Goal: Task Accomplishment & Management: Complete application form

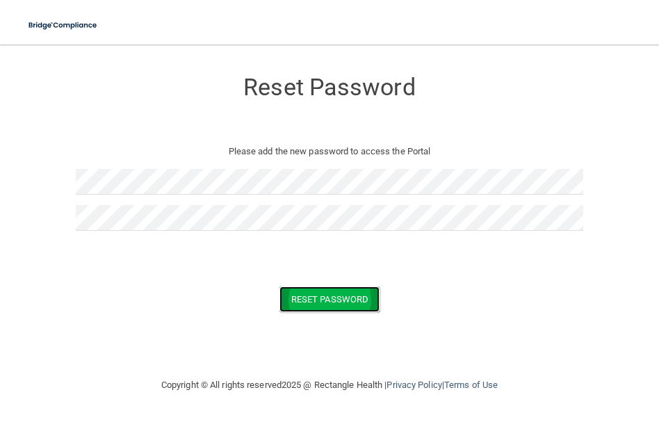
click at [303, 296] on button "Reset Password" at bounding box center [329, 299] width 100 height 26
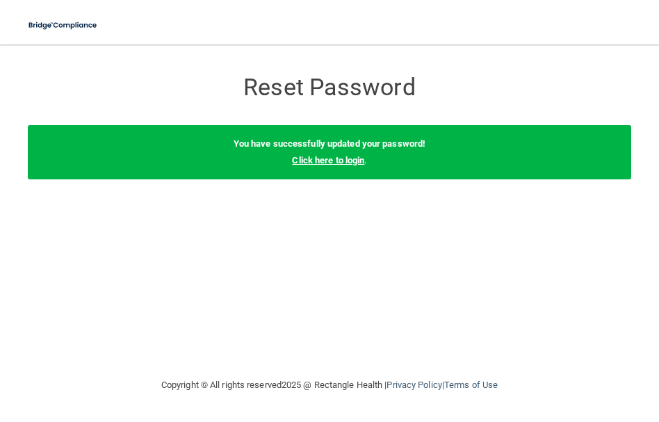
click at [330, 158] on link "Click here to login" at bounding box center [328, 160] width 72 height 10
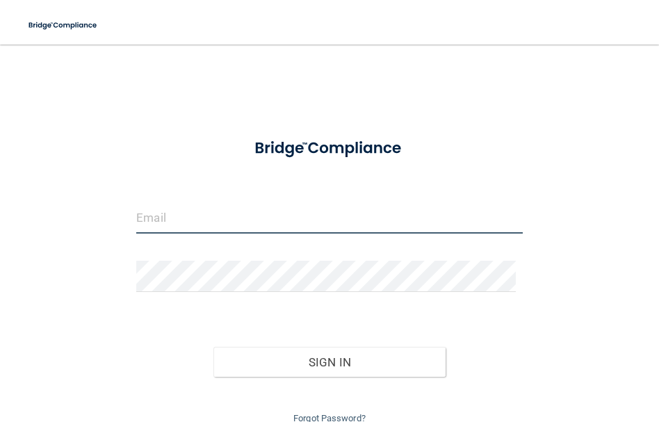
click at [206, 224] on input "email" at bounding box center [329, 217] width 386 height 31
type input "[EMAIL_ADDRESS][DOMAIN_NAME]"
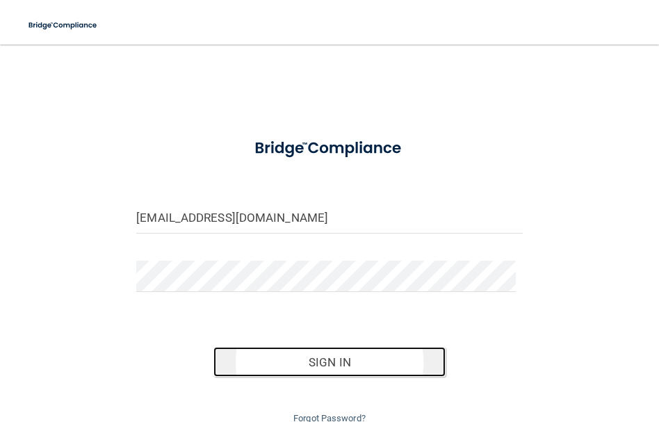
click at [364, 364] on button "Sign In" at bounding box center [328, 362] width 231 height 31
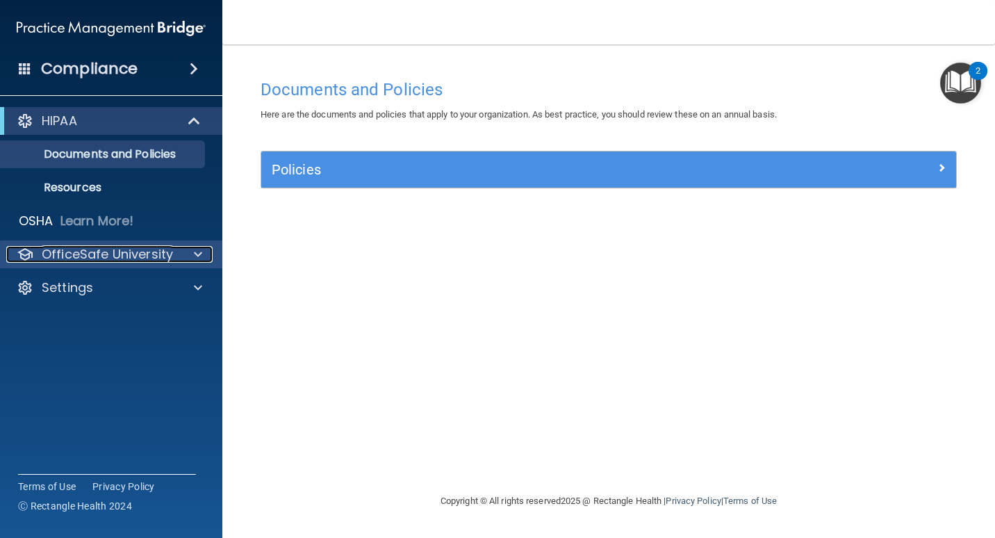
click at [199, 256] on span at bounding box center [198, 254] width 8 height 17
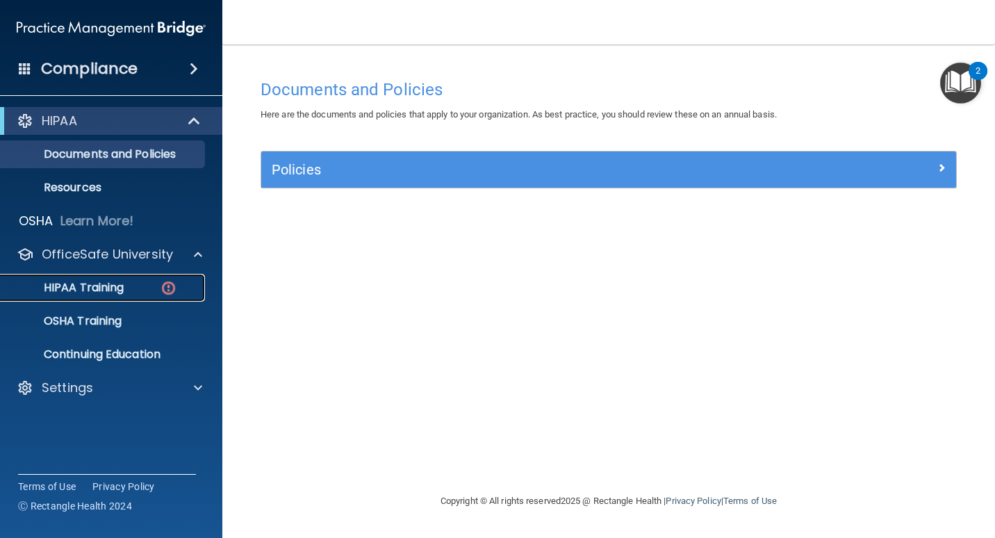
click at [138, 283] on div "HIPAA Training" at bounding box center [104, 288] width 190 height 14
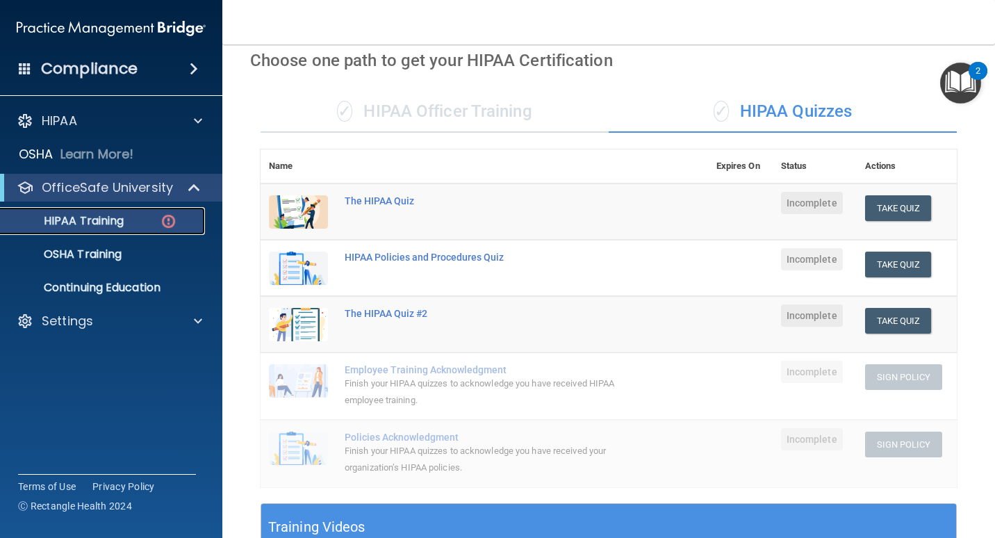
scroll to position [42, 0]
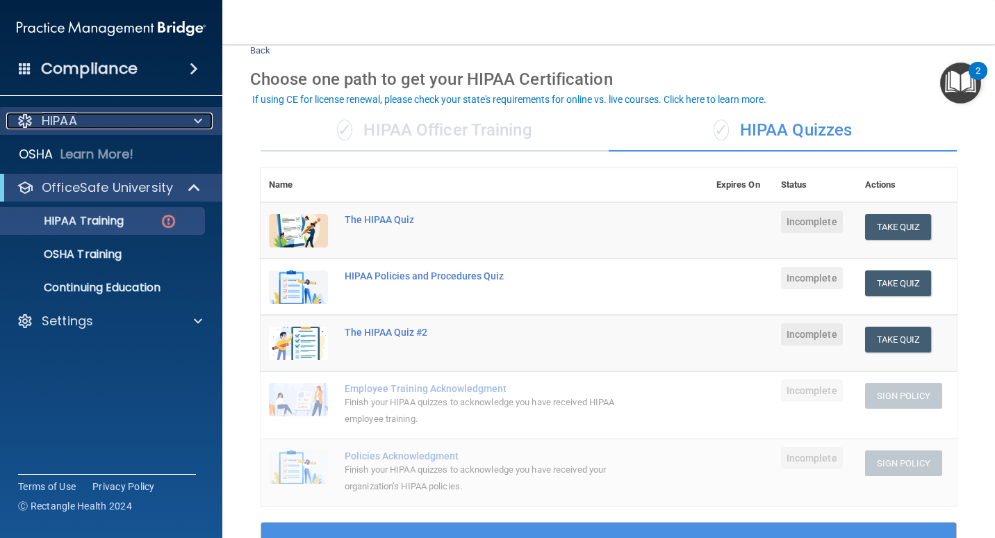
click at [195, 120] on span at bounding box center [198, 121] width 8 height 17
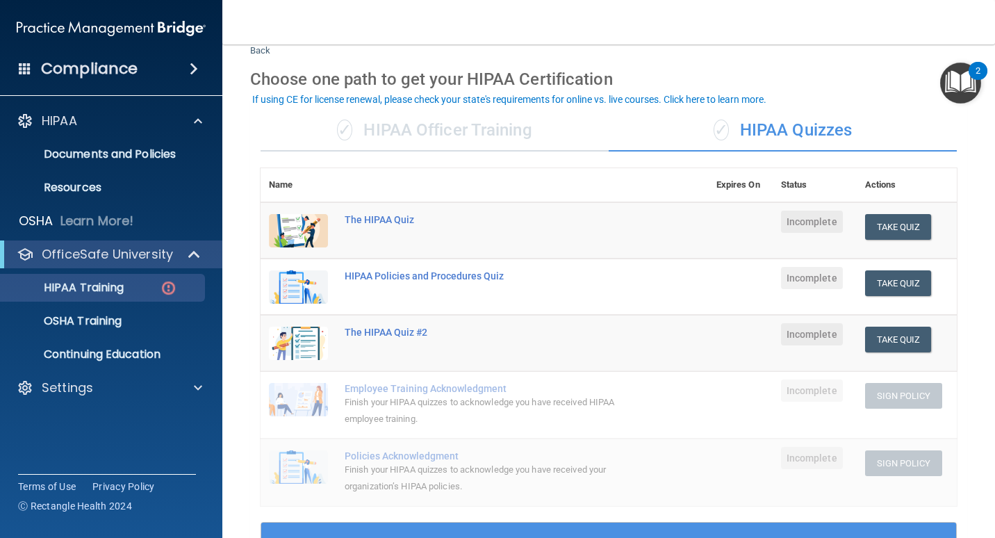
click at [502, 44] on nav "Toggle navigation [PERSON_NAME] [EMAIL_ADDRESS][DOMAIN_NAME] Manage My Enterpri…" at bounding box center [608, 22] width 773 height 44
click at [402, 220] on div "The HIPAA Quiz" at bounding box center [492, 219] width 294 height 11
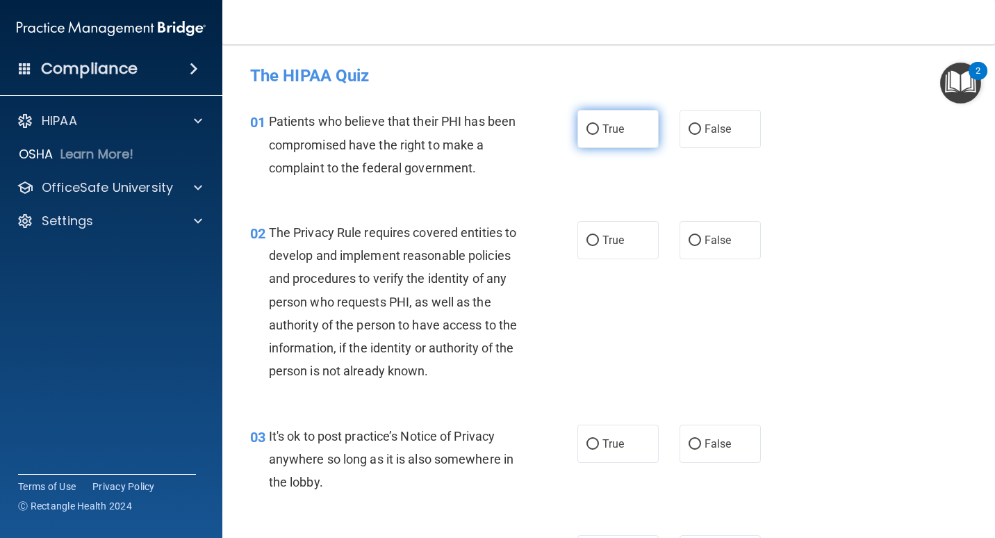
click at [606, 135] on label "True" at bounding box center [617, 129] width 81 height 38
click at [599, 135] on input "True" at bounding box center [592, 129] width 13 height 10
radio input "true"
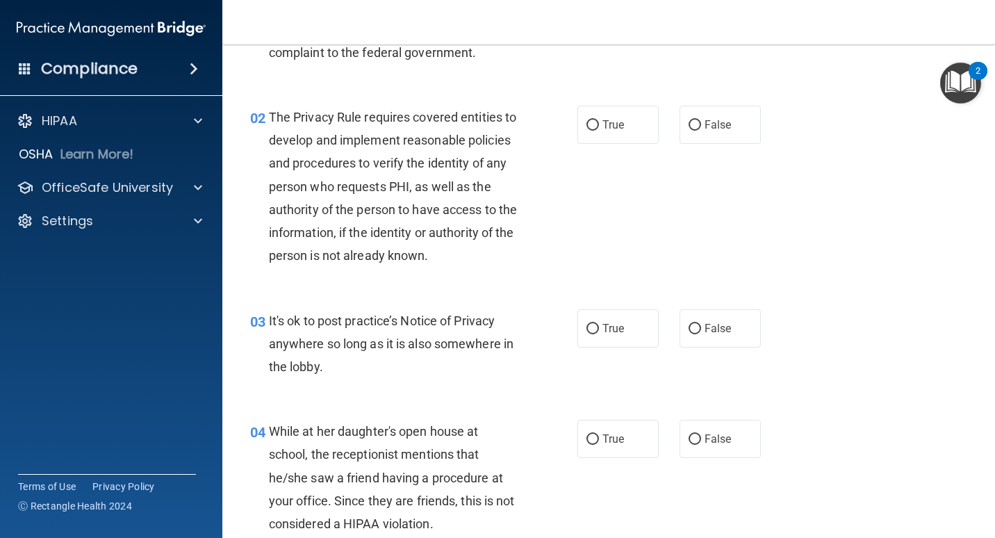
scroll to position [69, 0]
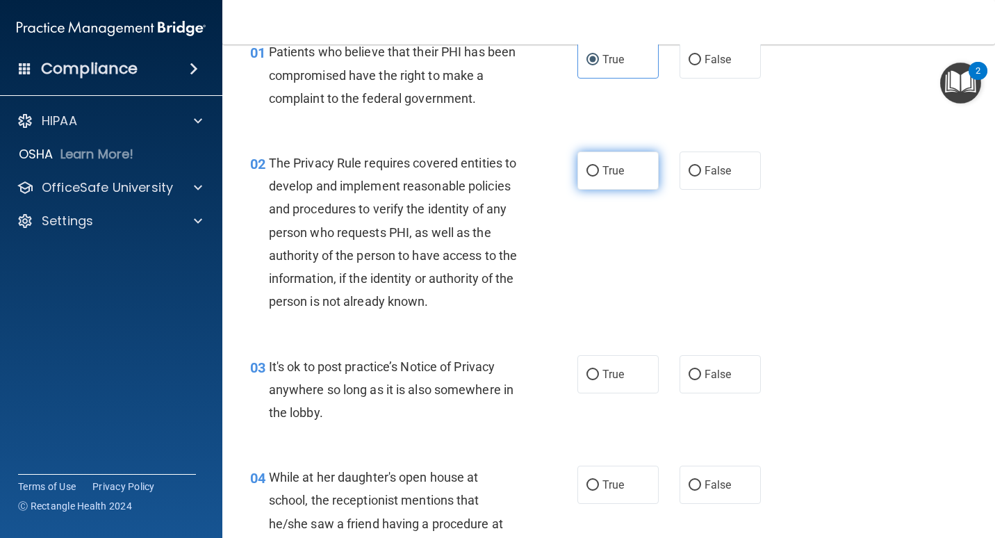
click at [594, 172] on label "True" at bounding box center [617, 170] width 81 height 38
click at [594, 172] on input "True" at bounding box center [592, 171] width 13 height 10
radio input "true"
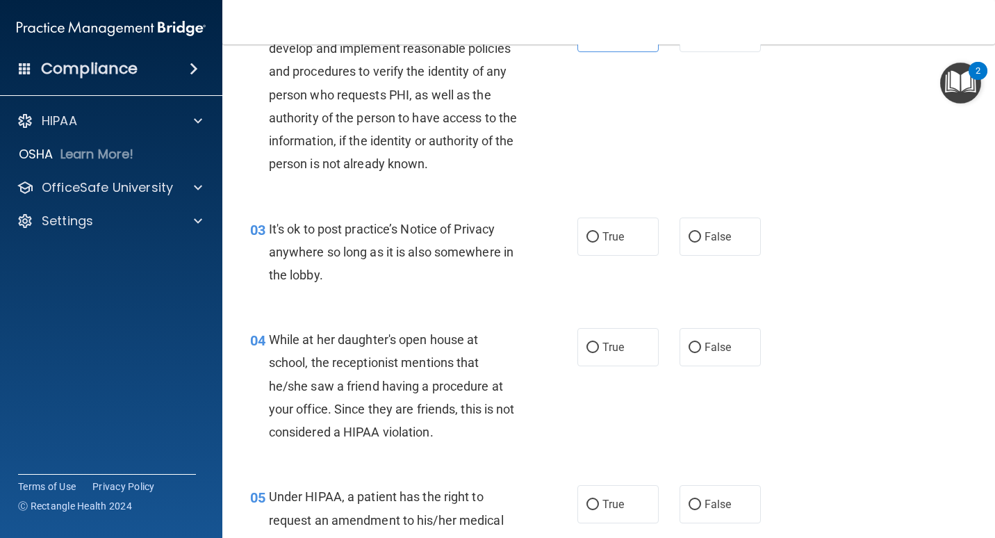
scroll to position [208, 0]
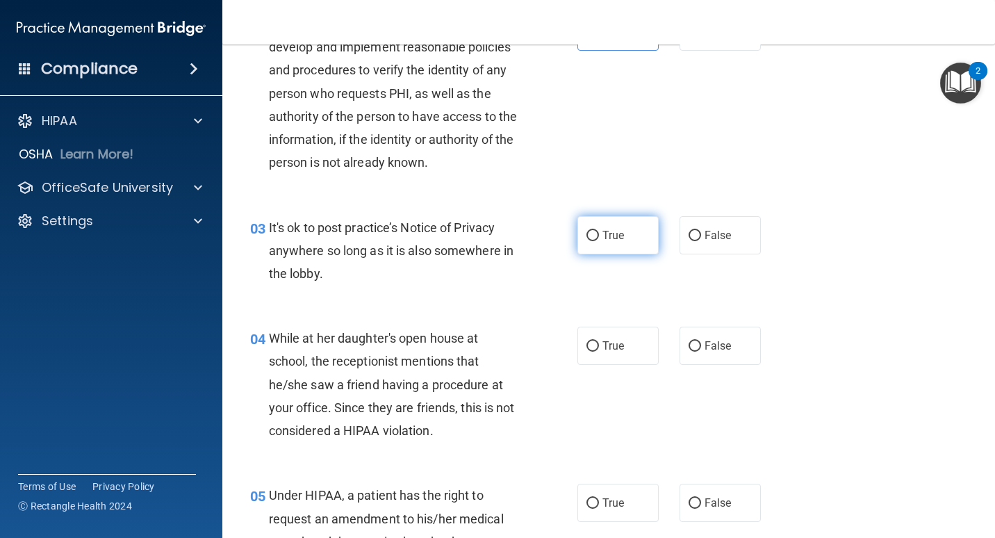
click at [611, 242] on span "True" at bounding box center [613, 235] width 22 height 13
click at [599, 241] on input "True" at bounding box center [592, 236] width 13 height 10
radio input "true"
click at [658, 352] on span "False" at bounding box center [718, 345] width 27 height 13
click at [658, 352] on input "False" at bounding box center [695, 346] width 13 height 10
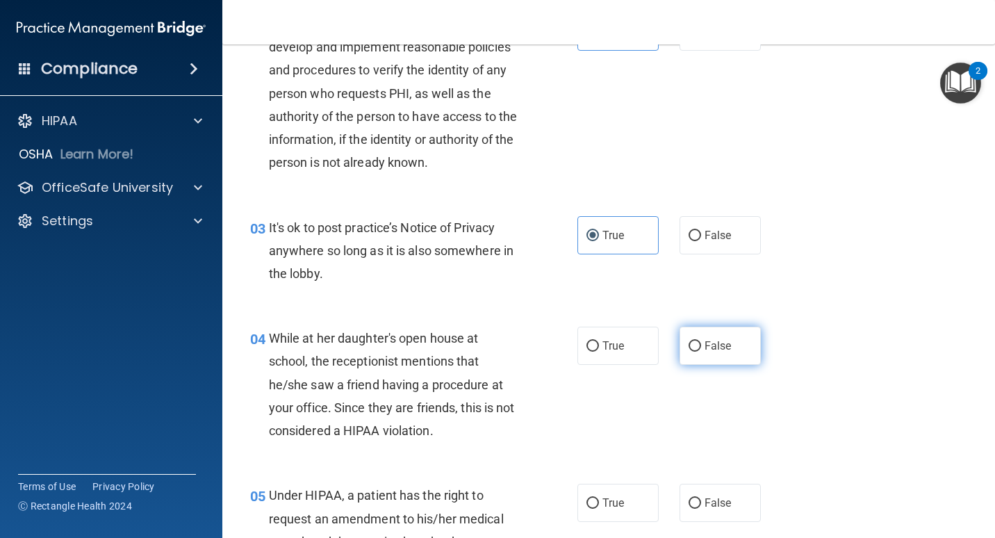
radio input "true"
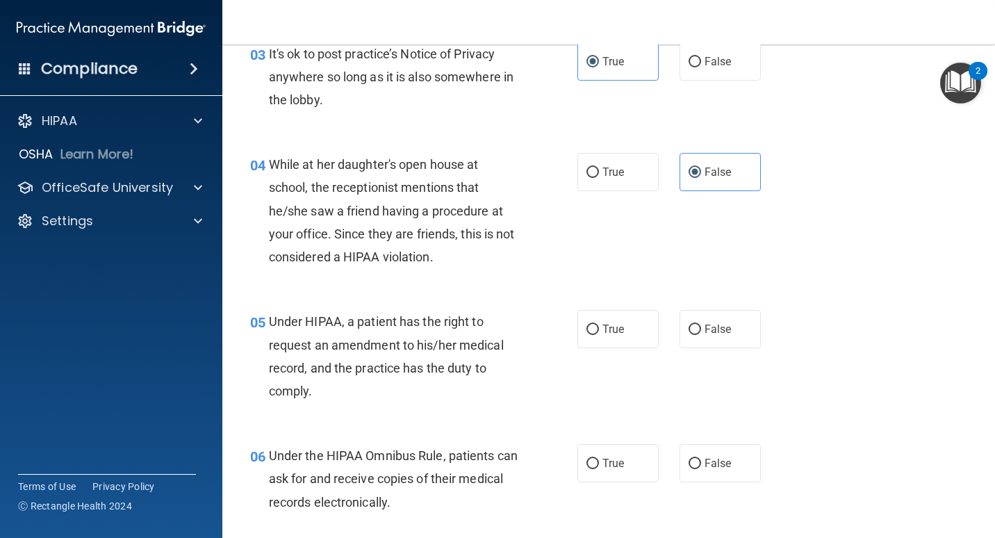
scroll to position [417, 0]
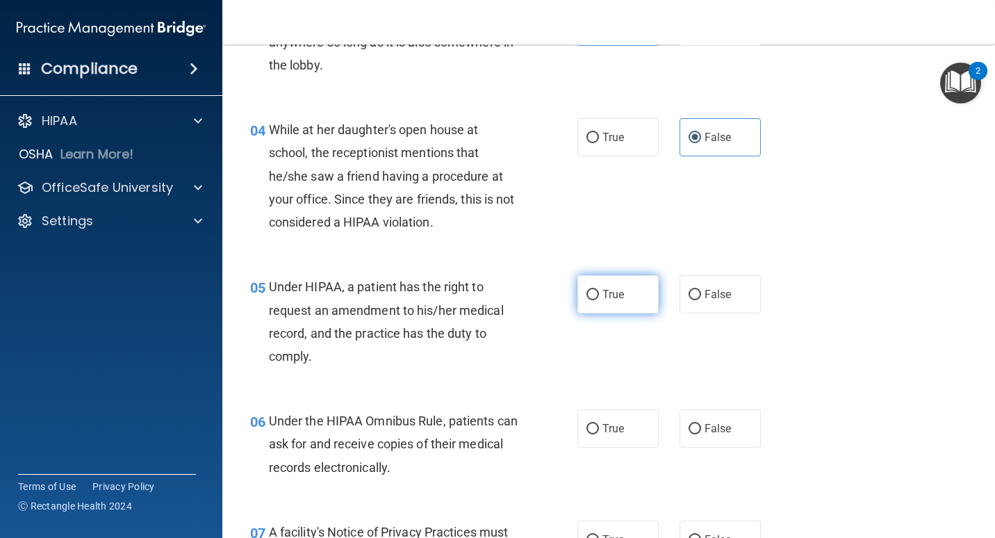
click at [593, 308] on label "True" at bounding box center [617, 294] width 81 height 38
click at [593, 300] on input "True" at bounding box center [592, 295] width 13 height 10
radio input "true"
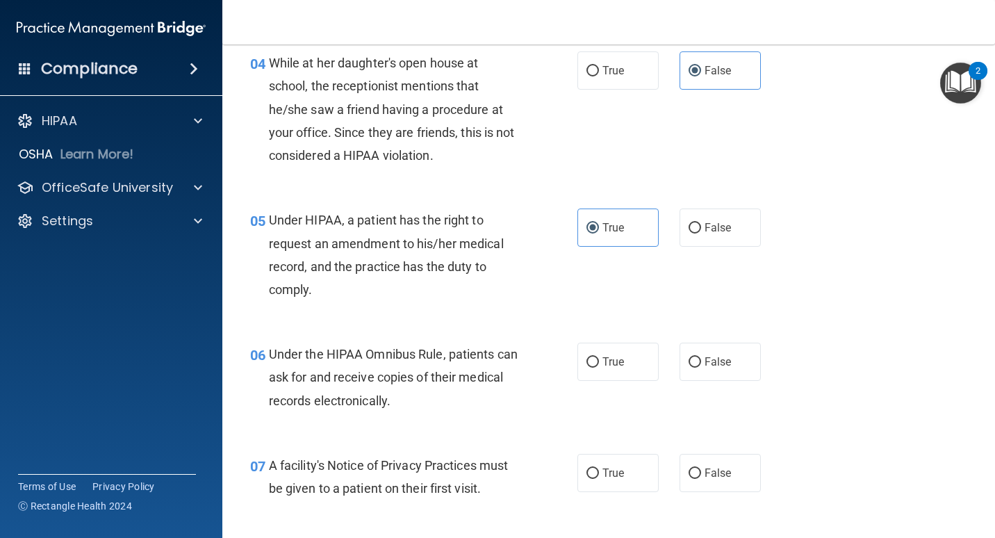
scroll to position [556, 0]
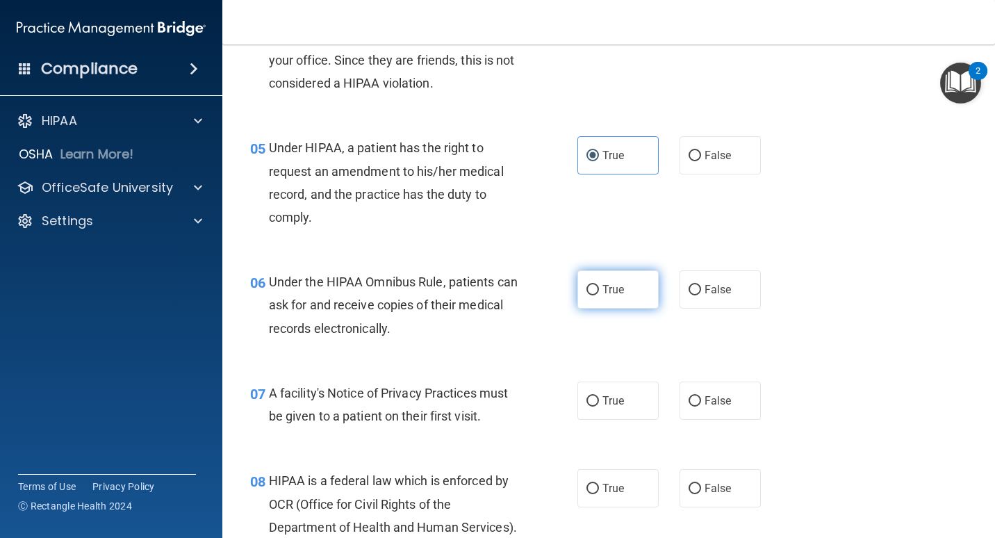
click at [616, 308] on label "True" at bounding box center [617, 289] width 81 height 38
click at [599, 295] on input "True" at bounding box center [592, 290] width 13 height 10
radio input "true"
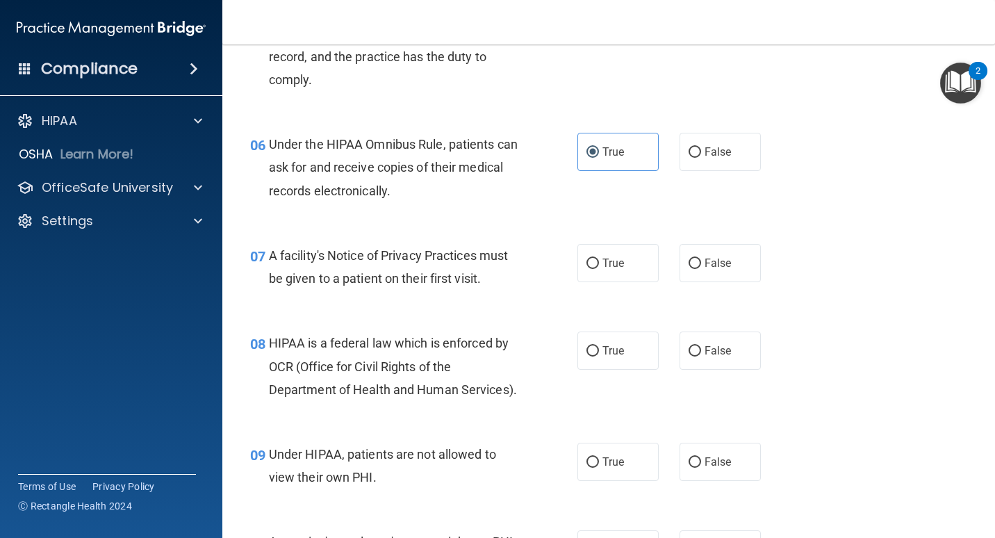
scroll to position [695, 0]
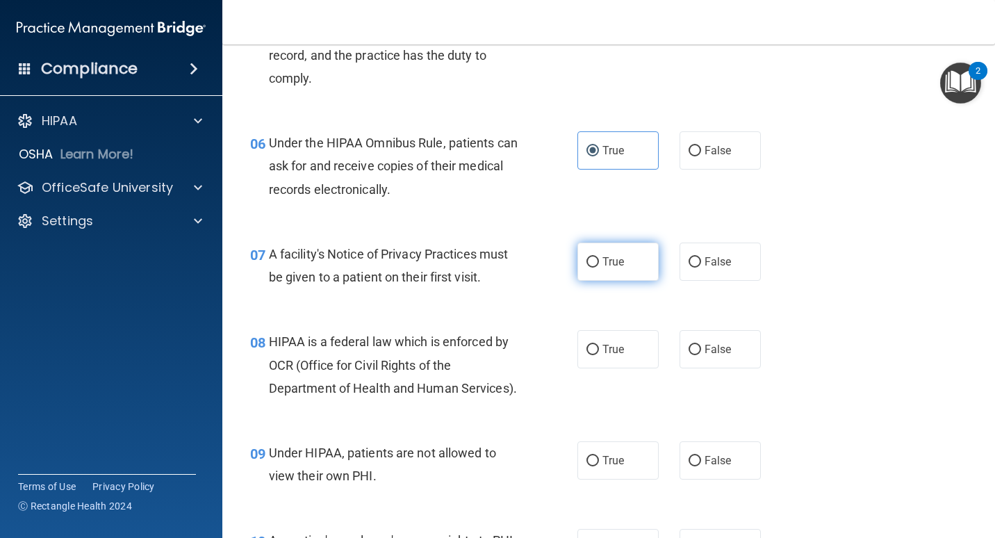
click at [602, 268] on span "True" at bounding box center [613, 261] width 22 height 13
click at [599, 268] on input "True" at bounding box center [592, 262] width 13 height 10
radio input "true"
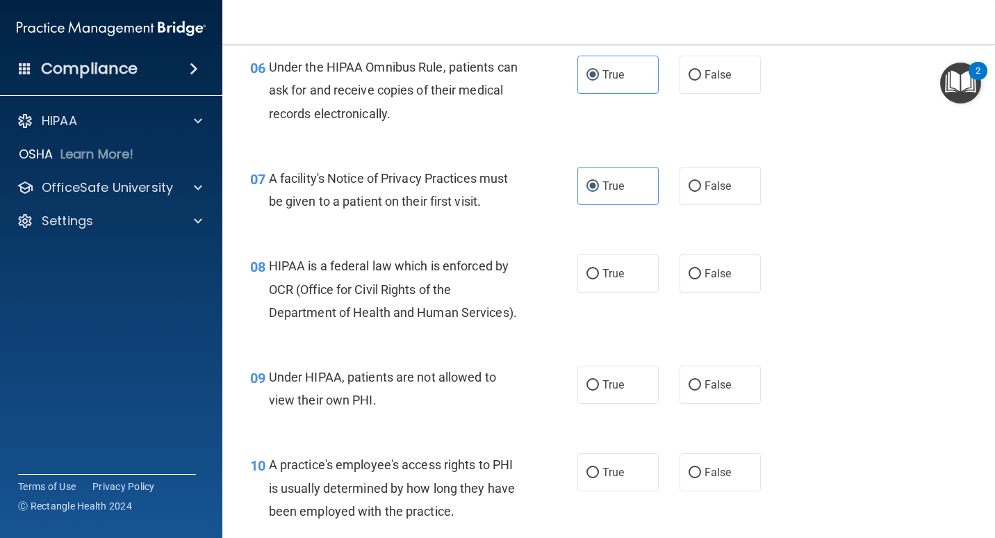
scroll to position [834, 0]
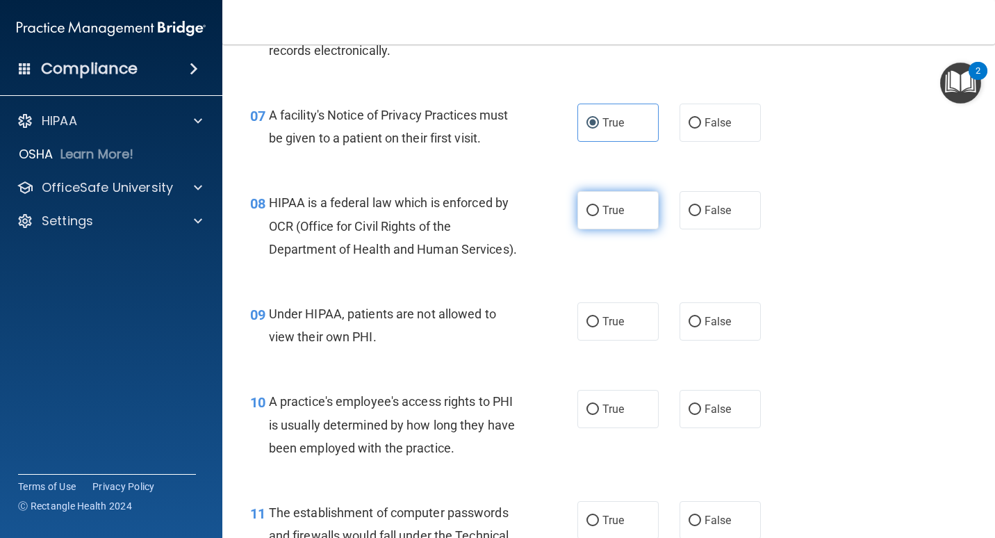
click at [614, 217] on span "True" at bounding box center [613, 210] width 22 height 13
click at [599, 216] on input "True" at bounding box center [592, 211] width 13 height 10
radio input "true"
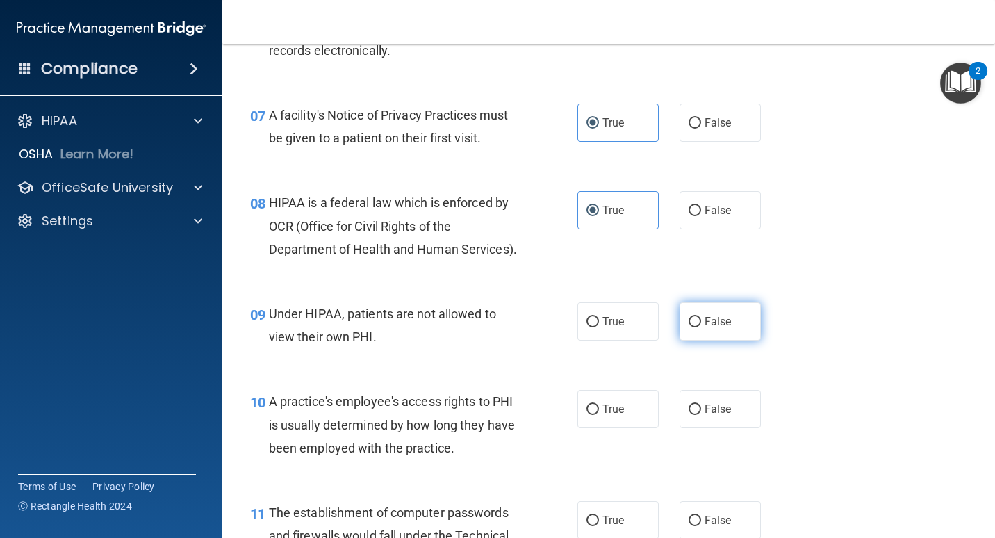
click at [658, 340] on label "False" at bounding box center [720, 321] width 81 height 38
click at [658, 327] on input "False" at bounding box center [695, 322] width 13 height 10
radio input "true"
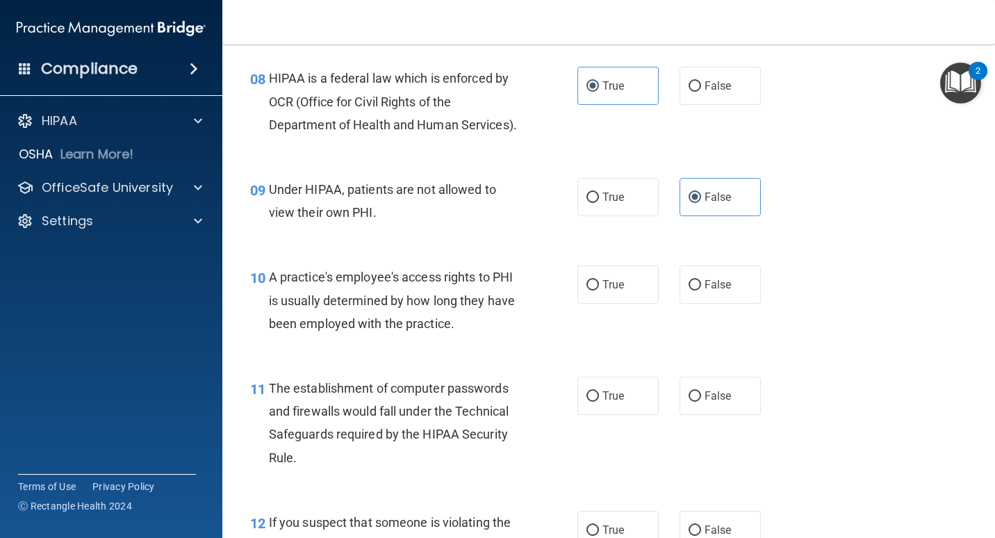
scroll to position [973, 0]
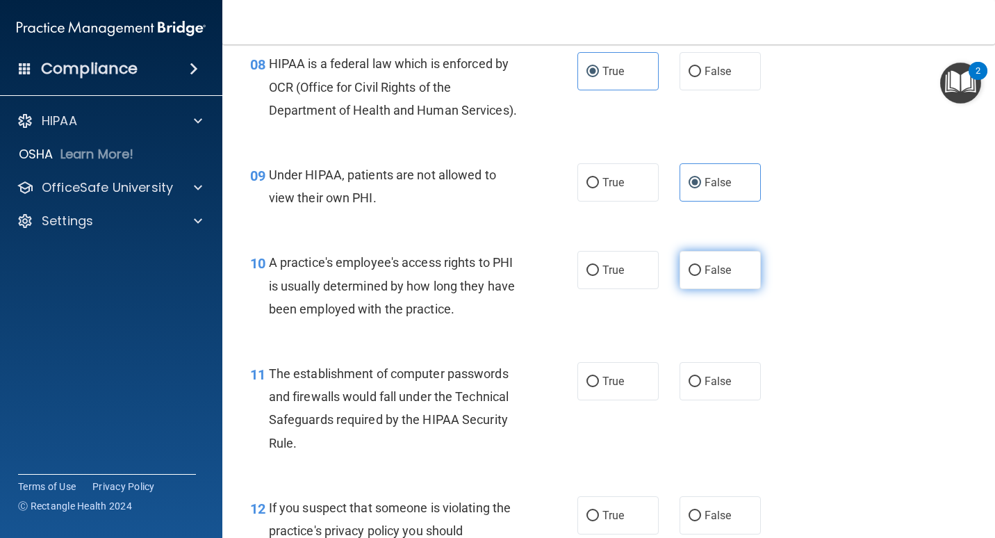
click at [658, 276] on input "False" at bounding box center [695, 270] width 13 height 10
radio input "true"
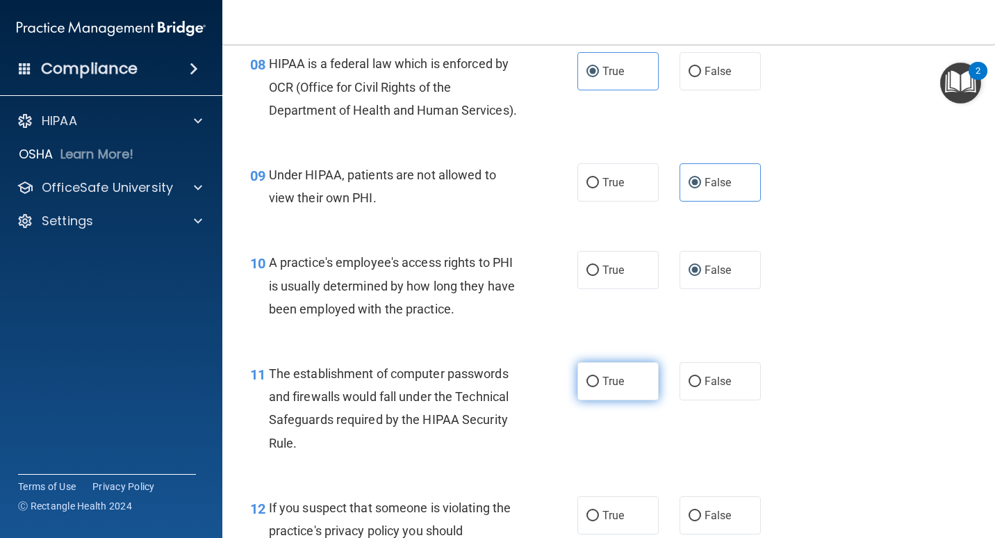
click at [602, 388] on span "True" at bounding box center [613, 381] width 22 height 13
click at [599, 387] on input "True" at bounding box center [592, 382] width 13 height 10
radio input "true"
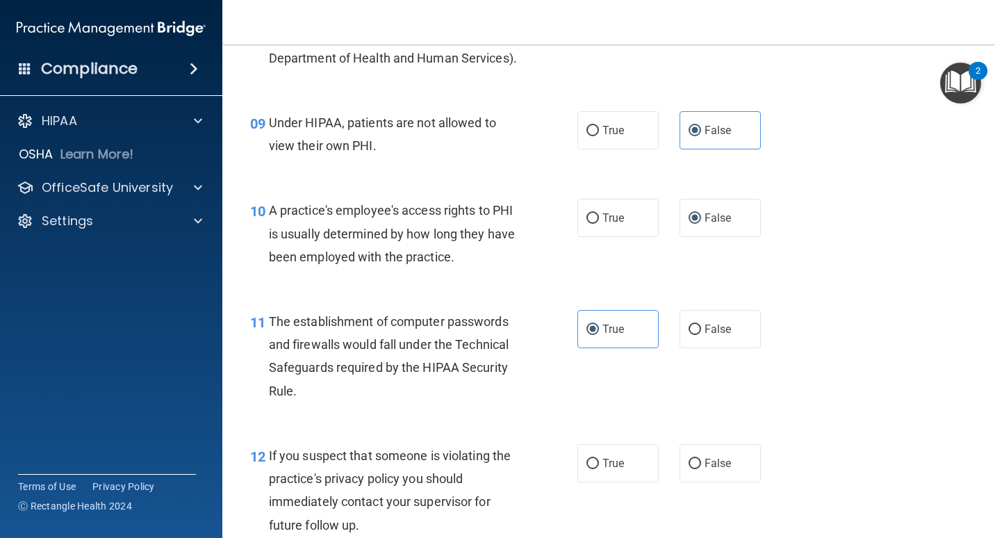
scroll to position [1181, 0]
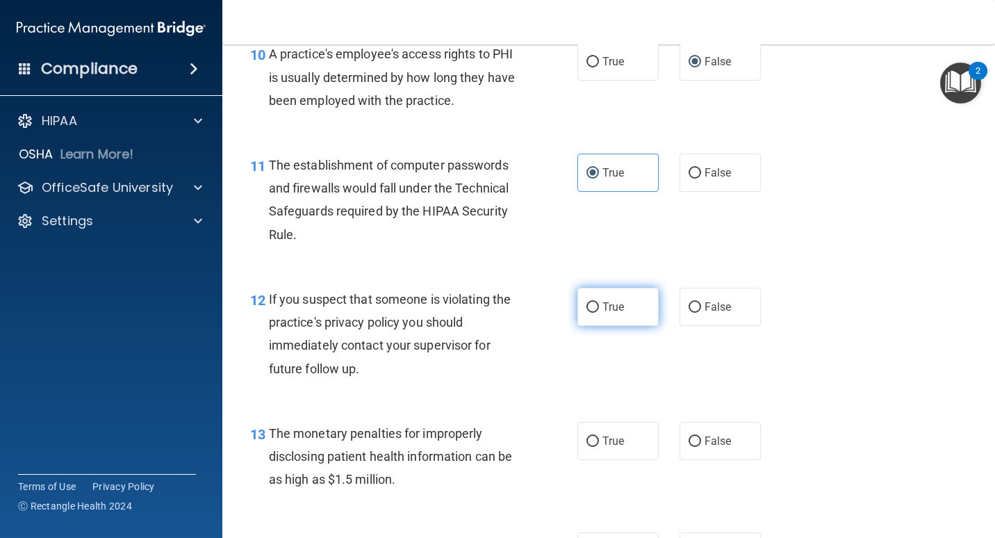
click at [593, 313] on input "True" at bounding box center [592, 307] width 13 height 10
radio input "true"
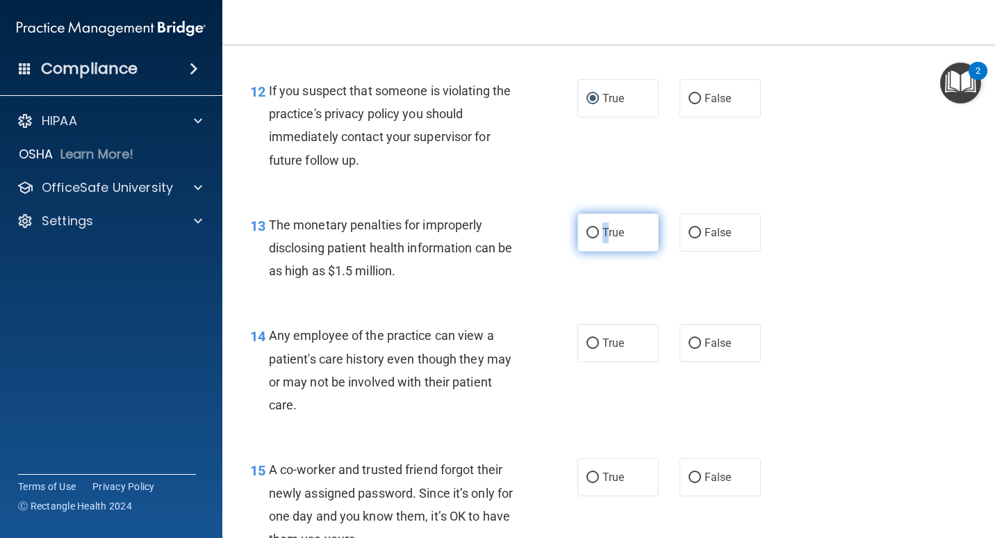
click at [602, 239] on span "True" at bounding box center [613, 232] width 22 height 13
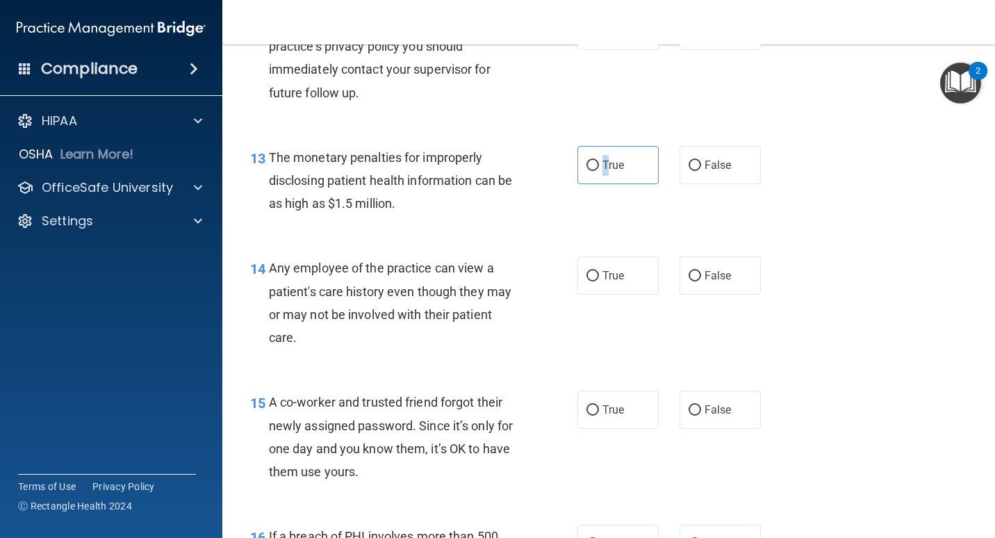
scroll to position [1459, 0]
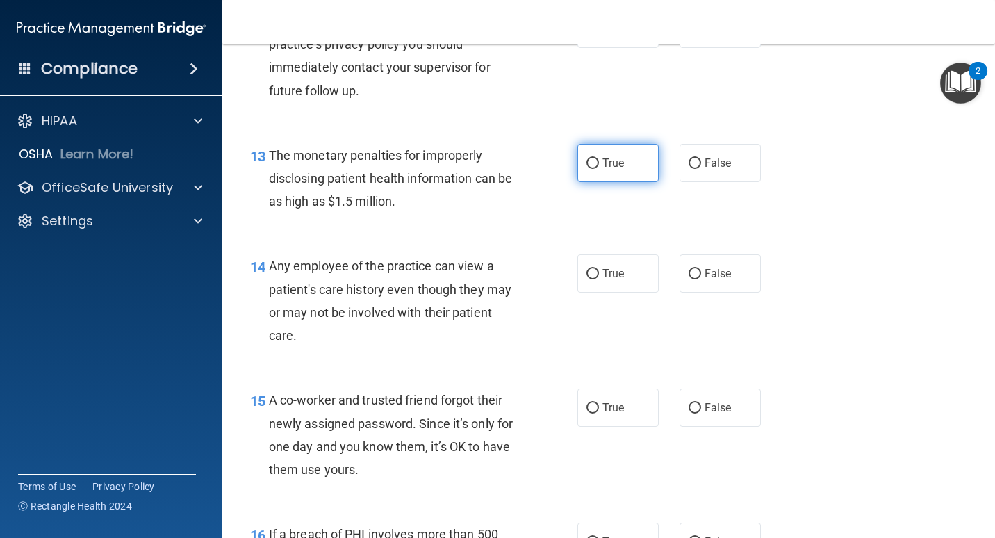
click at [627, 182] on label "True" at bounding box center [617, 163] width 81 height 38
click at [599, 169] on input "True" at bounding box center [592, 163] width 13 height 10
radio input "true"
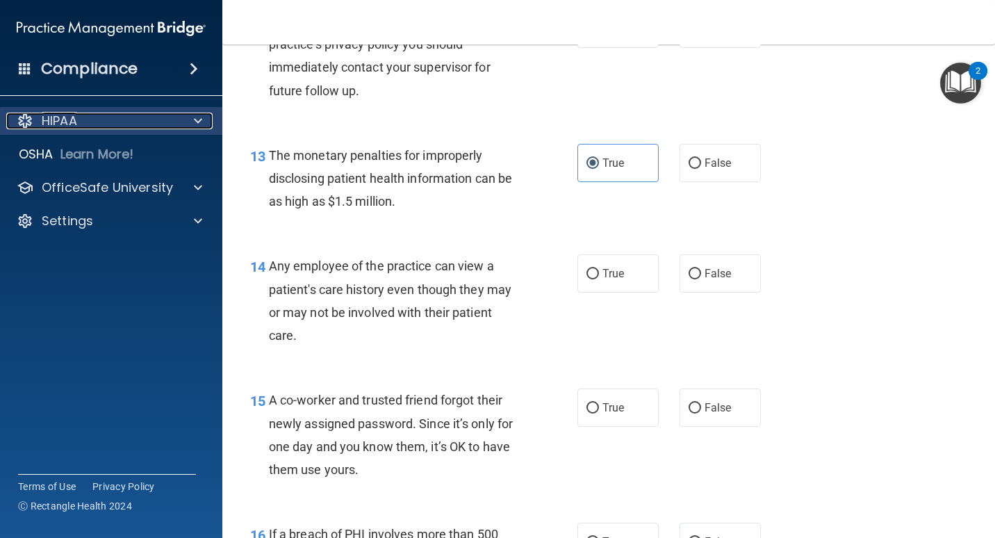
click at [121, 124] on div "HIPAA" at bounding box center [92, 121] width 172 height 17
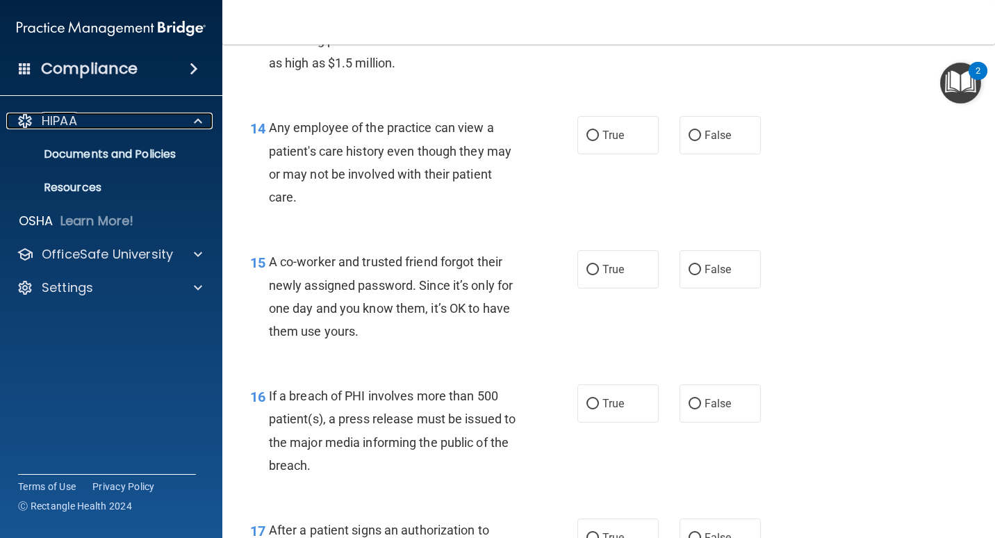
scroll to position [1598, 0]
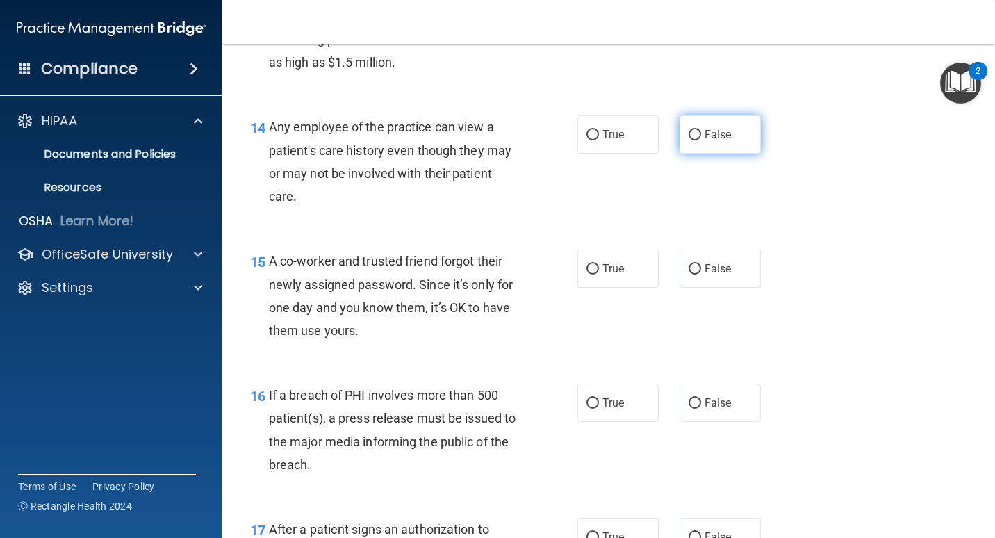
click at [658, 154] on label "False" at bounding box center [720, 134] width 81 height 38
click at [658, 140] on input "False" at bounding box center [695, 135] width 13 height 10
radio input "true"
click at [658, 275] on span "False" at bounding box center [718, 268] width 27 height 13
click at [658, 274] on input "False" at bounding box center [695, 269] width 13 height 10
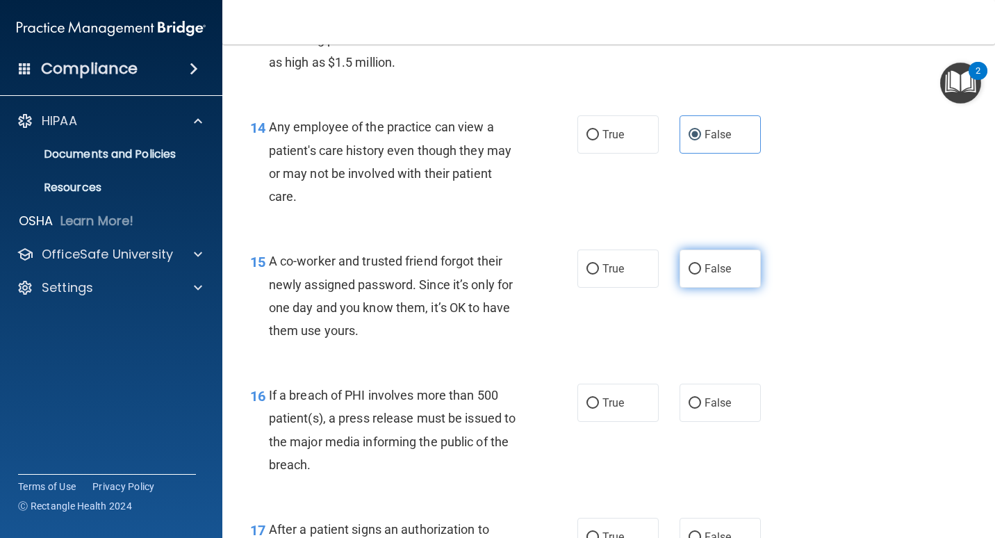
radio input "true"
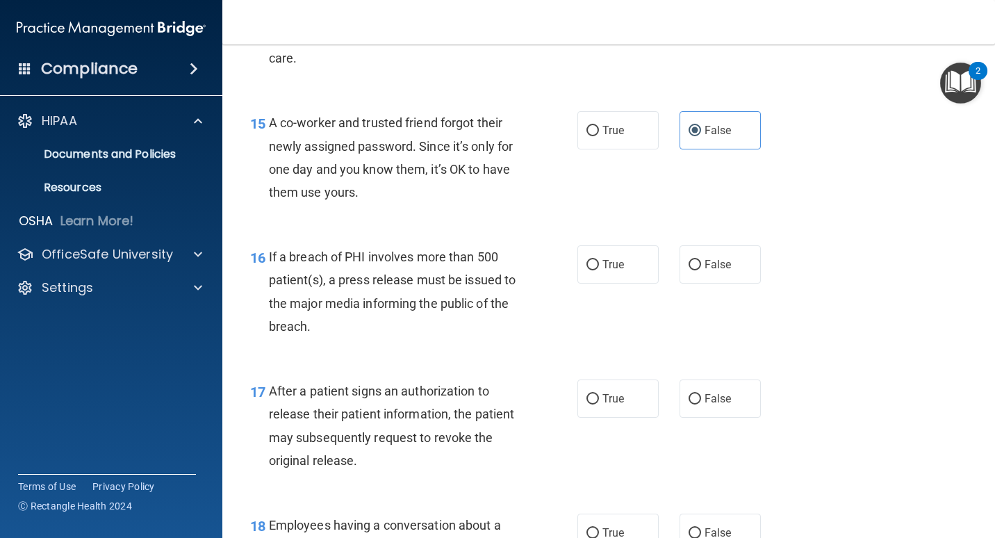
scroll to position [1737, 0]
click at [629, 283] on label "True" at bounding box center [617, 264] width 81 height 38
click at [599, 270] on input "True" at bounding box center [592, 264] width 13 height 10
radio input "true"
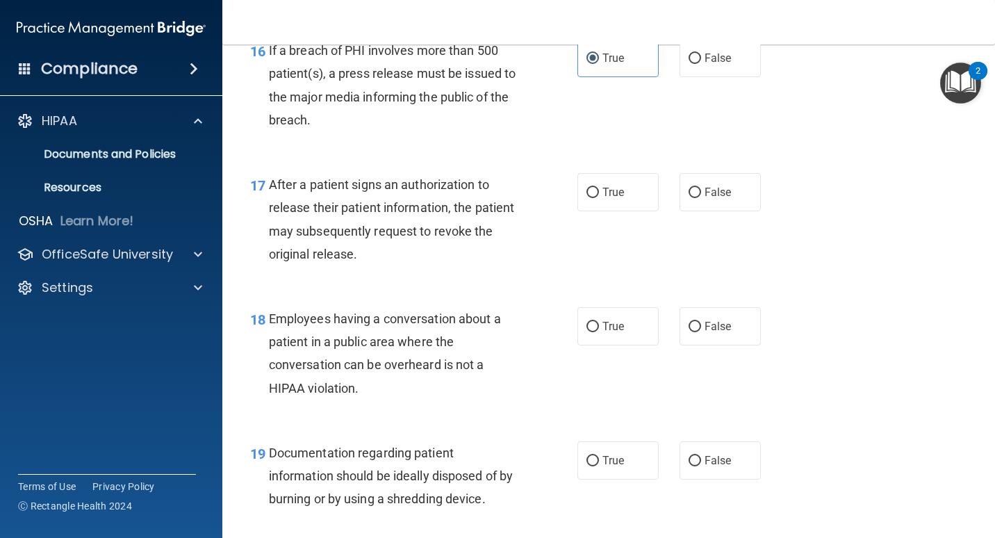
scroll to position [1945, 0]
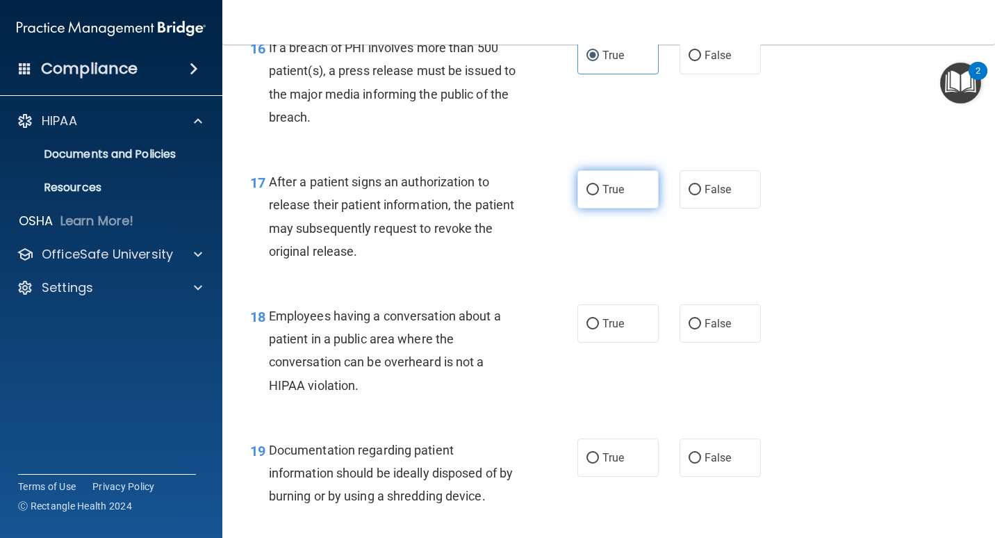
click at [614, 208] on label "True" at bounding box center [617, 189] width 81 height 38
click at [599, 195] on input "True" at bounding box center [592, 190] width 13 height 10
radio input "true"
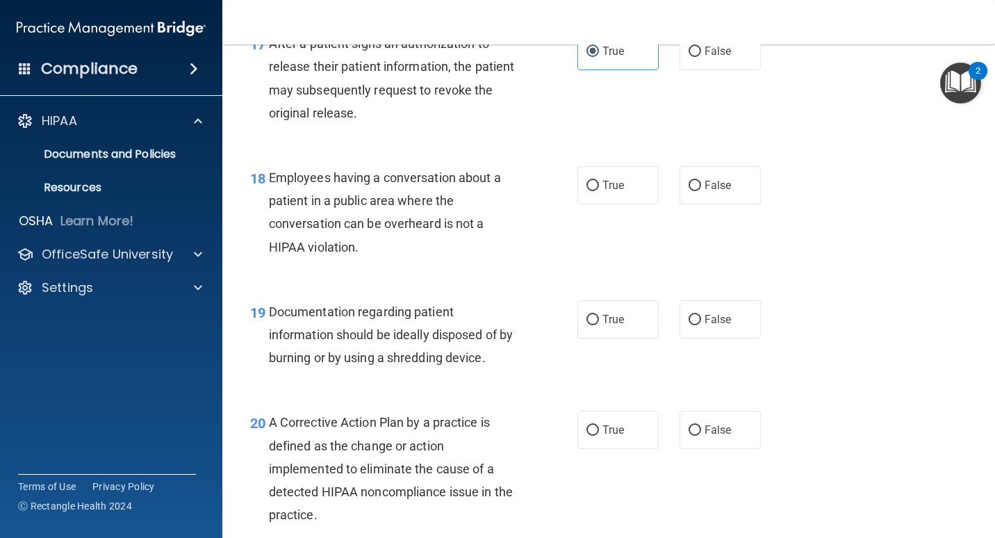
scroll to position [2084, 0]
click at [658, 191] on span "False" at bounding box center [718, 184] width 27 height 13
click at [658, 190] on input "False" at bounding box center [695, 185] width 13 height 10
radio input "true"
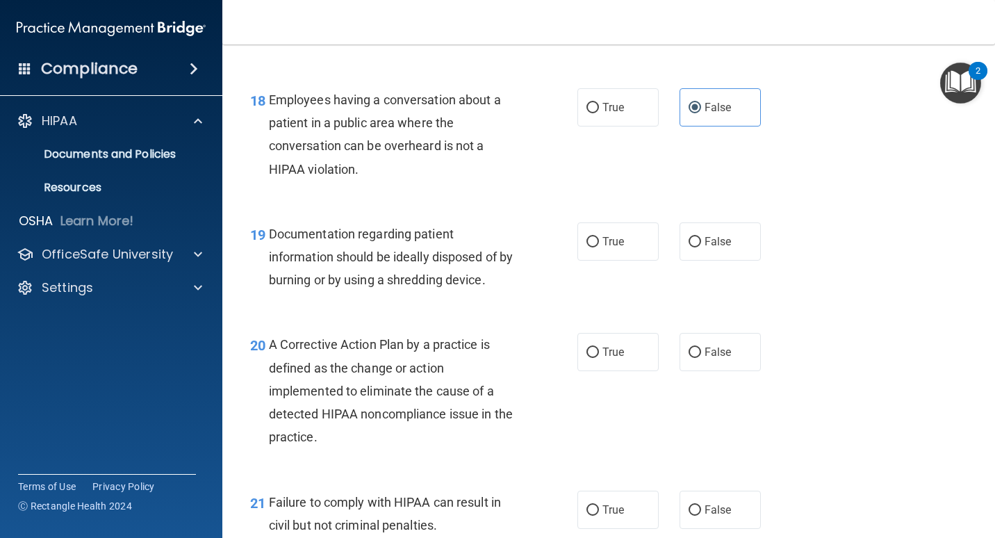
scroll to position [2223, 0]
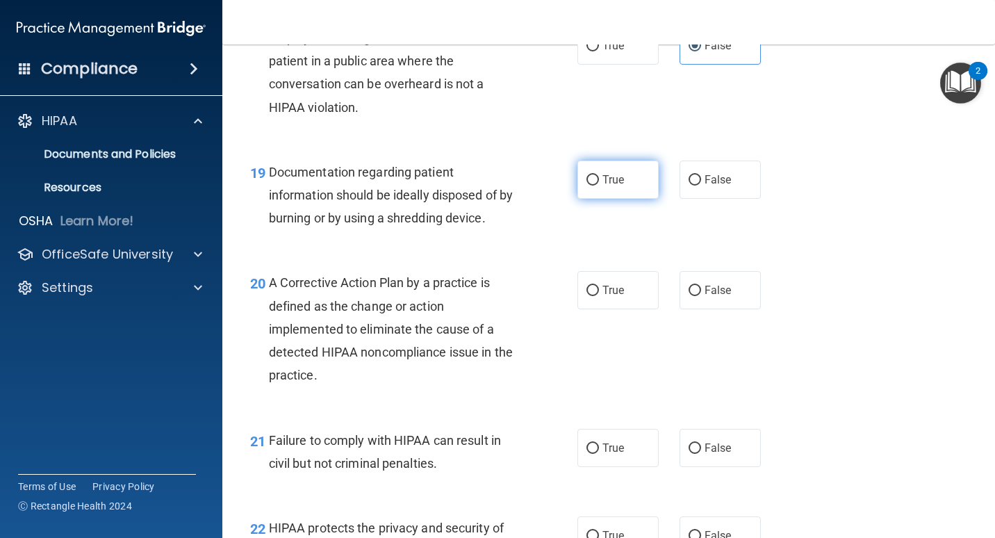
click at [603, 186] on span "True" at bounding box center [613, 179] width 22 height 13
click at [599, 186] on input "True" at bounding box center [592, 180] width 13 height 10
radio input "true"
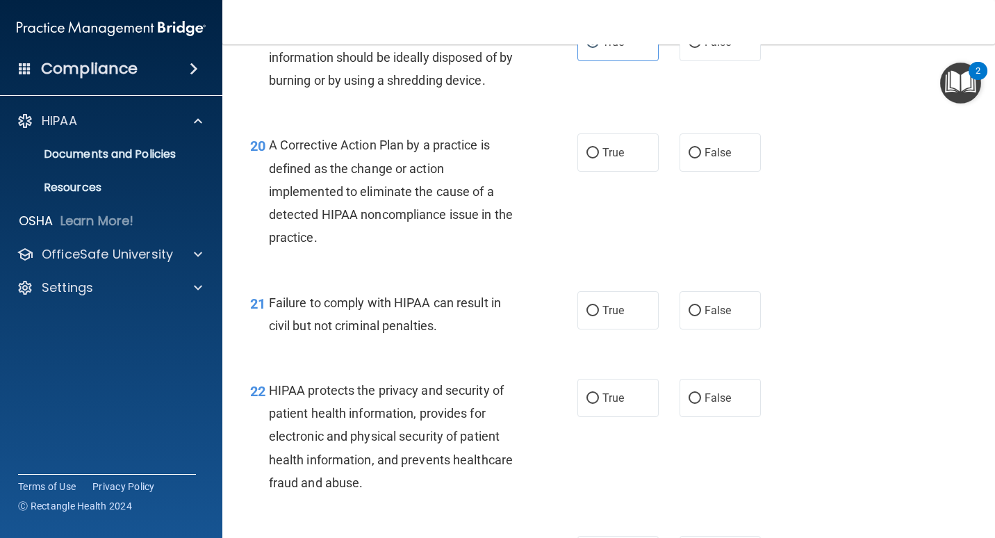
scroll to position [2362, 0]
click at [614, 158] on span "True" at bounding box center [613, 151] width 22 height 13
click at [599, 157] on input "True" at bounding box center [592, 152] width 13 height 10
radio input "true"
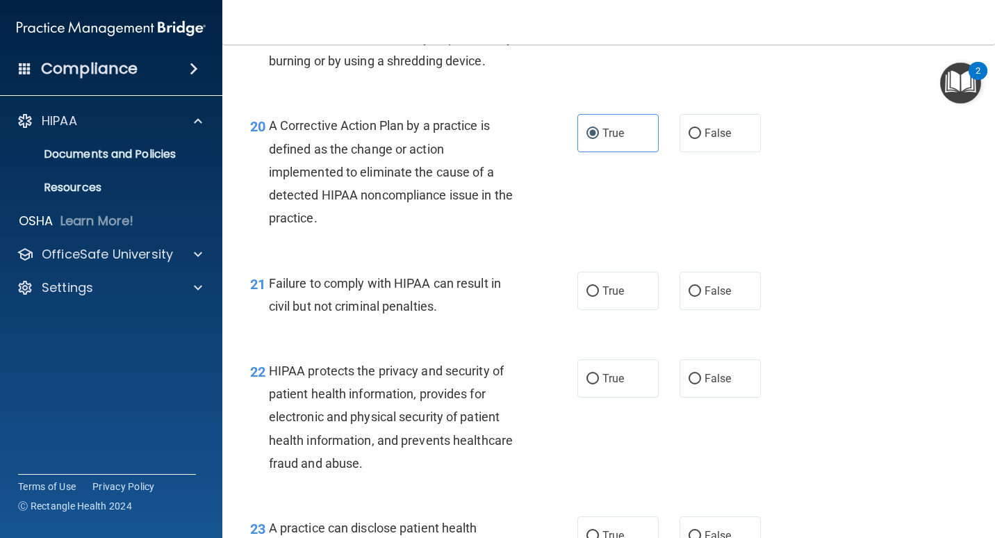
scroll to position [2432, 0]
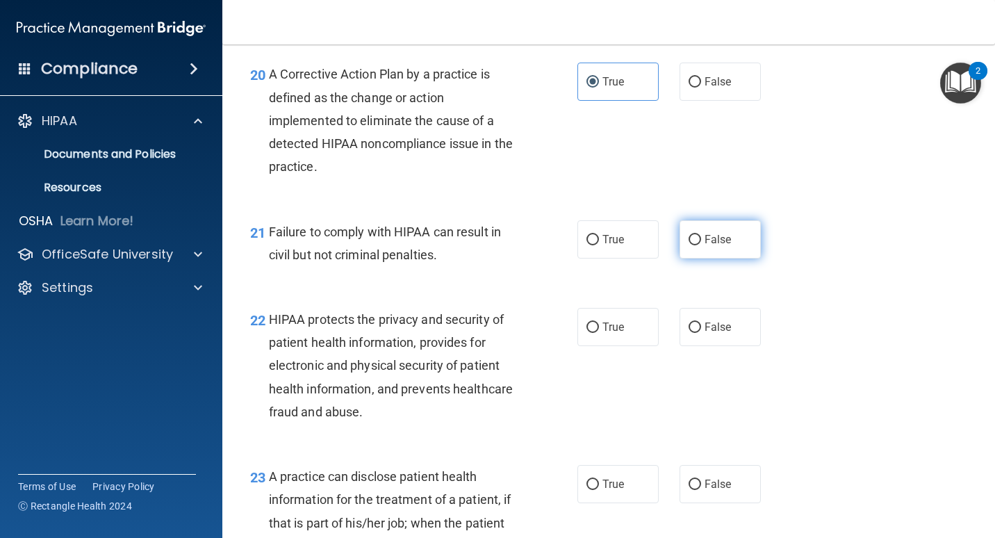
click at [658, 258] on label "False" at bounding box center [720, 239] width 81 height 38
click at [658, 245] on input "False" at bounding box center [695, 240] width 13 height 10
radio input "true"
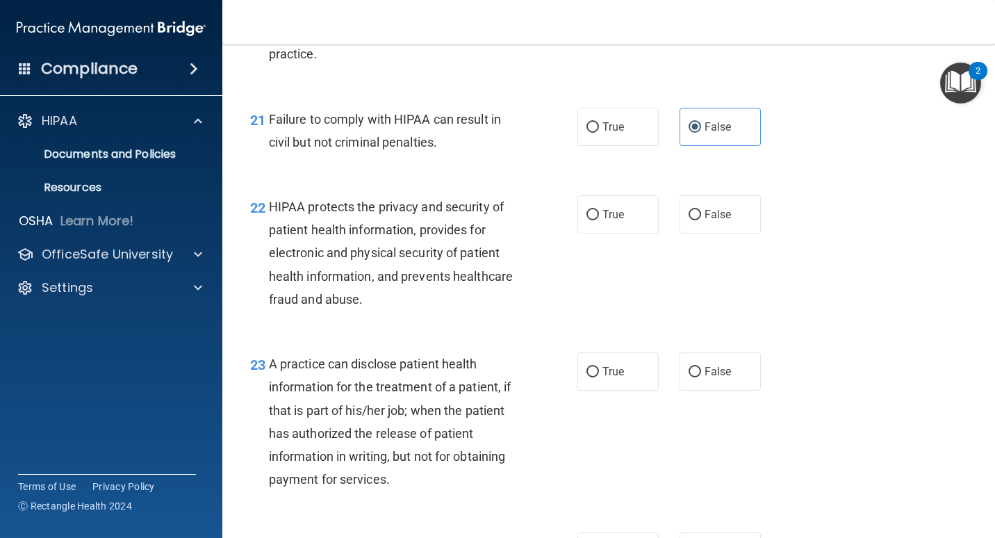
scroll to position [2571, 0]
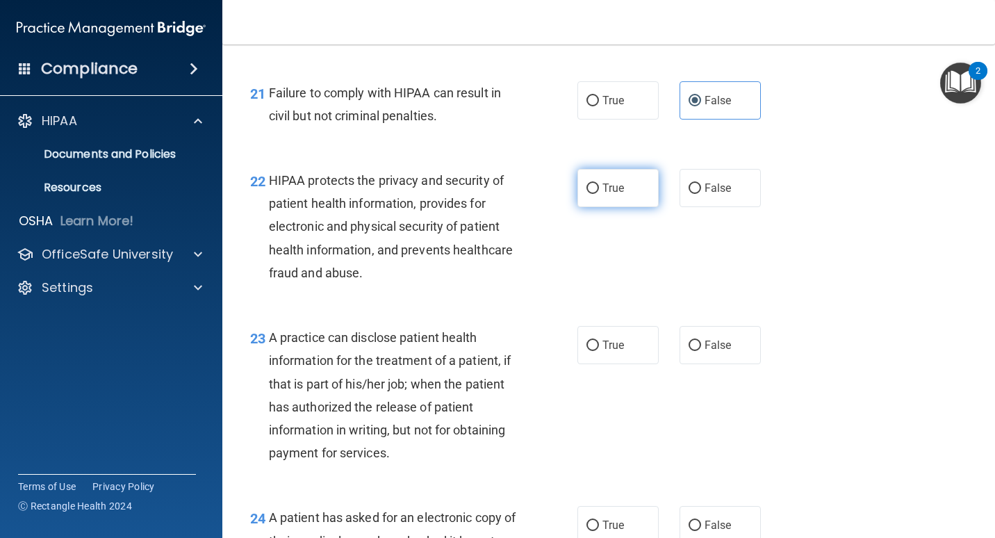
click at [613, 207] on label "True" at bounding box center [617, 188] width 81 height 38
click at [599, 194] on input "True" at bounding box center [592, 188] width 13 height 10
radio input "true"
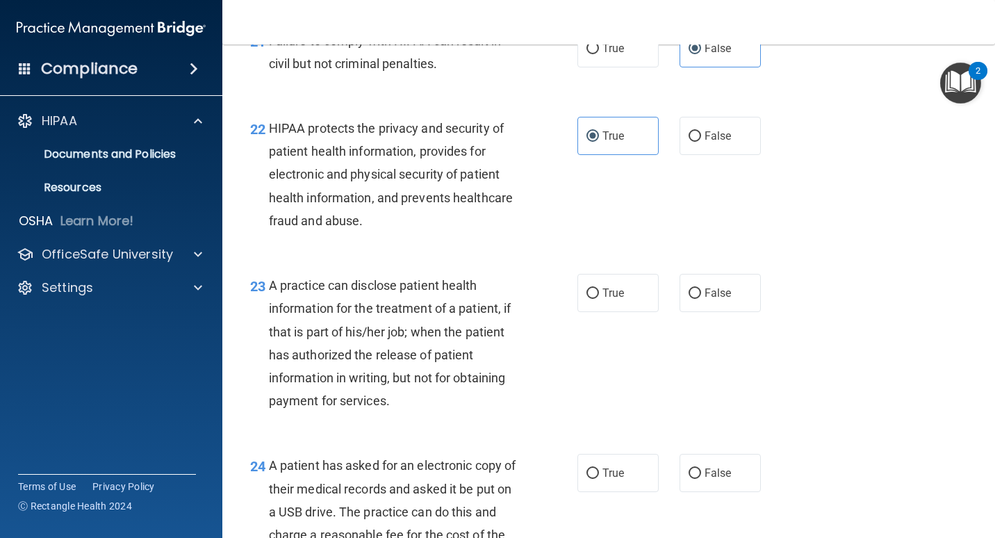
scroll to position [2710, 0]
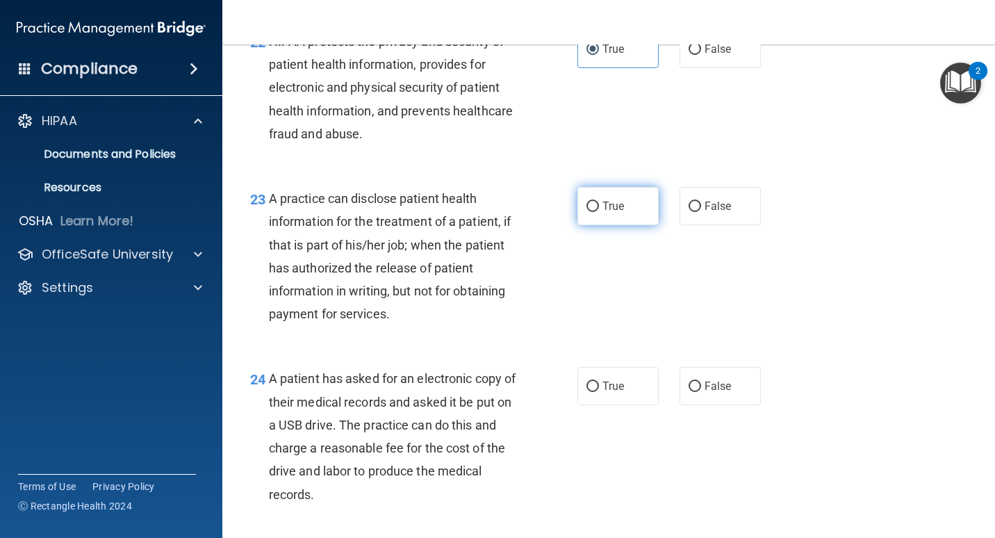
click at [626, 225] on label "True" at bounding box center [617, 206] width 81 height 38
click at [599, 212] on input "True" at bounding box center [592, 206] width 13 height 10
radio input "true"
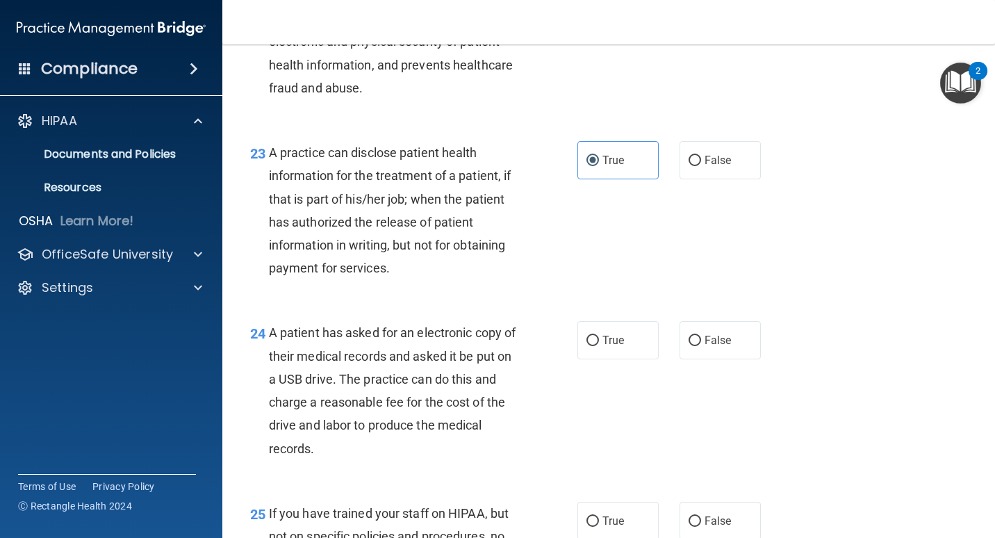
scroll to position [2918, 0]
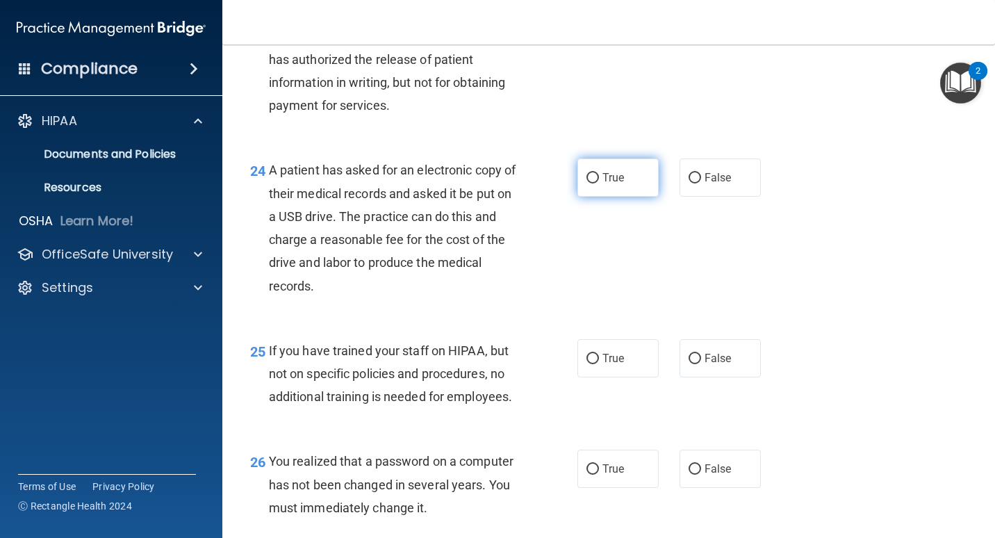
click at [604, 184] on span "True" at bounding box center [613, 177] width 22 height 13
click at [599, 183] on input "True" at bounding box center [592, 178] width 13 height 10
radio input "true"
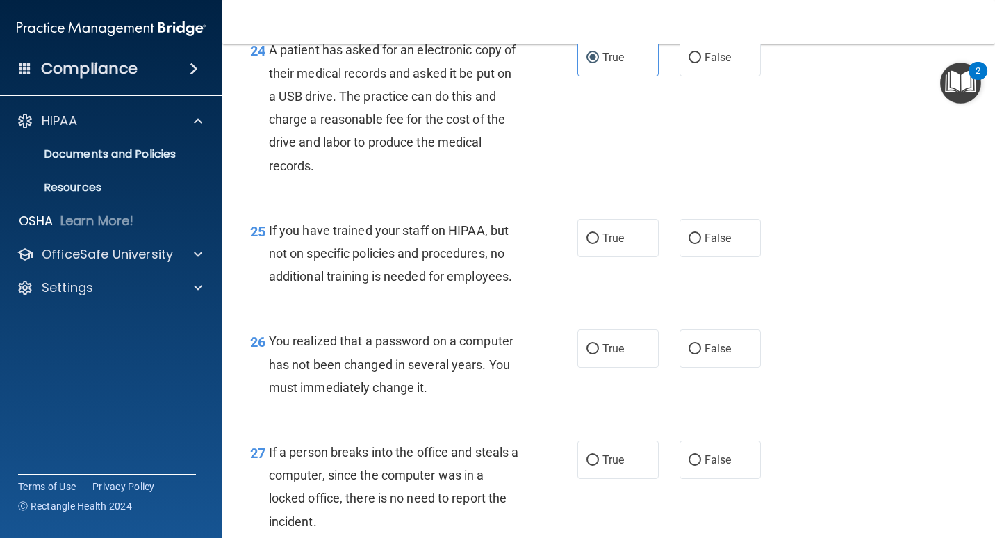
scroll to position [3057, 0]
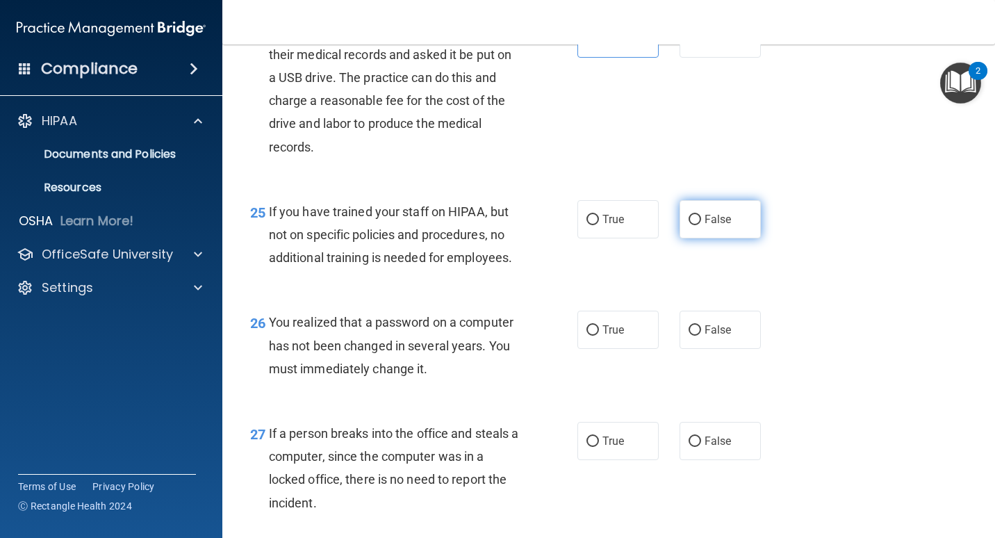
click at [658, 226] on span "False" at bounding box center [718, 219] width 27 height 13
click at [658, 225] on input "False" at bounding box center [695, 220] width 13 height 10
radio input "true"
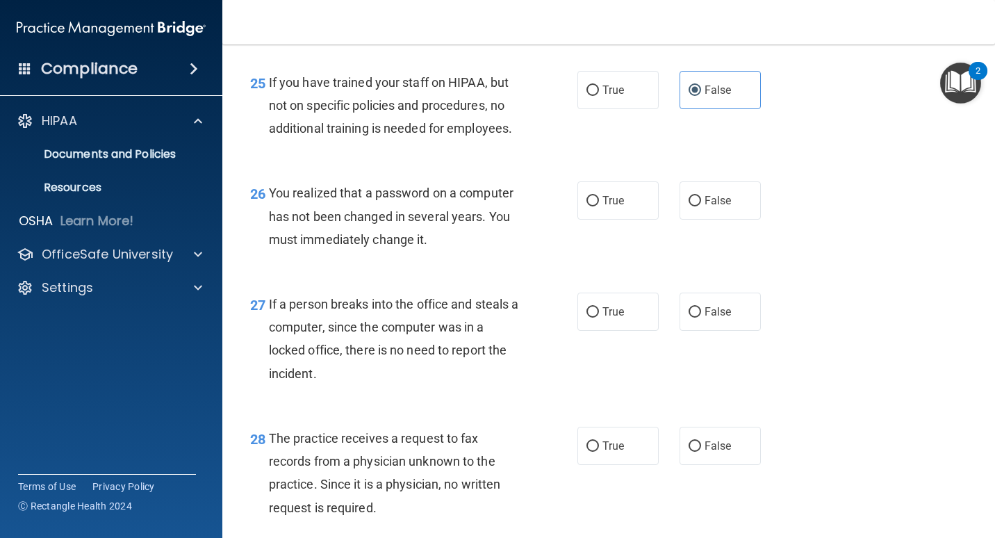
scroll to position [3196, 0]
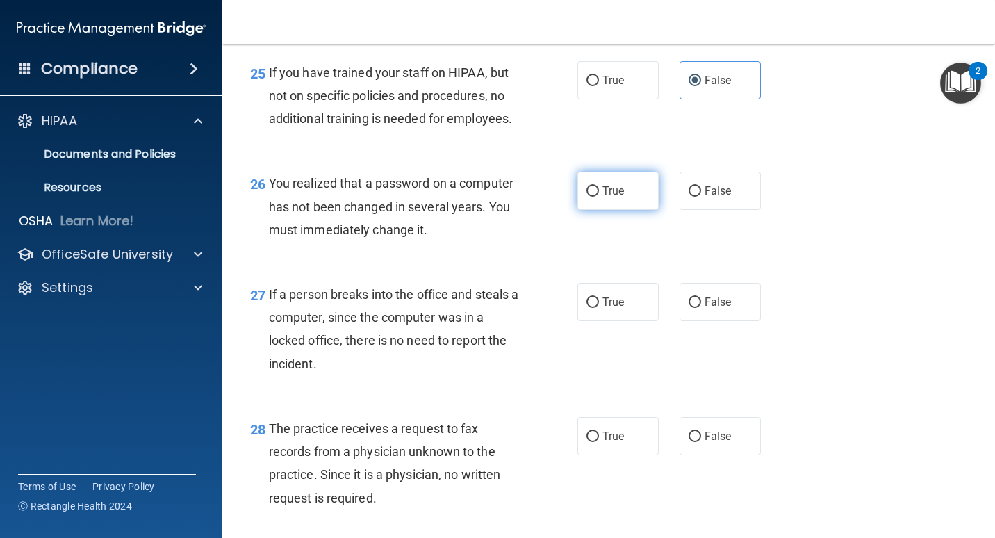
click at [595, 210] on label "True" at bounding box center [617, 191] width 81 height 38
click at [595, 197] on input "True" at bounding box center [592, 191] width 13 height 10
radio input "true"
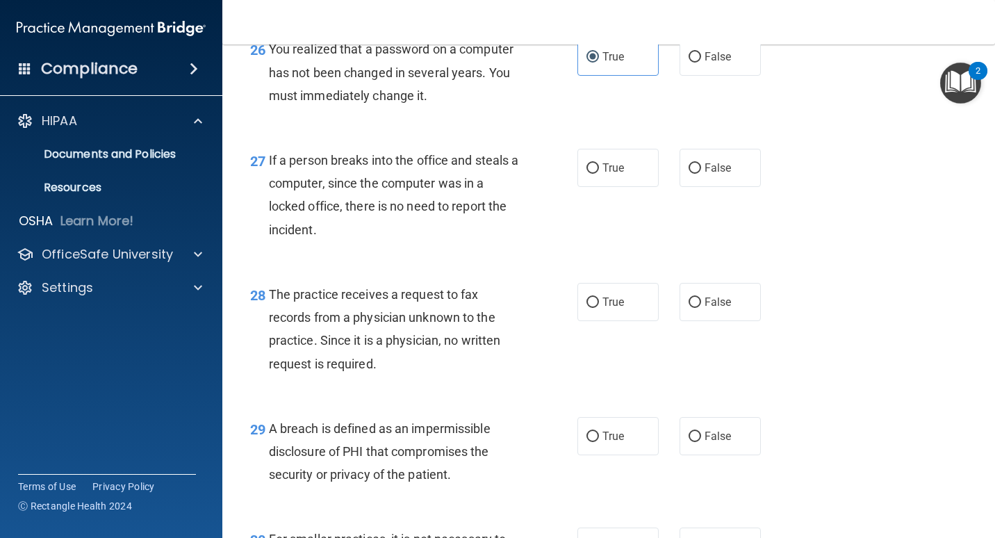
scroll to position [3335, 0]
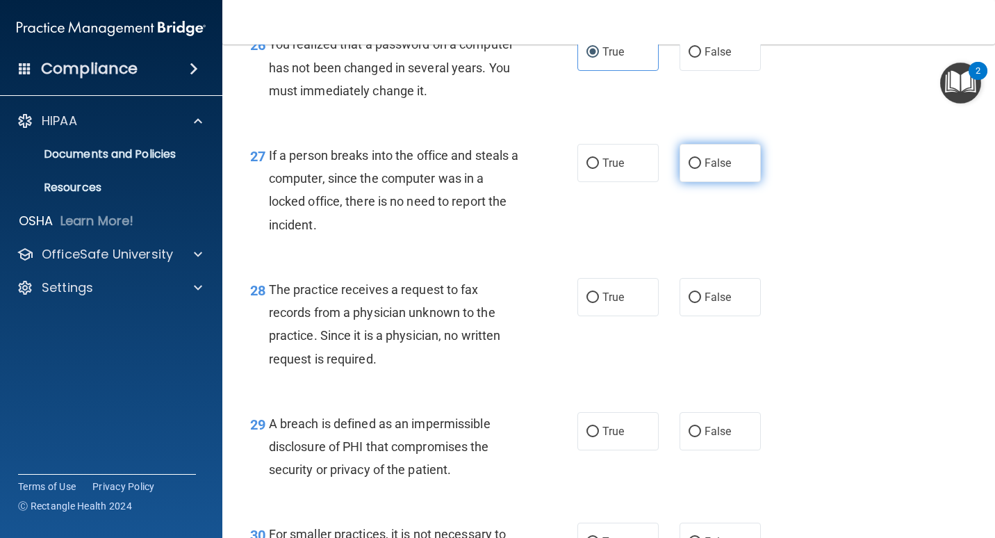
click at [658, 170] on span "False" at bounding box center [718, 162] width 27 height 13
click at [658, 169] on input "False" at bounding box center [695, 163] width 13 height 10
radio input "true"
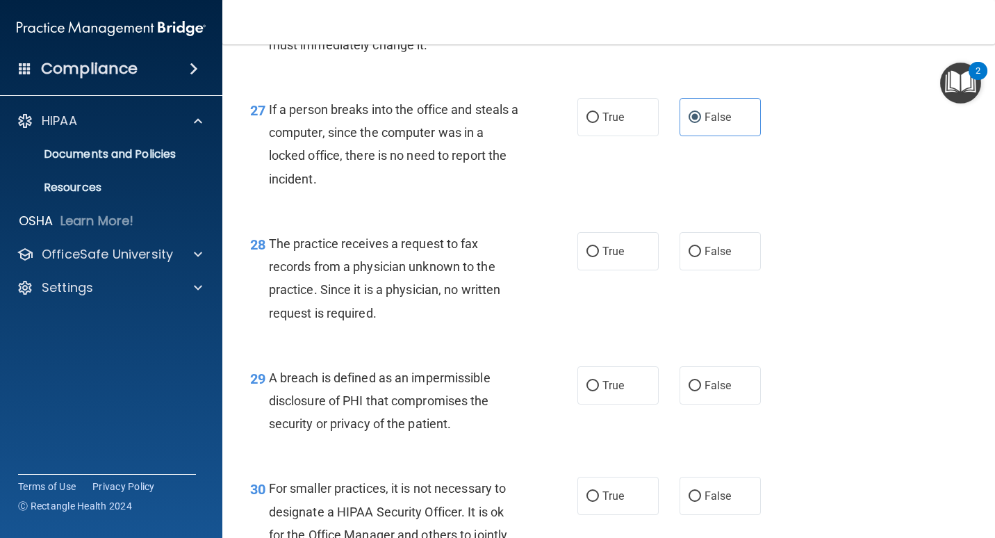
scroll to position [3474, 0]
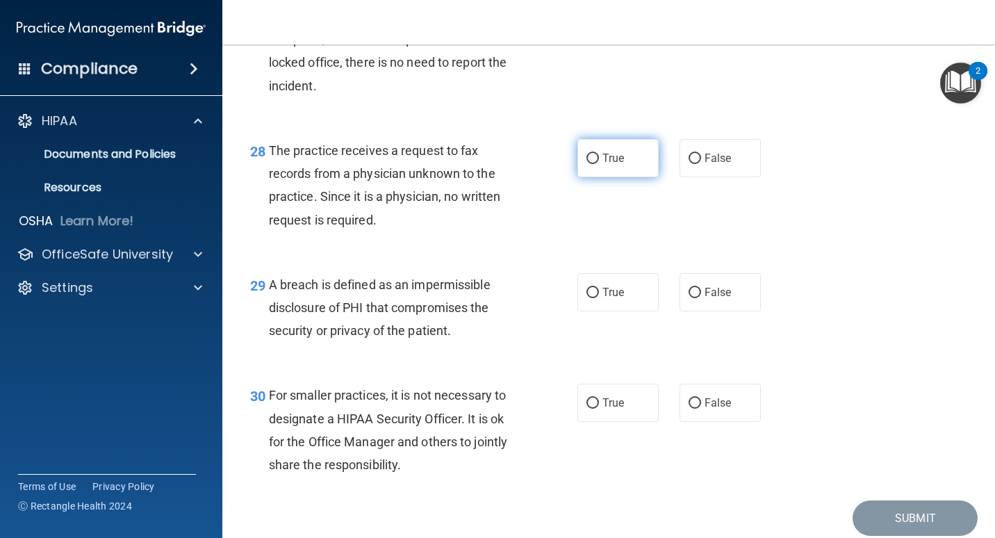
click at [603, 165] on span "True" at bounding box center [613, 157] width 22 height 13
click at [599, 164] on input "True" at bounding box center [592, 159] width 13 height 10
radio input "true"
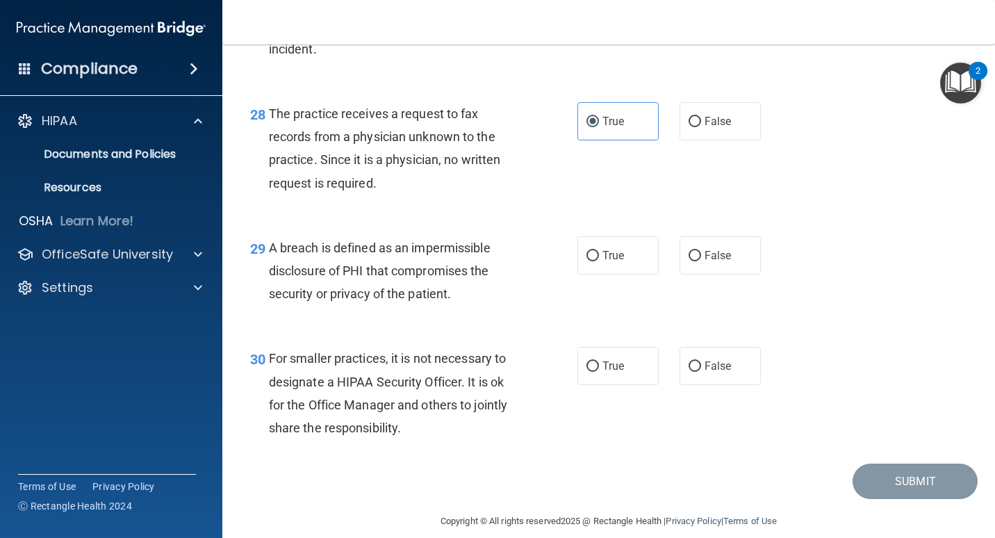
scroll to position [3544, 0]
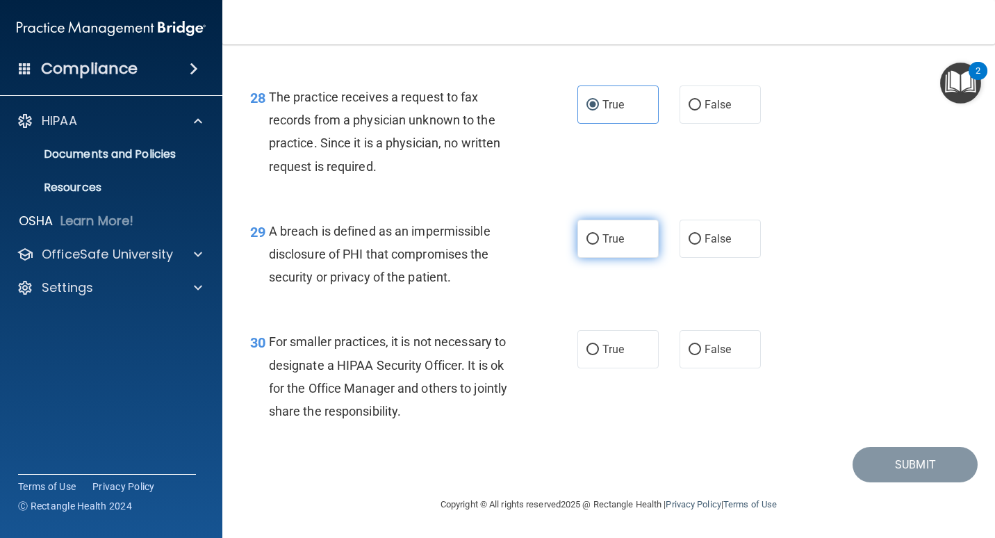
click at [609, 245] on span "True" at bounding box center [613, 238] width 22 height 13
click at [599, 245] on input "True" at bounding box center [592, 239] width 13 height 10
radio input "true"
click at [602, 352] on span "True" at bounding box center [613, 349] width 22 height 13
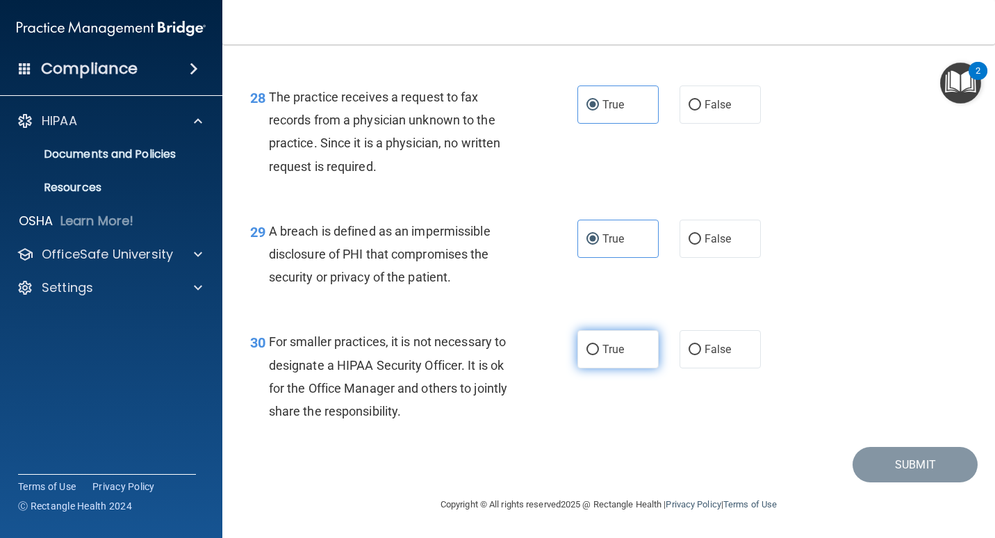
click at [599, 352] on input "True" at bounding box center [592, 350] width 13 height 10
radio input "true"
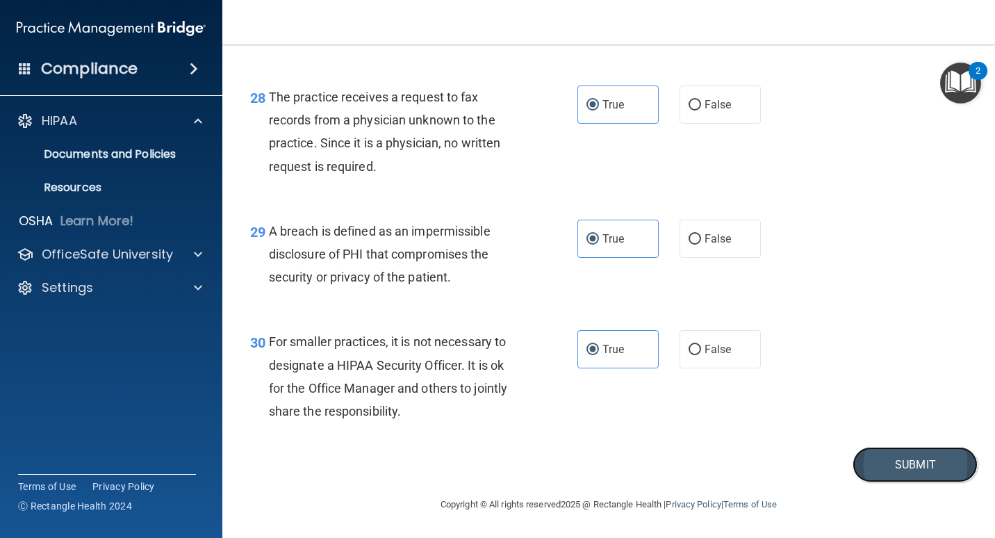
click at [658, 421] on button "Submit" at bounding box center [915, 464] width 125 height 35
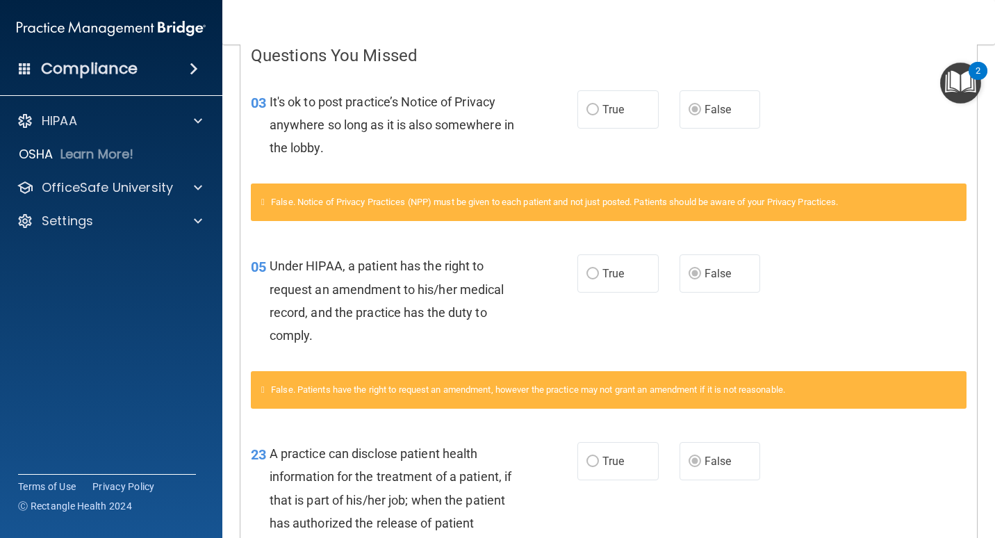
scroll to position [347, 0]
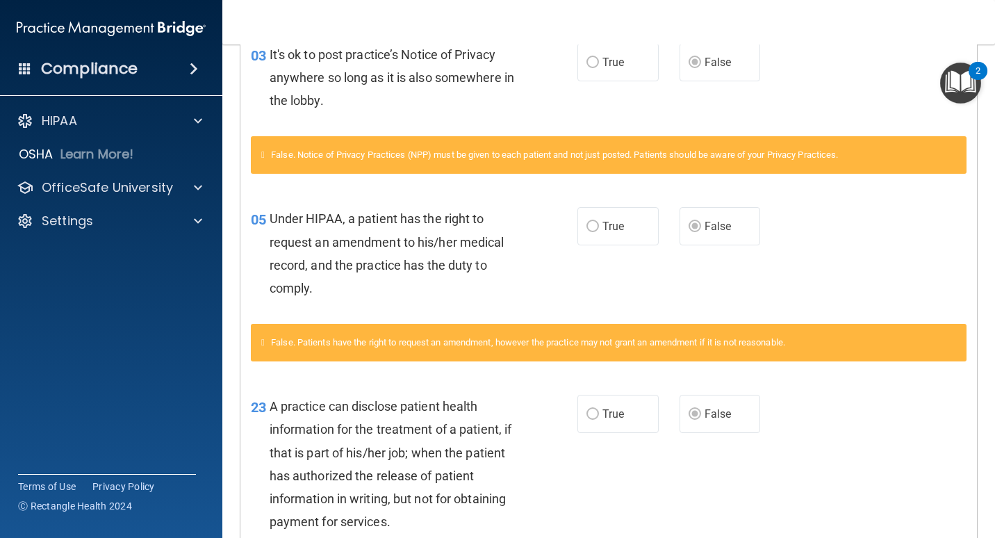
click at [608, 64] on span "True" at bounding box center [613, 62] width 22 height 13
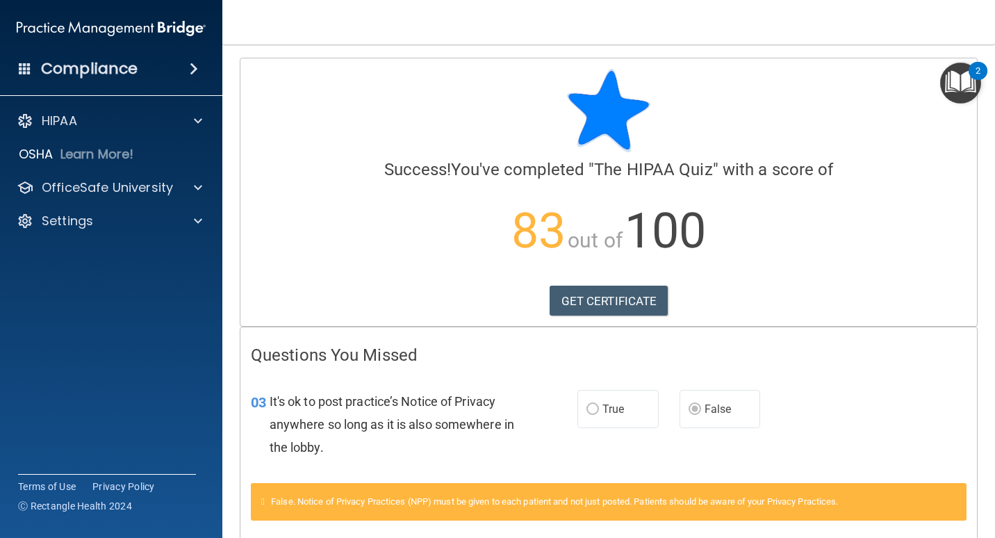
scroll to position [0, 0]
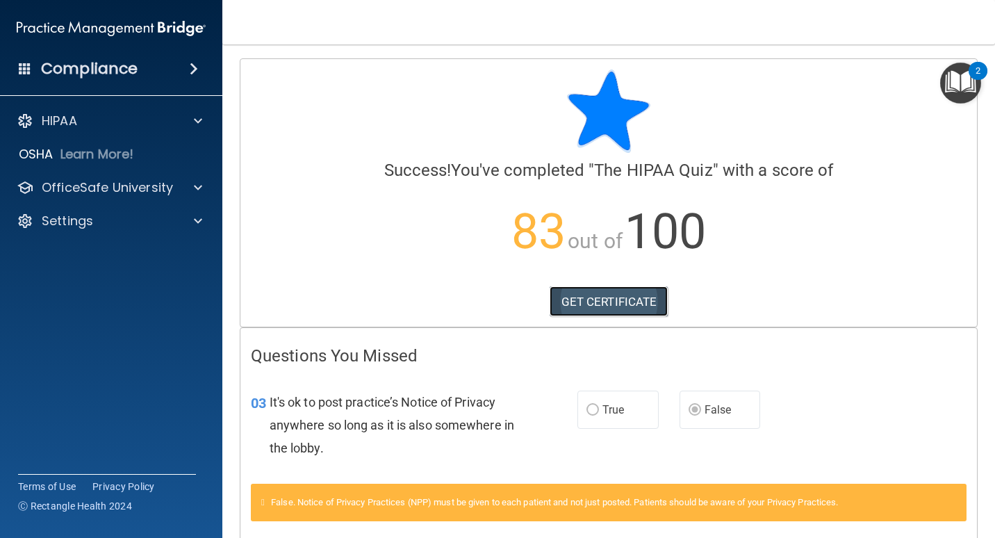
click at [592, 299] on link "GET CERTIFICATE" at bounding box center [609, 301] width 119 height 31
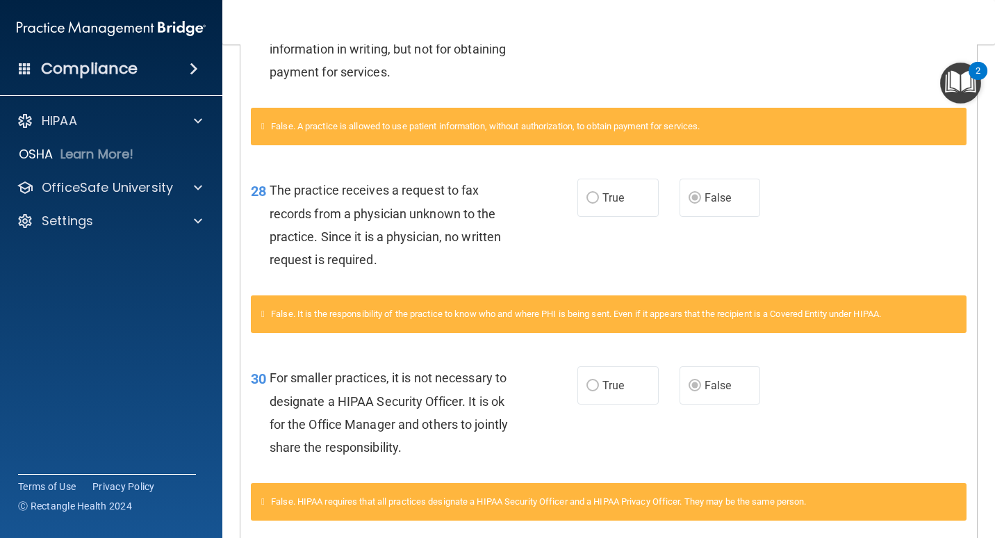
scroll to position [764, 0]
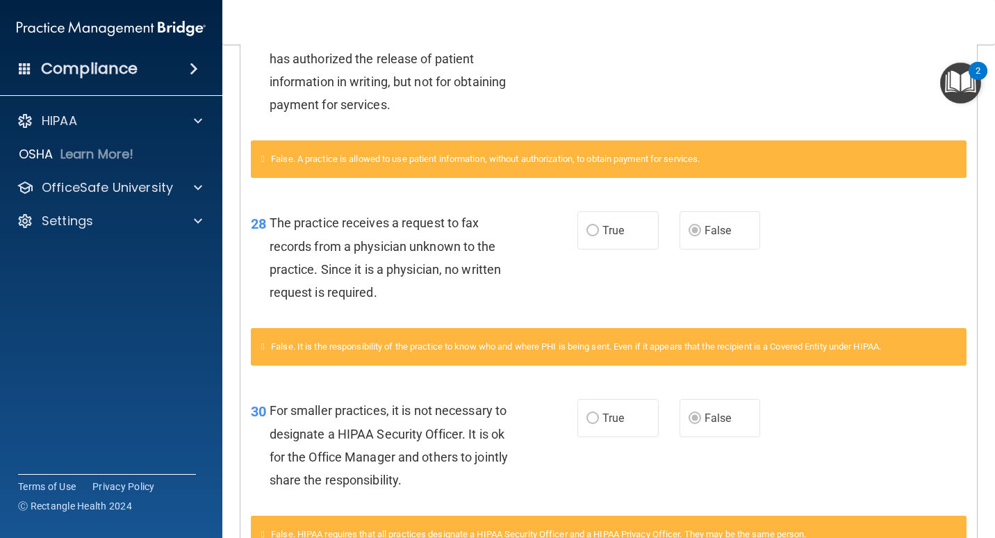
click at [658, 258] on div "28 The practice receives a request to fax records from a physician unknown to t…" at bounding box center [608, 261] width 736 height 134
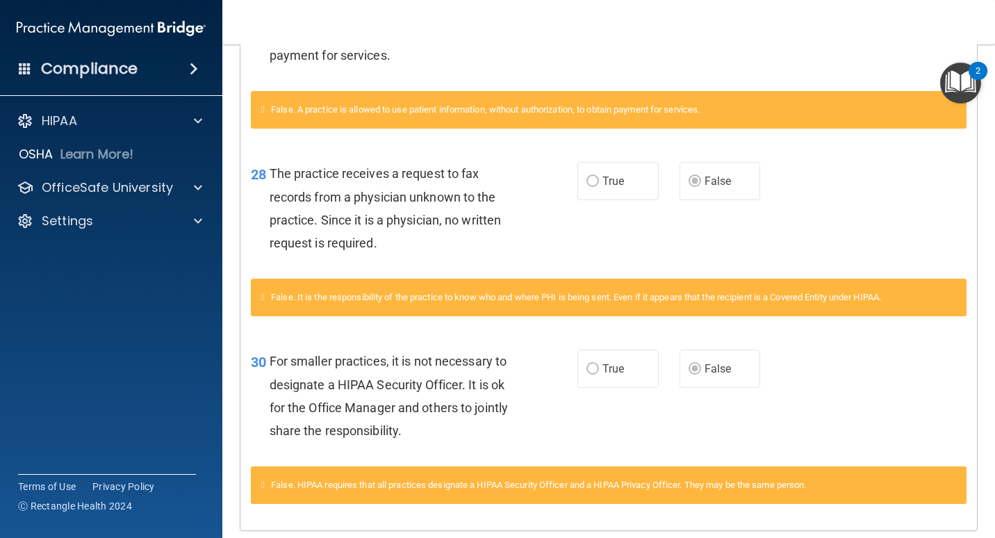
scroll to position [862, 0]
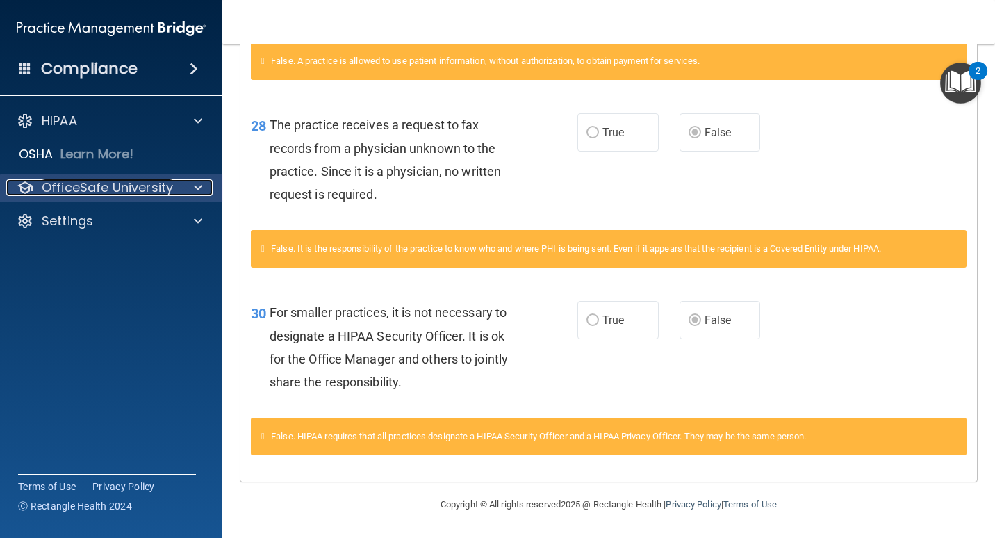
click at [196, 179] on span at bounding box center [198, 187] width 8 height 17
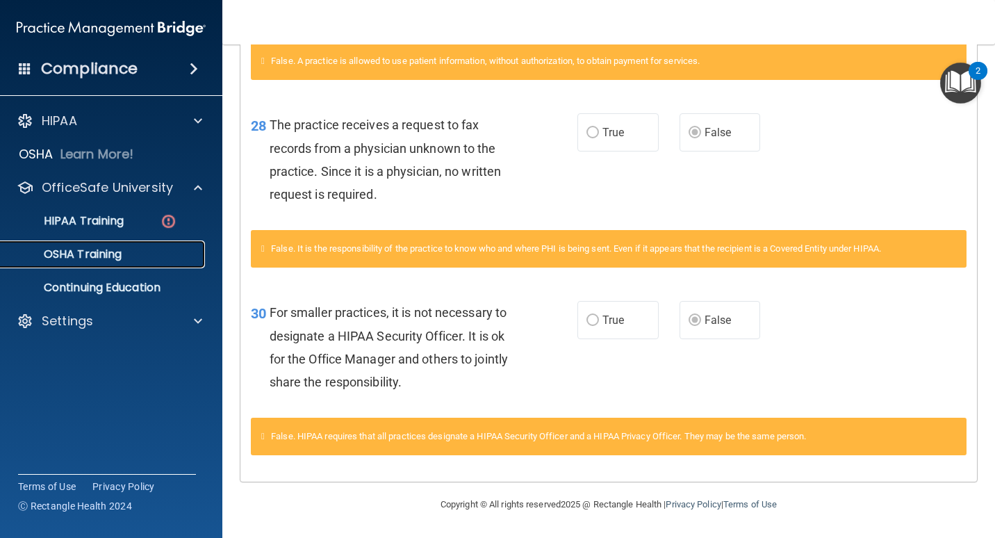
click at [108, 248] on p "OSHA Training" at bounding box center [65, 254] width 113 height 14
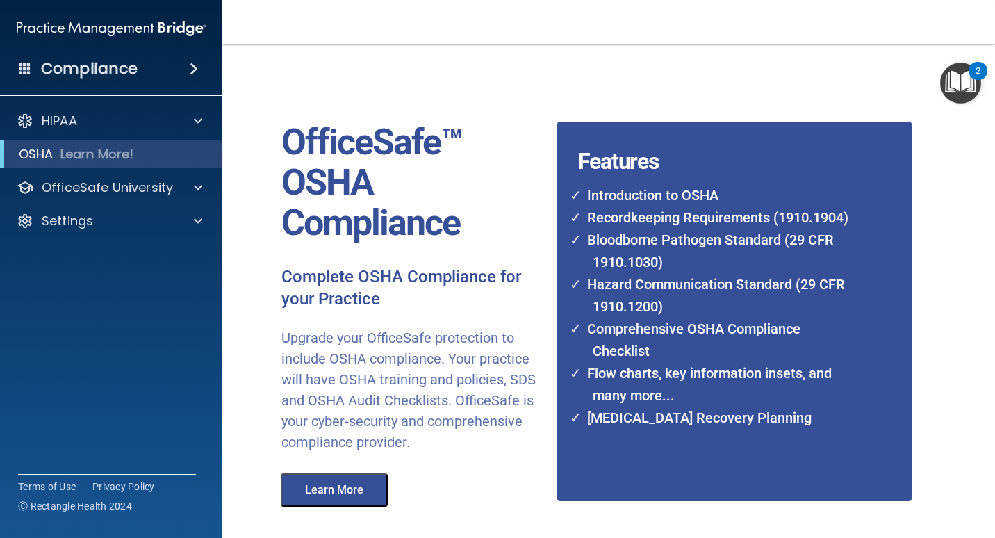
click at [658, 78] on img "Open Resource Center, 2 new notifications" at bounding box center [960, 83] width 41 height 41
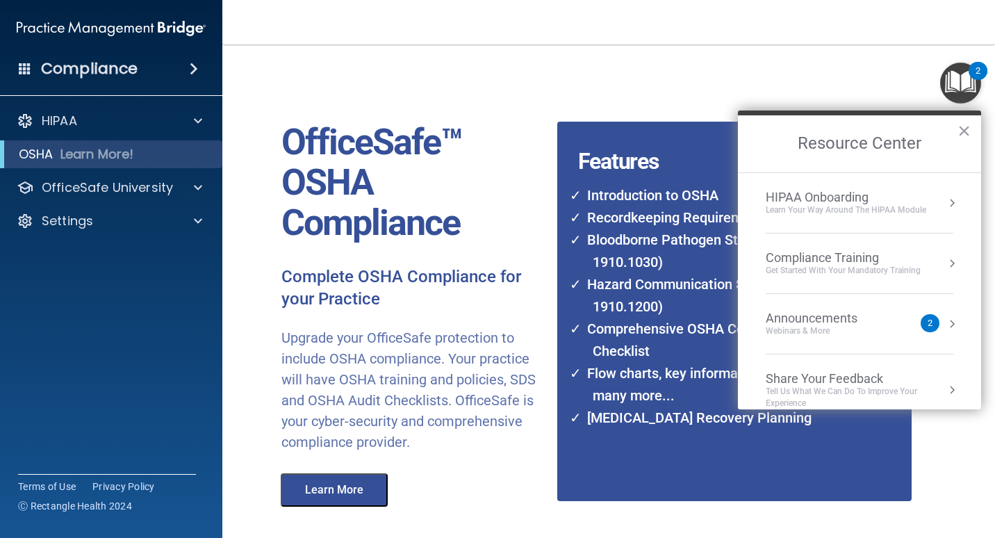
click at [658, 319] on div "Announcements" at bounding box center [826, 318] width 120 height 15
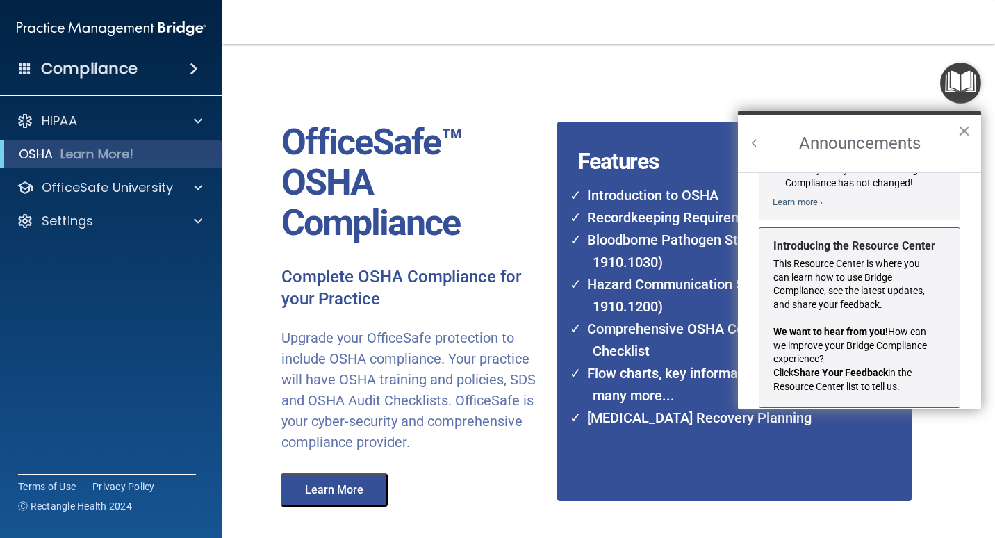
scroll to position [244, 0]
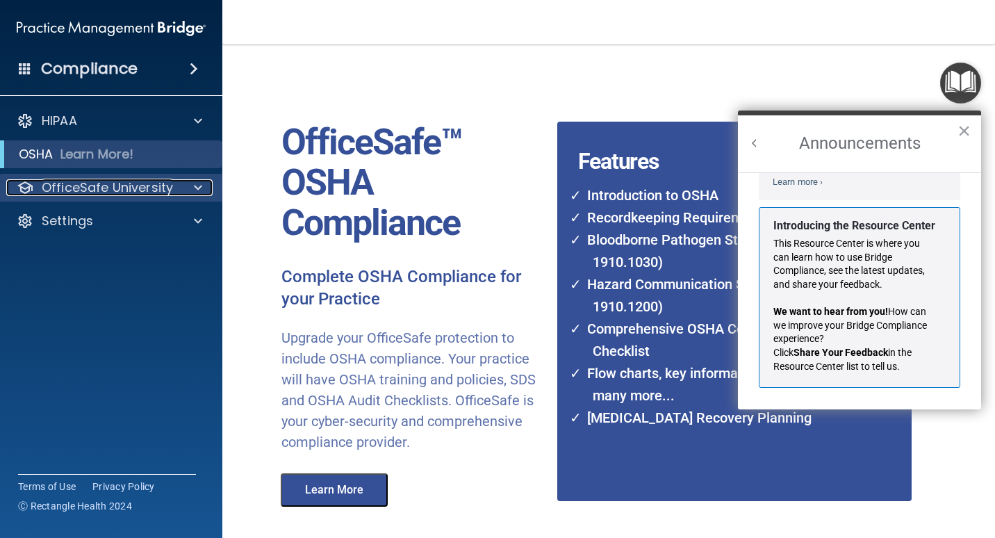
click at [63, 181] on p "OfficeSafe University" at bounding box center [107, 187] width 131 height 17
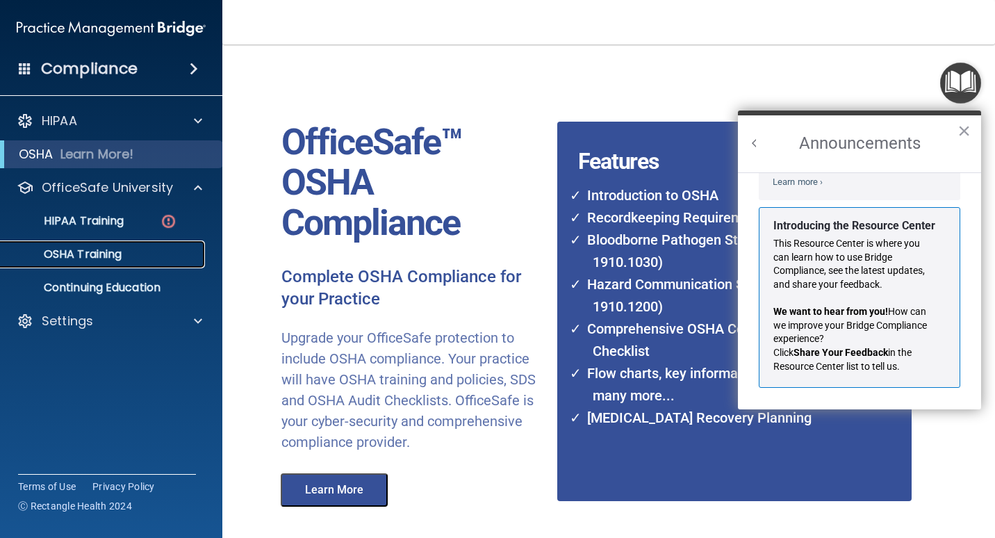
click at [99, 249] on p "OSHA Training" at bounding box center [65, 254] width 113 height 14
click at [658, 131] on button "×" at bounding box center [963, 131] width 13 height 22
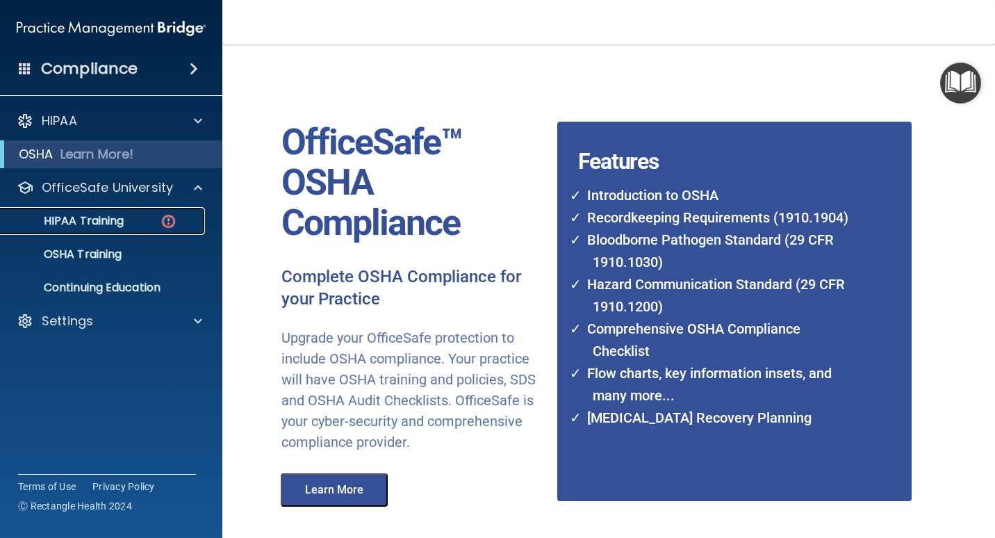
click at [138, 217] on div "HIPAA Training" at bounding box center [104, 221] width 190 height 14
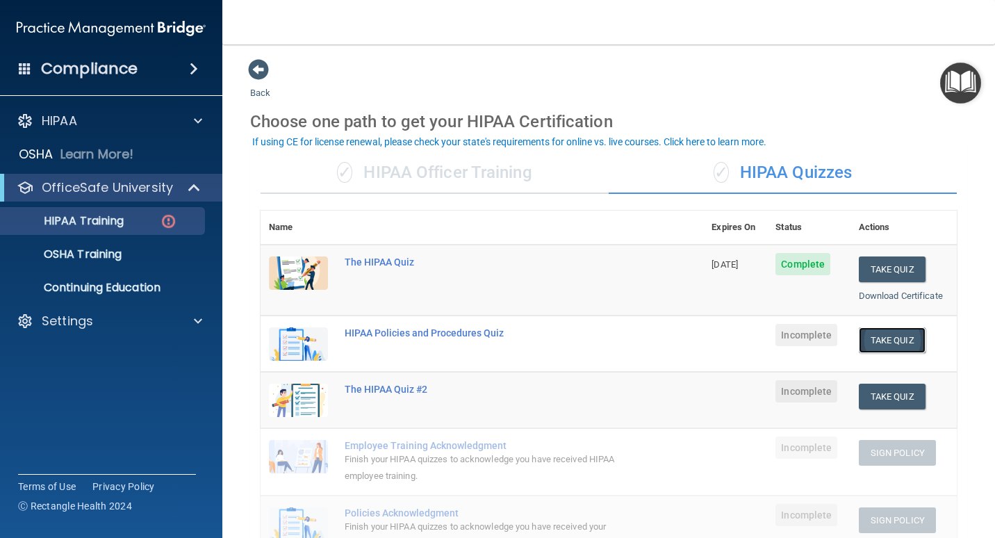
click at [658, 343] on button "Take Quiz" at bounding box center [892, 340] width 67 height 26
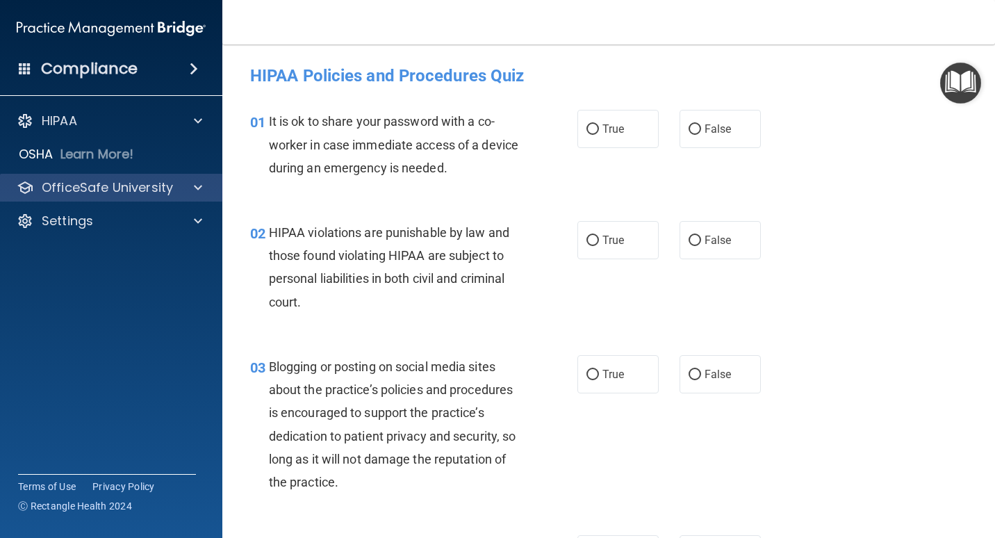
click at [120, 177] on div "OfficeSafe University" at bounding box center [111, 188] width 223 height 28
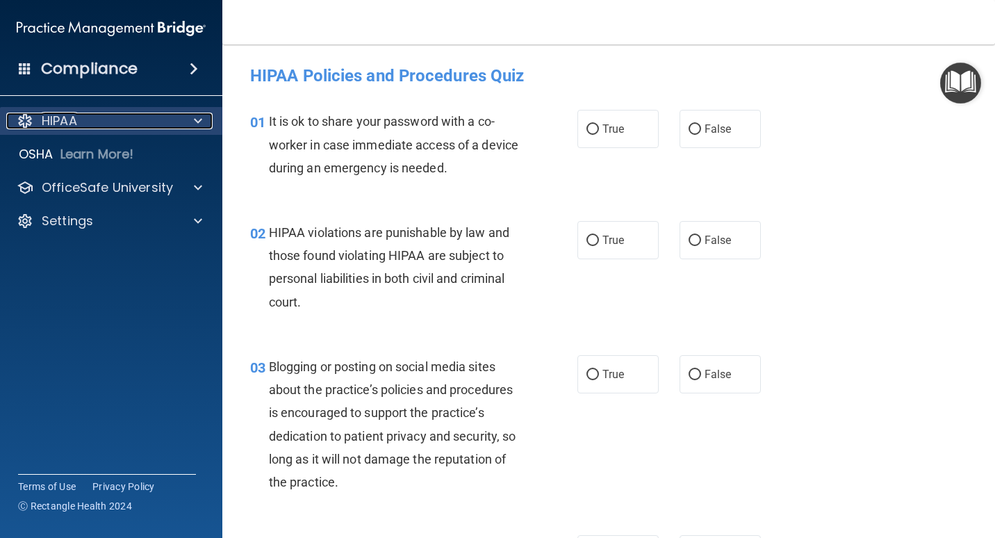
click at [201, 120] on span at bounding box center [198, 121] width 8 height 17
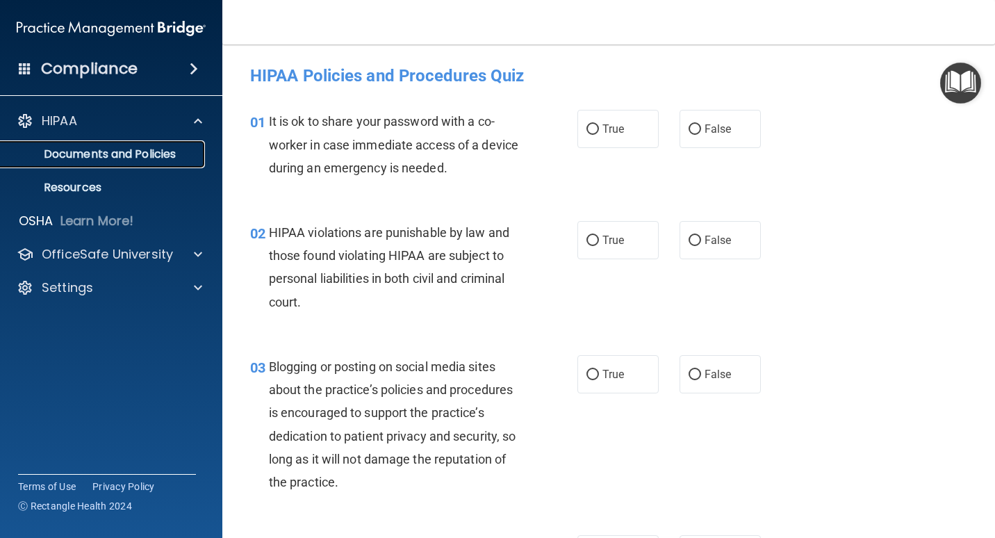
click at [114, 157] on p "Documents and Policies" at bounding box center [104, 154] width 190 height 14
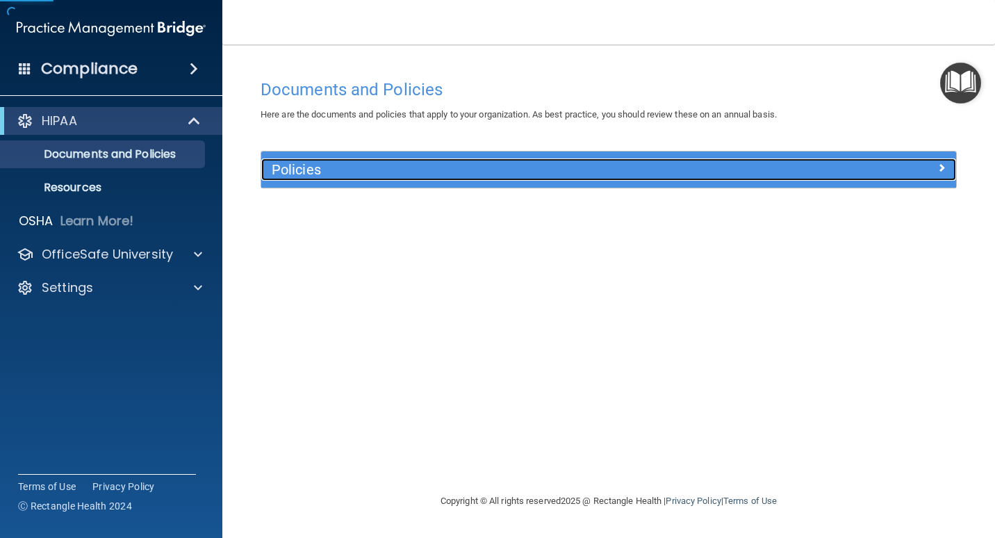
click at [454, 171] on h5 "Policies" at bounding box center [522, 169] width 500 height 15
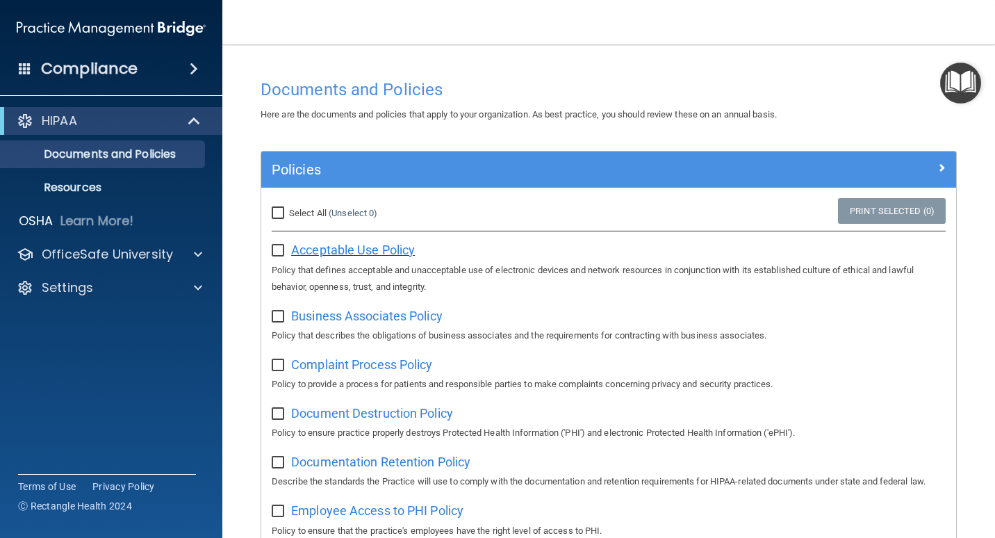
click at [345, 249] on span "Acceptable Use Policy" at bounding box center [353, 249] width 124 height 15
drag, startPoint x: 278, startPoint y: 209, endPoint x: 282, endPoint y: 247, distance: 38.4
click at [278, 209] on input "Select All (Unselect 0) Unselect All" at bounding box center [280, 213] width 16 height 11
checkbox input "true"
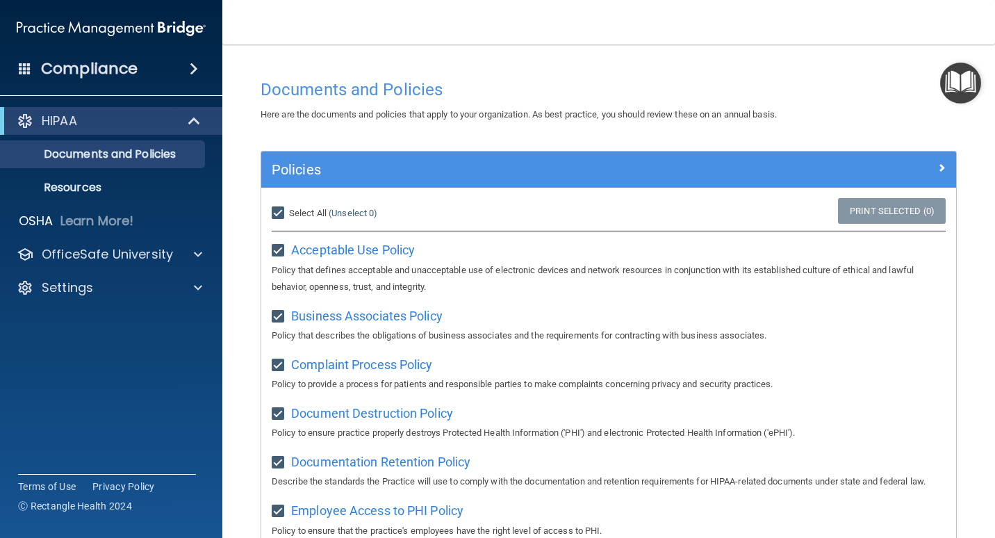
checkbox input "true"
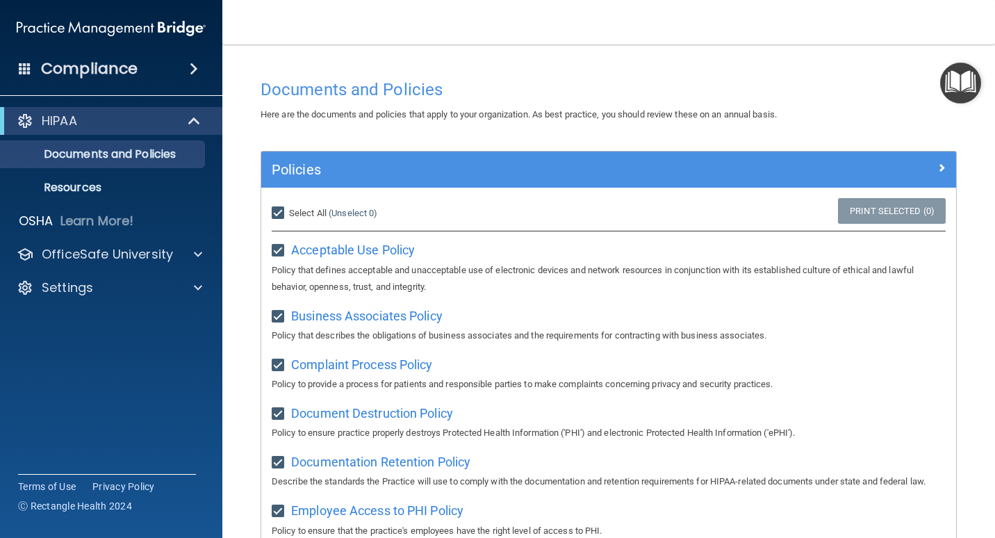
checkbox input "true"
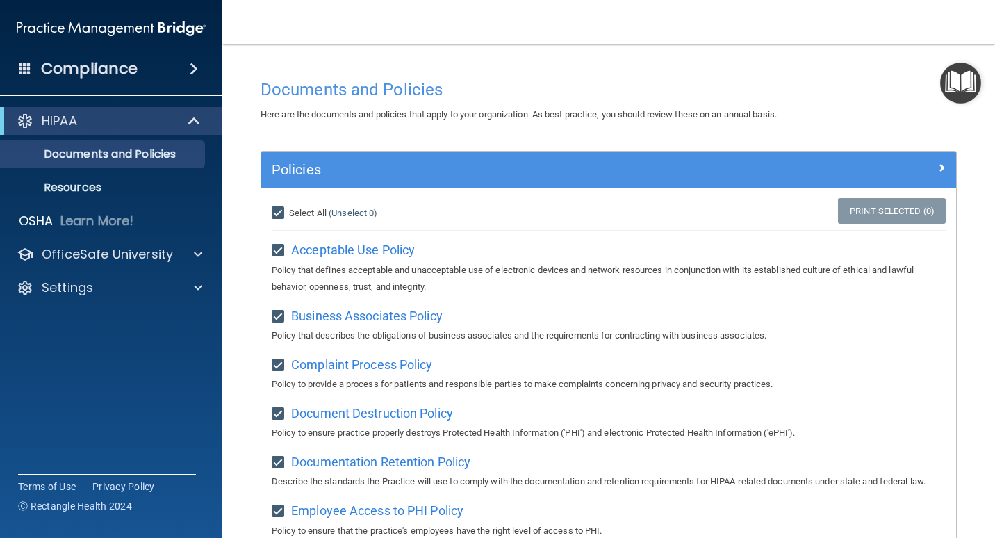
checkbox input "true"
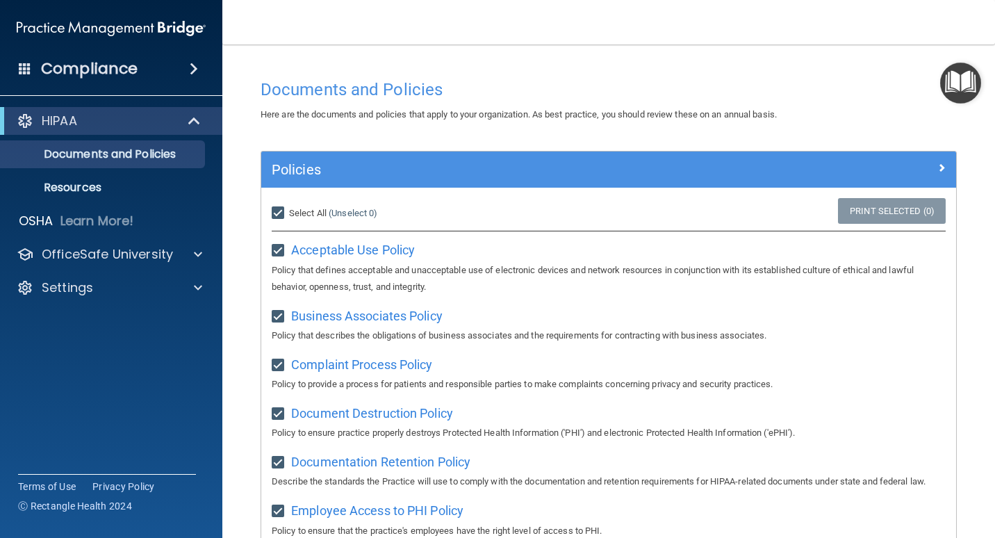
checkbox input "true"
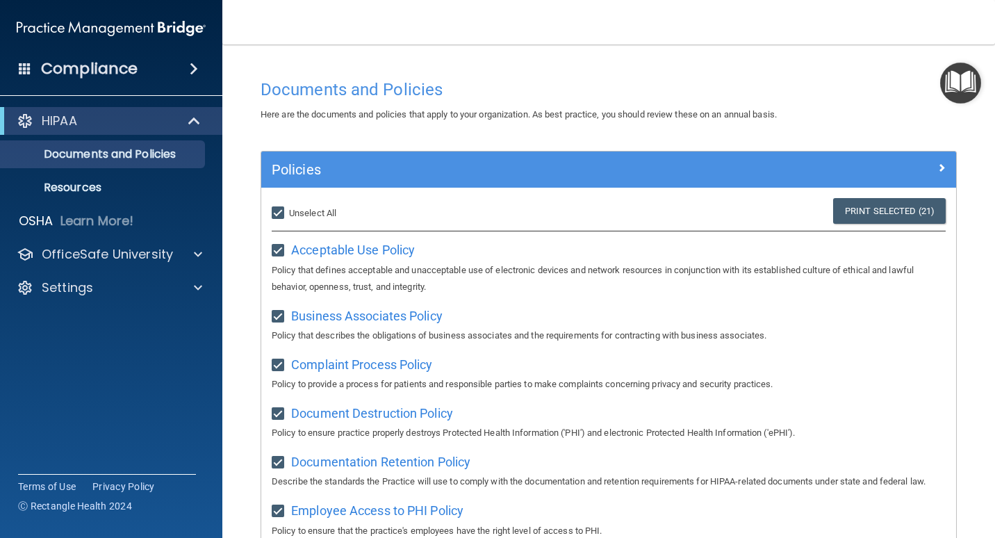
click at [275, 215] on input "Select All (Unselect 21) Unselect All" at bounding box center [280, 213] width 16 height 11
checkbox input "false"
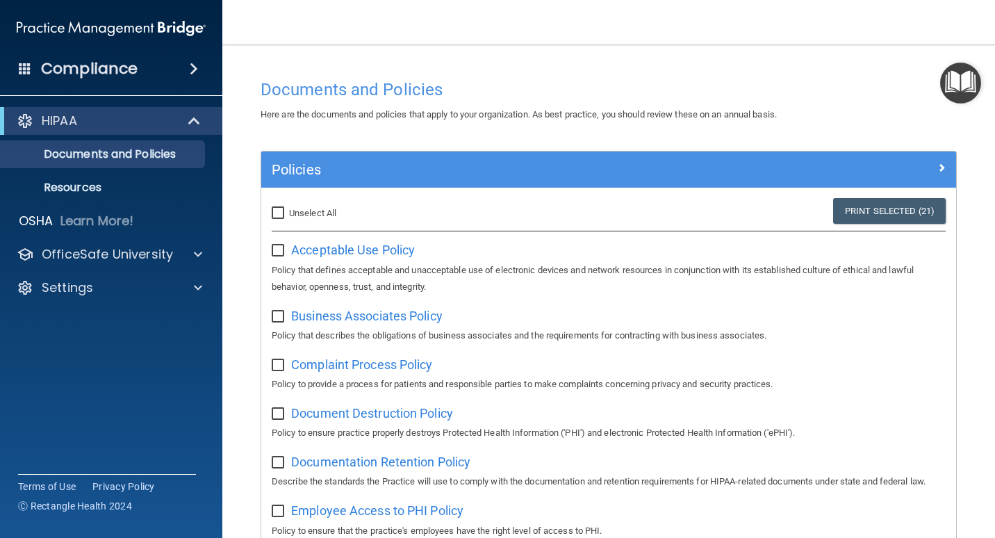
checkbox input "false"
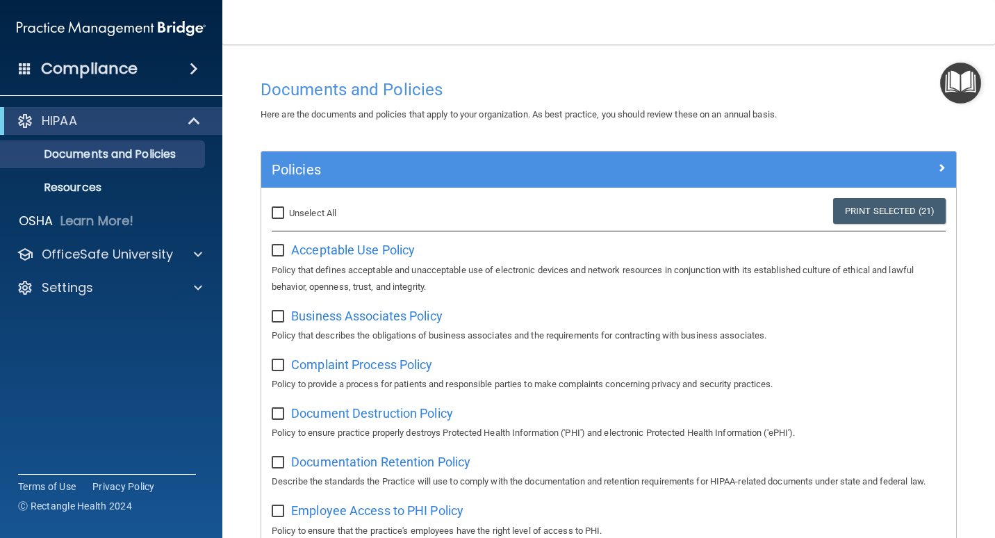
checkbox input "false"
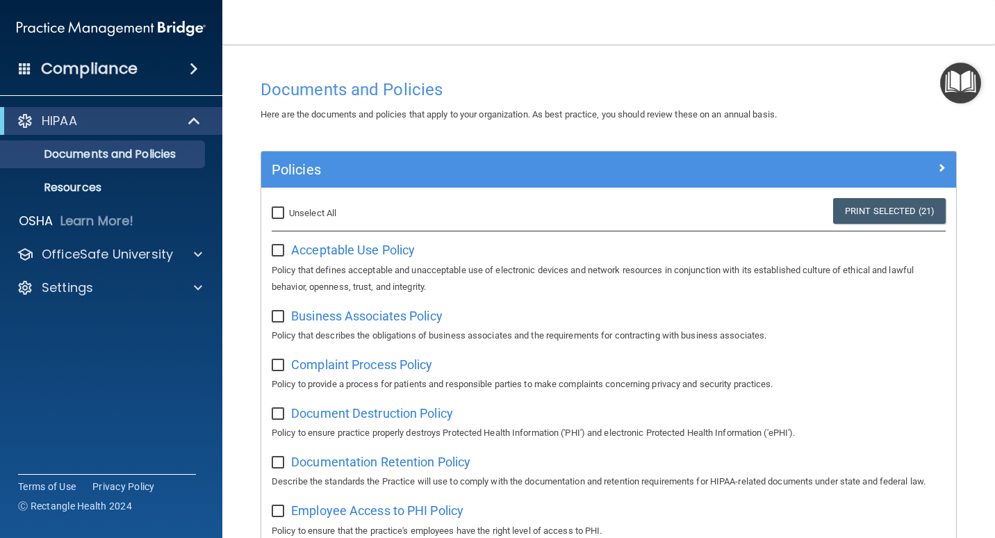
checkbox input "false"
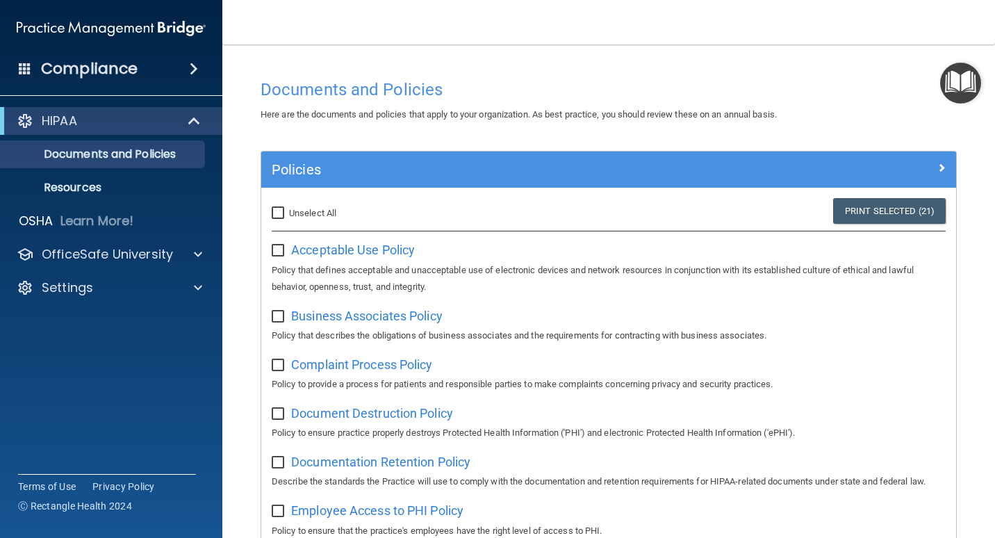
checkbox input "false"
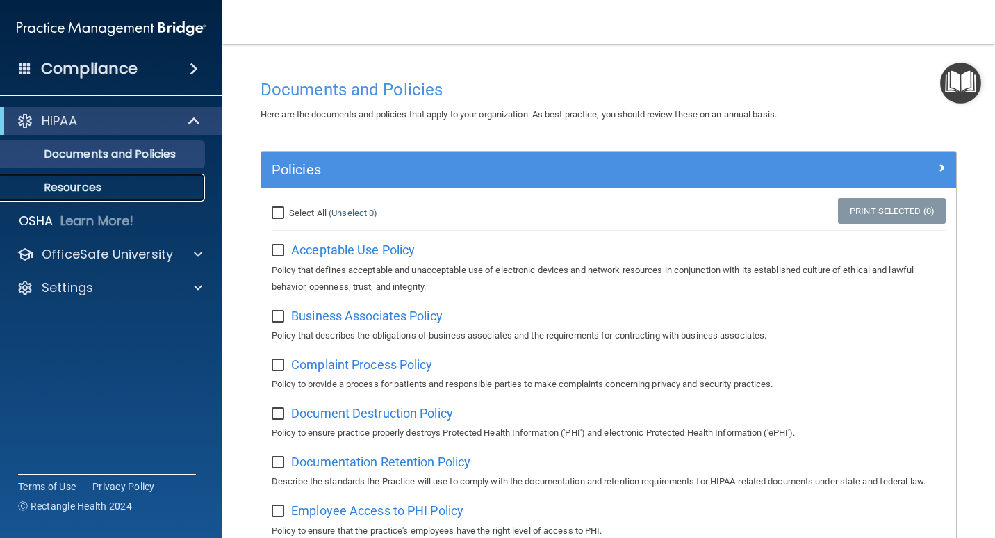
click at [99, 195] on p "Resources" at bounding box center [104, 188] width 190 height 14
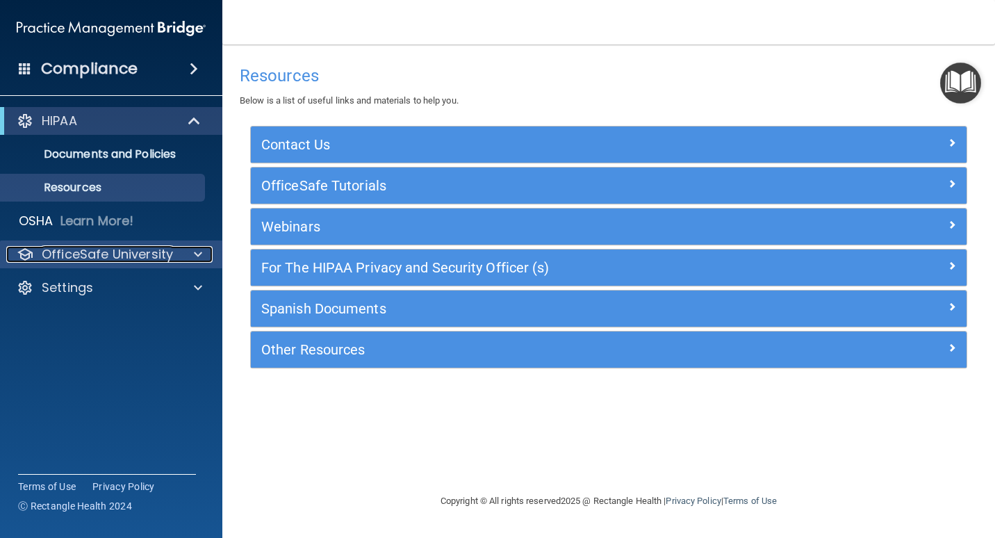
click at [102, 252] on p "OfficeSafe University" at bounding box center [107, 254] width 131 height 17
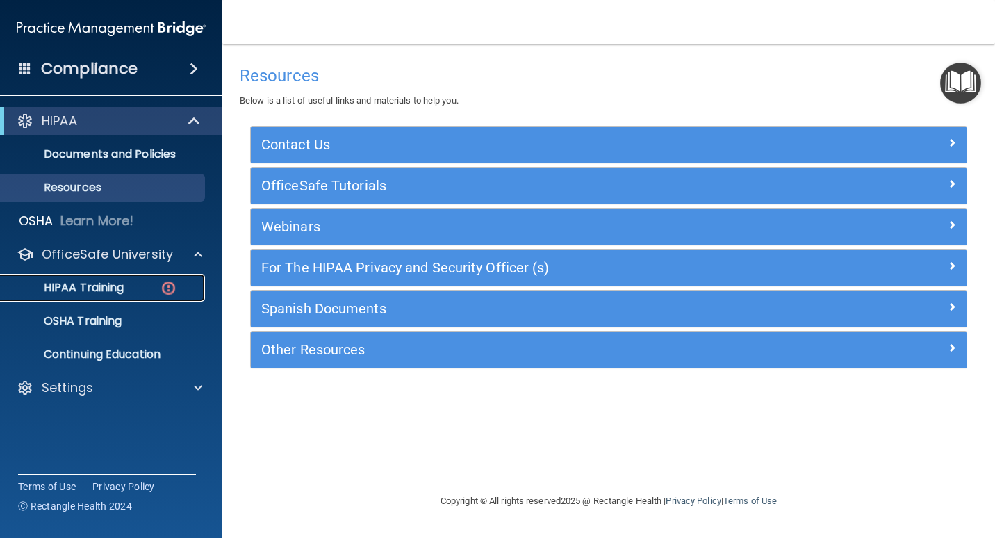
click at [121, 289] on p "HIPAA Training" at bounding box center [66, 288] width 115 height 14
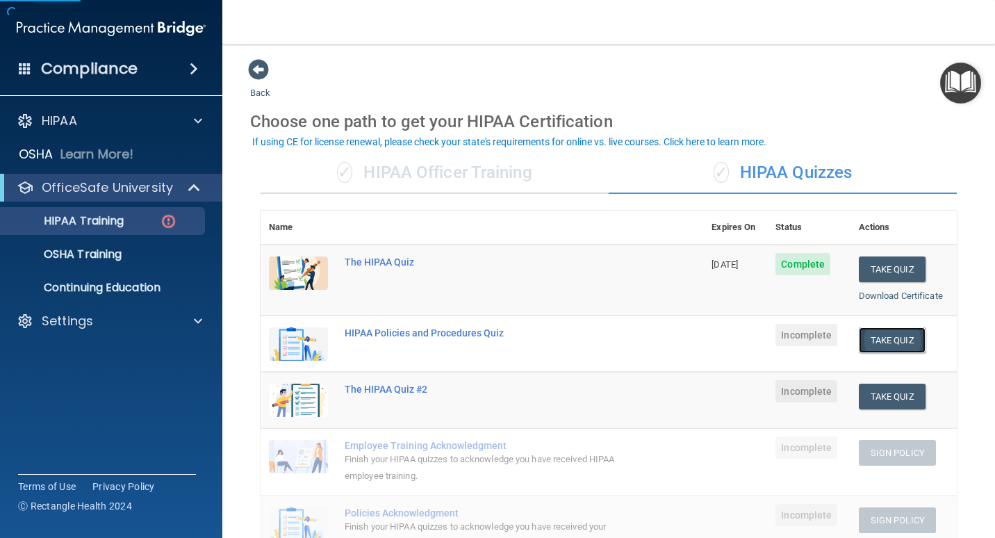
click at [658, 340] on button "Take Quiz" at bounding box center [892, 340] width 67 height 26
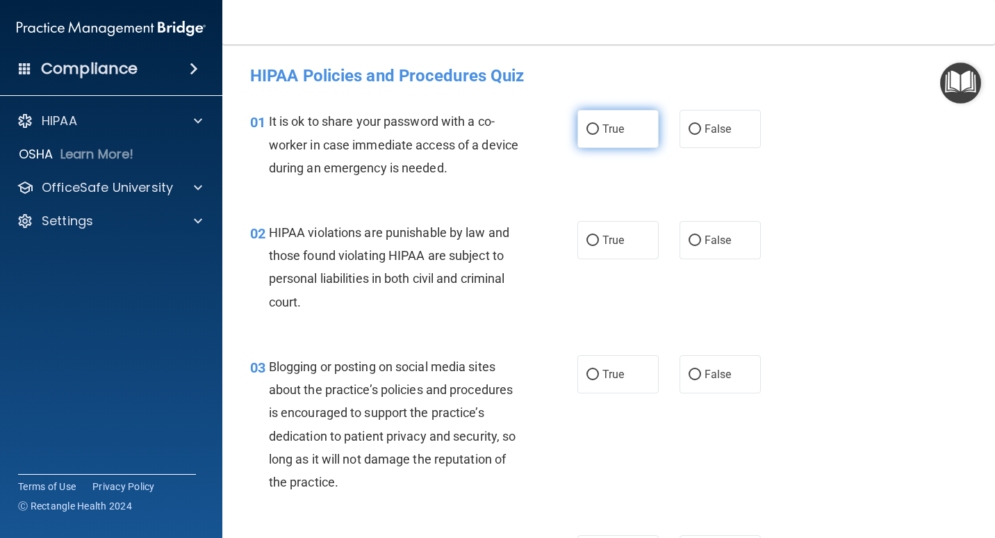
click at [618, 135] on span "True" at bounding box center [613, 128] width 22 height 13
click at [599, 135] on input "True" at bounding box center [592, 129] width 13 height 10
radio input "true"
click at [658, 123] on span "False" at bounding box center [718, 128] width 27 height 13
click at [658, 124] on input "False" at bounding box center [695, 129] width 13 height 10
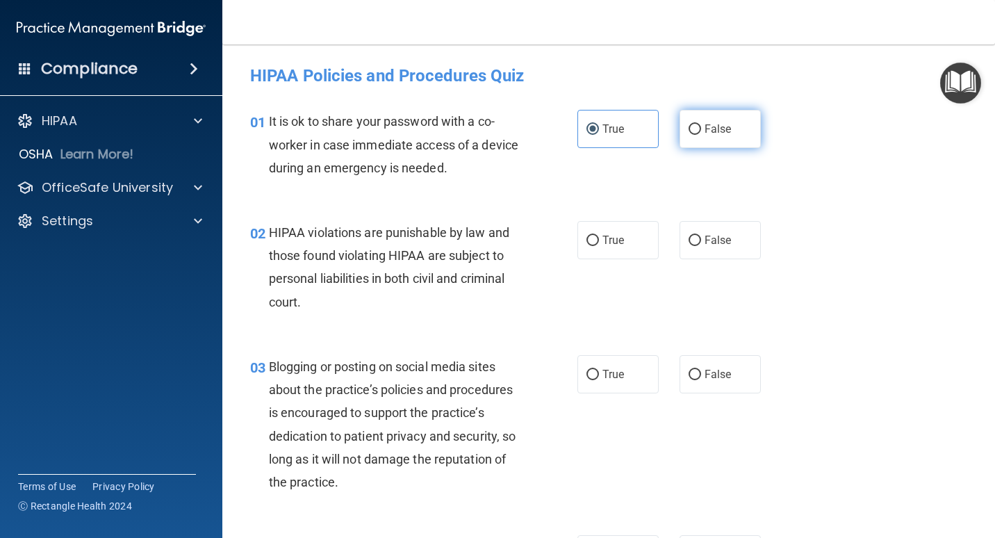
radio input "true"
radio input "false"
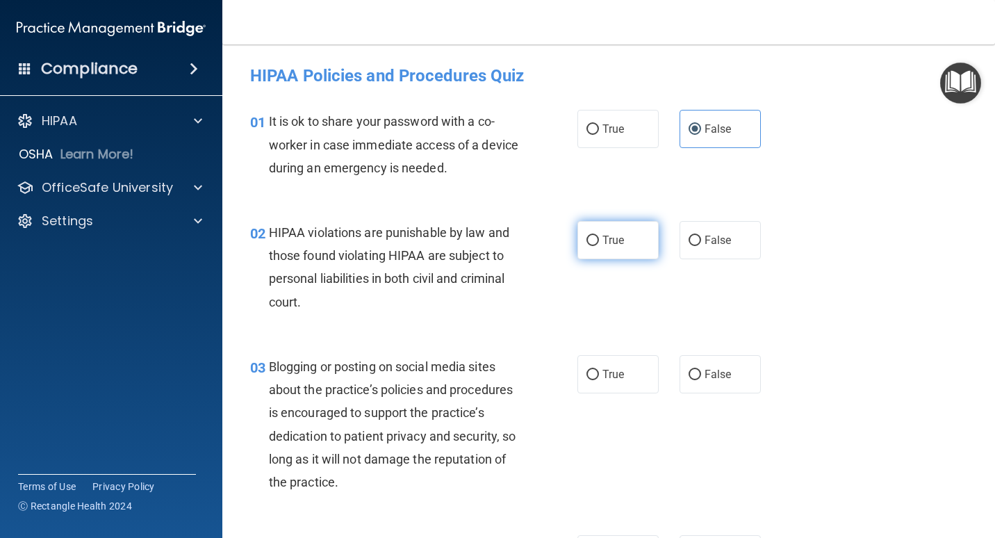
click at [593, 238] on input "True" at bounding box center [592, 241] width 13 height 10
radio input "true"
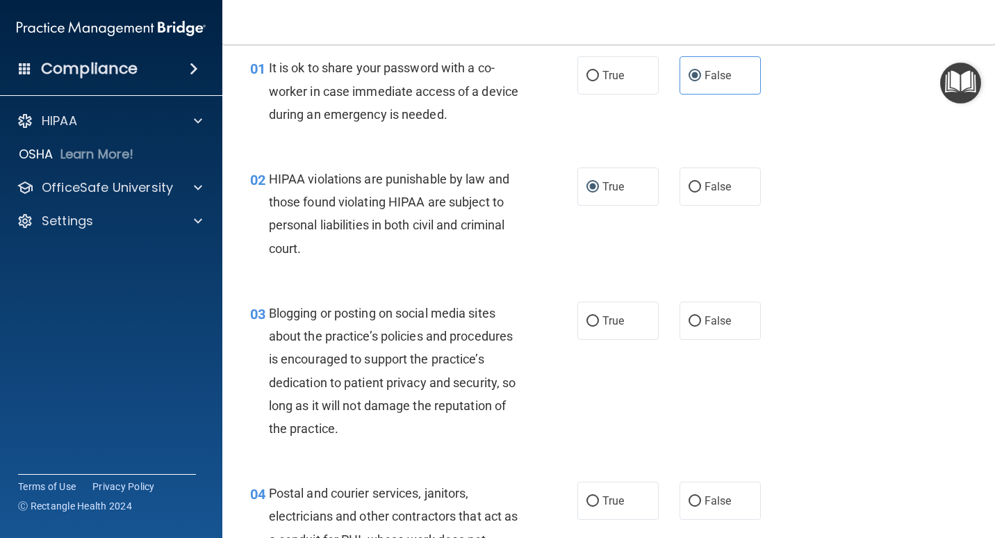
scroll to position [139, 0]
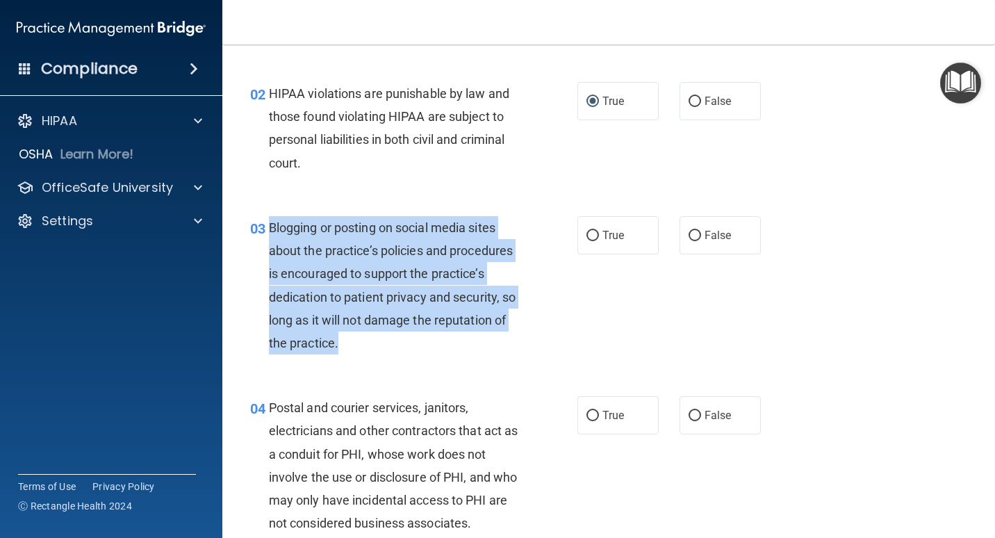
drag, startPoint x: 432, startPoint y: 342, endPoint x: 271, endPoint y: 233, distance: 194.6
click at [271, 233] on div "Blogging or posting on social media sites about the practice’s policies and pro…" at bounding box center [399, 285] width 261 height 138
copy span "Blogging or posting on social media sites about the practice’s policies and pro…"
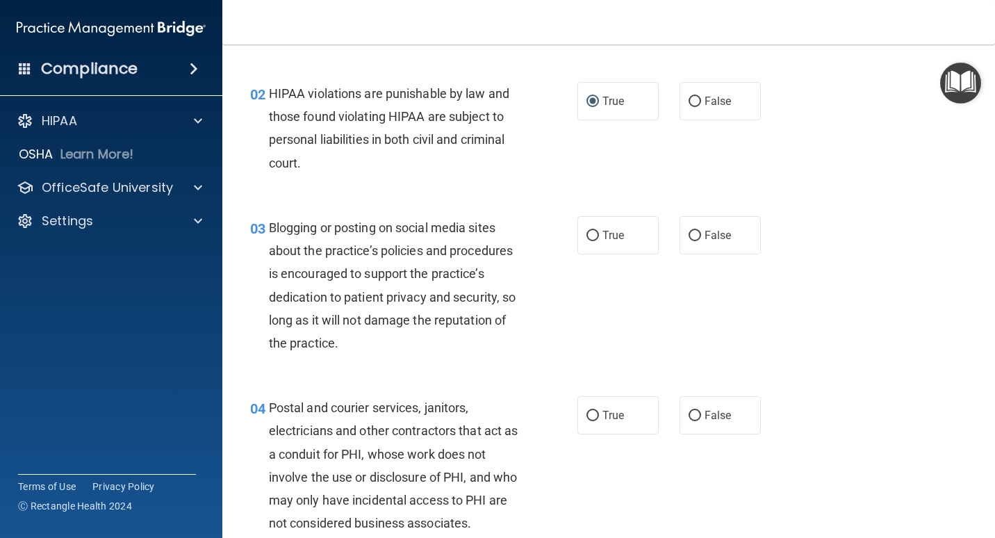
click at [658, 313] on div "03 Blogging or posting on social media sites about the practice’s policies and …" at bounding box center [609, 289] width 738 height 180
click at [623, 242] on label "True" at bounding box center [617, 235] width 81 height 38
click at [599, 241] on input "True" at bounding box center [592, 236] width 13 height 10
radio input "true"
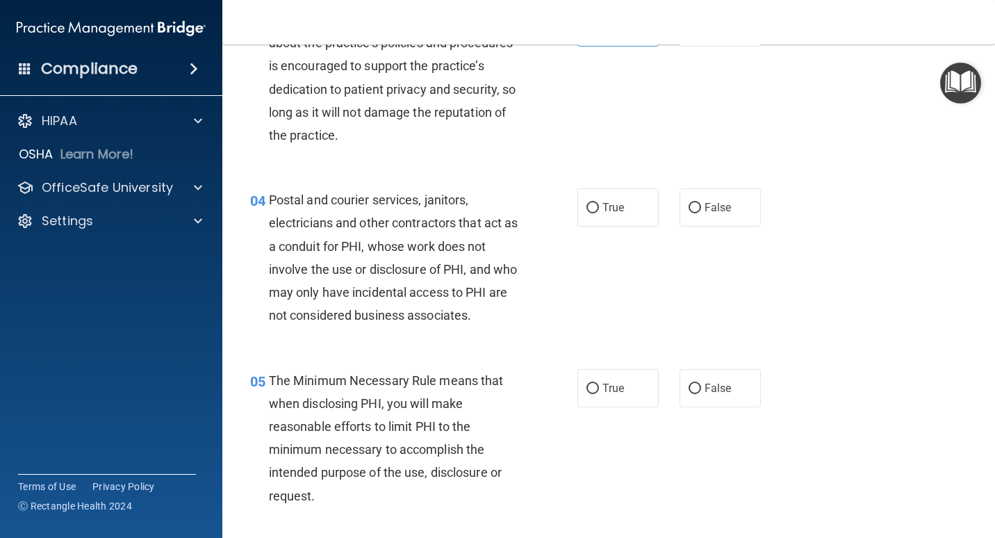
scroll to position [347, 0]
click at [629, 200] on label "True" at bounding box center [617, 207] width 81 height 38
click at [599, 202] on input "True" at bounding box center [592, 207] width 13 height 10
radio input "true"
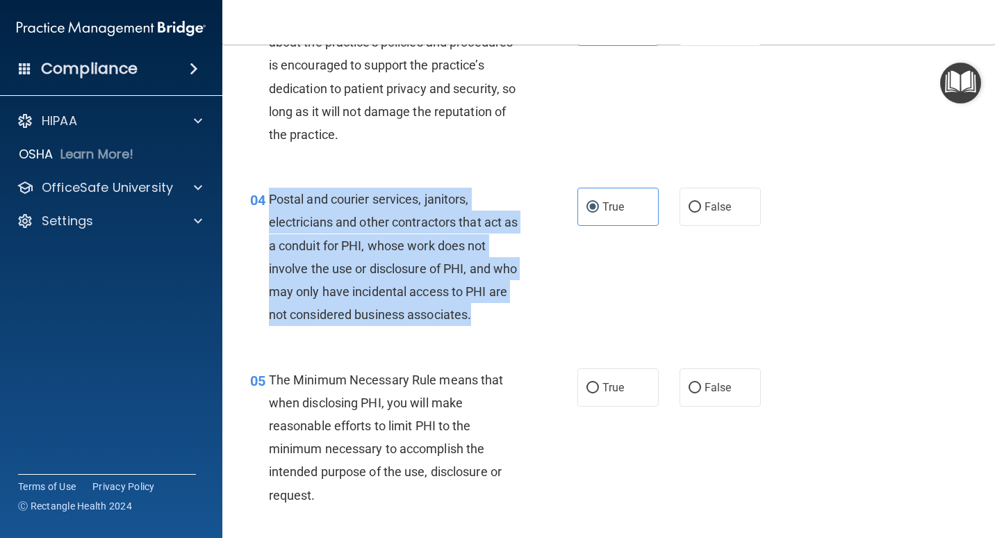
drag, startPoint x: 518, startPoint y: 318, endPoint x: 268, endPoint y: 195, distance: 279.0
click at [268, 195] on div "04 Postal and courier services, janitors, electricians and other contractors th…" at bounding box center [413, 260] width 369 height 145
copy div "Postal and courier services, janitors, electricians and other contractors that …"
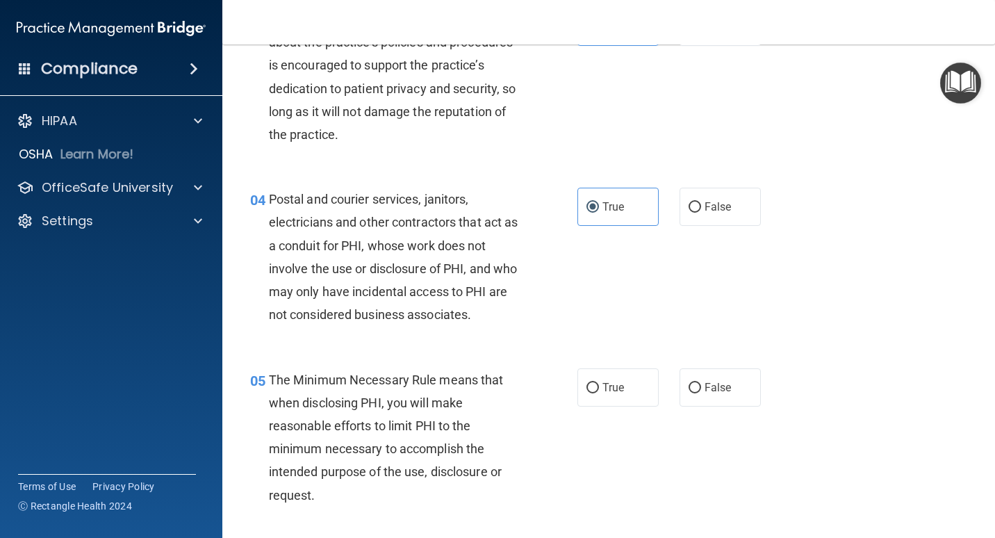
click at [612, 293] on div "04 Postal and courier services, janitors, electricians and other contractors th…" at bounding box center [609, 260] width 738 height 180
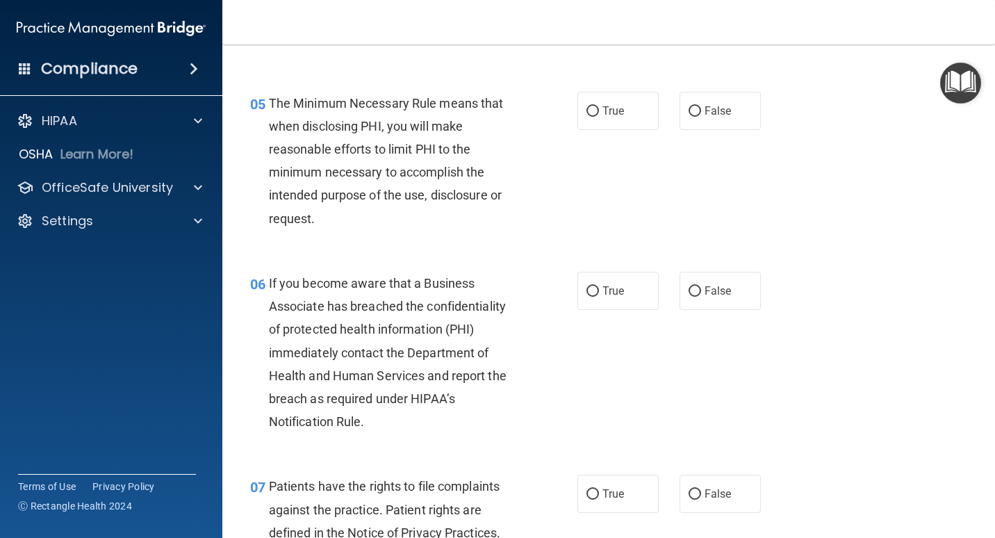
scroll to position [625, 0]
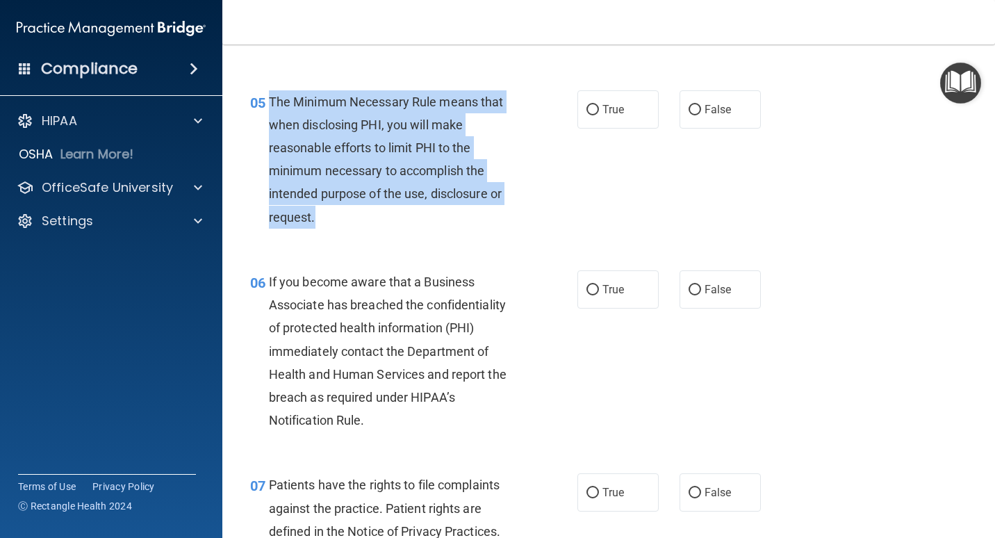
drag, startPoint x: 343, startPoint y: 217, endPoint x: 270, endPoint y: 100, distance: 137.9
click at [270, 100] on div "The Minimum Necessary Rule means that when disclosing PHI, you will make reason…" at bounding box center [399, 159] width 261 height 138
copy span "The Minimum Necessary Rule means that when disclosing PHI, you will make reason…"
click at [386, 225] on div "The Minimum Necessary Rule means that when disclosing PHI, you will make reason…" at bounding box center [399, 159] width 261 height 138
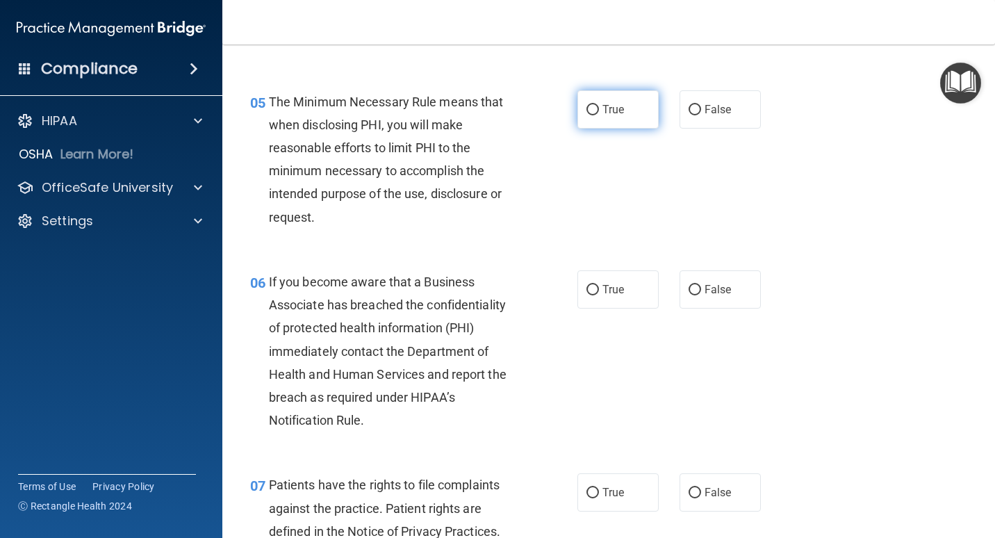
click at [589, 113] on input "True" at bounding box center [592, 110] width 13 height 10
radio input "true"
click at [589, 286] on input "True" at bounding box center [592, 290] width 13 height 10
radio input "true"
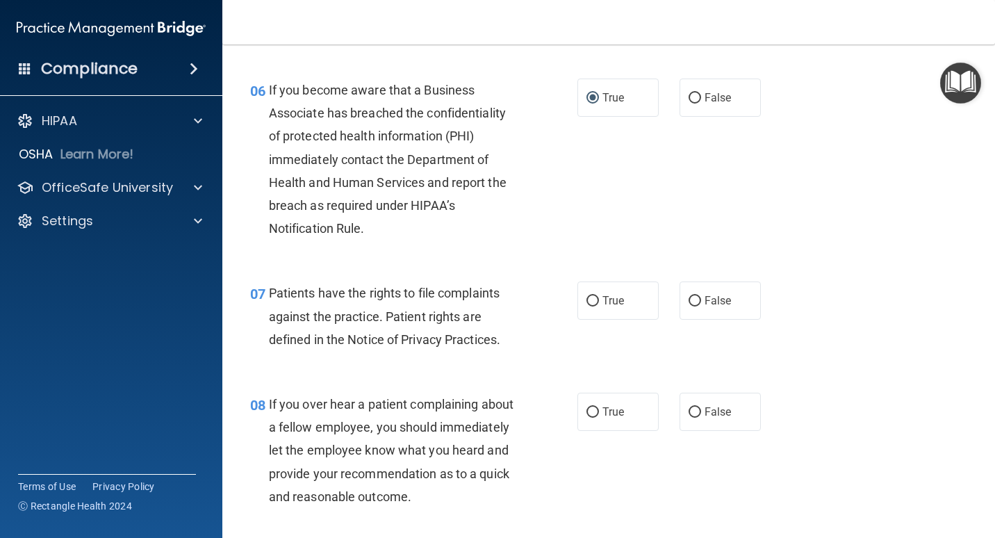
scroll to position [903, 0]
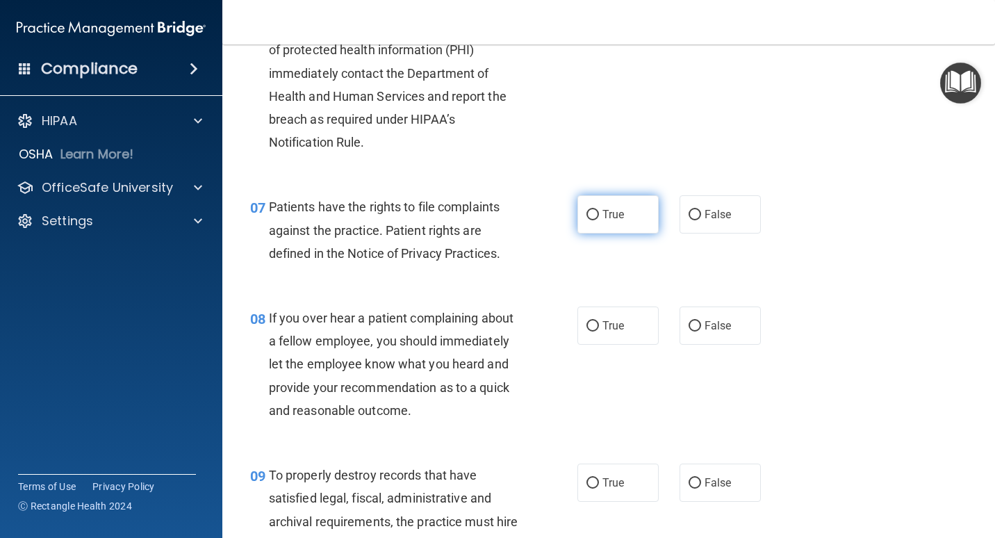
click at [619, 210] on span "True" at bounding box center [613, 214] width 22 height 13
click at [599, 210] on input "True" at bounding box center [592, 215] width 13 height 10
radio input "true"
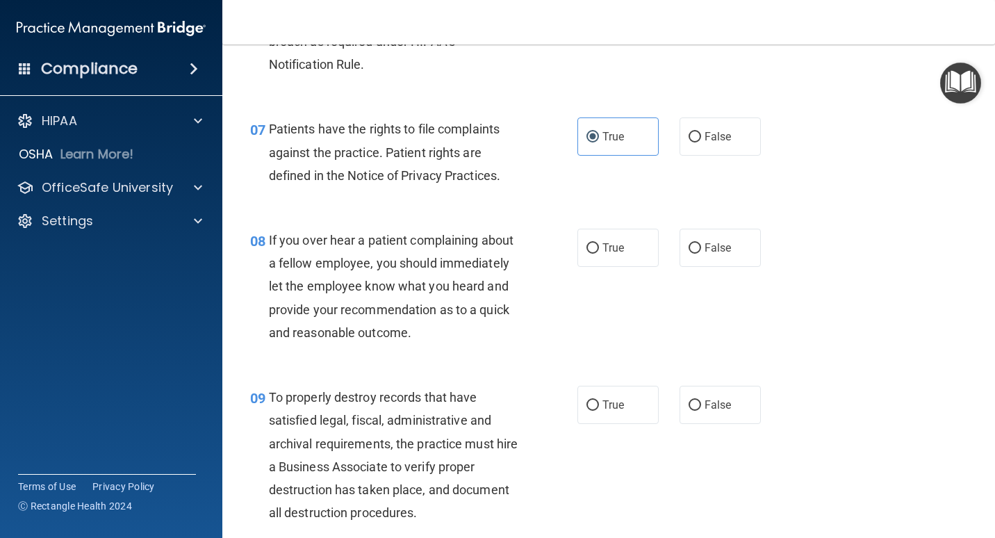
scroll to position [1042, 0]
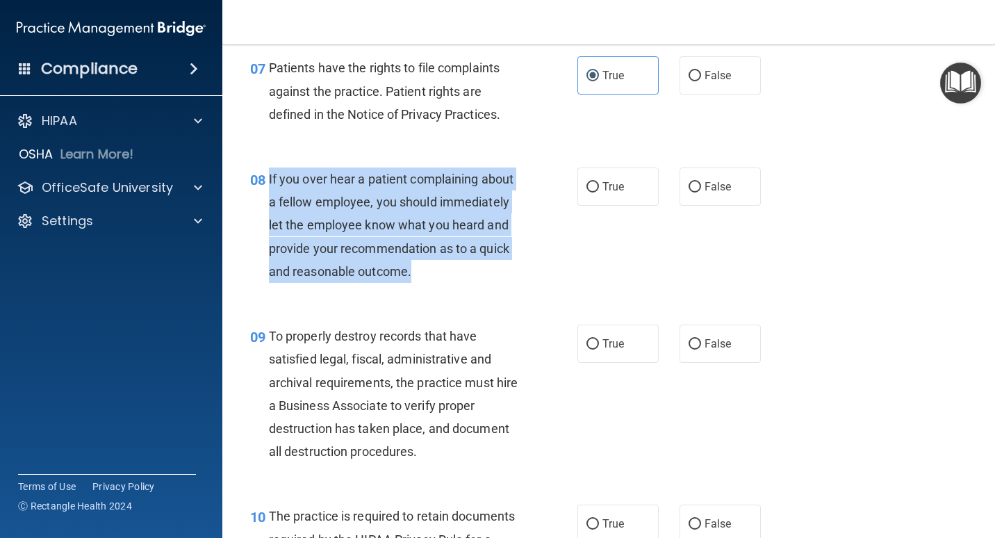
drag, startPoint x: 427, startPoint y: 270, endPoint x: 268, endPoint y: 179, distance: 183.7
click at [268, 179] on div "08 If you over hear a patient complaining about a fellow employee, you should i…" at bounding box center [413, 228] width 369 height 122
copy div "If you over hear a patient complaining about a fellow employee, you should imme…"
click at [448, 269] on div "If you over hear a patient complaining about a fellow employee, you should imme…" at bounding box center [399, 224] width 261 height 115
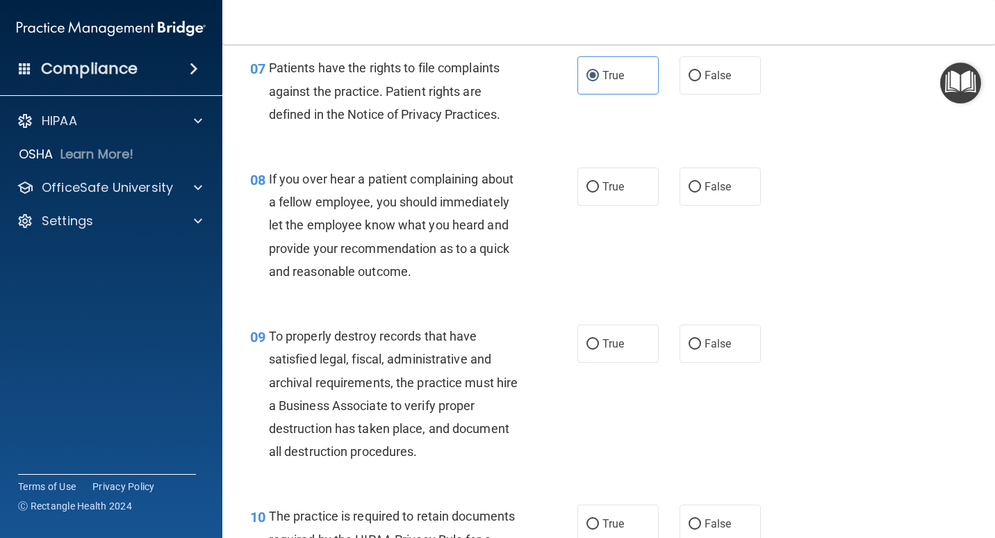
click at [535, 296] on div "08 If you over hear a patient complaining about a fellow employee, you should i…" at bounding box center [609, 228] width 738 height 157
click at [658, 186] on span "False" at bounding box center [718, 186] width 27 height 13
click at [658, 186] on input "False" at bounding box center [695, 187] width 13 height 10
radio input "true"
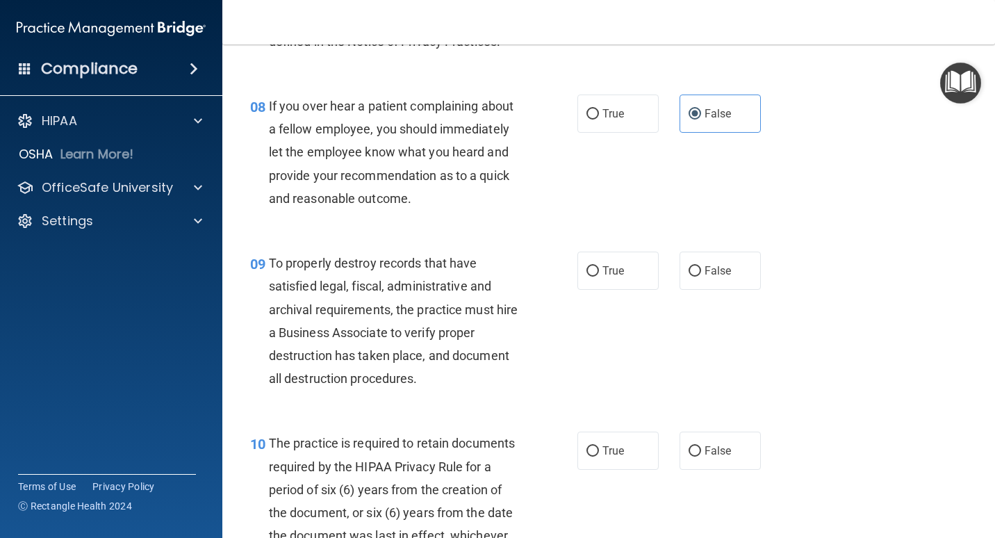
scroll to position [1181, 0]
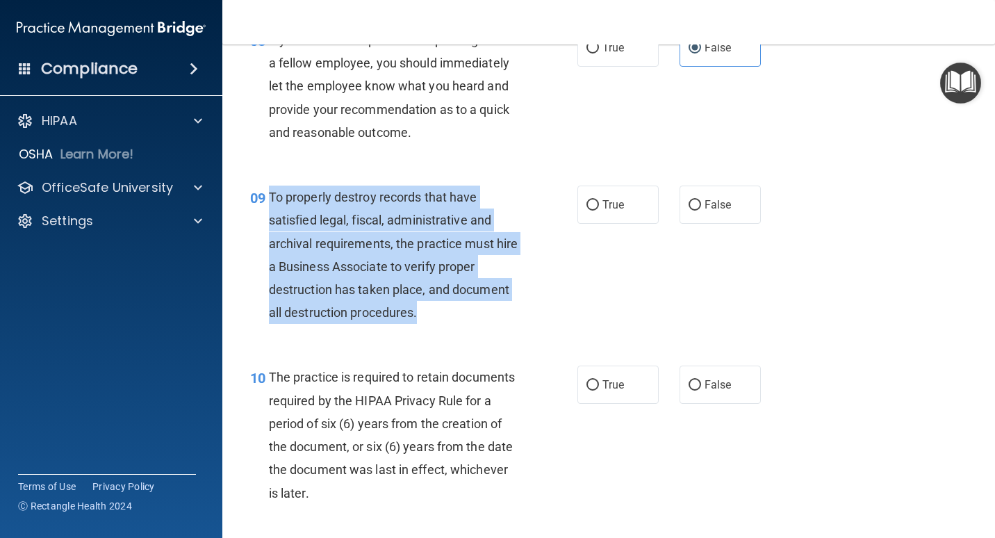
drag, startPoint x: 429, startPoint y: 311, endPoint x: 269, endPoint y: 196, distance: 197.6
click at [269, 196] on div "To properly destroy records that have satisfied legal, fiscal, administrative a…" at bounding box center [399, 255] width 261 height 138
copy span "To properly destroy records that have satisfied legal, fiscal, administrative a…"
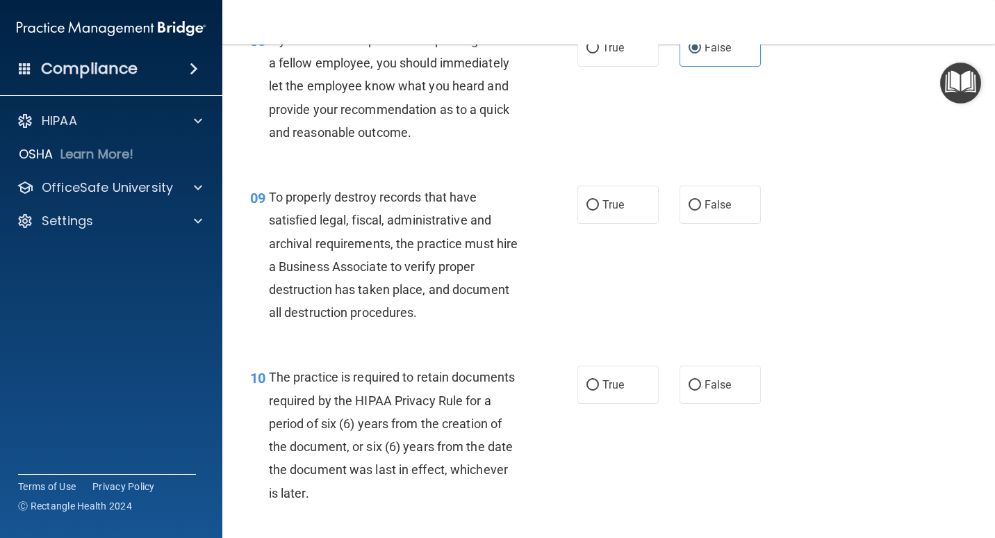
click at [617, 263] on div "09 To properly destroy records that have satisfied legal, fiscal, administrativ…" at bounding box center [609, 258] width 738 height 180
click at [658, 201] on span "False" at bounding box center [718, 204] width 27 height 13
click at [658, 201] on input "False" at bounding box center [695, 205] width 13 height 10
radio input "true"
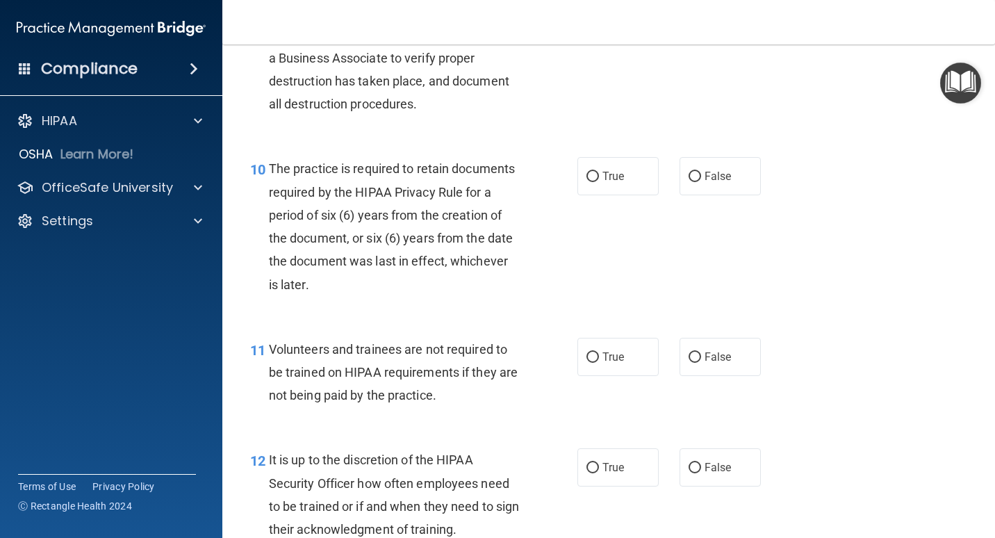
scroll to position [1459, 0]
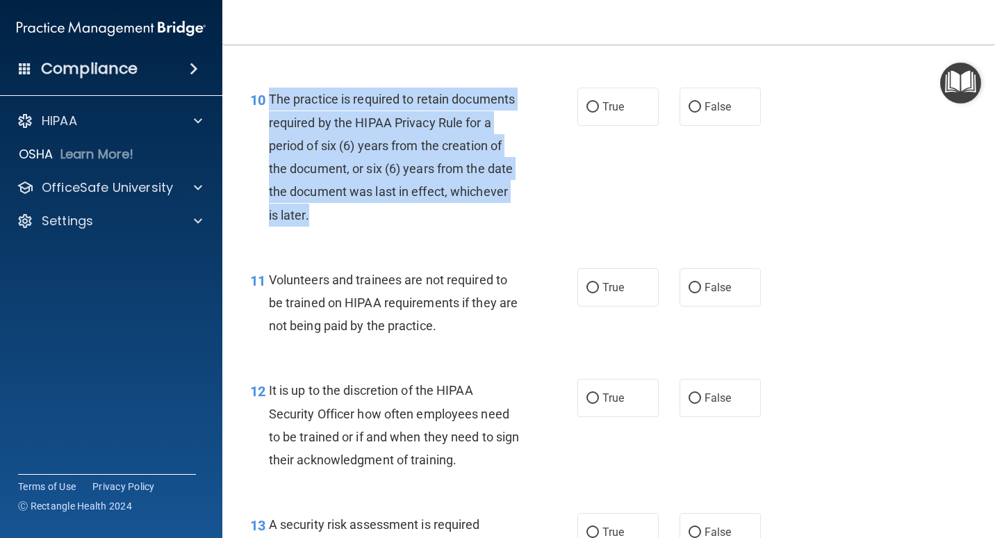
drag, startPoint x: 412, startPoint y: 216, endPoint x: 270, endPoint y: 102, distance: 181.9
click at [270, 102] on div "The practice is required to retain documents required by the HIPAA Privacy Rule…" at bounding box center [399, 157] width 261 height 138
copy span "The practice is required to retain documents required by the HIPAA Privacy Rule…"
click at [553, 205] on div "10 The practice is required to retain documents required by the HIPAA Privacy R…" at bounding box center [413, 160] width 369 height 145
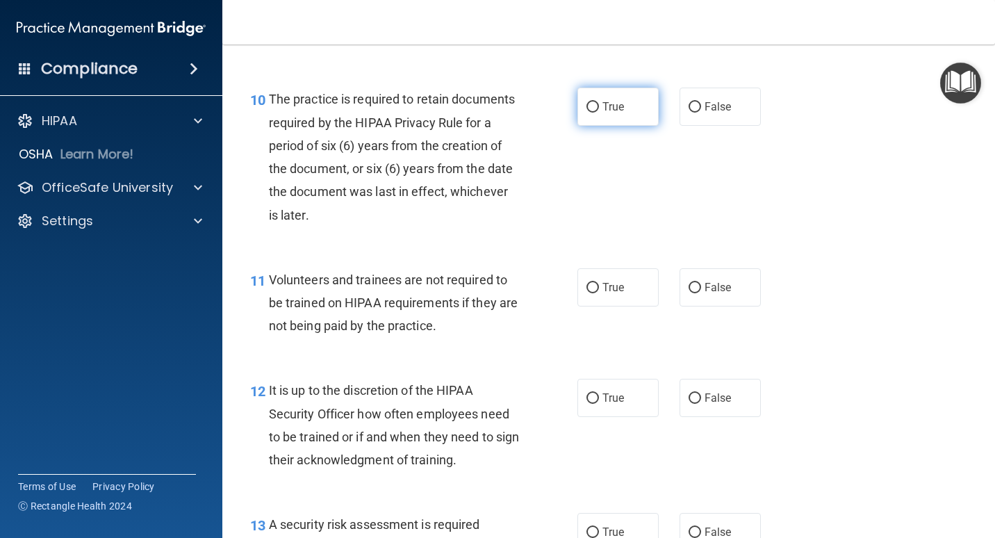
click at [614, 104] on span "True" at bounding box center [613, 106] width 22 height 13
click at [599, 104] on input "True" at bounding box center [592, 107] width 13 height 10
radio input "true"
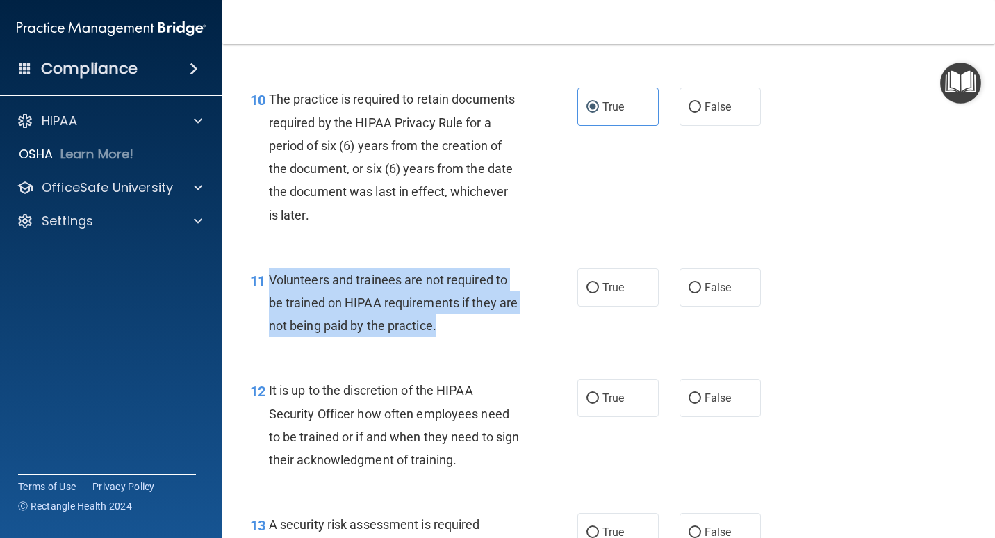
drag, startPoint x: 472, startPoint y: 324, endPoint x: 266, endPoint y: 279, distance: 211.4
click at [266, 279] on div "11 Volunteers and trainees are not required to be trained on HIPAA requirements…" at bounding box center [413, 306] width 369 height 76
copy div "Volunteers and trainees are not required to be trained on HIPAA requirements if…"
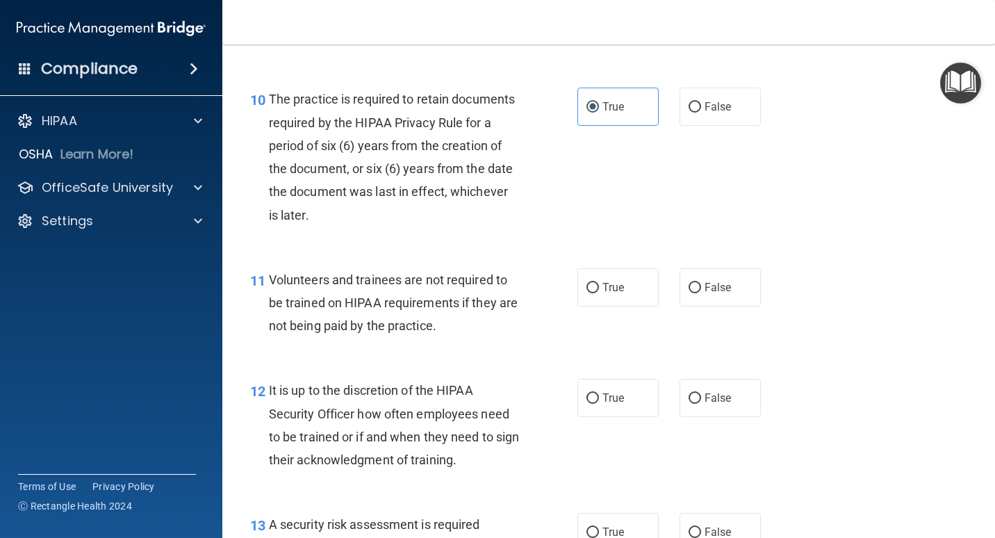
click at [658, 347] on div "11 Volunteers and trainees are not required to be trained on HIPAA requirements…" at bounding box center [609, 306] width 738 height 111
click at [658, 287] on span "False" at bounding box center [718, 287] width 27 height 13
click at [658, 287] on input "False" at bounding box center [695, 288] width 13 height 10
radio input "true"
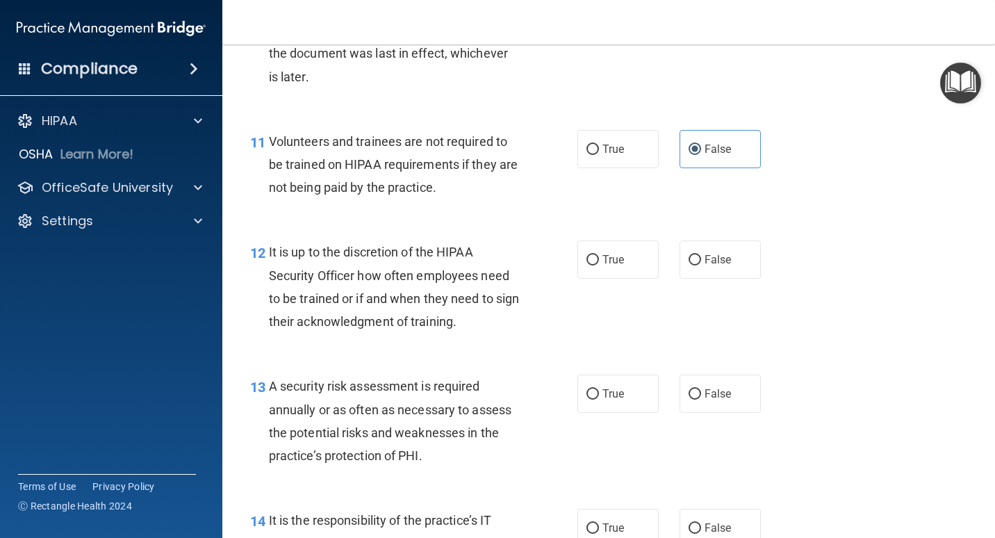
scroll to position [1598, 0]
click at [658, 260] on span "False" at bounding box center [718, 258] width 27 height 13
click at [658, 260] on input "False" at bounding box center [695, 259] width 13 height 10
radio input "true"
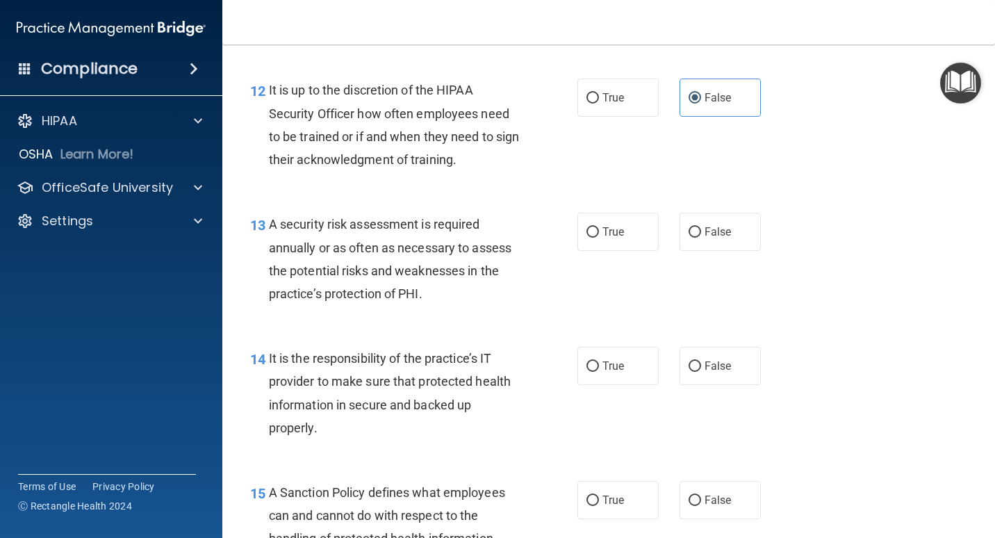
scroll to position [1807, 0]
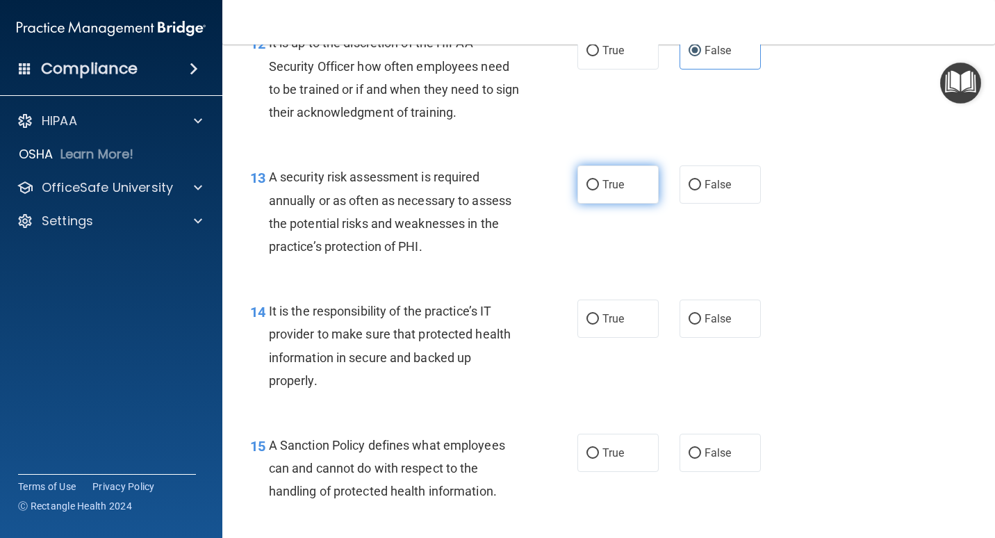
click at [620, 179] on label "True" at bounding box center [617, 184] width 81 height 38
click at [599, 180] on input "True" at bounding box center [592, 185] width 13 height 10
radio input "true"
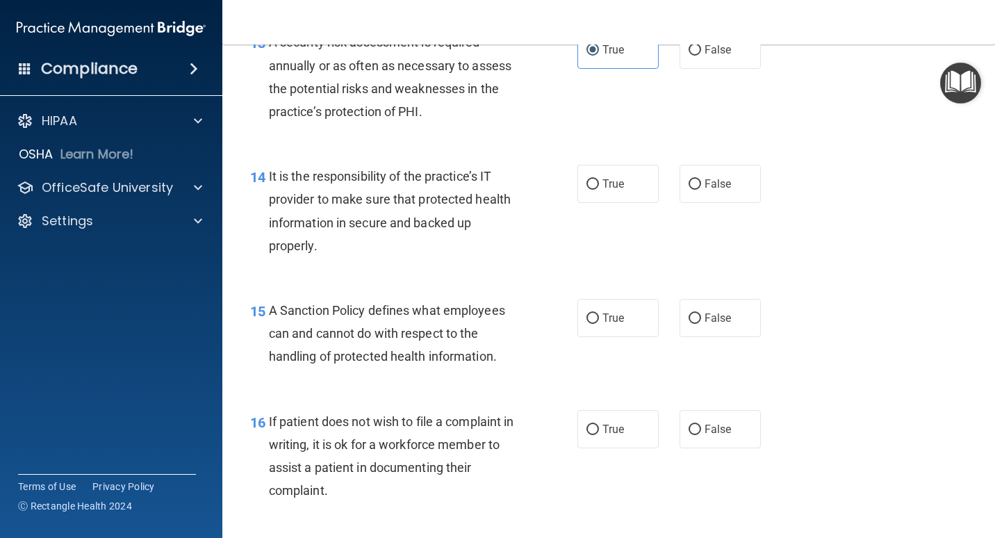
scroll to position [1945, 0]
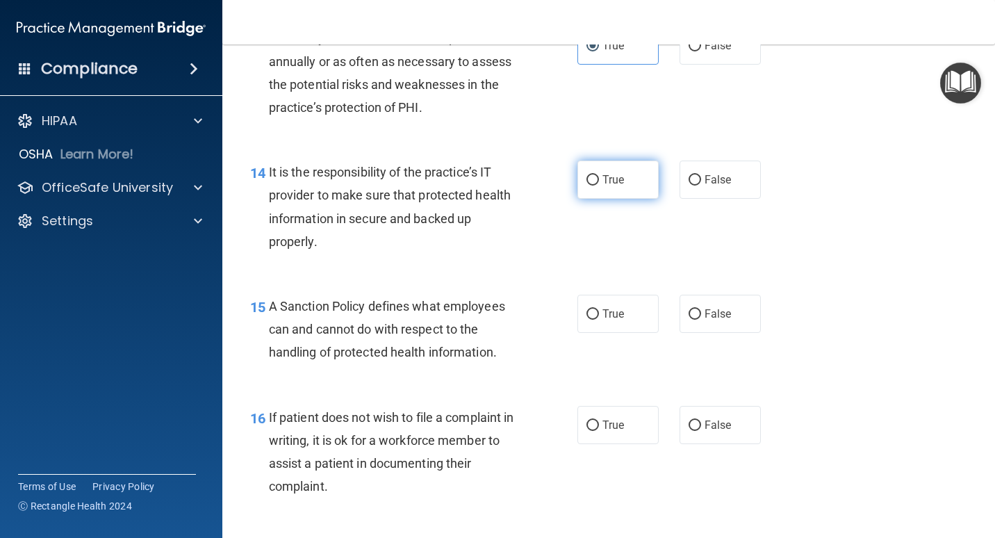
click at [602, 176] on span "True" at bounding box center [613, 179] width 22 height 13
click at [599, 176] on input "True" at bounding box center [592, 180] width 13 height 10
radio input "true"
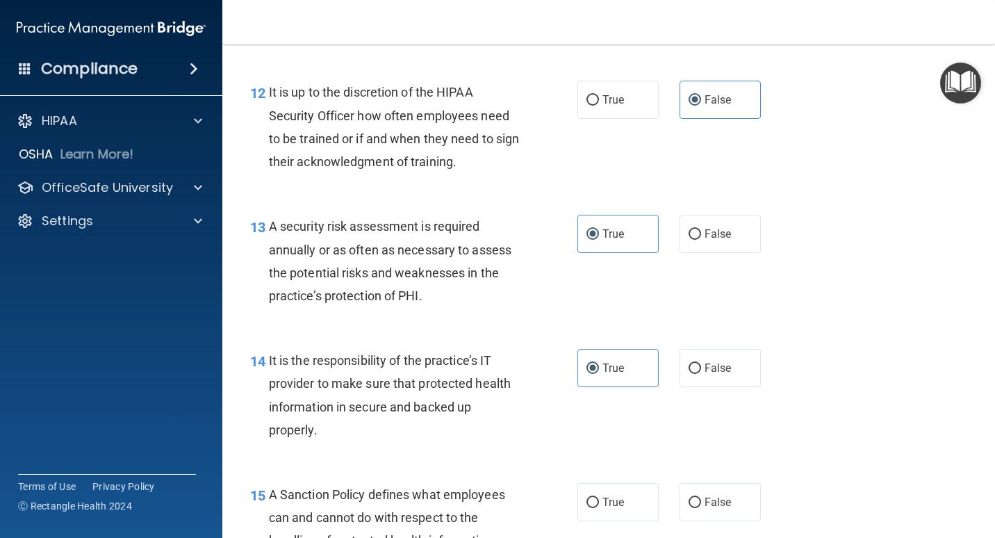
scroll to position [1737, 0]
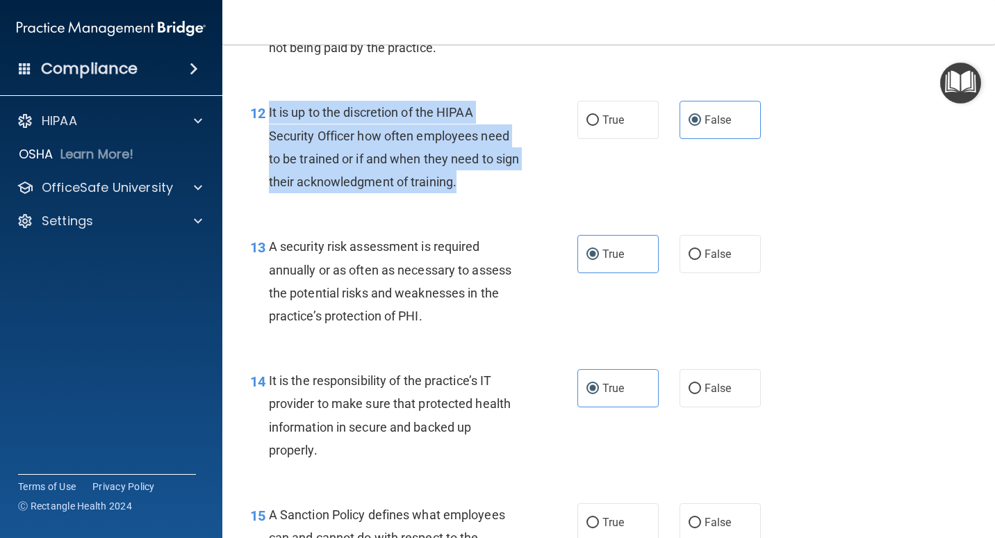
drag, startPoint x: 498, startPoint y: 179, endPoint x: 269, endPoint y: 114, distance: 238.2
click at [269, 114] on div "It is up to the discretion of the HIPAA Security Officer how often employees ne…" at bounding box center [399, 147] width 261 height 92
copy span "It is up to the discretion of the HIPAA Security Officer how often employees ne…"
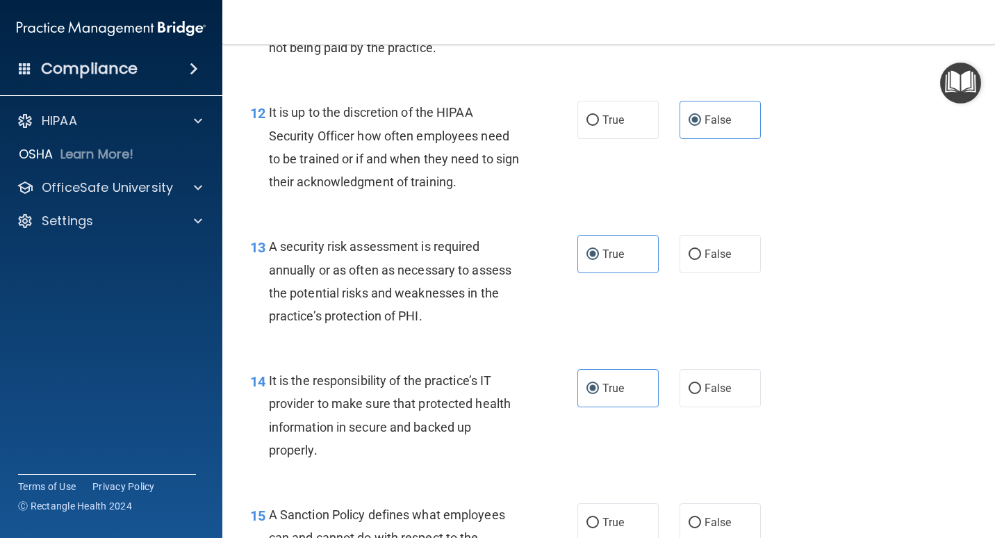
click at [536, 331] on div "13 A security risk assessment is required annually or as often as necessary to …" at bounding box center [413, 284] width 369 height 99
click at [618, 122] on span "True" at bounding box center [613, 119] width 22 height 13
click at [599, 122] on input "True" at bounding box center [592, 120] width 13 height 10
radio input "true"
radio input "false"
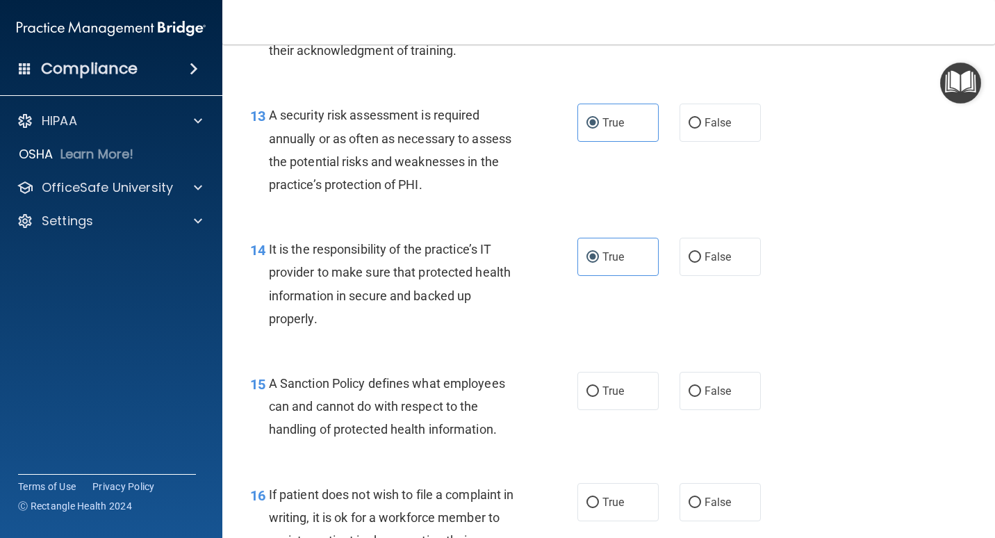
scroll to position [2015, 0]
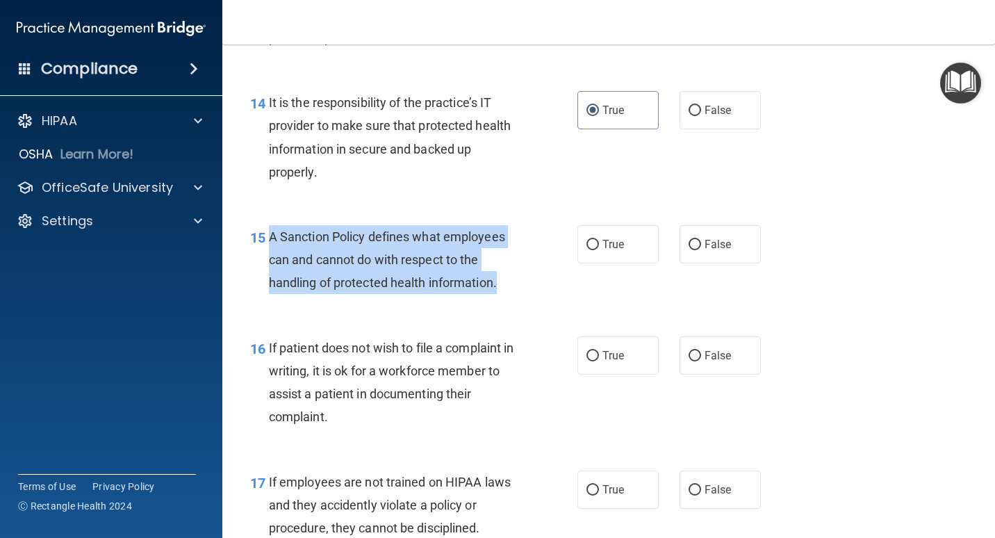
drag, startPoint x: 511, startPoint y: 281, endPoint x: 270, endPoint y: 240, distance: 243.9
click at [270, 240] on div "A Sanction Policy defines what employees can and cannot do with respect to the …" at bounding box center [399, 259] width 261 height 69
copy span "A Sanction Policy defines what employees can and cannot do with respect to the …"
click at [566, 296] on div "15 A Sanction Policy defines what employees can and cannot do with respect to t…" at bounding box center [413, 263] width 369 height 76
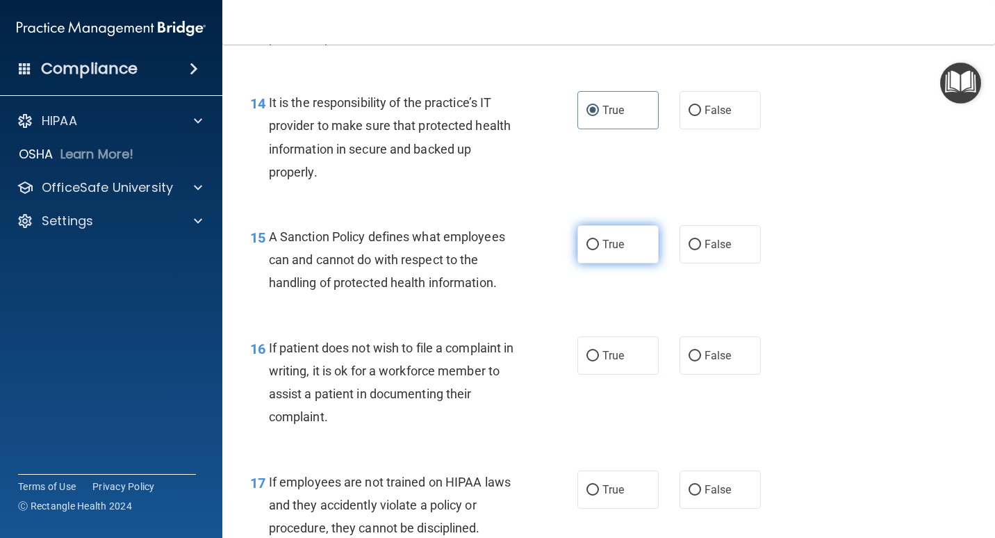
click at [643, 253] on label "True" at bounding box center [617, 244] width 81 height 38
click at [599, 250] on input "True" at bounding box center [592, 245] width 13 height 10
radio input "true"
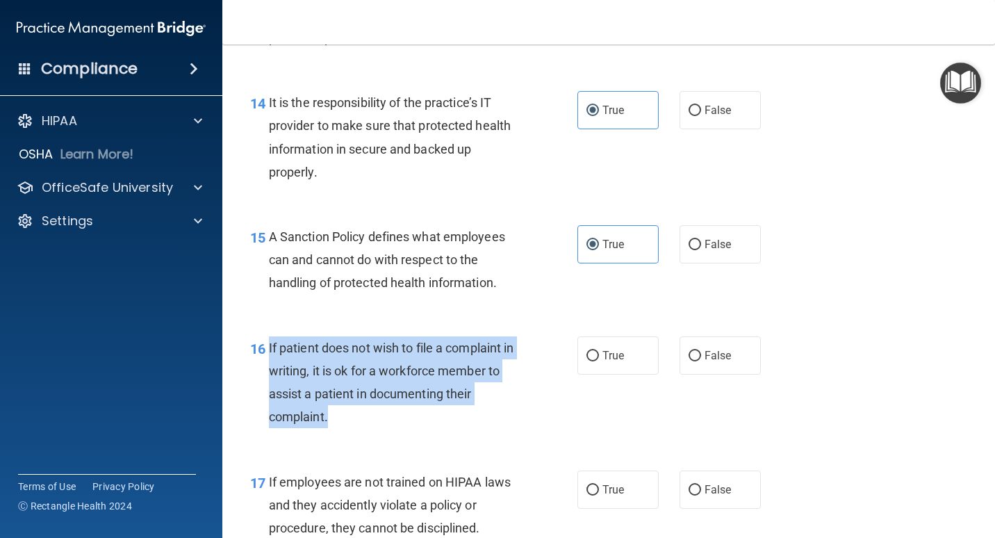
drag, startPoint x: 334, startPoint y: 419, endPoint x: 268, endPoint y: 348, distance: 97.3
click at [268, 348] on div "16 If patient does not wish to file a complaint in writing, it is ok for a work…" at bounding box center [413, 385] width 369 height 99
copy div "If patient does not wish to file a complaint in writing, it is ok for a workfor…"
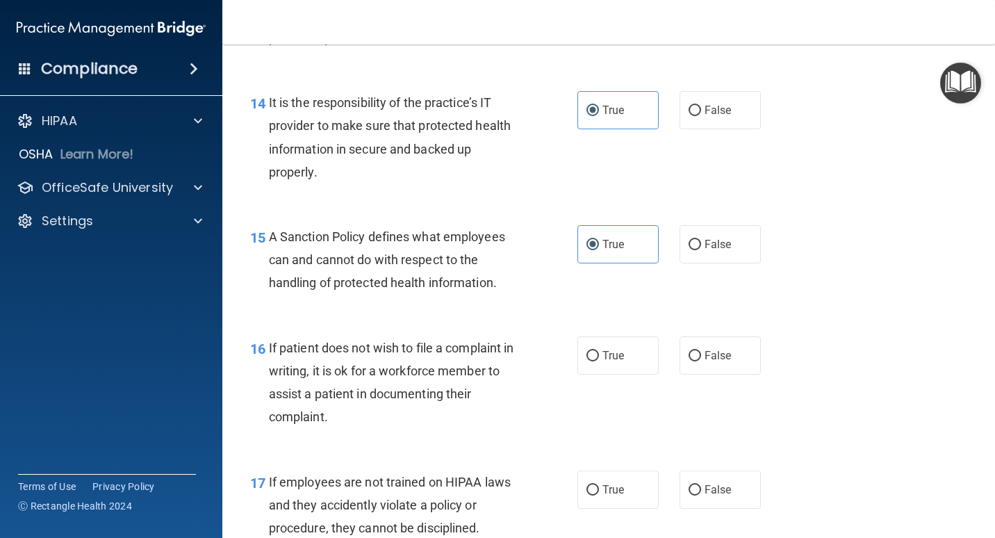
click at [658, 421] on div "16 If patient does not wish to file a complaint in writing, it is ok for a work…" at bounding box center [609, 386] width 738 height 134
click at [587, 351] on input "True" at bounding box center [592, 356] width 13 height 10
radio input "true"
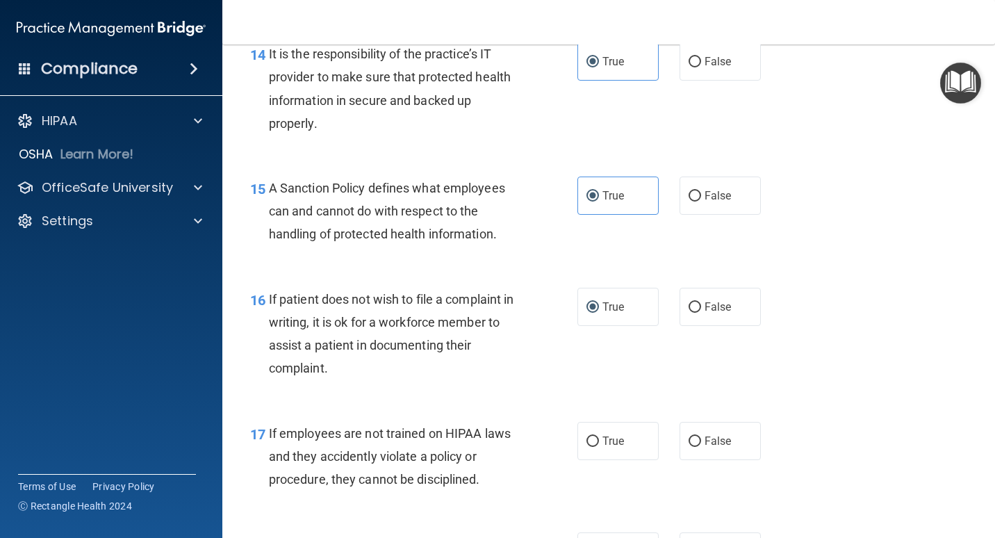
scroll to position [2223, 0]
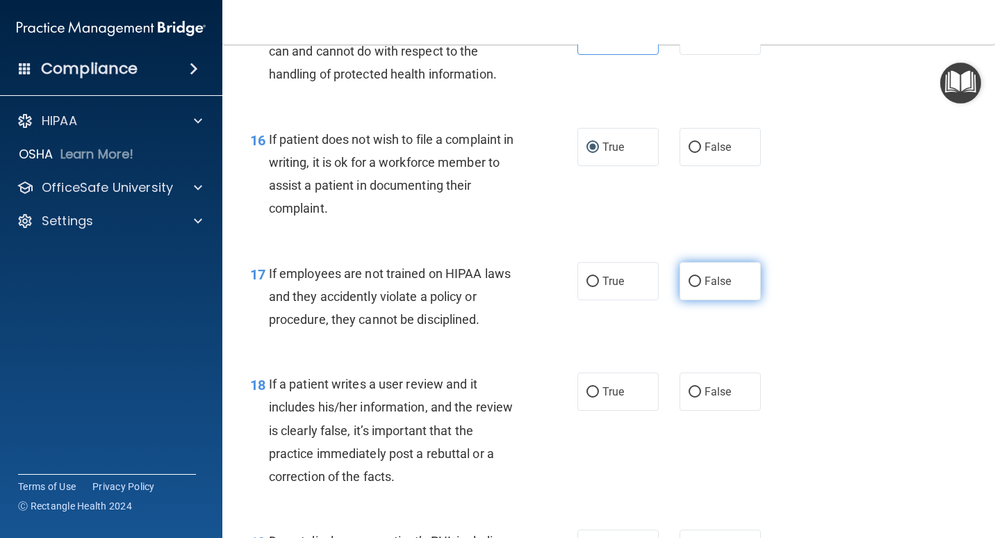
click at [658, 288] on label "False" at bounding box center [720, 281] width 81 height 38
click at [658, 287] on input "False" at bounding box center [695, 282] width 13 height 10
radio input "true"
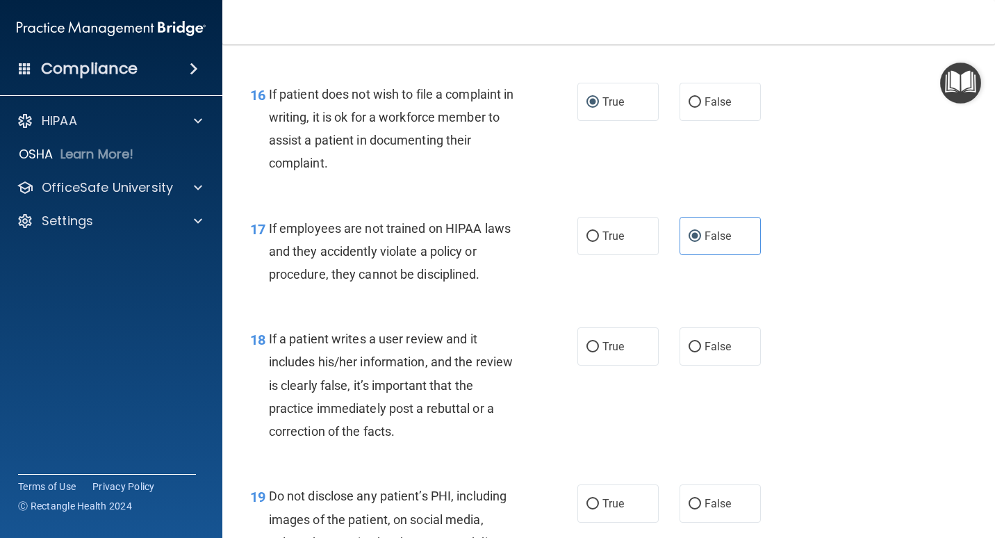
scroll to position [2293, 0]
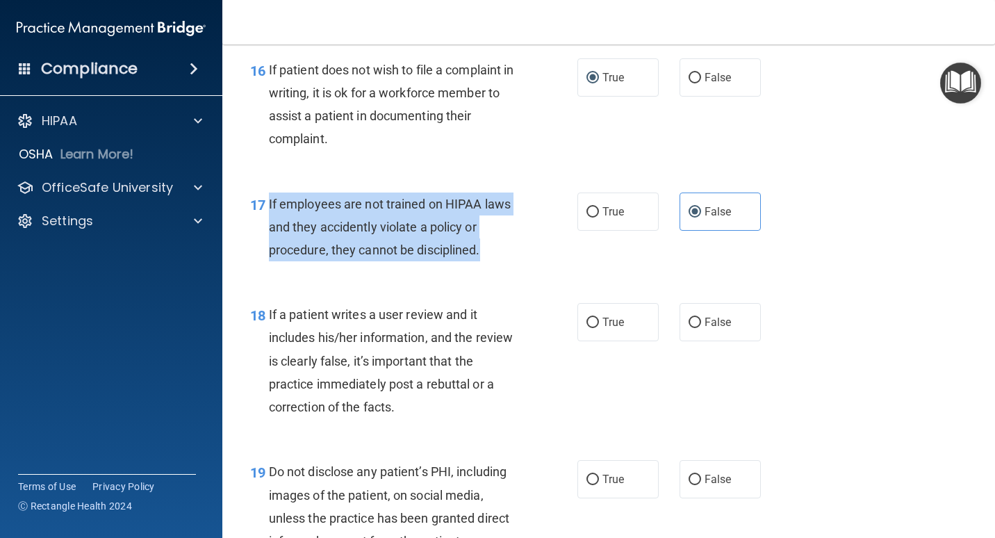
drag, startPoint x: 496, startPoint y: 249, endPoint x: 263, endPoint y: 209, distance: 236.2
click at [263, 209] on div "17 If employees are not trained on HIPAA laws and they accidently violate a pol…" at bounding box center [413, 230] width 369 height 76
click at [555, 238] on div "17 If employees are not trained on HIPAA laws and they accidently violate a pol…" at bounding box center [413, 230] width 369 height 76
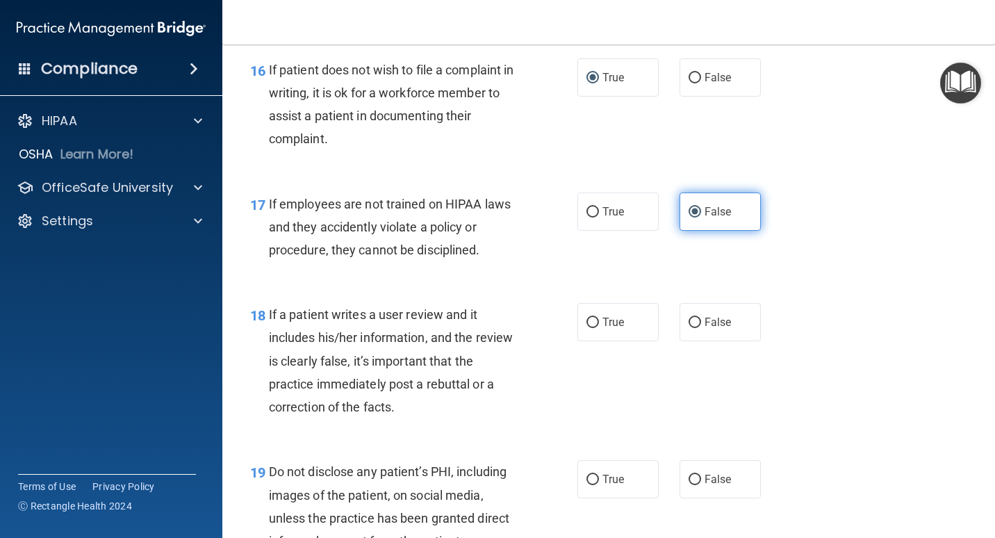
click at [658, 215] on input "False" at bounding box center [695, 212] width 13 height 10
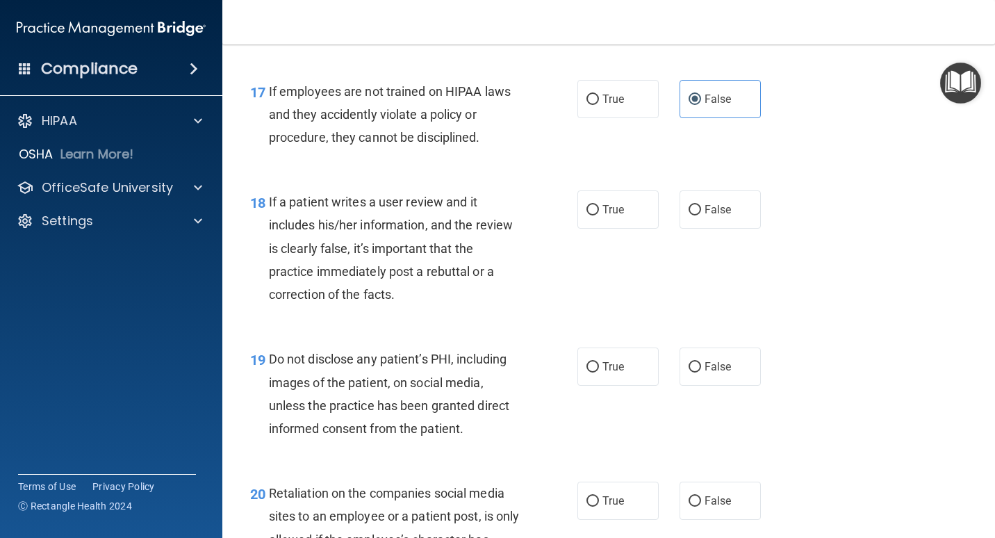
scroll to position [2432, 0]
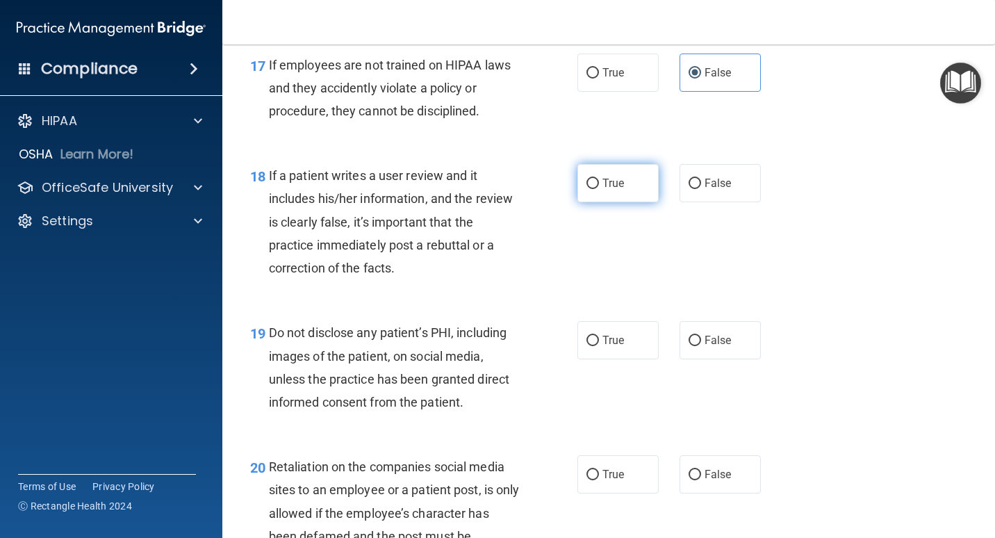
click at [578, 178] on label "True" at bounding box center [617, 183] width 81 height 38
click at [586, 179] on input "True" at bounding box center [592, 184] width 13 height 10
radio input "true"
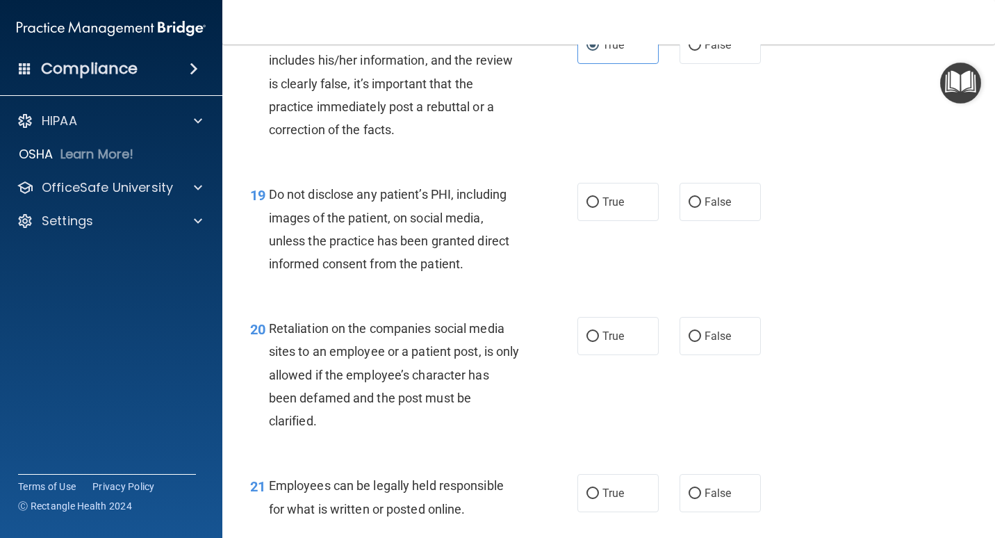
scroll to position [2571, 0]
drag, startPoint x: 589, startPoint y: 204, endPoint x: 535, endPoint y: 302, distance: 112.0
click at [589, 204] on input "True" at bounding box center [592, 202] width 13 height 10
radio input "true"
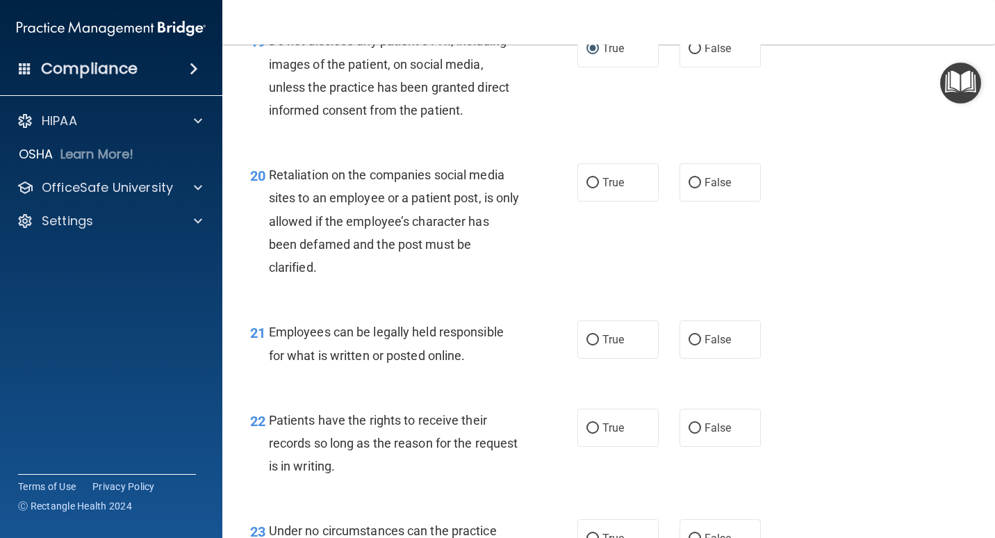
scroll to position [2779, 0]
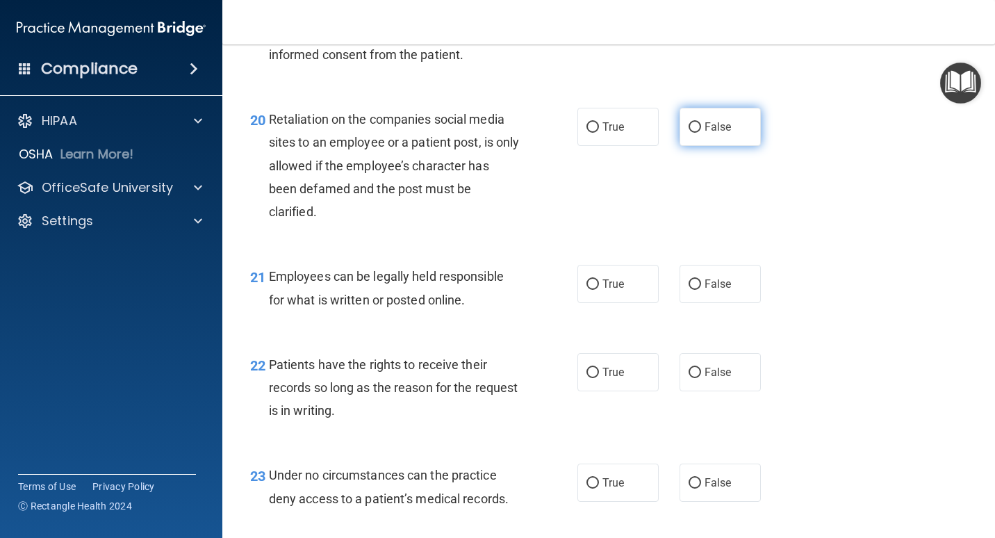
click at [658, 133] on label "False" at bounding box center [720, 127] width 81 height 38
click at [658, 133] on input "False" at bounding box center [695, 127] width 13 height 10
radio input "true"
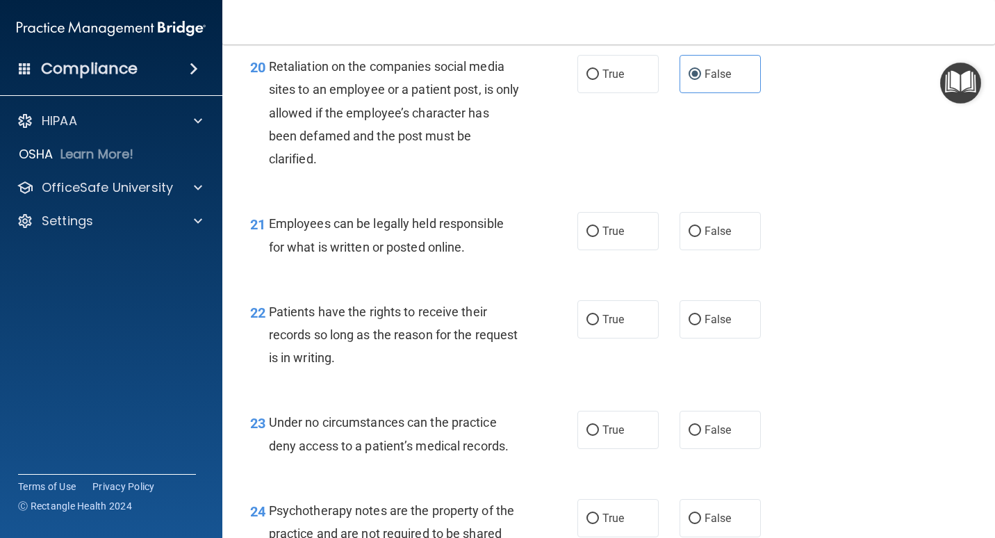
scroll to position [2918, 0]
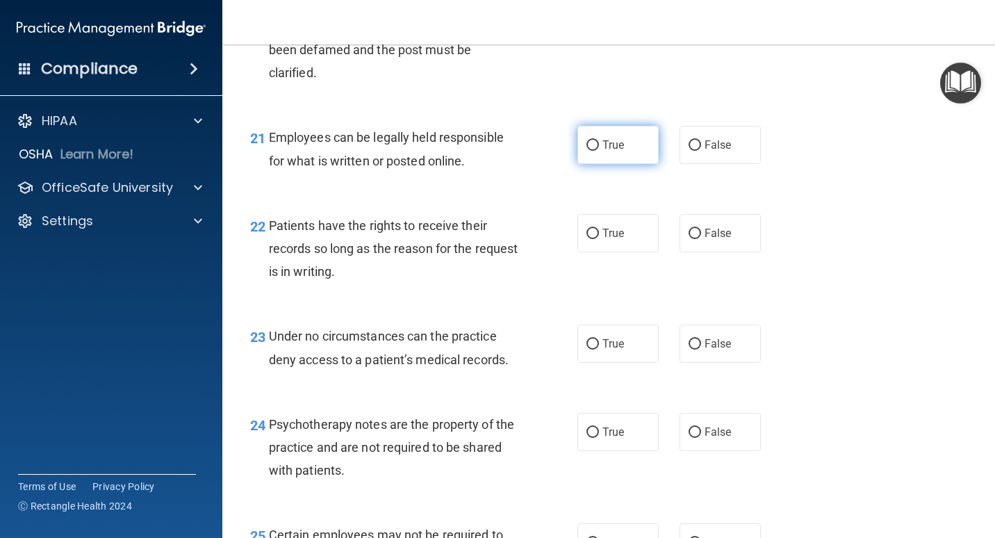
click at [586, 147] on input "True" at bounding box center [592, 145] width 13 height 10
radio input "true"
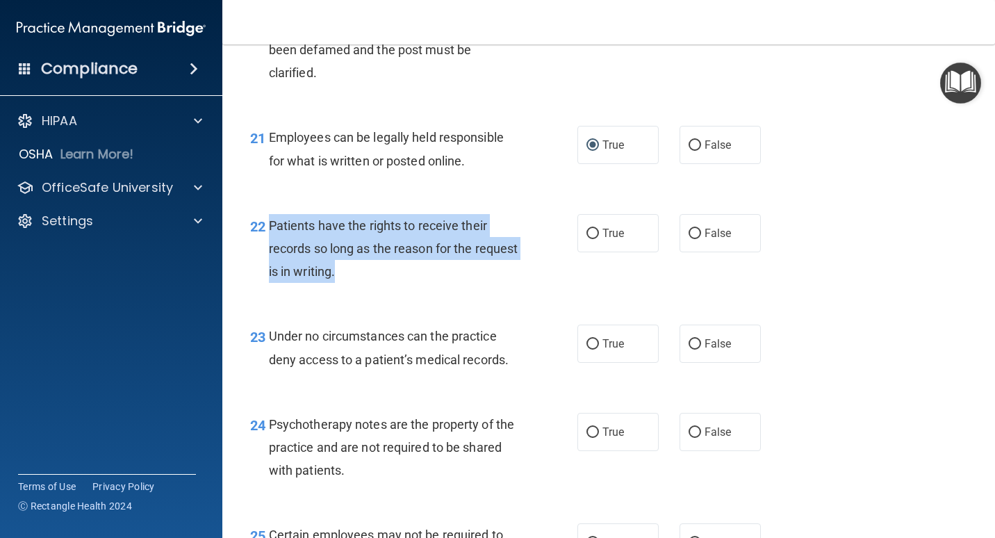
drag, startPoint x: 371, startPoint y: 281, endPoint x: 269, endPoint y: 225, distance: 116.3
click at [269, 225] on div "Patients have the rights to receive their records so long as the reason for the…" at bounding box center [399, 248] width 261 height 69
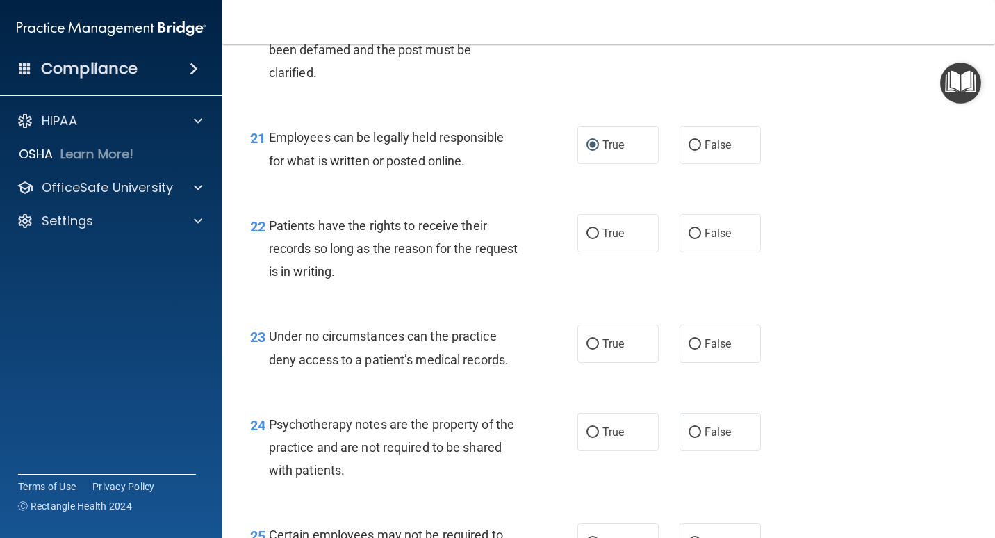
click at [640, 287] on div "22 Patients have the rights to receive their records so long as the reason for …" at bounding box center [609, 252] width 738 height 111
click at [658, 231] on span "False" at bounding box center [718, 233] width 27 height 13
click at [658, 231] on input "False" at bounding box center [695, 234] width 13 height 10
radio input "true"
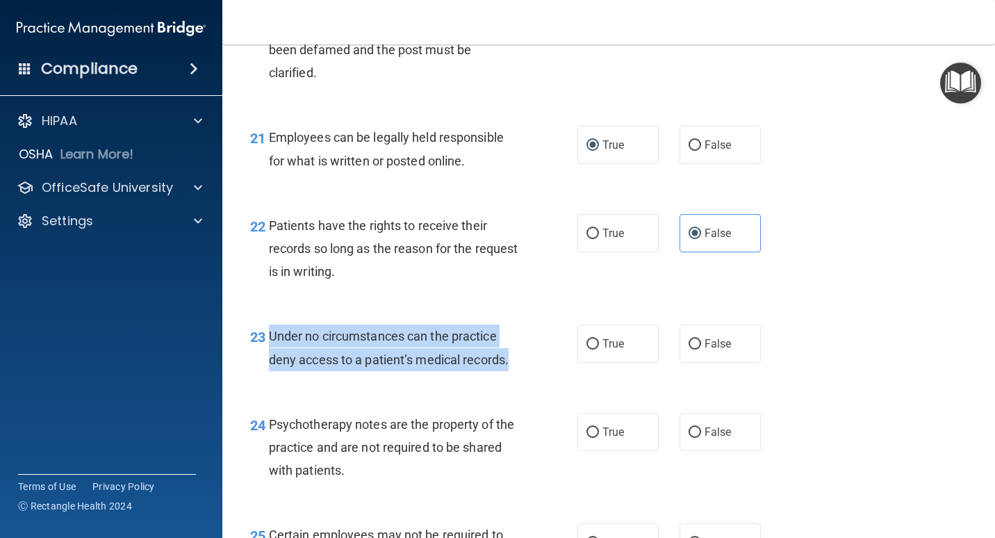
drag, startPoint x: 514, startPoint y: 359, endPoint x: 270, endPoint y: 339, distance: 245.3
click at [270, 339] on div "Under no circumstances can the practice deny access to a patient’s medical reco…" at bounding box center [399, 347] width 261 height 46
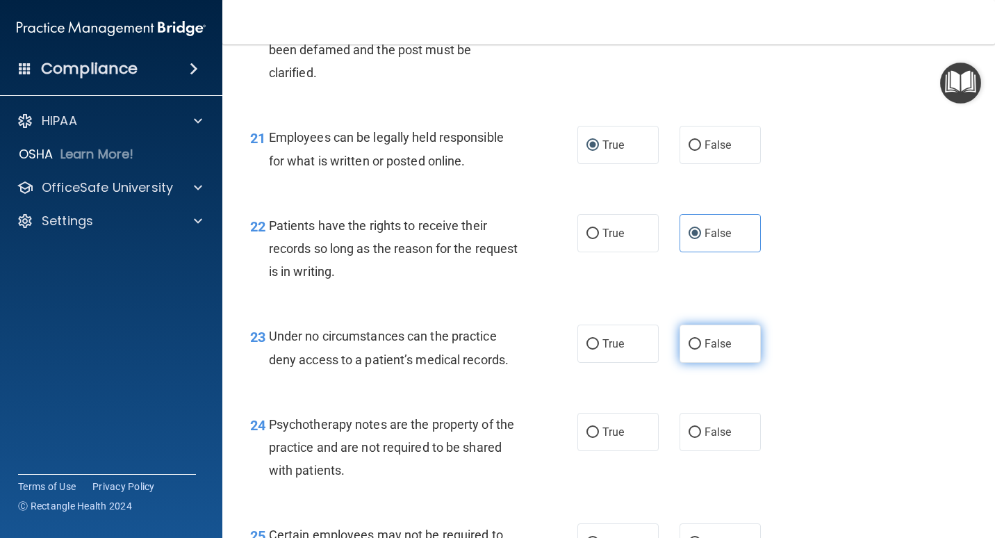
click at [658, 361] on label "False" at bounding box center [720, 343] width 81 height 38
click at [658, 349] on input "False" at bounding box center [695, 344] width 13 height 10
radio input "true"
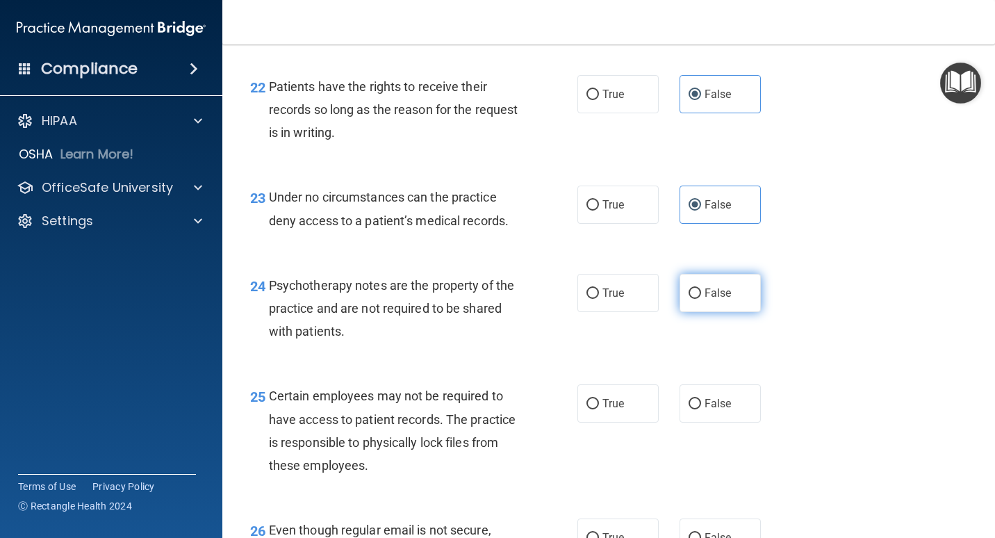
click at [658, 295] on span "False" at bounding box center [718, 292] width 27 height 13
click at [658, 295] on input "False" at bounding box center [695, 293] width 13 height 10
radio input "true"
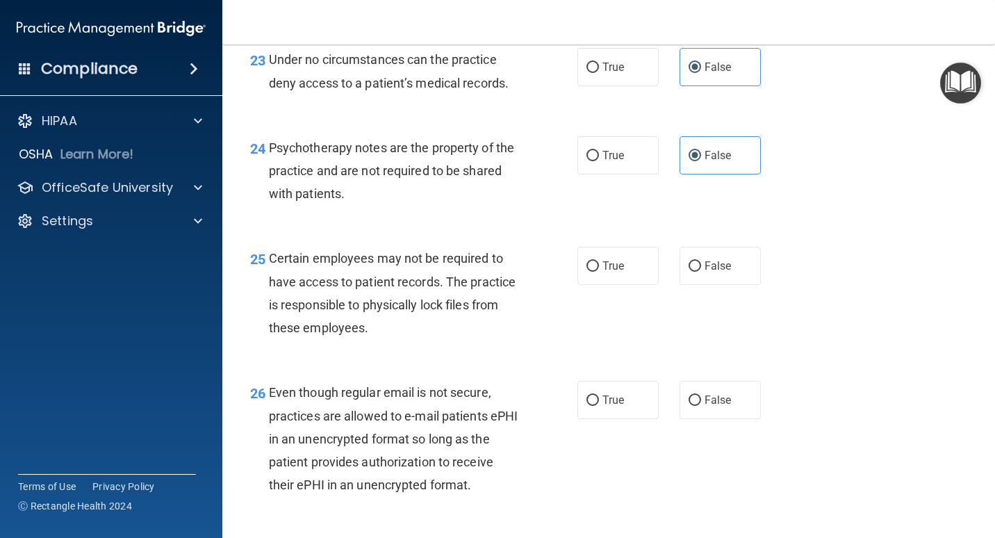
scroll to position [3196, 0]
click at [586, 261] on input "True" at bounding box center [592, 265] width 13 height 10
radio input "true"
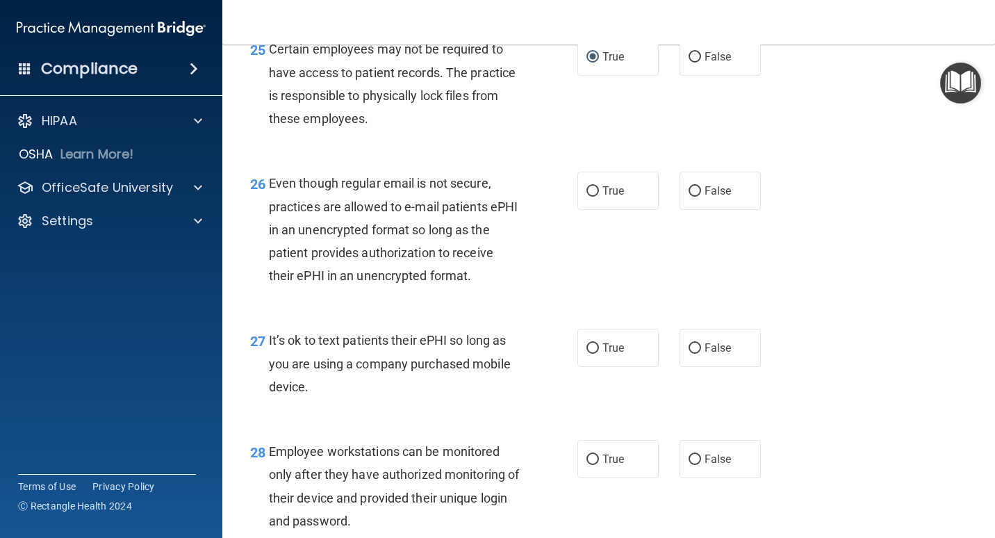
scroll to position [3405, 0]
click at [640, 194] on label "True" at bounding box center [617, 190] width 81 height 38
click at [599, 194] on input "True" at bounding box center [592, 191] width 13 height 10
radio input "true"
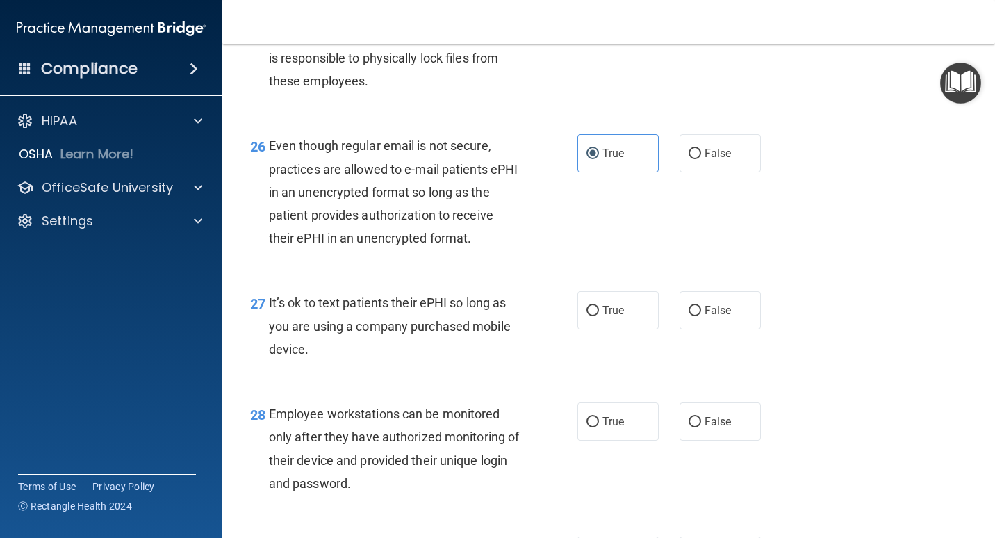
scroll to position [3474, 0]
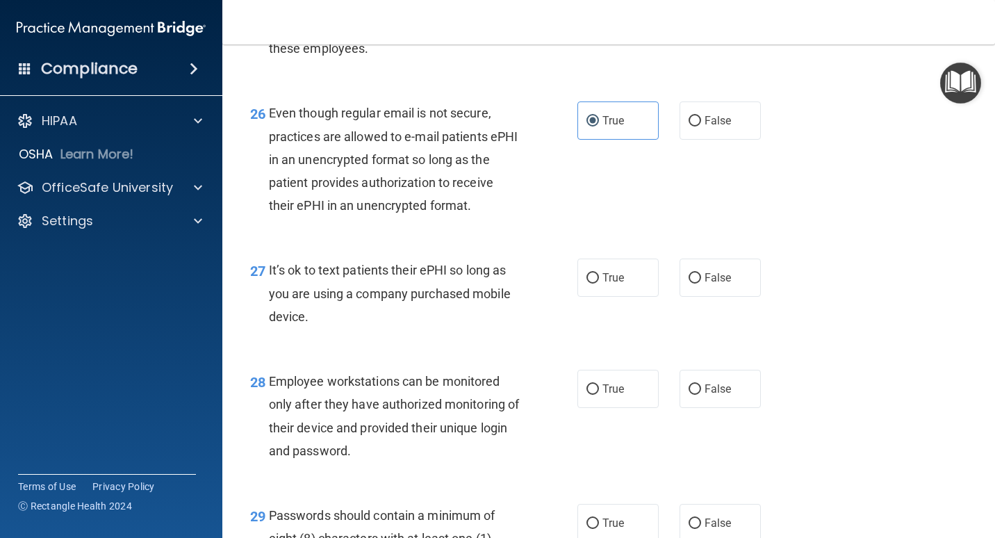
drag, startPoint x: 335, startPoint y: 313, endPoint x: 268, endPoint y: 274, distance: 78.2
click at [268, 274] on div "27 It’s ok to text patients their ePHI so long as you are using a company purch…" at bounding box center [413, 296] width 369 height 76
click at [658, 322] on div "27 It’s ok to text patients their ePHI so long as you are using a company purch…" at bounding box center [609, 296] width 738 height 111
click at [658, 277] on span "False" at bounding box center [718, 277] width 27 height 13
click at [658, 277] on input "False" at bounding box center [695, 278] width 13 height 10
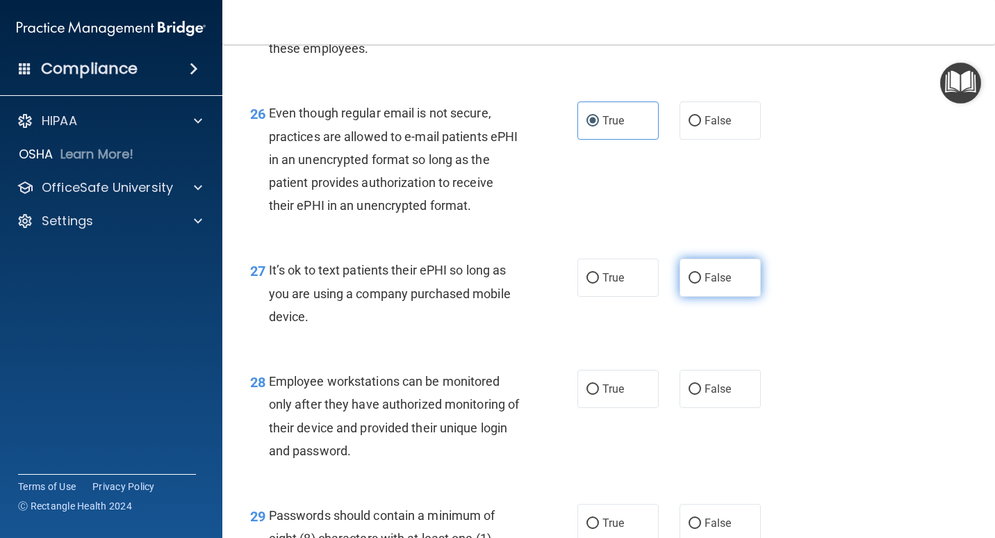
radio input "true"
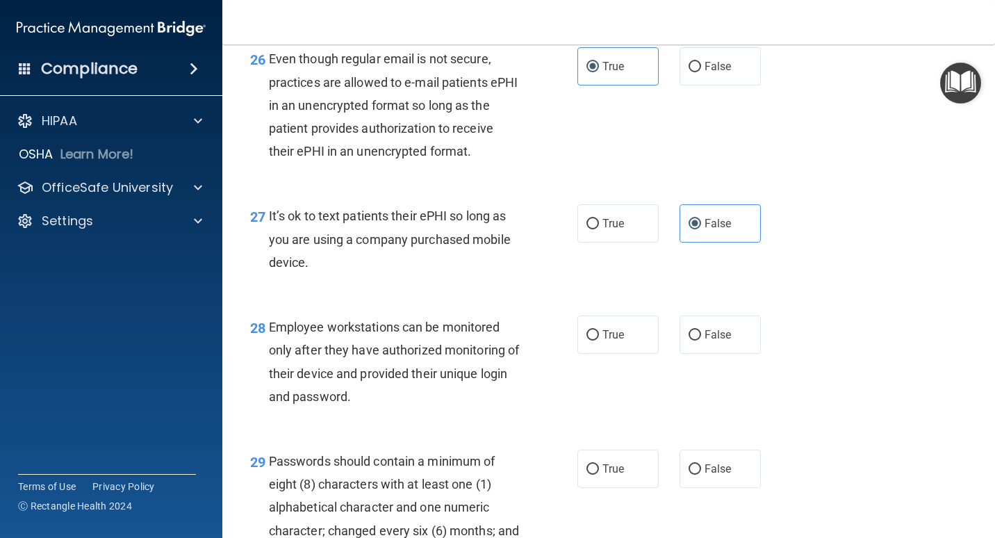
scroll to position [3613, 0]
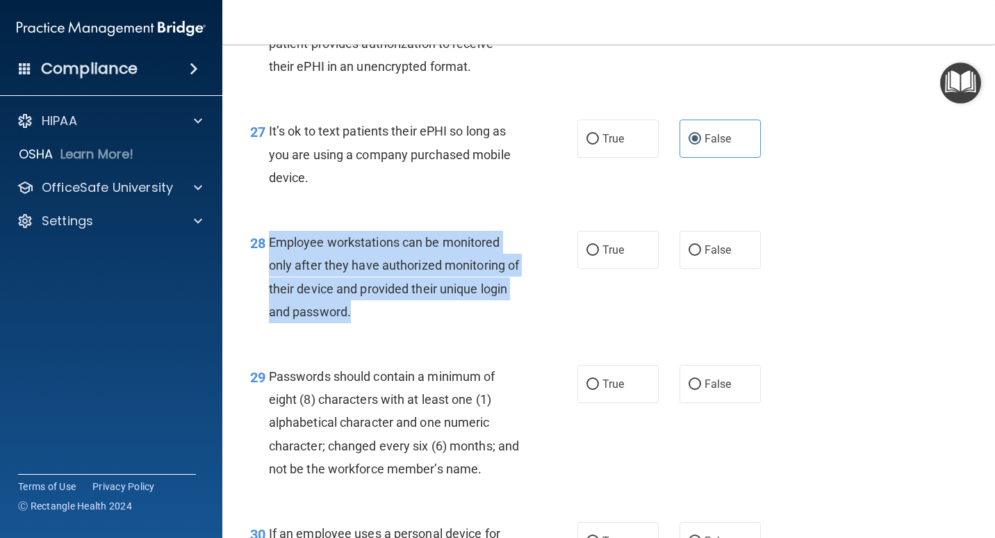
drag, startPoint x: 401, startPoint y: 308, endPoint x: 268, endPoint y: 232, distance: 153.4
click at [268, 232] on div "28 Employee workstations can be monitored only after they have authorized monit…" at bounding box center [413, 280] width 369 height 99
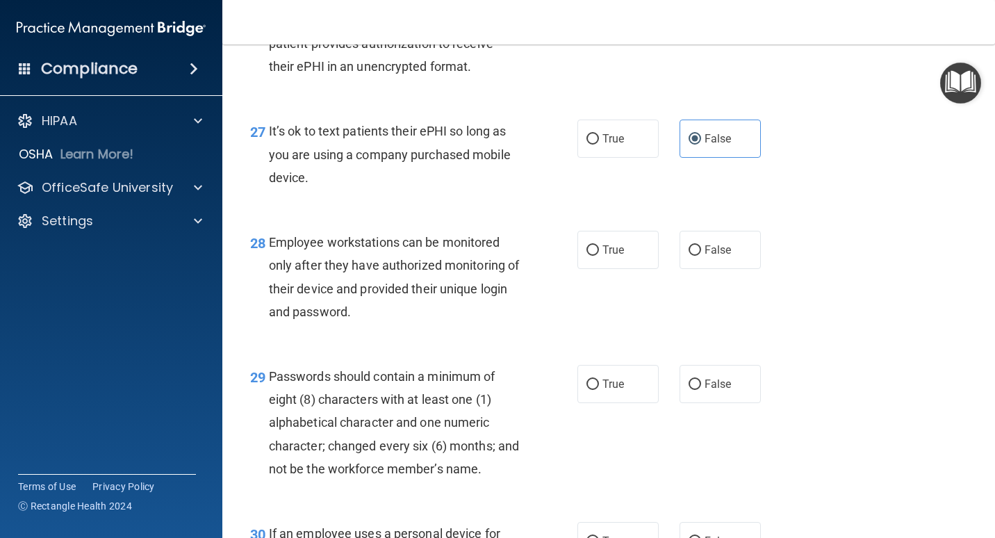
click at [619, 279] on div "28 Employee workstations can be monitored only after they have authorized monit…" at bounding box center [609, 280] width 738 height 134
click at [658, 246] on span "False" at bounding box center [718, 249] width 27 height 13
click at [658, 246] on input "False" at bounding box center [695, 250] width 13 height 10
radio input "true"
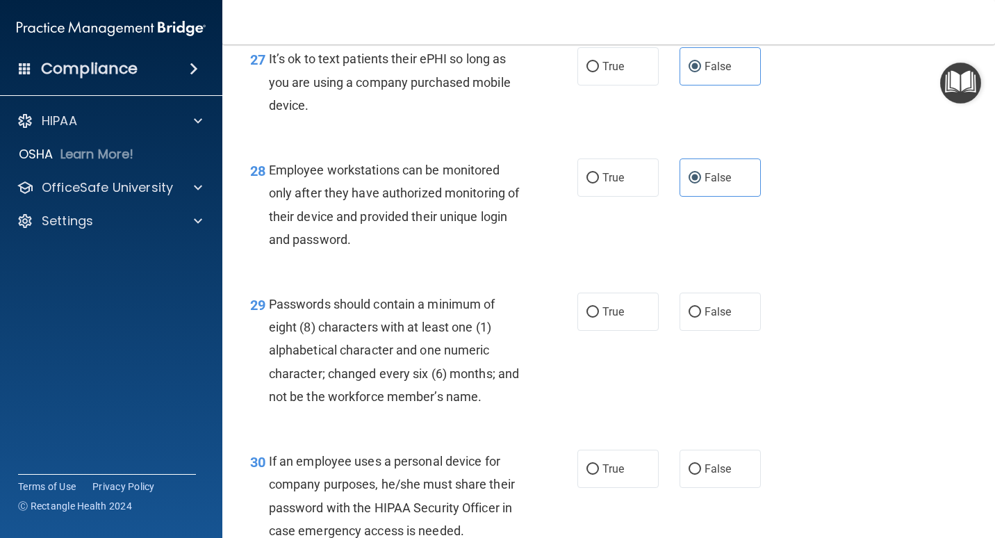
scroll to position [3752, 0]
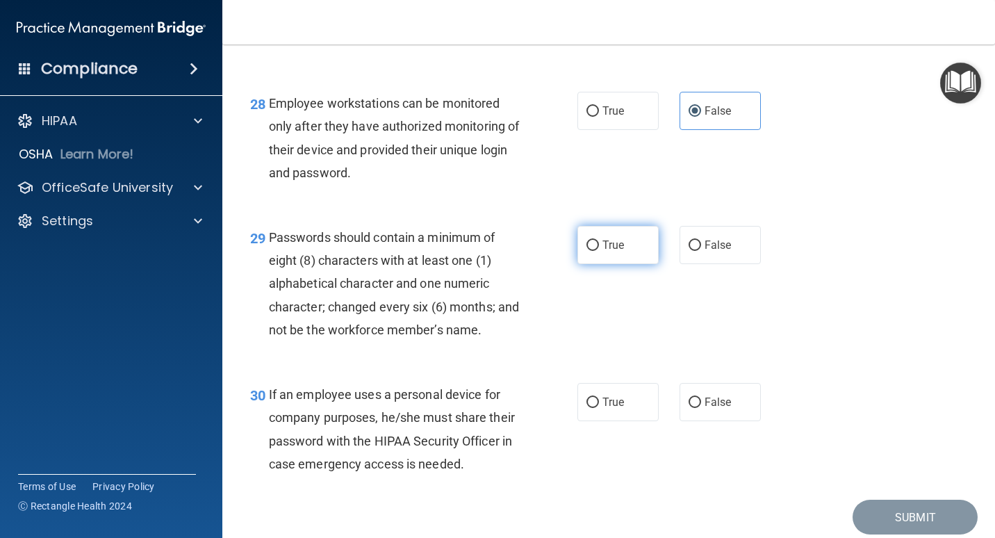
click at [627, 244] on label "True" at bounding box center [617, 245] width 81 height 38
click at [599, 244] on input "True" at bounding box center [592, 245] width 13 height 10
radio input "true"
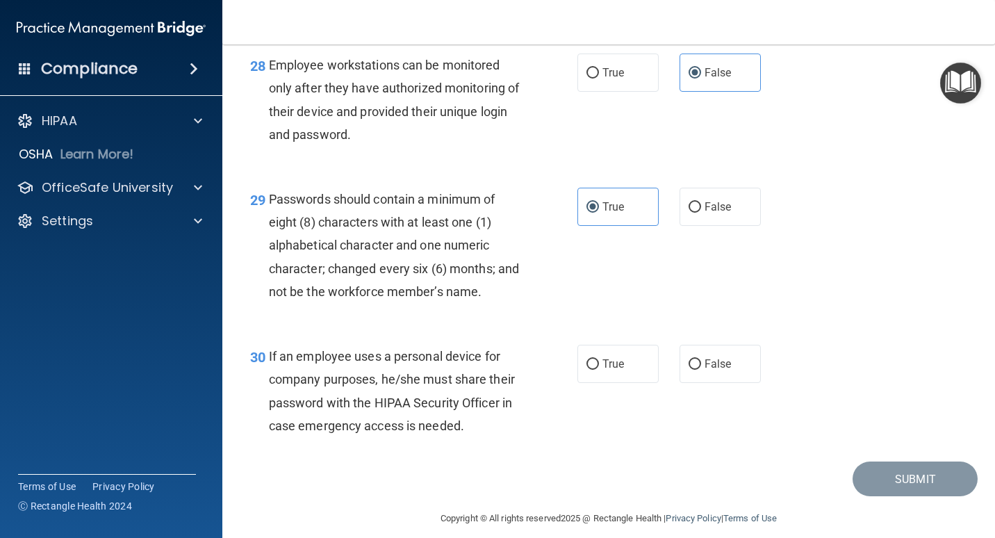
scroll to position [3828, 0]
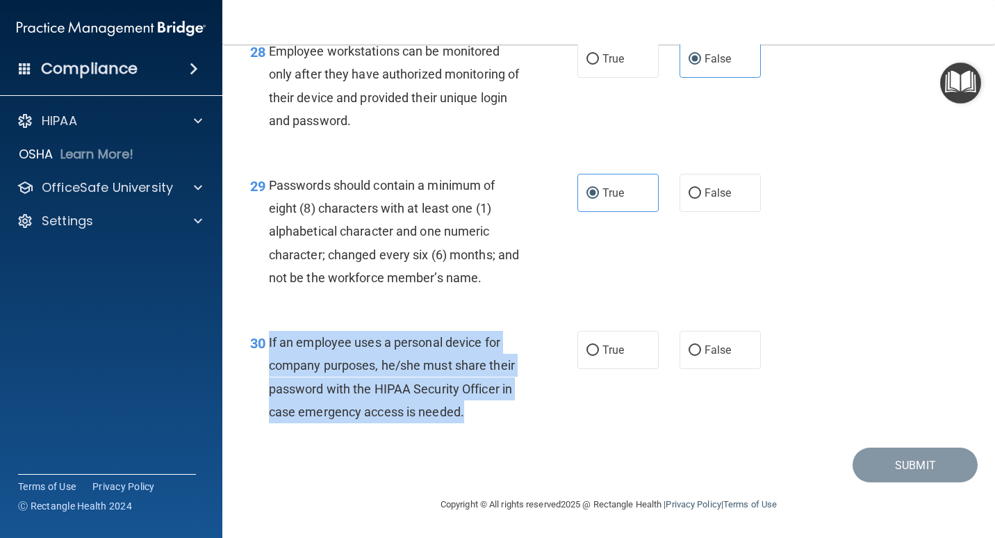
drag, startPoint x: 344, startPoint y: 417, endPoint x: 266, endPoint y: 319, distance: 125.1
click at [266, 331] on div "30 If an employee uses a personal device for company purposes, he/she must shar…" at bounding box center [413, 380] width 369 height 99
click at [561, 420] on div "30 If an employee uses a personal device for company purposes, he/she must shar…" at bounding box center [413, 380] width 369 height 99
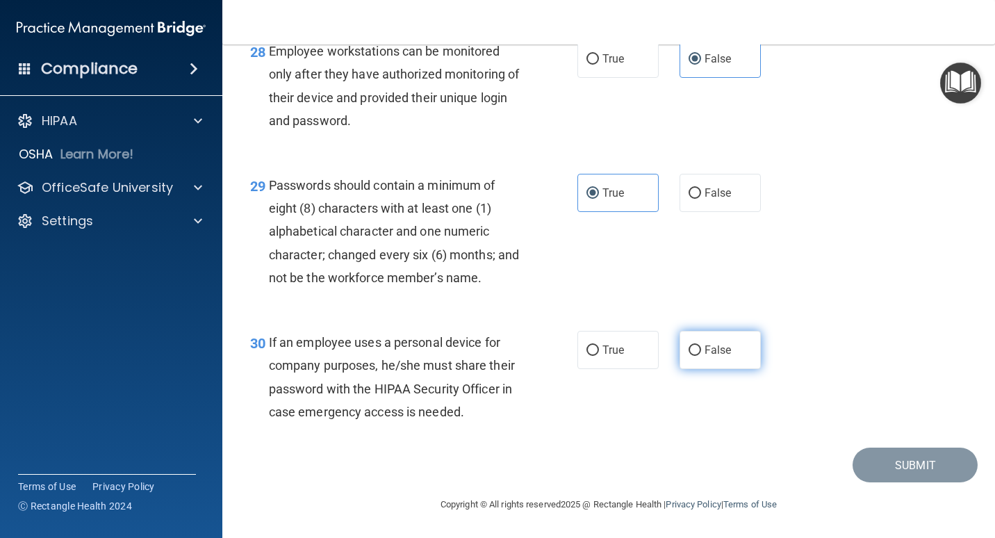
click at [658, 343] on span "False" at bounding box center [718, 349] width 27 height 13
click at [658, 345] on input "False" at bounding box center [695, 350] width 13 height 10
radio input "true"
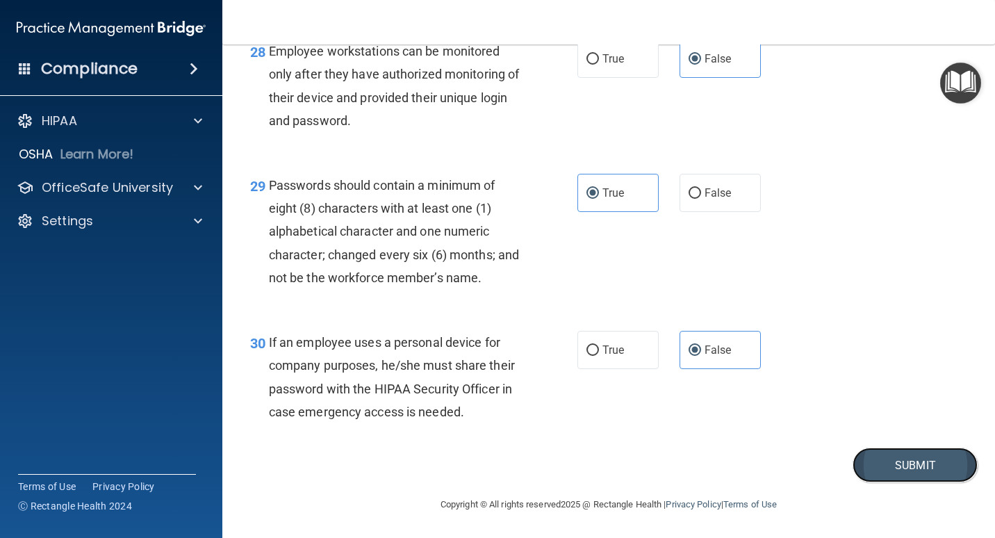
click at [658, 421] on button "Submit" at bounding box center [915, 464] width 125 height 35
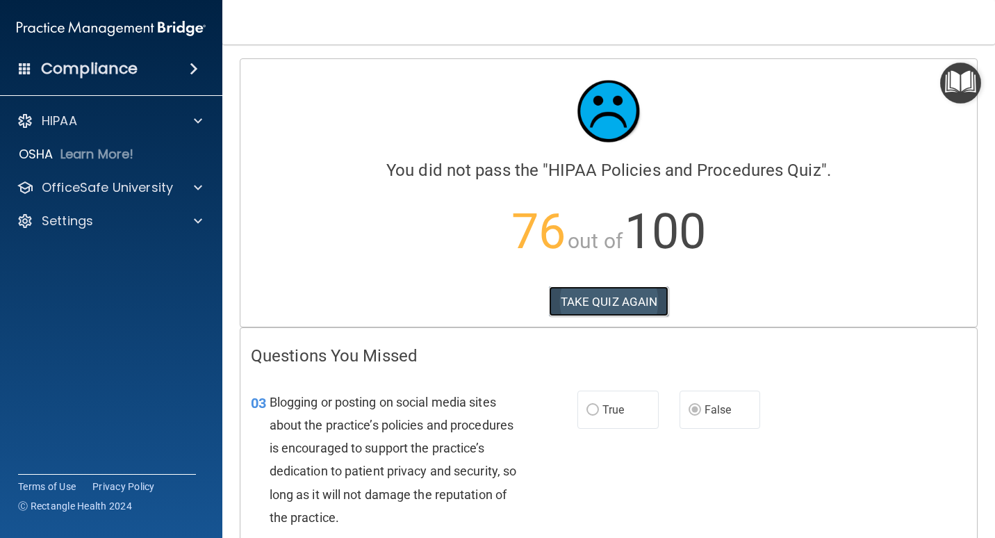
click at [604, 308] on button "TAKE QUIZ AGAIN" at bounding box center [609, 301] width 120 height 31
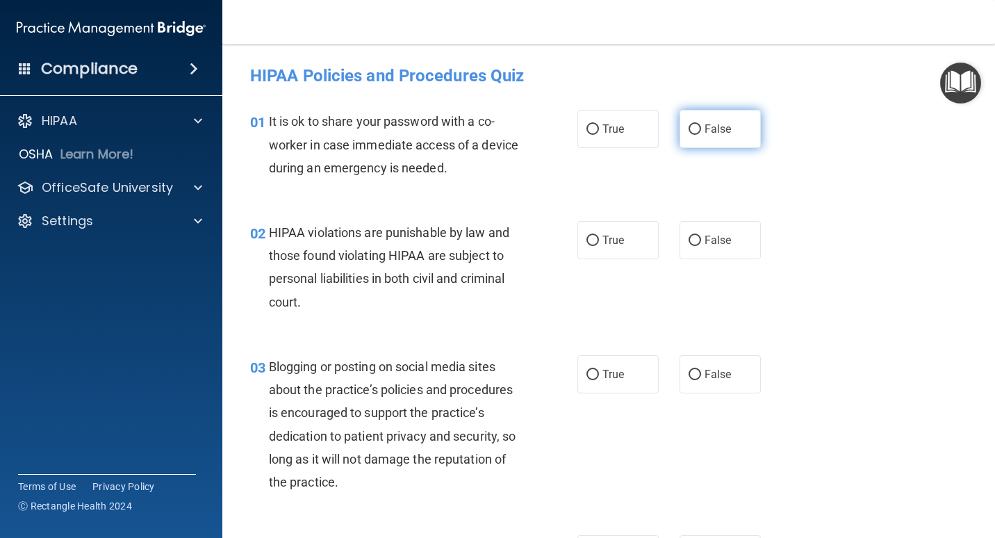
click at [658, 128] on label "False" at bounding box center [720, 129] width 81 height 38
click at [658, 128] on input "False" at bounding box center [695, 129] width 13 height 10
radio input "true"
click at [595, 237] on label "True" at bounding box center [617, 240] width 81 height 38
click at [595, 237] on input "True" at bounding box center [592, 241] width 13 height 10
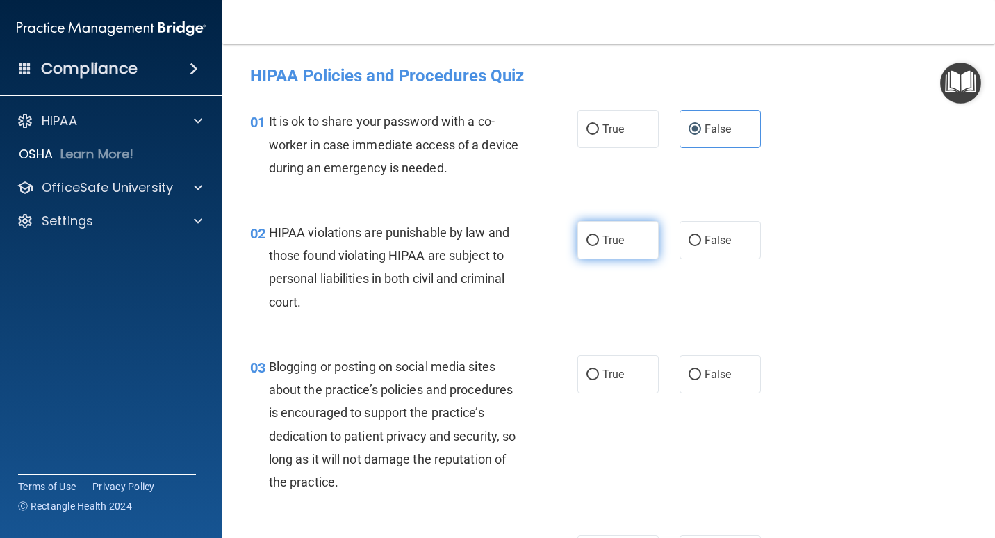
radio input "true"
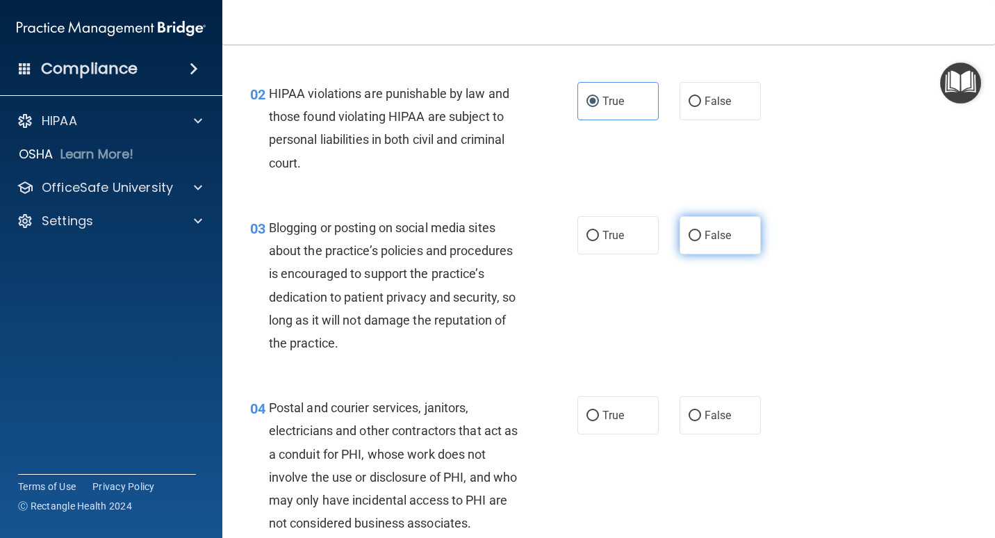
click at [658, 227] on label "False" at bounding box center [720, 235] width 81 height 38
click at [658, 231] on input "False" at bounding box center [695, 236] width 13 height 10
radio input "true"
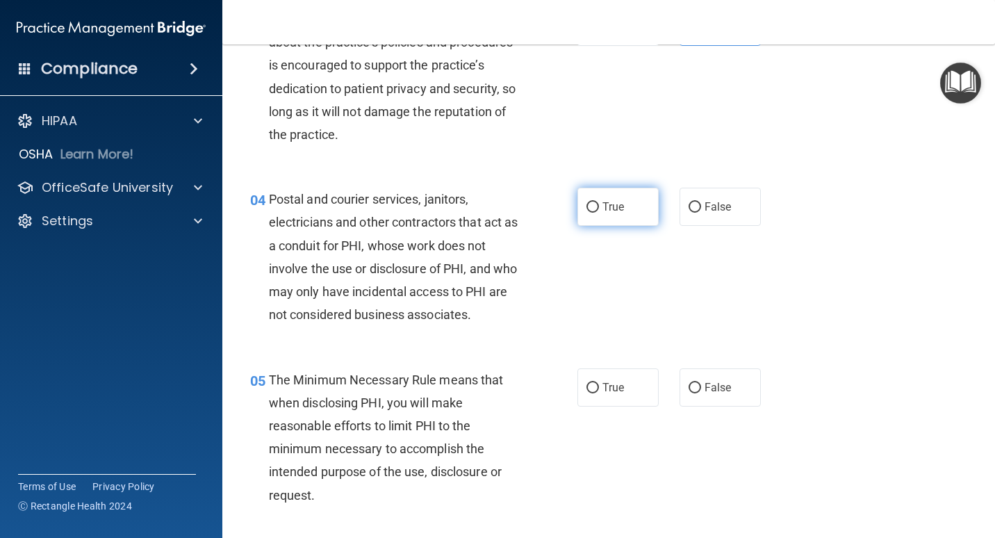
click at [630, 201] on label "True" at bounding box center [617, 207] width 81 height 38
click at [599, 202] on input "True" at bounding box center [592, 207] width 13 height 10
radio input "true"
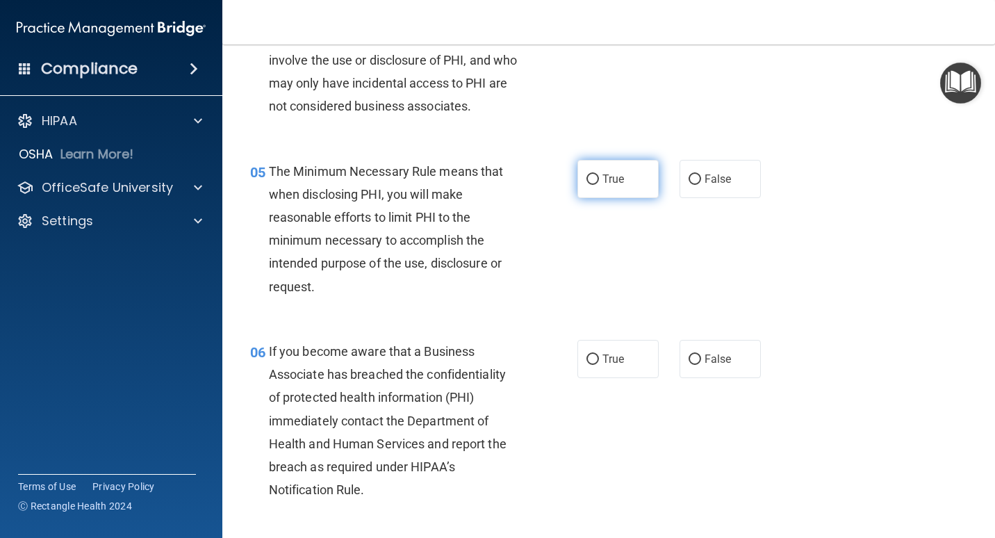
click at [632, 192] on label "True" at bounding box center [617, 179] width 81 height 38
click at [599, 185] on input "True" at bounding box center [592, 179] width 13 height 10
radio input "true"
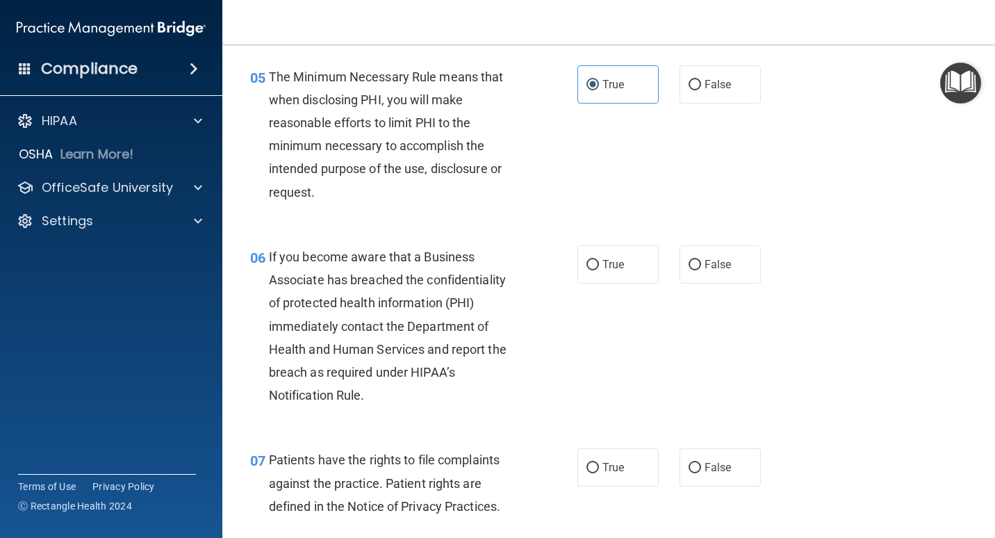
scroll to position [764, 0]
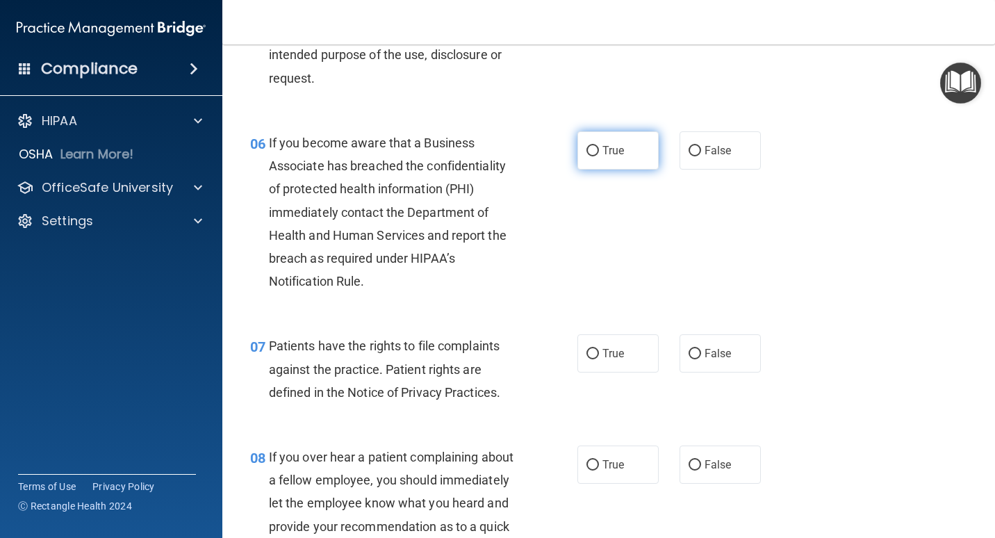
click at [622, 149] on label "True" at bounding box center [617, 150] width 81 height 38
click at [599, 149] on input "True" at bounding box center [592, 151] width 13 height 10
radio input "true"
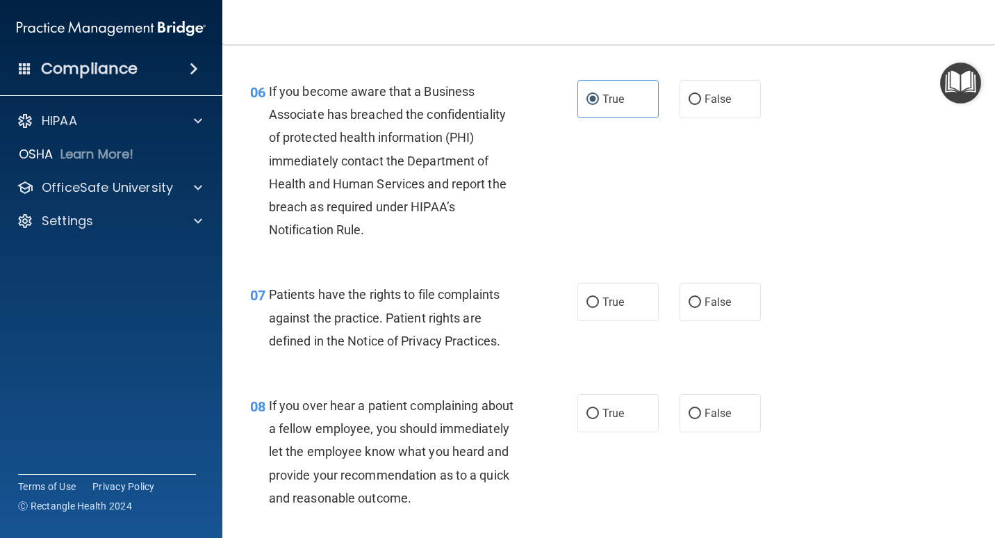
scroll to position [903, 0]
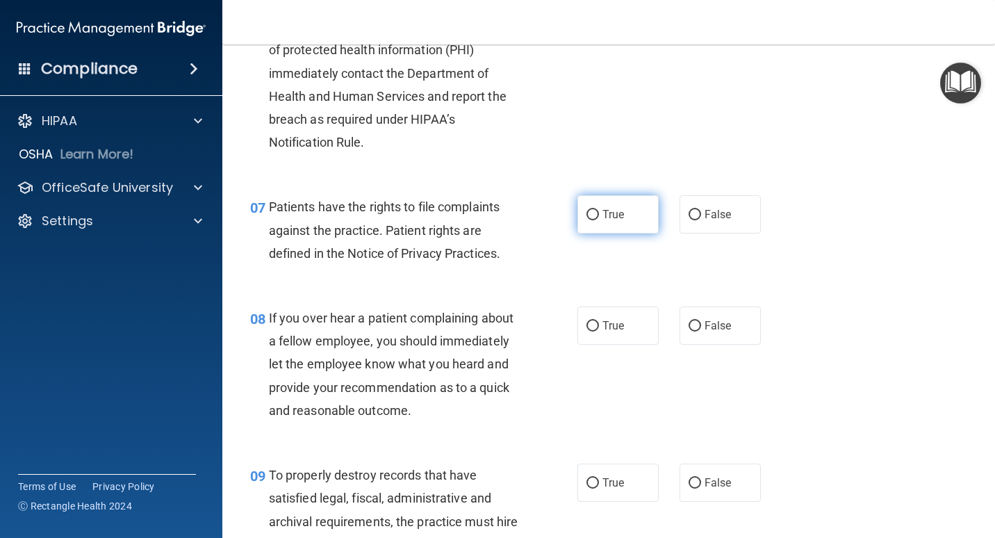
click at [621, 206] on label "True" at bounding box center [617, 214] width 81 height 38
click at [599, 210] on input "True" at bounding box center [592, 215] width 13 height 10
radio input "true"
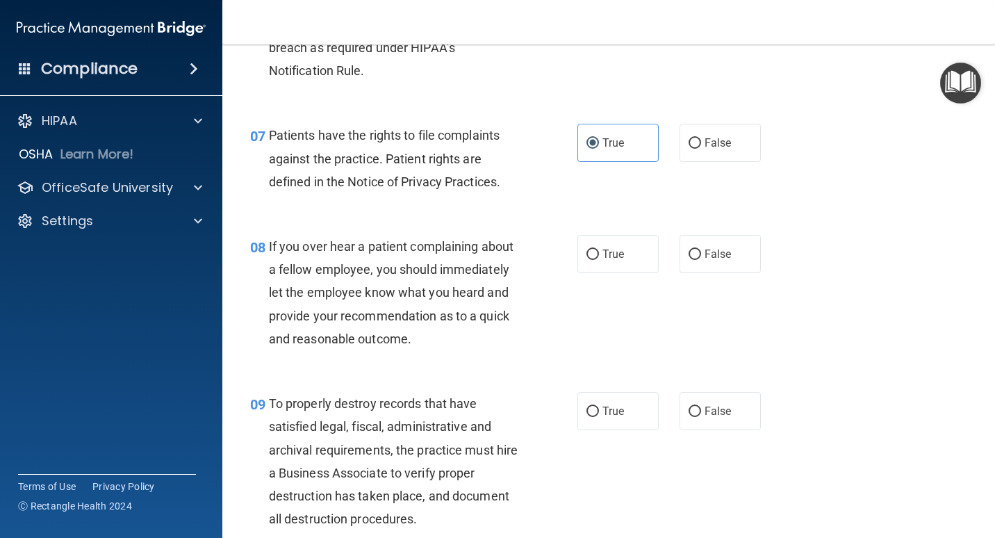
scroll to position [1042, 0]
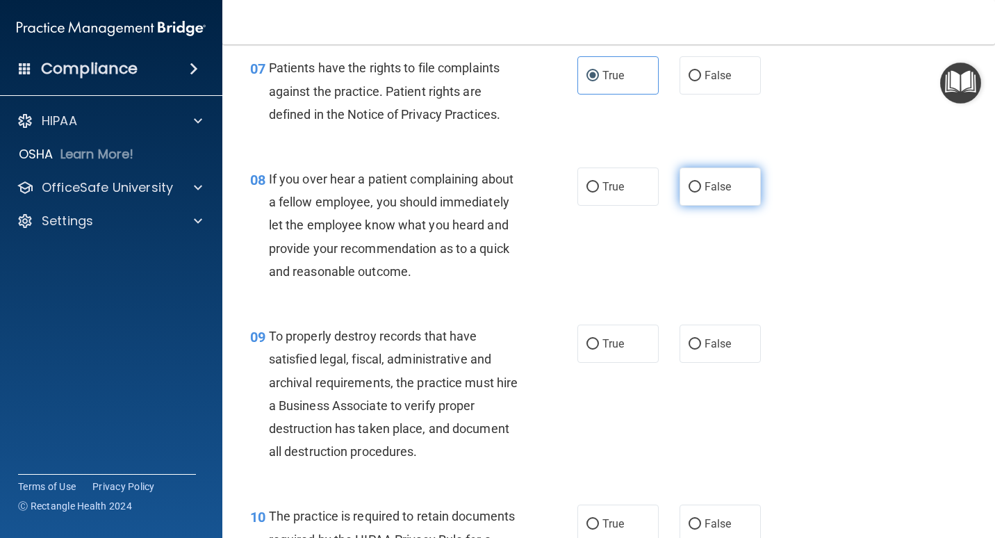
click at [658, 180] on span "False" at bounding box center [718, 186] width 27 height 13
click at [658, 182] on input "False" at bounding box center [695, 187] width 13 height 10
radio input "true"
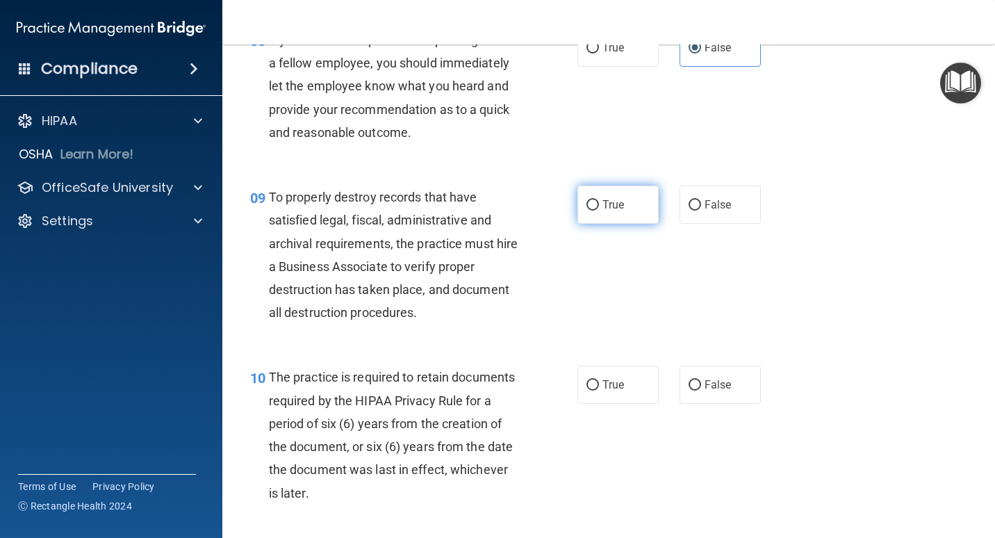
click at [622, 203] on label "True" at bounding box center [617, 205] width 81 height 38
click at [599, 203] on input "True" at bounding box center [592, 205] width 13 height 10
radio input "true"
click at [658, 205] on span "False" at bounding box center [718, 204] width 27 height 13
click at [658, 205] on input "False" at bounding box center [695, 205] width 13 height 10
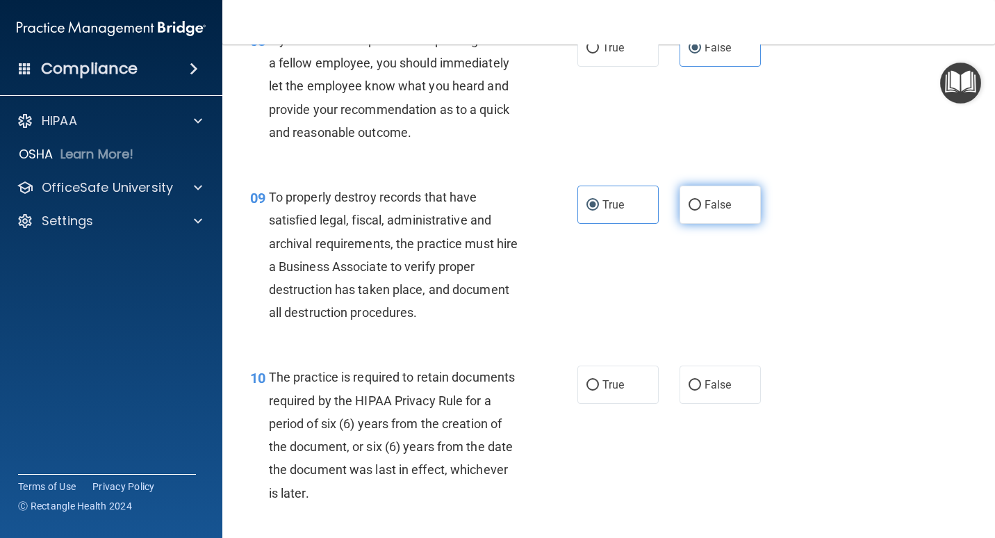
radio input "true"
radio input "false"
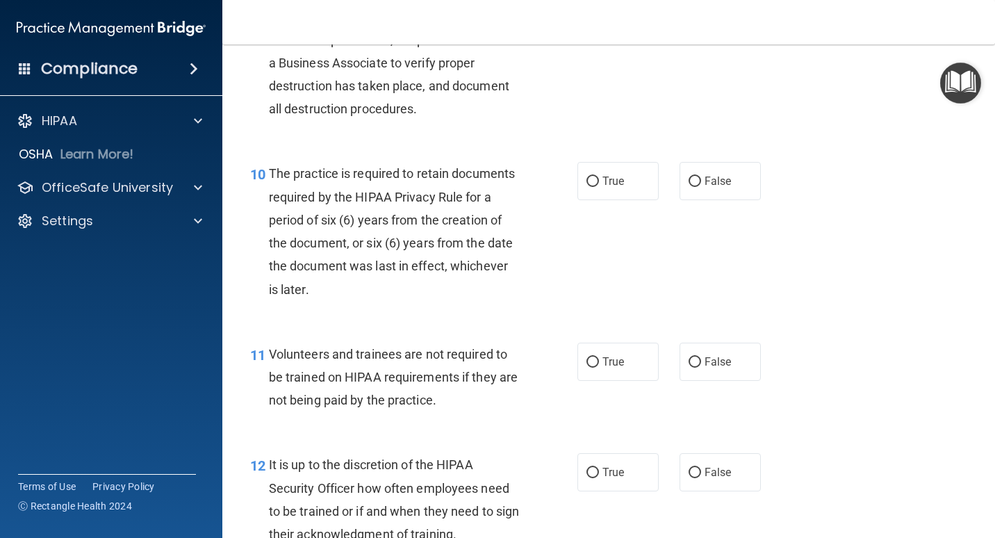
scroll to position [1390, 0]
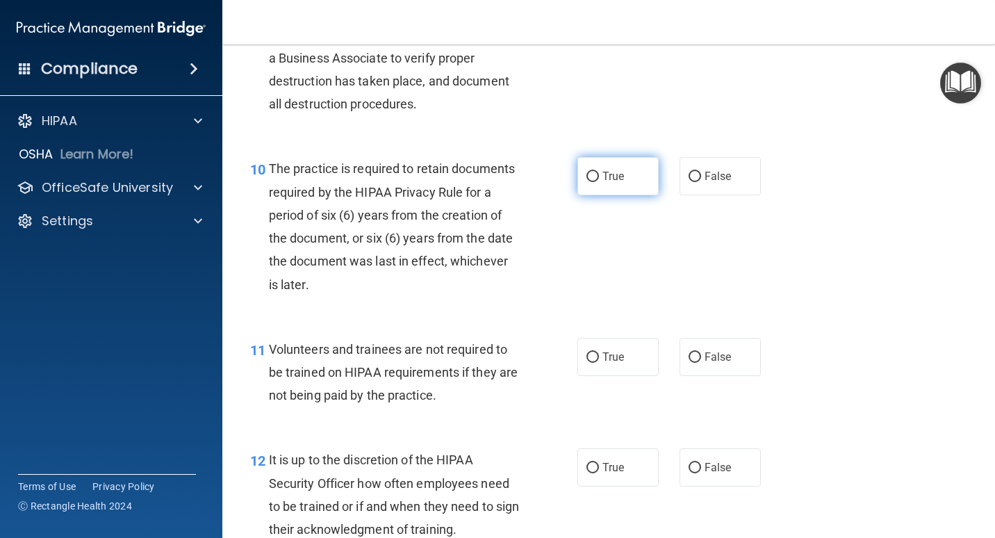
click at [620, 174] on label "True" at bounding box center [617, 176] width 81 height 38
click at [599, 174] on input "True" at bounding box center [592, 177] width 13 height 10
radio input "true"
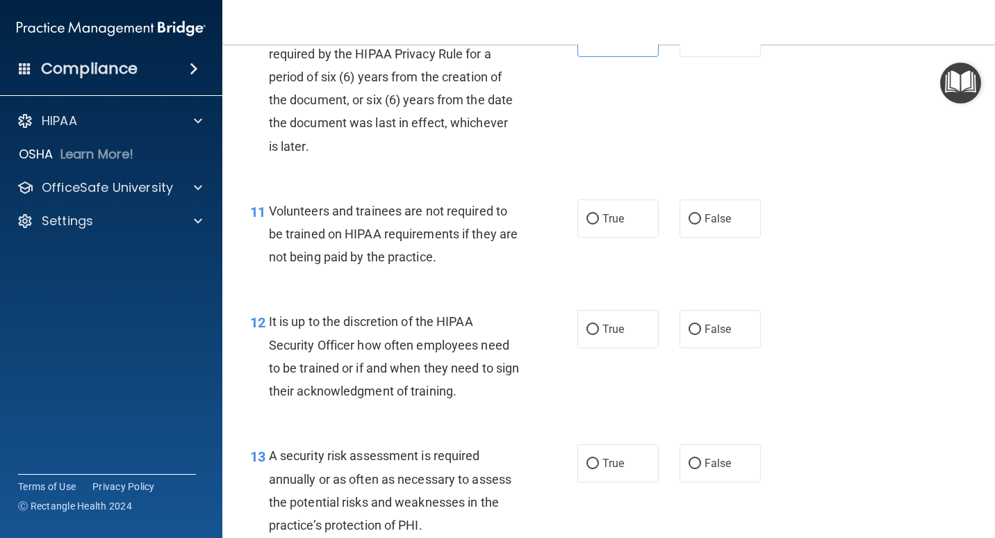
scroll to position [1529, 0]
click at [658, 222] on label "False" at bounding box center [720, 218] width 81 height 38
click at [658, 222] on input "False" at bounding box center [695, 218] width 13 height 10
radio input "true"
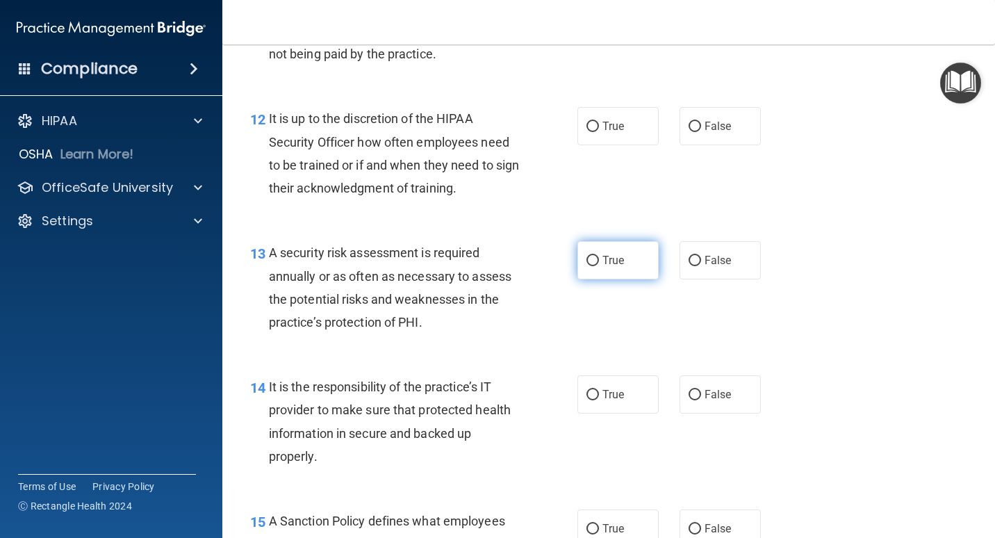
scroll to position [1737, 0]
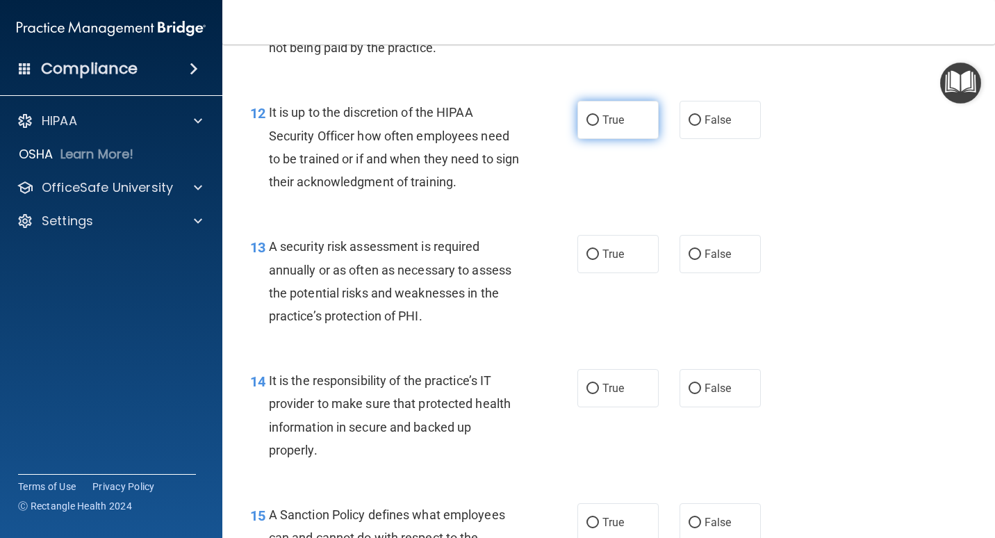
click at [627, 128] on label "True" at bounding box center [617, 120] width 81 height 38
click at [599, 126] on input "True" at bounding box center [592, 120] width 13 height 10
radio input "true"
click at [616, 258] on span "True" at bounding box center [613, 253] width 22 height 13
click at [599, 258] on input "True" at bounding box center [592, 254] width 13 height 10
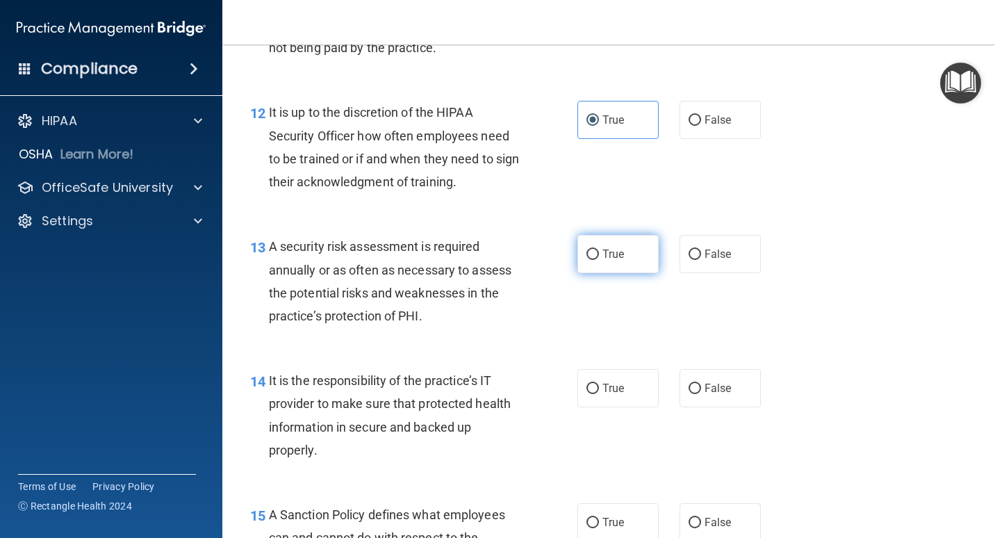
radio input "true"
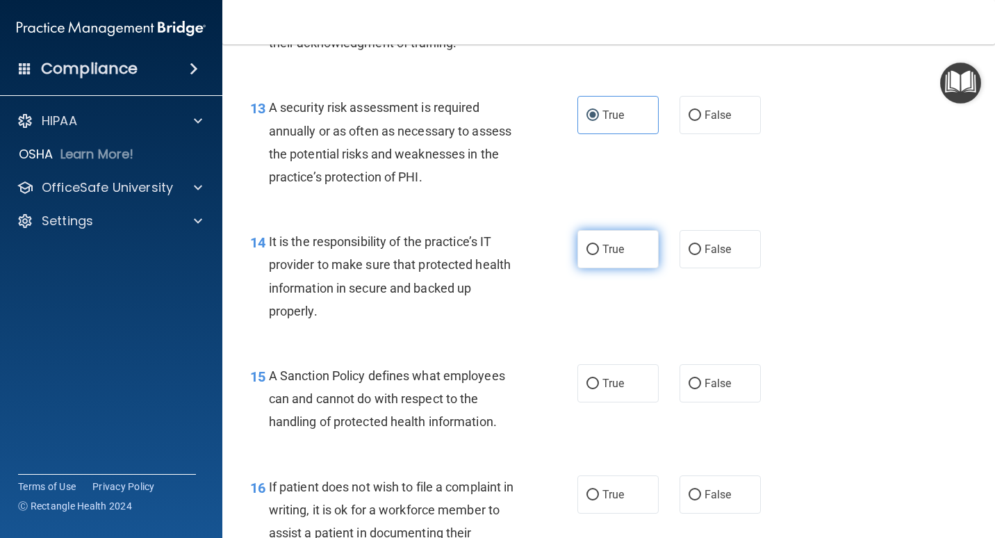
click at [620, 252] on label "True" at bounding box center [617, 249] width 81 height 38
click at [599, 252] on input "True" at bounding box center [592, 250] width 13 height 10
radio input "true"
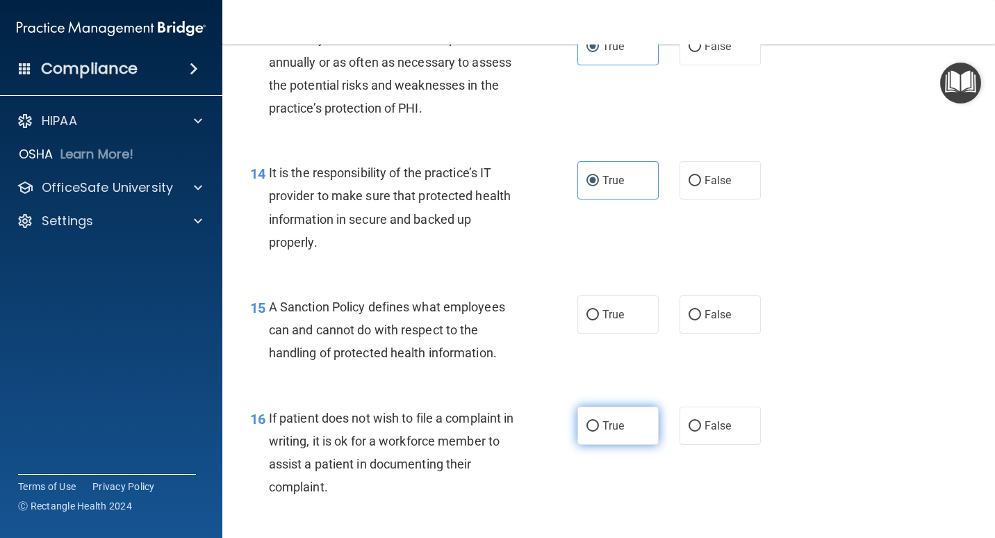
scroll to position [2084, 0]
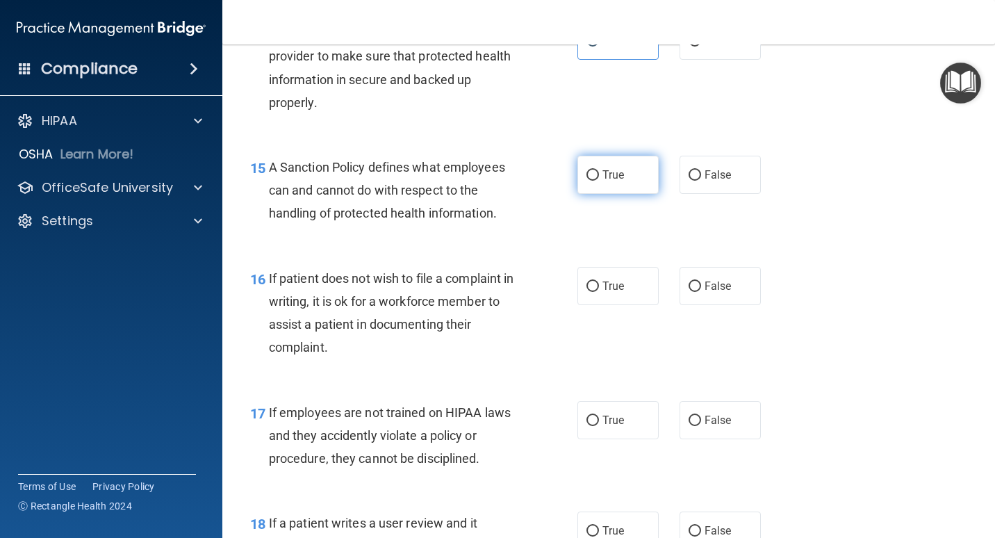
click at [611, 183] on label "True" at bounding box center [617, 175] width 81 height 38
click at [599, 181] on input "True" at bounding box center [592, 175] width 13 height 10
radio input "true"
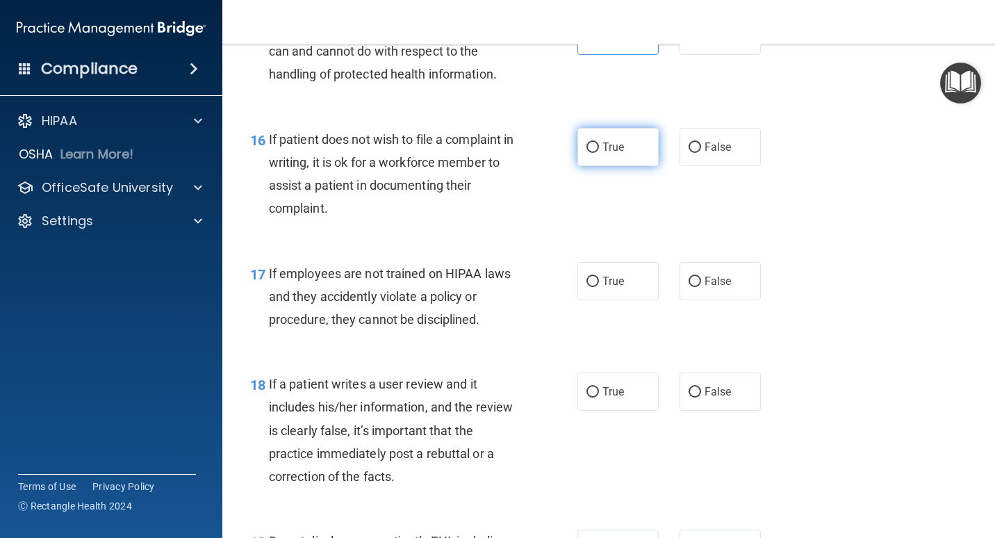
click at [623, 142] on label "True" at bounding box center [617, 147] width 81 height 38
click at [599, 142] on input "True" at bounding box center [592, 147] width 13 height 10
radio input "true"
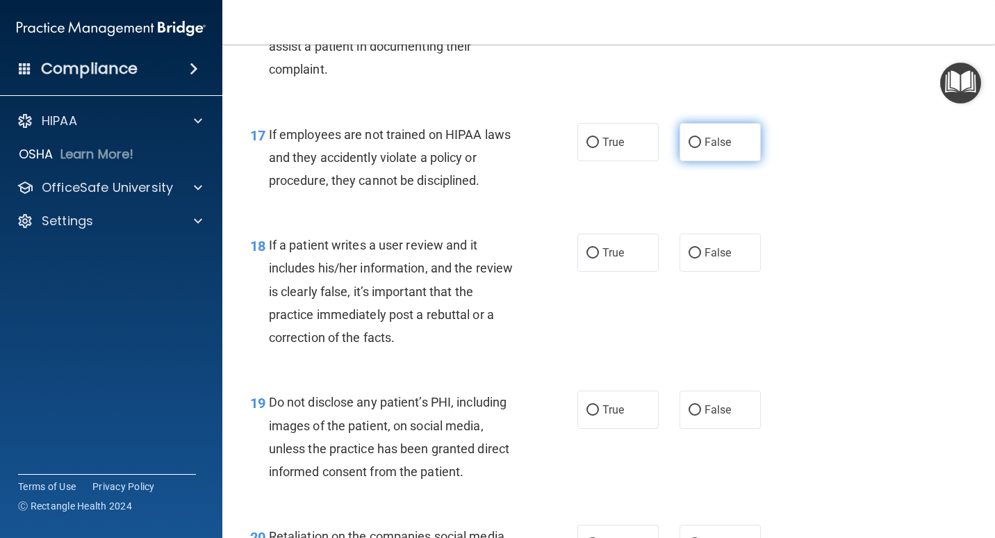
click at [658, 145] on span "False" at bounding box center [718, 141] width 27 height 13
click at [658, 145] on input "False" at bounding box center [695, 143] width 13 height 10
radio input "true"
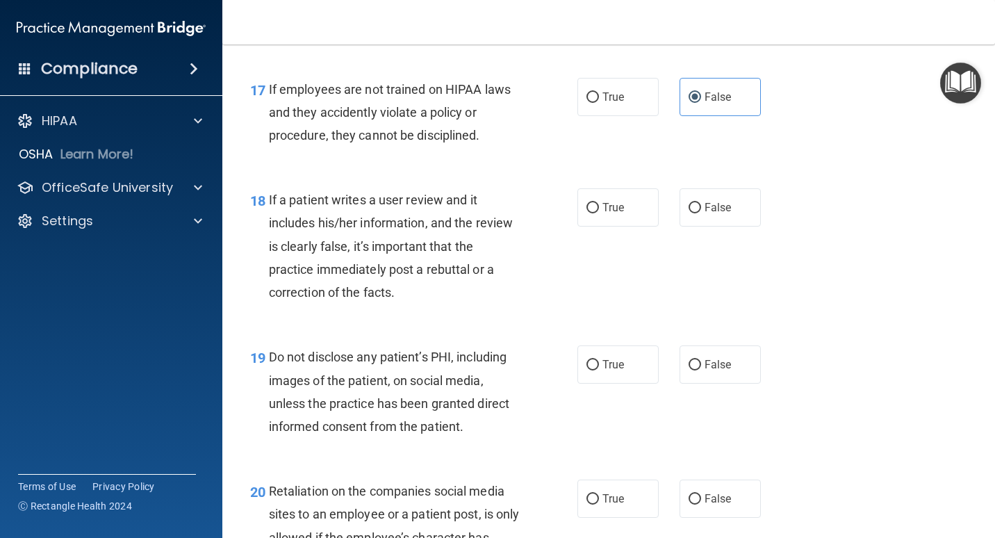
scroll to position [2432, 0]
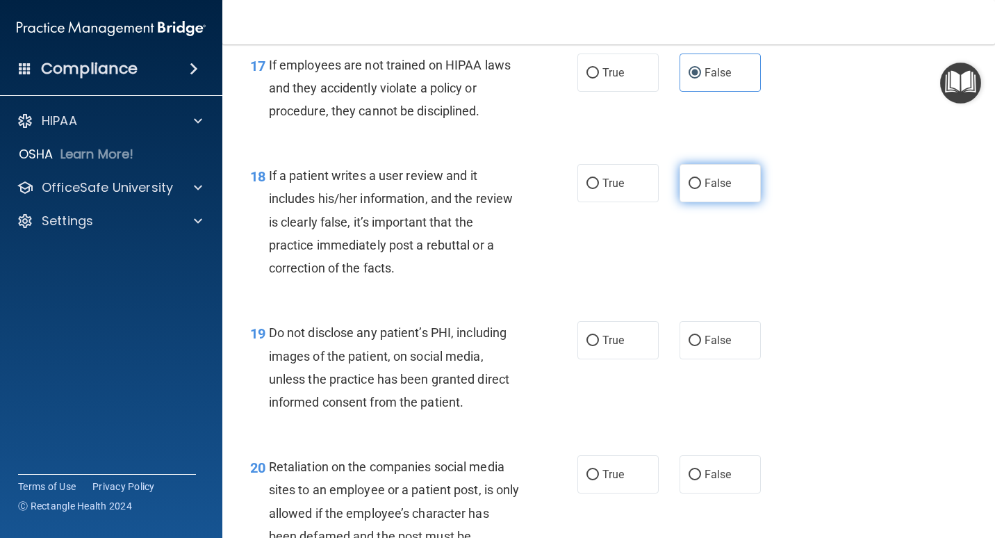
click at [658, 185] on span "False" at bounding box center [718, 182] width 27 height 13
click at [658, 185] on input "False" at bounding box center [695, 184] width 13 height 10
radio input "true"
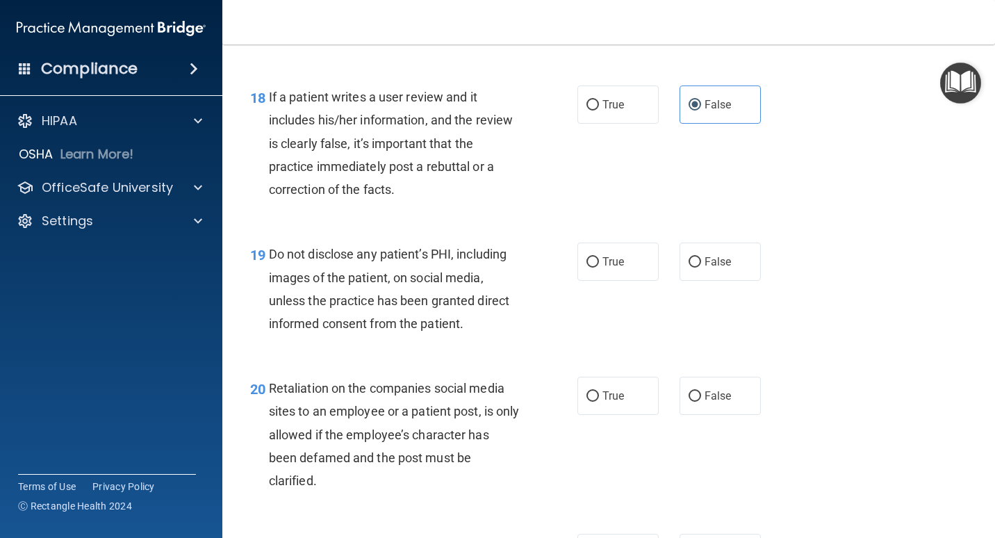
scroll to position [2571, 0]
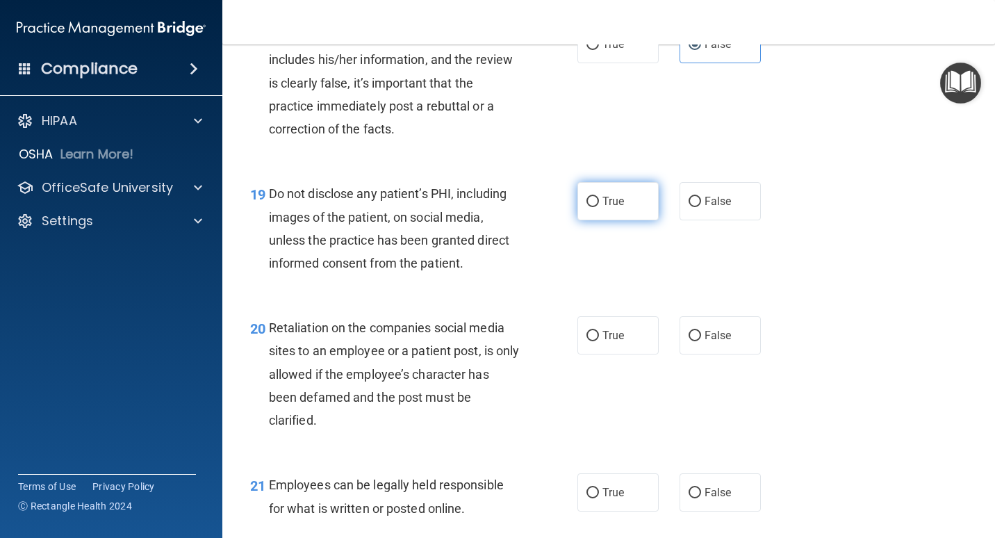
click at [605, 200] on span "True" at bounding box center [613, 201] width 22 height 13
click at [599, 200] on input "True" at bounding box center [592, 202] width 13 height 10
radio input "true"
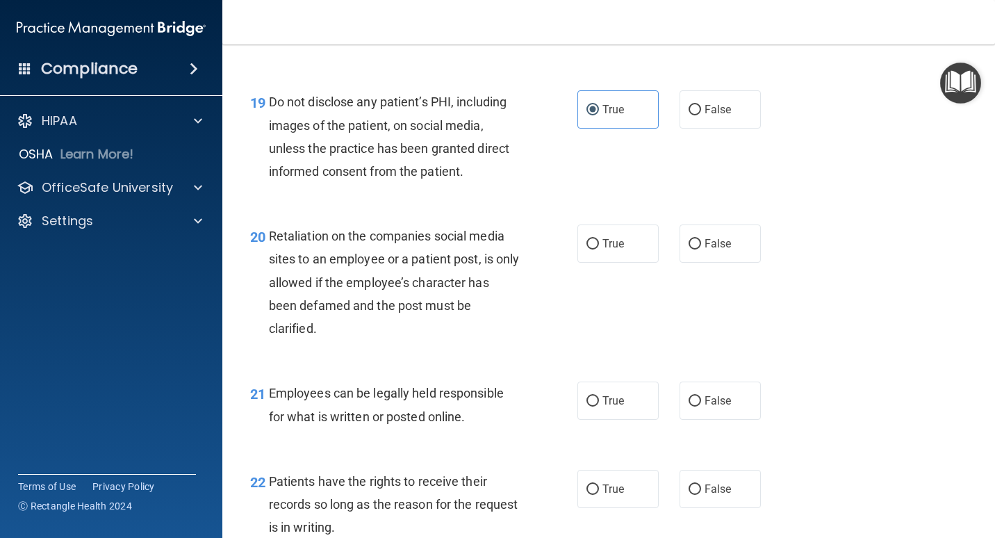
scroll to position [2779, 0]
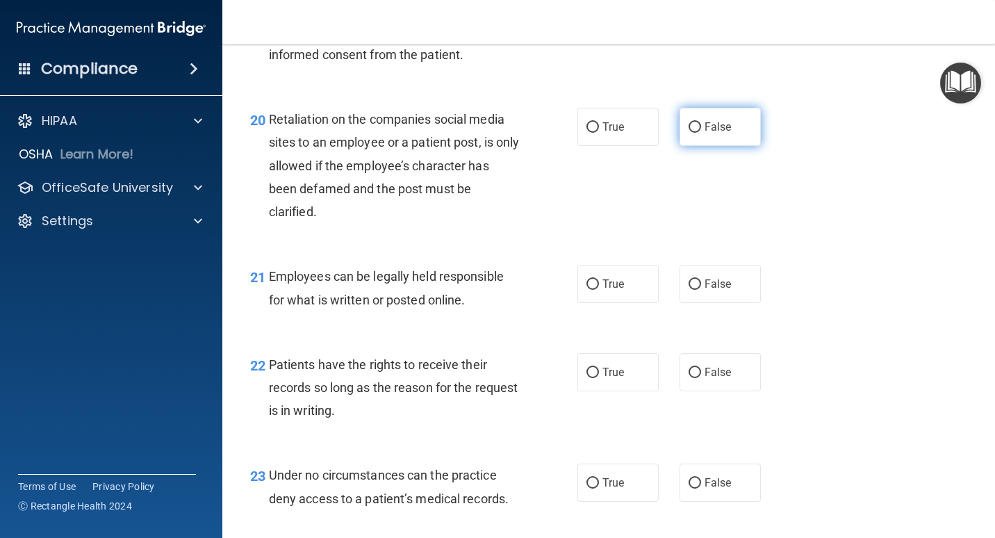
click at [658, 121] on label "False" at bounding box center [720, 127] width 81 height 38
click at [658, 122] on input "False" at bounding box center [695, 127] width 13 height 10
radio input "true"
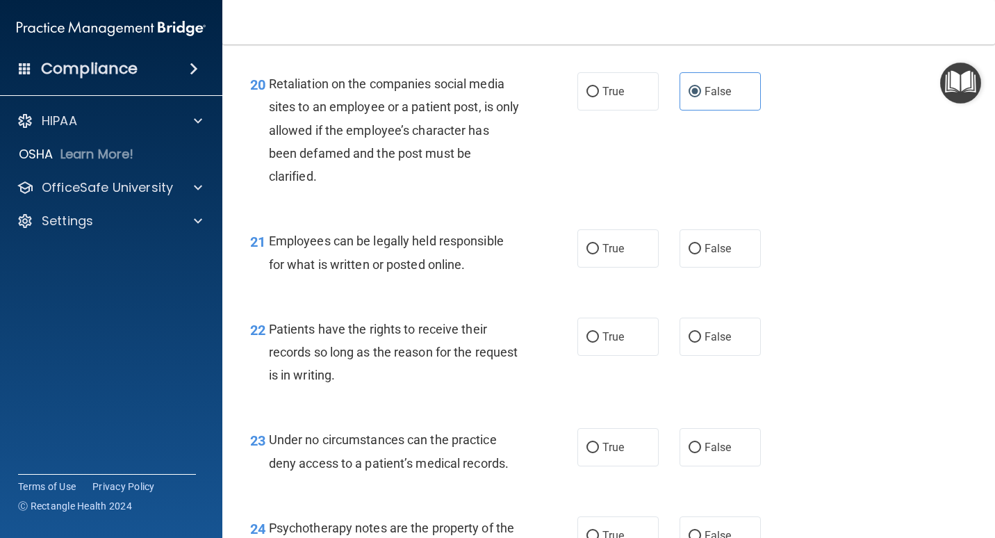
scroll to position [2849, 0]
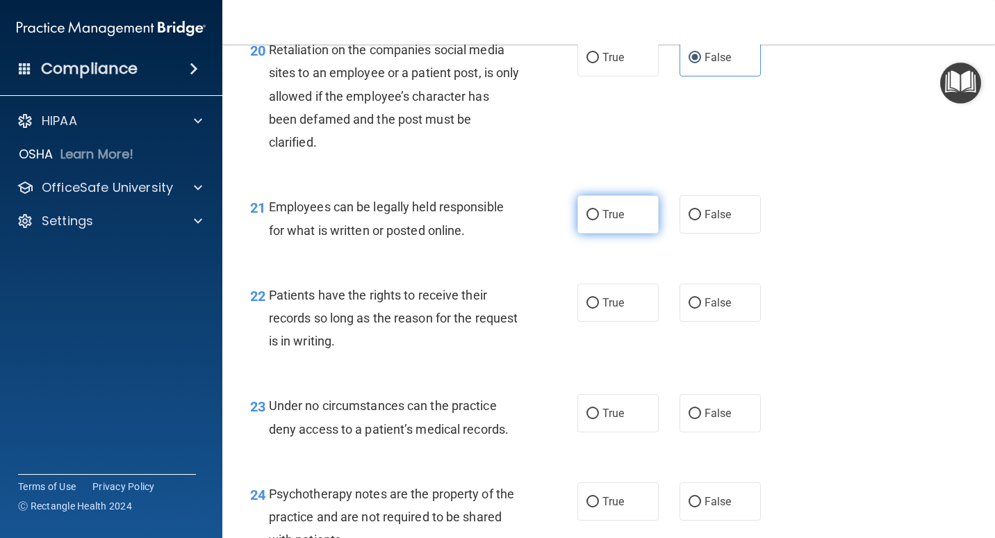
click at [581, 224] on label "True" at bounding box center [617, 214] width 81 height 38
click at [586, 220] on input "True" at bounding box center [592, 215] width 13 height 10
radio input "true"
click at [580, 302] on label "True" at bounding box center [617, 302] width 81 height 38
click at [586, 302] on input "True" at bounding box center [592, 303] width 13 height 10
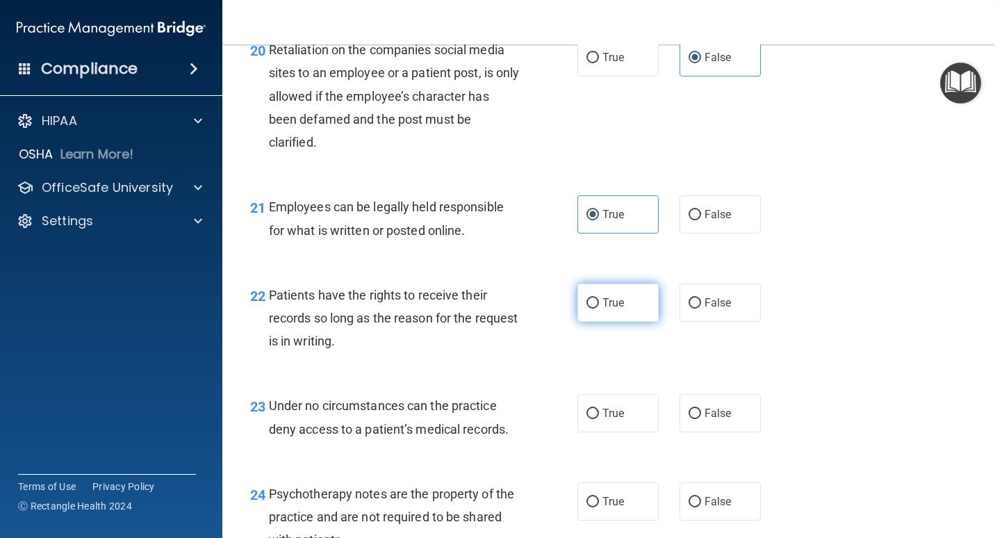
radio input "true"
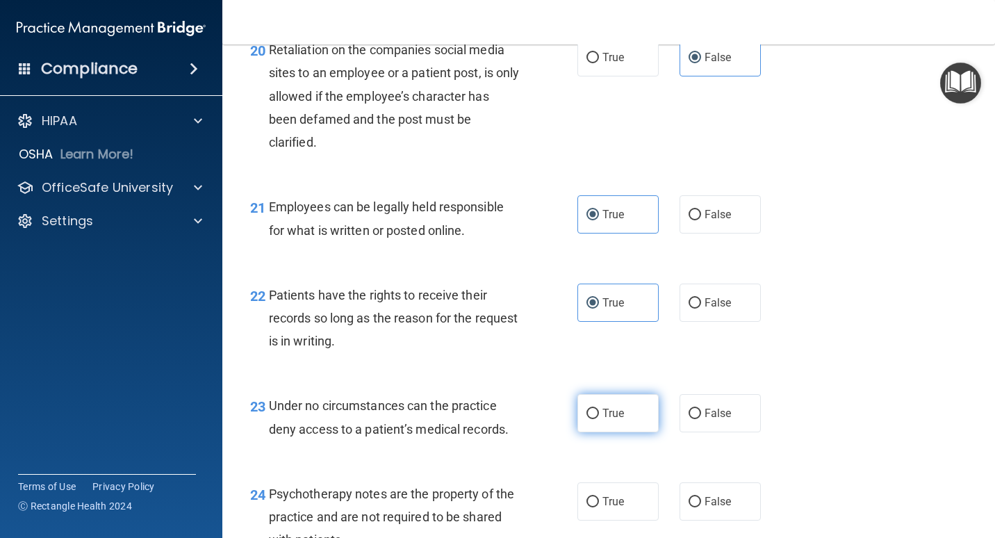
click at [592, 411] on input "True" at bounding box center [592, 414] width 13 height 10
radio input "true"
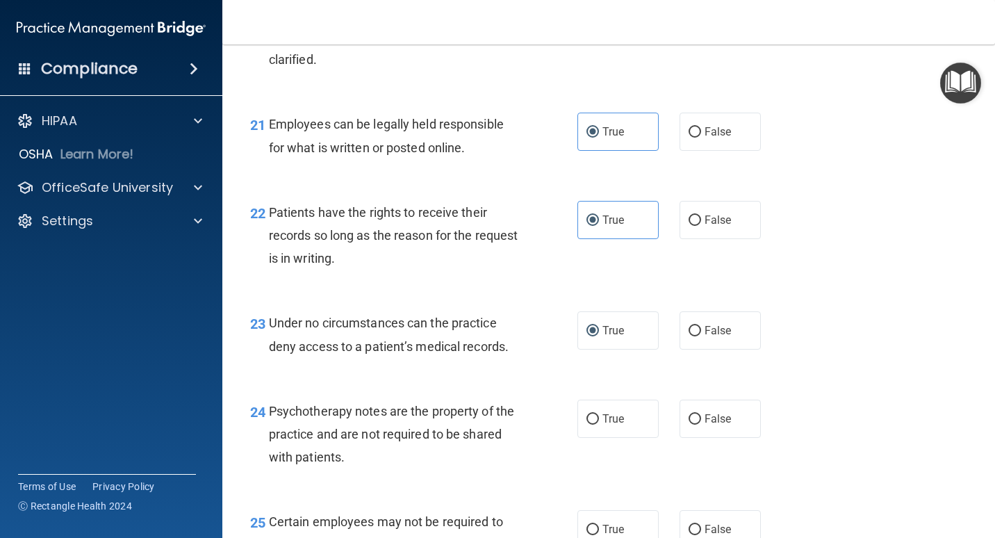
scroll to position [3057, 0]
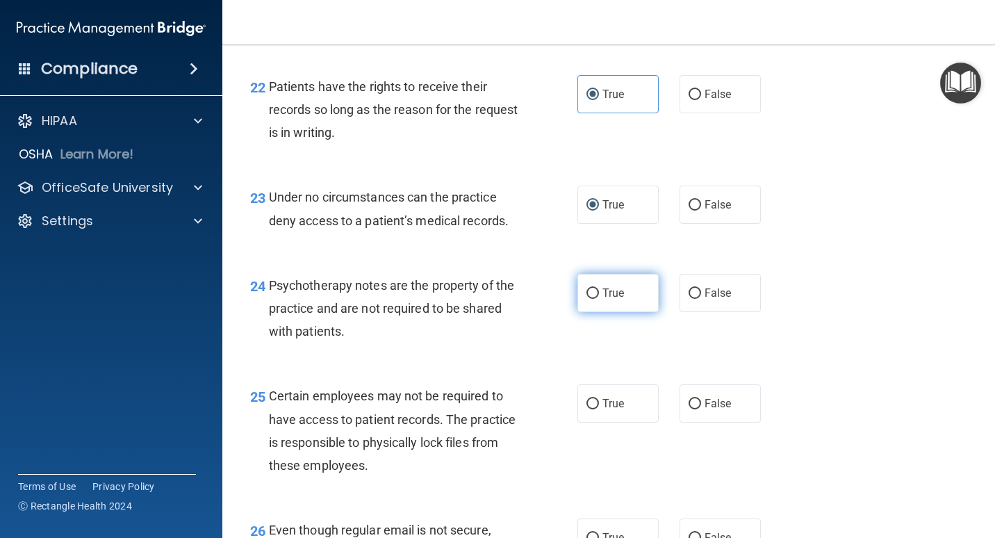
click at [639, 295] on label "True" at bounding box center [617, 293] width 81 height 38
click at [599, 295] on input "True" at bounding box center [592, 293] width 13 height 10
radio input "true"
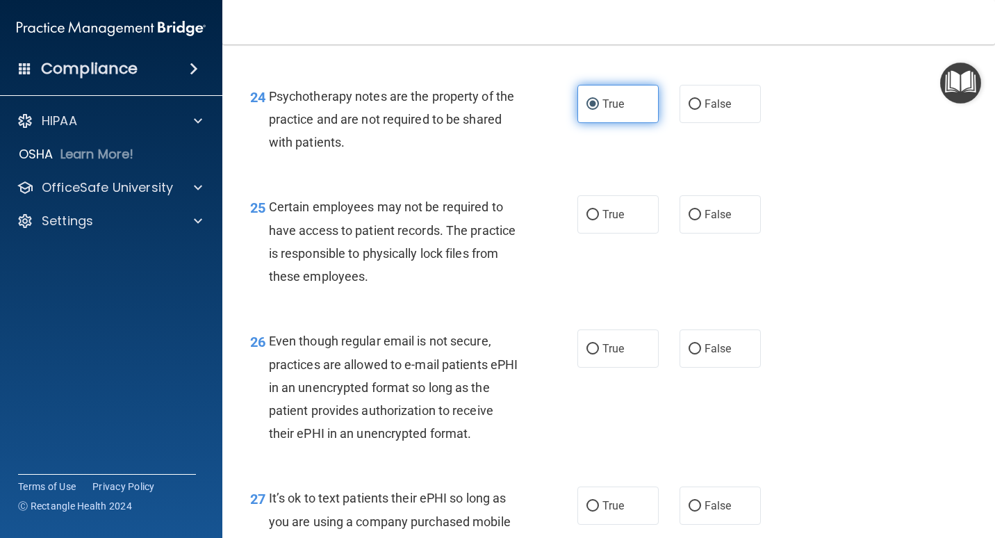
scroll to position [3266, 0]
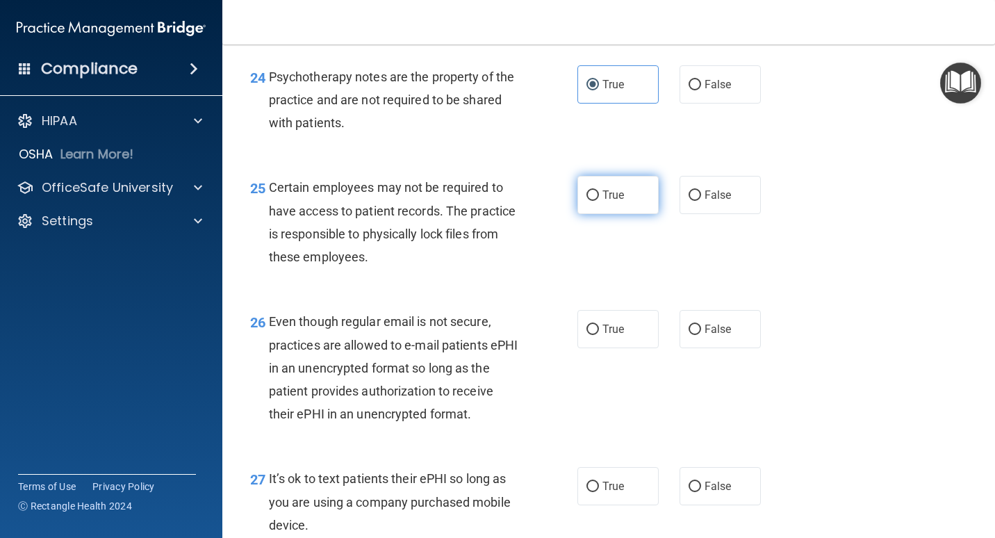
click at [606, 195] on span "True" at bounding box center [613, 194] width 22 height 13
click at [599, 195] on input "True" at bounding box center [592, 195] width 13 height 10
radio input "true"
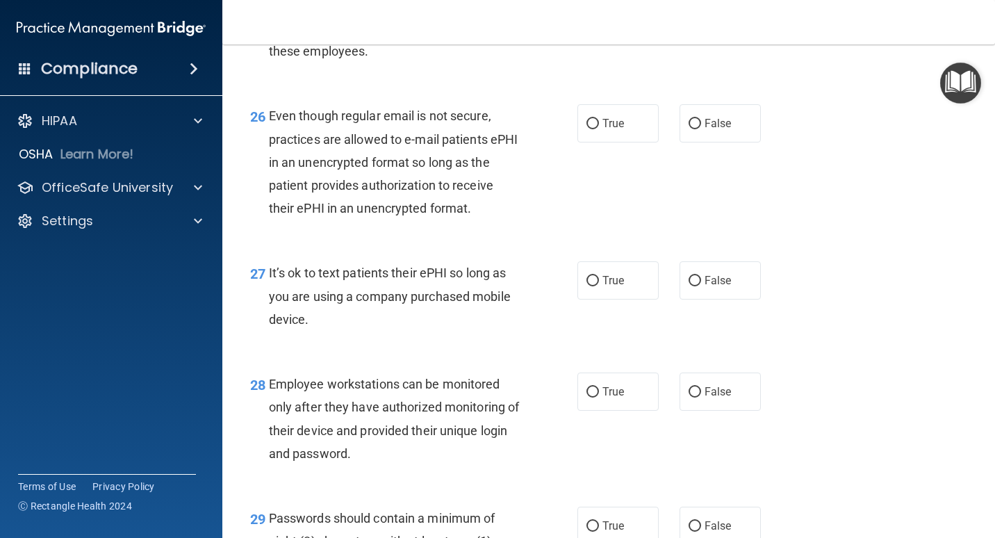
scroll to position [3474, 0]
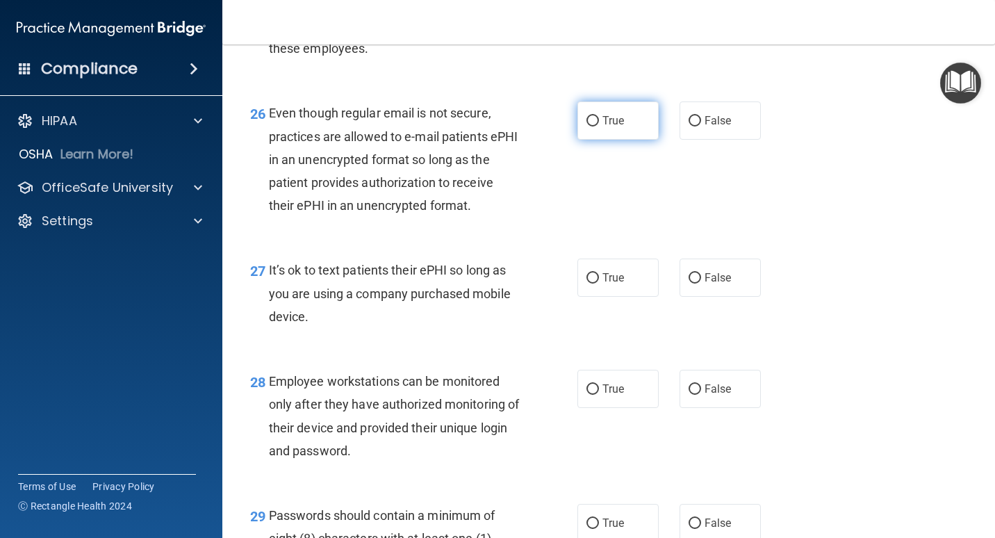
click at [612, 123] on span "True" at bounding box center [613, 120] width 22 height 13
click at [599, 123] on input "True" at bounding box center [592, 121] width 13 height 10
radio input "true"
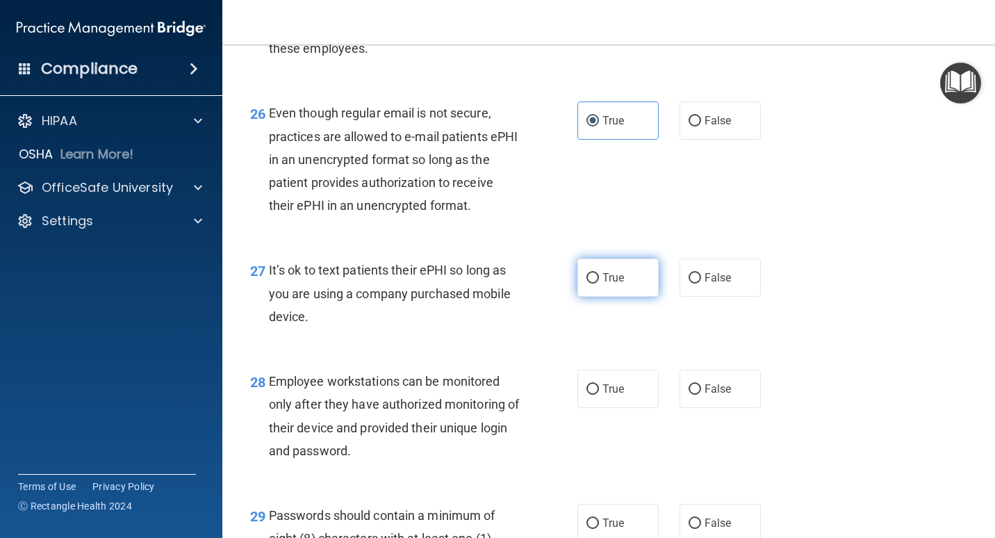
click at [604, 284] on label "True" at bounding box center [617, 277] width 81 height 38
click at [599, 283] on input "True" at bounding box center [592, 278] width 13 height 10
radio input "true"
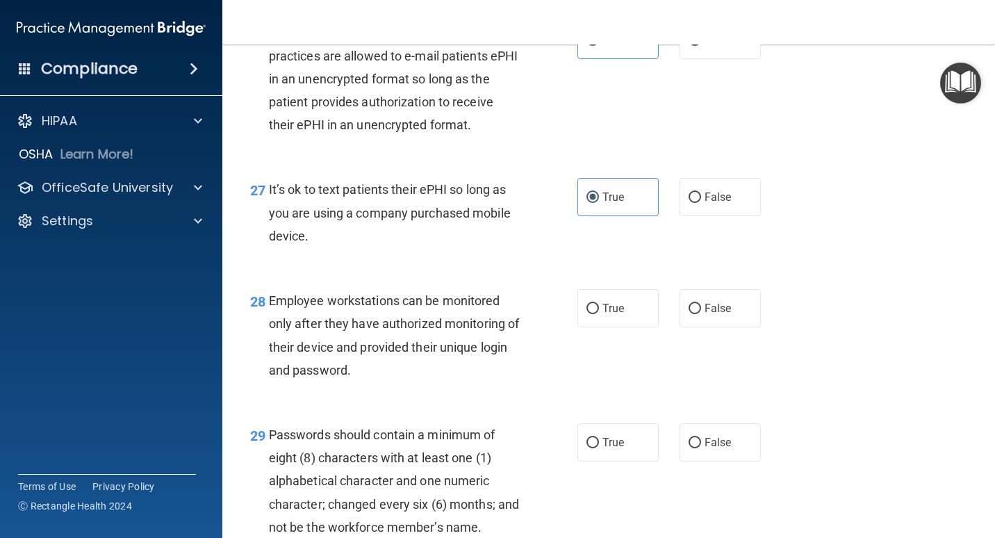
scroll to position [3682, 0]
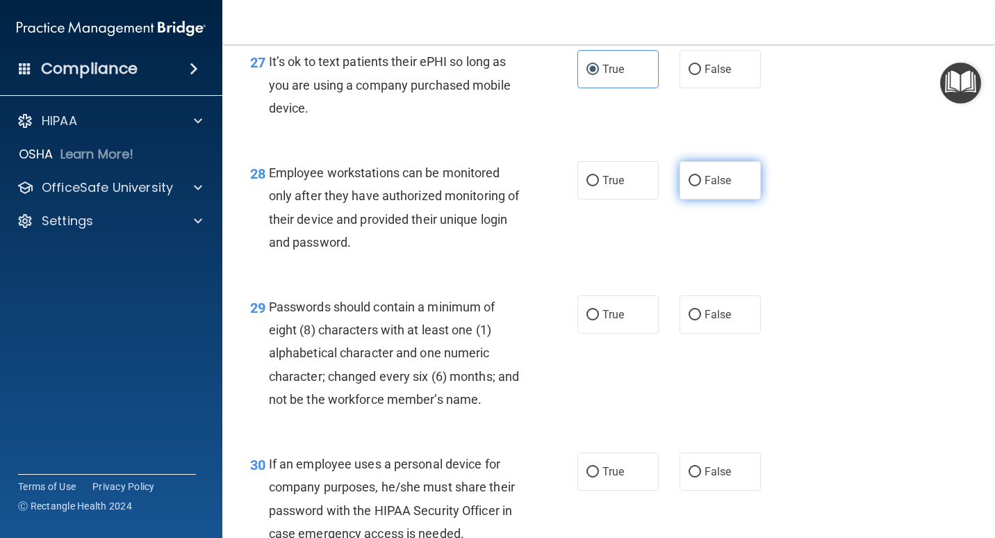
click at [658, 177] on span "False" at bounding box center [718, 180] width 27 height 13
click at [658, 177] on input "False" at bounding box center [695, 181] width 13 height 10
radio input "true"
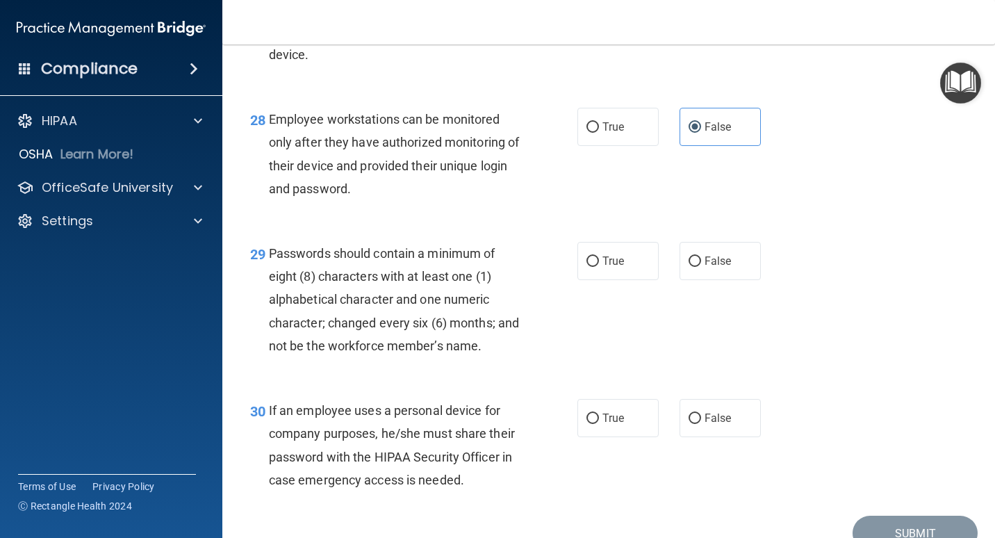
scroll to position [3828, 0]
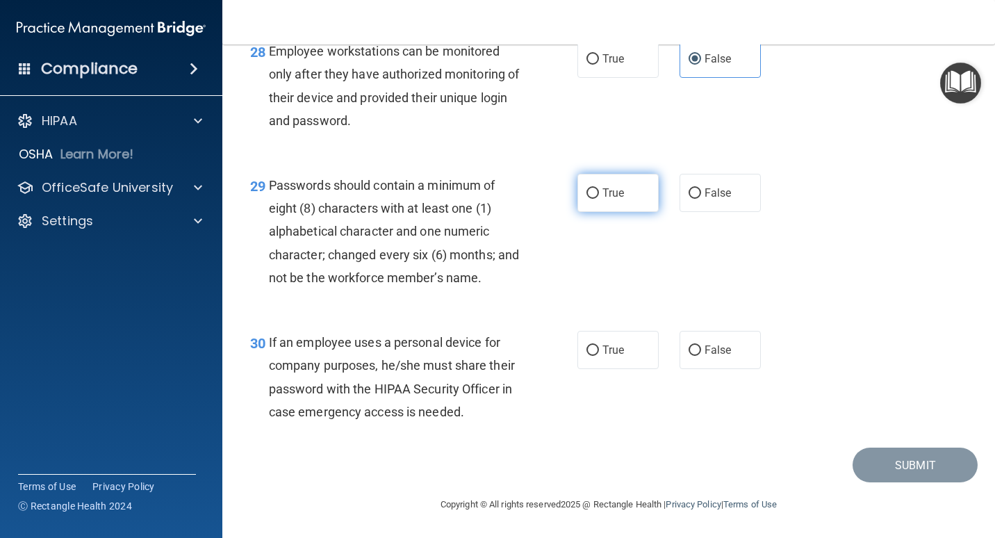
click at [628, 174] on label "True" at bounding box center [617, 193] width 81 height 38
click at [599, 188] on input "True" at bounding box center [592, 193] width 13 height 10
radio input "true"
click at [658, 343] on span "False" at bounding box center [718, 349] width 27 height 13
click at [658, 345] on input "False" at bounding box center [695, 350] width 13 height 10
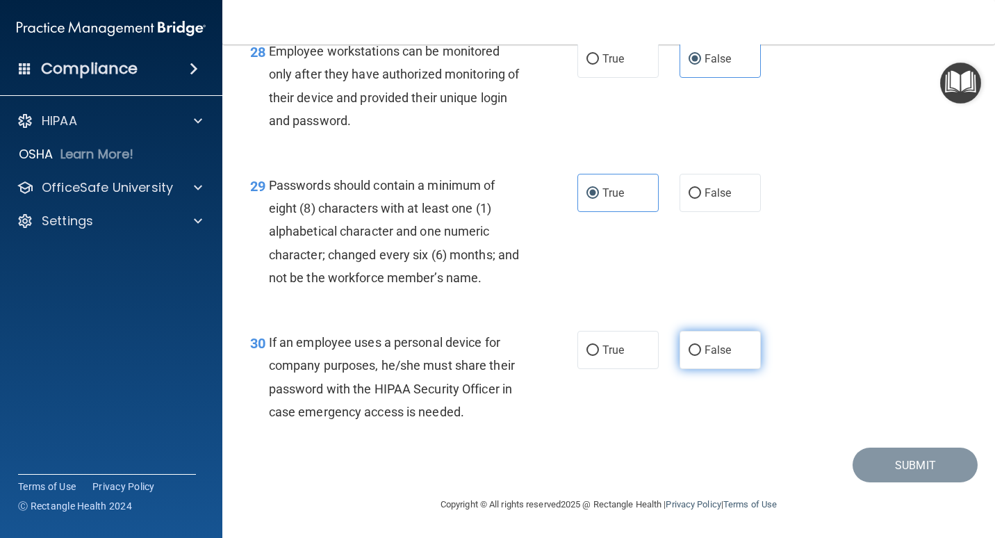
radio input "true"
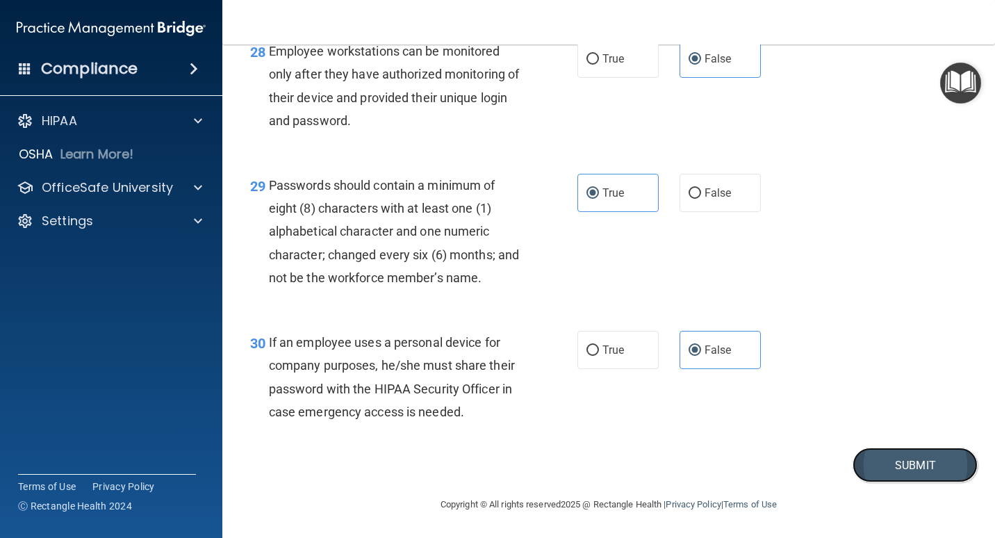
click at [658, 421] on button "Submit" at bounding box center [915, 464] width 125 height 35
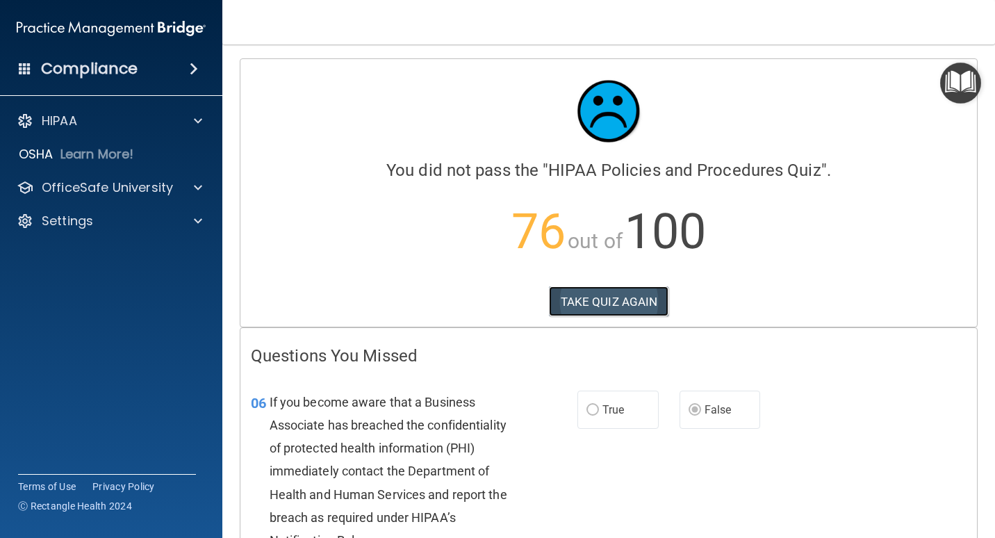
click at [580, 296] on button "TAKE QUIZ AGAIN" at bounding box center [609, 301] width 120 height 31
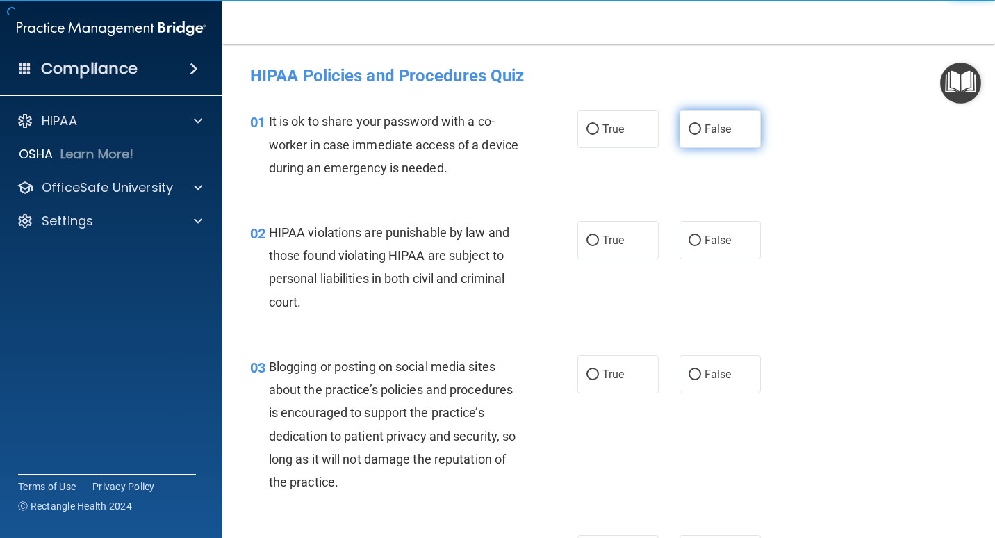
click at [658, 129] on span "False" at bounding box center [718, 128] width 27 height 13
click at [658, 129] on input "False" at bounding box center [695, 129] width 13 height 10
radio input "true"
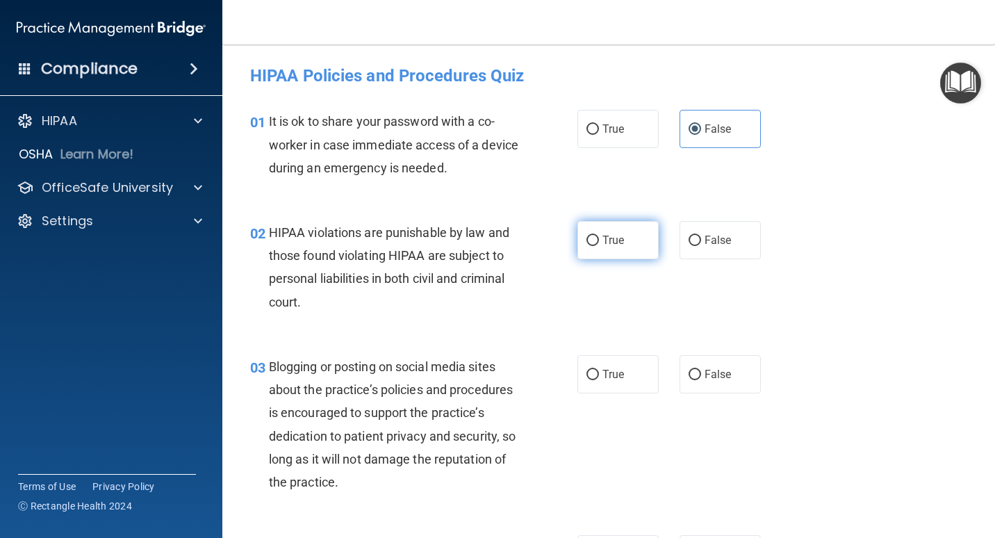
click at [596, 251] on label "True" at bounding box center [617, 240] width 81 height 38
click at [596, 246] on input "True" at bounding box center [592, 241] width 13 height 10
radio input "true"
click at [604, 370] on span "True" at bounding box center [613, 374] width 22 height 13
click at [599, 370] on input "True" at bounding box center [592, 375] width 13 height 10
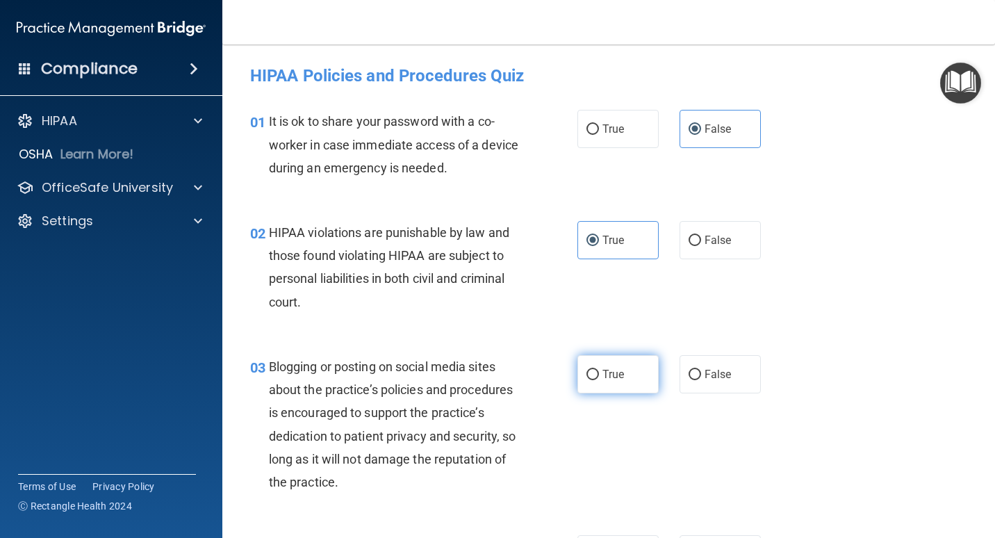
radio input "true"
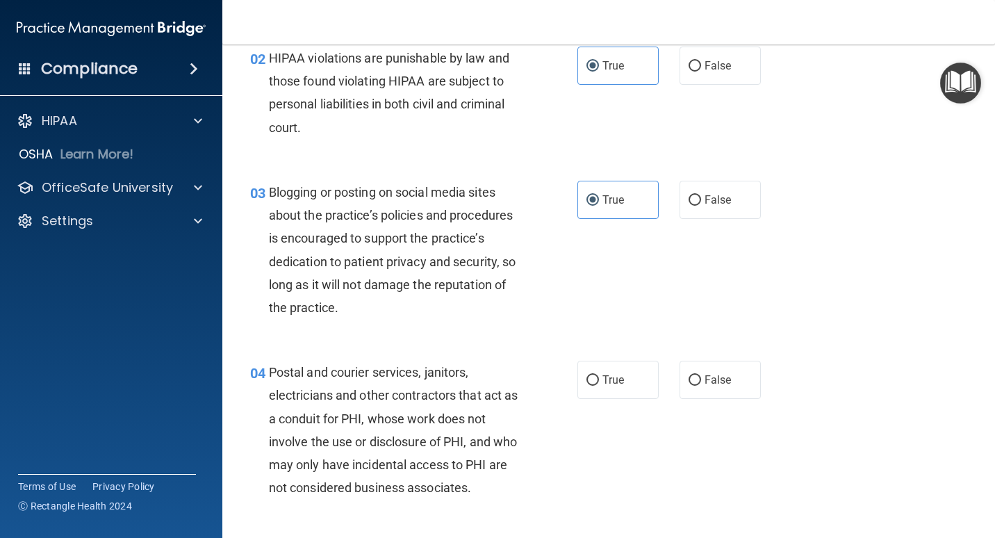
scroll to position [278, 0]
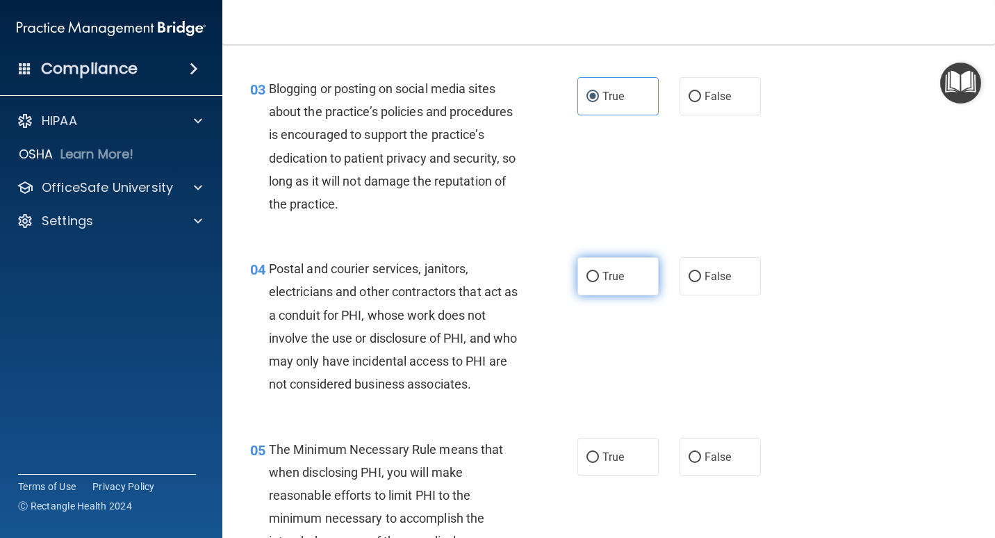
click at [625, 271] on label "True" at bounding box center [617, 276] width 81 height 38
click at [599, 272] on input "True" at bounding box center [592, 277] width 13 height 10
radio input "true"
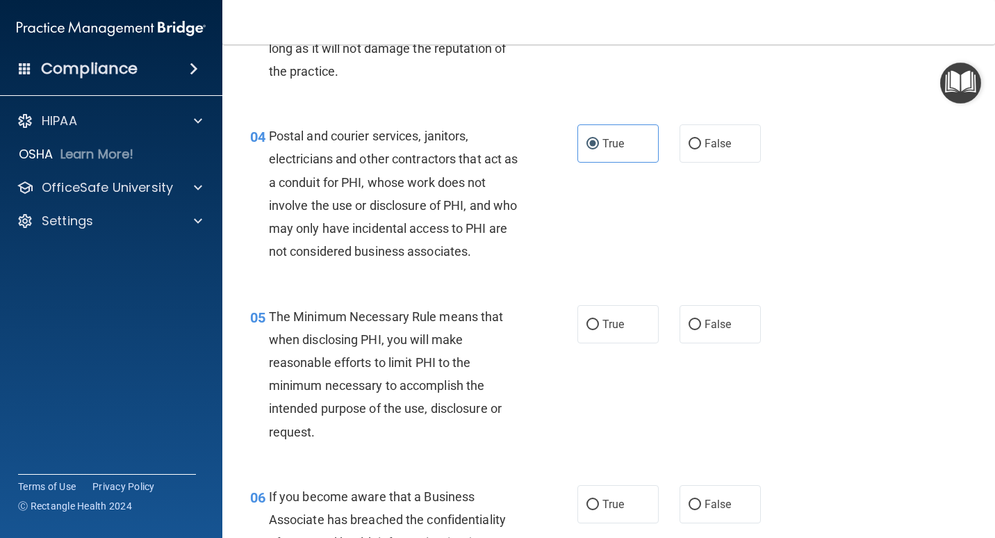
scroll to position [486, 0]
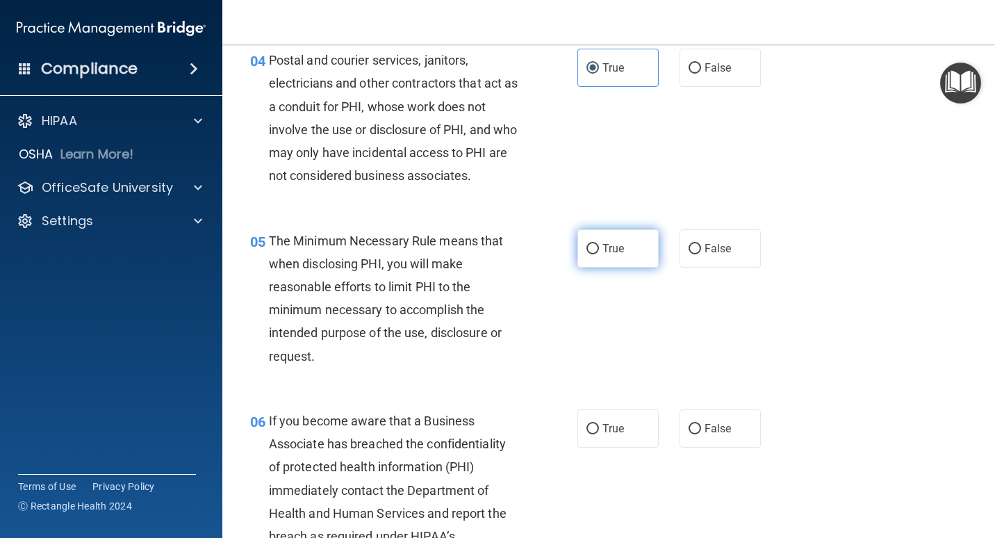
click at [586, 244] on input "True" at bounding box center [592, 249] width 13 height 10
radio input "true"
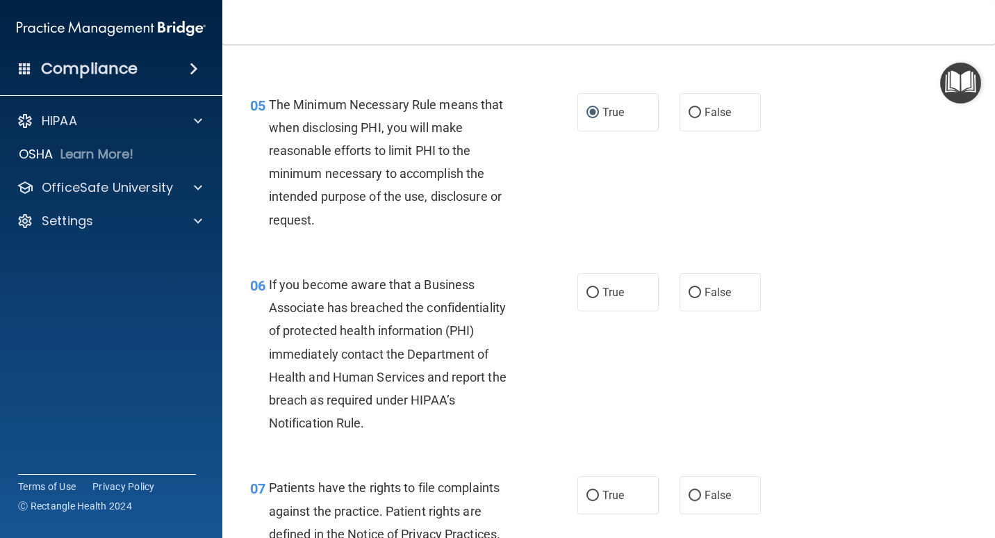
scroll to position [764, 0]
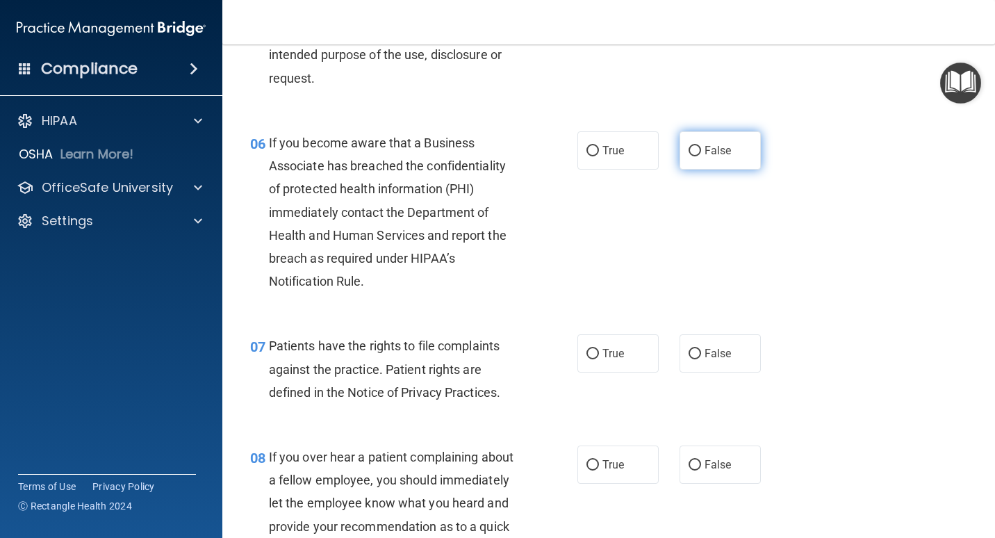
click at [658, 142] on label "False" at bounding box center [720, 150] width 81 height 38
click at [658, 146] on input "False" at bounding box center [695, 151] width 13 height 10
radio input "true"
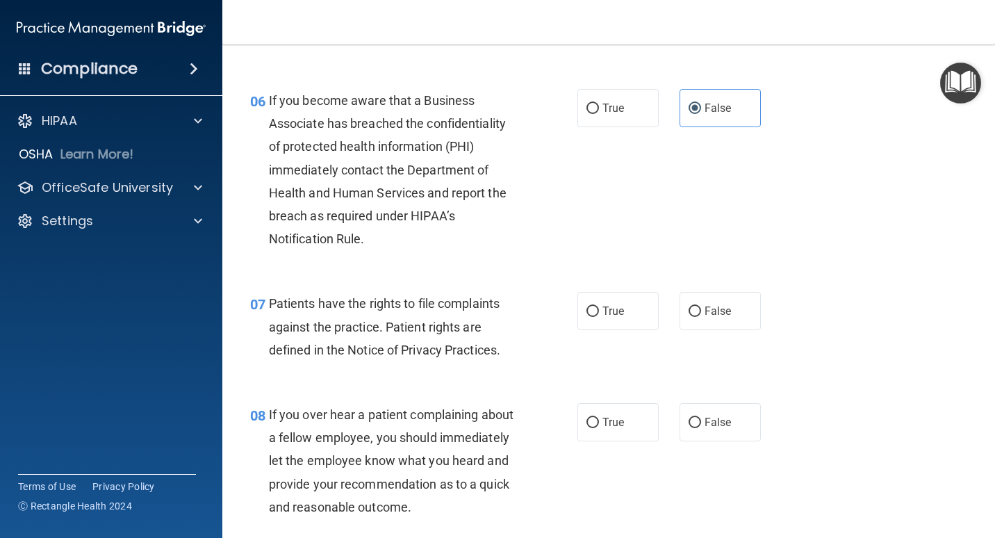
scroll to position [973, 0]
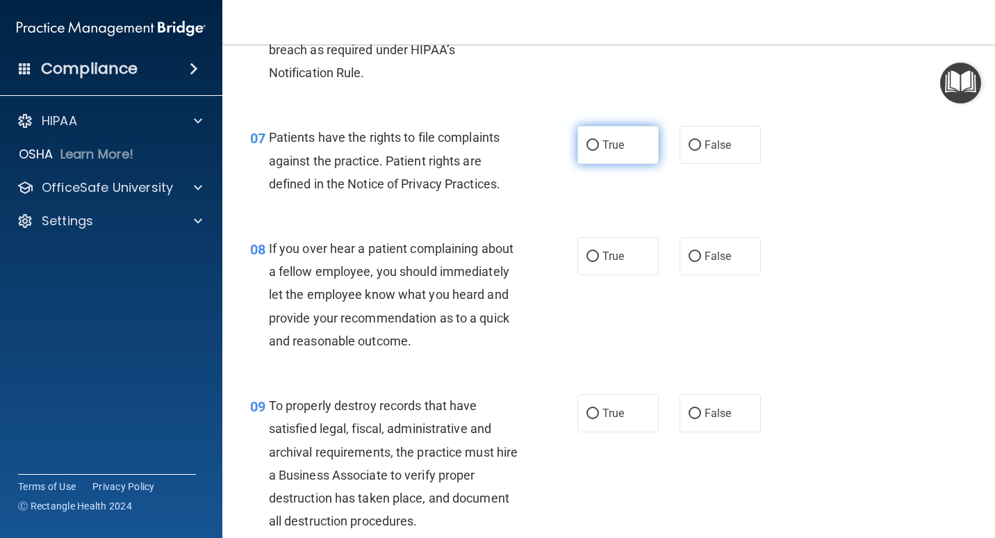
click at [612, 156] on label "True" at bounding box center [617, 145] width 81 height 38
click at [599, 151] on input "True" at bounding box center [592, 145] width 13 height 10
radio input "true"
click at [658, 254] on span "False" at bounding box center [718, 255] width 27 height 13
click at [658, 254] on input "False" at bounding box center [695, 257] width 13 height 10
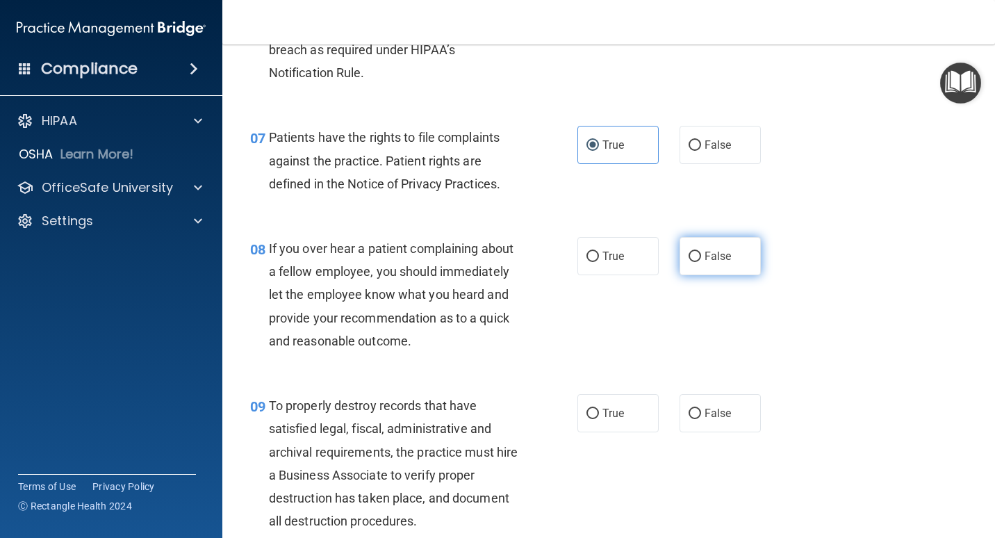
radio input "true"
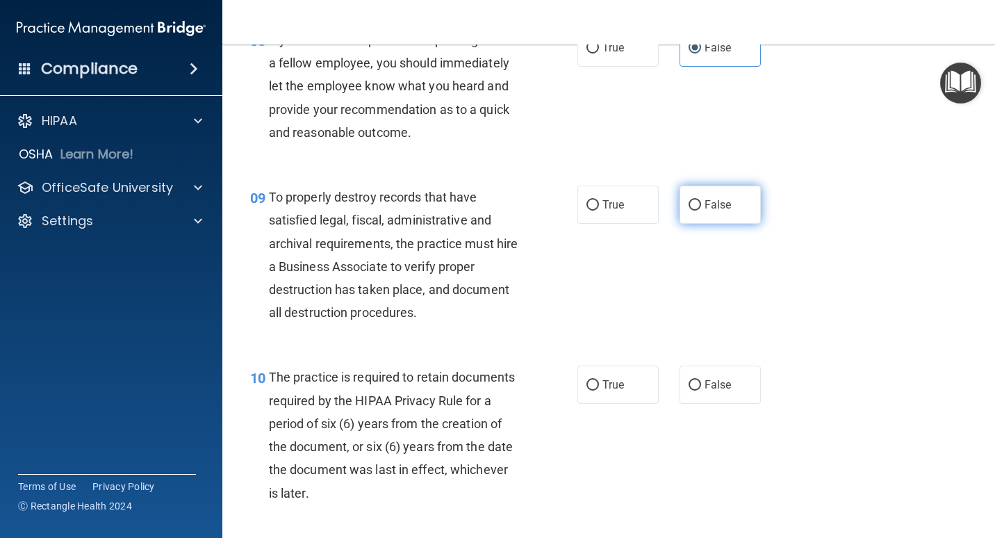
click at [658, 210] on span "False" at bounding box center [718, 204] width 27 height 13
click at [658, 210] on input "False" at bounding box center [695, 205] width 13 height 10
radio input "true"
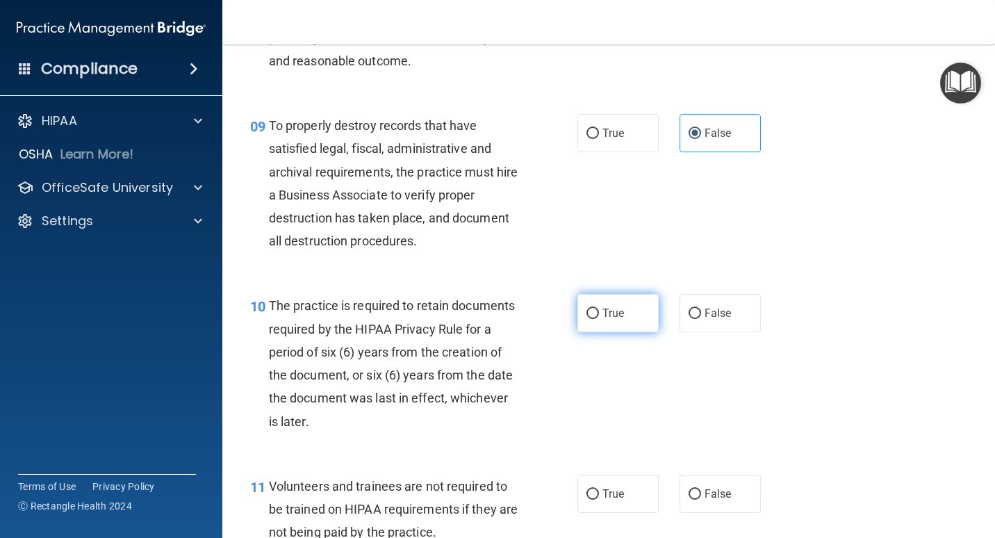
scroll to position [1320, 0]
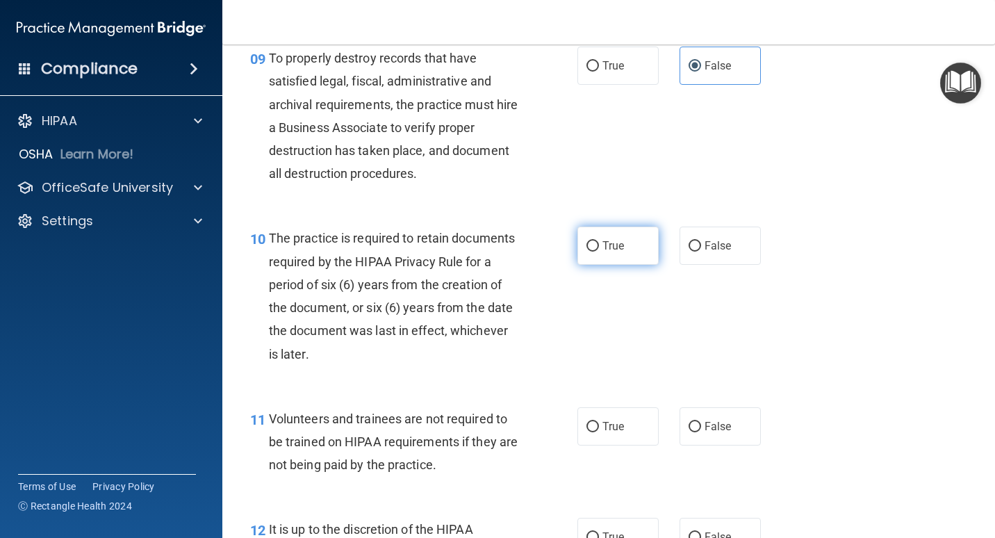
click at [611, 247] on span "True" at bounding box center [613, 245] width 22 height 13
click at [599, 247] on input "True" at bounding box center [592, 246] width 13 height 10
radio input "true"
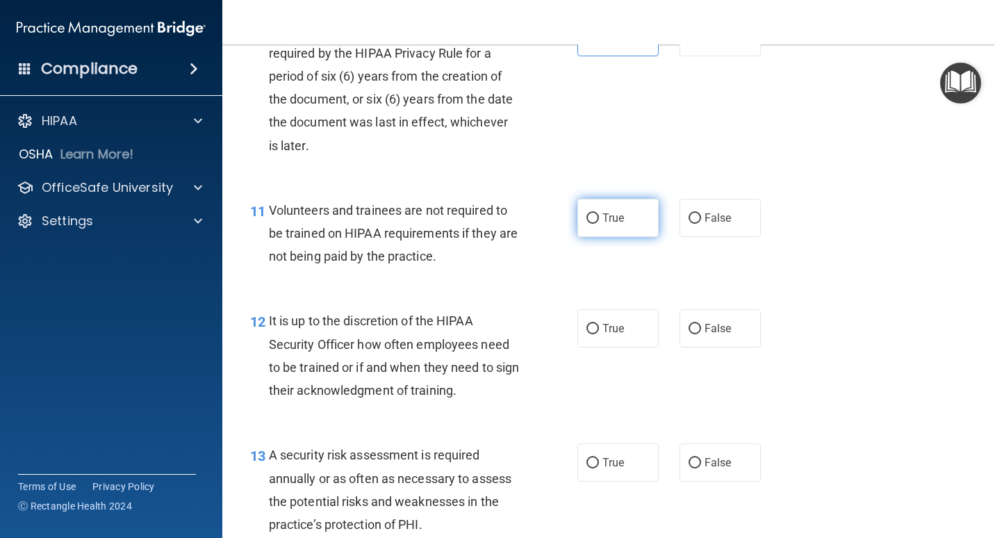
click at [595, 222] on label "True" at bounding box center [617, 218] width 81 height 38
click at [595, 222] on input "True" at bounding box center [592, 218] width 13 height 10
radio input "true"
click at [658, 218] on label "False" at bounding box center [720, 218] width 81 height 38
click at [658, 218] on input "False" at bounding box center [695, 218] width 13 height 10
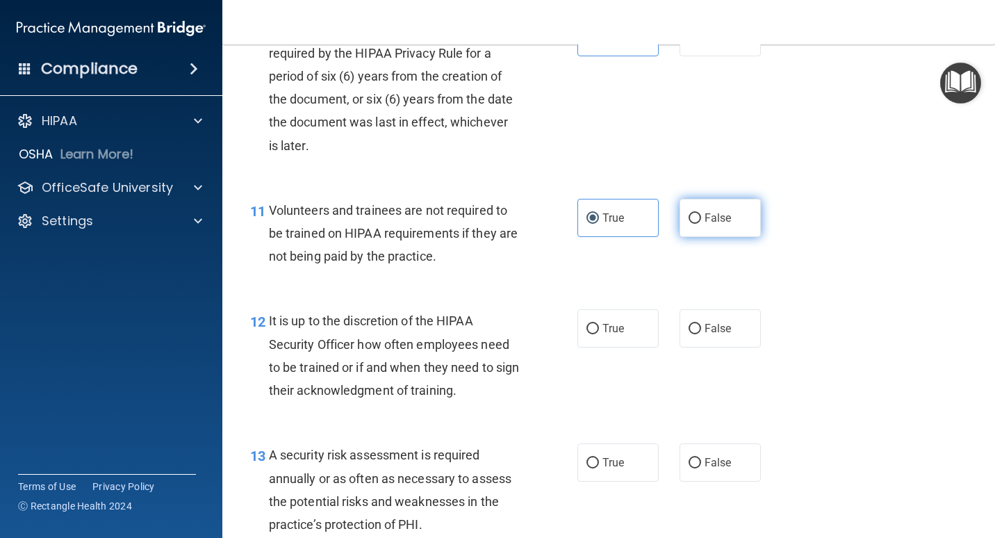
radio input "true"
radio input "false"
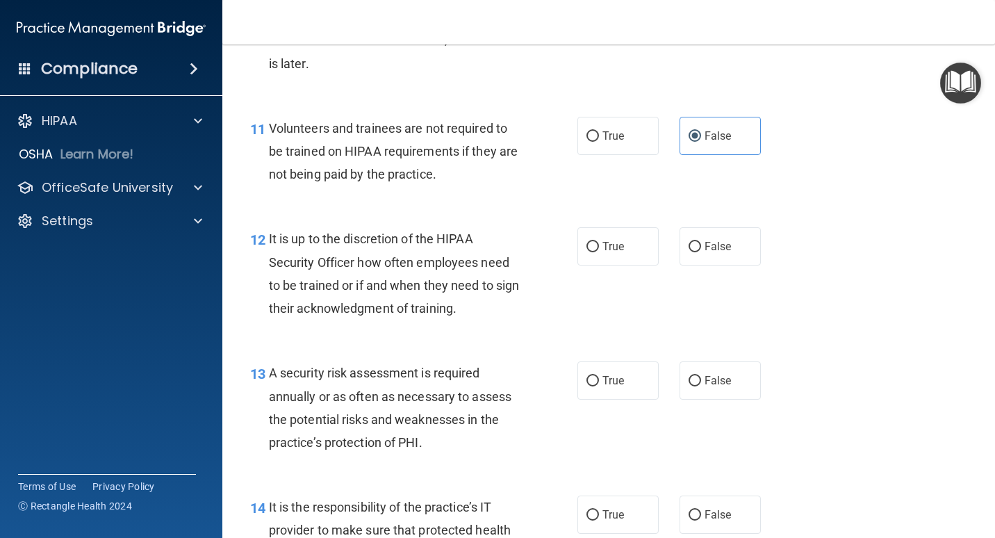
scroll to position [1737, 0]
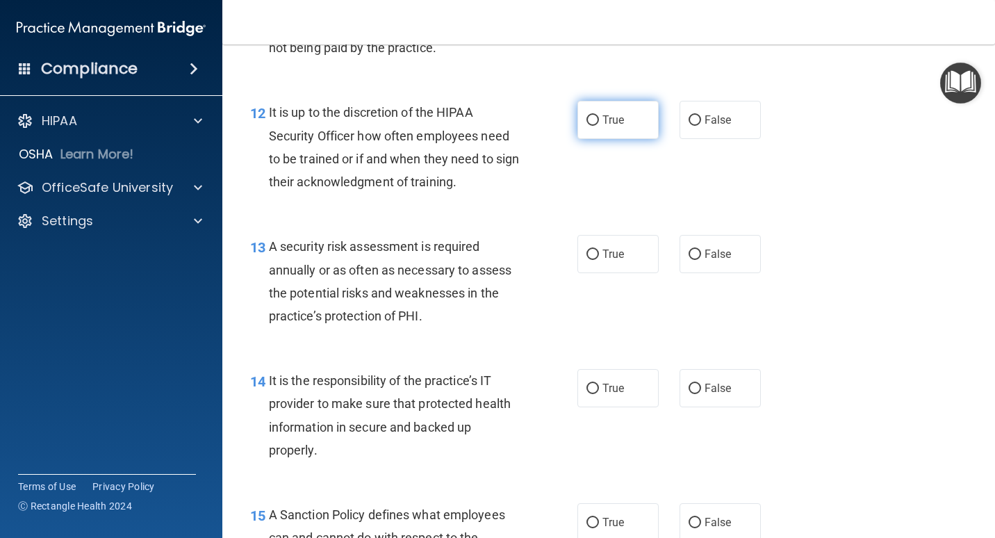
click at [593, 120] on input "True" at bounding box center [592, 120] width 13 height 10
radio input "true"
click at [602, 258] on span "True" at bounding box center [613, 253] width 22 height 13
click at [599, 258] on input "True" at bounding box center [592, 254] width 13 height 10
radio input "true"
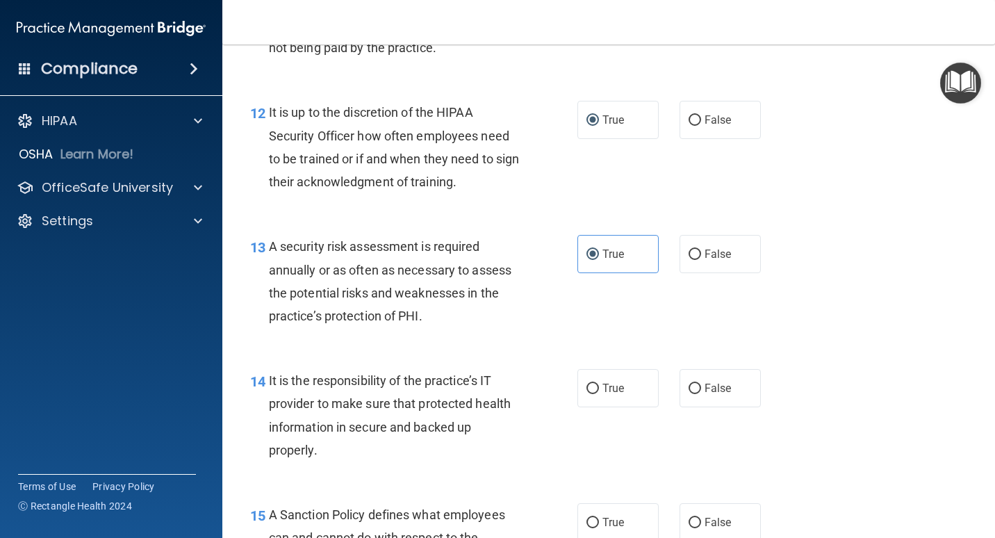
scroll to position [1876, 0]
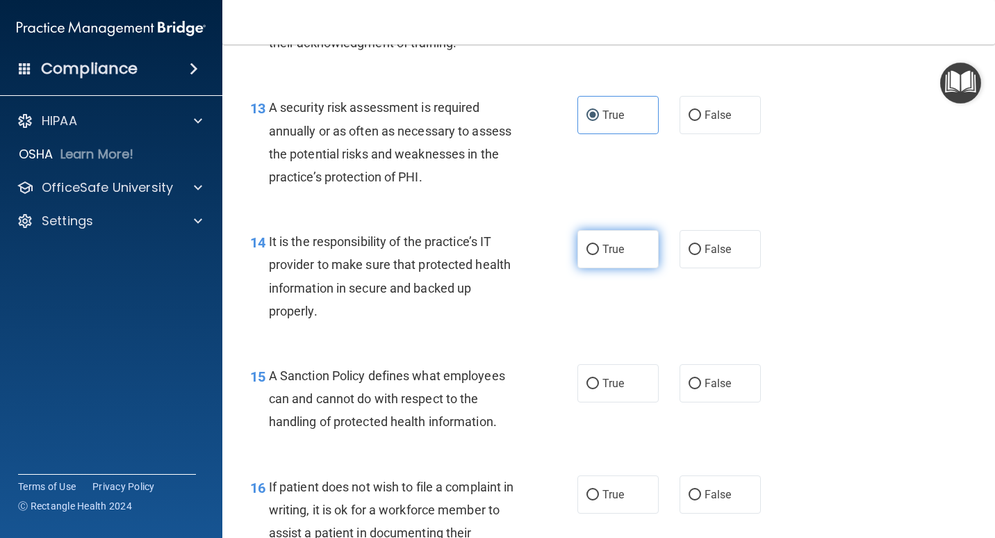
click at [606, 236] on label "True" at bounding box center [617, 249] width 81 height 38
click at [599, 245] on input "True" at bounding box center [592, 250] width 13 height 10
radio input "true"
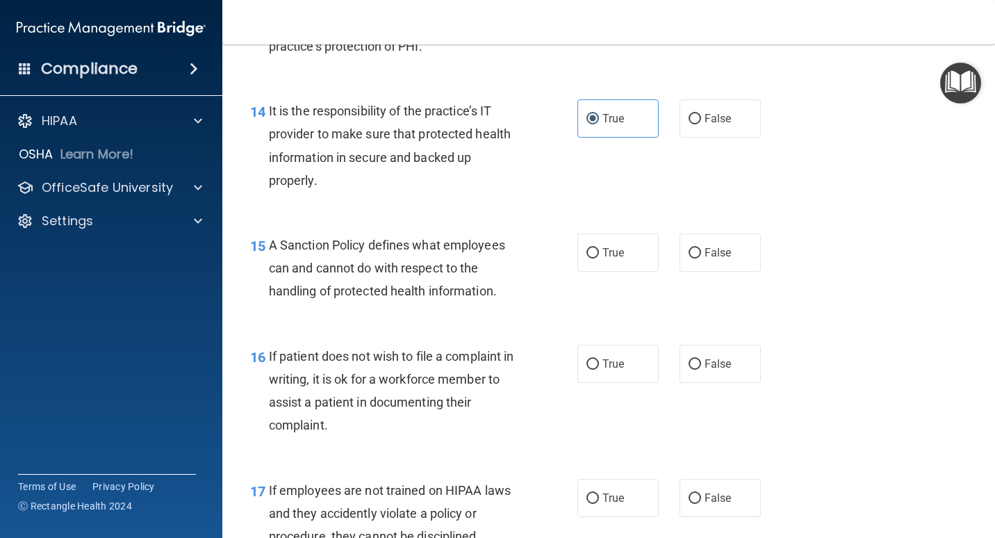
scroll to position [2015, 0]
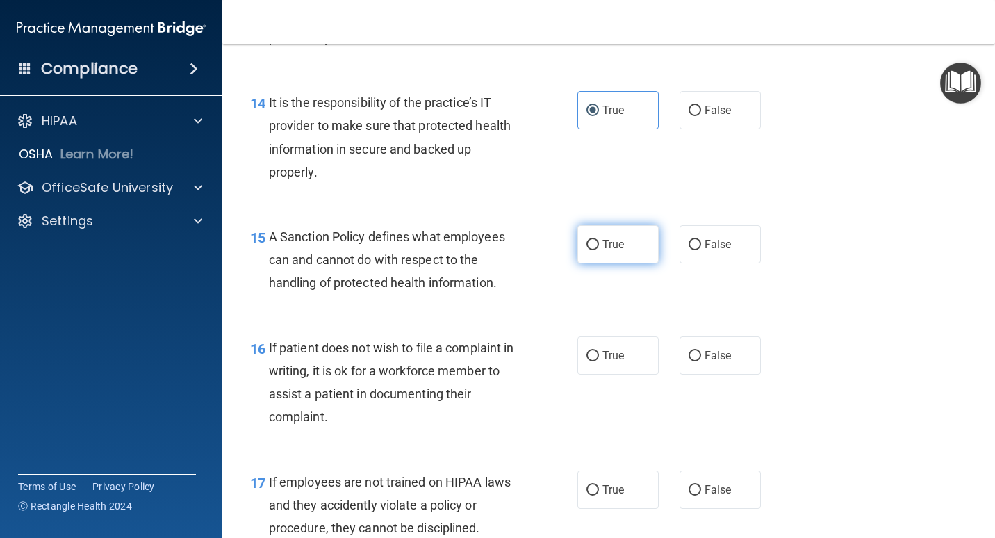
click at [612, 243] on span "True" at bounding box center [613, 244] width 22 height 13
click at [599, 243] on input "True" at bounding box center [592, 245] width 13 height 10
radio input "true"
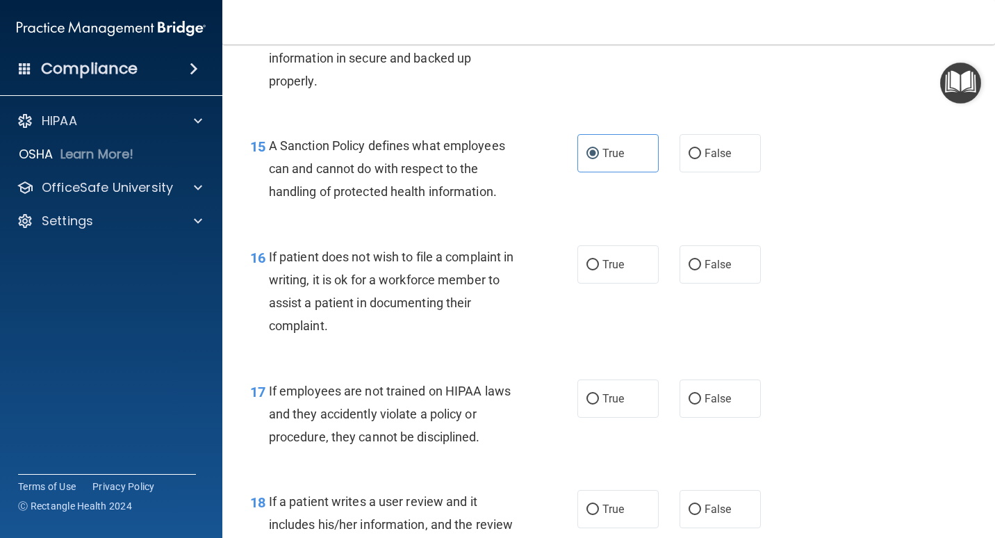
scroll to position [2223, 0]
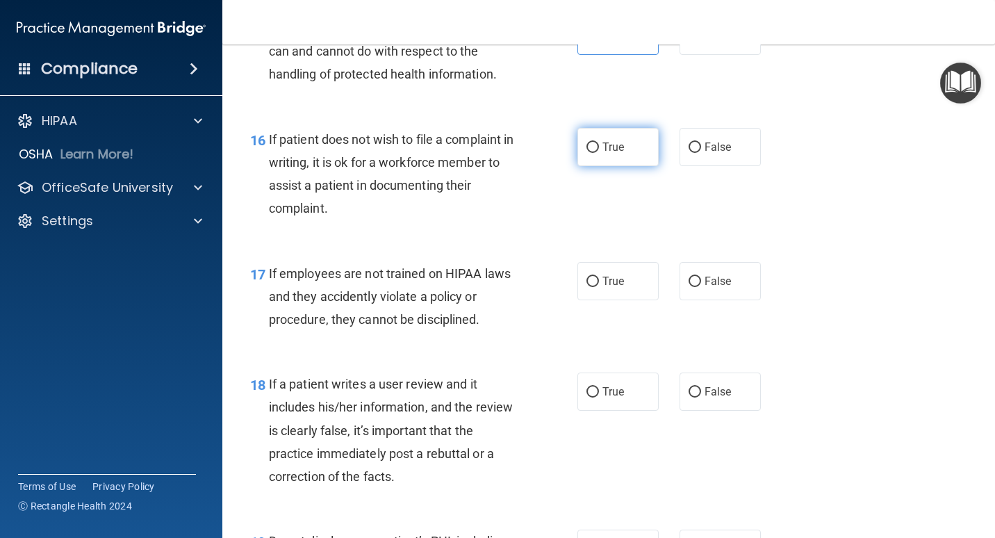
click at [618, 158] on label "True" at bounding box center [617, 147] width 81 height 38
click at [599, 153] on input "True" at bounding box center [592, 147] width 13 height 10
radio input "true"
click at [658, 281] on span "False" at bounding box center [718, 280] width 27 height 13
click at [658, 281] on input "False" at bounding box center [695, 282] width 13 height 10
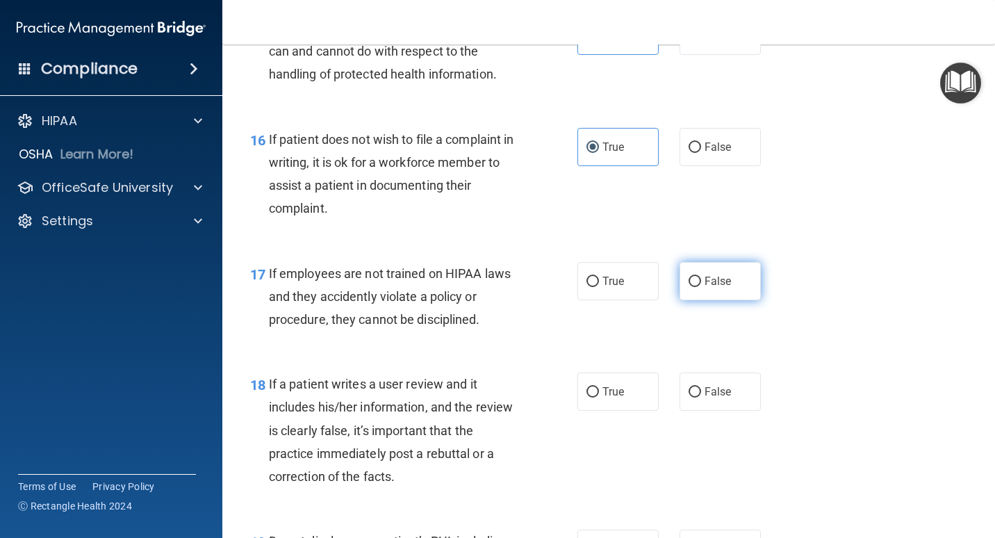
radio input "true"
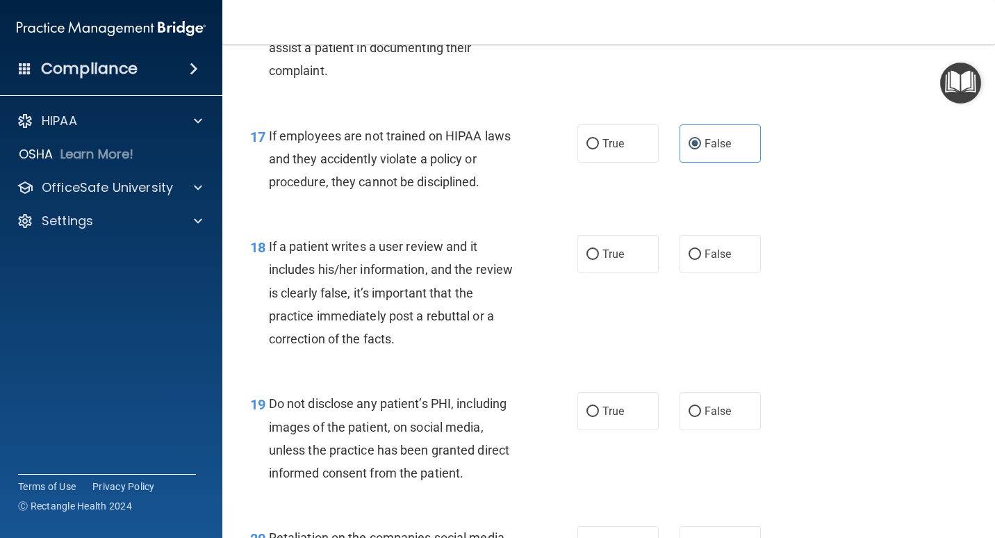
scroll to position [2362, 0]
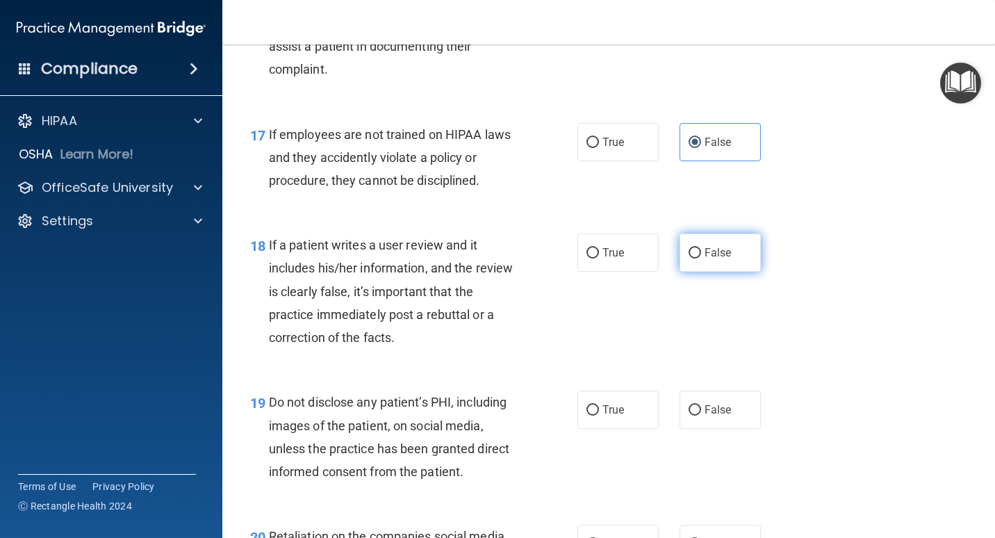
click at [658, 258] on label "False" at bounding box center [720, 252] width 81 height 38
click at [658, 258] on input "False" at bounding box center [695, 253] width 13 height 10
radio input "true"
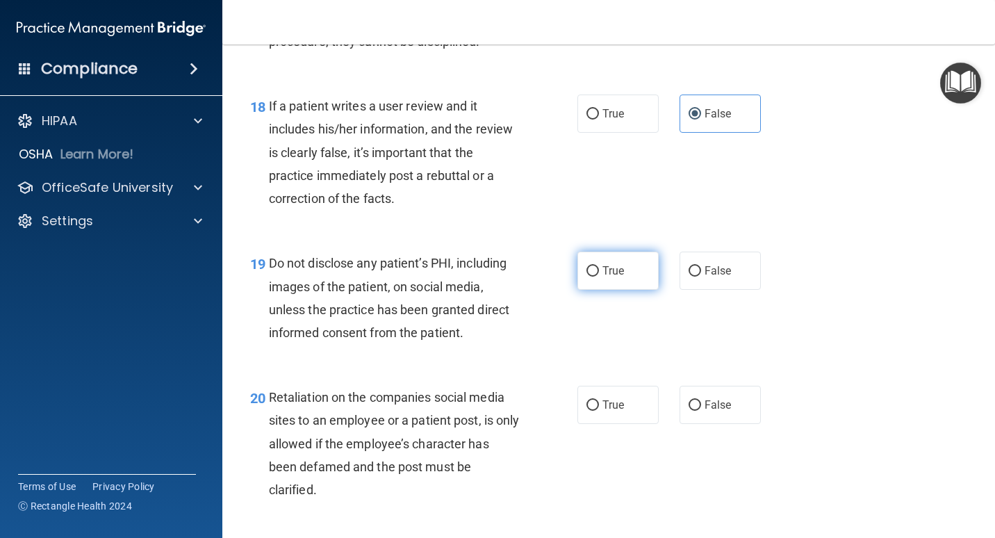
click at [602, 272] on span "True" at bounding box center [613, 270] width 22 height 13
click at [599, 272] on input "True" at bounding box center [592, 271] width 13 height 10
radio input "true"
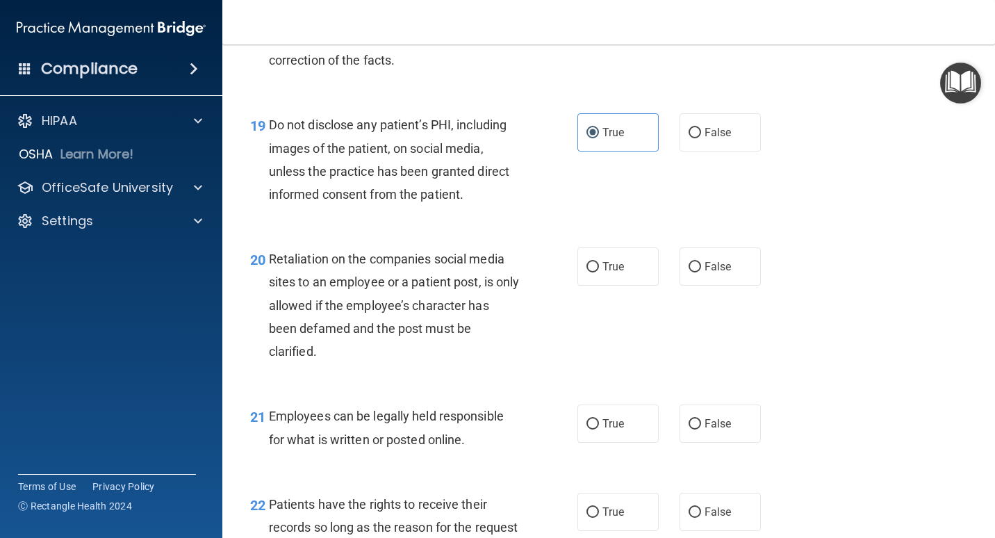
scroll to position [2640, 0]
click at [658, 265] on input "False" at bounding box center [695, 266] width 13 height 10
radio input "true"
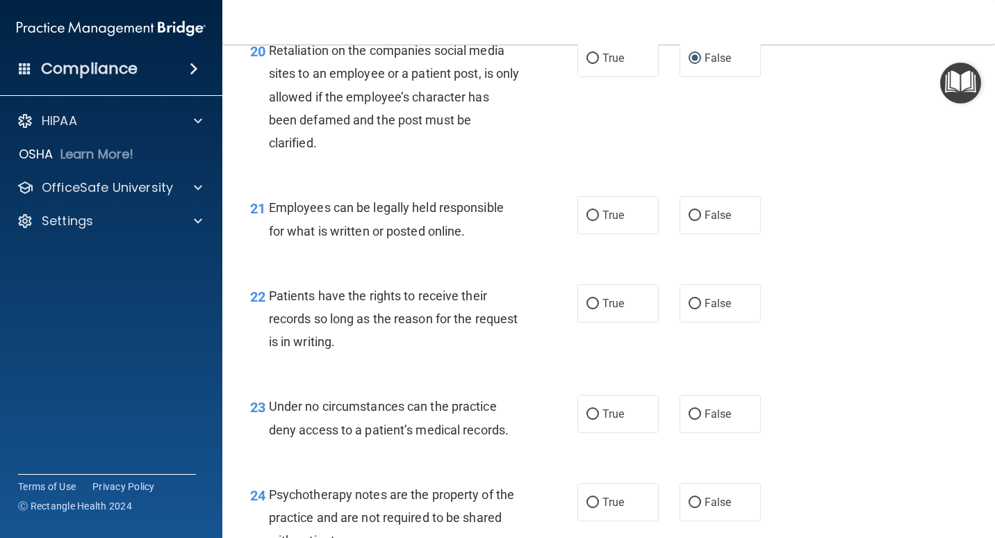
scroll to position [2849, 0]
click at [610, 225] on label "True" at bounding box center [617, 214] width 81 height 38
click at [599, 220] on input "True" at bounding box center [592, 215] width 13 height 10
radio input "true"
click at [605, 304] on span "True" at bounding box center [613, 302] width 22 height 13
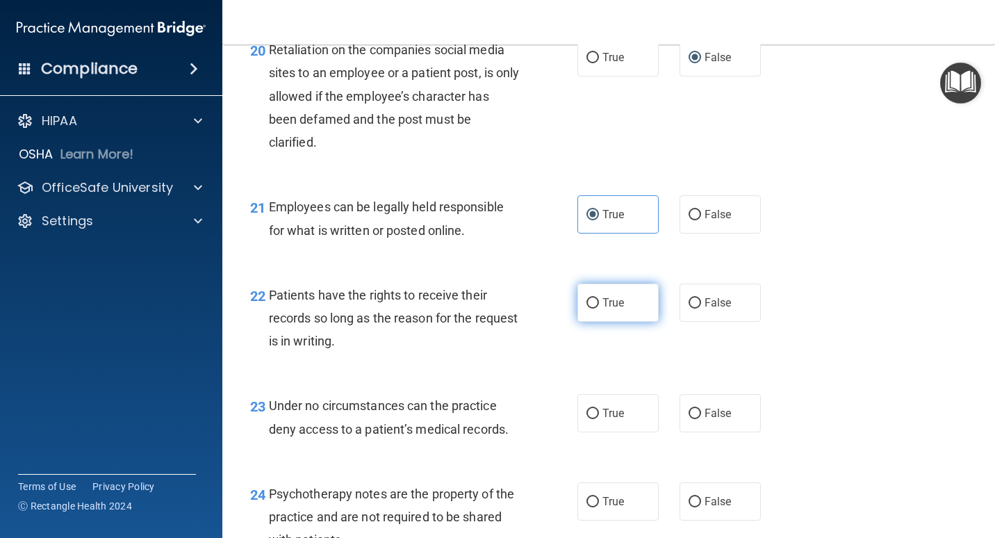
click at [599, 304] on input "True" at bounding box center [592, 303] width 13 height 10
radio input "true"
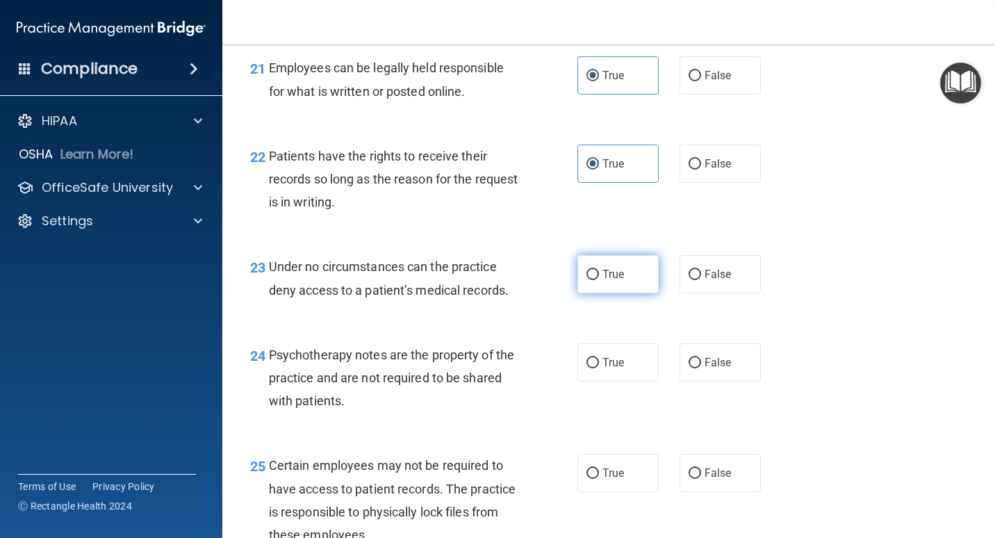
click at [600, 281] on label "True" at bounding box center [617, 274] width 81 height 38
click at [599, 280] on input "True" at bounding box center [592, 275] width 13 height 10
radio input "true"
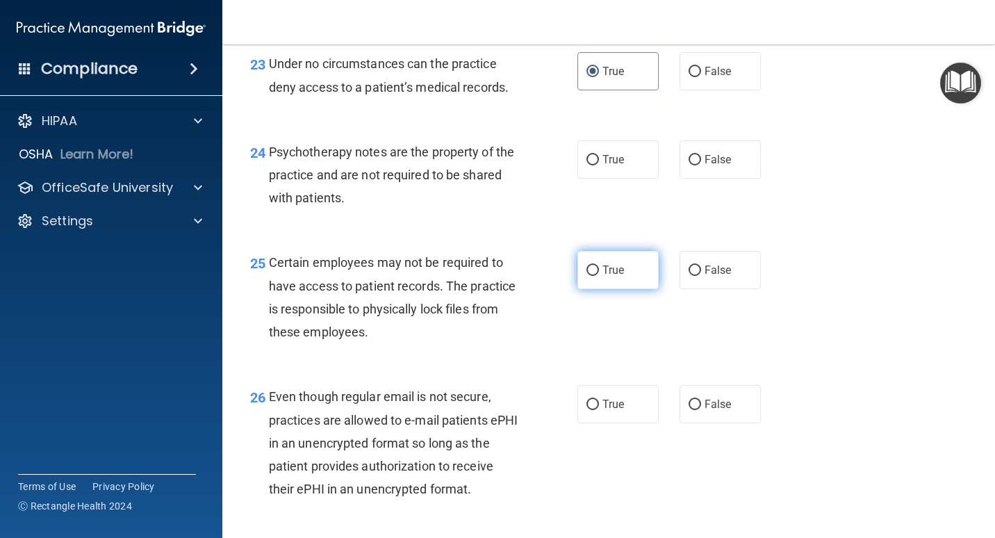
scroll to position [3196, 0]
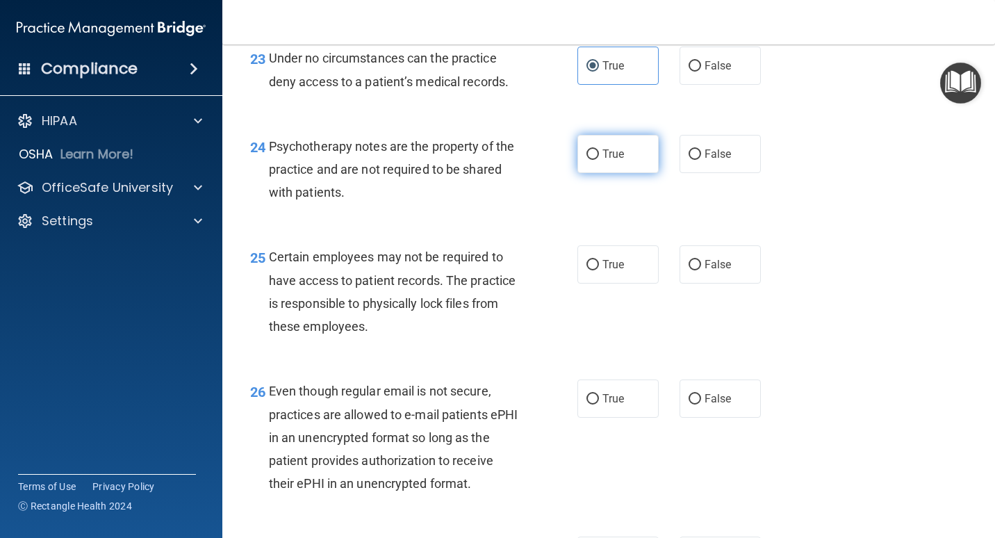
click at [628, 160] on label "True" at bounding box center [617, 154] width 81 height 38
click at [599, 160] on input "True" at bounding box center [592, 154] width 13 height 10
radio input "true"
click at [618, 273] on label "True" at bounding box center [617, 264] width 81 height 38
click at [599, 270] on input "True" at bounding box center [592, 265] width 13 height 10
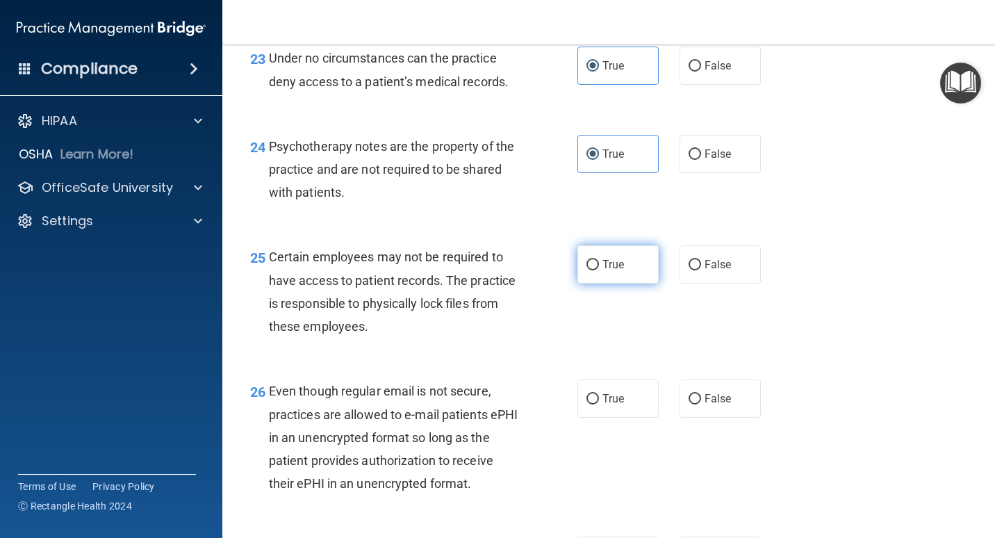
radio input "true"
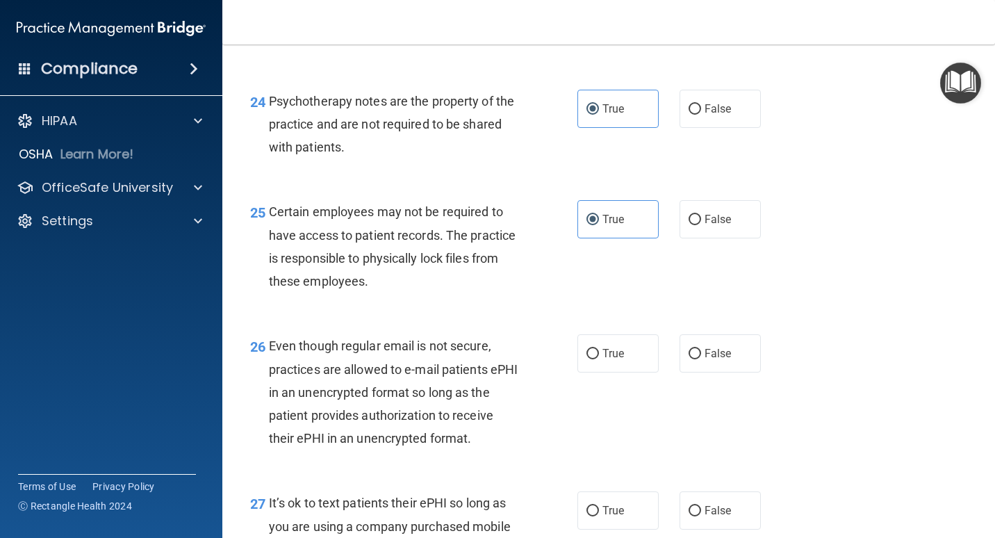
scroll to position [3335, 0]
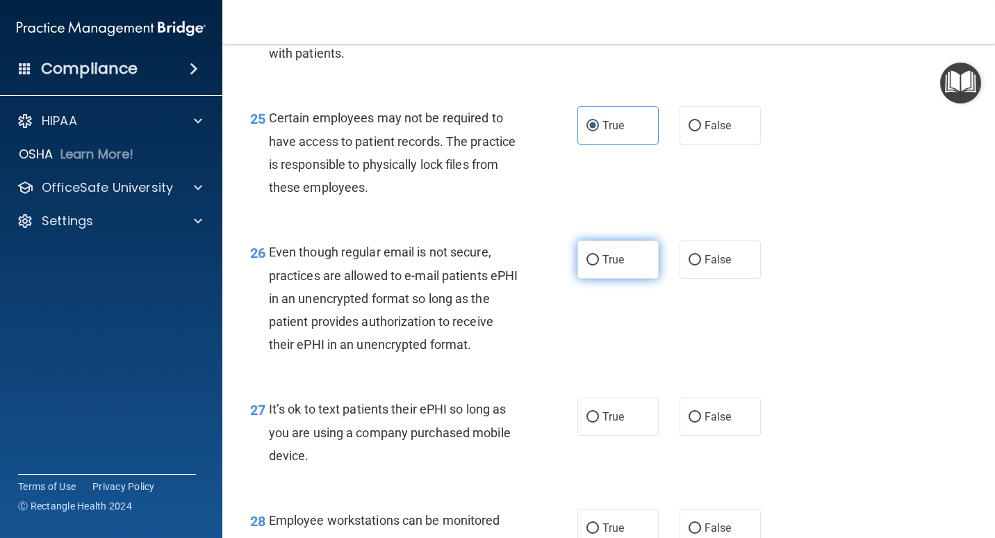
click at [606, 268] on label "True" at bounding box center [617, 259] width 81 height 38
click at [599, 265] on input "True" at bounding box center [592, 260] width 13 height 10
radio input "true"
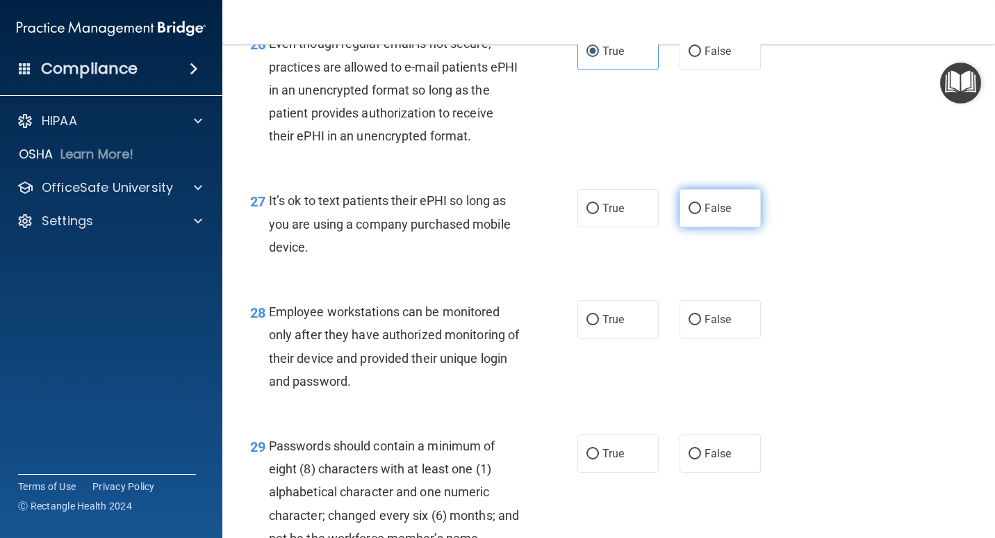
click at [658, 212] on input "False" at bounding box center [695, 209] width 13 height 10
radio input "true"
click at [658, 316] on div "True False" at bounding box center [674, 319] width 195 height 38
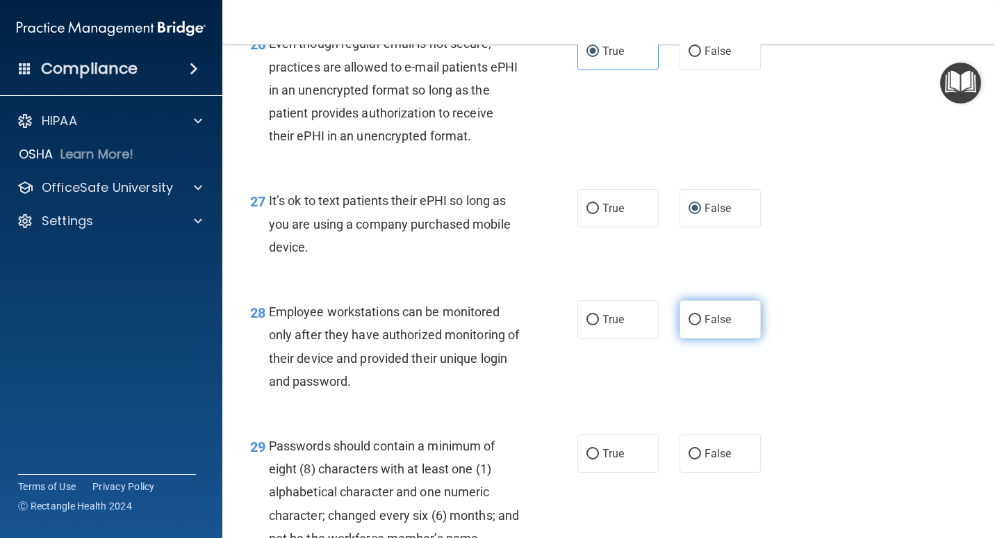
click at [658, 309] on label "False" at bounding box center [720, 319] width 81 height 38
click at [658, 315] on input "False" at bounding box center [695, 320] width 13 height 10
radio input "true"
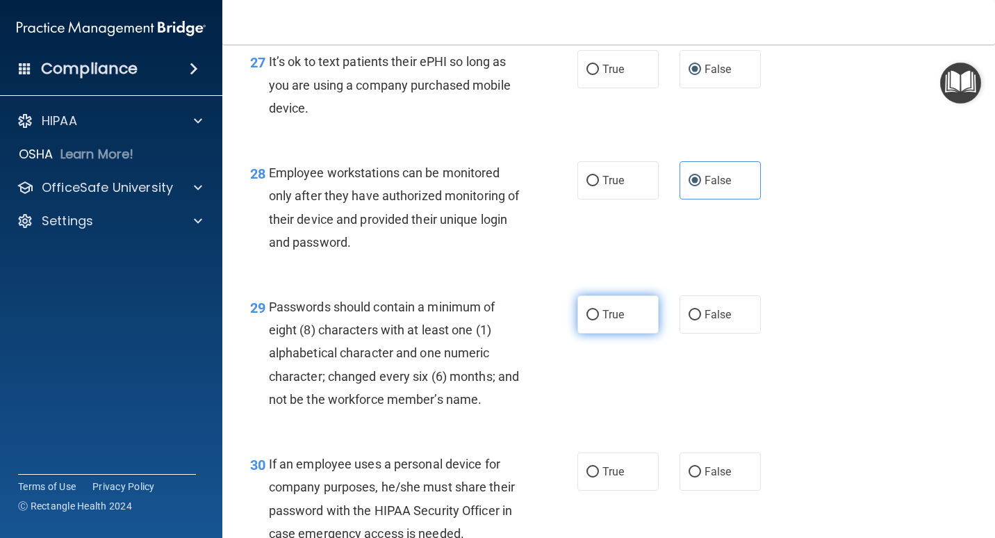
click at [608, 324] on label "True" at bounding box center [617, 314] width 81 height 38
click at [599, 320] on input "True" at bounding box center [592, 315] width 13 height 10
radio input "true"
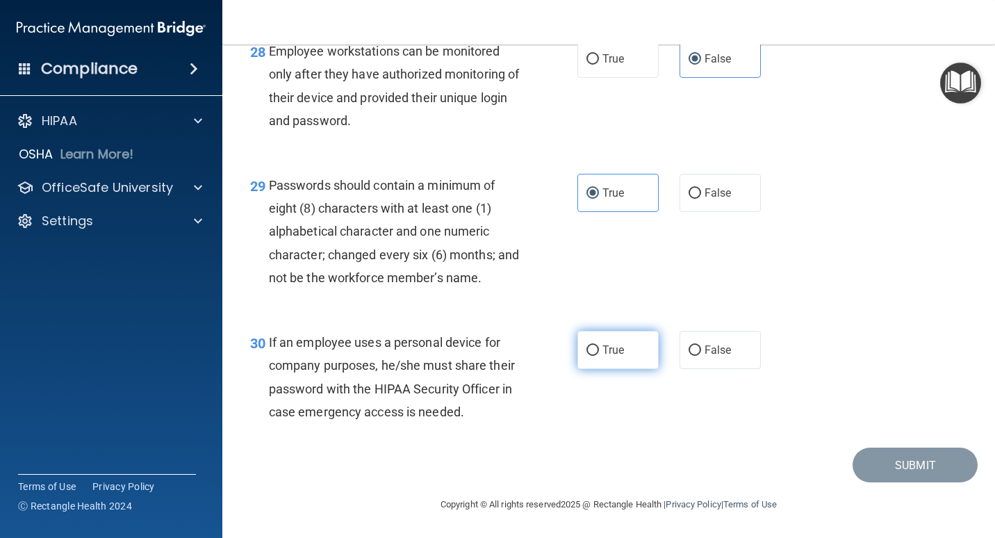
scroll to position [3828, 0]
click at [658, 343] on span "False" at bounding box center [718, 349] width 27 height 13
click at [658, 345] on input "False" at bounding box center [695, 350] width 13 height 10
radio input "true"
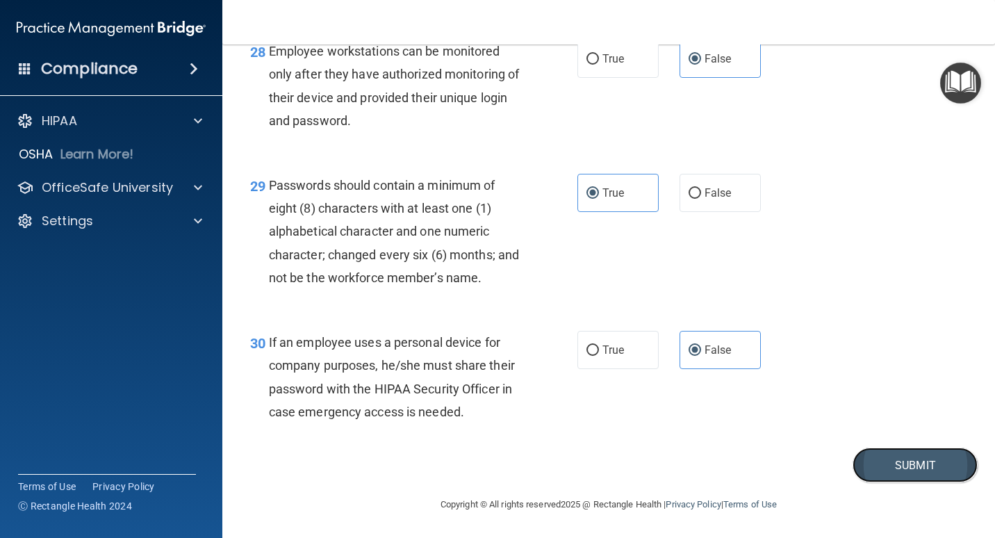
click at [658, 421] on button "Submit" at bounding box center [915, 464] width 125 height 35
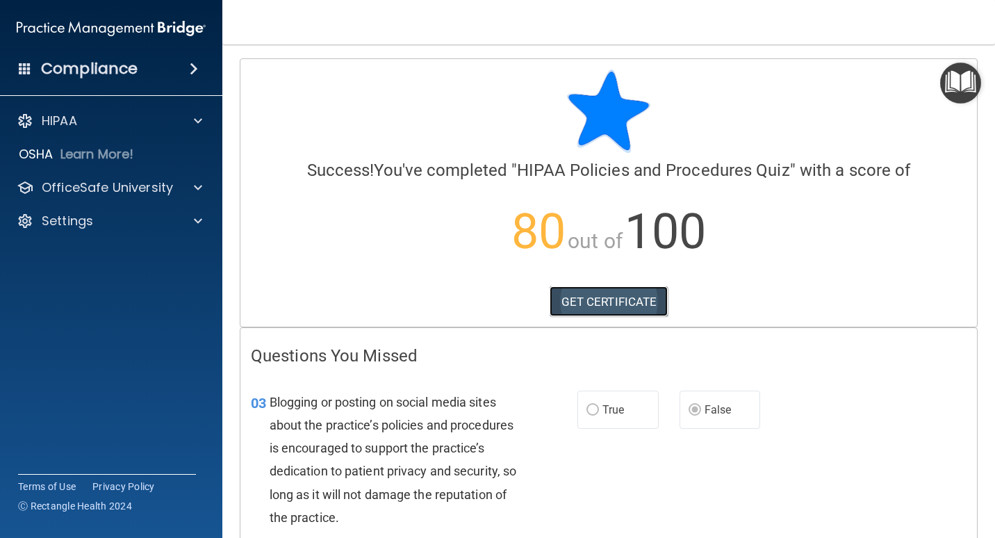
click at [616, 302] on link "GET CERTIFICATE" at bounding box center [609, 301] width 119 height 31
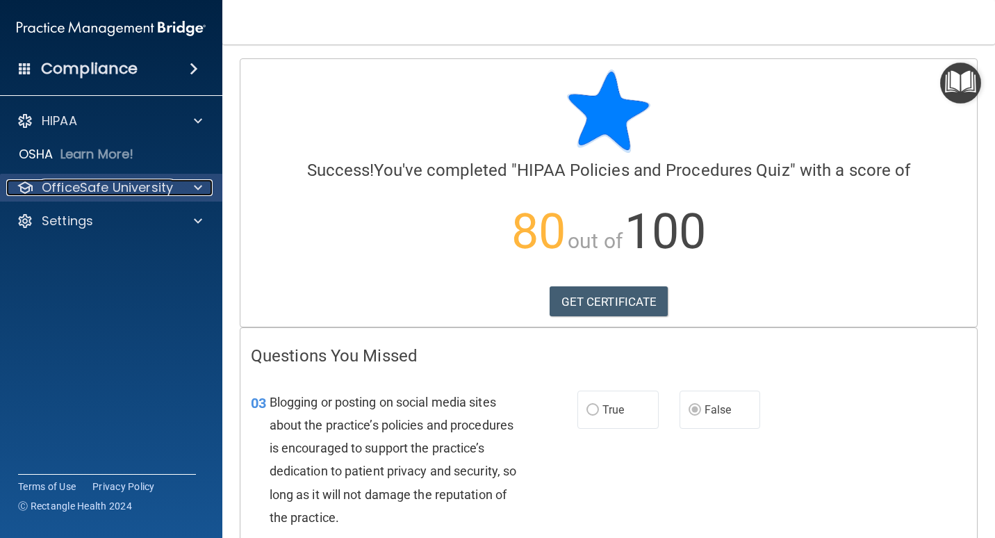
click at [100, 186] on p "OfficeSafe University" at bounding box center [107, 187] width 131 height 17
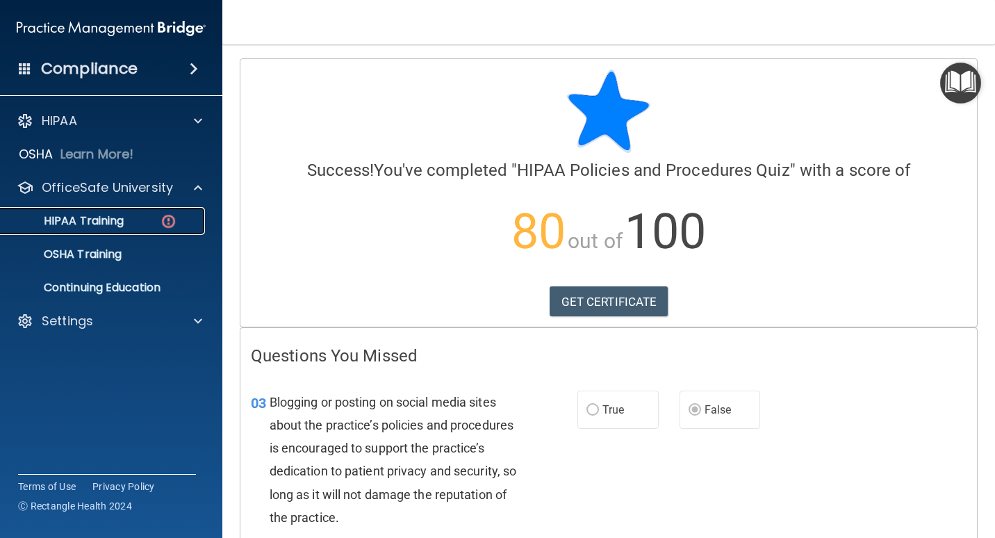
click at [101, 215] on p "HIPAA Training" at bounding box center [66, 221] width 115 height 14
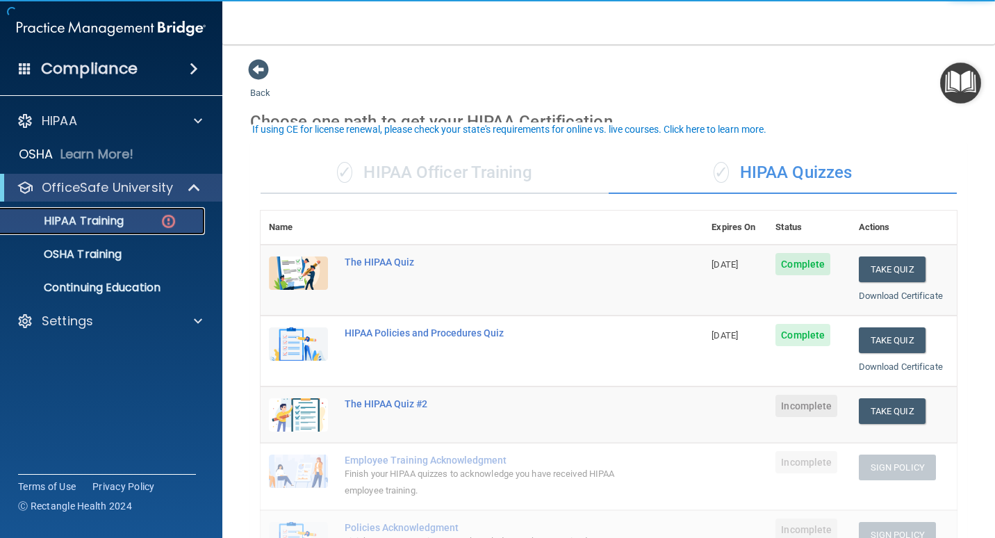
scroll to position [208, 0]
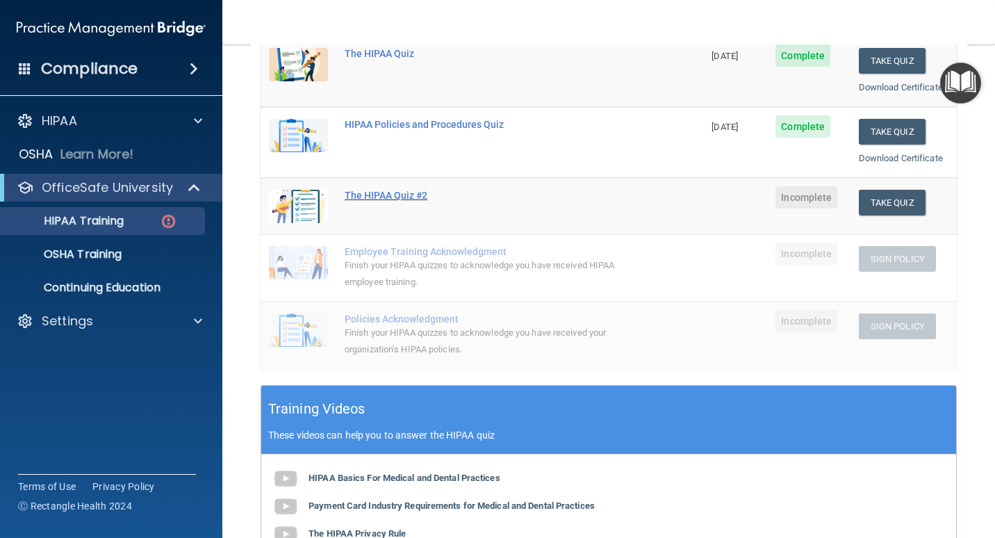
click at [411, 191] on div "The HIPAA Quiz #2" at bounding box center [489, 195] width 289 height 11
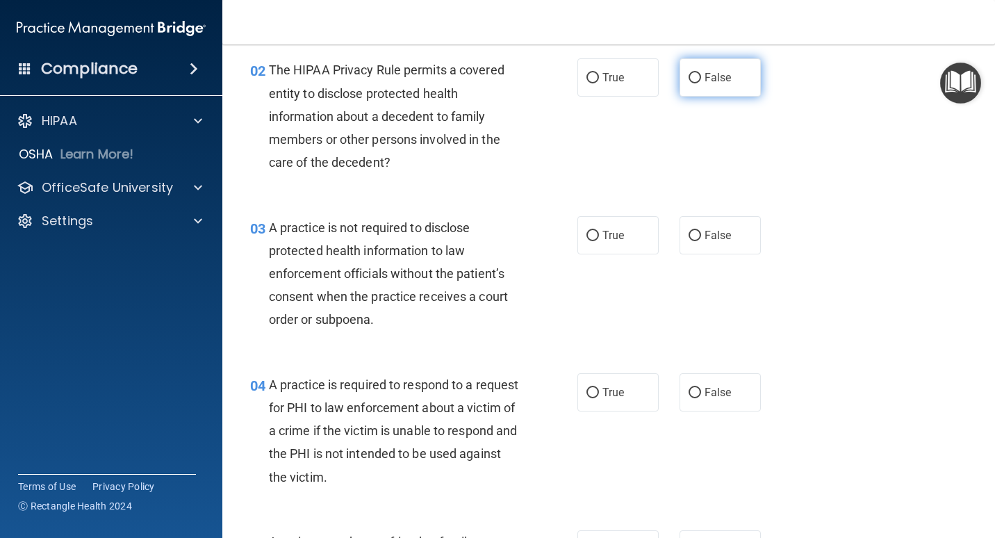
click at [658, 67] on label "False" at bounding box center [720, 77] width 81 height 38
click at [658, 73] on input "False" at bounding box center [695, 78] width 13 height 10
radio input "true"
click at [612, 245] on label "True" at bounding box center [617, 235] width 81 height 38
click at [599, 241] on input "True" at bounding box center [592, 236] width 13 height 10
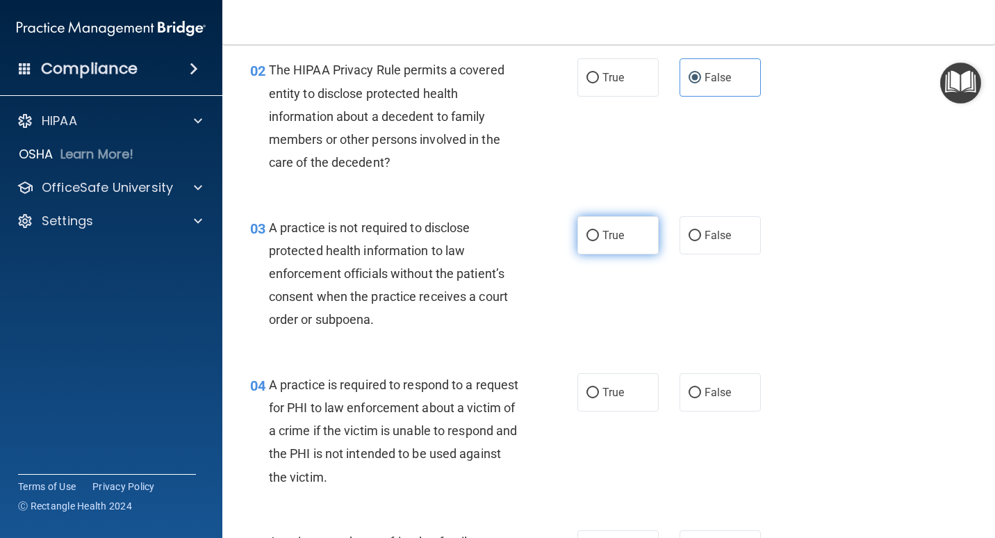
radio input "true"
click at [658, 233] on span "False" at bounding box center [718, 235] width 27 height 13
click at [658, 233] on input "False" at bounding box center [695, 236] width 13 height 10
radio input "true"
radio input "false"
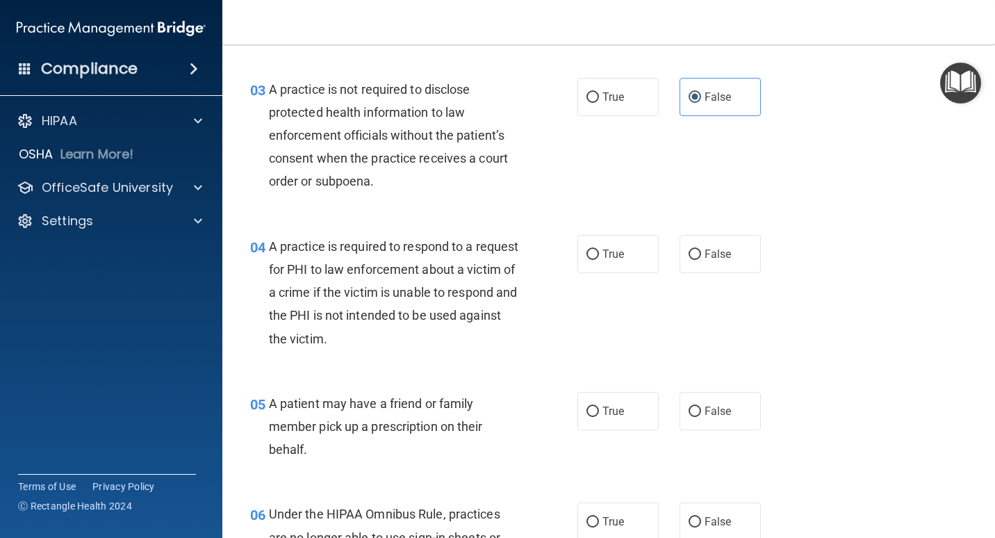
scroll to position [347, 0]
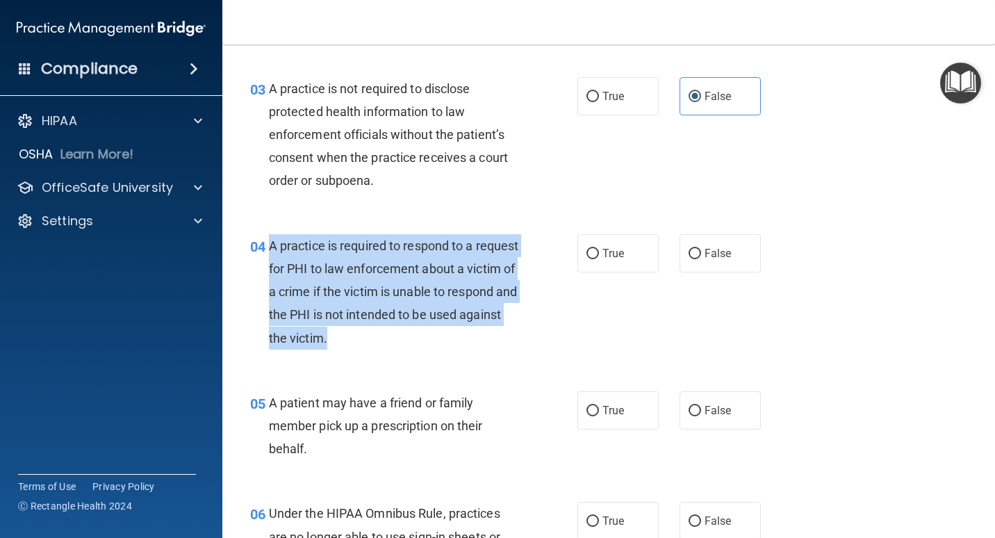
drag, startPoint x: 426, startPoint y: 337, endPoint x: 270, endPoint y: 247, distance: 179.6
click at [270, 247] on div "A practice is required to respond to a request for PHI to law enforcement about…" at bounding box center [399, 291] width 261 height 115
click at [592, 304] on div "04 A practice is required to respond to a request for PHI to law enforcement ab…" at bounding box center [413, 295] width 369 height 122
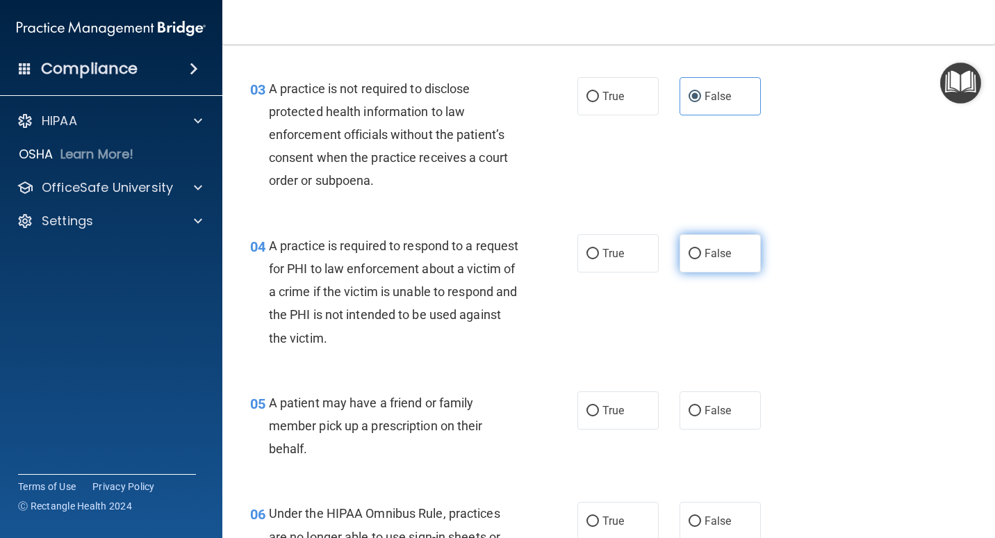
click at [658, 251] on label "False" at bounding box center [720, 253] width 81 height 38
click at [658, 251] on input "False" at bounding box center [695, 254] width 13 height 10
radio input "true"
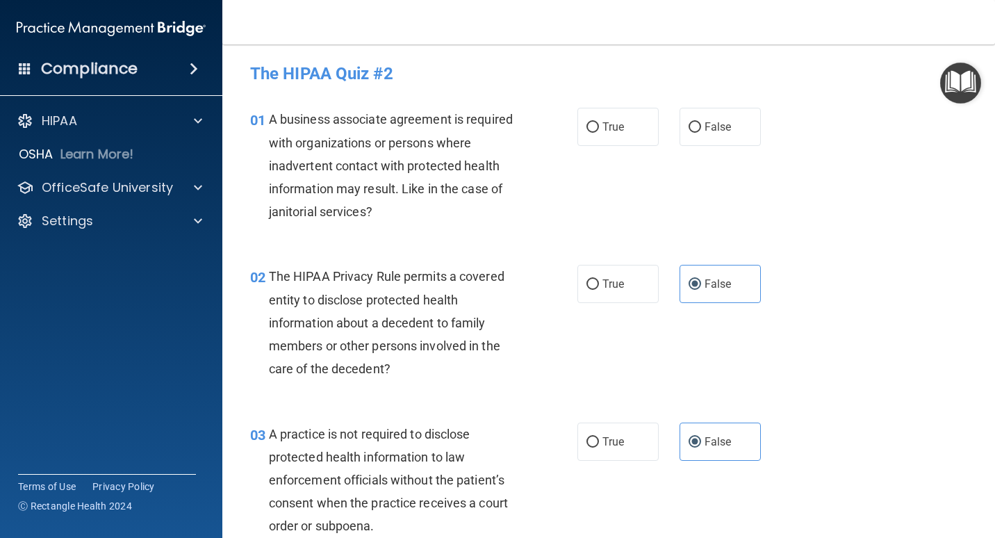
scroll to position [0, 0]
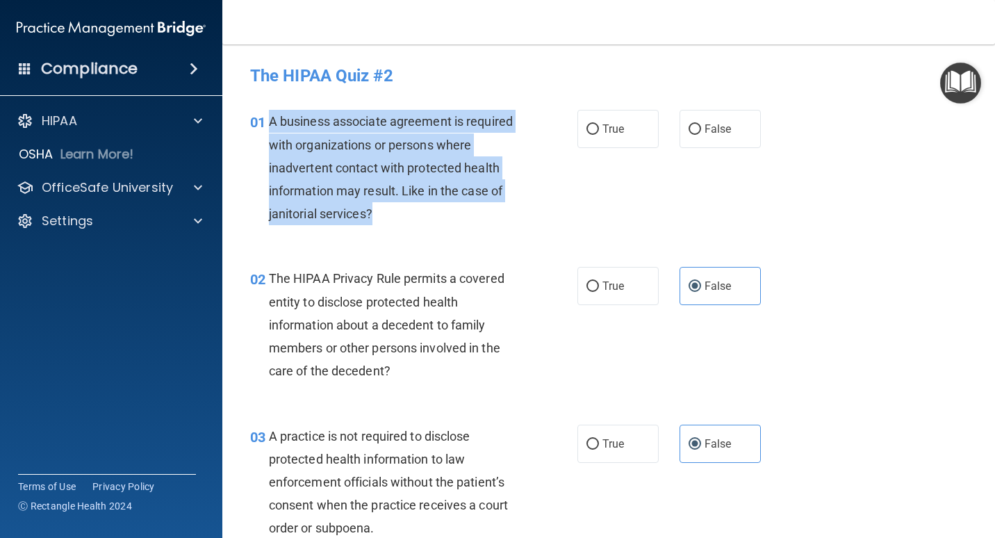
drag, startPoint x: 382, startPoint y: 215, endPoint x: 267, endPoint y: 120, distance: 150.0
click at [267, 120] on div "01 A business associate agreement is required with organizations or persons whe…" at bounding box center [413, 171] width 369 height 122
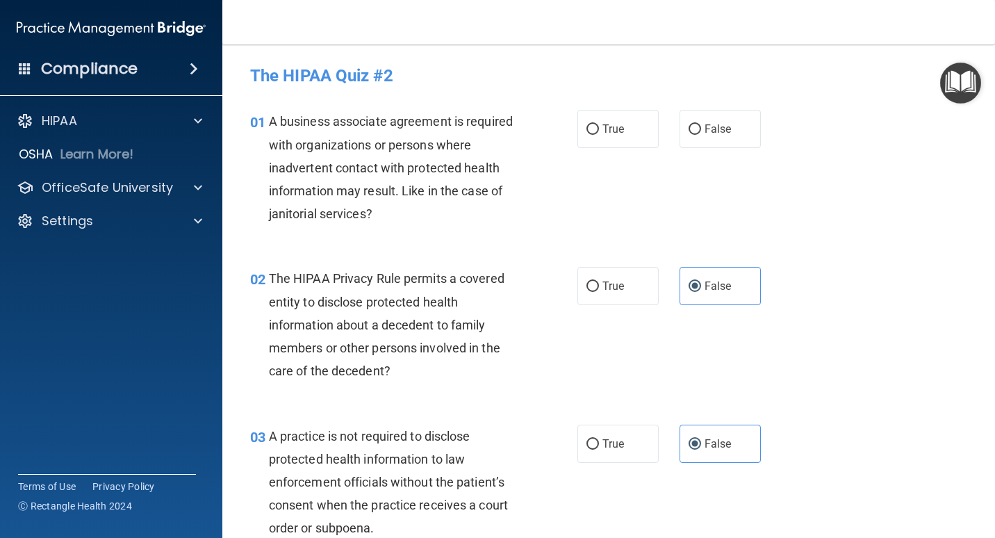
click at [543, 240] on div "01 A business associate agreement is required with organizations or persons whe…" at bounding box center [609, 170] width 738 height 157
click at [658, 130] on span "False" at bounding box center [718, 128] width 27 height 13
click at [658, 130] on input "False" at bounding box center [695, 129] width 13 height 10
radio input "true"
click at [397, 368] on div "The HIPAA Privacy Rule permits a covered entity to disclose protected health in…" at bounding box center [399, 324] width 261 height 115
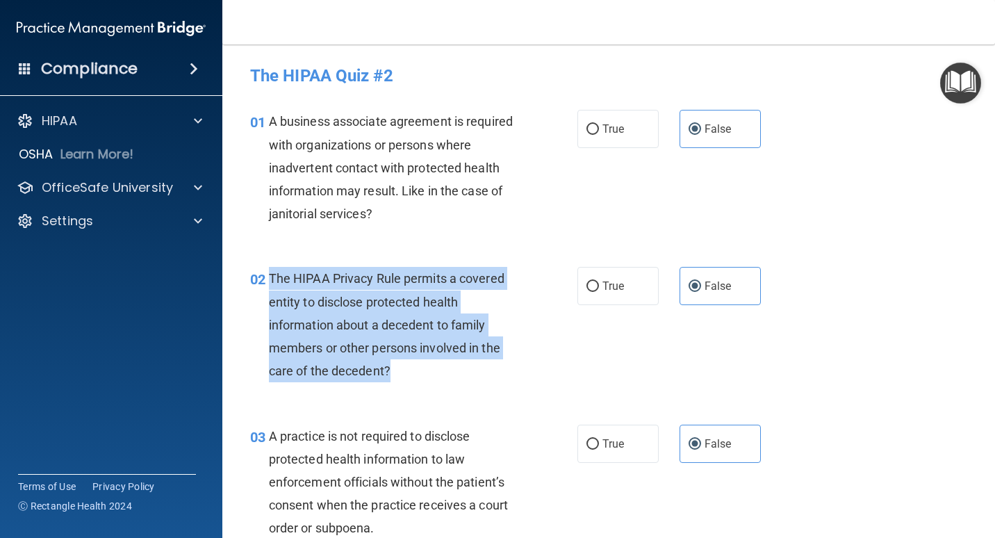
drag, startPoint x: 403, startPoint y: 368, endPoint x: 263, endPoint y: 283, distance: 163.7
click at [263, 283] on div "02 The HIPAA Privacy Rule permits a covered entity to disclose protected health…" at bounding box center [413, 328] width 369 height 122
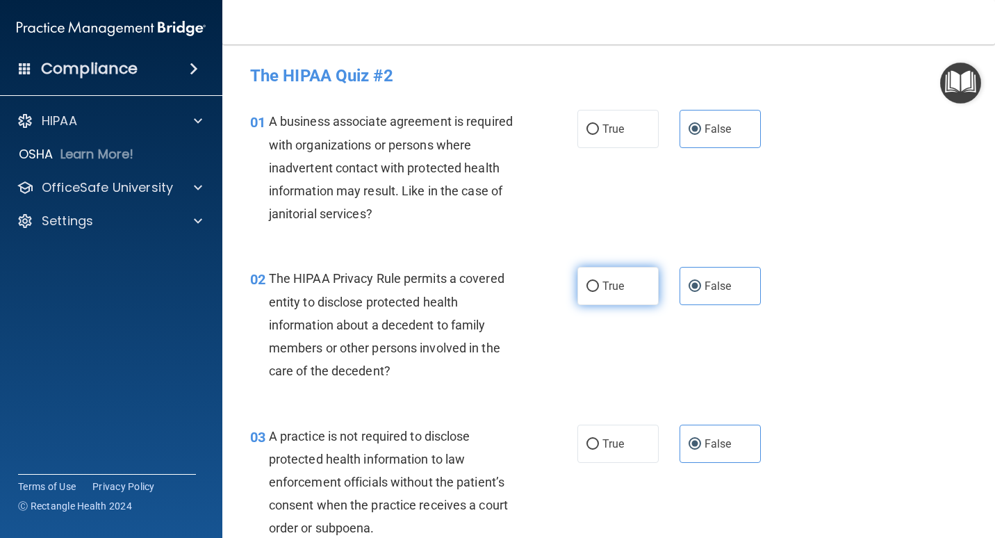
click at [595, 290] on label "True" at bounding box center [617, 286] width 81 height 38
click at [595, 290] on input "True" at bounding box center [592, 286] width 13 height 10
radio input "true"
radio input "false"
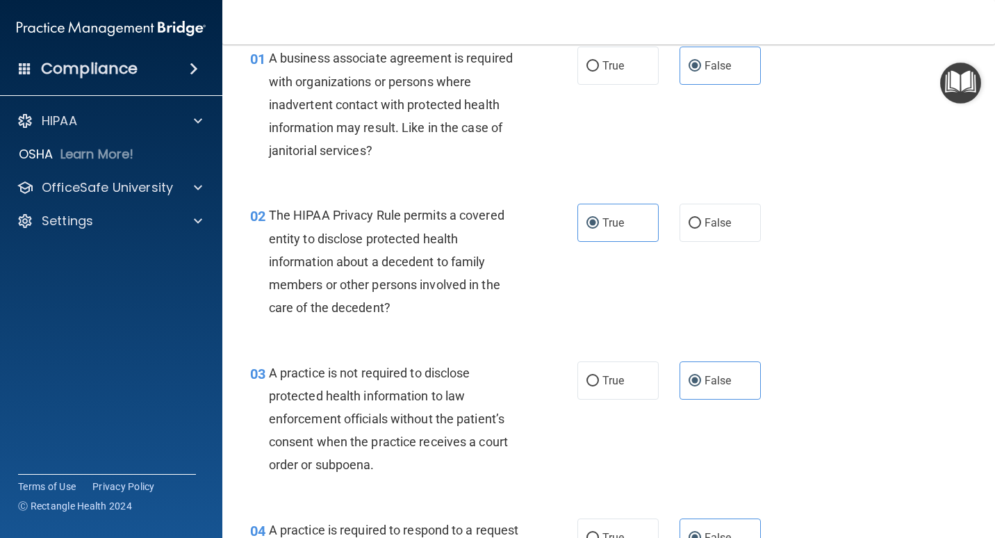
scroll to position [139, 0]
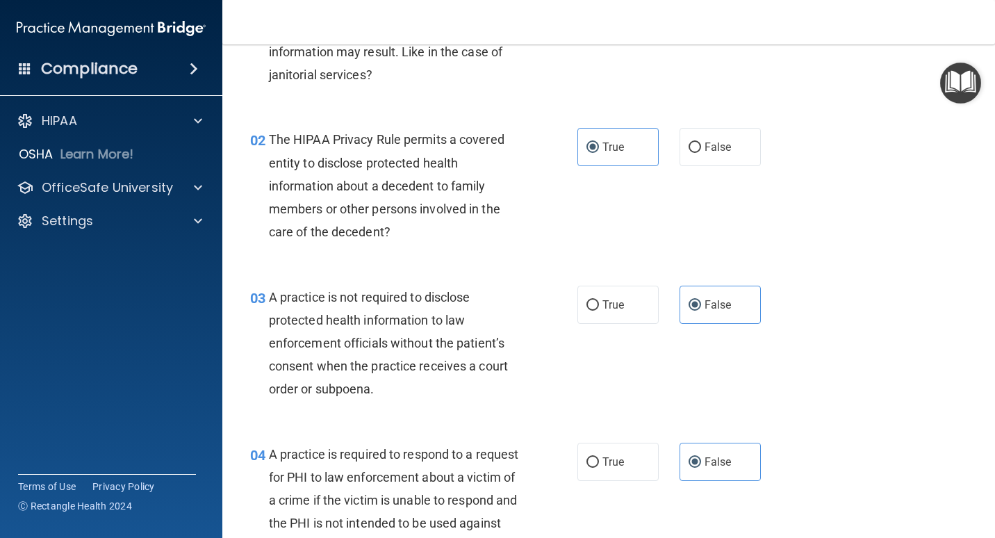
click at [658, 324] on div "03 A practice is not required to disclose protected health information to law e…" at bounding box center [609, 346] width 738 height 157
click at [658, 214] on div "02 The HIPAA Privacy Rule permits a covered entity to disclose protected health…" at bounding box center [609, 188] width 738 height 157
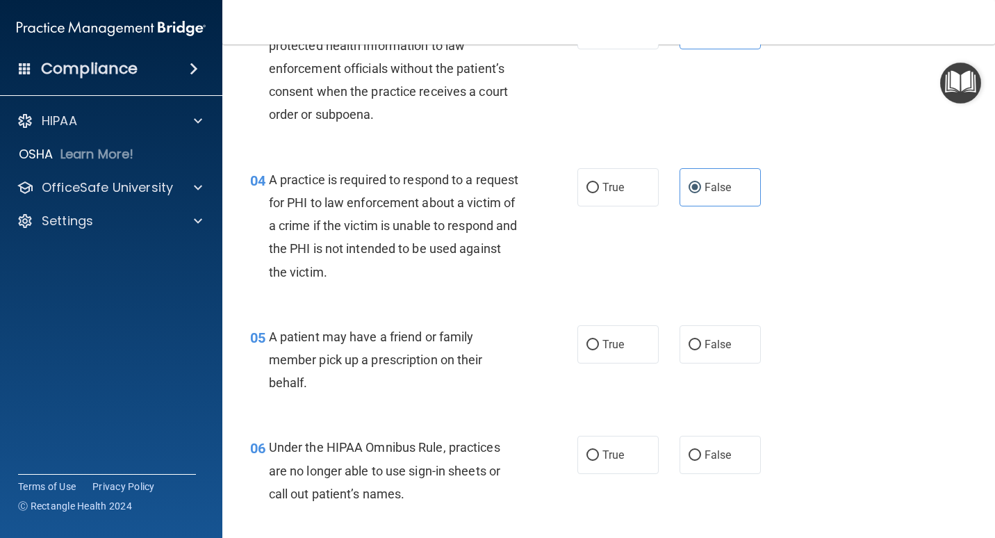
scroll to position [417, 0]
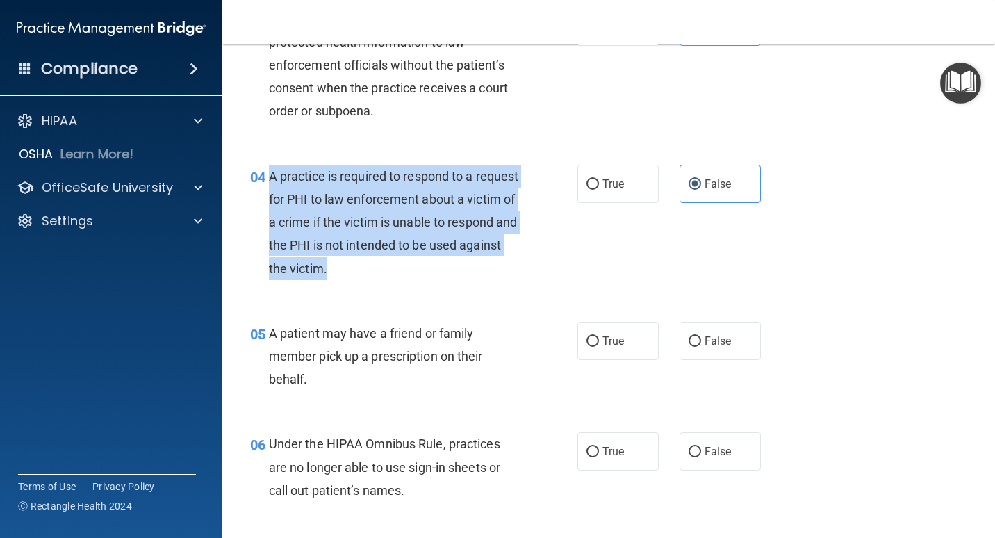
drag, startPoint x: 422, startPoint y: 265, endPoint x: 270, endPoint y: 177, distance: 175.3
click at [270, 177] on div "A practice is required to respond to a request for PHI to law enforcement about…" at bounding box center [399, 222] width 261 height 115
click at [545, 273] on div "04 A practice is required to respond to a request for PHI to law enforcement ab…" at bounding box center [413, 226] width 369 height 122
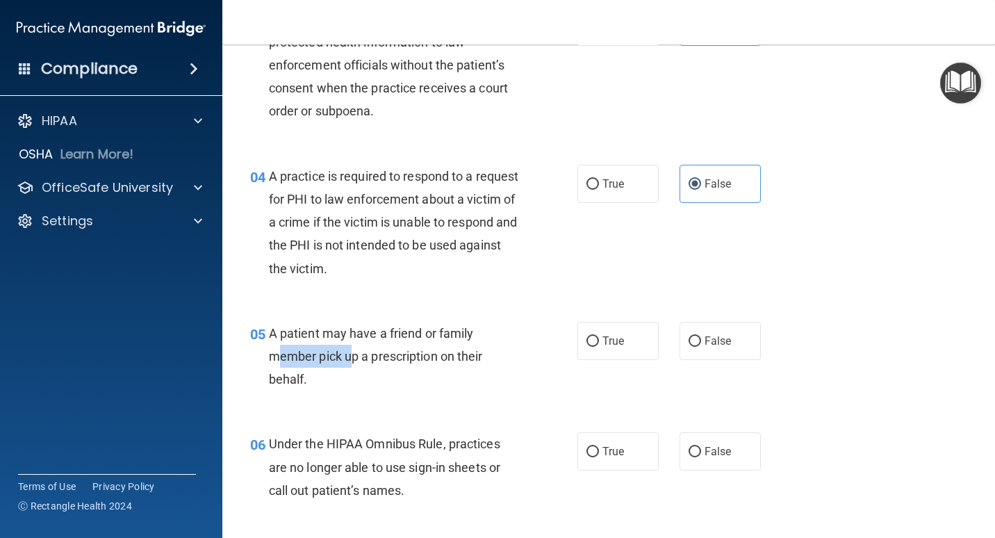
drag, startPoint x: 350, startPoint y: 366, endPoint x: 278, endPoint y: 355, distance: 73.1
click at [278, 355] on div "A patient may have a friend or family member pick up a prescription on their be…" at bounding box center [399, 356] width 261 height 69
drag, startPoint x: 278, startPoint y: 355, endPoint x: 311, endPoint y: 377, distance: 39.7
click at [311, 375] on div "A patient may have a friend or family member pick up a prescription on their be…" at bounding box center [399, 356] width 261 height 69
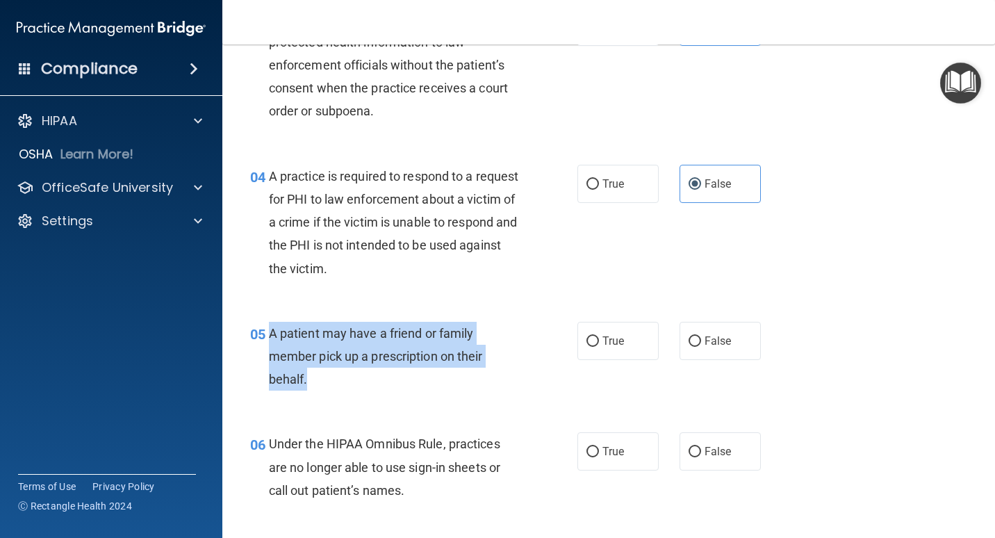
drag, startPoint x: 313, startPoint y: 381, endPoint x: 268, endPoint y: 334, distance: 64.9
click at [269, 334] on div "A patient may have a friend or family member pick up a prescription on their be…" at bounding box center [399, 356] width 261 height 69
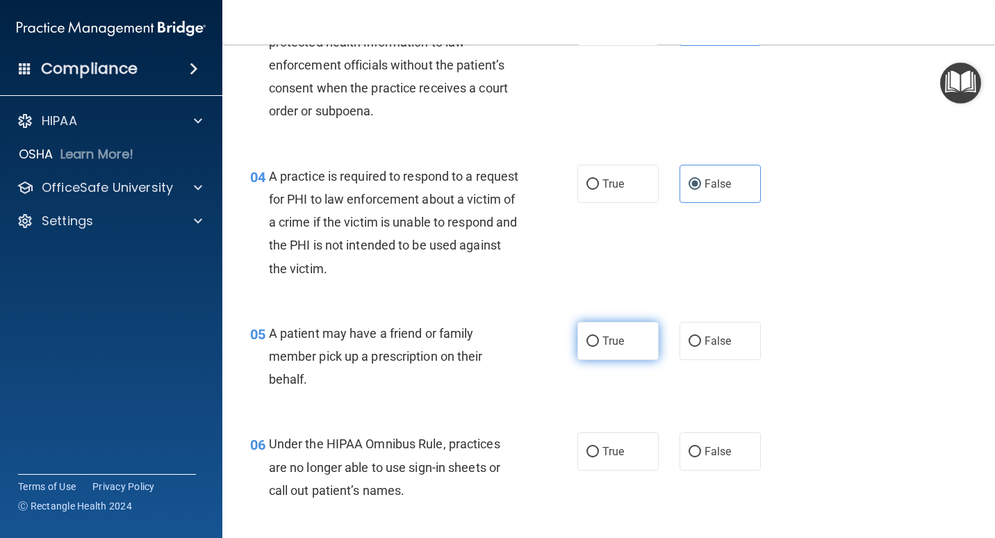
click at [625, 340] on label "True" at bounding box center [617, 341] width 81 height 38
click at [599, 340] on input "True" at bounding box center [592, 341] width 13 height 10
radio input "true"
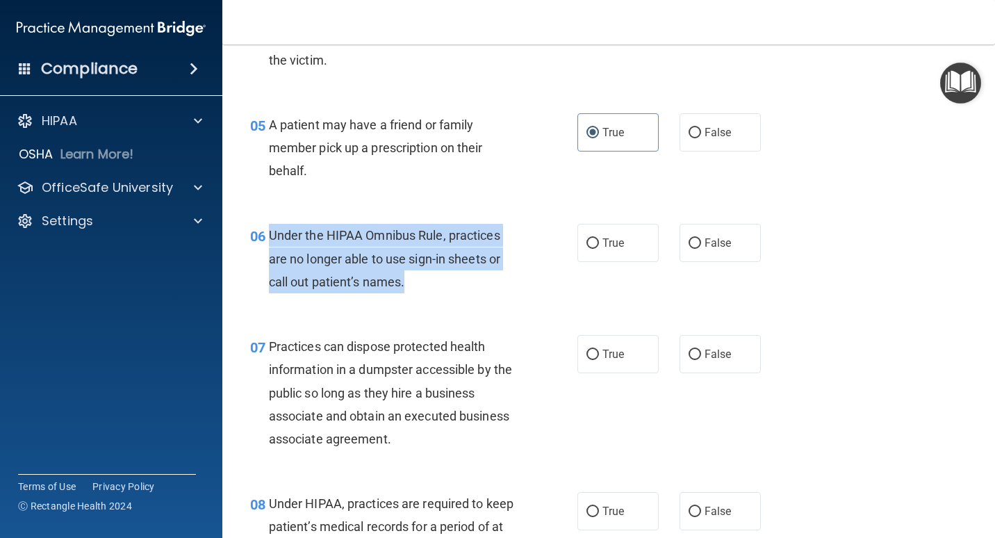
drag, startPoint x: 450, startPoint y: 274, endPoint x: 268, endPoint y: 233, distance: 186.8
click at [269, 233] on div "Under the HIPAA Omnibus Rule, practices are no longer able to use sign-in sheet…" at bounding box center [399, 258] width 261 height 69
click at [516, 289] on div "Under the HIPAA Omnibus Rule, practices are no longer able to use sign-in sheet…" at bounding box center [399, 258] width 261 height 69
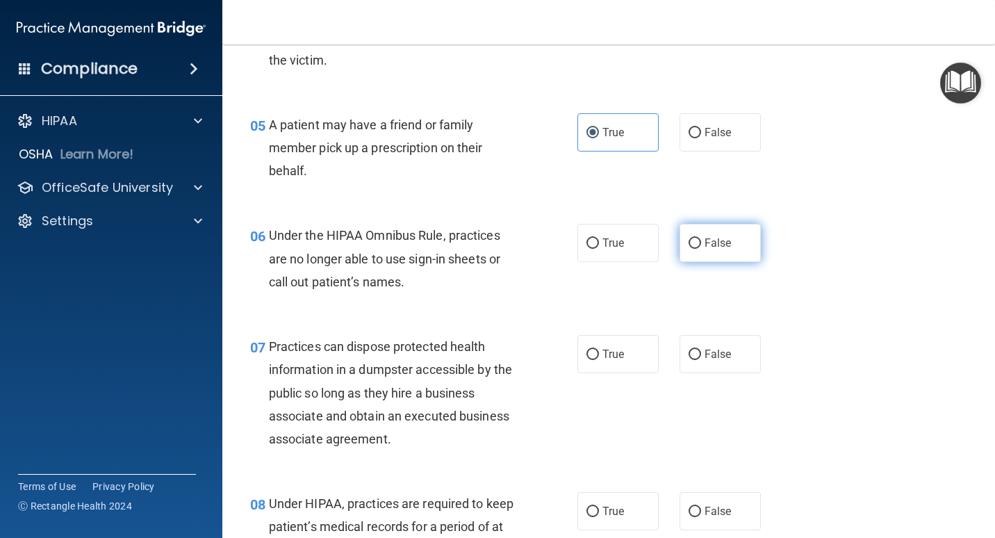
click at [658, 245] on span "False" at bounding box center [718, 242] width 27 height 13
click at [658, 245] on input "False" at bounding box center [695, 243] width 13 height 10
radio input "true"
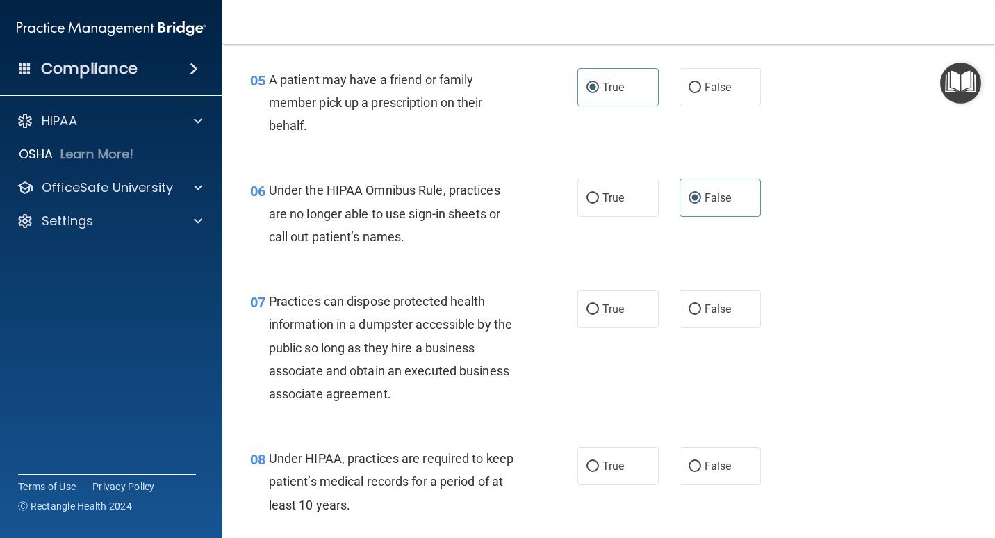
scroll to position [695, 0]
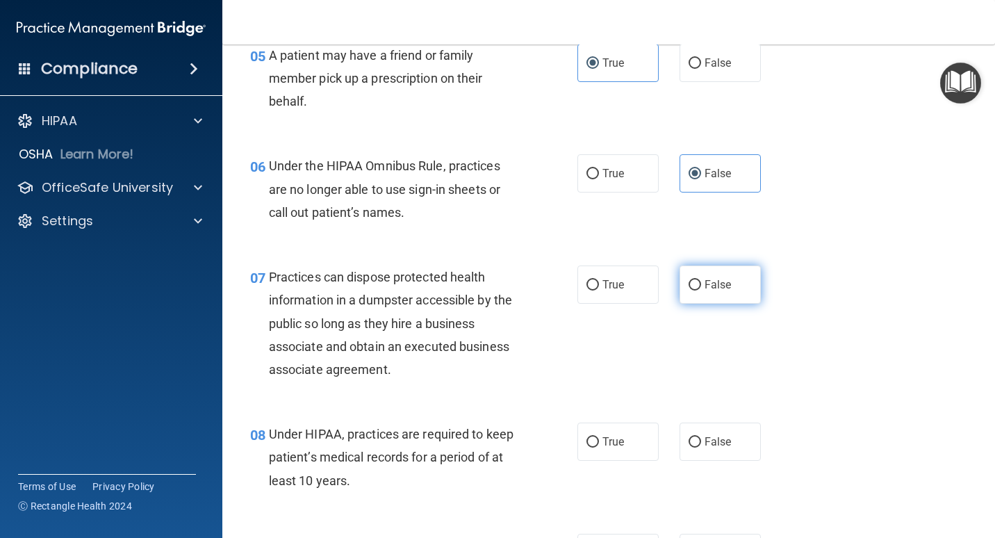
click at [658, 281] on label "False" at bounding box center [720, 284] width 81 height 38
click at [658, 281] on input "False" at bounding box center [695, 285] width 13 height 10
radio input "true"
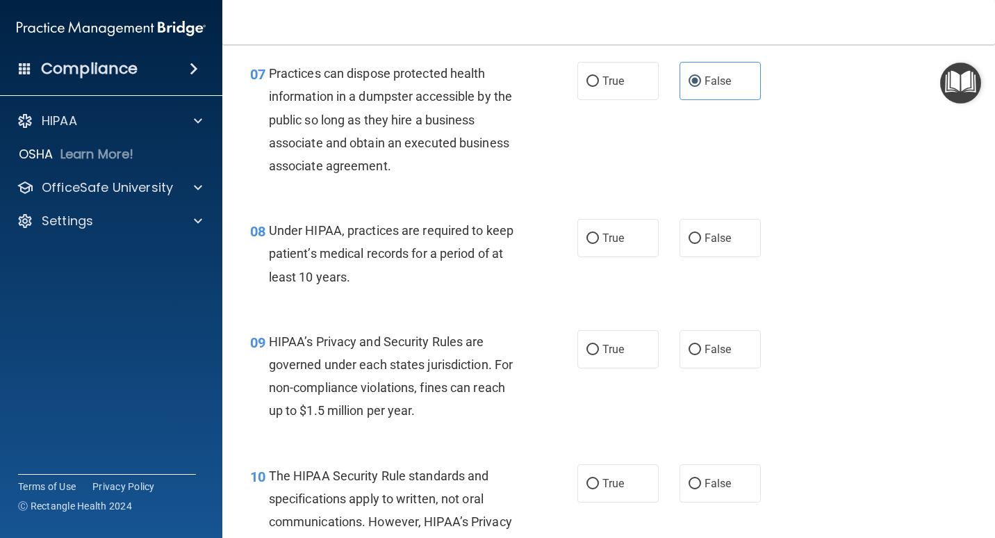
scroll to position [903, 0]
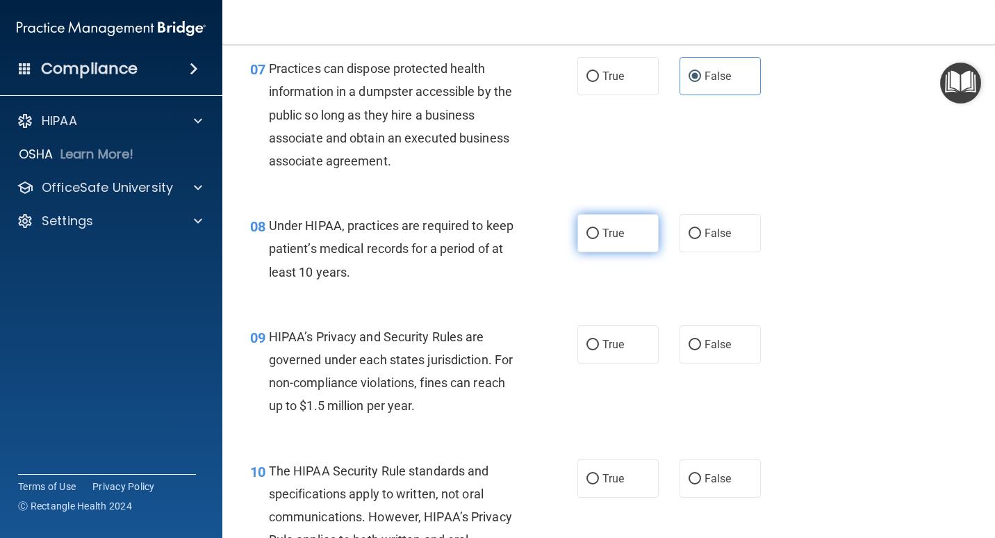
click at [607, 231] on span "True" at bounding box center [613, 233] width 22 height 13
click at [599, 231] on input "True" at bounding box center [592, 234] width 13 height 10
radio input "true"
click at [618, 347] on span "True" at bounding box center [613, 344] width 22 height 13
click at [599, 347] on input "True" at bounding box center [592, 345] width 13 height 10
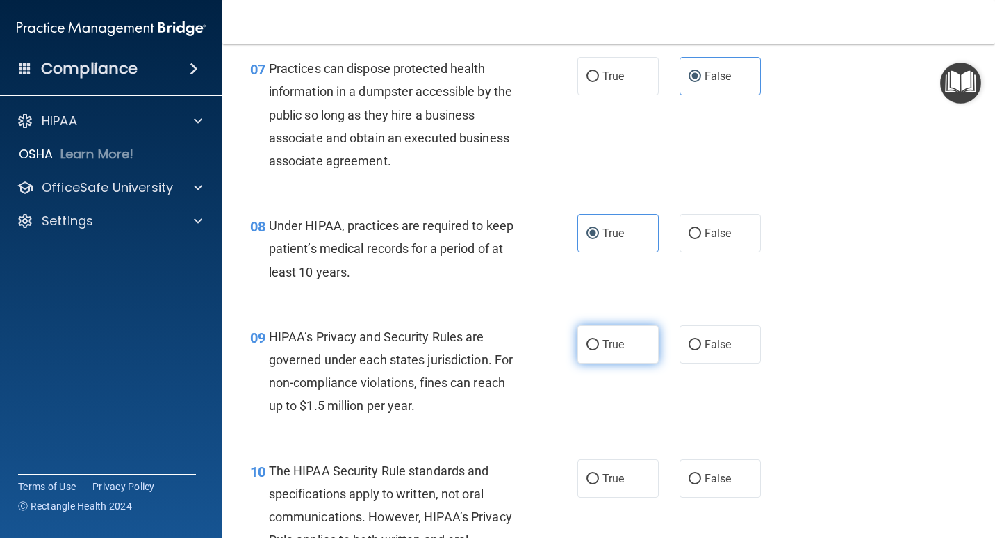
radio input "true"
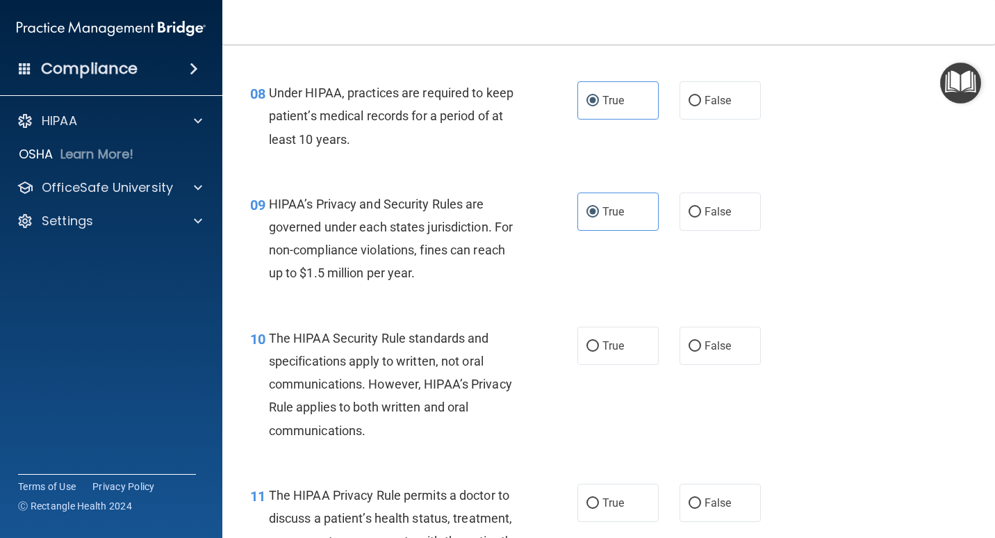
scroll to position [1112, 0]
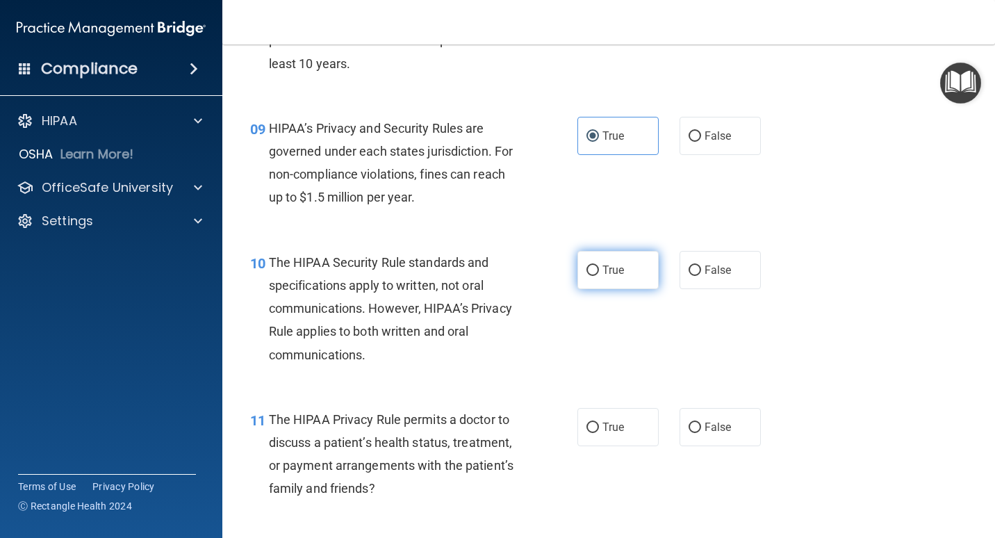
click at [605, 263] on span "True" at bounding box center [613, 269] width 22 height 13
click at [599, 265] on input "True" at bounding box center [592, 270] width 13 height 10
radio input "true"
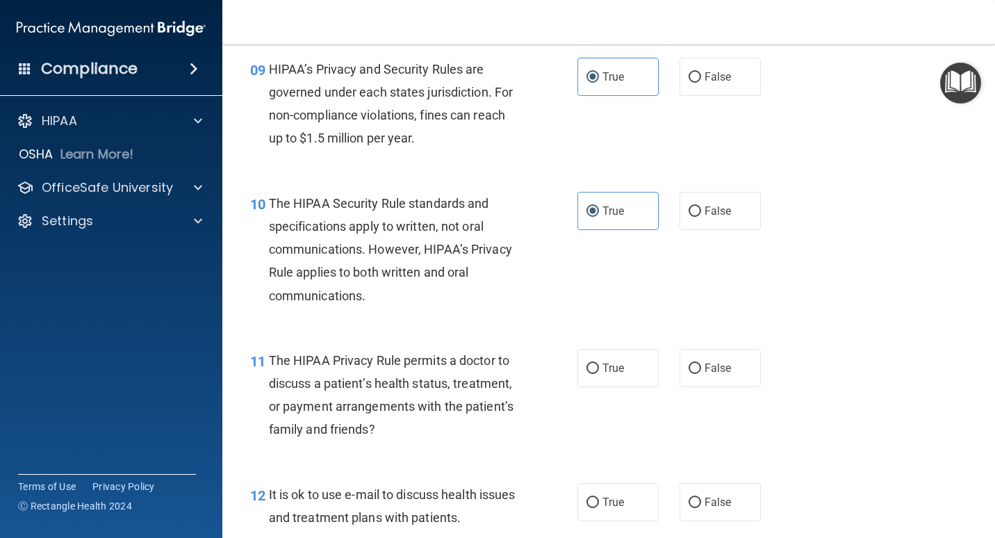
scroll to position [1251, 0]
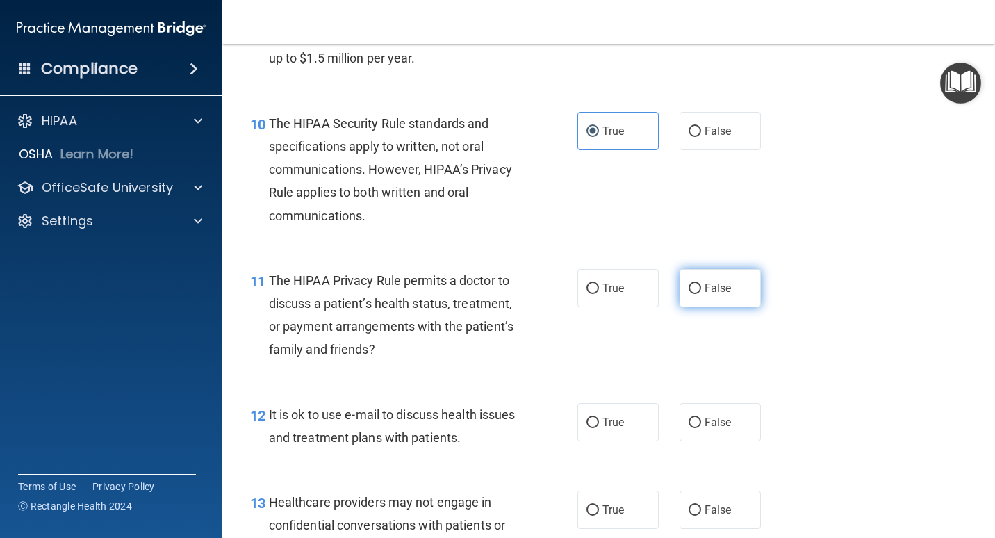
click at [658, 287] on span "False" at bounding box center [718, 287] width 27 height 13
click at [658, 287] on input "False" at bounding box center [695, 288] width 13 height 10
radio input "true"
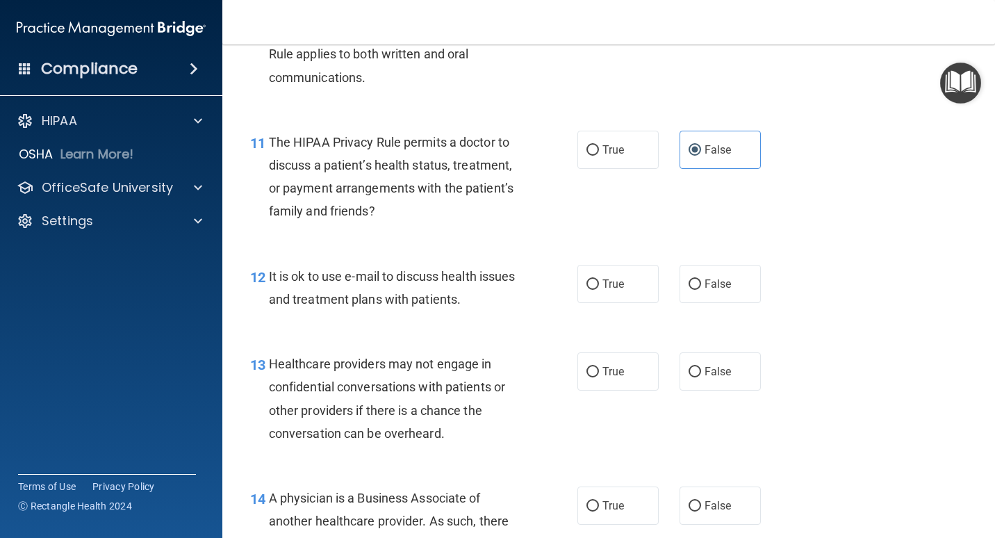
scroll to position [1390, 0]
click at [620, 281] on label "True" at bounding box center [617, 283] width 81 height 38
click at [599, 281] on input "True" at bounding box center [592, 284] width 13 height 10
radio input "true"
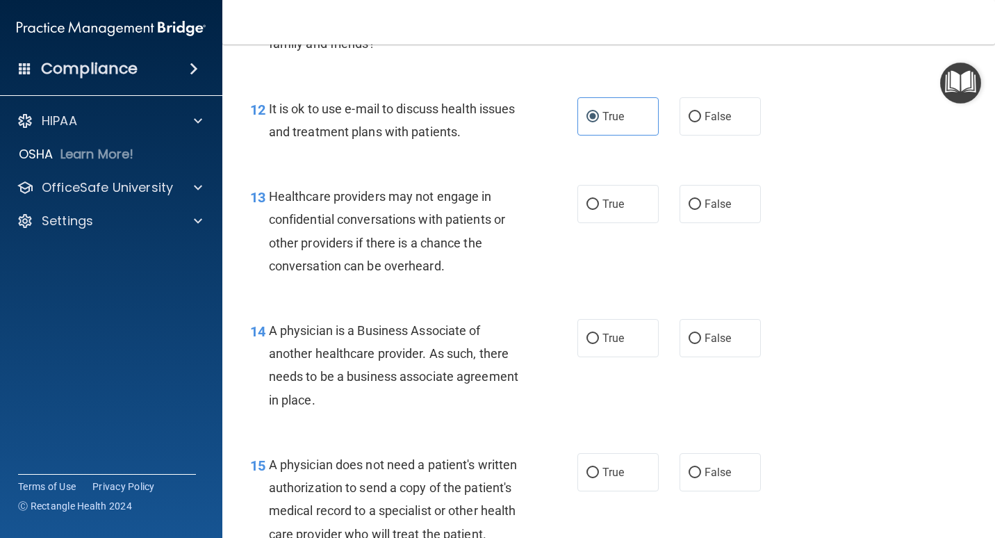
scroll to position [1598, 0]
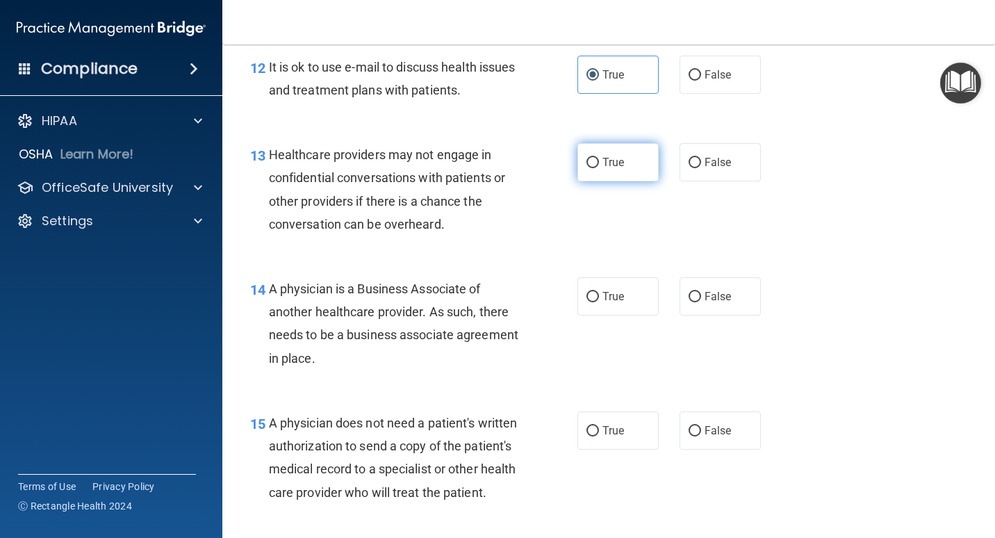
click at [634, 166] on label "True" at bounding box center [617, 162] width 81 height 38
click at [599, 166] on input "True" at bounding box center [592, 163] width 13 height 10
radio input "true"
click at [658, 299] on span "False" at bounding box center [718, 296] width 27 height 13
click at [658, 299] on input "False" at bounding box center [695, 297] width 13 height 10
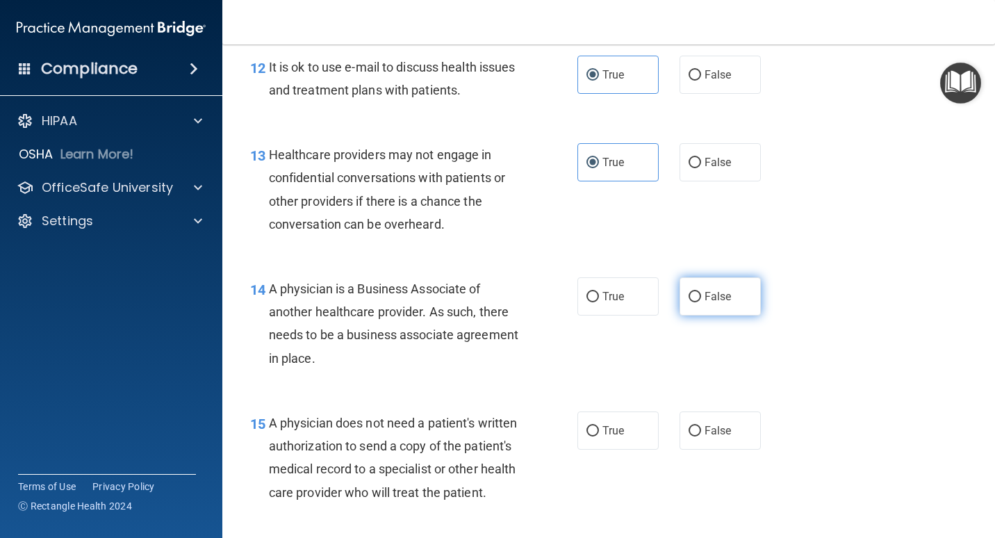
radio input "true"
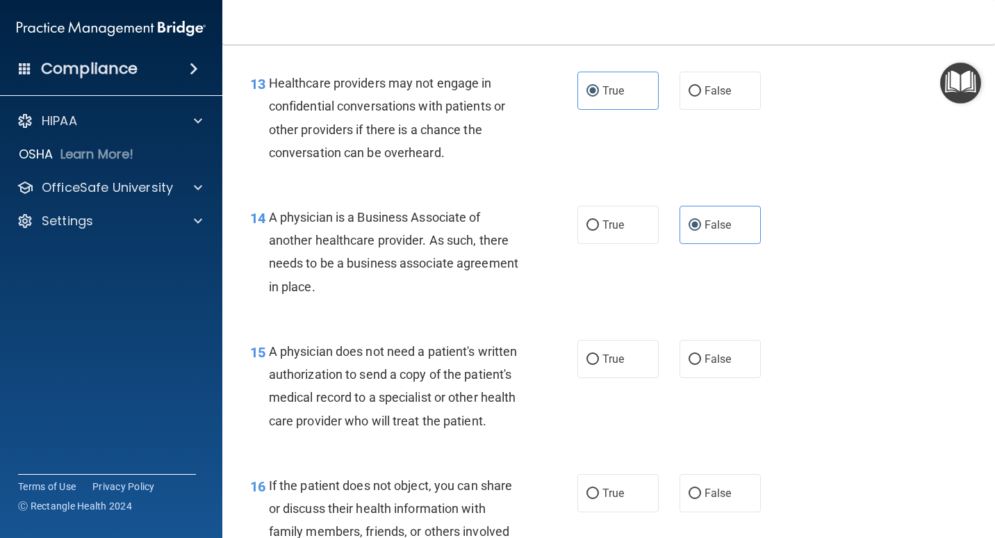
scroll to position [1737, 0]
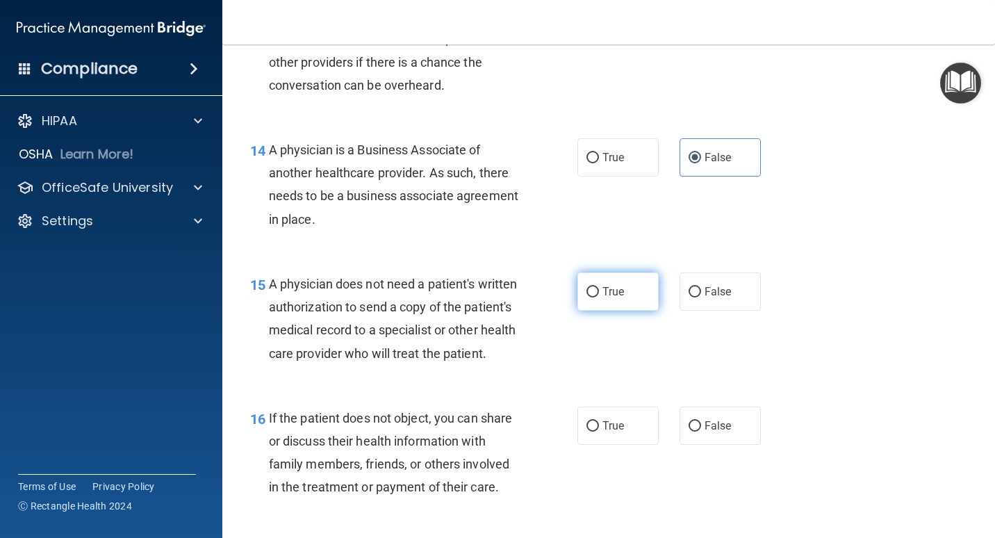
click at [618, 295] on span "True" at bounding box center [613, 291] width 22 height 13
click at [599, 295] on input "True" at bounding box center [592, 292] width 13 height 10
radio input "true"
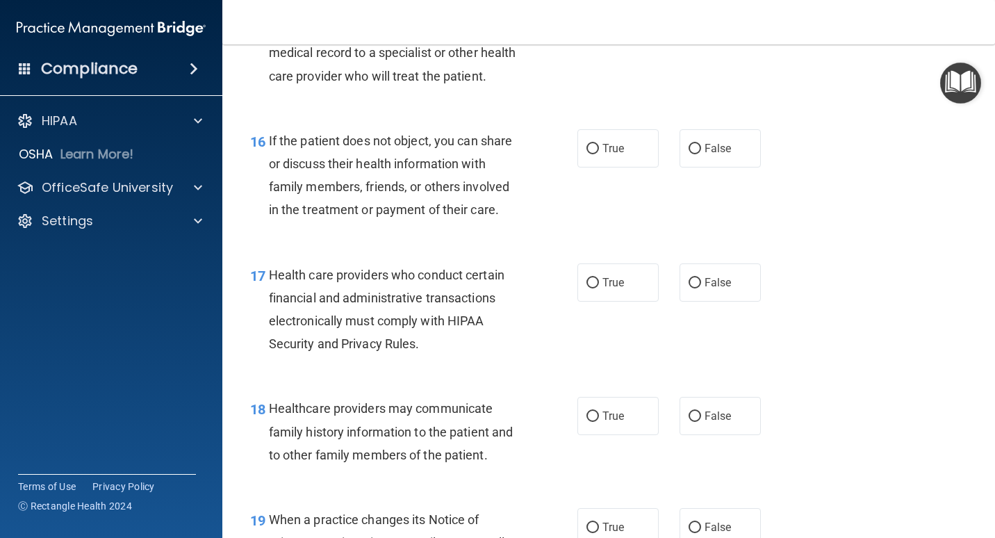
scroll to position [2015, 0]
click at [658, 167] on label "False" at bounding box center [720, 148] width 81 height 38
click at [658, 154] on input "False" at bounding box center [695, 148] width 13 height 10
radio input "true"
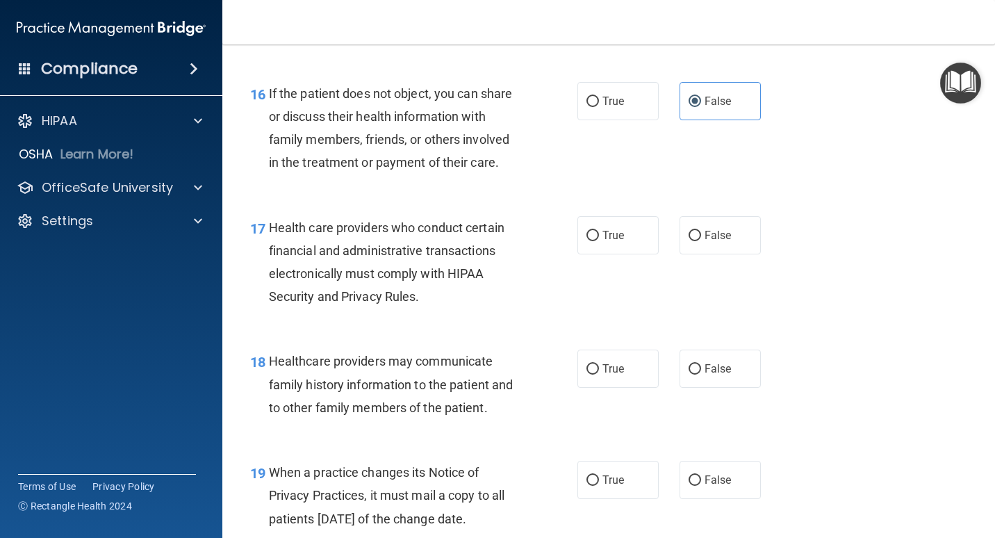
scroll to position [2154, 0]
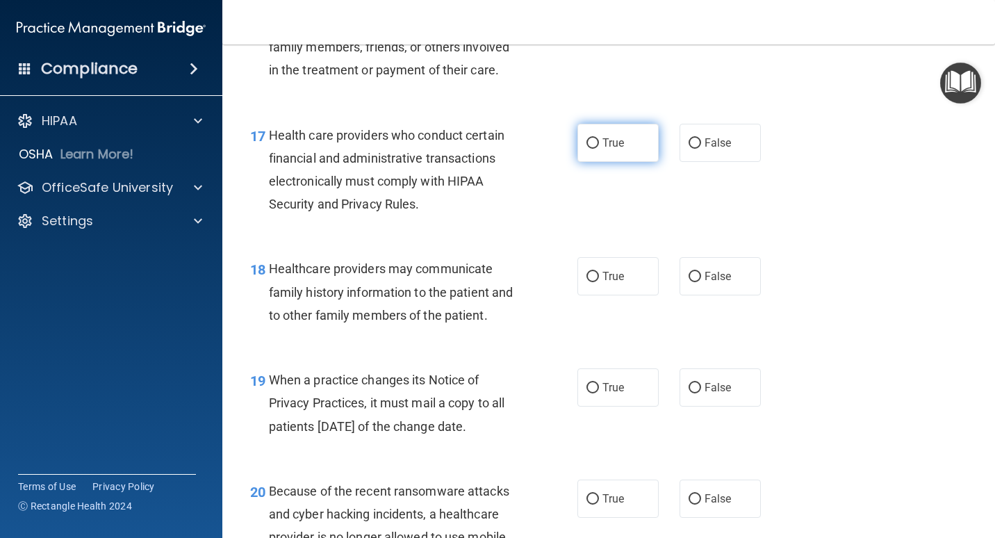
click at [597, 162] on label "True" at bounding box center [617, 143] width 81 height 38
click at [597, 149] on input "True" at bounding box center [592, 143] width 13 height 10
radio input "true"
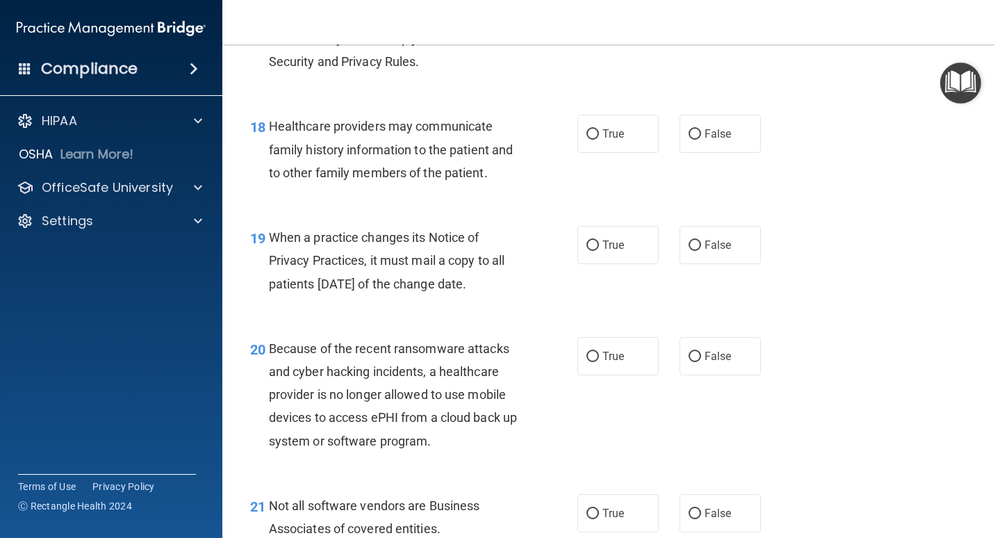
scroll to position [2362, 0]
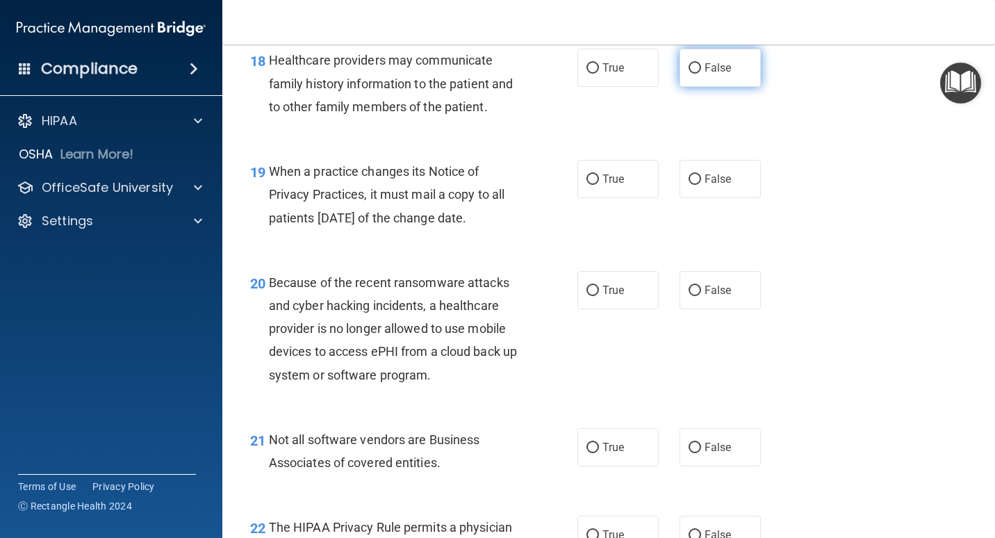
click at [658, 74] on span "False" at bounding box center [718, 67] width 27 height 13
click at [658, 74] on input "False" at bounding box center [695, 68] width 13 height 10
radio input "true"
click at [602, 186] on span "True" at bounding box center [613, 178] width 22 height 13
click at [599, 185] on input "True" at bounding box center [592, 179] width 13 height 10
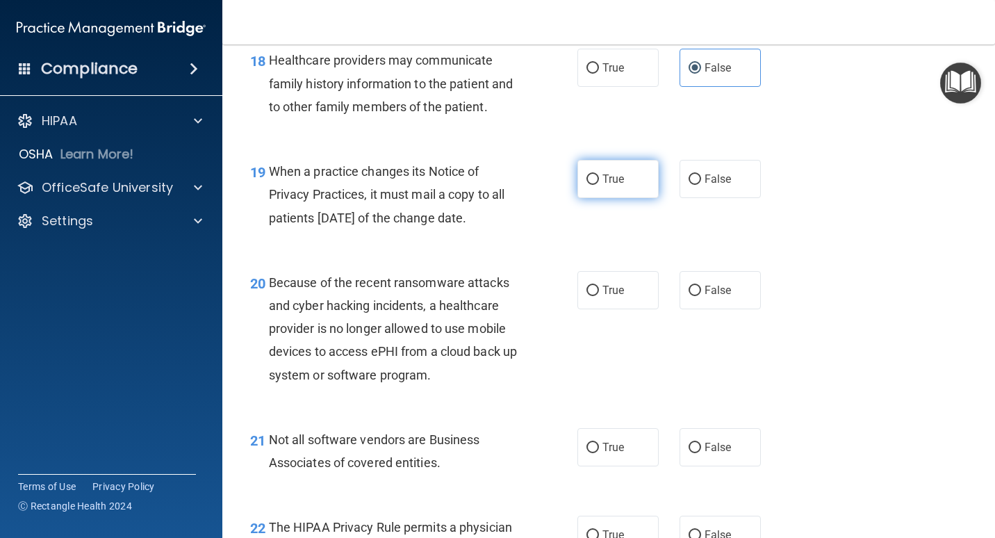
radio input "true"
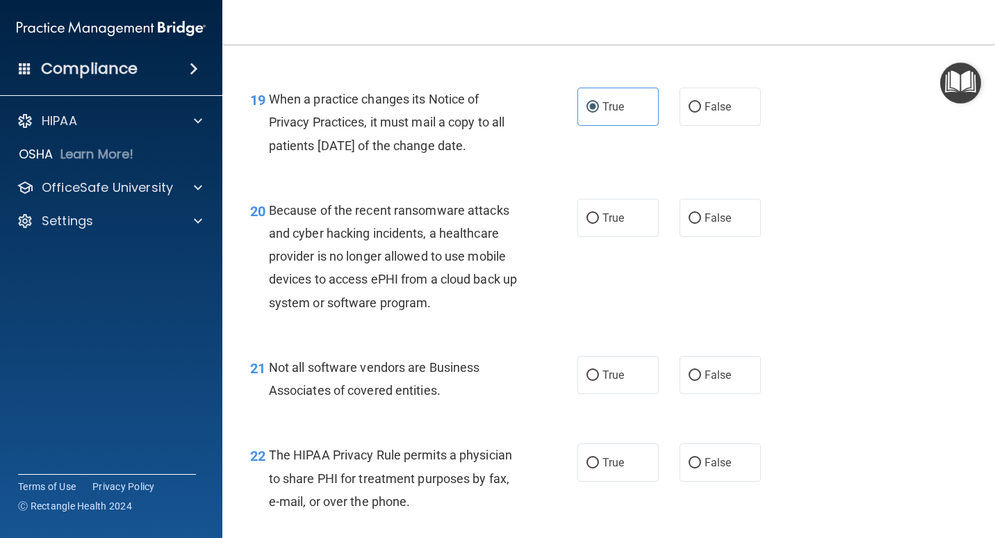
scroll to position [2501, 0]
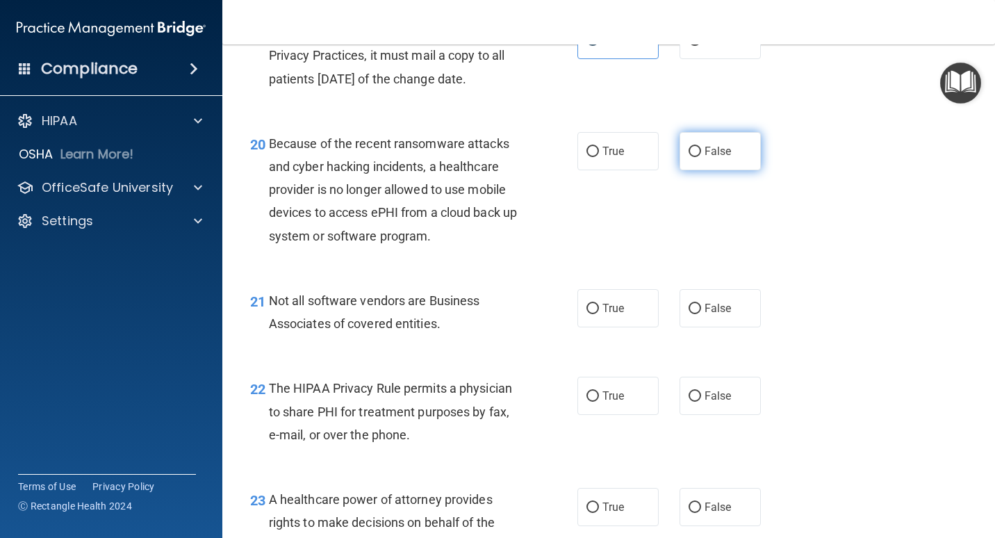
click at [658, 170] on label "False" at bounding box center [720, 151] width 81 height 38
click at [658, 157] on input "False" at bounding box center [695, 152] width 13 height 10
radio input "true"
click at [604, 315] on span "True" at bounding box center [613, 308] width 22 height 13
click at [599, 314] on input "True" at bounding box center [592, 309] width 13 height 10
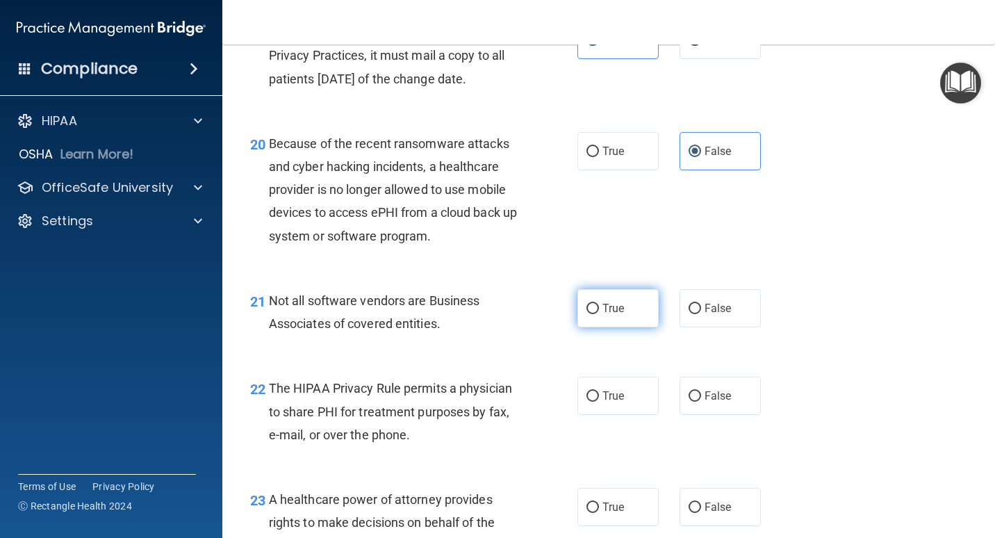
radio input "true"
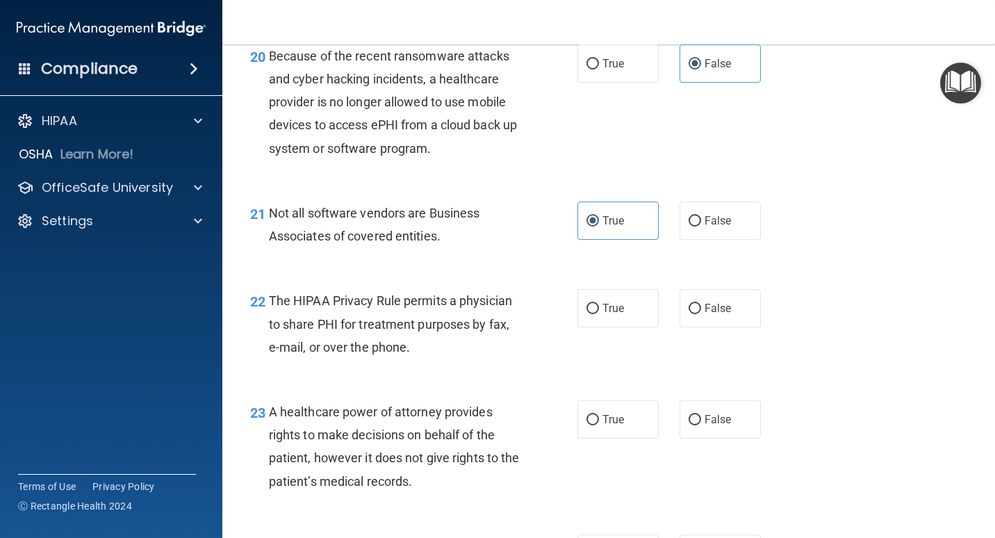
scroll to position [2710, 0]
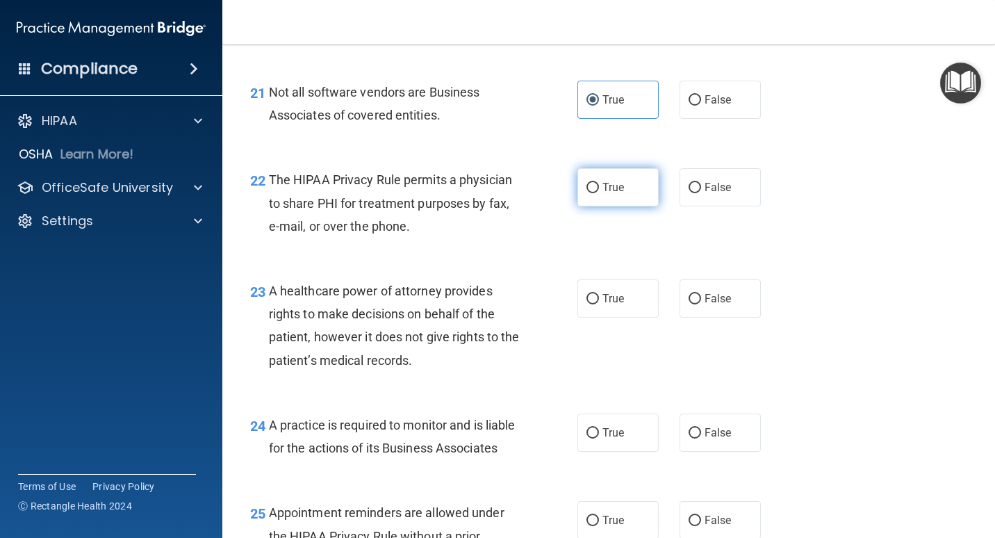
click at [609, 194] on span "True" at bounding box center [613, 187] width 22 height 13
click at [599, 193] on input "True" at bounding box center [592, 188] width 13 height 10
radio input "true"
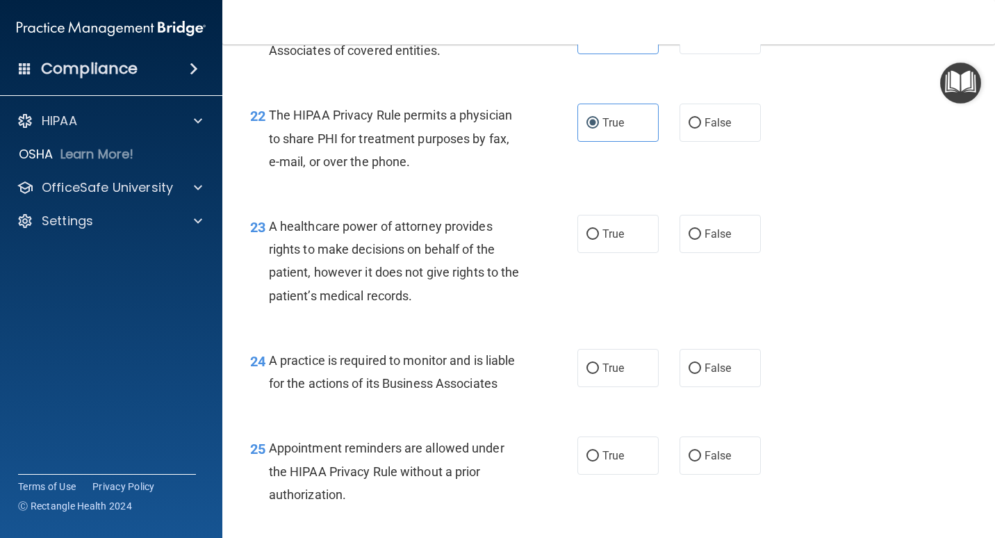
scroll to position [2849, 0]
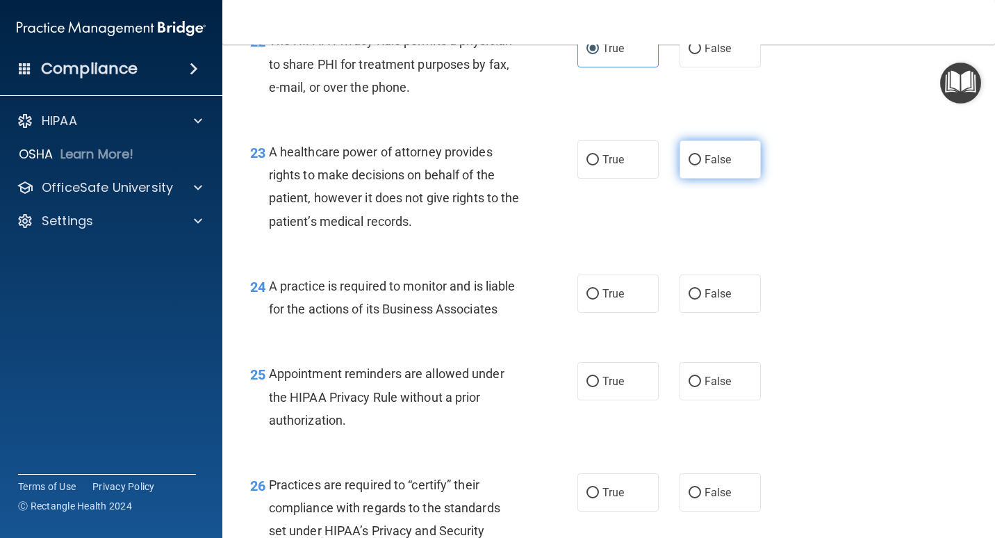
click at [658, 179] on label "False" at bounding box center [720, 159] width 81 height 38
click at [658, 165] on input "False" at bounding box center [695, 160] width 13 height 10
radio input "true"
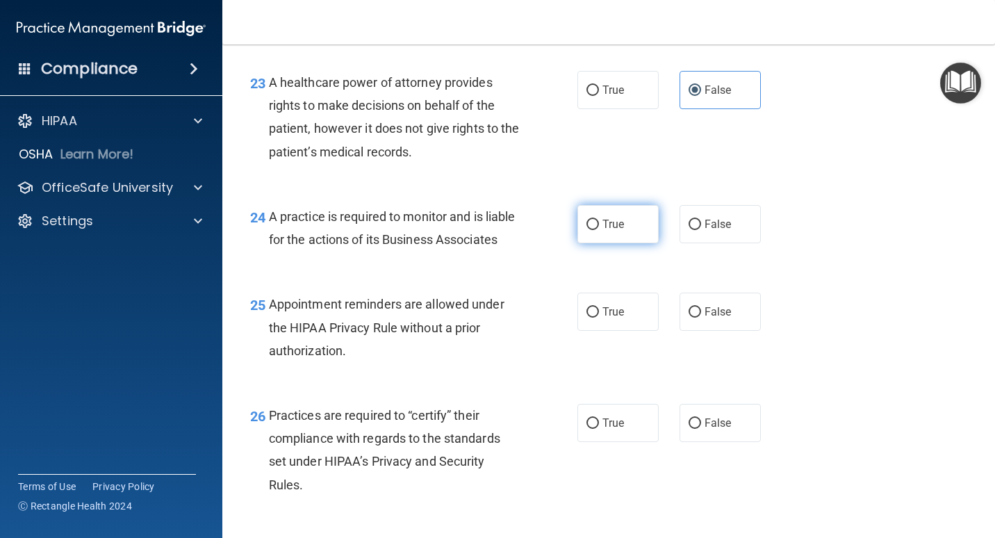
click at [629, 237] on label "True" at bounding box center [617, 224] width 81 height 38
click at [599, 230] on input "True" at bounding box center [592, 225] width 13 height 10
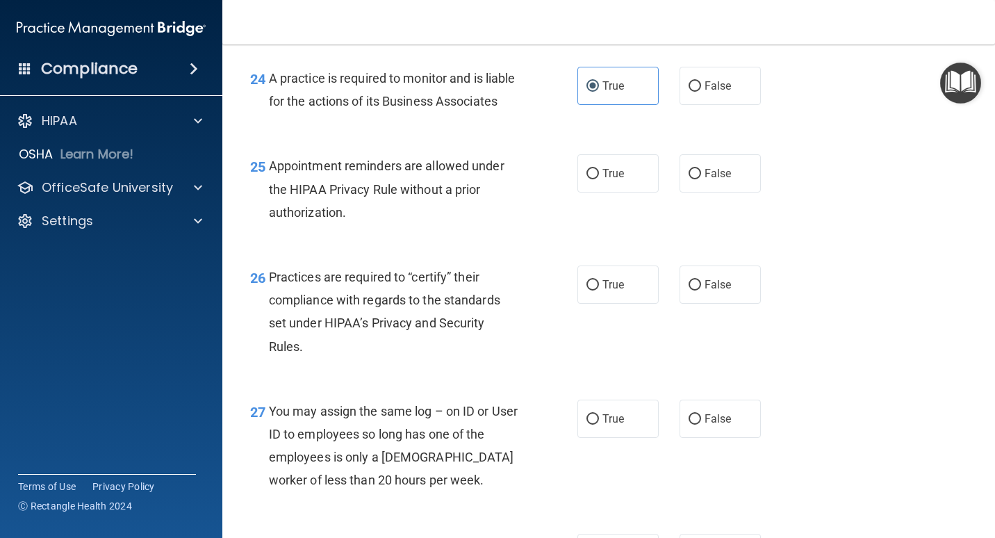
scroll to position [3057, 0]
click at [658, 91] on input "False" at bounding box center [695, 86] width 13 height 10
click at [615, 179] on span "True" at bounding box center [613, 172] width 22 height 13
click at [599, 179] on input "True" at bounding box center [592, 173] width 13 height 10
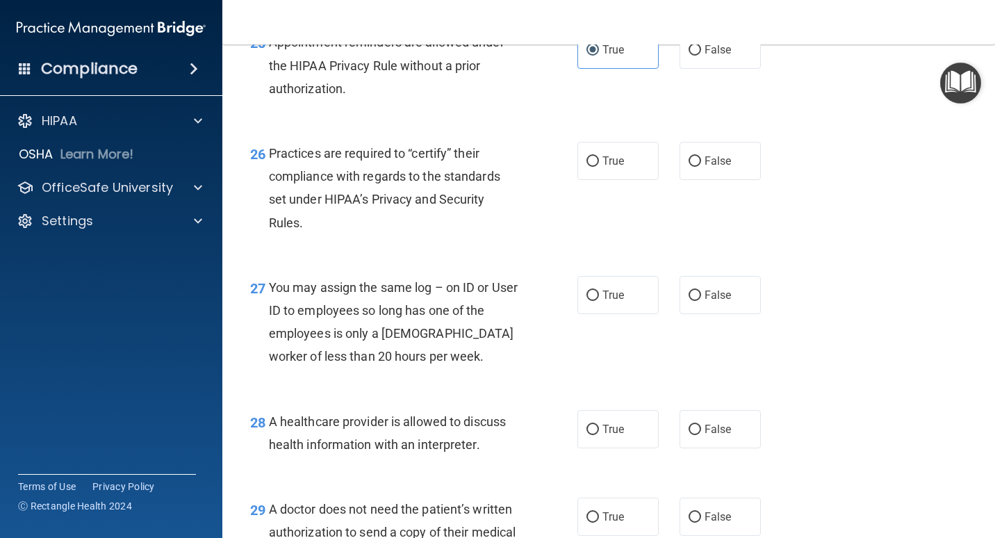
scroll to position [3196, 0]
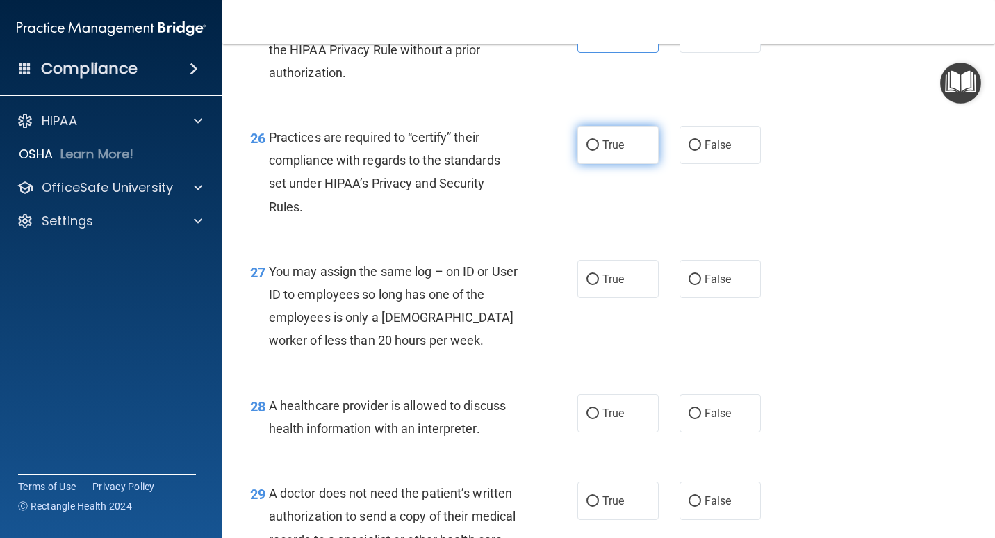
click at [590, 164] on label "True" at bounding box center [617, 145] width 81 height 38
click at [590, 151] on input "True" at bounding box center [592, 145] width 13 height 10
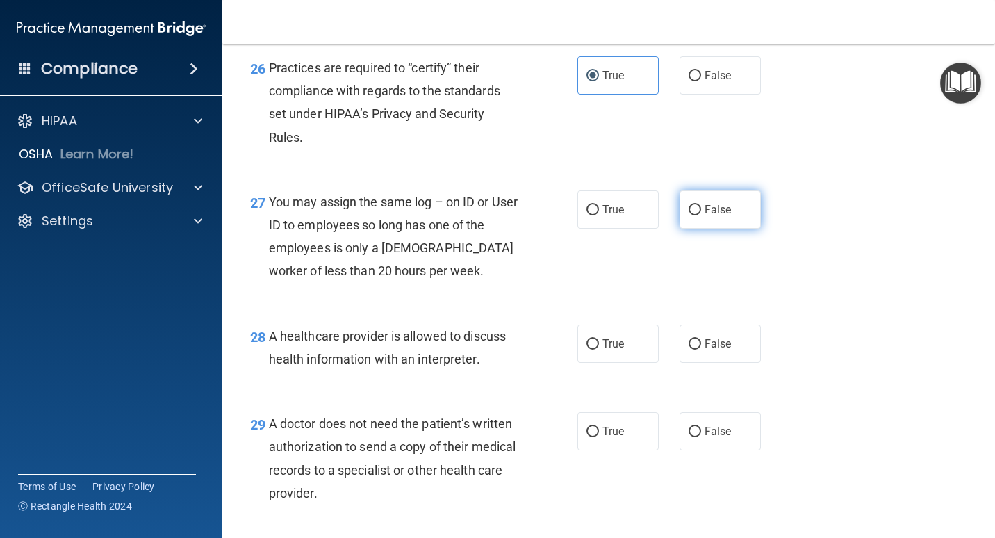
click at [658, 216] on span "False" at bounding box center [718, 209] width 27 height 13
click at [658, 215] on input "False" at bounding box center [695, 210] width 13 height 10
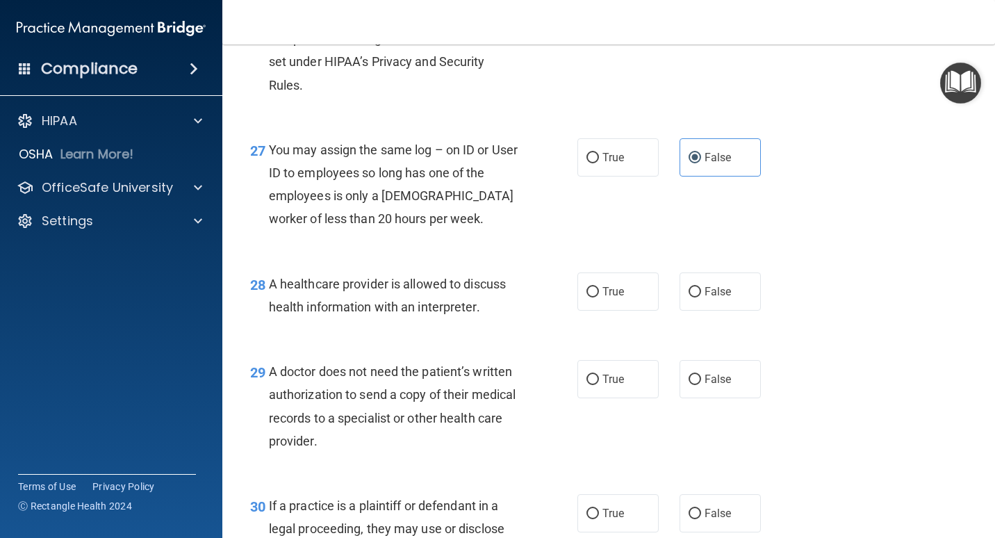
scroll to position [3405, 0]
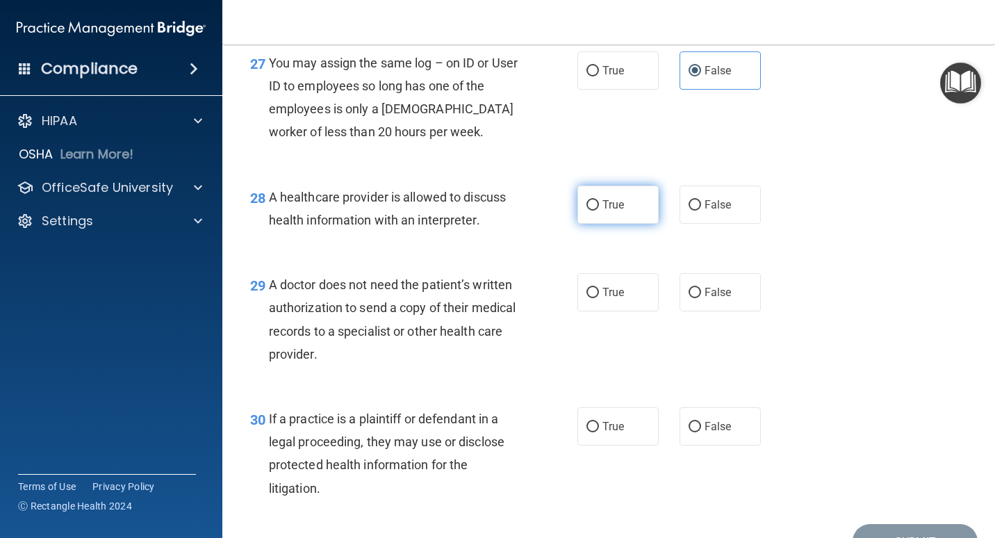
click at [616, 211] on span "True" at bounding box center [613, 204] width 22 height 13
click at [599, 211] on input "True" at bounding box center [592, 205] width 13 height 10
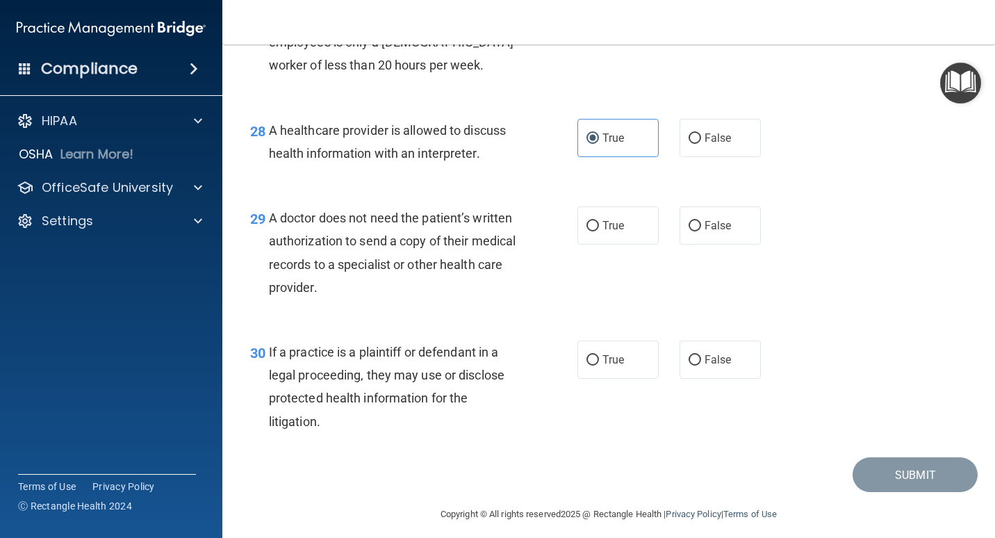
scroll to position [3528, 0]
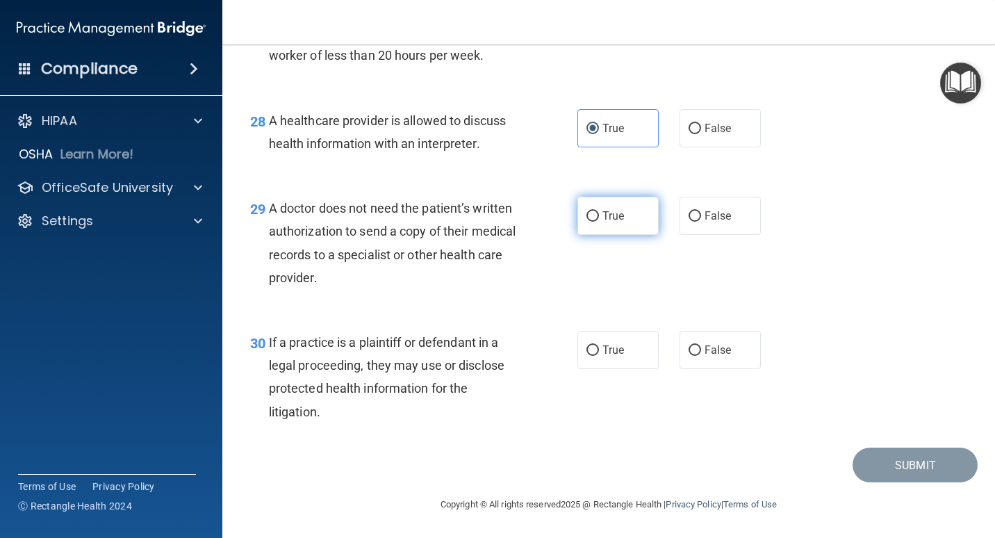
click at [633, 216] on label "True" at bounding box center [617, 216] width 81 height 38
click at [599, 216] on input "True" at bounding box center [592, 216] width 13 height 10
click at [603, 342] on label "True" at bounding box center [617, 350] width 81 height 38
click at [599, 345] on input "True" at bounding box center [592, 350] width 13 height 10
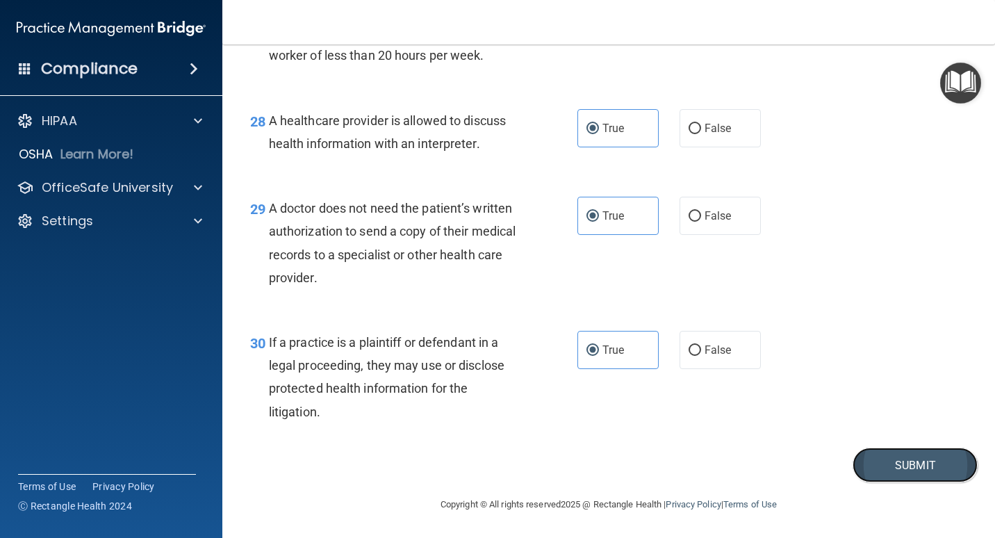
click at [658, 421] on button "Submit" at bounding box center [915, 464] width 125 height 35
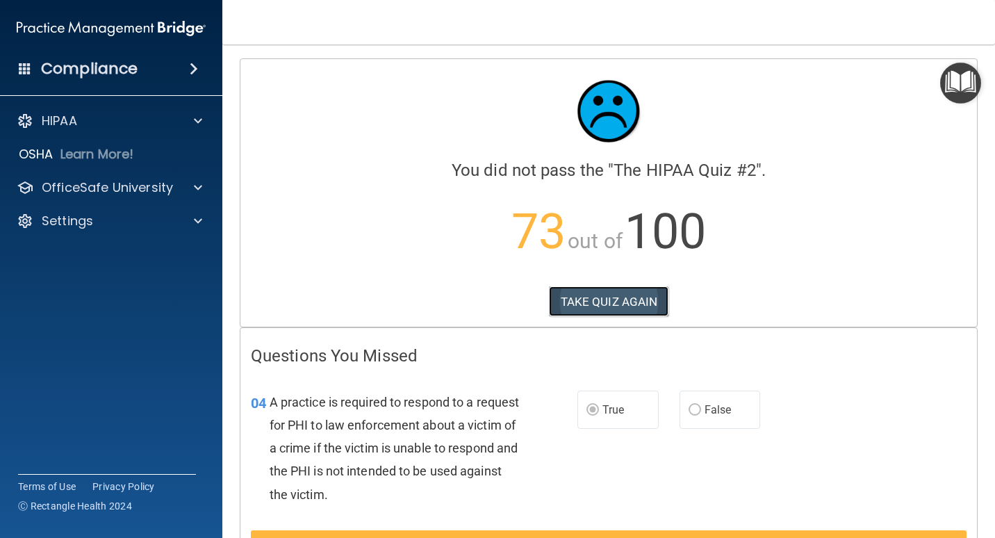
click at [620, 300] on button "TAKE QUIZ AGAIN" at bounding box center [609, 301] width 120 height 31
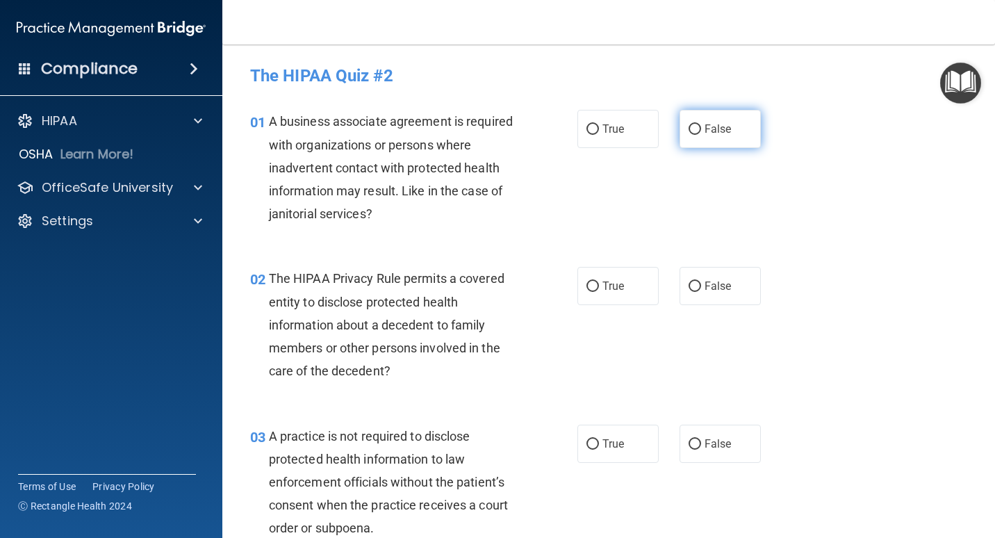
click at [658, 127] on span "False" at bounding box center [718, 128] width 27 height 13
click at [658, 127] on input "False" at bounding box center [695, 129] width 13 height 10
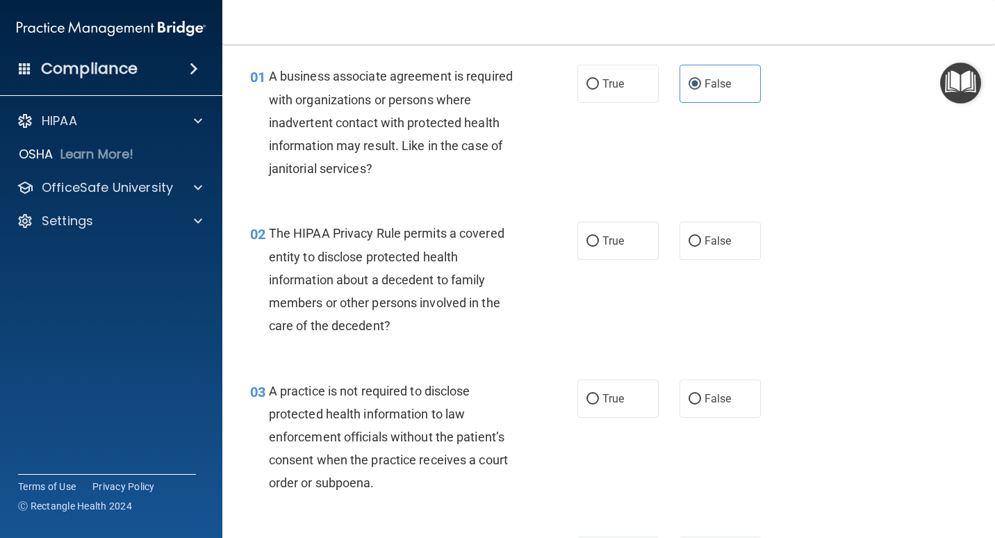
scroll to position [69, 0]
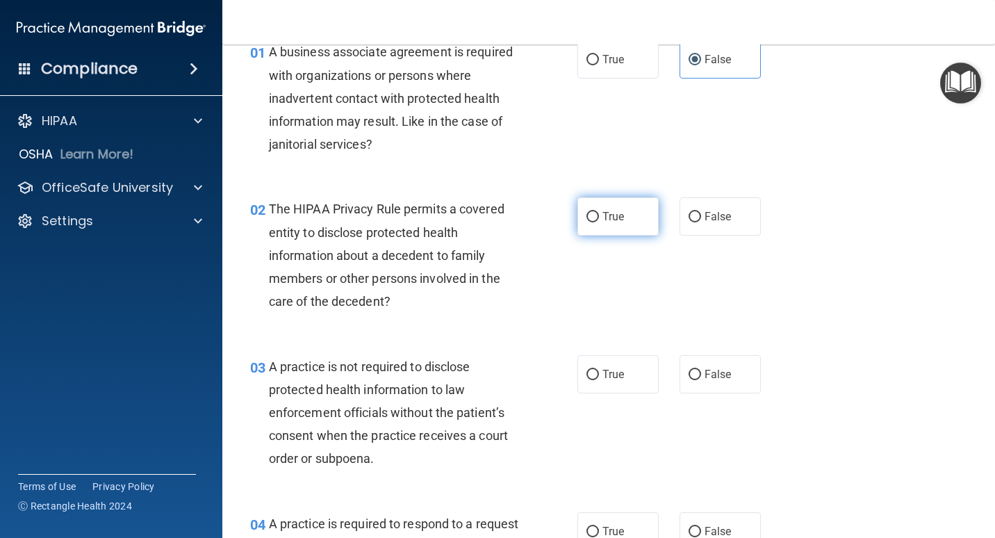
click at [609, 216] on span "True" at bounding box center [613, 216] width 22 height 13
click at [599, 216] on input "True" at bounding box center [592, 217] width 13 height 10
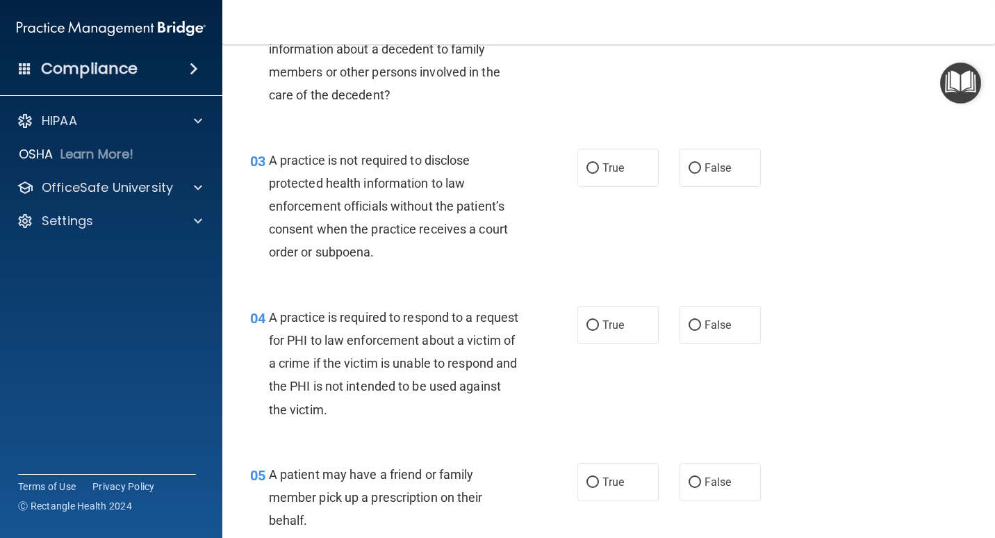
scroll to position [278, 0]
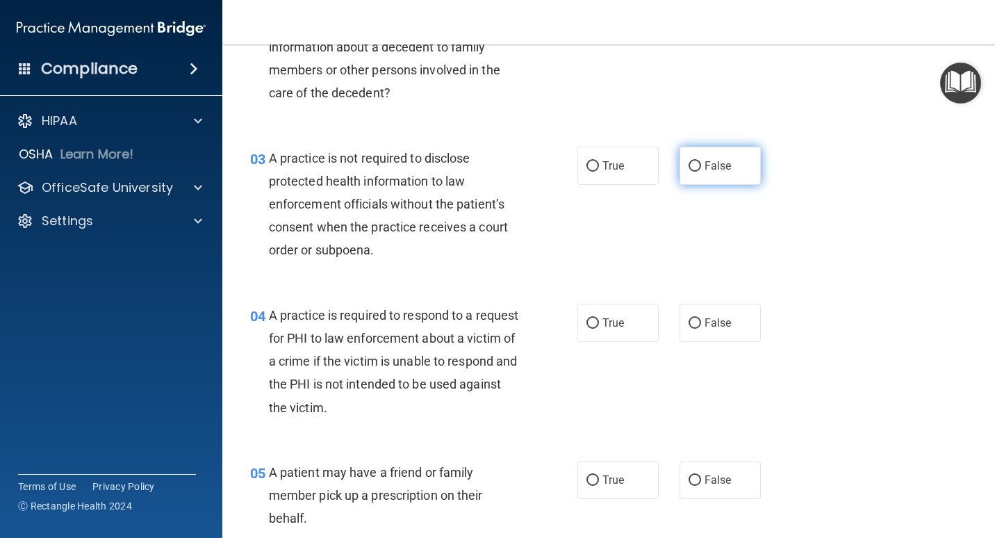
click at [658, 172] on span "False" at bounding box center [718, 165] width 27 height 13
click at [658, 172] on input "False" at bounding box center [695, 166] width 13 height 10
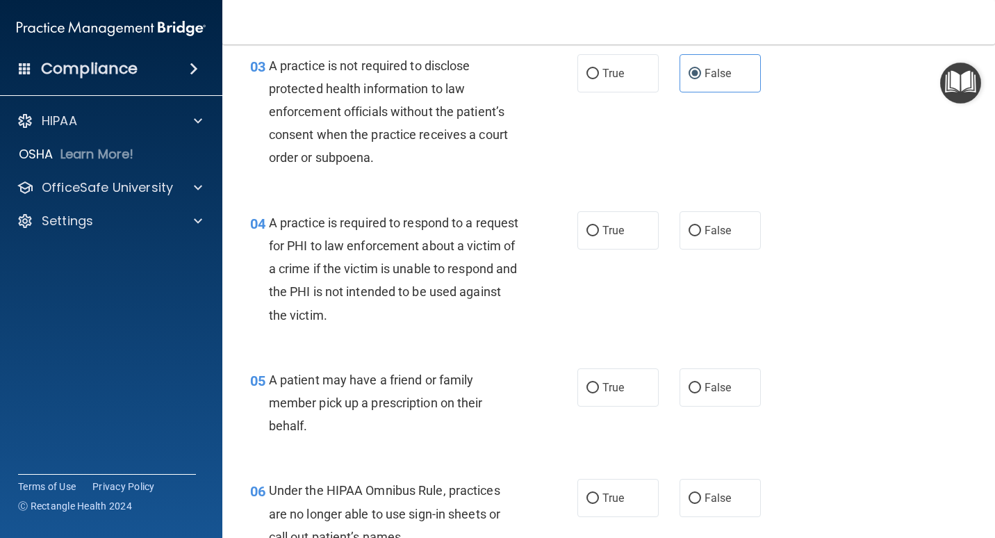
scroll to position [486, 0]
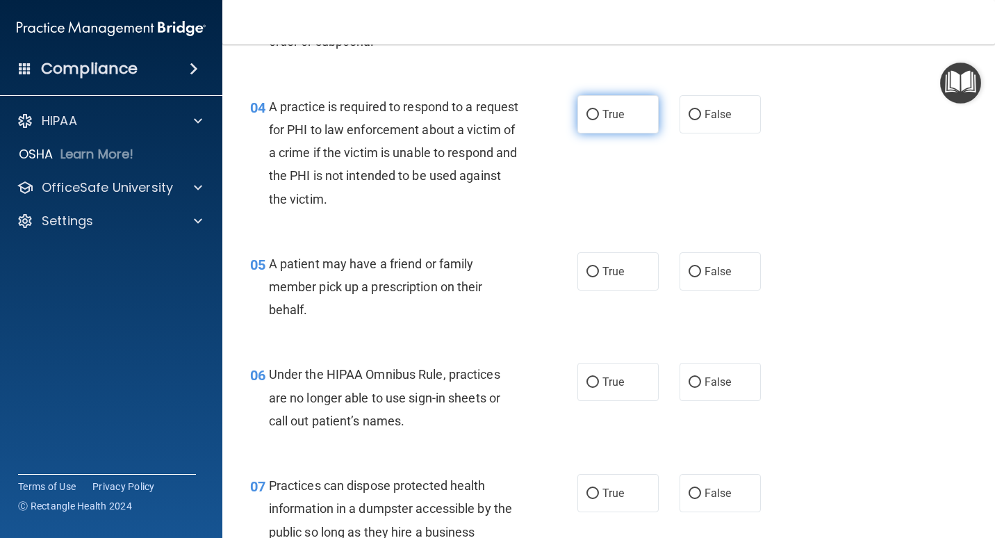
click at [604, 121] on label "True" at bounding box center [617, 114] width 81 height 38
click at [599, 120] on input "True" at bounding box center [592, 115] width 13 height 10
click at [623, 267] on label "True" at bounding box center [617, 271] width 81 height 38
click at [599, 267] on input "True" at bounding box center [592, 272] width 13 height 10
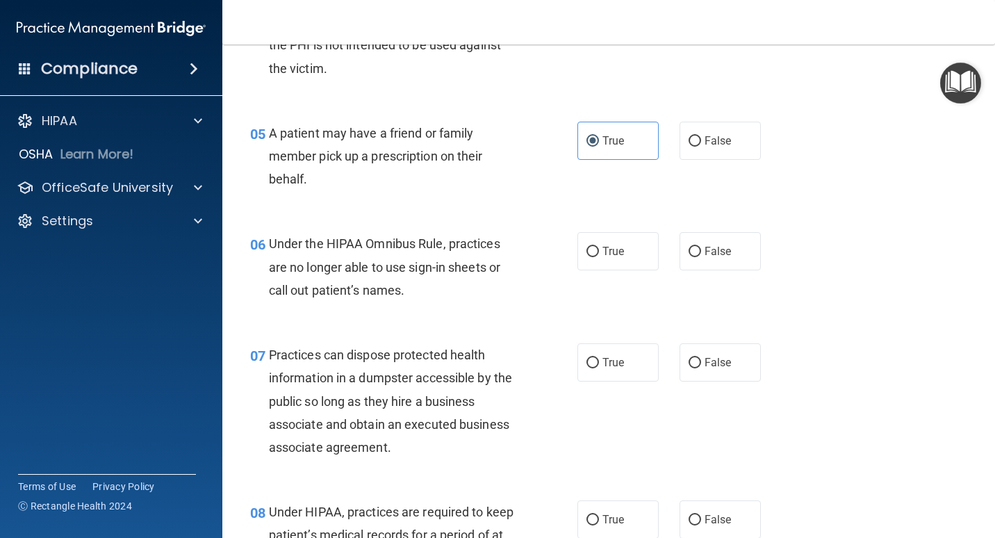
scroll to position [625, 0]
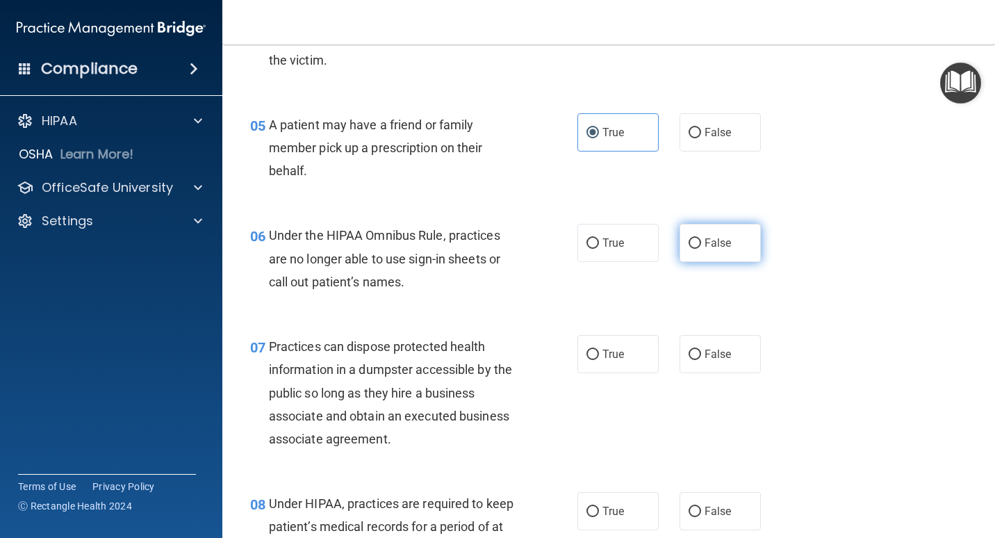
click at [658, 245] on label "False" at bounding box center [720, 243] width 81 height 38
click at [658, 245] on input "False" at bounding box center [695, 243] width 13 height 10
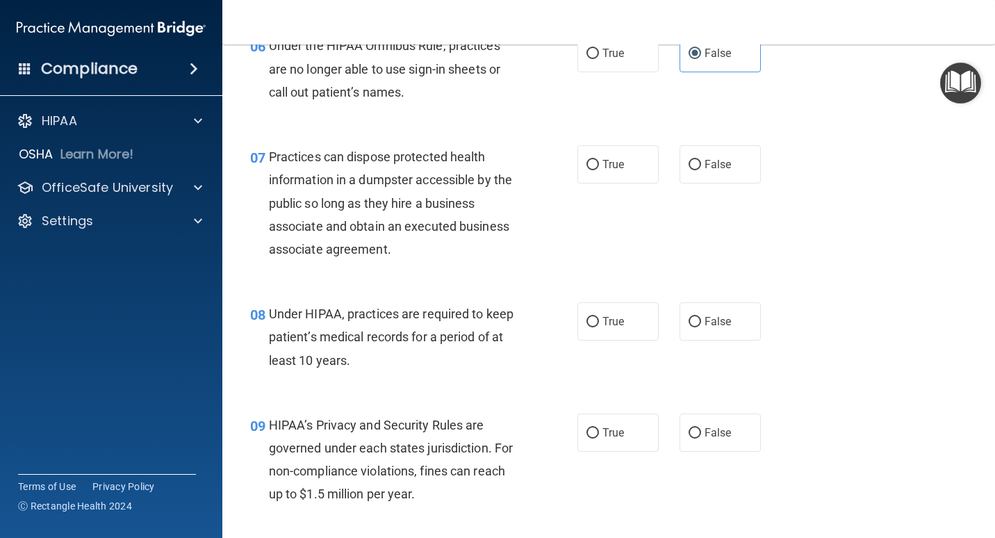
scroll to position [834, 0]
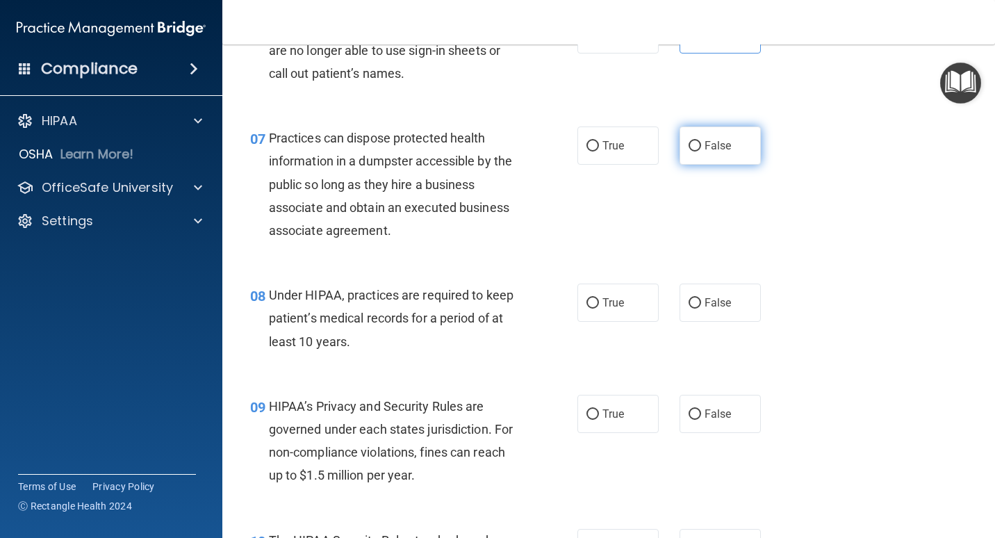
click at [658, 149] on span "False" at bounding box center [718, 145] width 27 height 13
click at [658, 149] on input "False" at bounding box center [695, 146] width 13 height 10
click at [658, 303] on label "False" at bounding box center [720, 302] width 81 height 38
click at [658, 303] on input "False" at bounding box center [695, 303] width 13 height 10
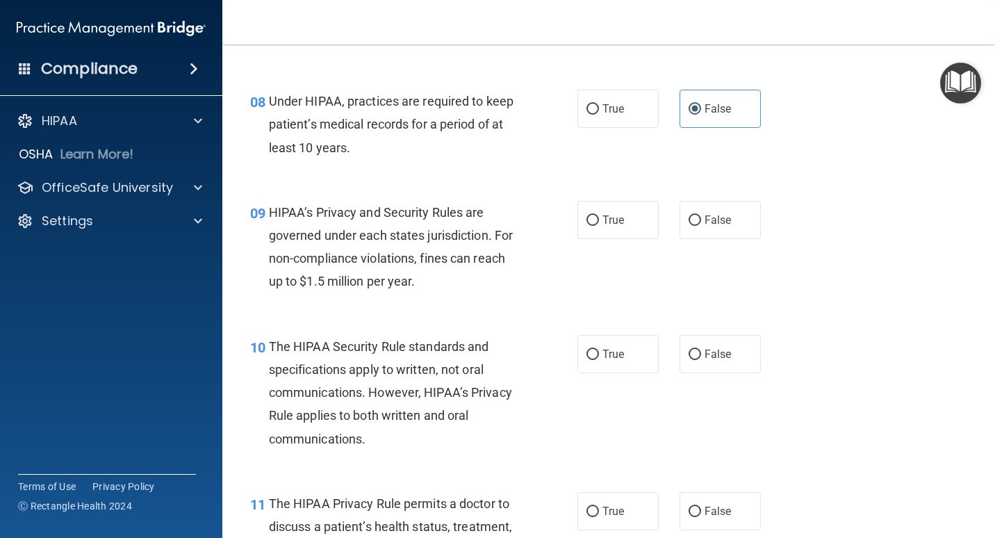
scroll to position [1042, 0]
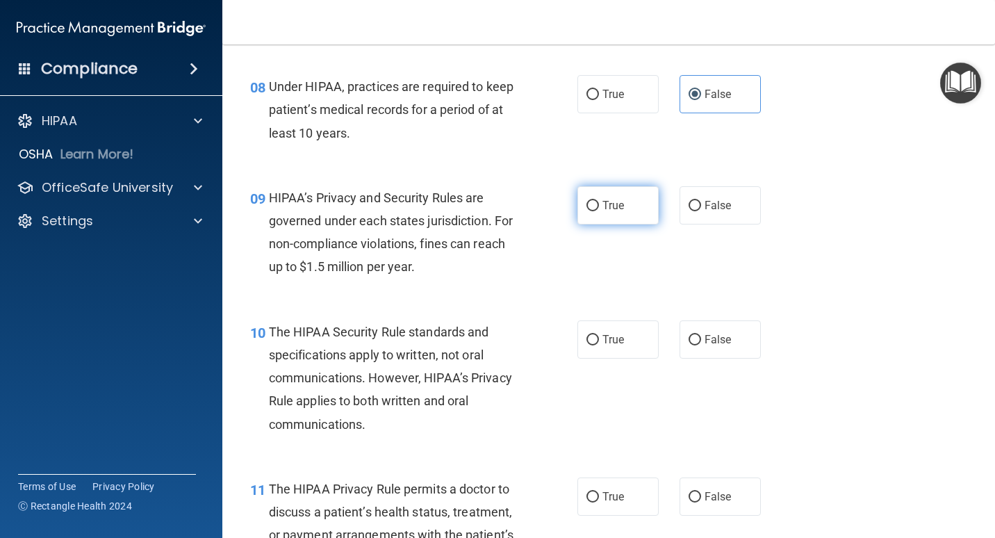
click at [604, 213] on label "True" at bounding box center [617, 205] width 81 height 38
click at [599, 211] on input "True" at bounding box center [592, 206] width 13 height 10
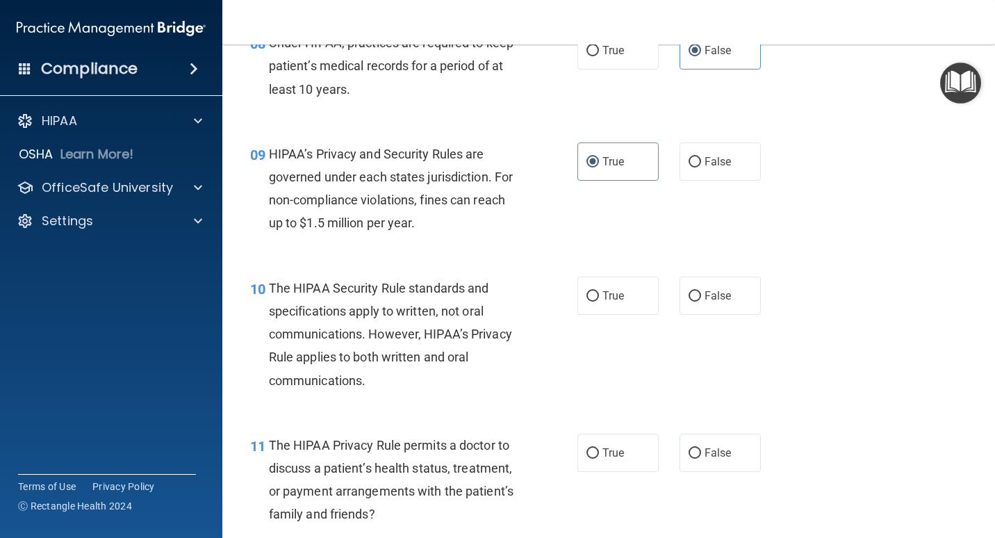
scroll to position [1181, 0]
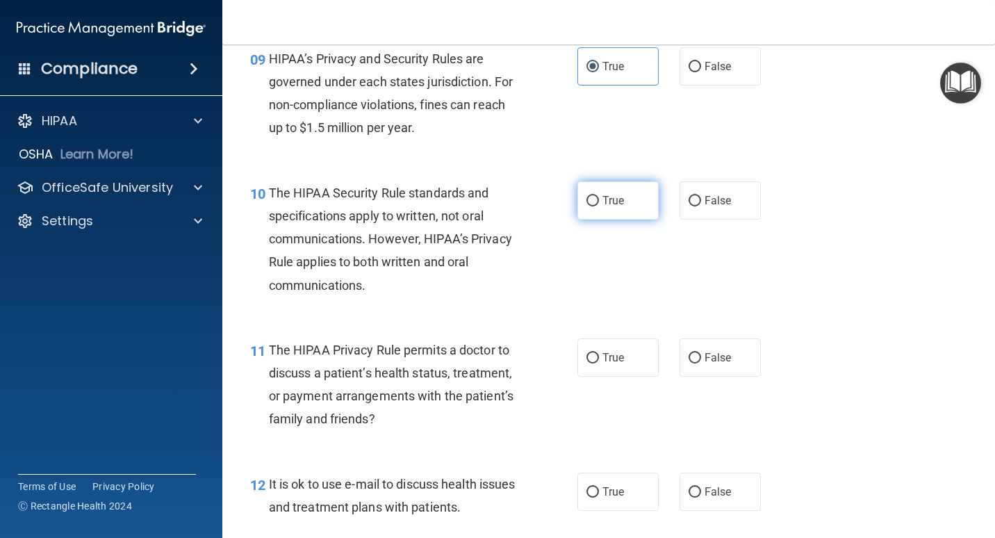
click at [638, 206] on label "True" at bounding box center [617, 200] width 81 height 38
click at [599, 206] on input "True" at bounding box center [592, 201] width 13 height 10
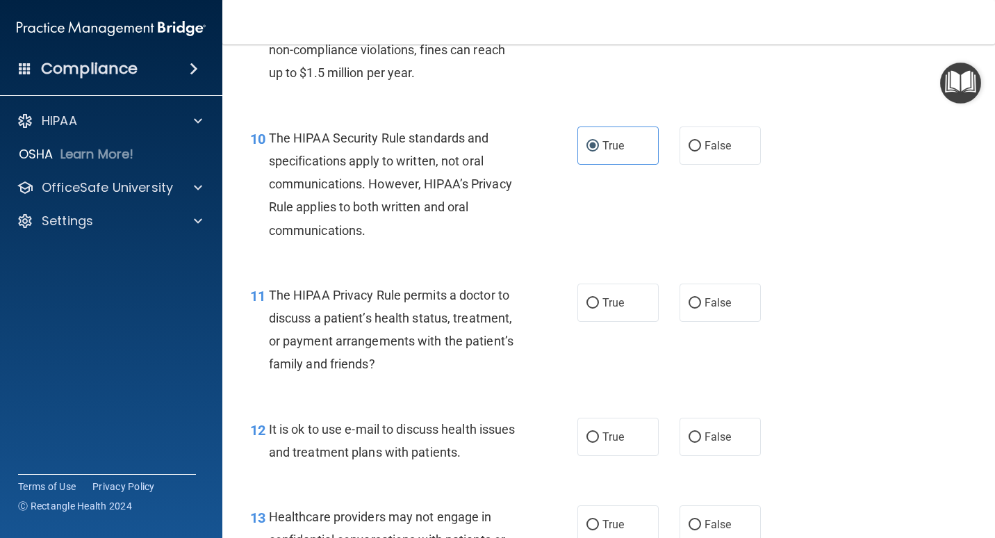
scroll to position [1320, 0]
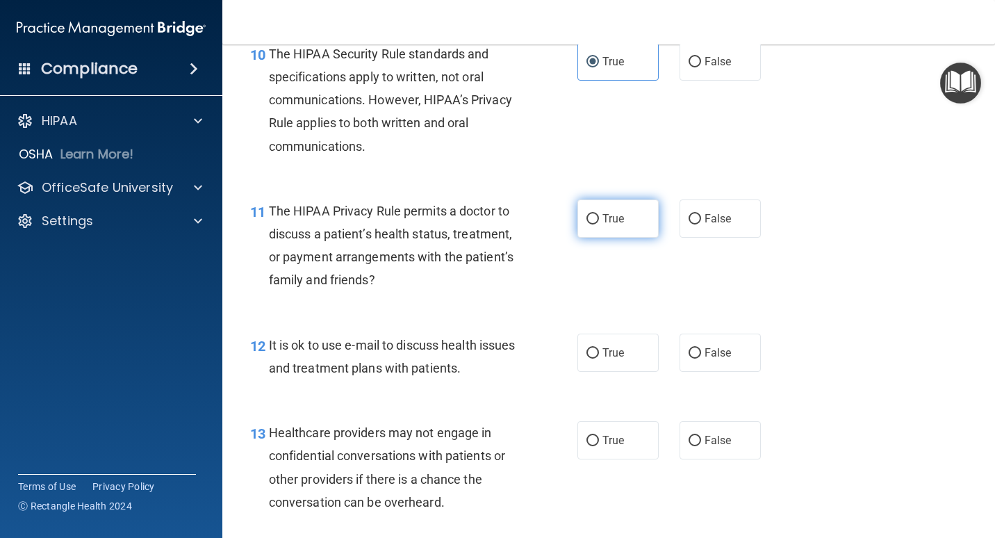
click at [633, 226] on label "True" at bounding box center [617, 218] width 81 height 38
click at [599, 224] on input "True" at bounding box center [592, 219] width 13 height 10
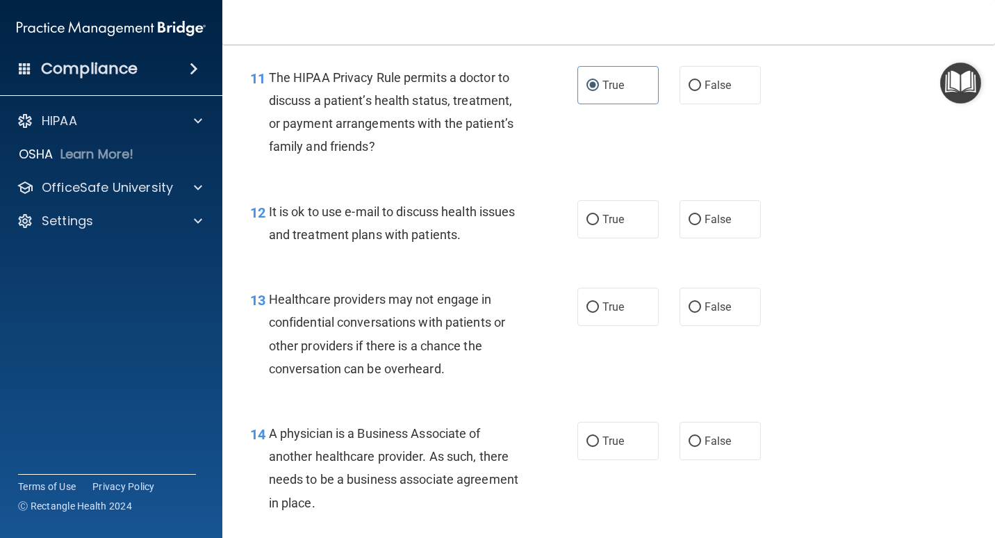
scroll to position [1459, 0]
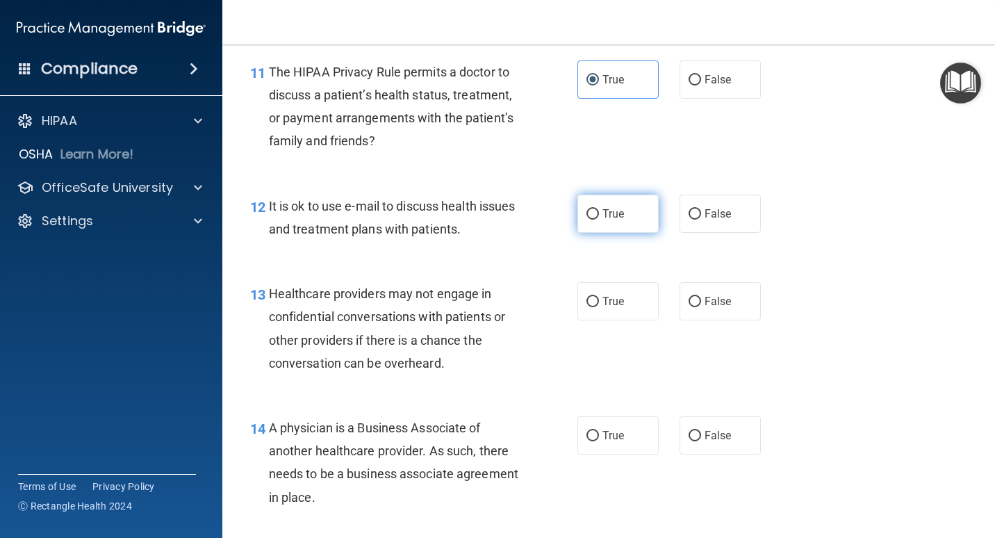
click at [613, 220] on label "True" at bounding box center [617, 214] width 81 height 38
click at [599, 220] on input "True" at bounding box center [592, 214] width 13 height 10
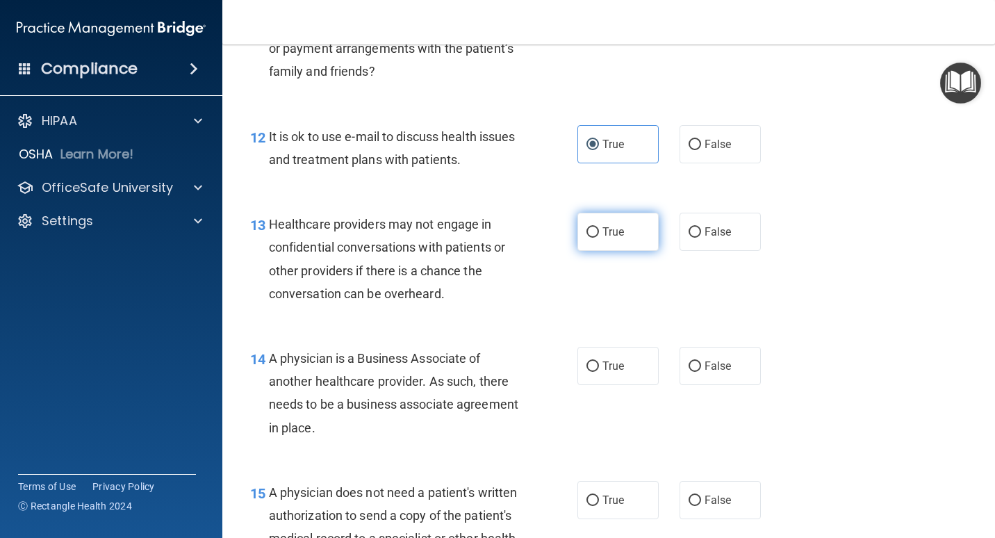
click at [588, 238] on label "True" at bounding box center [617, 232] width 81 height 38
click at [588, 238] on input "True" at bounding box center [592, 232] width 13 height 10
click at [658, 368] on input "False" at bounding box center [695, 366] width 13 height 10
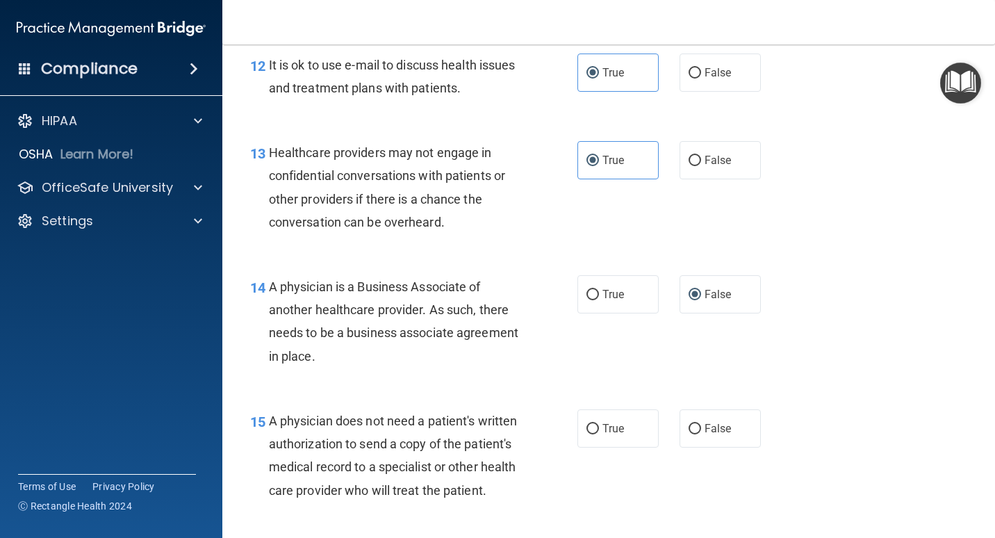
scroll to position [1668, 0]
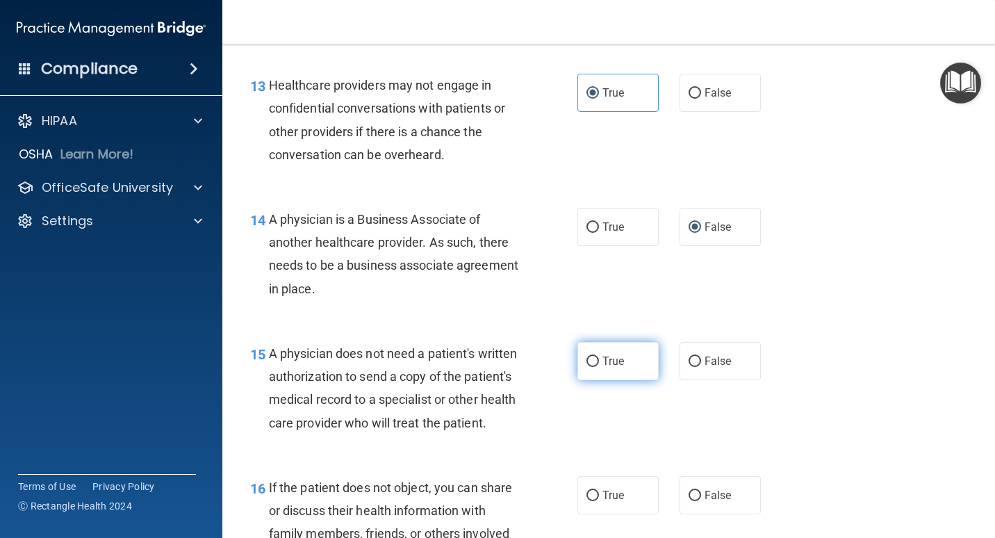
click at [585, 369] on label "True" at bounding box center [617, 361] width 81 height 38
click at [586, 367] on input "True" at bounding box center [592, 361] width 13 height 10
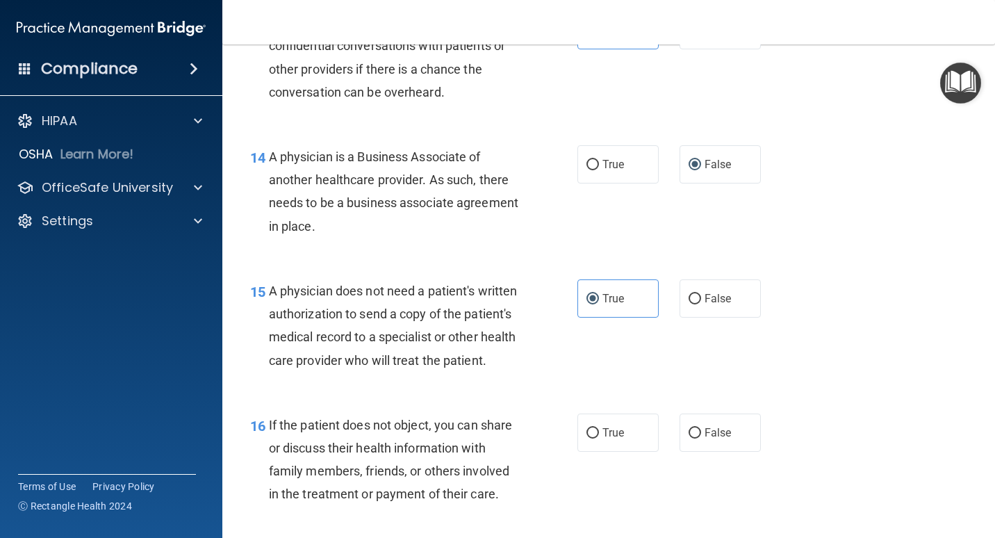
scroll to position [1876, 0]
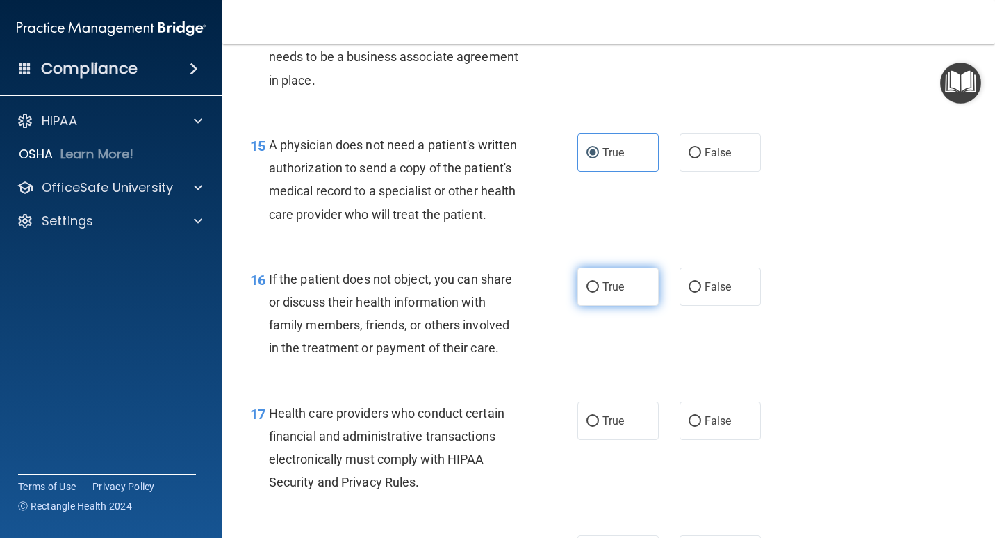
click at [619, 293] on span "True" at bounding box center [613, 286] width 22 height 13
click at [599, 293] on input "True" at bounding box center [592, 287] width 13 height 10
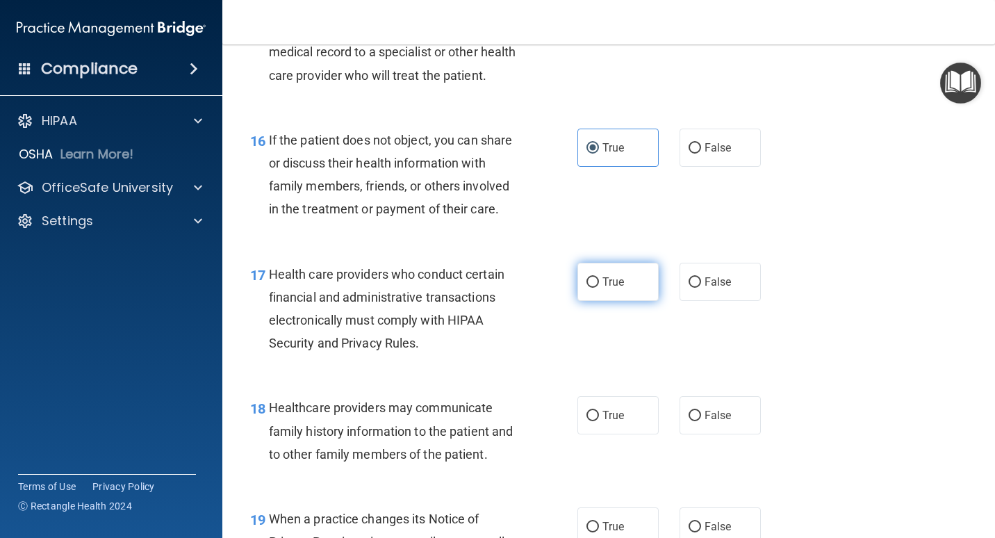
click at [636, 301] on label "True" at bounding box center [617, 282] width 81 height 38
click at [599, 288] on input "True" at bounding box center [592, 282] width 13 height 10
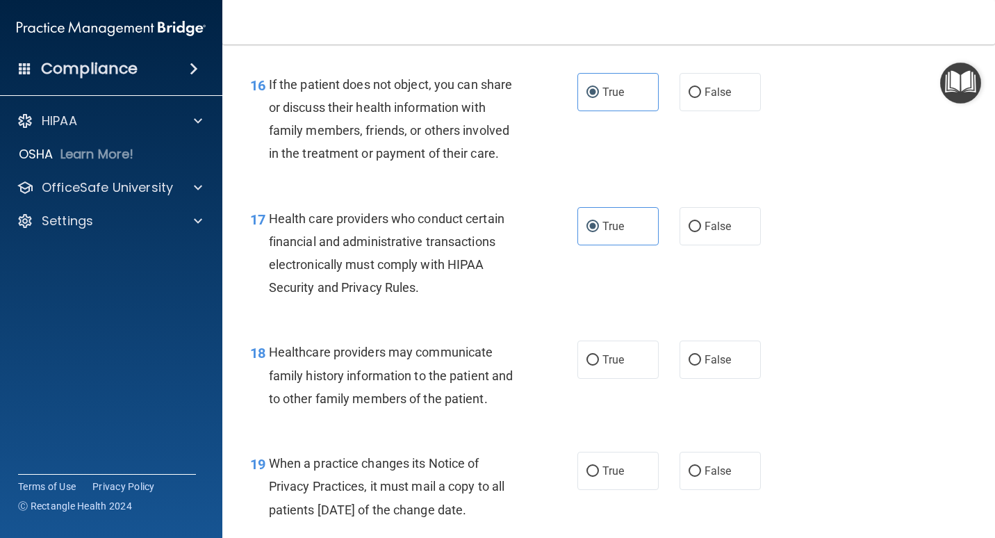
scroll to position [2154, 0]
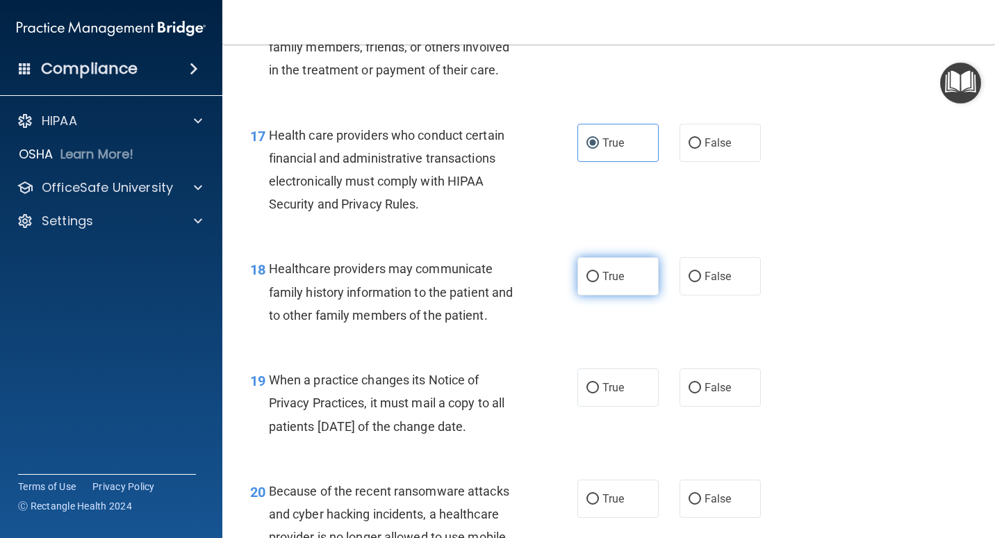
click at [606, 283] on span "True" at bounding box center [613, 276] width 22 height 13
click at [599, 282] on input "True" at bounding box center [592, 277] width 13 height 10
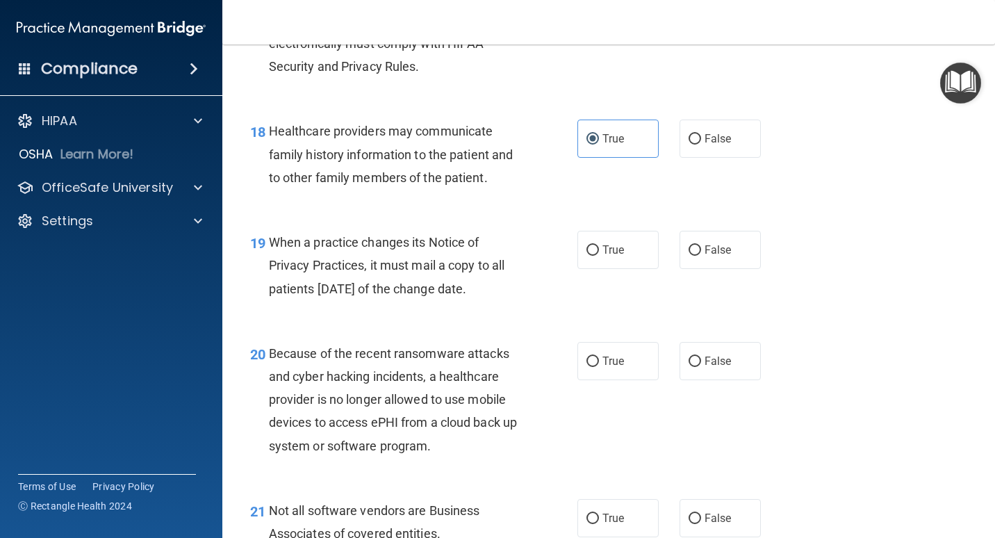
scroll to position [2293, 0]
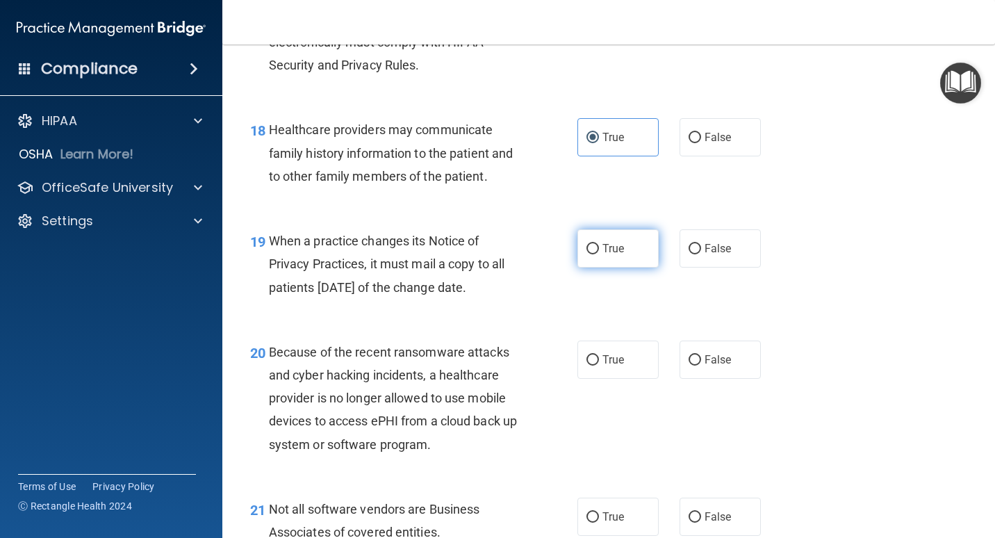
click at [614, 268] on label "True" at bounding box center [617, 248] width 81 height 38
click at [599, 254] on input "True" at bounding box center [592, 249] width 13 height 10
click at [658, 377] on label "False" at bounding box center [720, 359] width 81 height 38
click at [658, 365] on input "False" at bounding box center [695, 360] width 13 height 10
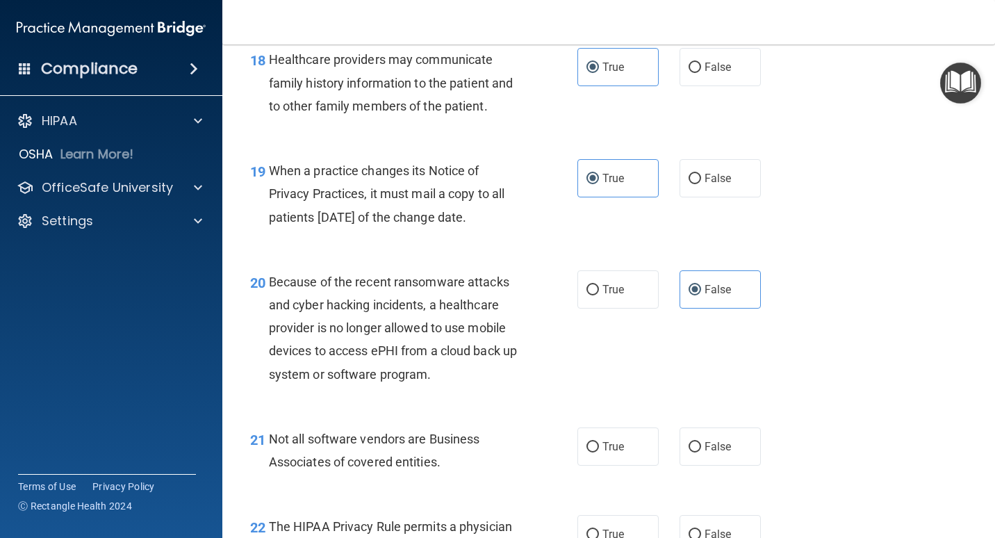
scroll to position [2501, 0]
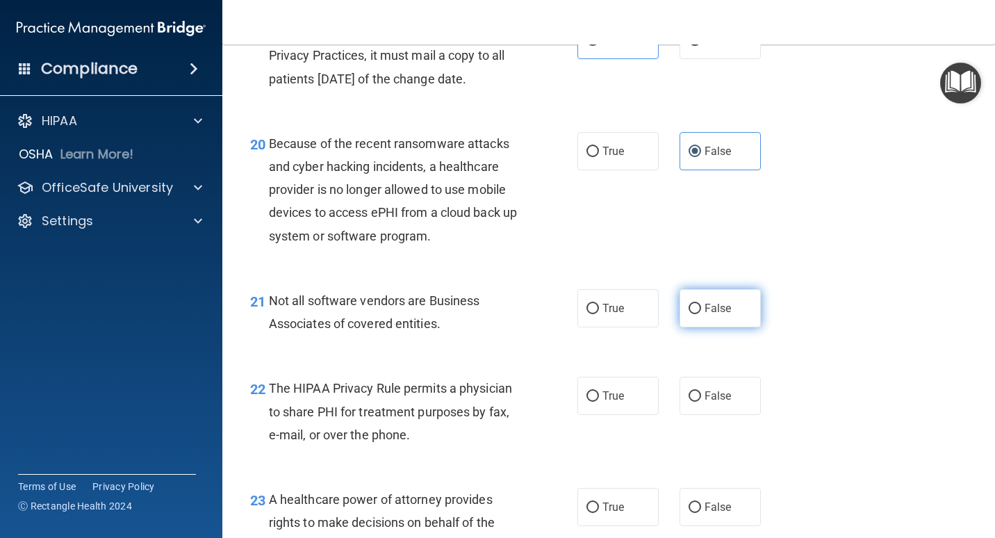
click at [658, 314] on input "False" at bounding box center [695, 309] width 13 height 10
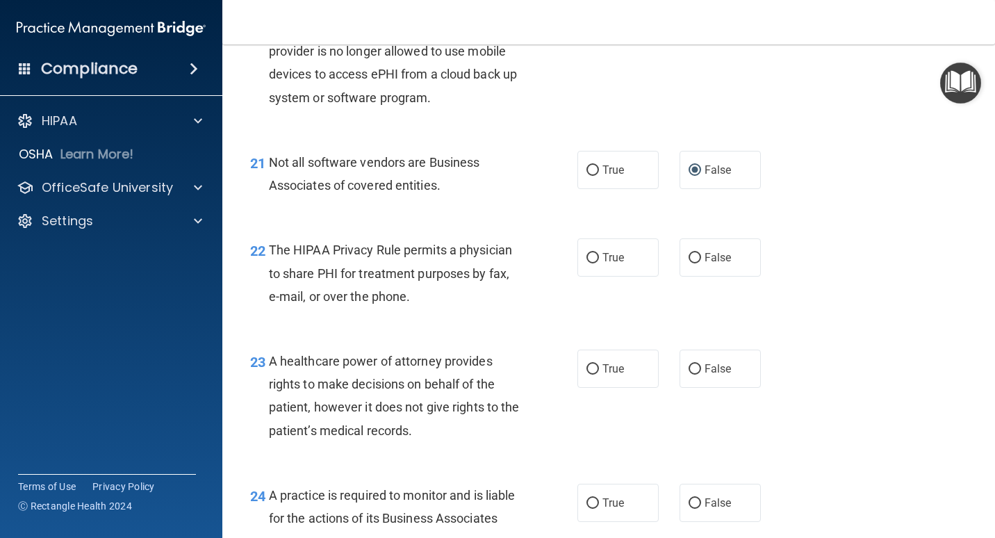
scroll to position [2640, 0]
click at [602, 263] on span "True" at bounding box center [613, 256] width 22 height 13
click at [599, 263] on input "True" at bounding box center [592, 257] width 13 height 10
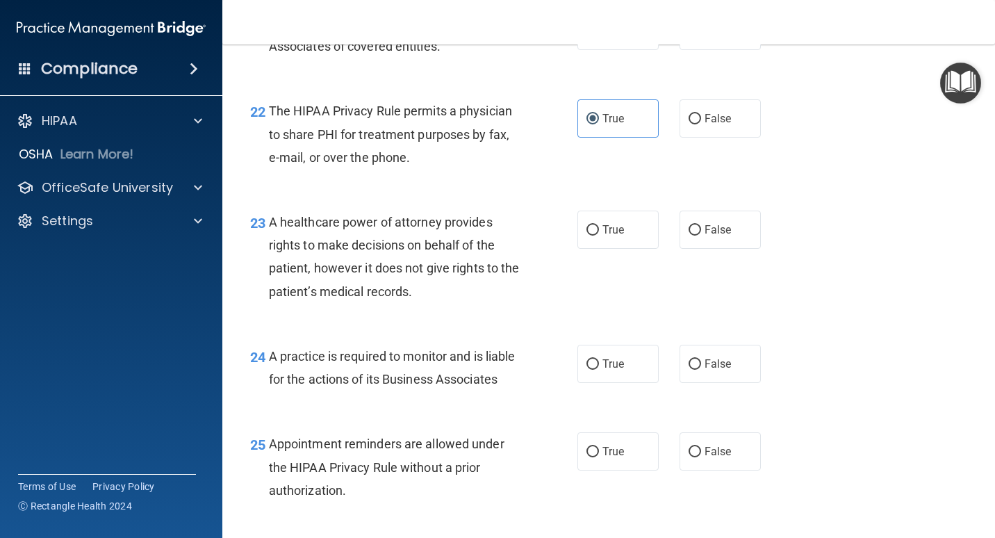
scroll to position [2779, 0]
click at [658, 236] on span "False" at bounding box center [718, 228] width 27 height 13
click at [658, 235] on input "False" at bounding box center [695, 229] width 13 height 10
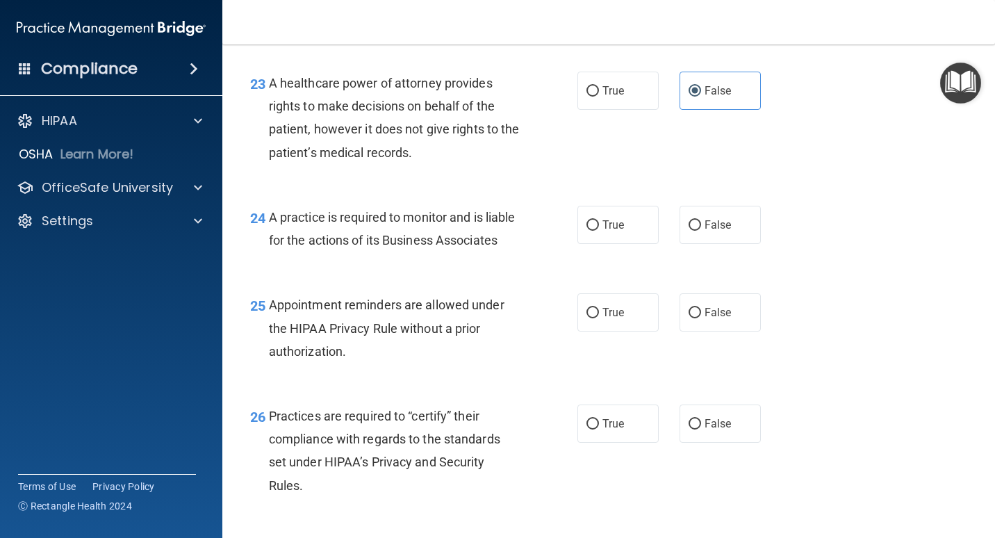
scroll to position [2918, 0]
click at [658, 243] on label "False" at bounding box center [720, 224] width 81 height 38
click at [658, 230] on input "False" at bounding box center [695, 225] width 13 height 10
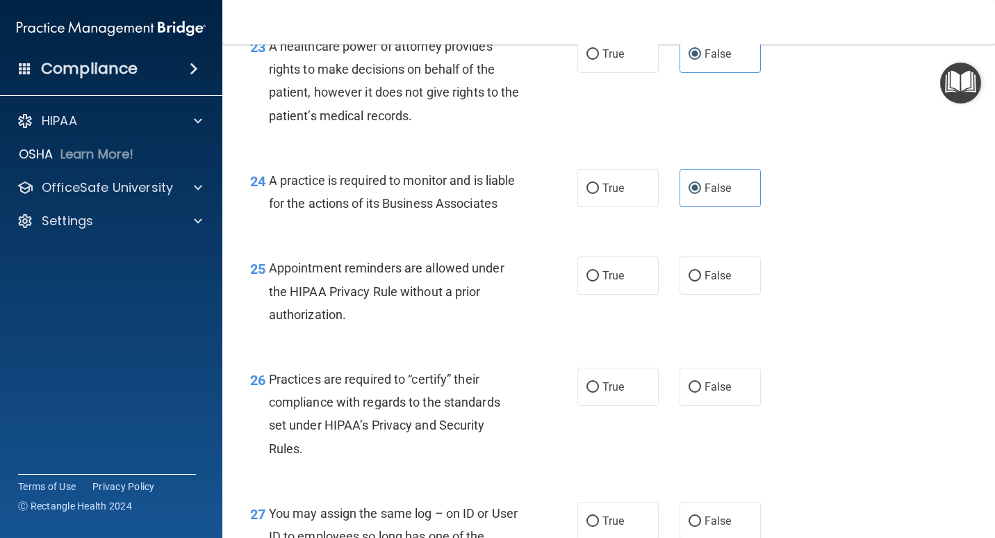
scroll to position [2988, 0]
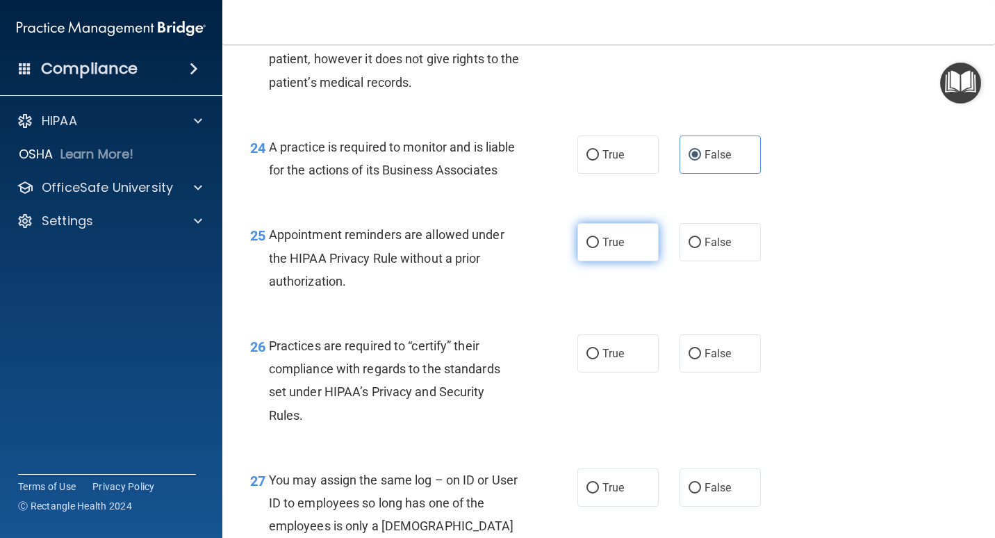
click at [609, 249] on span "True" at bounding box center [613, 242] width 22 height 13
click at [599, 248] on input "True" at bounding box center [592, 243] width 13 height 10
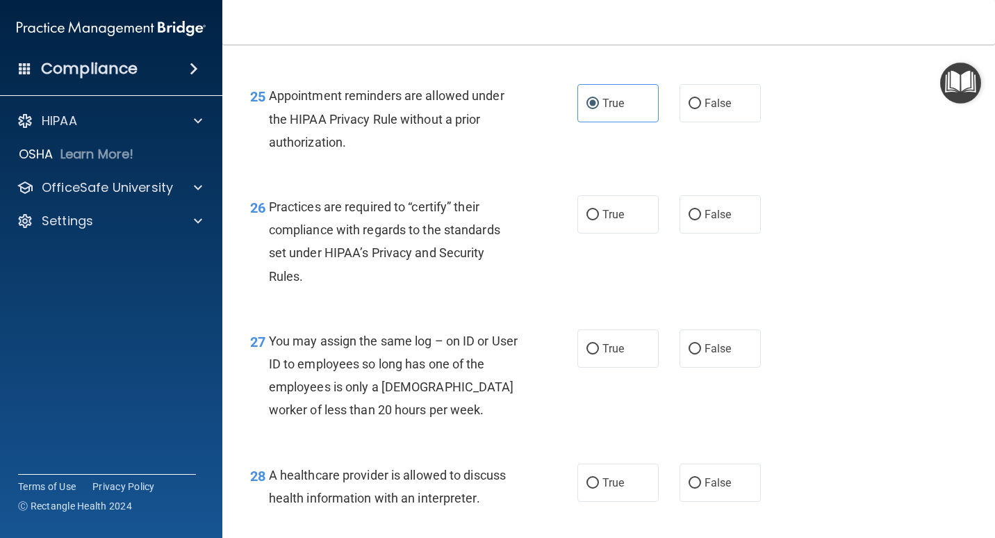
scroll to position [3196, 0]
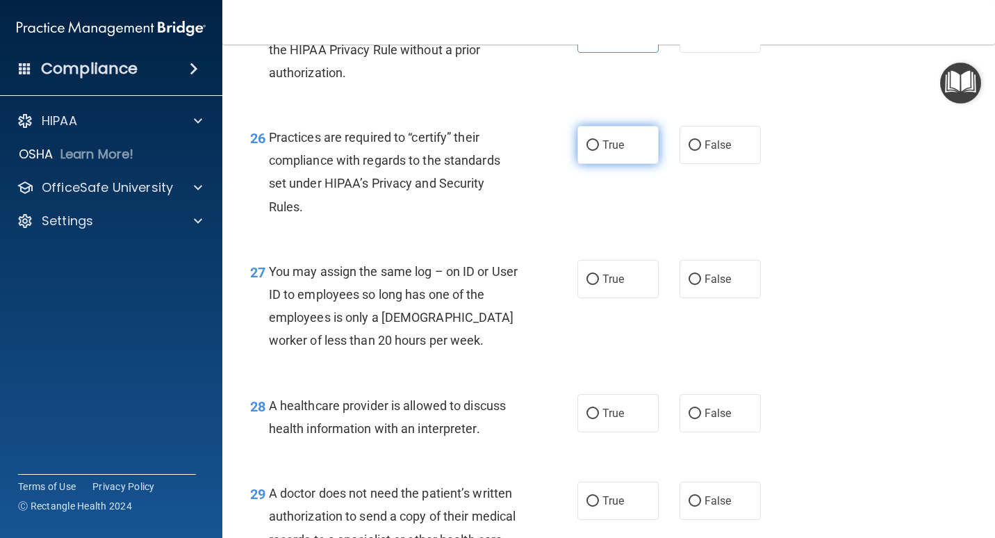
click at [586, 164] on label "True" at bounding box center [617, 145] width 81 height 38
click at [586, 151] on input "True" at bounding box center [592, 145] width 13 height 10
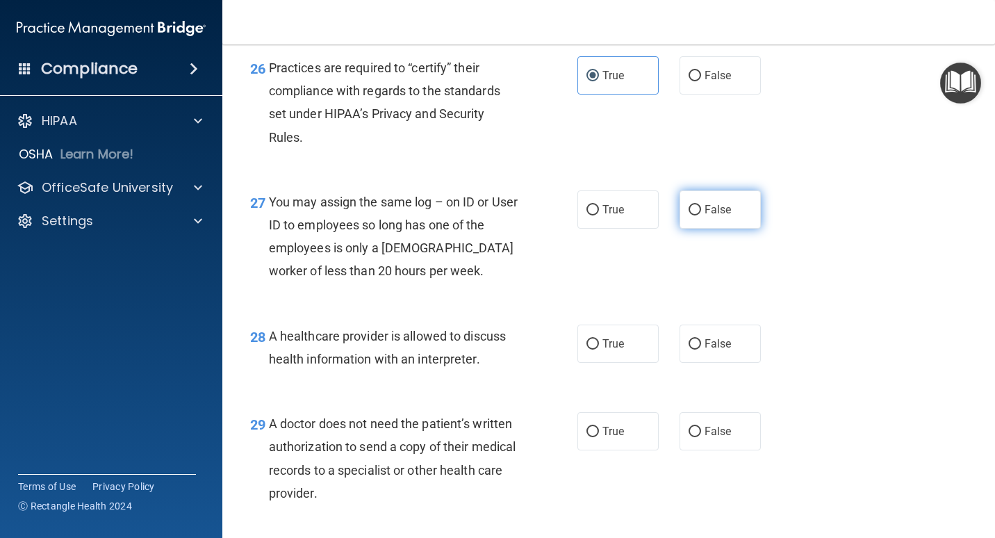
click at [658, 216] on span "False" at bounding box center [718, 209] width 27 height 13
click at [658, 215] on input "False" at bounding box center [695, 210] width 13 height 10
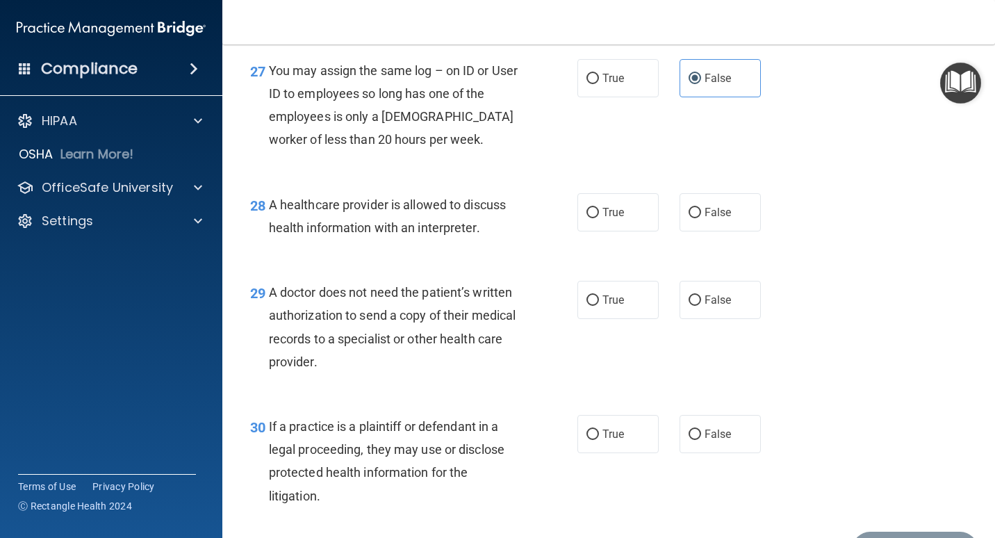
scroll to position [3405, 0]
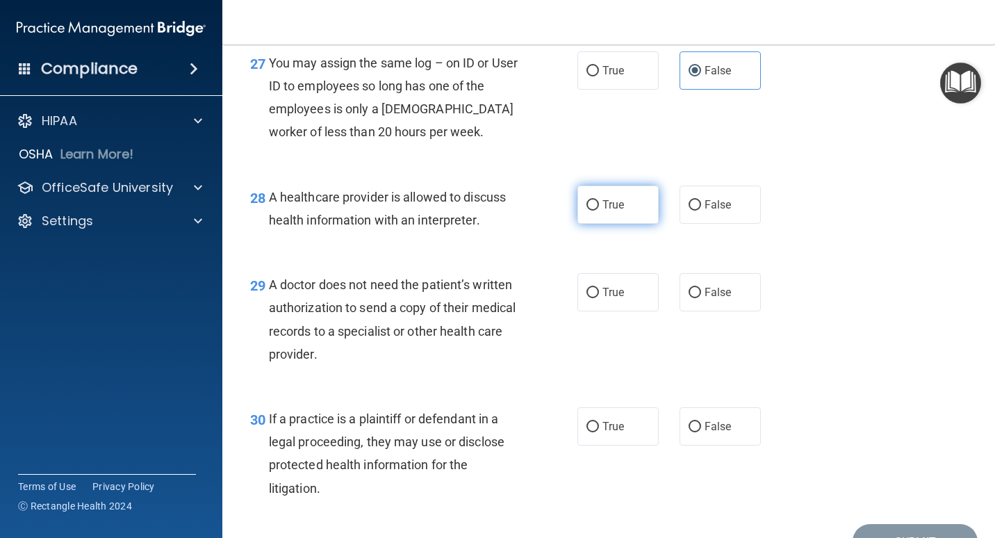
click at [625, 224] on label "True" at bounding box center [617, 205] width 81 height 38
click at [599, 211] on input "True" at bounding box center [592, 205] width 13 height 10
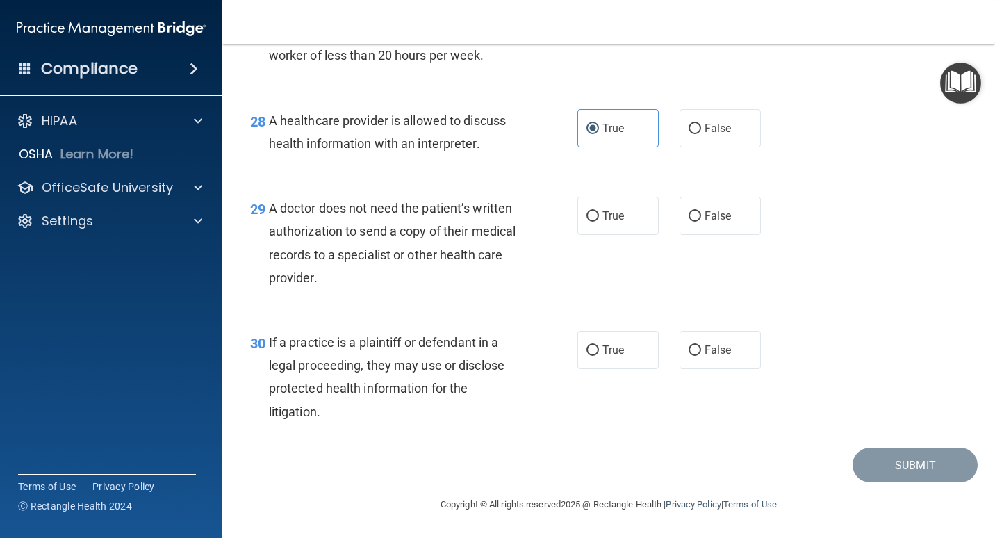
scroll to position [3528, 0]
click at [658, 215] on span "False" at bounding box center [718, 215] width 27 height 13
click at [658, 215] on input "False" at bounding box center [695, 216] width 13 height 10
click at [594, 354] on label "True" at bounding box center [617, 350] width 81 height 38
click at [594, 354] on input "True" at bounding box center [592, 350] width 13 height 10
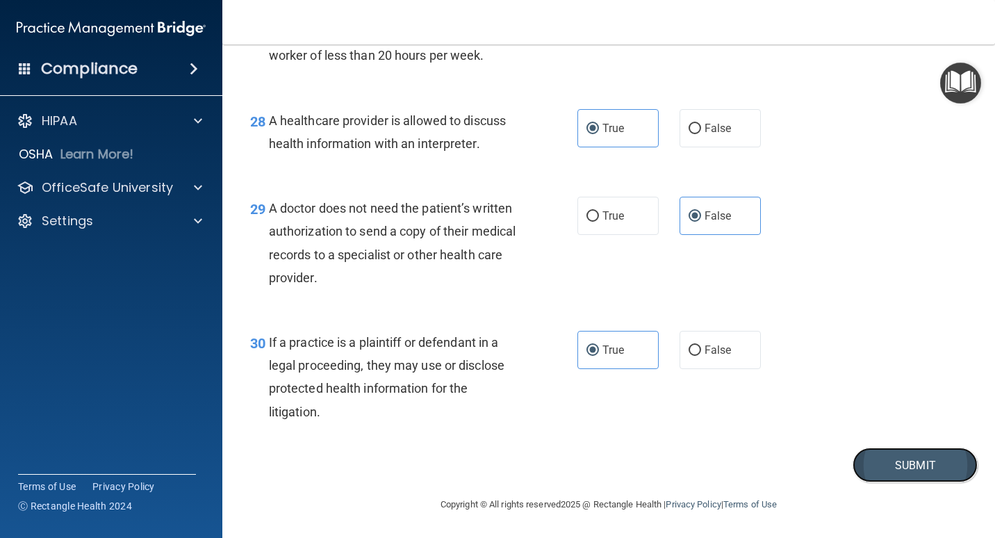
click at [658, 421] on button "Submit" at bounding box center [915, 464] width 125 height 35
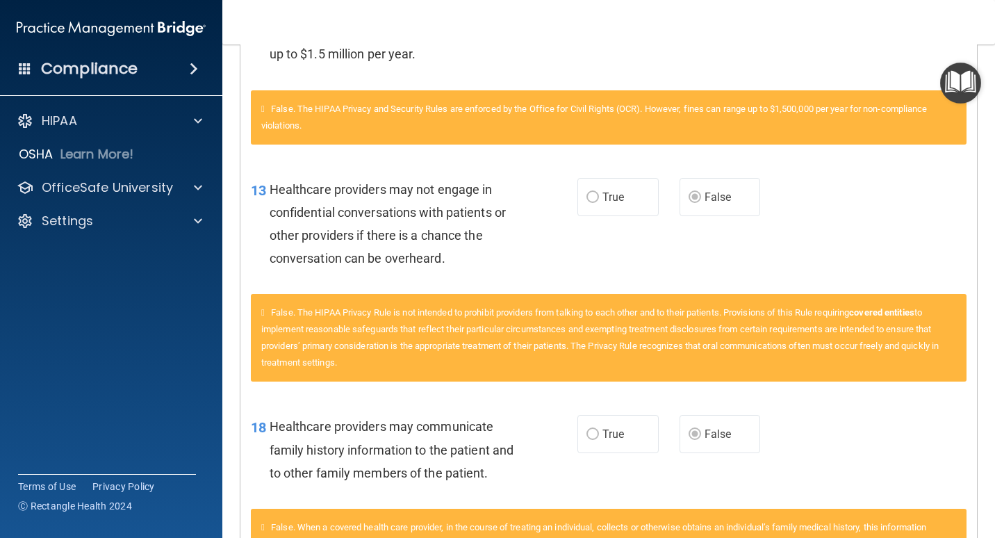
scroll to position [139, 0]
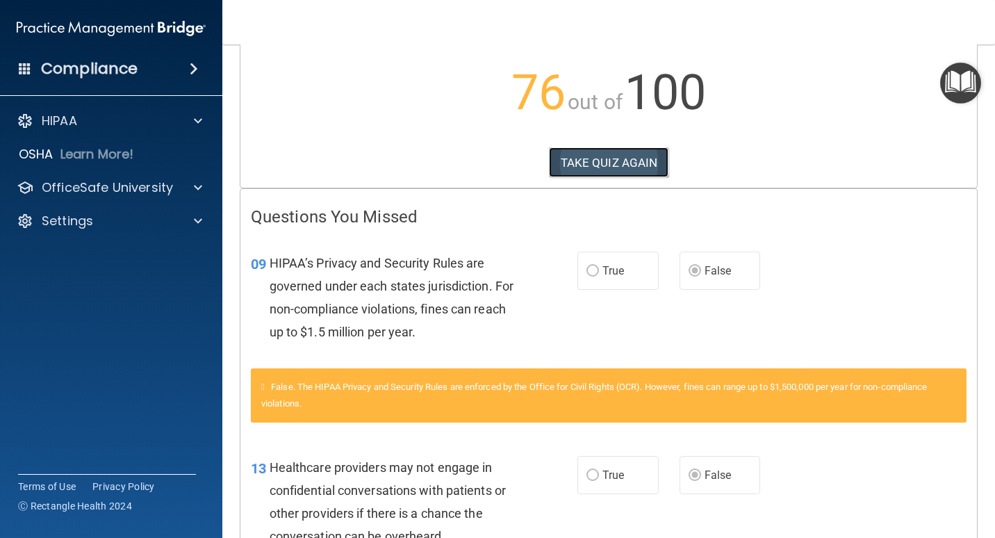
click at [618, 161] on button "TAKE QUIZ AGAIN" at bounding box center [609, 162] width 120 height 31
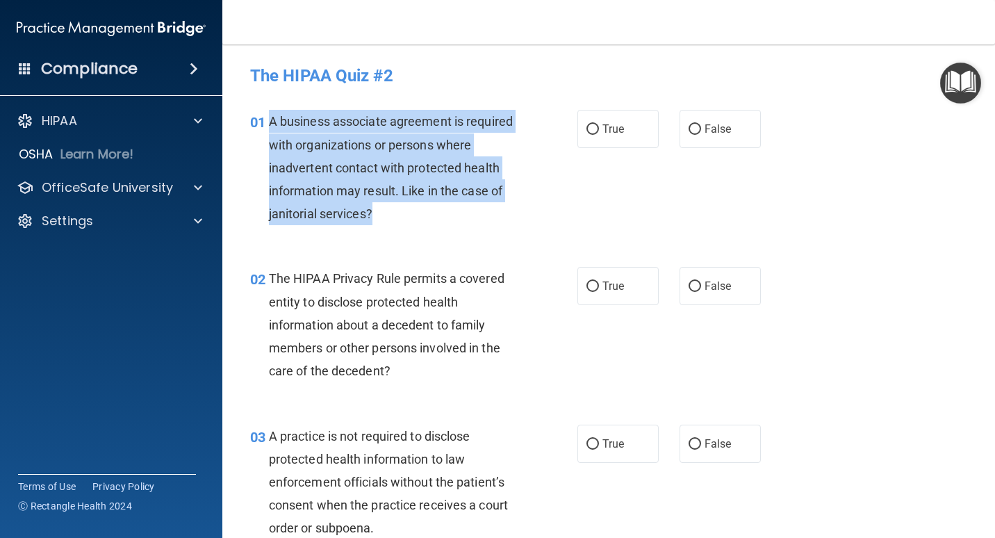
drag, startPoint x: 391, startPoint y: 211, endPoint x: 268, endPoint y: 121, distance: 152.2
click at [269, 121] on div "A business associate agreement is required with organizations or persons where …" at bounding box center [399, 167] width 261 height 115
click at [540, 215] on div "01 A business associate agreement is required with organizations or persons whe…" at bounding box center [413, 171] width 369 height 122
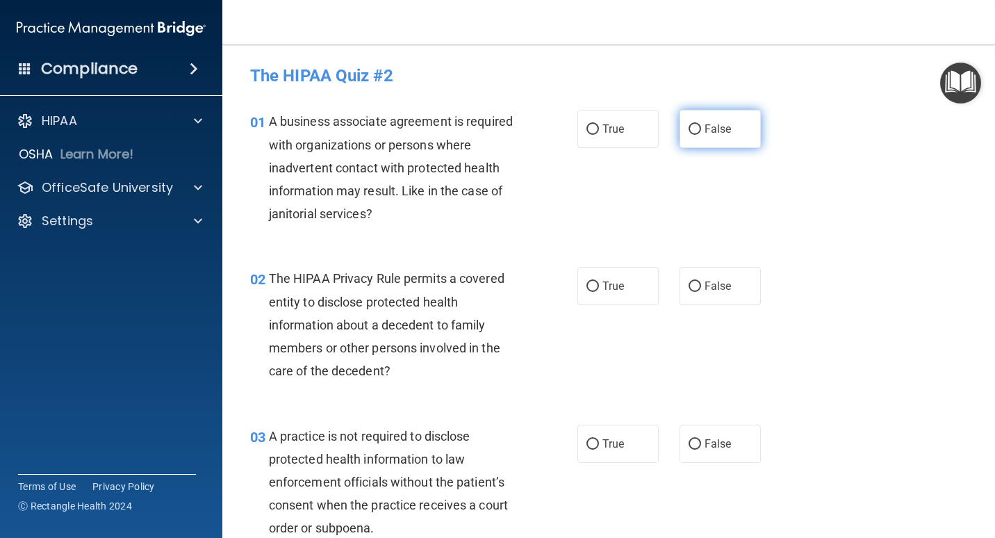
click at [658, 126] on label "False" at bounding box center [720, 129] width 81 height 38
click at [658, 126] on input "False" at bounding box center [695, 129] width 13 height 10
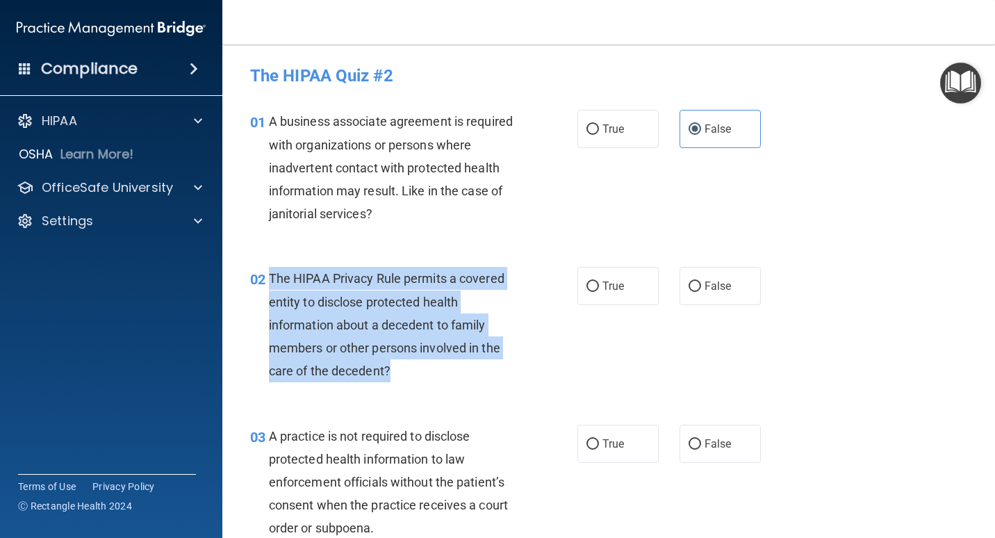
drag, startPoint x: 399, startPoint y: 370, endPoint x: 270, endPoint y: 280, distance: 156.7
click at [270, 280] on div "The HIPAA Privacy Rule permits a covered entity to disclose protected health in…" at bounding box center [399, 324] width 261 height 115
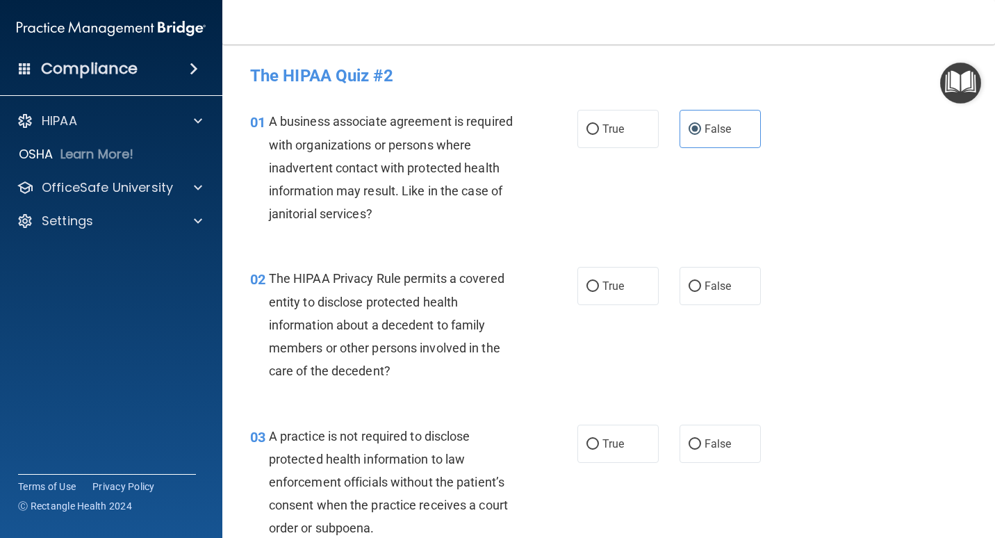
click at [507, 216] on div "A business associate agreement is required with organizations or persons where …" at bounding box center [399, 167] width 261 height 115
click at [606, 281] on span "True" at bounding box center [613, 285] width 22 height 13
click at [599, 281] on input "True" at bounding box center [592, 286] width 13 height 10
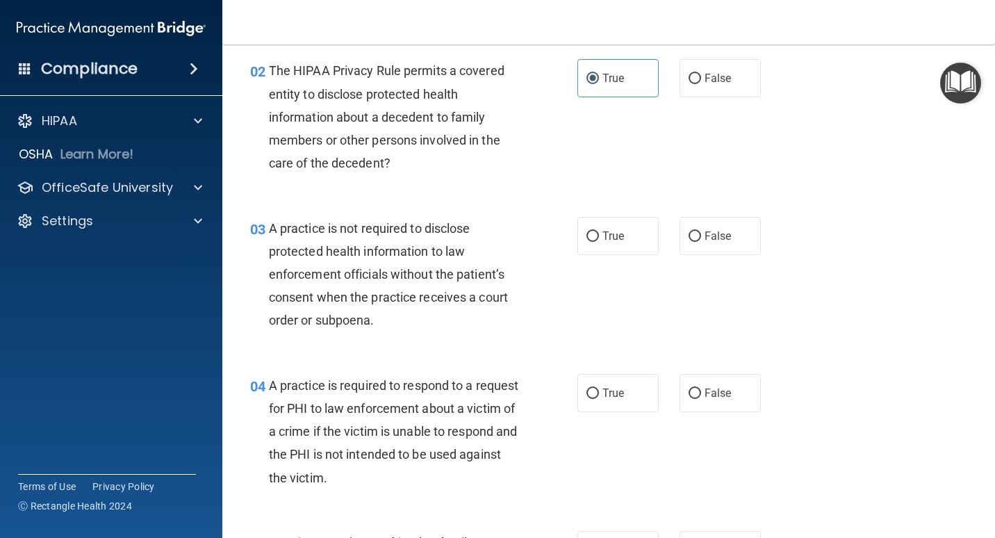
scroll to position [208, 0]
drag, startPoint x: 388, startPoint y: 321, endPoint x: 381, endPoint y: 321, distance: 7.6
click at [381, 321] on div "A practice is not required to disclose protected health information to law enfo…" at bounding box center [399, 273] width 261 height 115
click at [658, 237] on span "False" at bounding box center [718, 235] width 27 height 13
click at [658, 237] on input "False" at bounding box center [695, 236] width 13 height 10
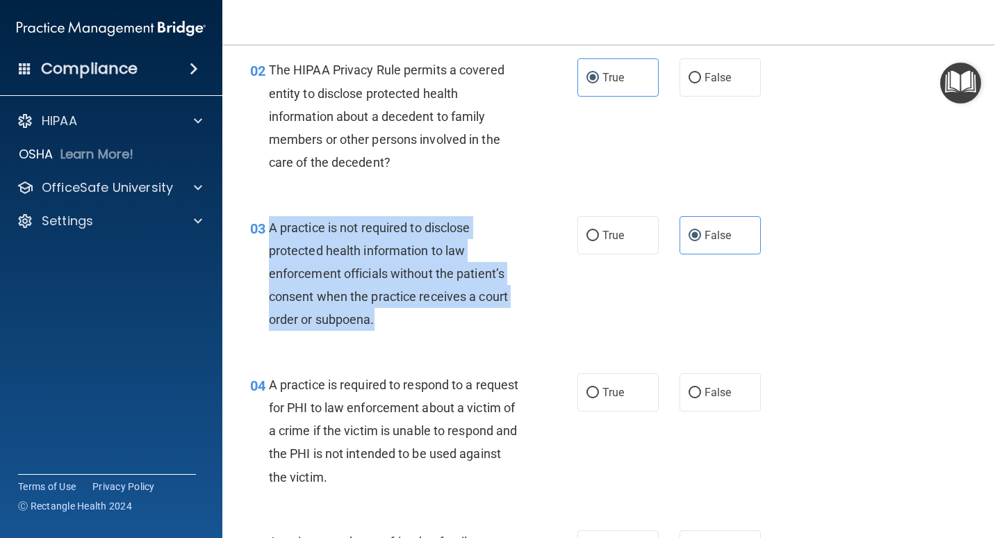
drag, startPoint x: 377, startPoint y: 313, endPoint x: 270, endPoint y: 226, distance: 137.8
click at [270, 226] on div "A practice is not required to disclose protected health information to law enfo…" at bounding box center [399, 273] width 261 height 115
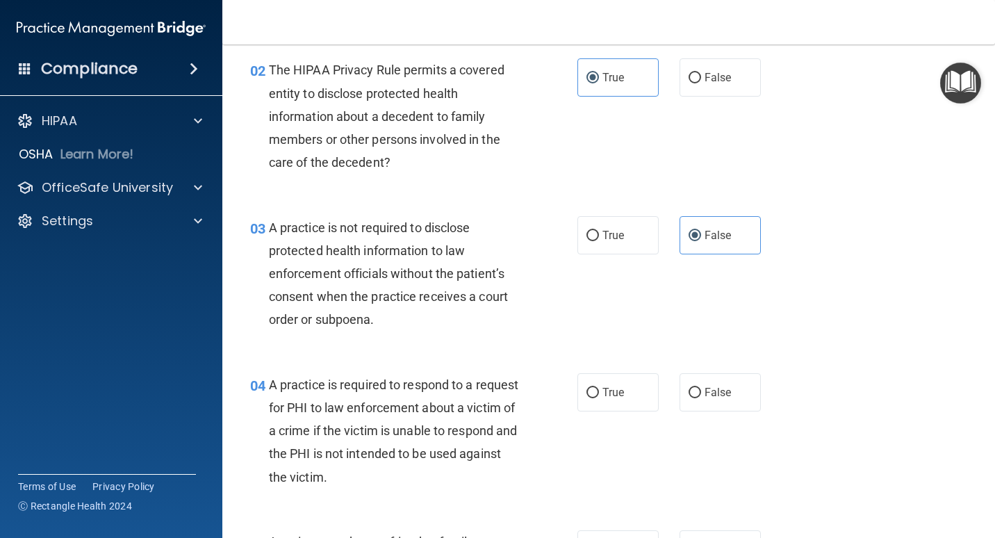
click at [518, 192] on div "02 The HIPAA Privacy Rule permits a covered entity to disclose protected health…" at bounding box center [609, 119] width 738 height 157
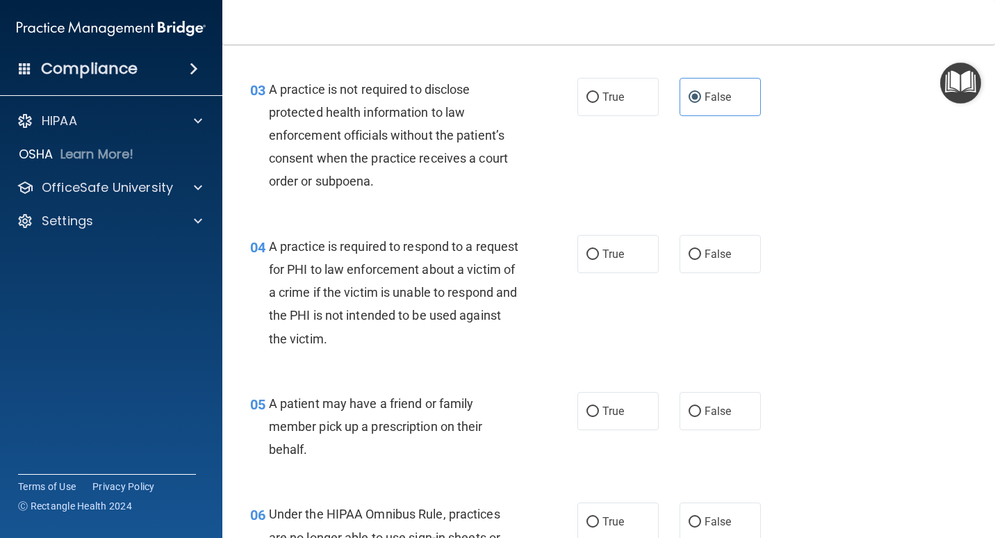
scroll to position [347, 0]
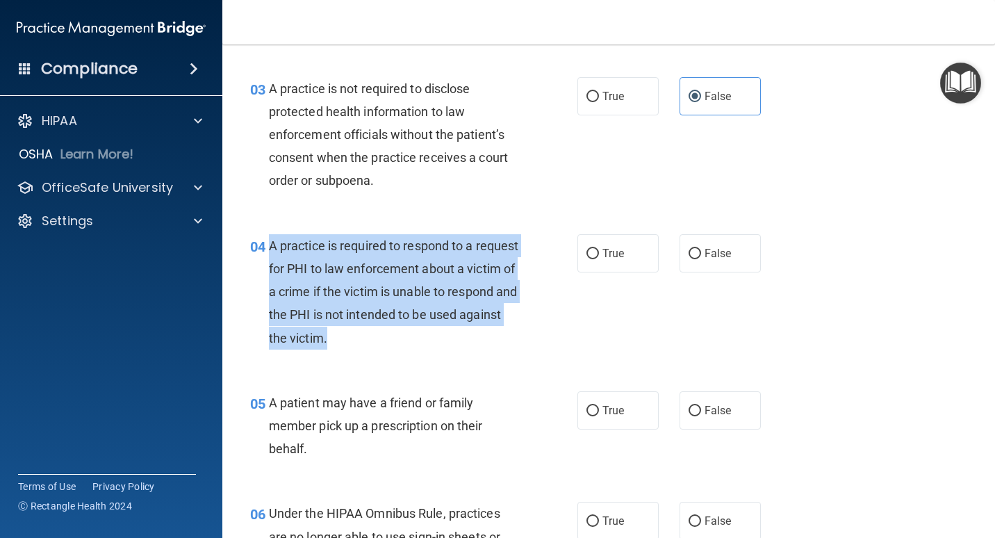
drag, startPoint x: 408, startPoint y: 338, endPoint x: 271, endPoint y: 238, distance: 169.5
click at [271, 238] on div "A practice is required to respond to a request for PHI to law enforcement about…" at bounding box center [399, 291] width 261 height 115
click at [592, 308] on div "04 A practice is required to respond to a request for PHI to law enforcement ab…" at bounding box center [413, 295] width 369 height 122
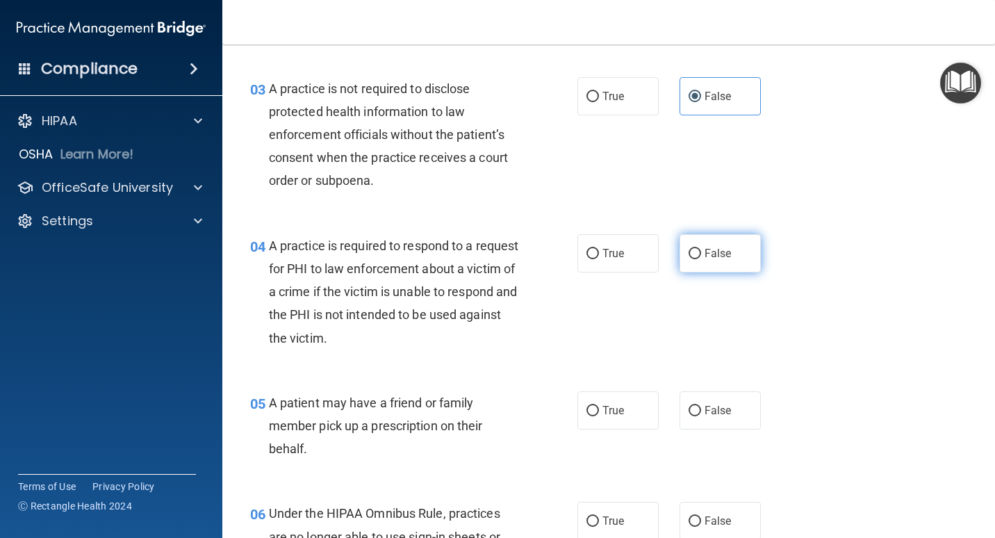
click at [658, 252] on span "False" at bounding box center [718, 253] width 27 height 13
click at [658, 252] on input "False" at bounding box center [695, 254] width 13 height 10
click at [514, 290] on div "A practice is required to respond to a request for PHI to law enforcement about…" at bounding box center [399, 291] width 261 height 115
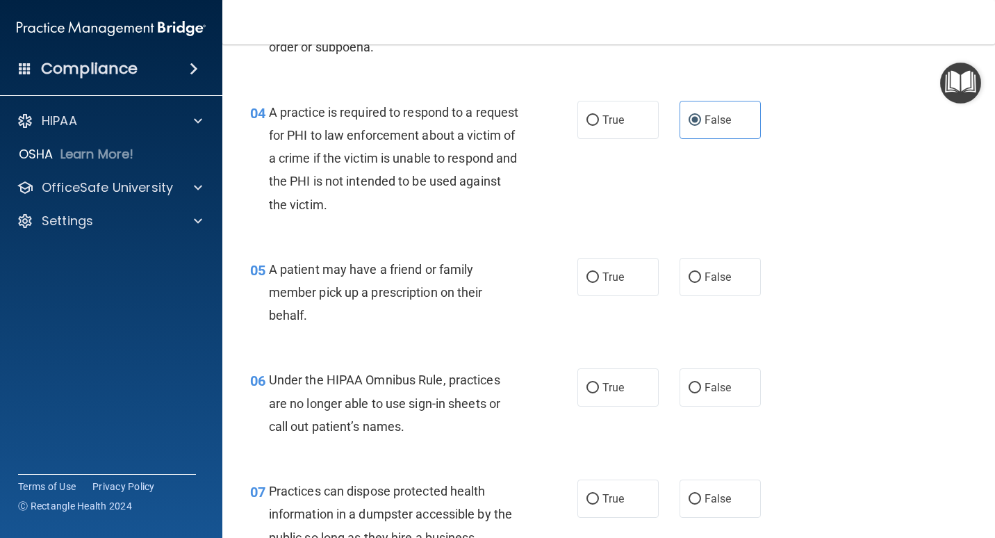
scroll to position [486, 0]
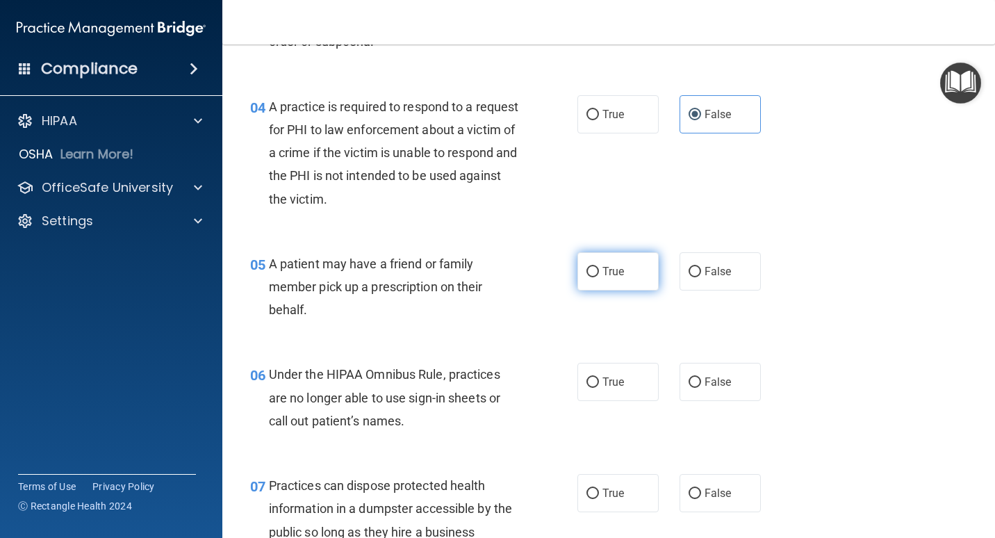
click at [596, 270] on label "True" at bounding box center [617, 271] width 81 height 38
click at [596, 270] on input "True" at bounding box center [592, 272] width 13 height 10
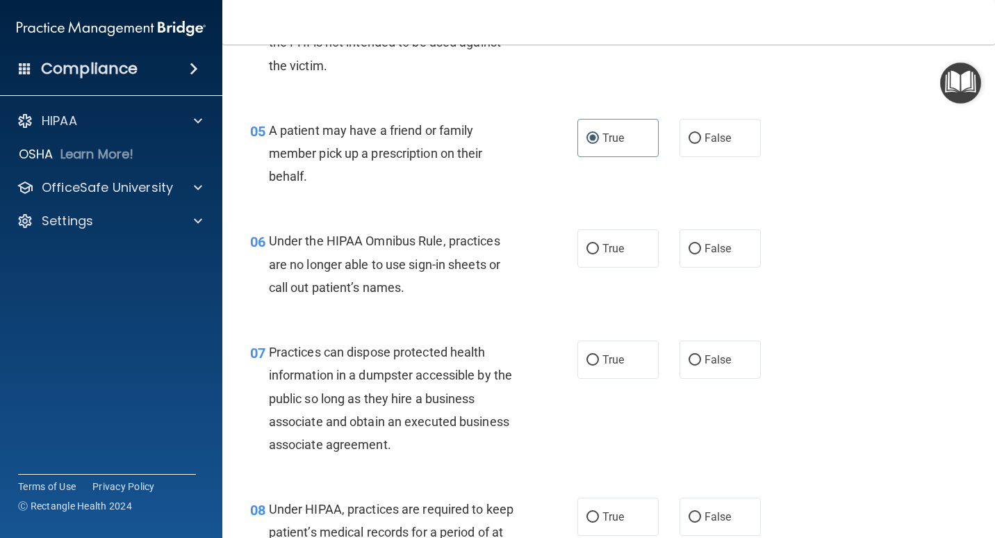
scroll to position [625, 0]
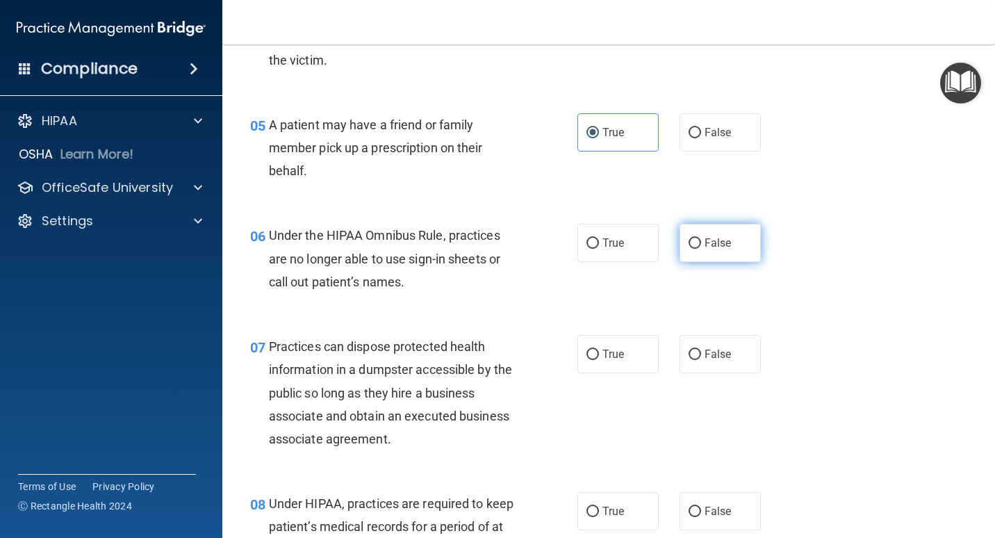
click at [658, 242] on span "False" at bounding box center [718, 242] width 27 height 13
click at [658, 242] on input "False" at bounding box center [695, 243] width 13 height 10
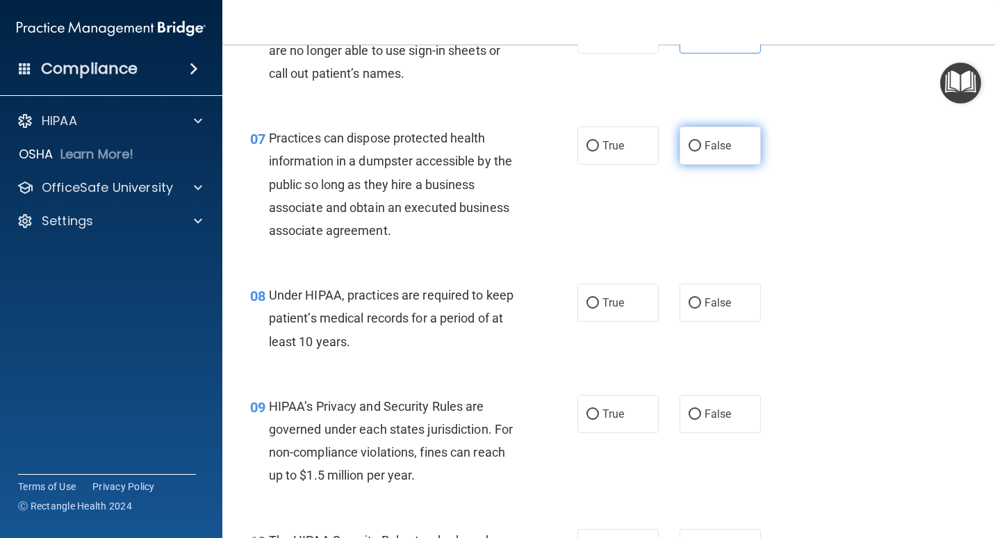
click at [658, 154] on label "False" at bounding box center [720, 145] width 81 height 38
click at [658, 151] on input "False" at bounding box center [695, 146] width 13 height 10
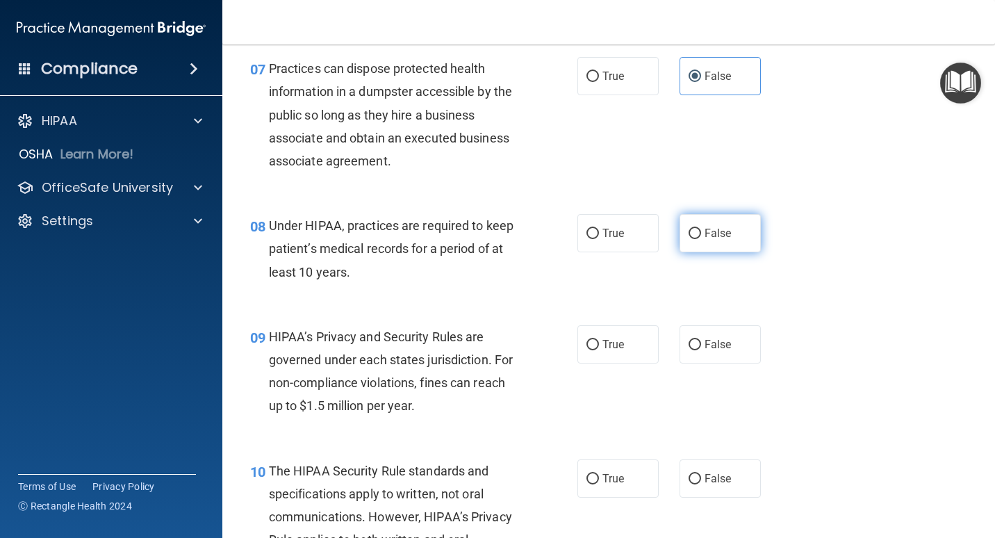
click at [658, 230] on input "False" at bounding box center [695, 234] width 13 height 10
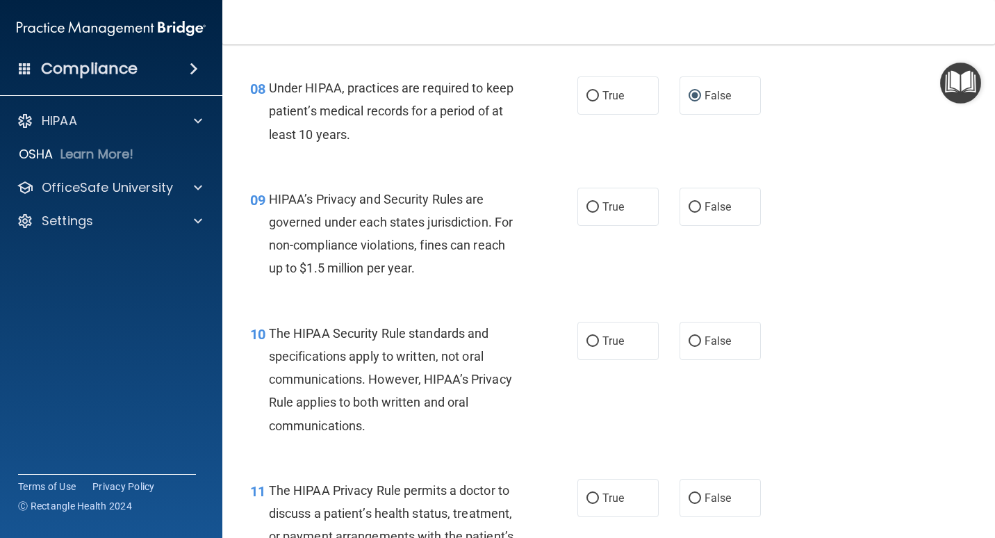
scroll to position [1042, 0]
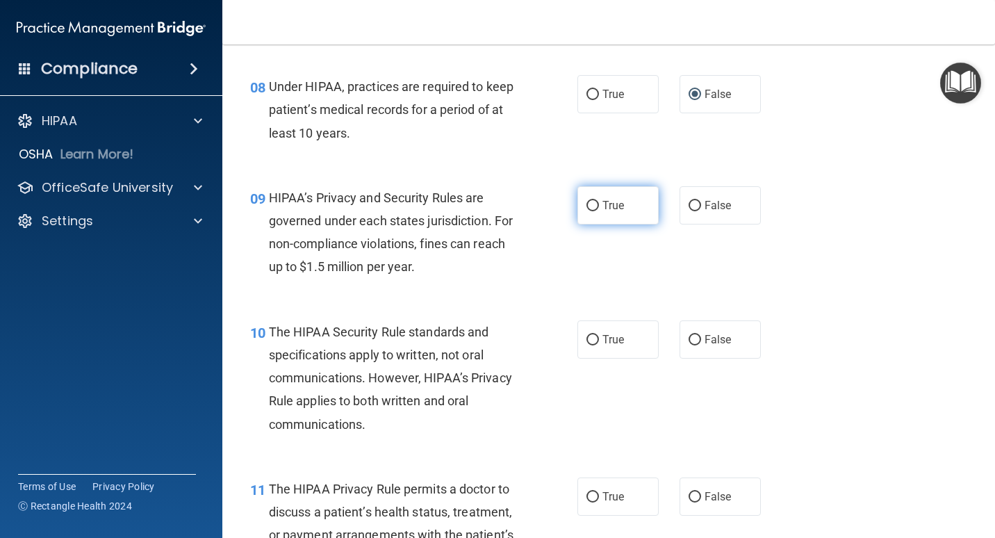
click at [627, 201] on label "True" at bounding box center [617, 205] width 81 height 38
click at [599, 201] on input "True" at bounding box center [592, 206] width 13 height 10
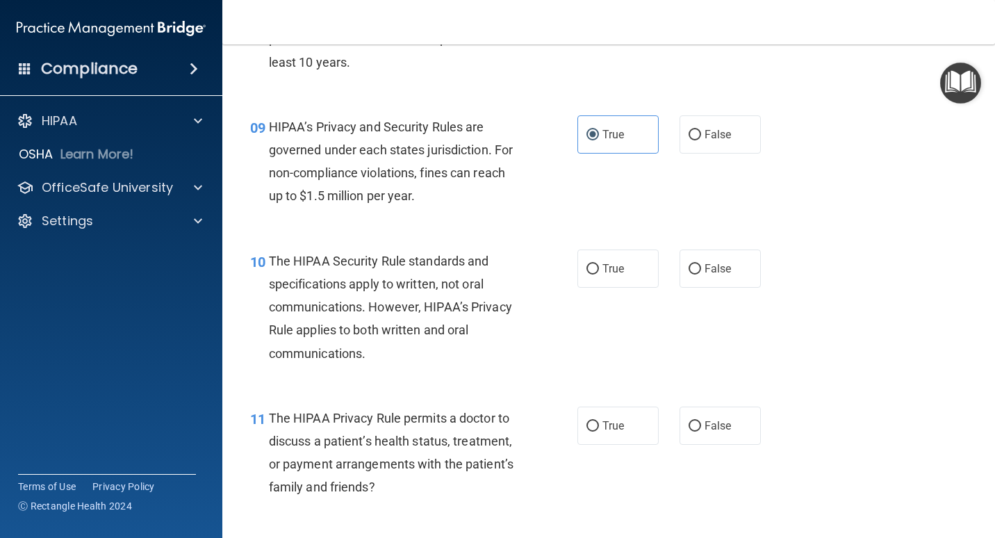
scroll to position [1112, 0]
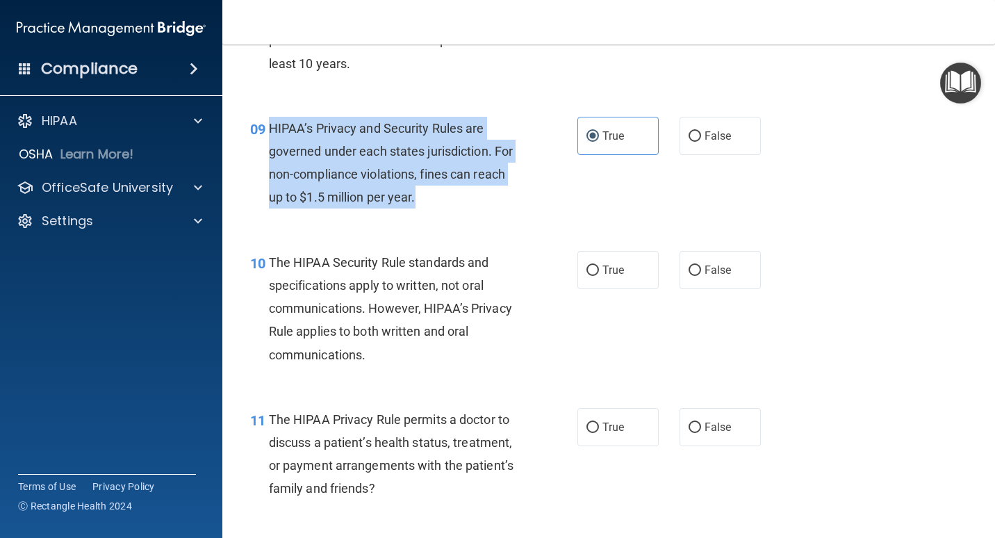
drag, startPoint x: 424, startPoint y: 205, endPoint x: 268, endPoint y: 131, distance: 172.2
click at [269, 131] on div "HIPAA’s Privacy and Security Rules are governed under each states jurisdiction.…" at bounding box center [399, 163] width 261 height 92
click at [505, 213] on div "09 HIPAA’s Privacy and Security Rules are governed under each states jurisdicti…" at bounding box center [413, 166] width 369 height 99
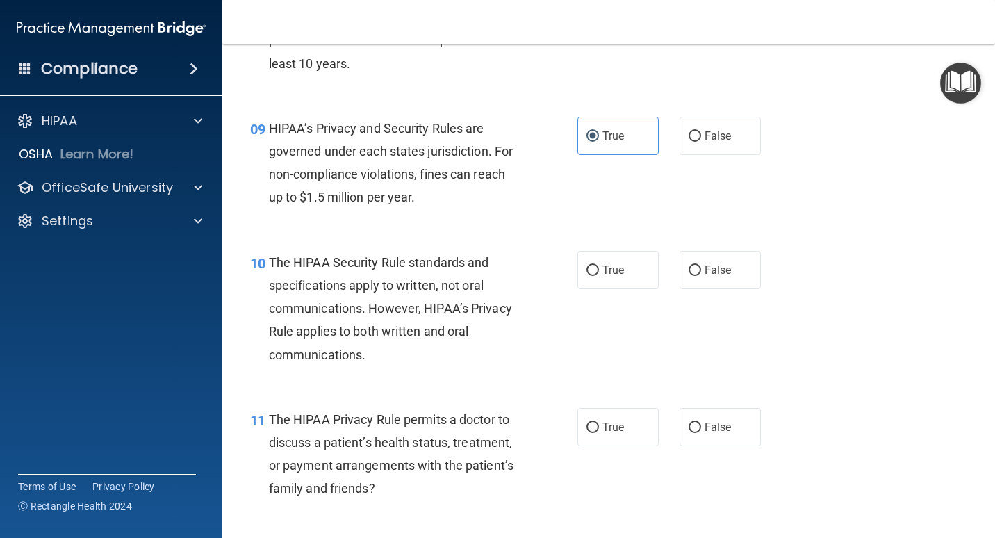
scroll to position [1181, 0]
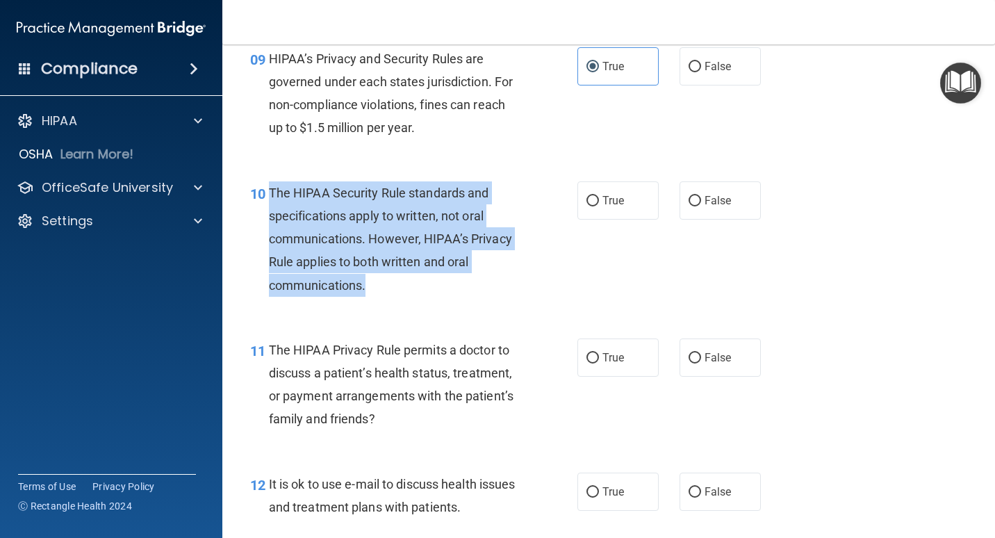
drag, startPoint x: 400, startPoint y: 282, endPoint x: 272, endPoint y: 192, distance: 156.5
click at [272, 192] on div "The HIPAA Security Rule standards and specifications apply to written, not oral…" at bounding box center [399, 238] width 261 height 115
click at [541, 265] on div "10 The HIPAA Security Rule standards and specifications apply to written, not o…" at bounding box center [413, 242] width 369 height 122
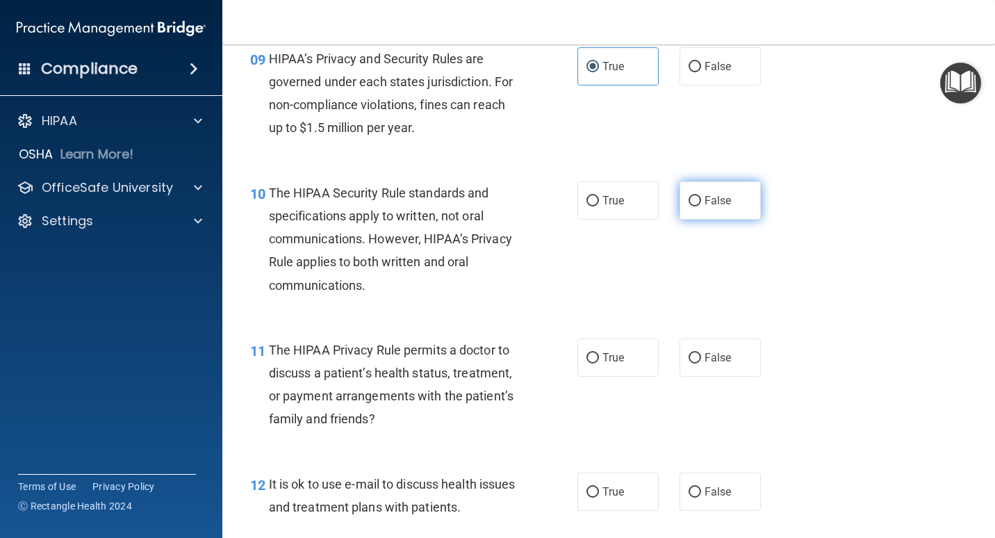
click at [658, 206] on span "False" at bounding box center [718, 200] width 27 height 13
click at [658, 206] on input "False" at bounding box center [695, 201] width 13 height 10
click at [658, 293] on div "10 The HIPAA Security Rule standards and specifications apply to written, not o…" at bounding box center [609, 242] width 738 height 157
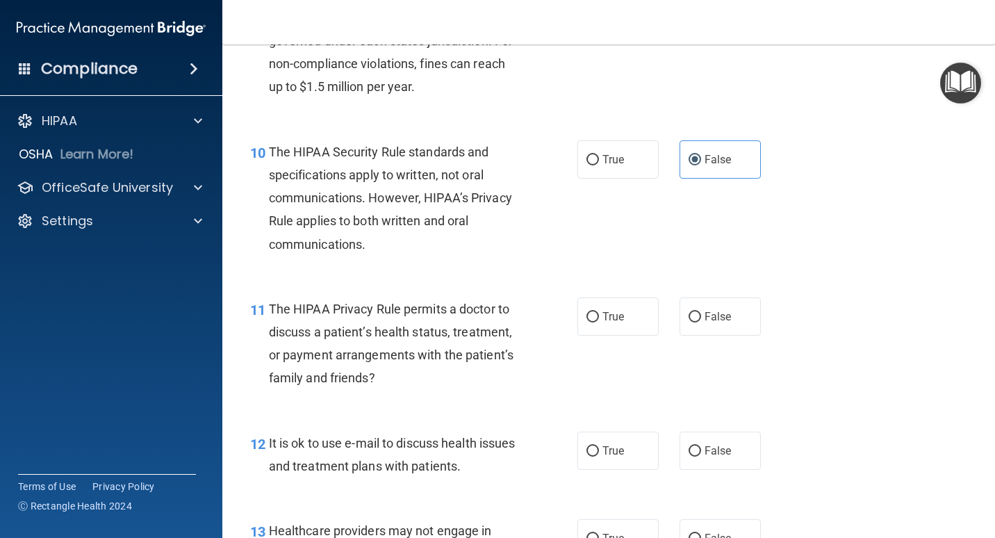
scroll to position [1320, 0]
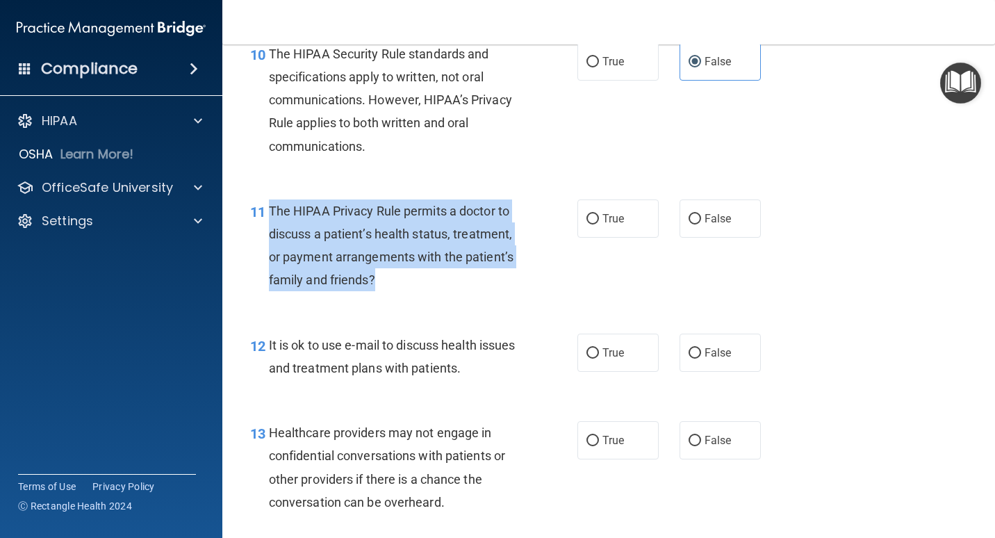
drag, startPoint x: 397, startPoint y: 274, endPoint x: 266, endPoint y: 204, distance: 148.6
click at [266, 204] on div "11 The HIPAA Privacy Rule permits a doctor to discuss a patient’s health status…" at bounding box center [413, 248] width 369 height 99
click at [504, 270] on div "The HIPAA Privacy Rule permits a doctor to discuss a patient’s health status, t…" at bounding box center [399, 245] width 261 height 92
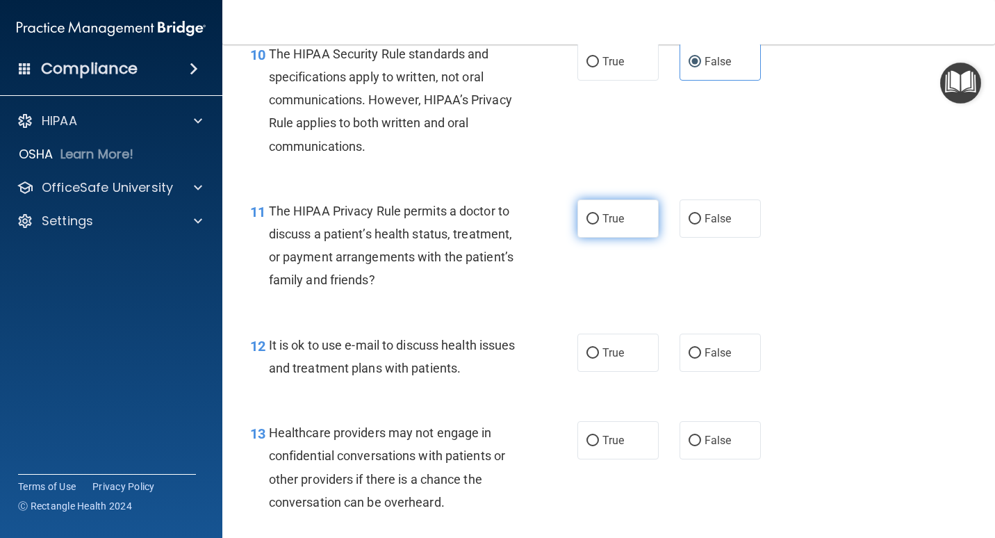
click at [612, 217] on span "True" at bounding box center [613, 218] width 22 height 13
click at [599, 217] on input "True" at bounding box center [592, 219] width 13 height 10
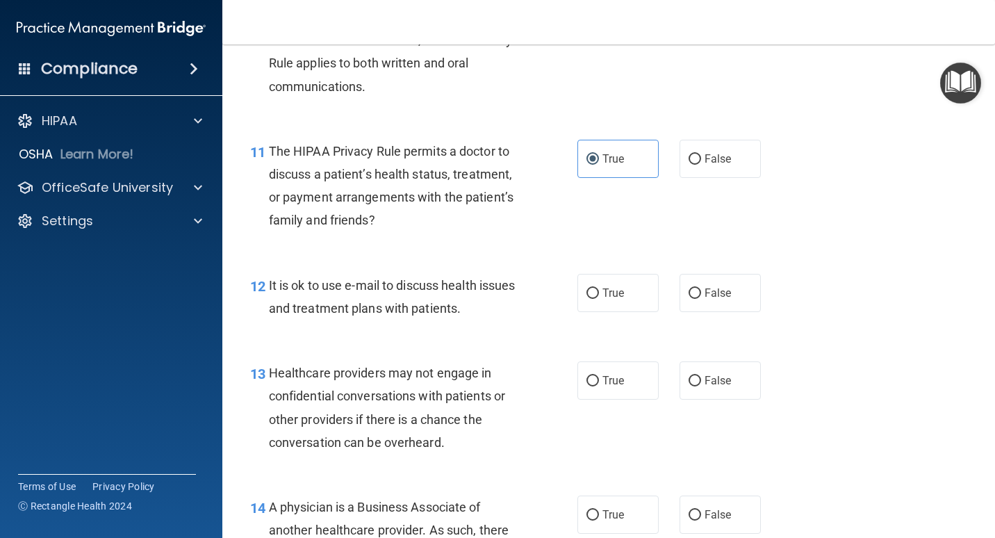
scroll to position [1459, 0]
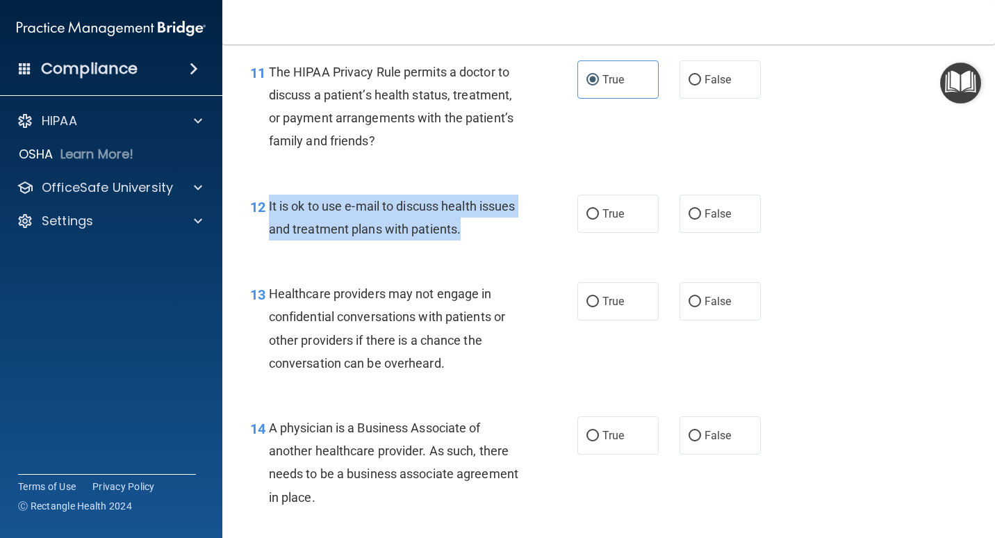
drag, startPoint x: 507, startPoint y: 231, endPoint x: 267, endPoint y: 203, distance: 241.3
click at [267, 203] on div "12 It is ok to use e-mail to discuss health issues and treatment plans with pat…" at bounding box center [413, 221] width 369 height 53
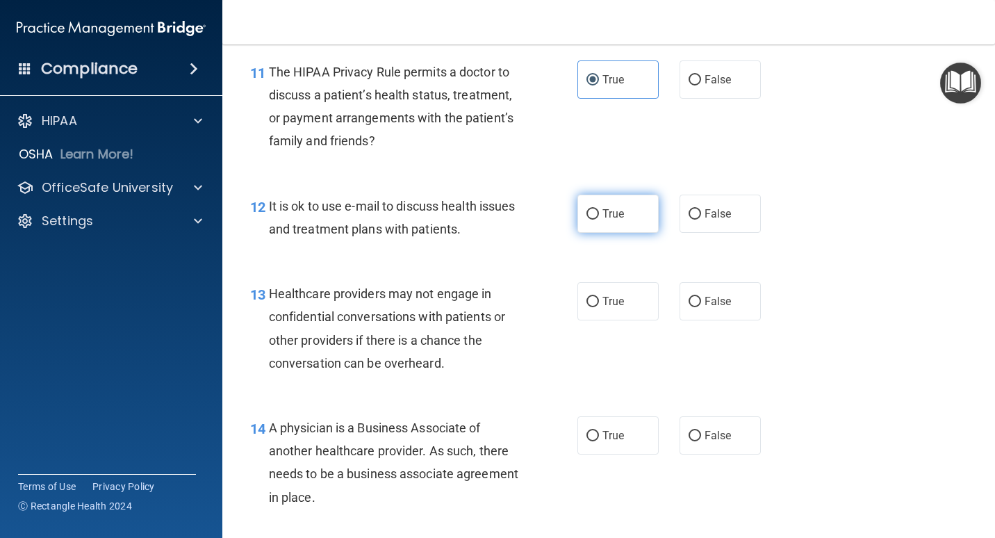
click at [619, 210] on span "True" at bounding box center [613, 213] width 22 height 13
click at [599, 210] on input "True" at bounding box center [592, 214] width 13 height 10
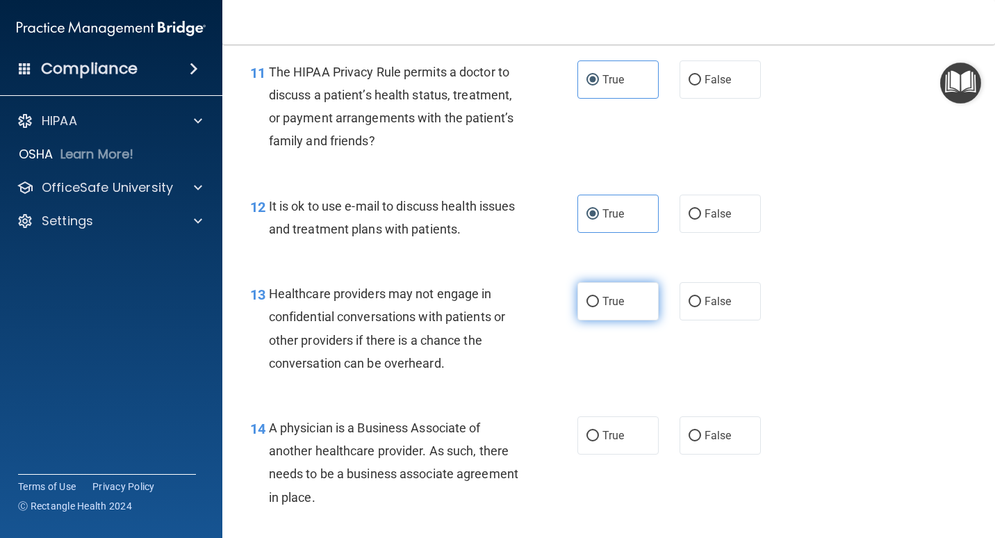
click at [638, 306] on label "True" at bounding box center [617, 301] width 81 height 38
click at [599, 306] on input "True" at bounding box center [592, 302] width 13 height 10
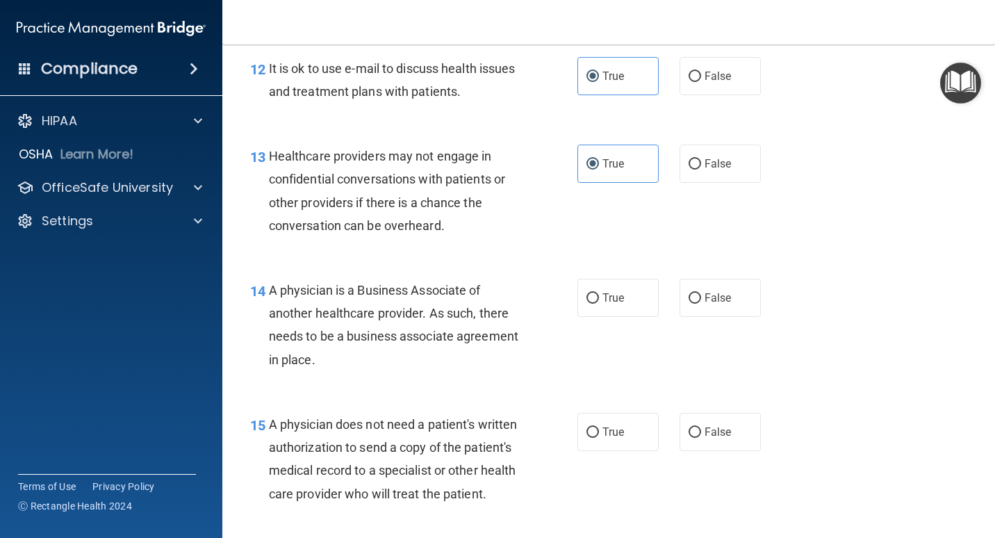
scroll to position [1598, 0]
drag, startPoint x: 438, startPoint y: 359, endPoint x: 268, endPoint y: 288, distance: 184.7
click at [268, 288] on div "14 A physician is a Business Associate of another healthcare provider. As such,…" at bounding box center [413, 326] width 369 height 99
click at [567, 219] on div "13 Healthcare providers may not engage in confidential conversations with patie…" at bounding box center [413, 192] width 369 height 99
click at [634, 290] on label "True" at bounding box center [617, 296] width 81 height 38
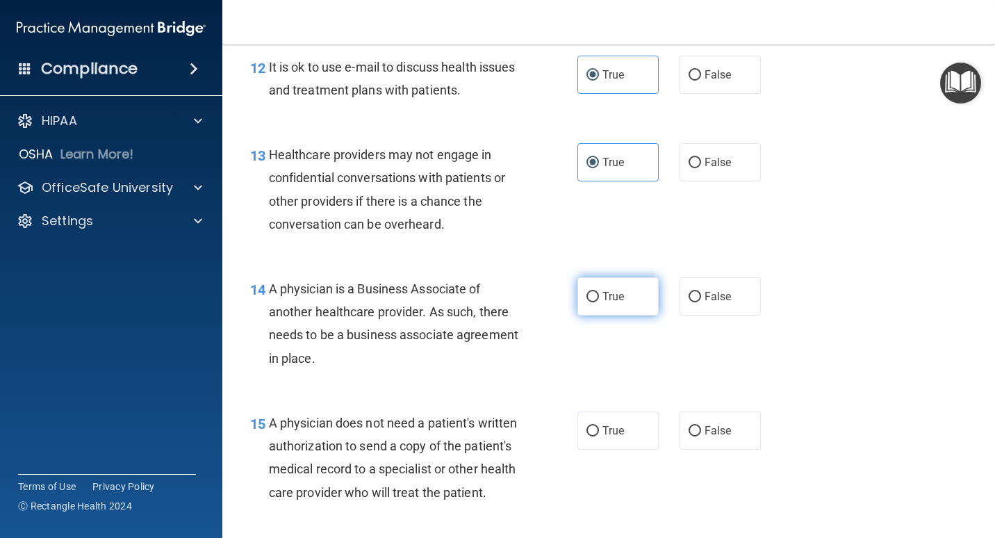
click at [599, 292] on input "True" at bounding box center [592, 297] width 13 height 10
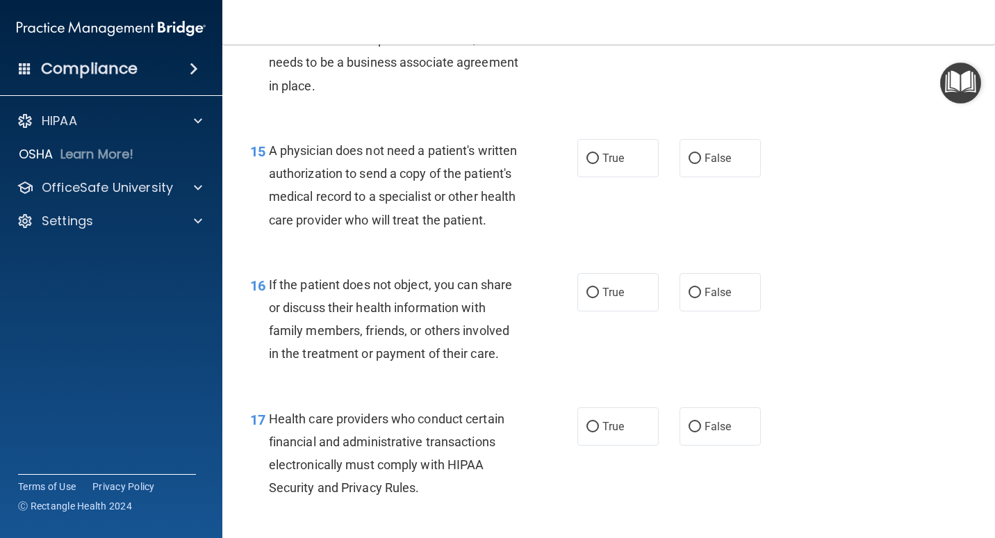
scroll to position [1876, 0]
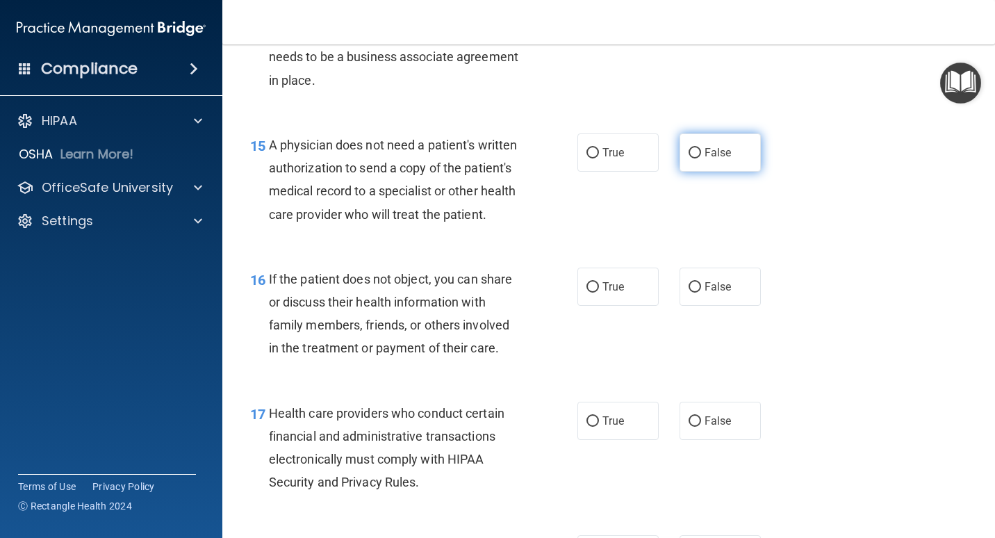
click at [658, 158] on label "False" at bounding box center [720, 152] width 81 height 38
click at [658, 158] on input "False" at bounding box center [695, 153] width 13 height 10
click at [638, 163] on label "True" at bounding box center [617, 152] width 81 height 38
click at [599, 158] on input "True" at bounding box center [592, 153] width 13 height 10
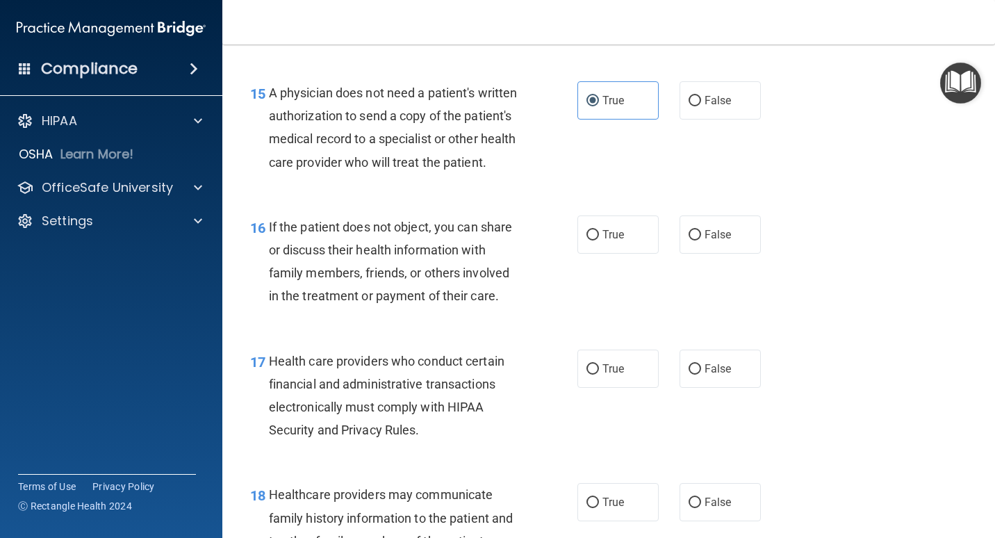
scroll to position [2015, 0]
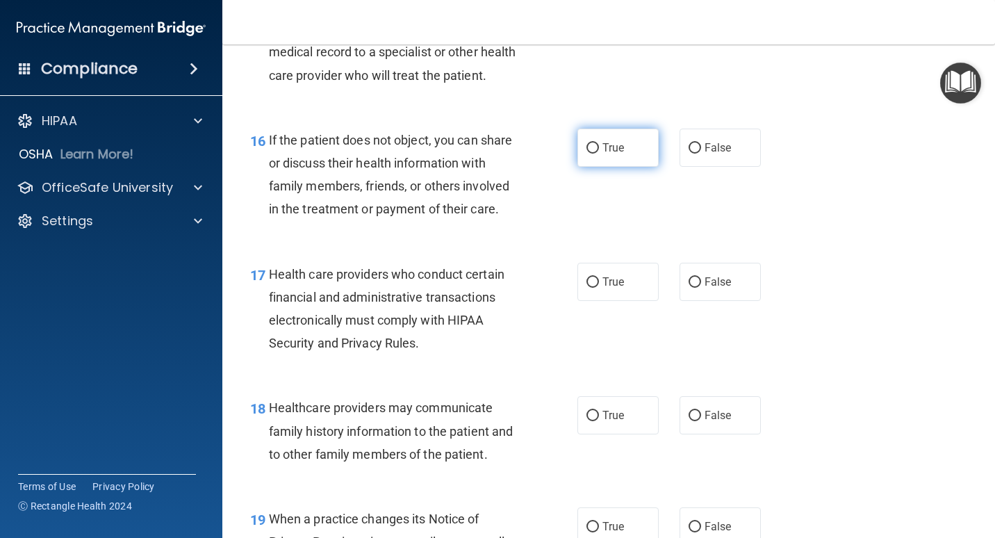
click at [618, 154] on span "True" at bounding box center [613, 147] width 22 height 13
click at [599, 154] on input "True" at bounding box center [592, 148] width 13 height 10
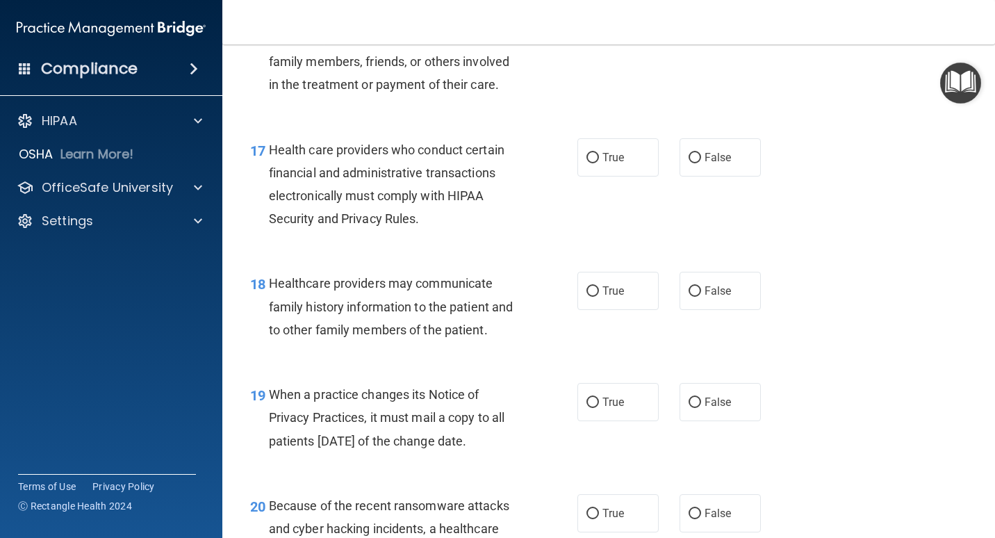
scroll to position [2154, 0]
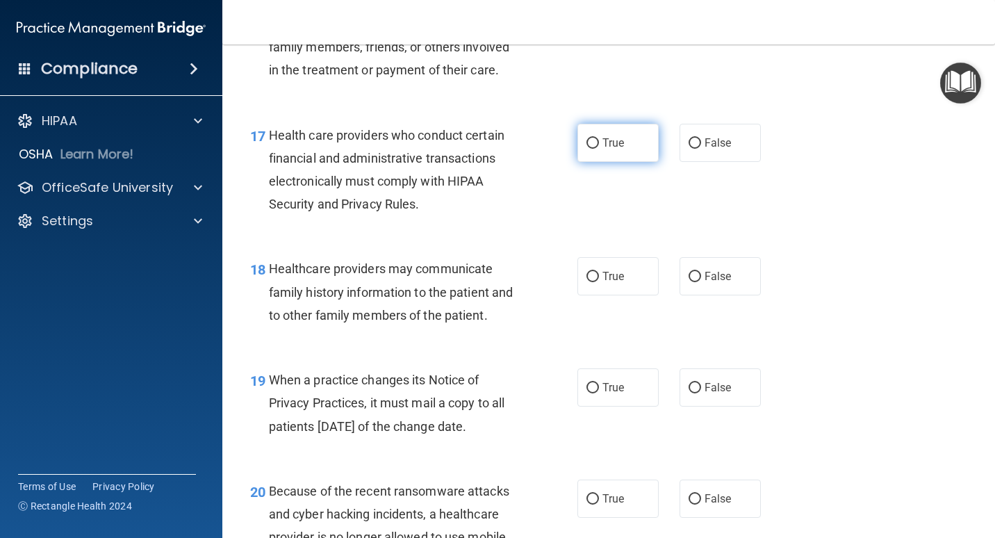
click at [604, 162] on label "True" at bounding box center [617, 143] width 81 height 38
click at [599, 149] on input "True" at bounding box center [592, 143] width 13 height 10
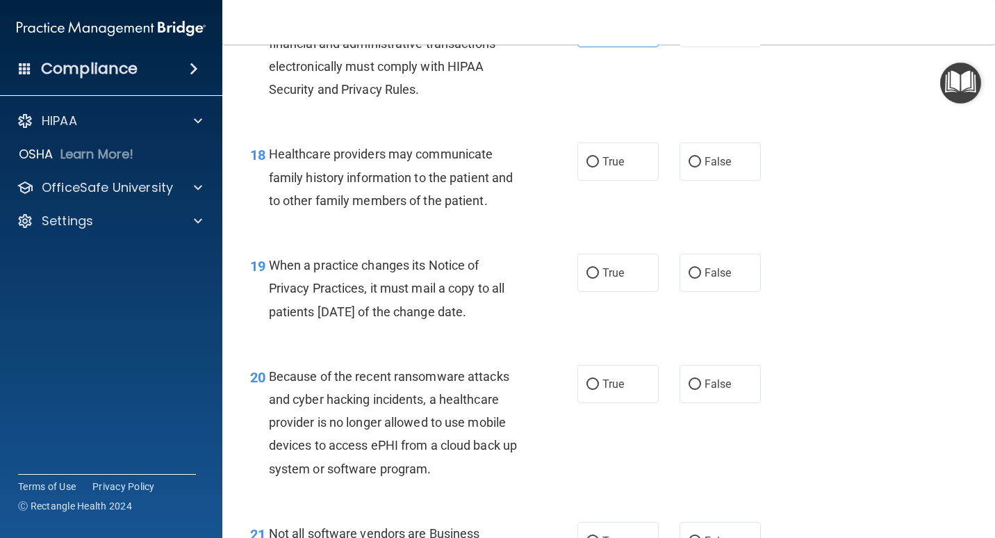
scroll to position [2293, 0]
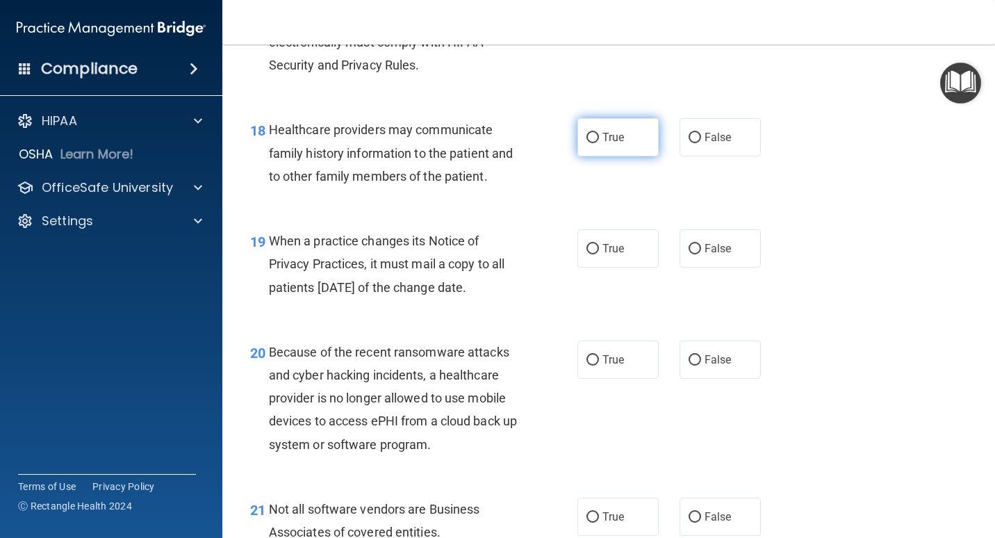
click at [593, 143] on input "True" at bounding box center [592, 138] width 13 height 10
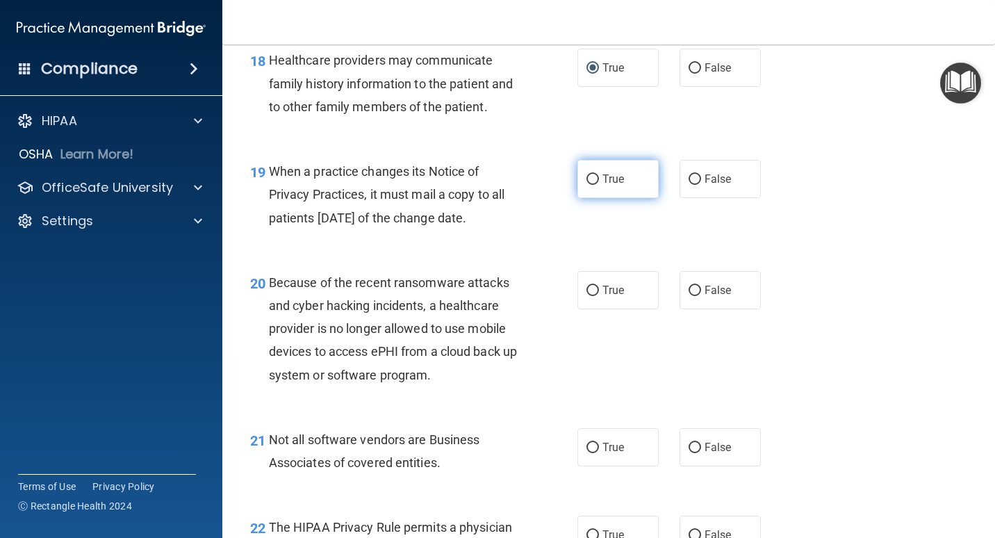
click at [616, 192] on label "True" at bounding box center [617, 179] width 81 height 38
click at [599, 185] on input "True" at bounding box center [592, 179] width 13 height 10
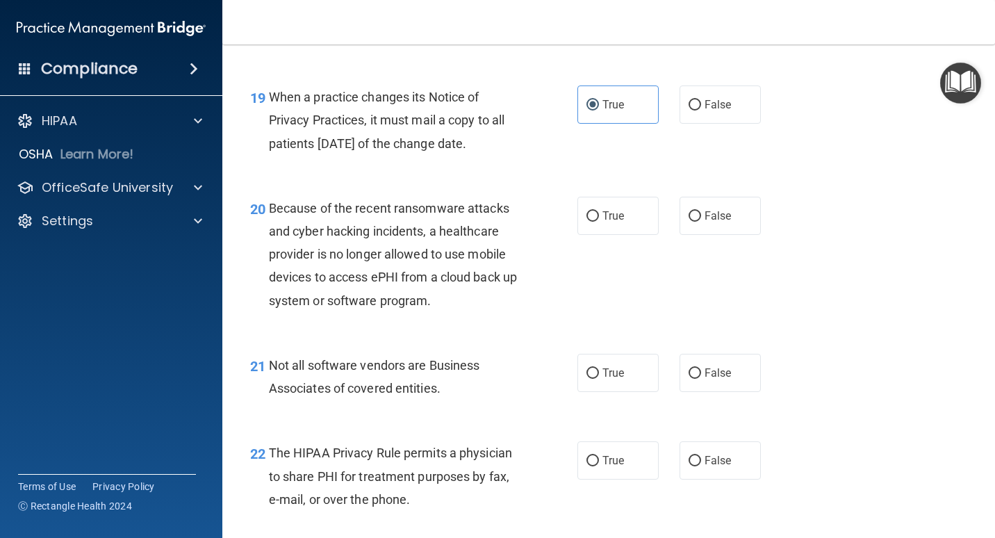
scroll to position [2571, 0]
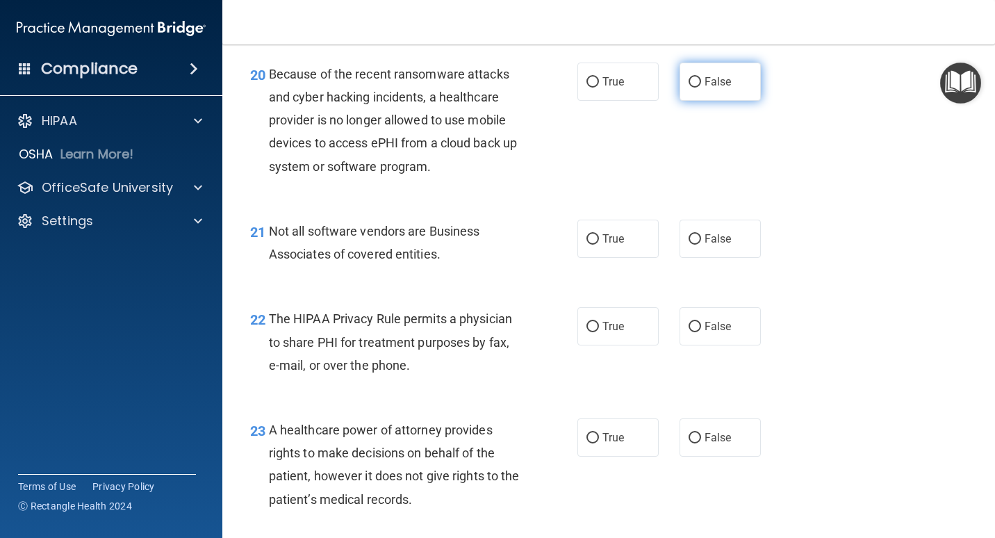
click at [658, 88] on span "False" at bounding box center [718, 81] width 27 height 13
click at [658, 88] on input "False" at bounding box center [695, 82] width 13 height 10
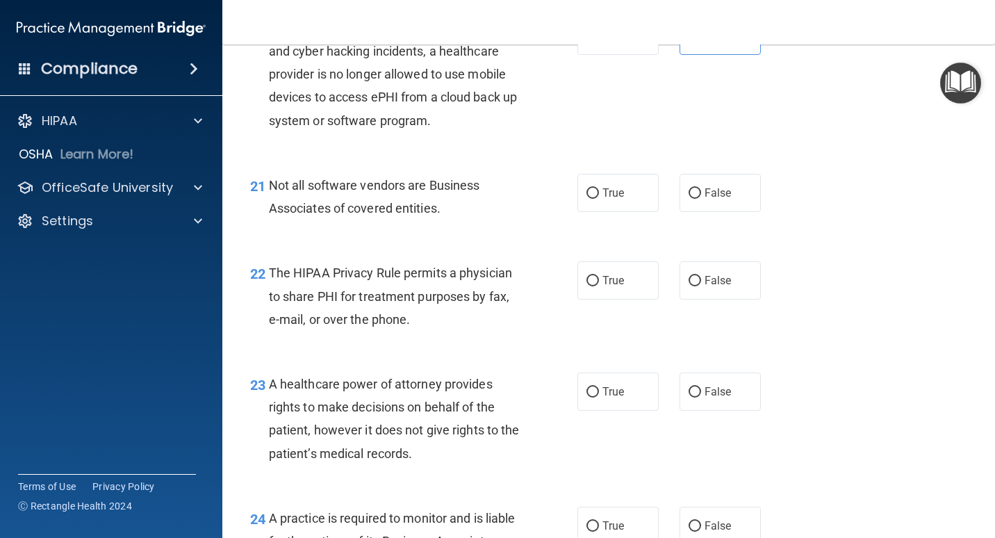
scroll to position [2640, 0]
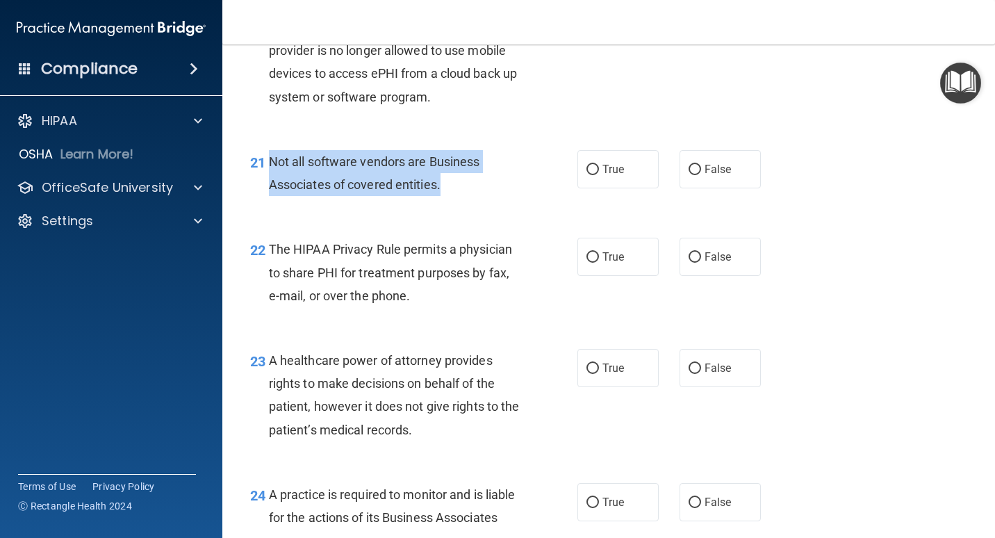
drag, startPoint x: 453, startPoint y: 207, endPoint x: 270, endPoint y: 187, distance: 183.8
click at [270, 187] on div "Not all software vendors are Business Associates of covered entities." at bounding box center [399, 173] width 261 height 46
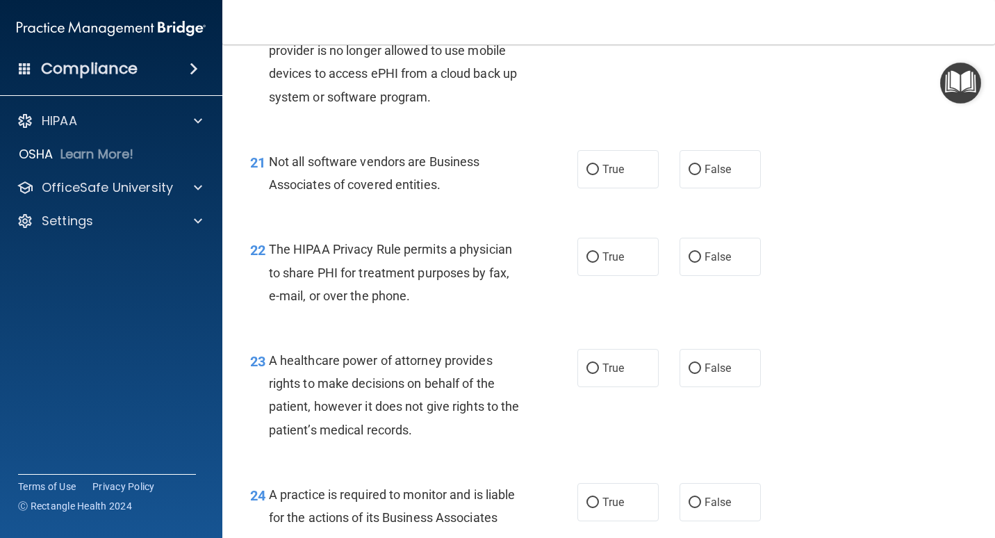
click at [504, 220] on div "21 Not all software vendors are Business Associates of covered entities. True F…" at bounding box center [609, 177] width 738 height 88
click at [635, 188] on label "True" at bounding box center [617, 169] width 81 height 38
click at [599, 175] on input "True" at bounding box center [592, 170] width 13 height 10
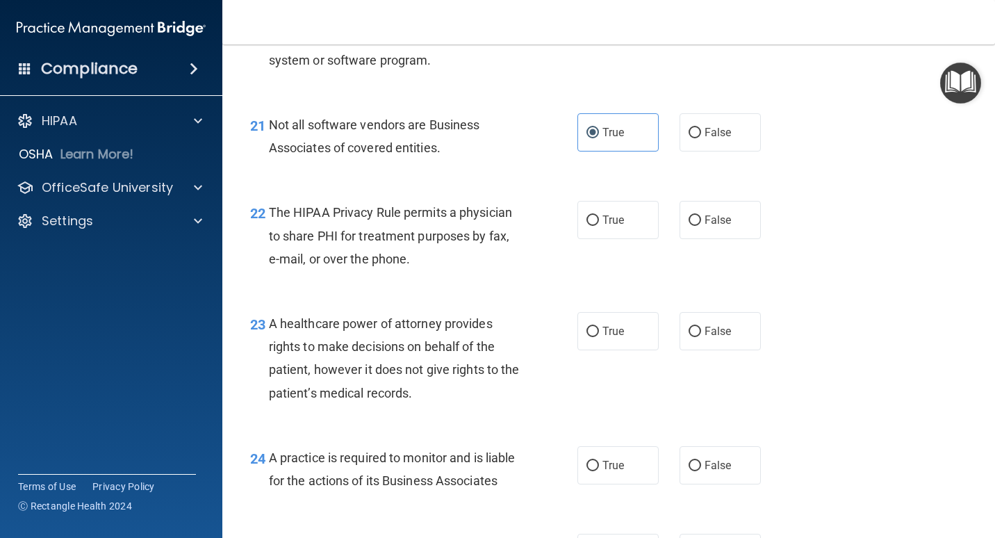
scroll to position [2710, 0]
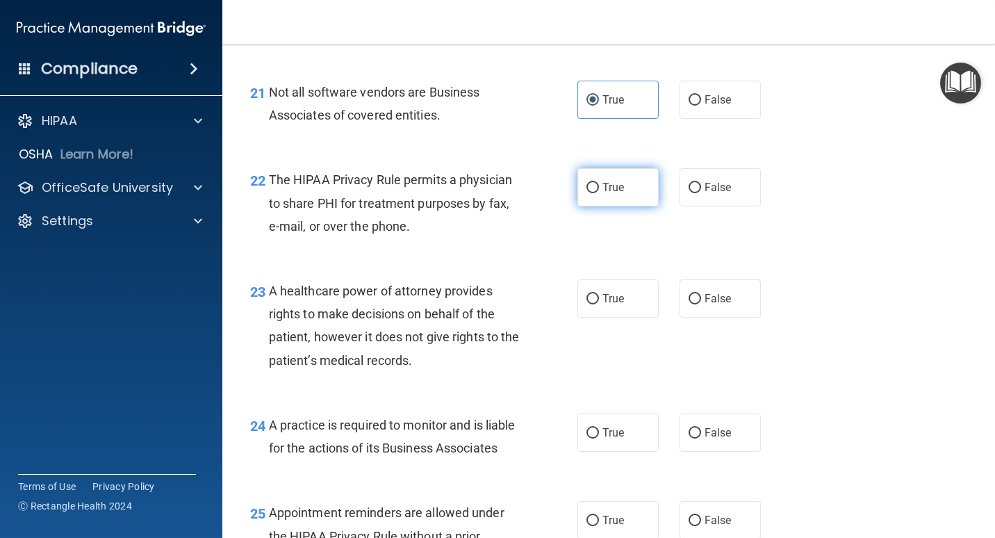
click at [619, 206] on label "True" at bounding box center [617, 187] width 81 height 38
click at [599, 193] on input "True" at bounding box center [592, 188] width 13 height 10
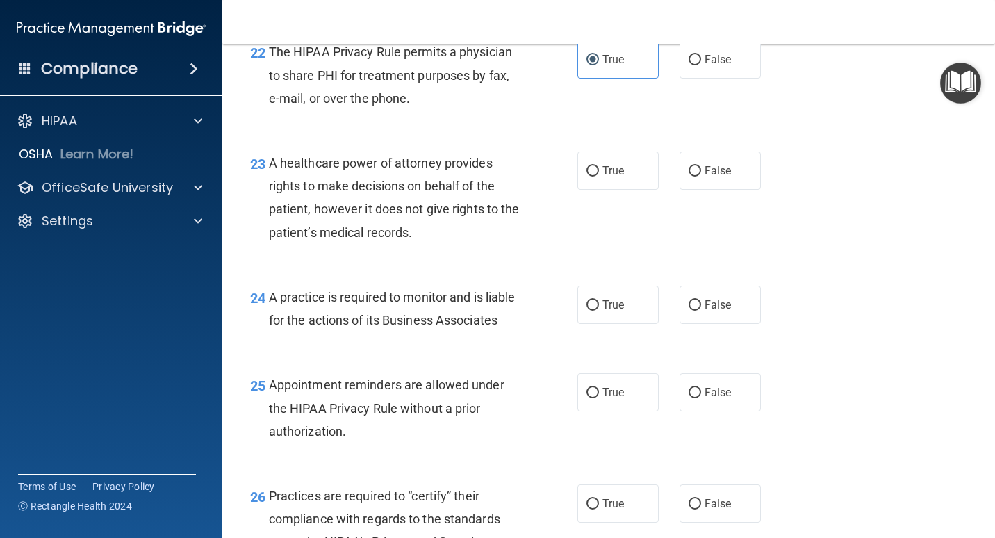
scroll to position [2849, 0]
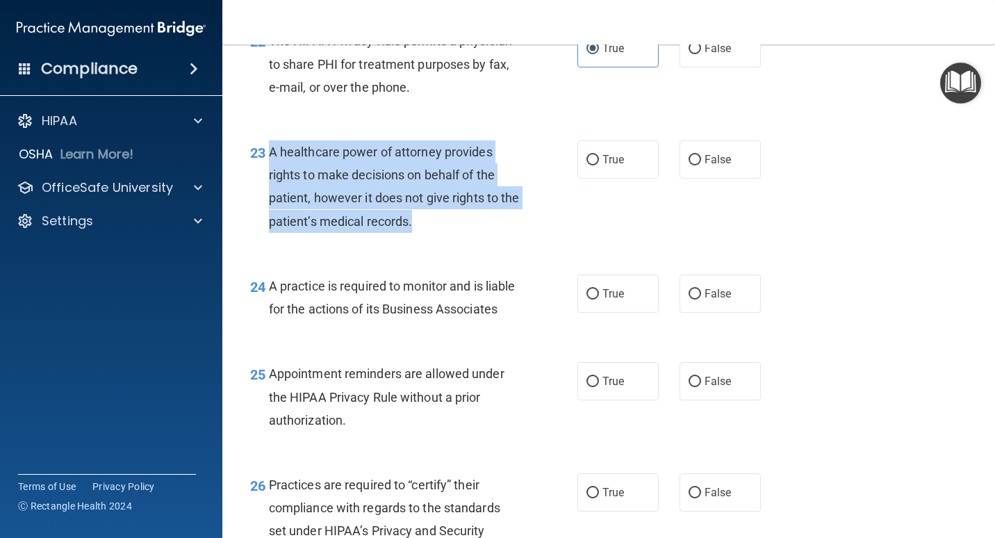
drag, startPoint x: 473, startPoint y: 243, endPoint x: 271, endPoint y: 173, distance: 214.0
click at [271, 173] on div "A healthcare power of attorney provides rights to make decisions on behalf of t…" at bounding box center [399, 186] width 261 height 92
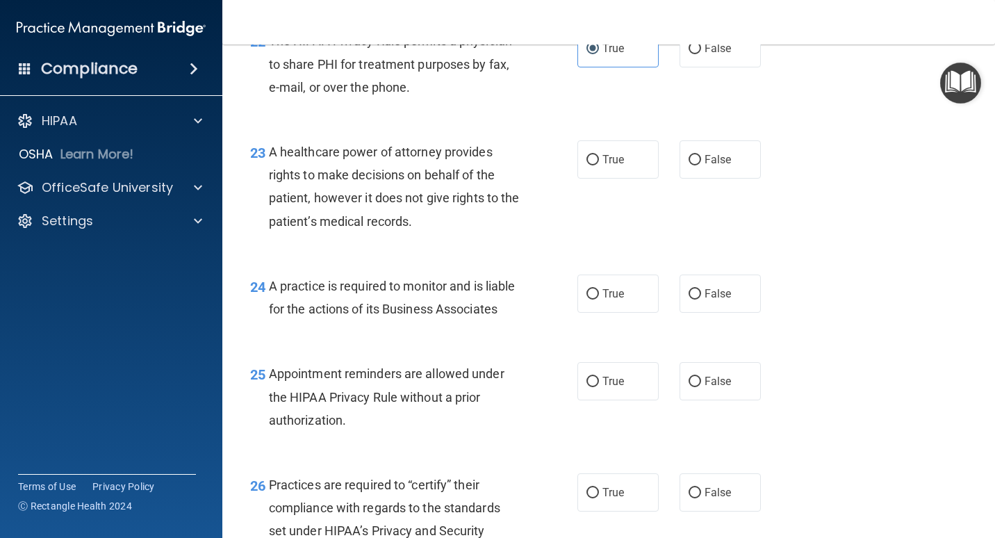
click at [632, 217] on div "23 A healthcare power of attorney provides rights to make decisions on behalf o…" at bounding box center [609, 190] width 738 height 134
click at [645, 179] on label "True" at bounding box center [617, 159] width 81 height 38
click at [599, 165] on input "True" at bounding box center [592, 160] width 13 height 10
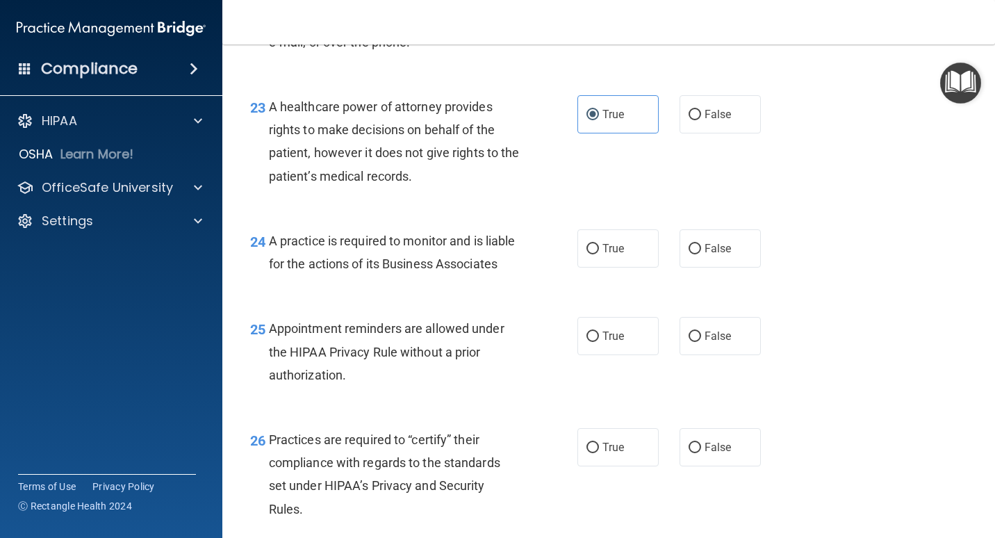
scroll to position [2918, 0]
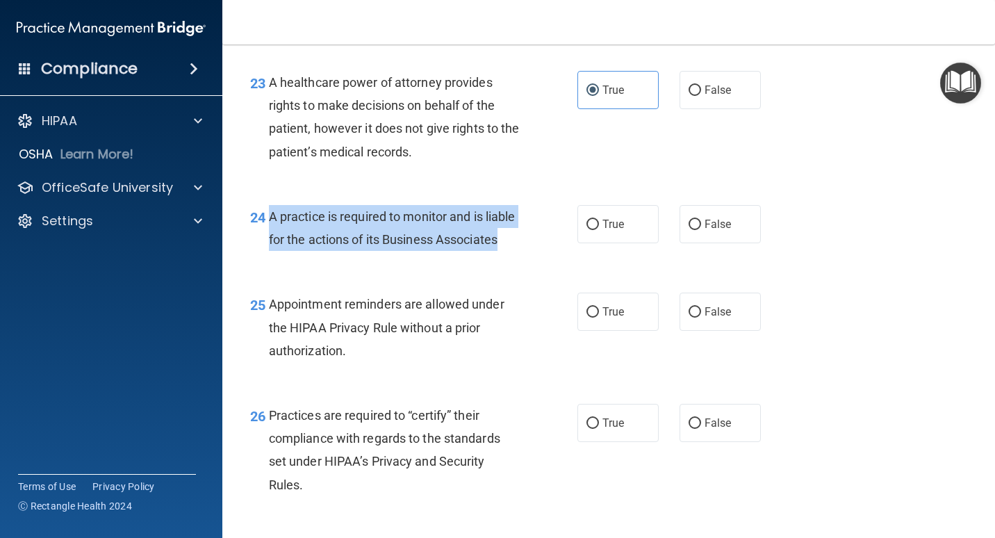
drag, startPoint x: 369, startPoint y: 290, endPoint x: 269, endPoint y: 239, distance: 112.2
click at [269, 239] on div "A practice is required to monitor and is liable for the actions of its Business…" at bounding box center [399, 228] width 261 height 46
click at [436, 251] on div "A practice is required to monitor and is liable for the actions of its Business…" at bounding box center [399, 228] width 261 height 46
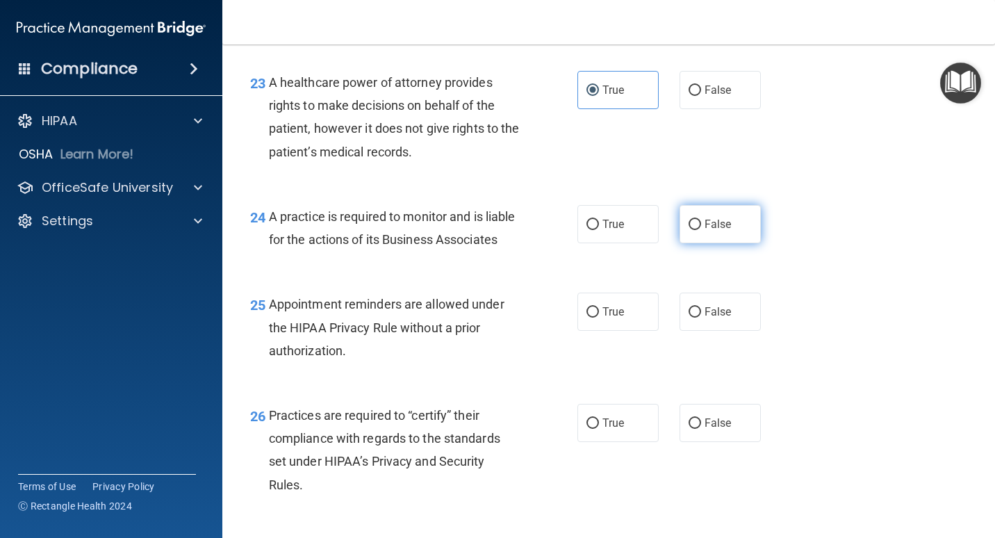
click at [658, 231] on span "False" at bounding box center [718, 223] width 27 height 13
click at [658, 230] on input "False" at bounding box center [695, 225] width 13 height 10
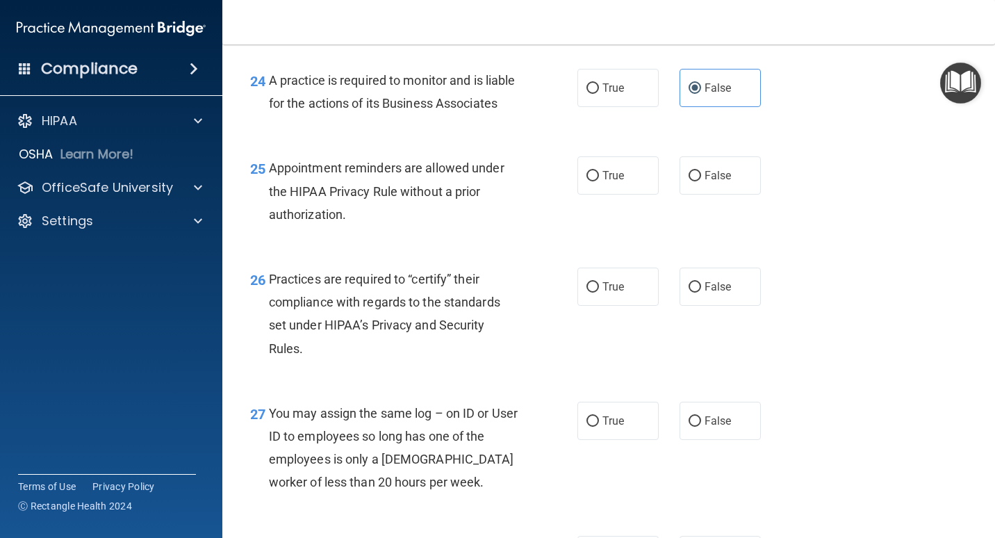
scroll to position [3057, 0]
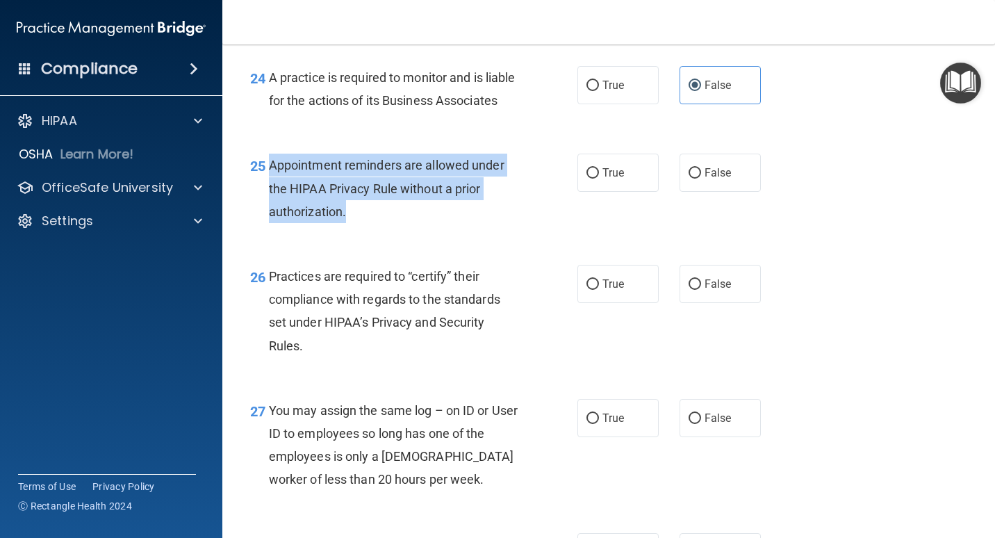
drag, startPoint x: 374, startPoint y: 259, endPoint x: 272, endPoint y: 206, distance: 115.3
click at [272, 206] on div "Appointment reminders are allowed under the HIPAA Privacy Rule without a prior …" at bounding box center [399, 188] width 261 height 69
click at [572, 230] on div "25 Appointment reminders are allowed under the HIPAA Privacy Rule without a pri…" at bounding box center [413, 192] width 369 height 76
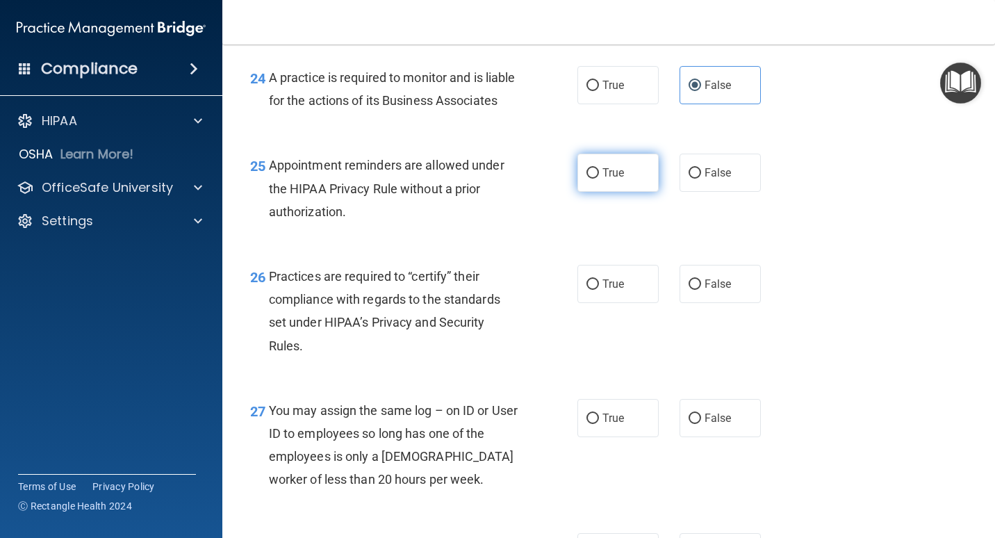
click at [609, 192] on label "True" at bounding box center [617, 173] width 81 height 38
click at [599, 179] on input "True" at bounding box center [592, 173] width 13 height 10
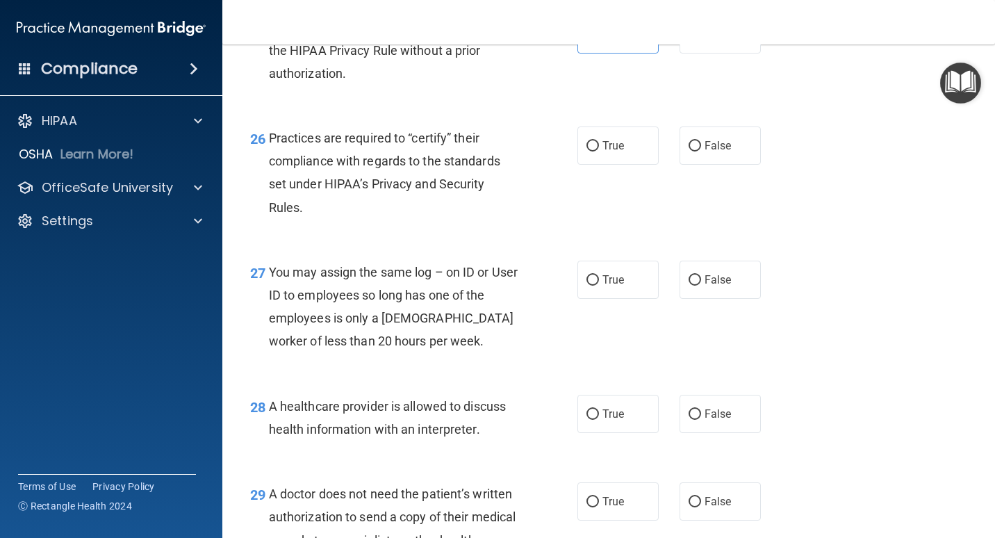
scroll to position [3196, 0]
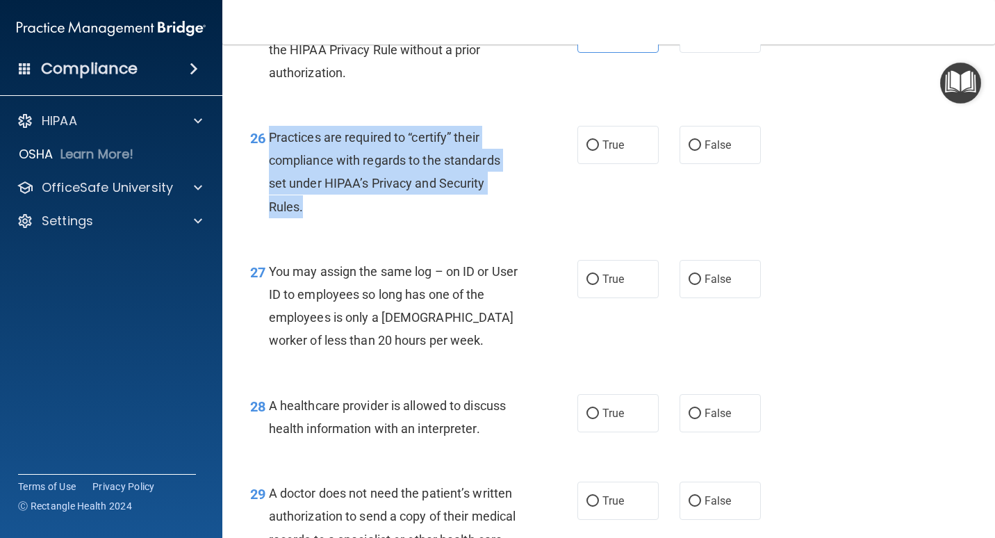
drag, startPoint x: 322, startPoint y: 252, endPoint x: 269, endPoint y: 180, distance: 88.9
click at [269, 180] on div "Practices are required to “certify” their compliance with regards to the standa…" at bounding box center [399, 172] width 261 height 92
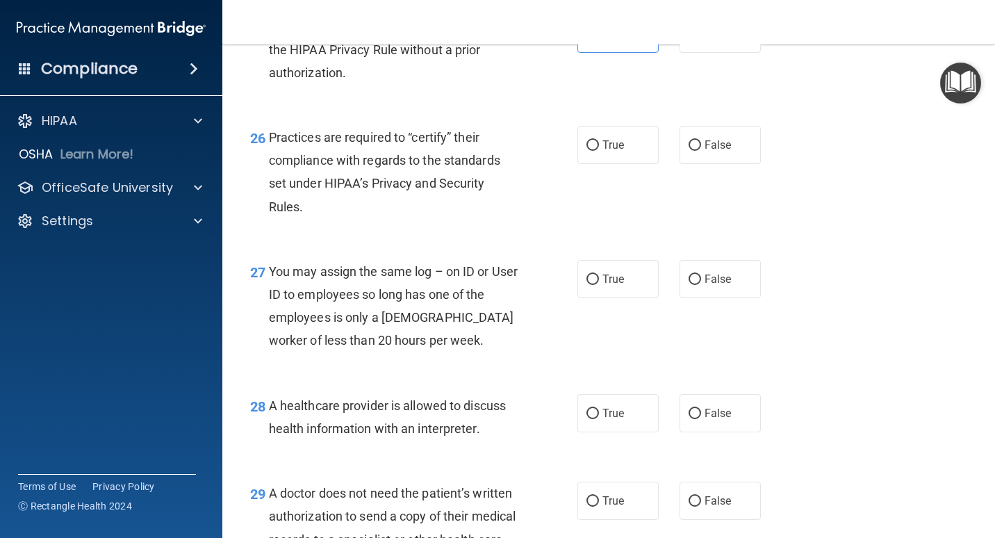
click at [658, 227] on div "26 Practices are required to “certify” their compliance with regards to the sta…" at bounding box center [609, 175] width 738 height 134
click at [658, 164] on label "False" at bounding box center [720, 145] width 81 height 38
click at [658, 151] on input "False" at bounding box center [695, 145] width 13 height 10
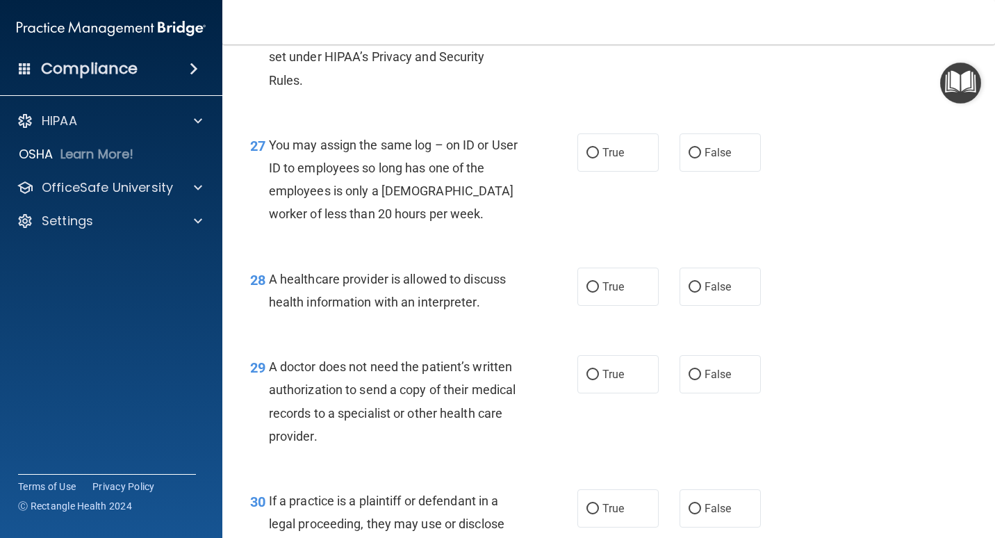
scroll to position [3335, 0]
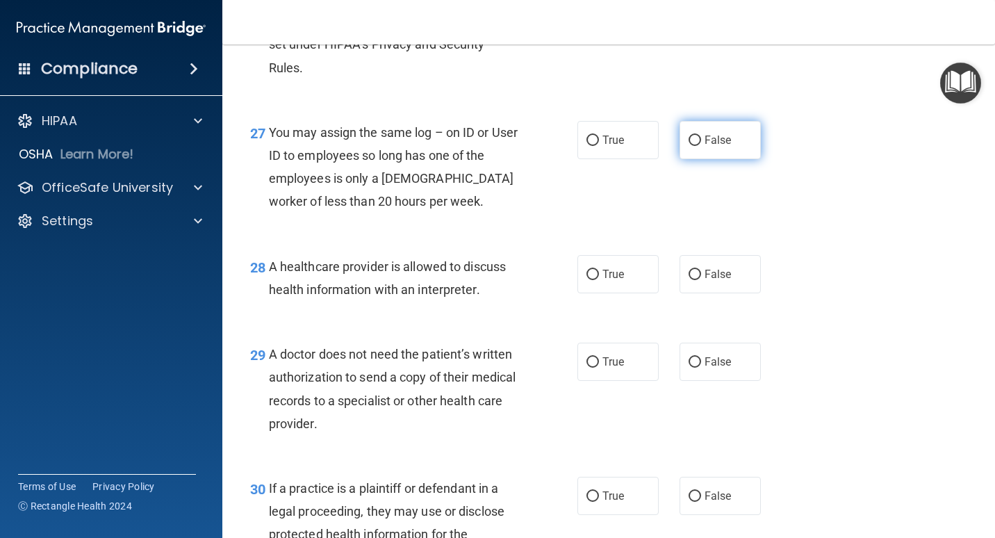
click at [658, 147] on span "False" at bounding box center [718, 139] width 27 height 13
click at [658, 146] on input "False" at bounding box center [695, 140] width 13 height 10
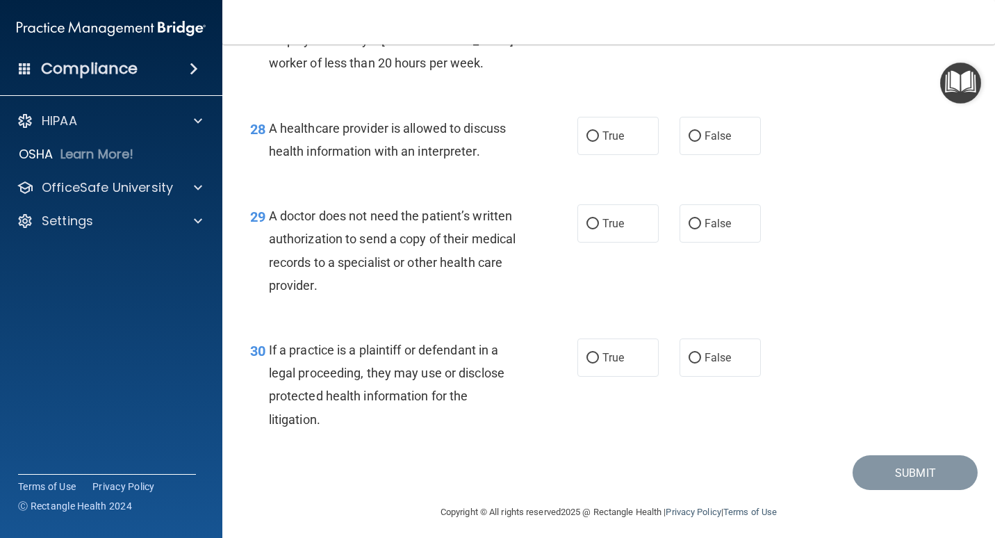
scroll to position [3474, 0]
click at [636, 154] on label "True" at bounding box center [617, 135] width 81 height 38
click at [599, 141] on input "True" at bounding box center [592, 136] width 13 height 10
click at [614, 229] on span "True" at bounding box center [613, 222] width 22 height 13
click at [599, 229] on input "True" at bounding box center [592, 223] width 13 height 10
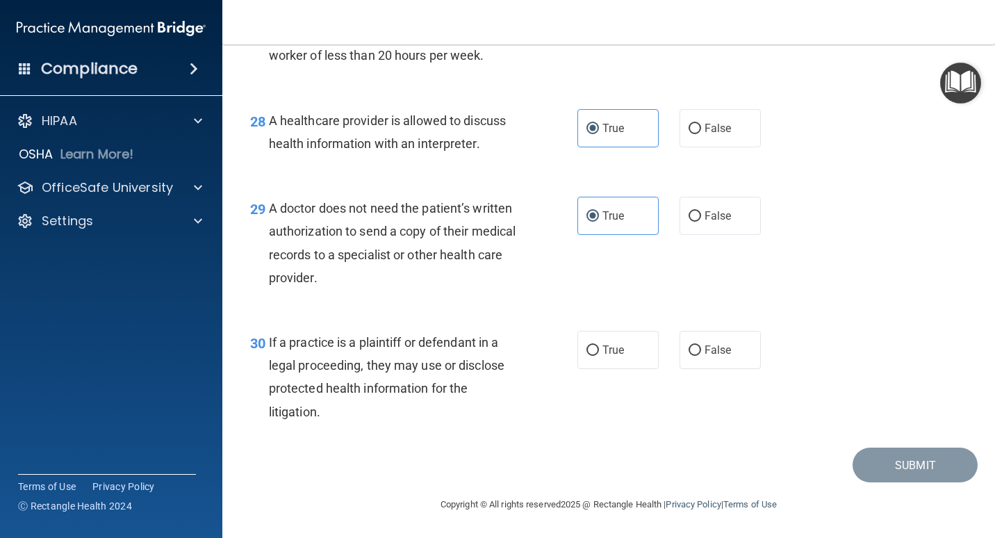
scroll to position [3528, 0]
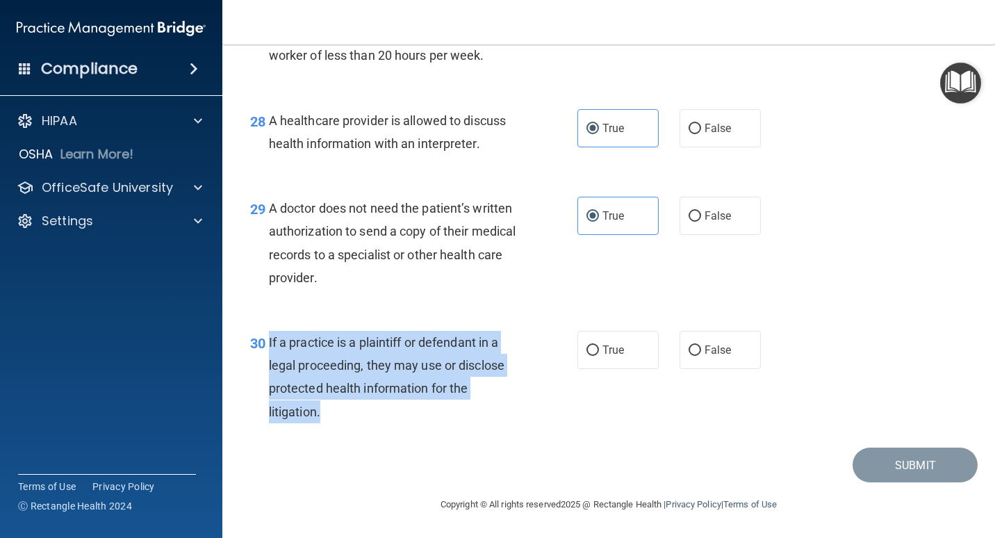
drag, startPoint x: 348, startPoint y: 418, endPoint x: 268, endPoint y: 347, distance: 106.3
click at [269, 347] on div "If a practice is a plaintiff or defendant in a legal proceeding, they may use o…" at bounding box center [399, 377] width 261 height 92
click at [545, 401] on div "30 If a practice is a plaintiff or defendant in a legal proceeding, they may us…" at bounding box center [413, 380] width 369 height 99
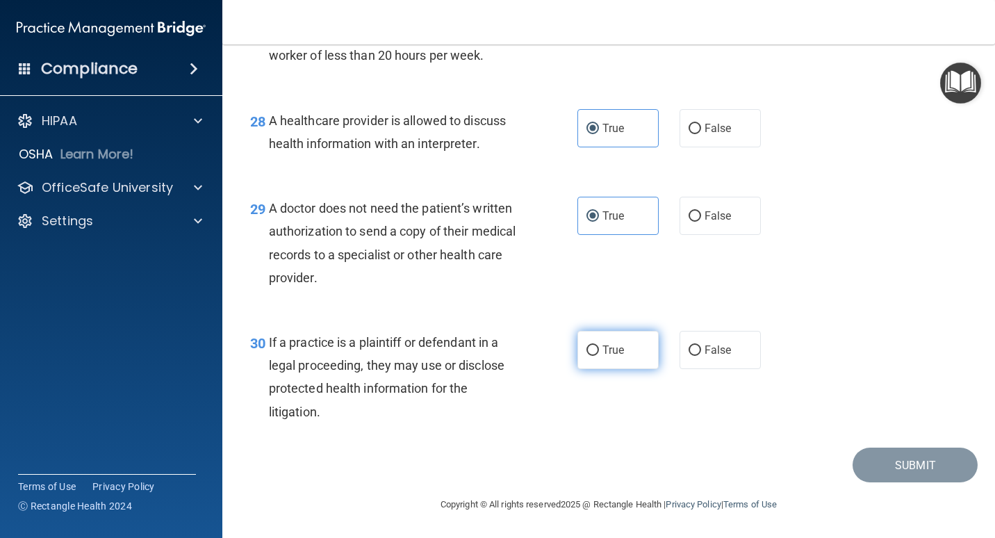
drag, startPoint x: 614, startPoint y: 353, endPoint x: 625, endPoint y: 368, distance: 18.8
click at [614, 352] on span "True" at bounding box center [613, 349] width 22 height 13
click at [599, 352] on input "True" at bounding box center [592, 350] width 13 height 10
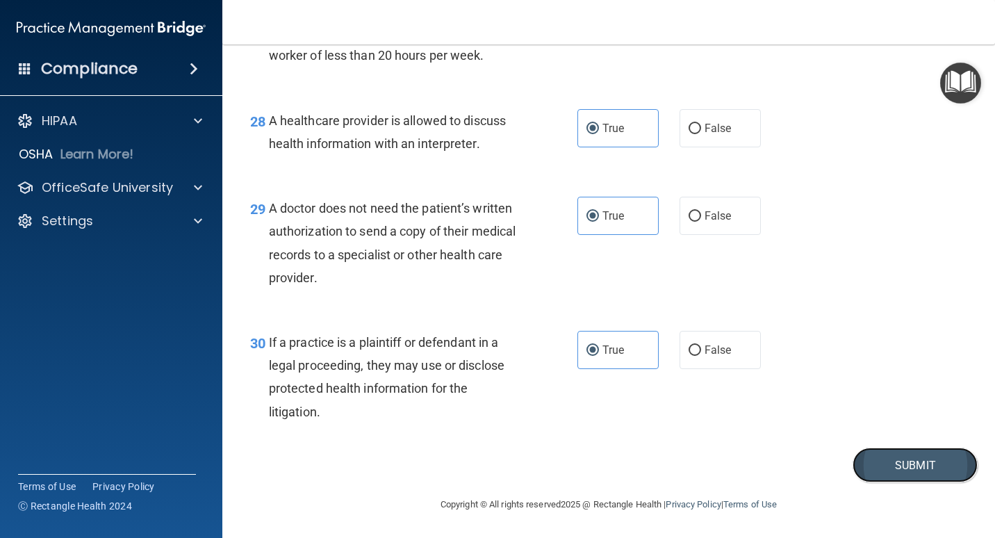
click at [658, 421] on button "Submit" at bounding box center [915, 464] width 125 height 35
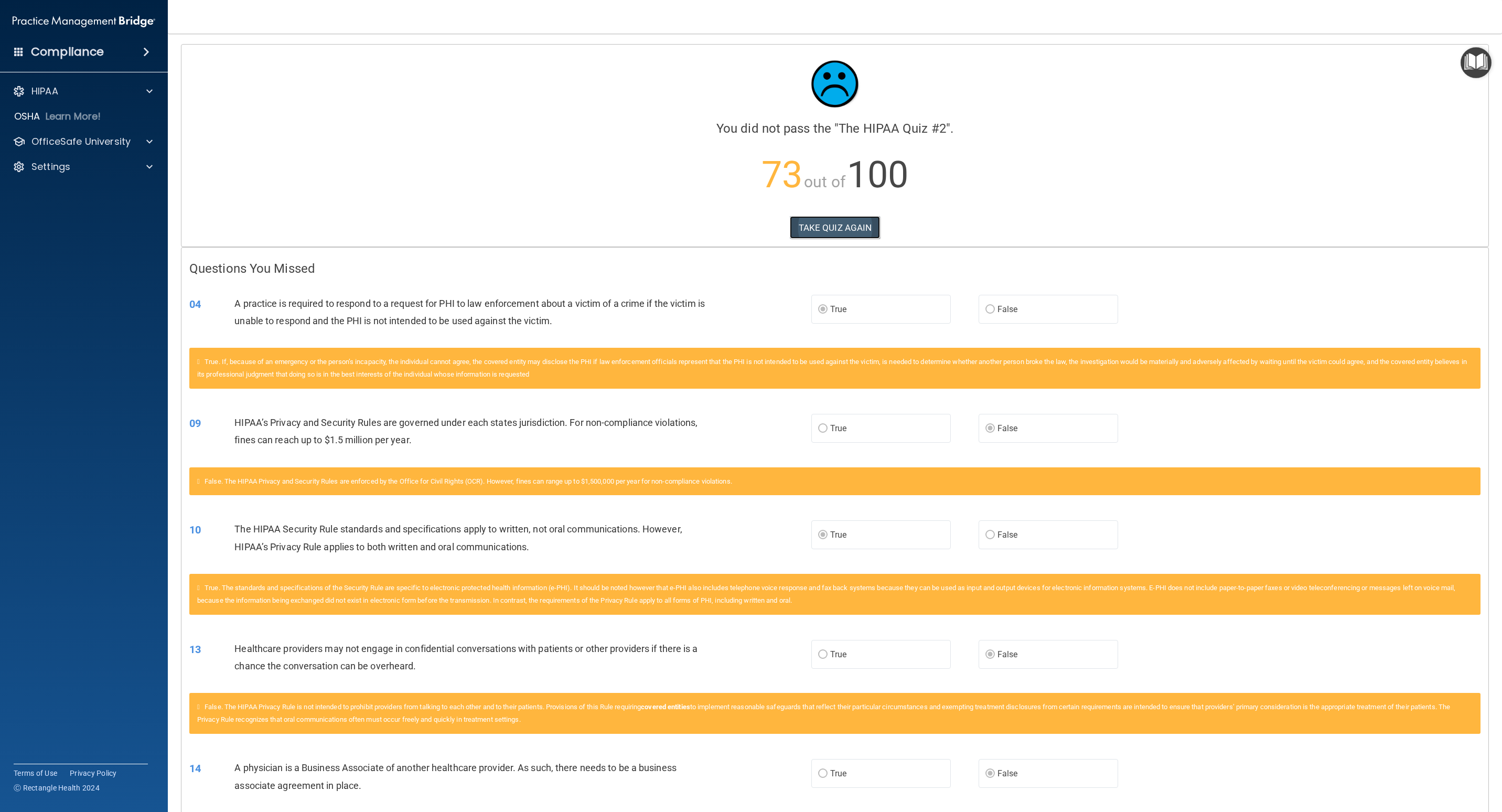
click at [497, 232] on button "TAKE QUIZ AGAIN" at bounding box center [835, 227] width 91 height 23
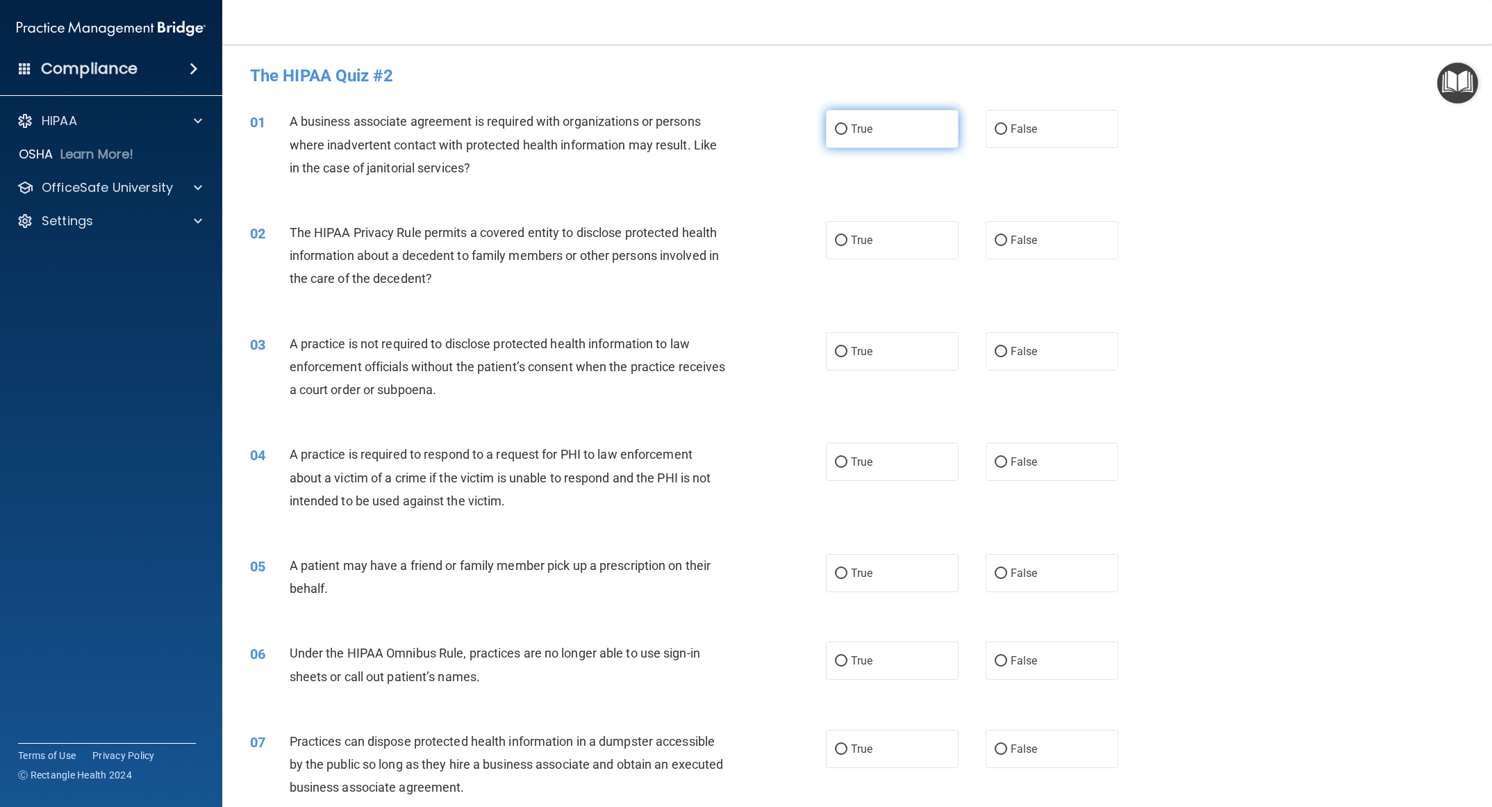
click at [658, 127] on label "True" at bounding box center [892, 129] width 133 height 38
click at [658, 127] on input "True" at bounding box center [841, 129] width 13 height 10
click at [658, 242] on label "True" at bounding box center [892, 240] width 133 height 38
click at [658, 242] on input "True" at bounding box center [841, 241] width 13 height 10
click at [658, 350] on label "True" at bounding box center [892, 351] width 133 height 38
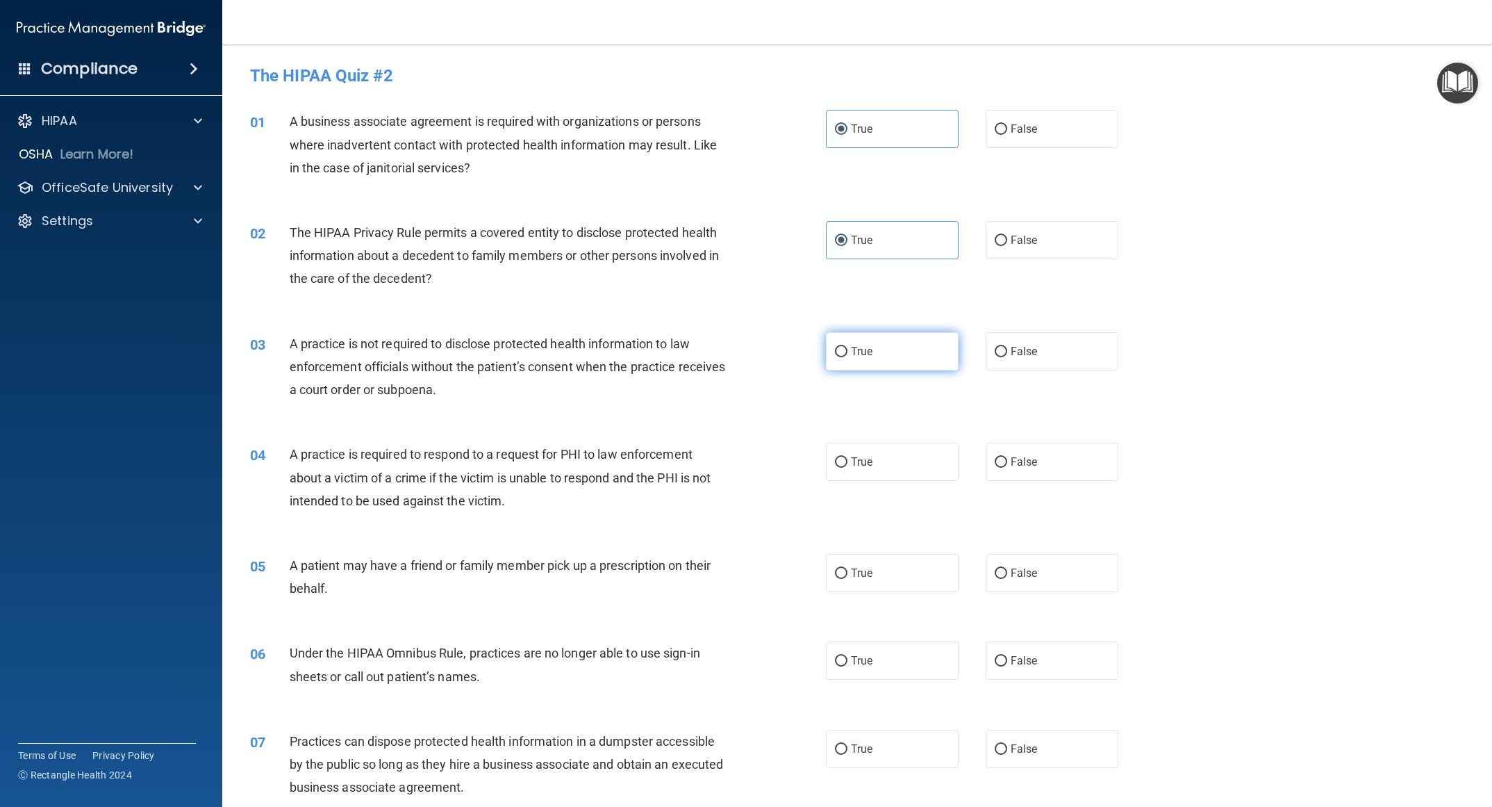
click at [658, 350] on input "True" at bounding box center [841, 352] width 13 height 10
click at [658, 421] on label "True" at bounding box center [892, 462] width 133 height 38
click at [658, 421] on input "True" at bounding box center [841, 462] width 13 height 10
click at [658, 421] on label "True" at bounding box center [892, 573] width 133 height 38
click at [658, 421] on input "True" at bounding box center [841, 573] width 13 height 10
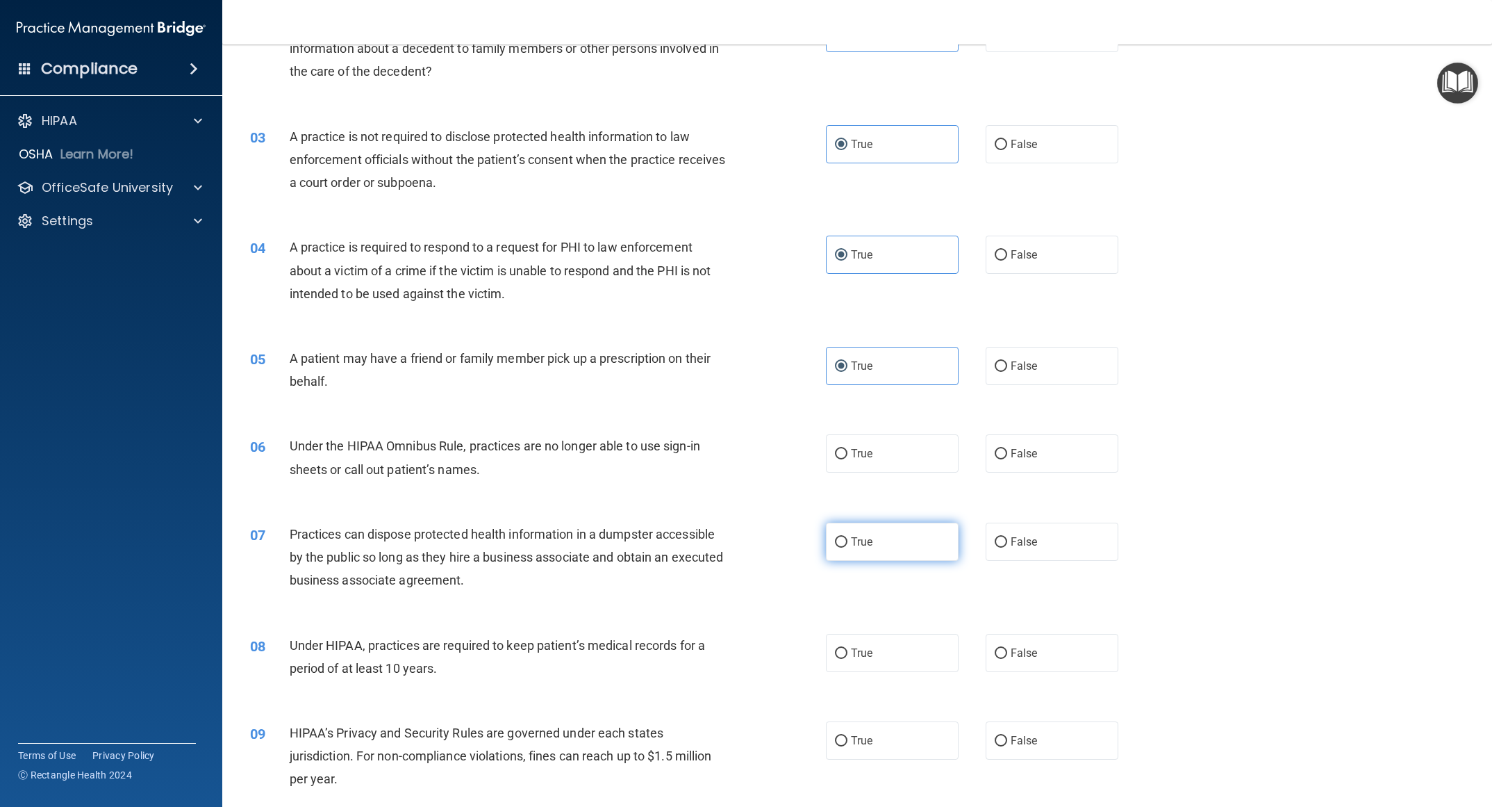
scroll to position [208, 0]
click at [658, 421] on label "False" at bounding box center [1052, 452] width 133 height 38
click at [658, 421] on input "False" at bounding box center [1001, 452] width 13 height 10
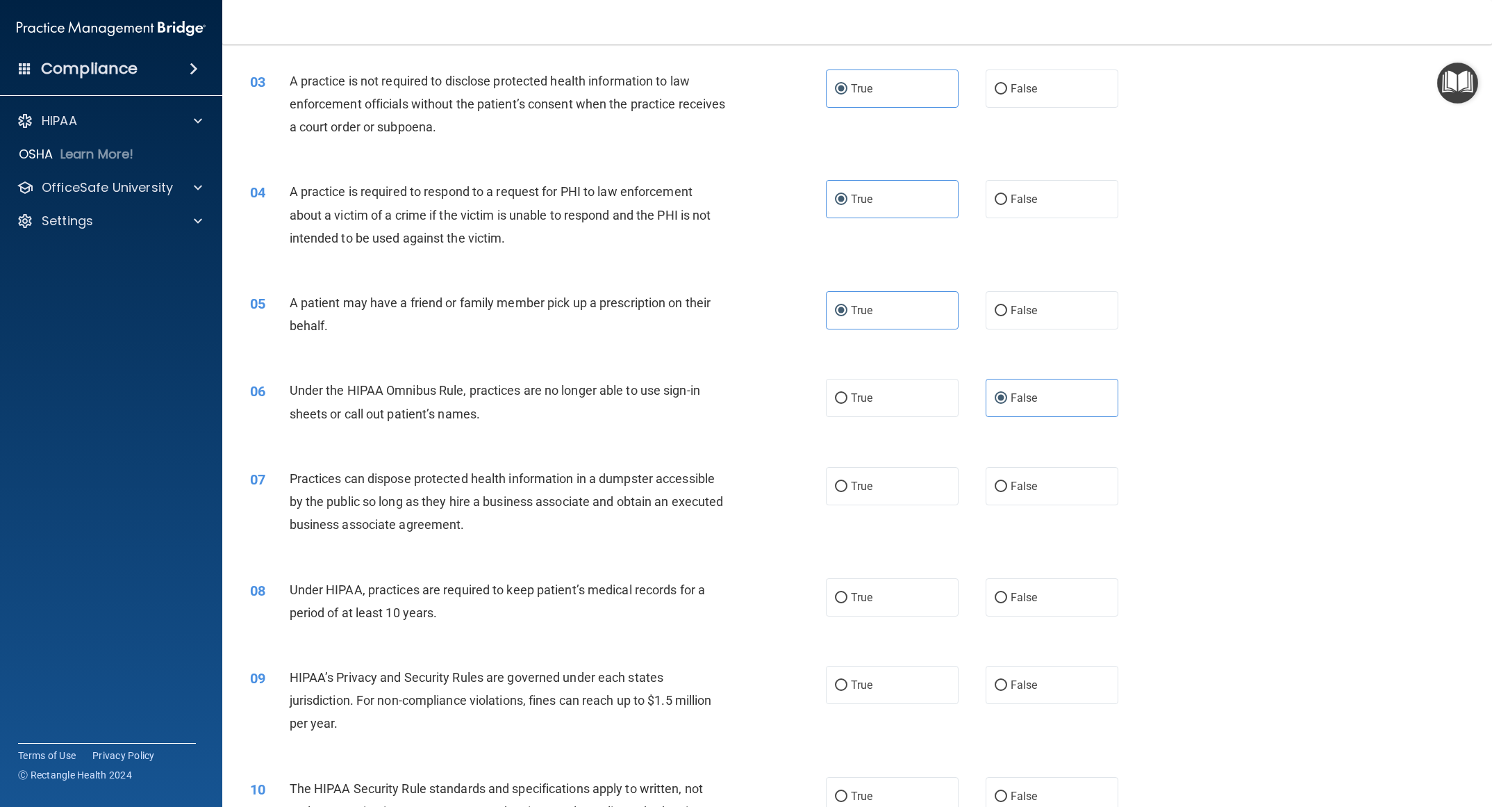
scroll to position [313, 0]
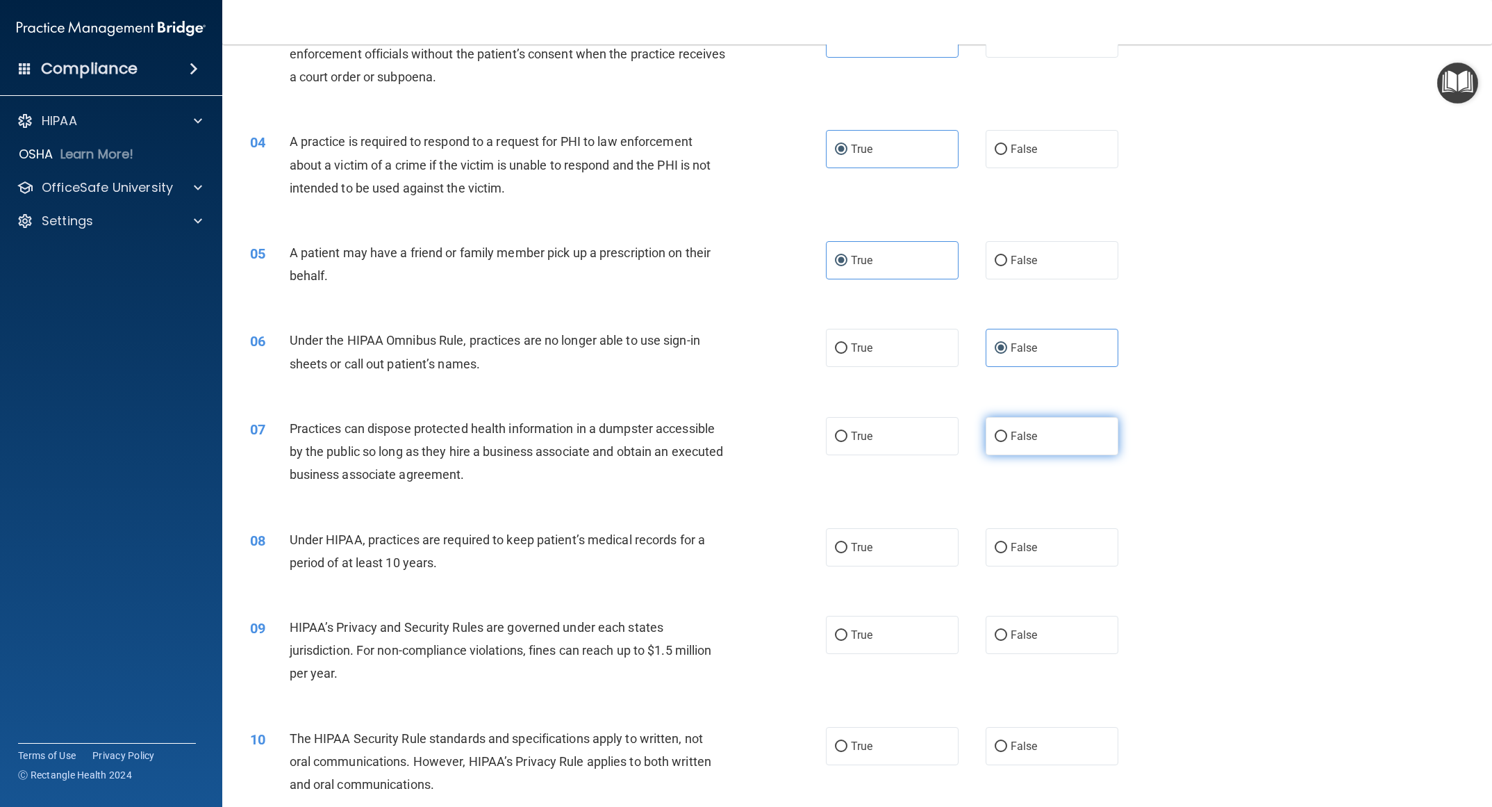
click at [658, 421] on input "False" at bounding box center [1001, 436] width 13 height 10
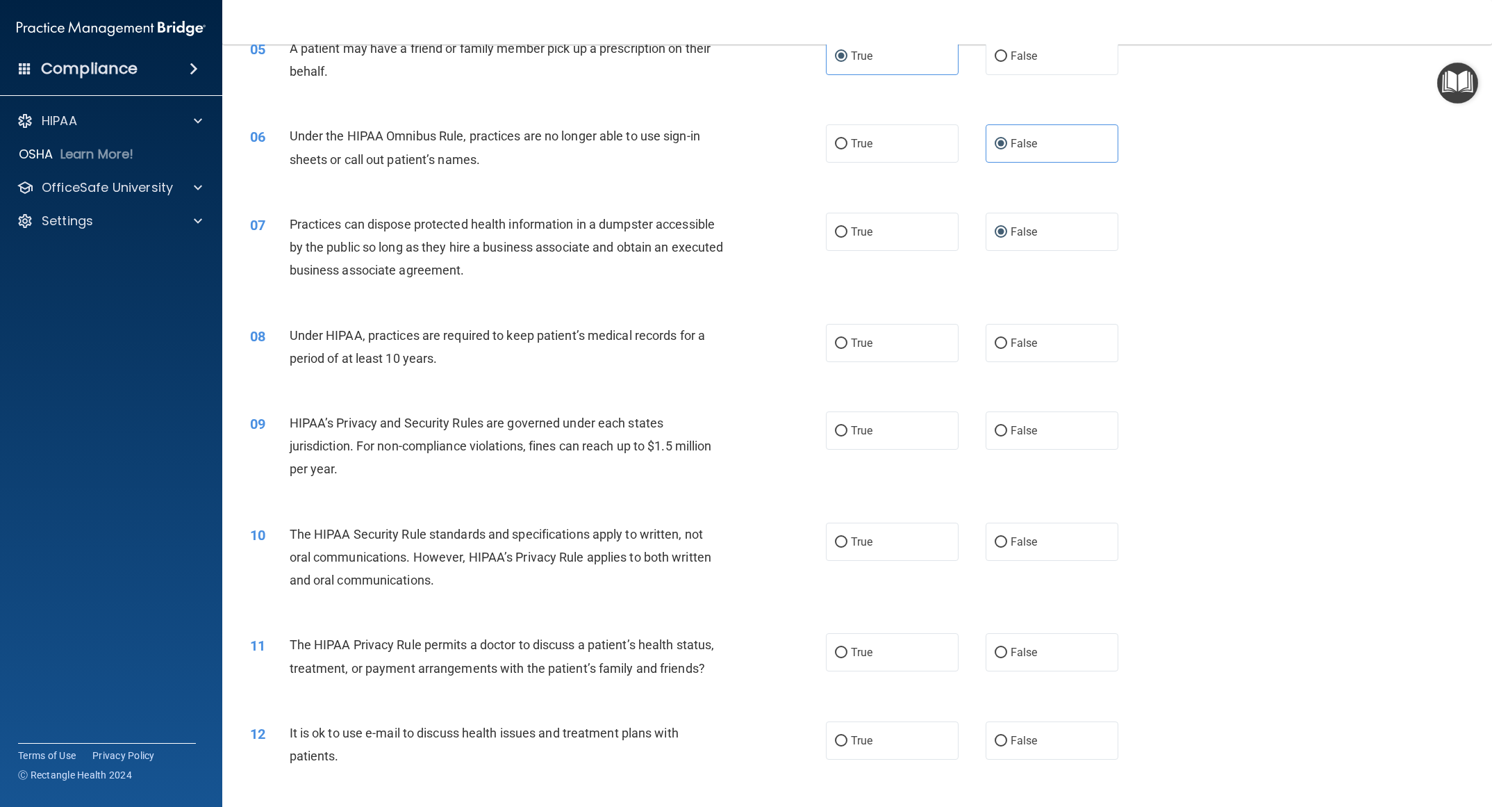
scroll to position [521, 0]
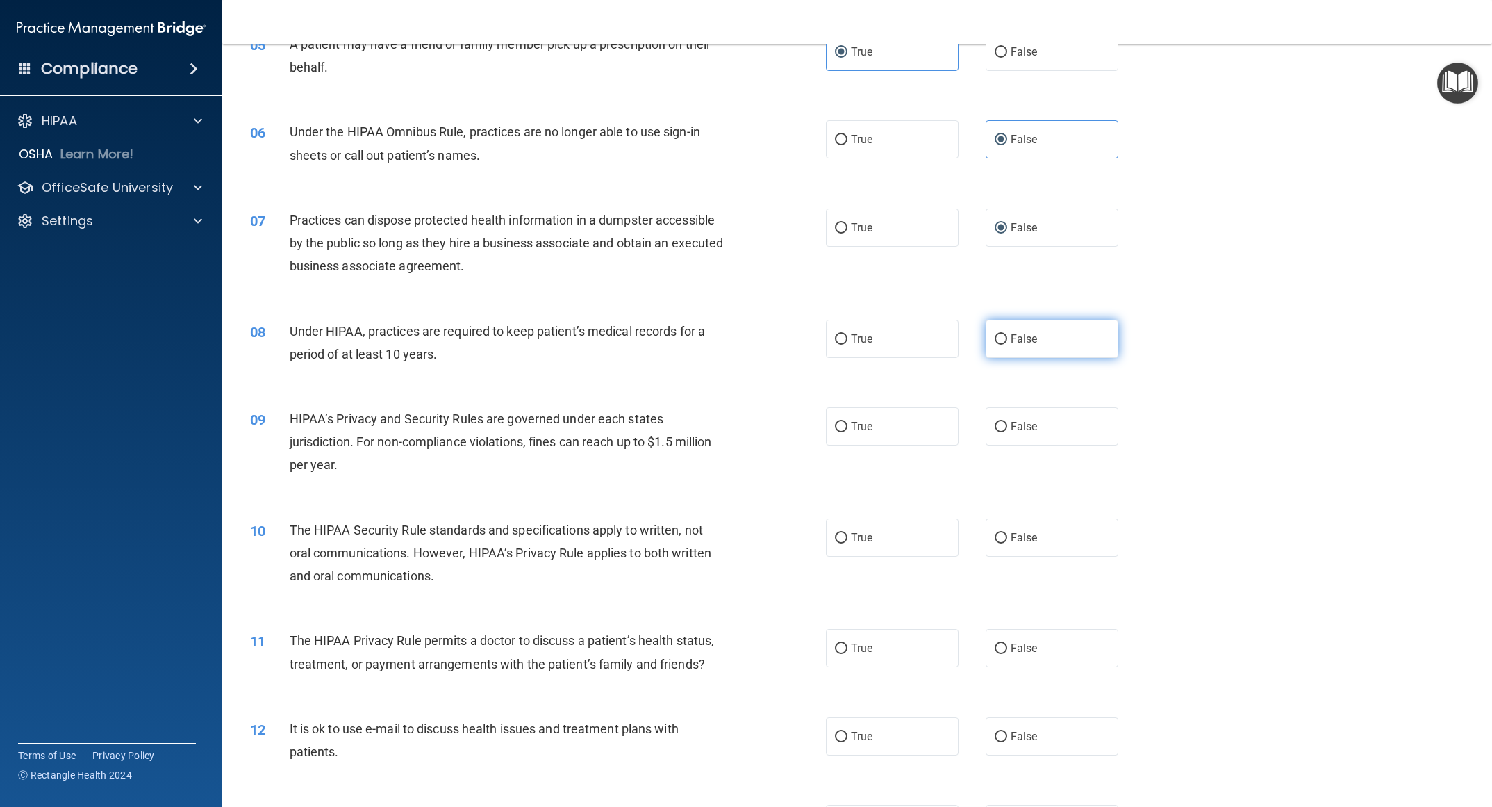
click at [658, 340] on span "False" at bounding box center [1024, 338] width 27 height 13
click at [658, 340] on input "False" at bounding box center [1001, 339] width 13 height 10
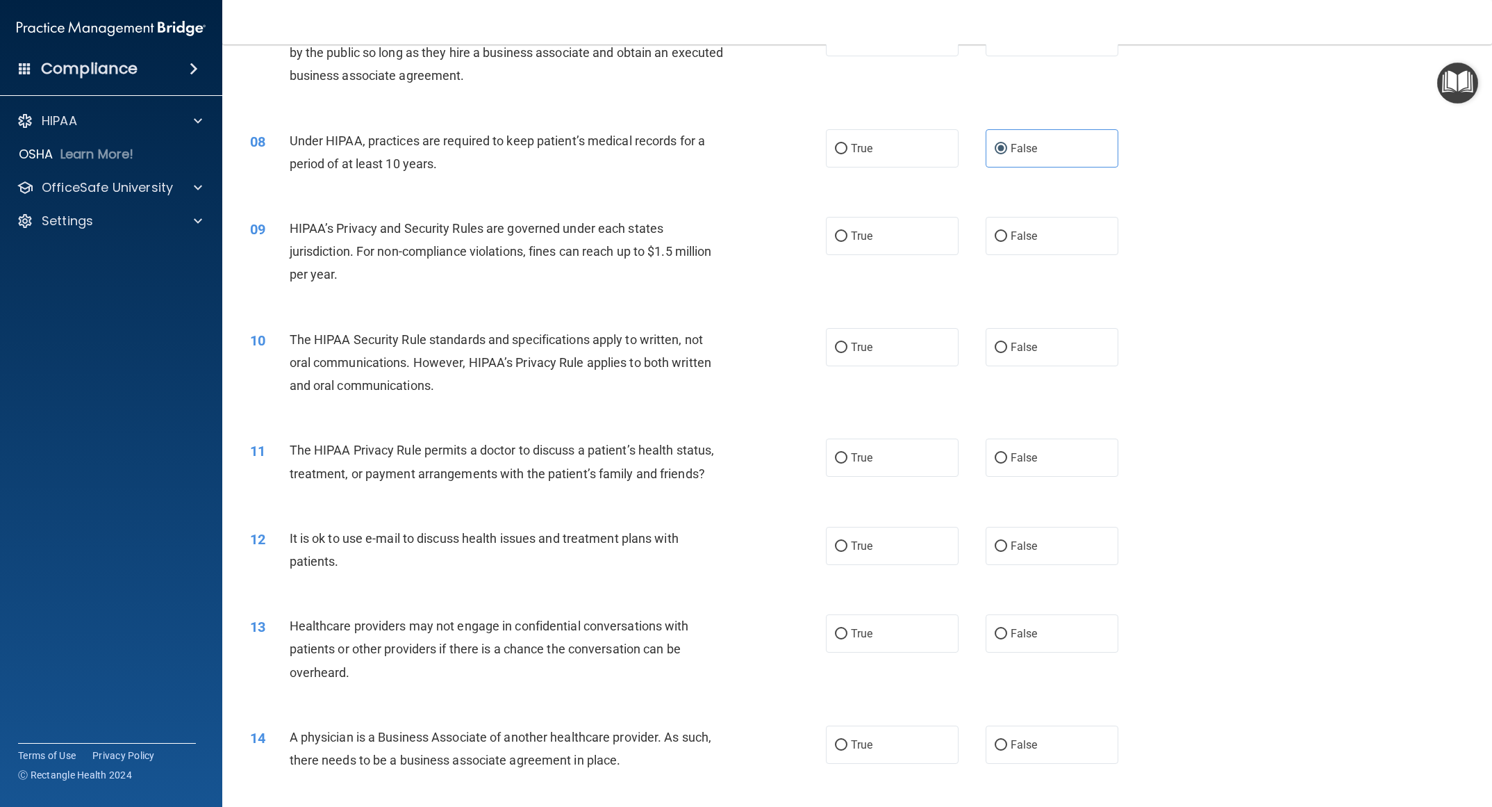
scroll to position [730, 0]
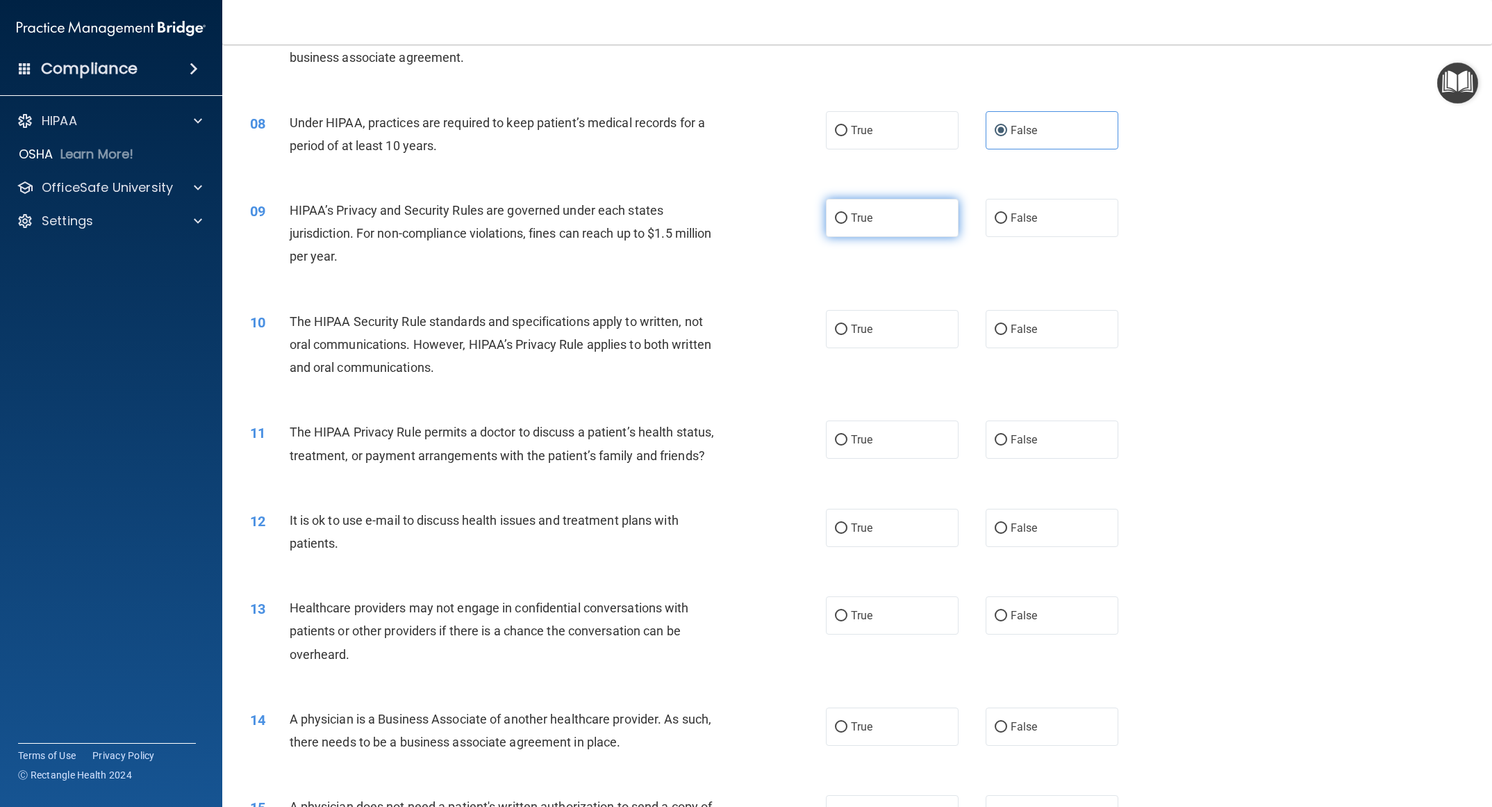
click at [658, 215] on label "True" at bounding box center [892, 218] width 133 height 38
click at [658, 215] on input "True" at bounding box center [841, 218] width 13 height 10
click at [658, 321] on label "True" at bounding box center [892, 329] width 133 height 38
click at [658, 324] on input "True" at bounding box center [841, 329] width 13 height 10
click at [658, 421] on label "False" at bounding box center [1052, 615] width 133 height 38
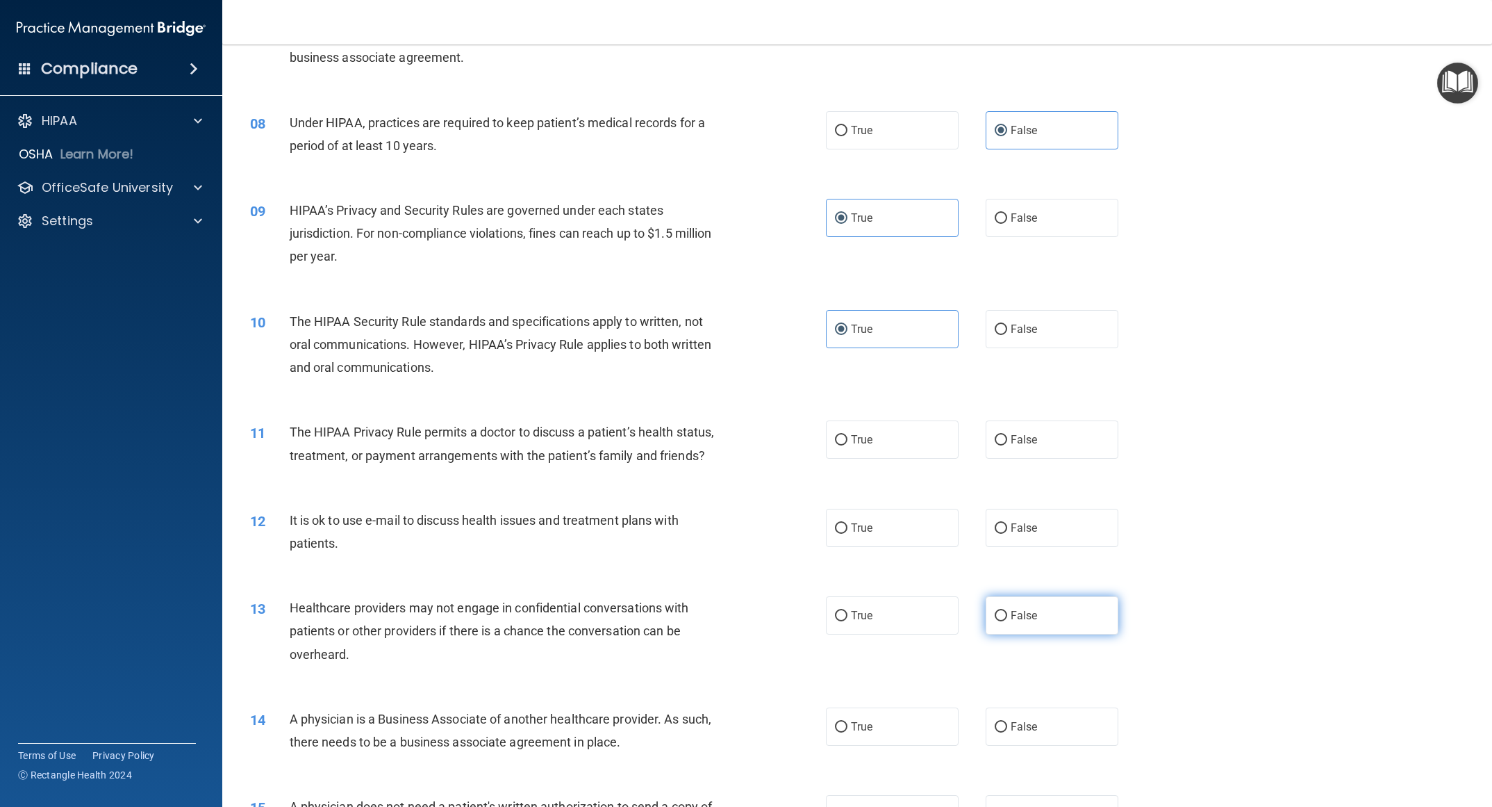
click at [658, 421] on input "False" at bounding box center [1001, 616] width 13 height 10
click at [658, 421] on span "True" at bounding box center [862, 527] width 22 height 13
click at [658, 421] on input "True" at bounding box center [841, 528] width 13 height 10
click at [658, 421] on label "True" at bounding box center [892, 439] width 133 height 38
click at [658, 421] on input "True" at bounding box center [841, 440] width 13 height 10
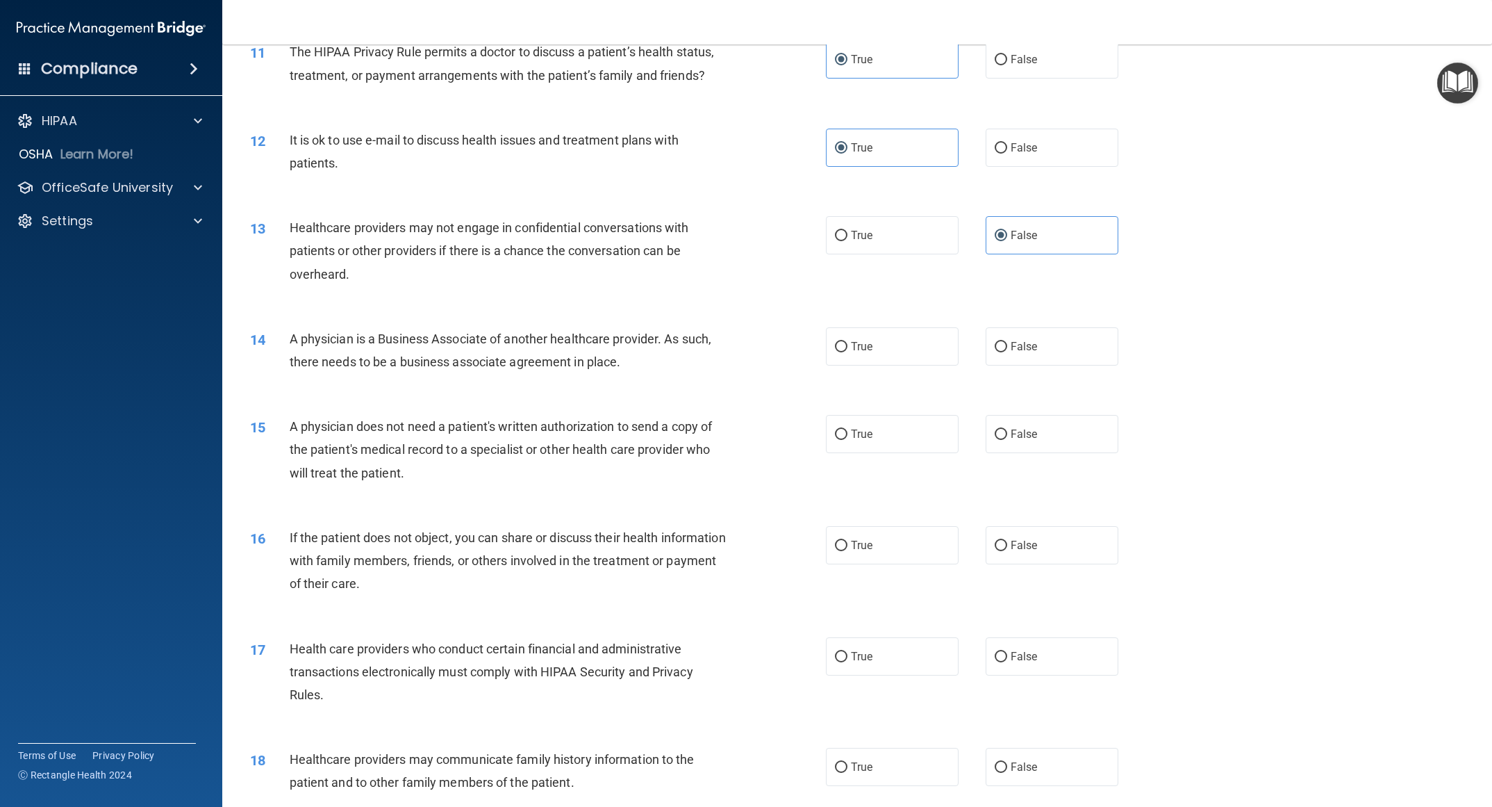
scroll to position [1146, 0]
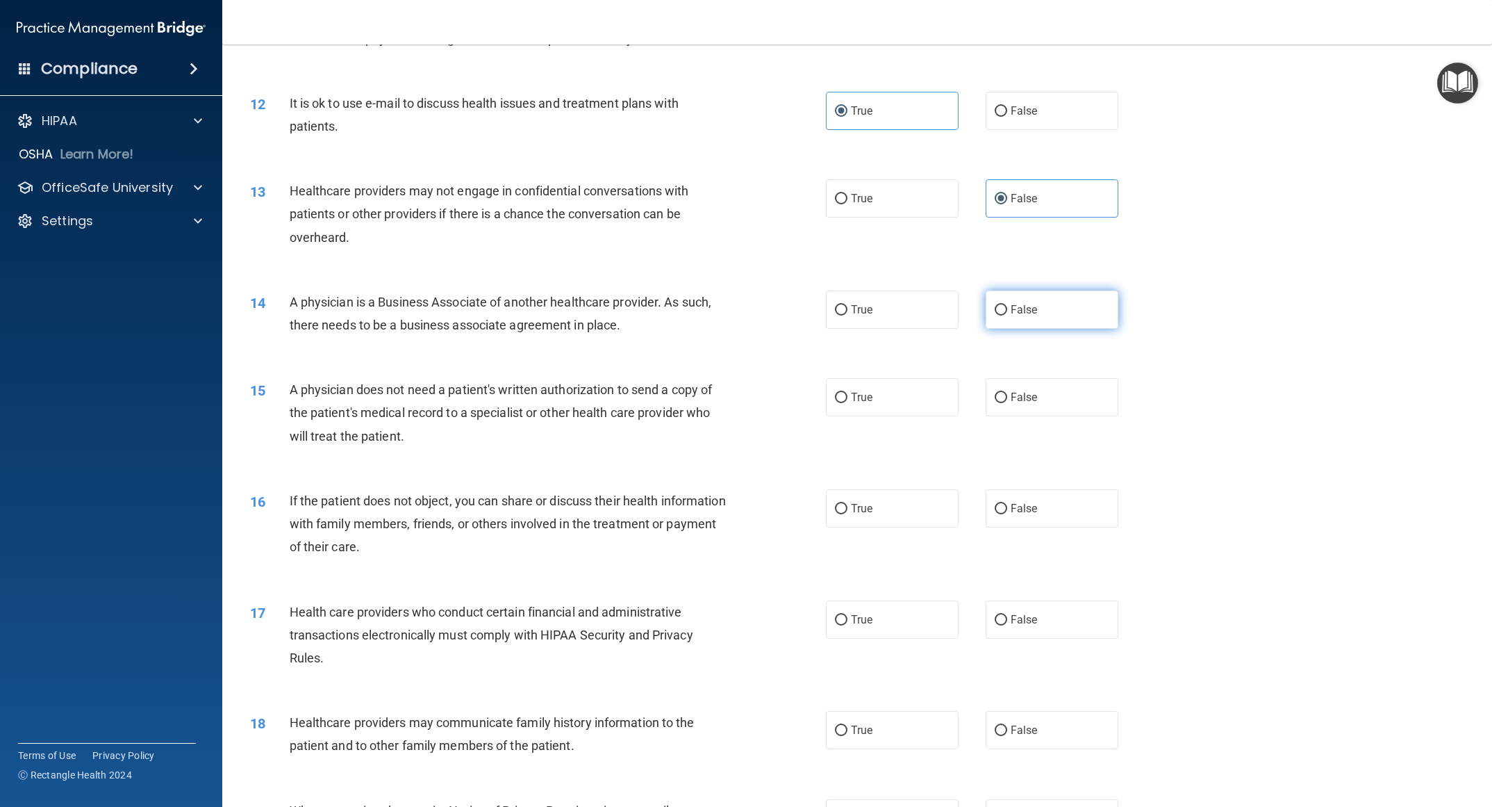
click at [658, 309] on label "False" at bounding box center [1052, 309] width 133 height 38
click at [658, 309] on input "False" at bounding box center [1001, 310] width 13 height 10
click at [658, 404] on label "True" at bounding box center [892, 397] width 133 height 38
click at [658, 403] on input "True" at bounding box center [841, 398] width 13 height 10
click at [658, 421] on span "True" at bounding box center [862, 508] width 22 height 13
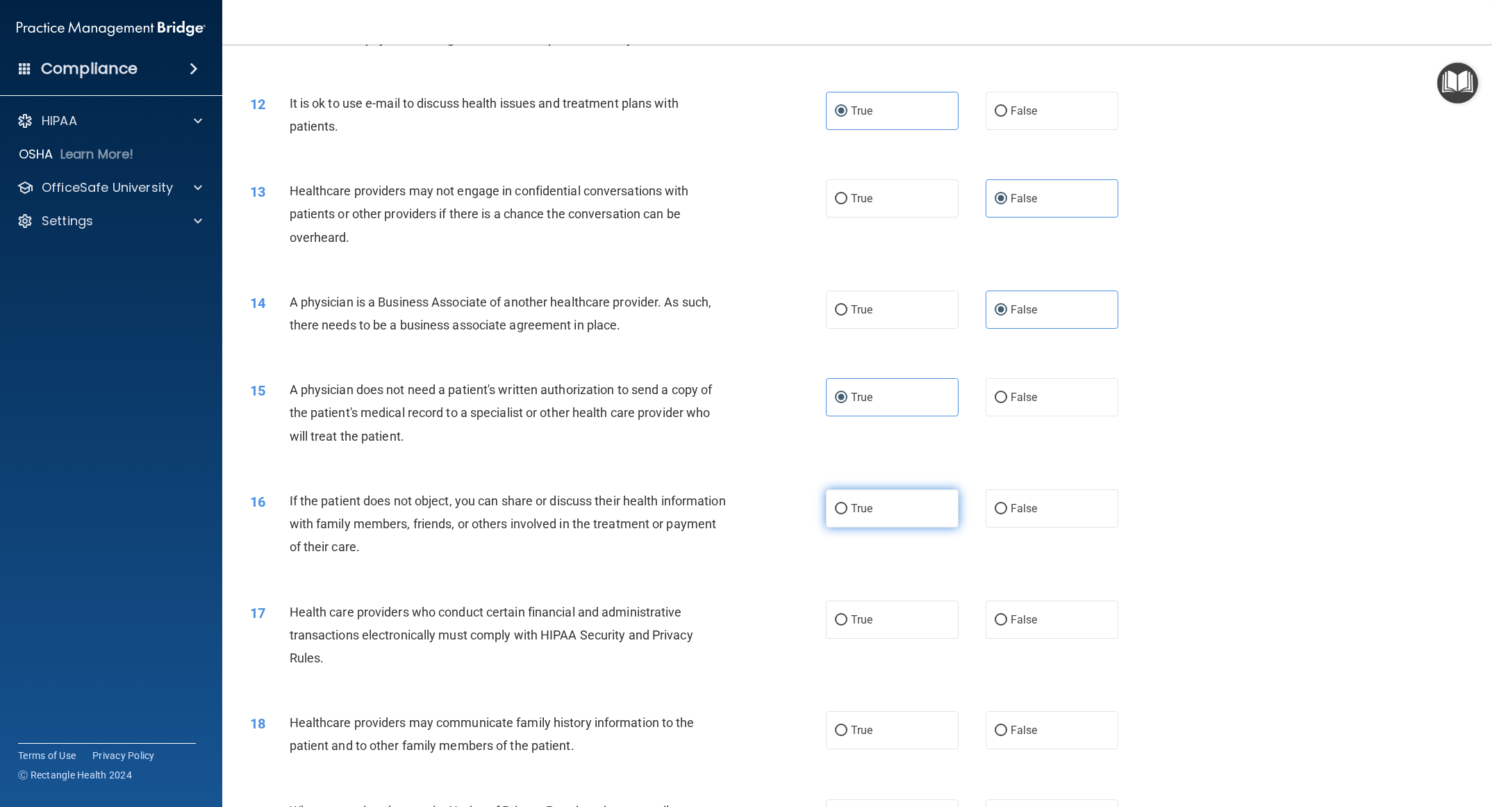
click at [658, 421] on input "True" at bounding box center [841, 509] width 13 height 10
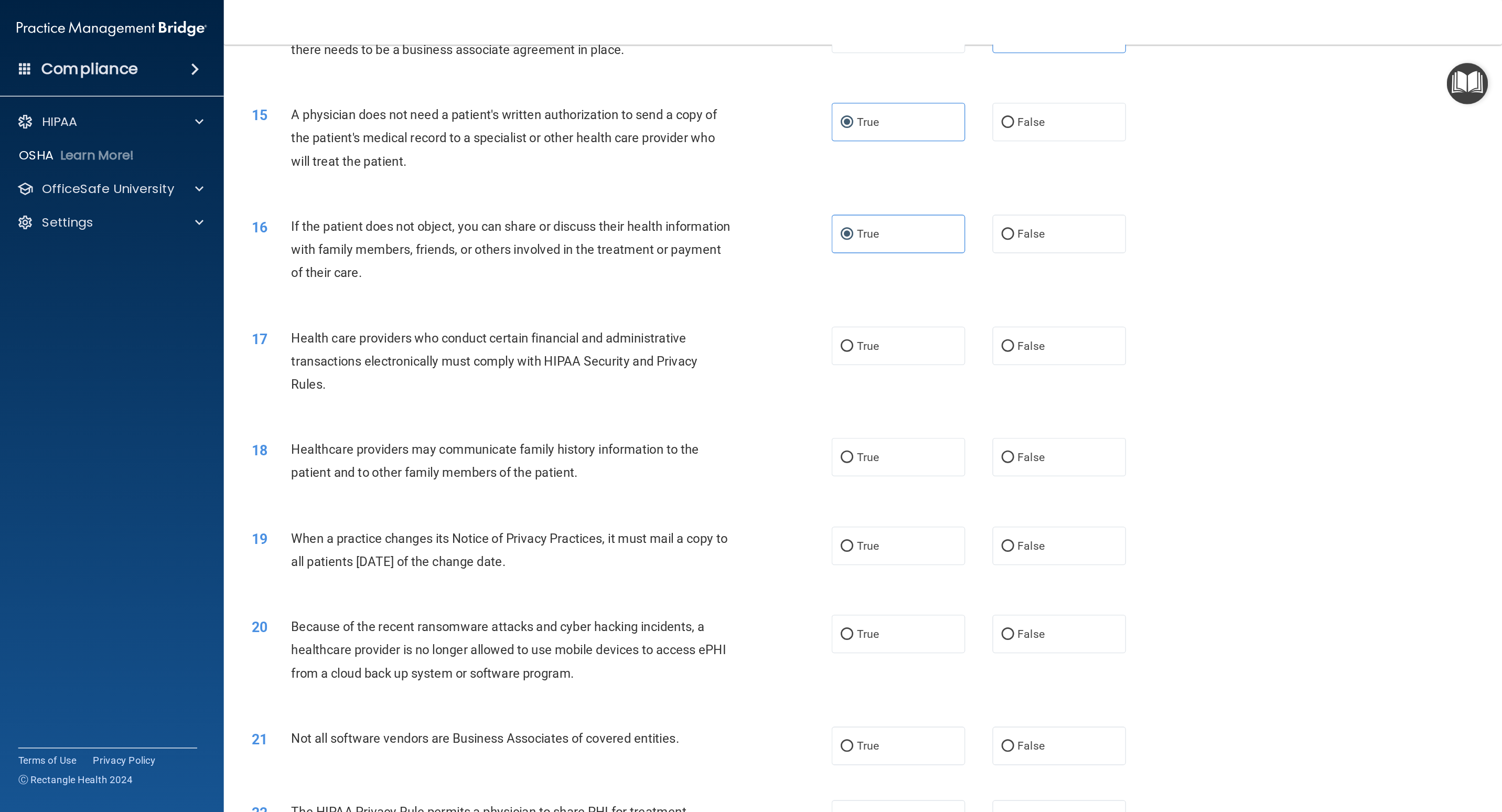
scroll to position [1101, 0]
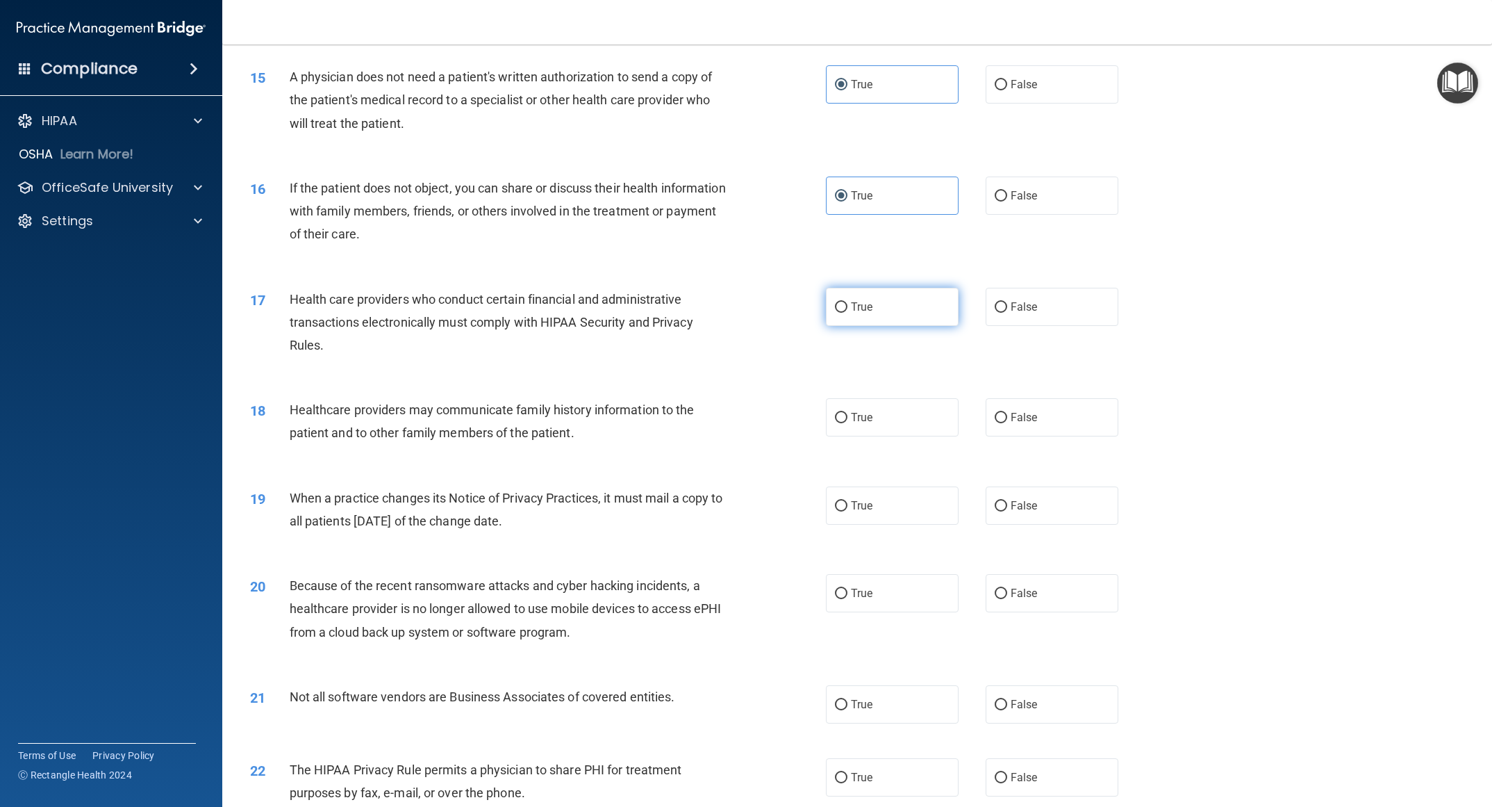
click at [658, 315] on label "True" at bounding box center [892, 307] width 133 height 38
click at [658, 313] on input "True" at bounding box center [841, 307] width 13 height 10
click at [658, 411] on span "True" at bounding box center [862, 417] width 22 height 13
click at [658, 413] on input "True" at bounding box center [841, 418] width 13 height 10
click at [658, 421] on label "False" at bounding box center [1052, 505] width 133 height 38
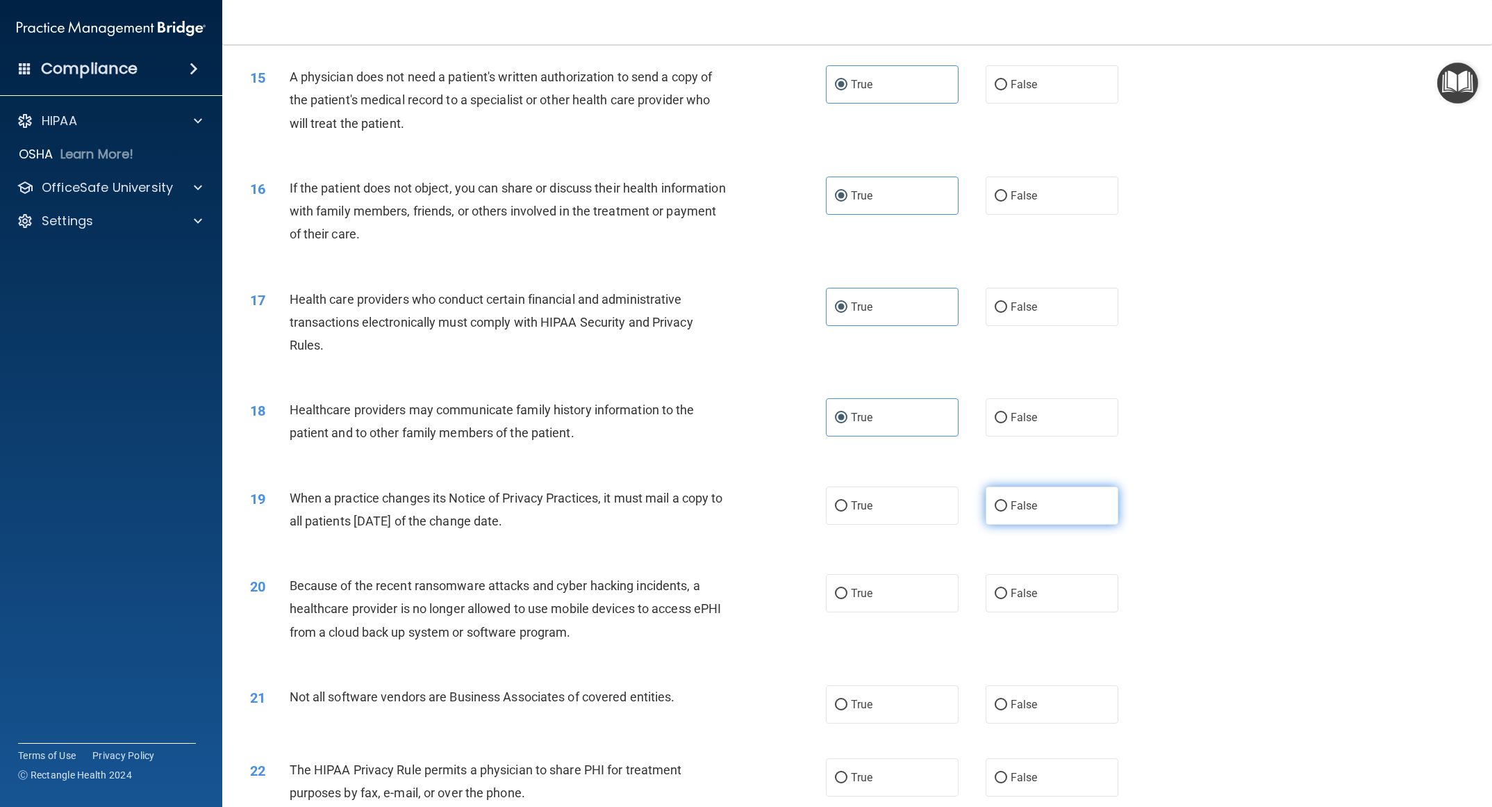
click at [658, 421] on input "False" at bounding box center [1001, 506] width 13 height 10
click at [658, 421] on label "False" at bounding box center [1052, 593] width 133 height 38
click at [658, 421] on input "False" at bounding box center [1001, 594] width 13 height 10
click at [658, 421] on label "True" at bounding box center [892, 704] width 133 height 38
click at [658, 421] on input "True" at bounding box center [841, 705] width 13 height 10
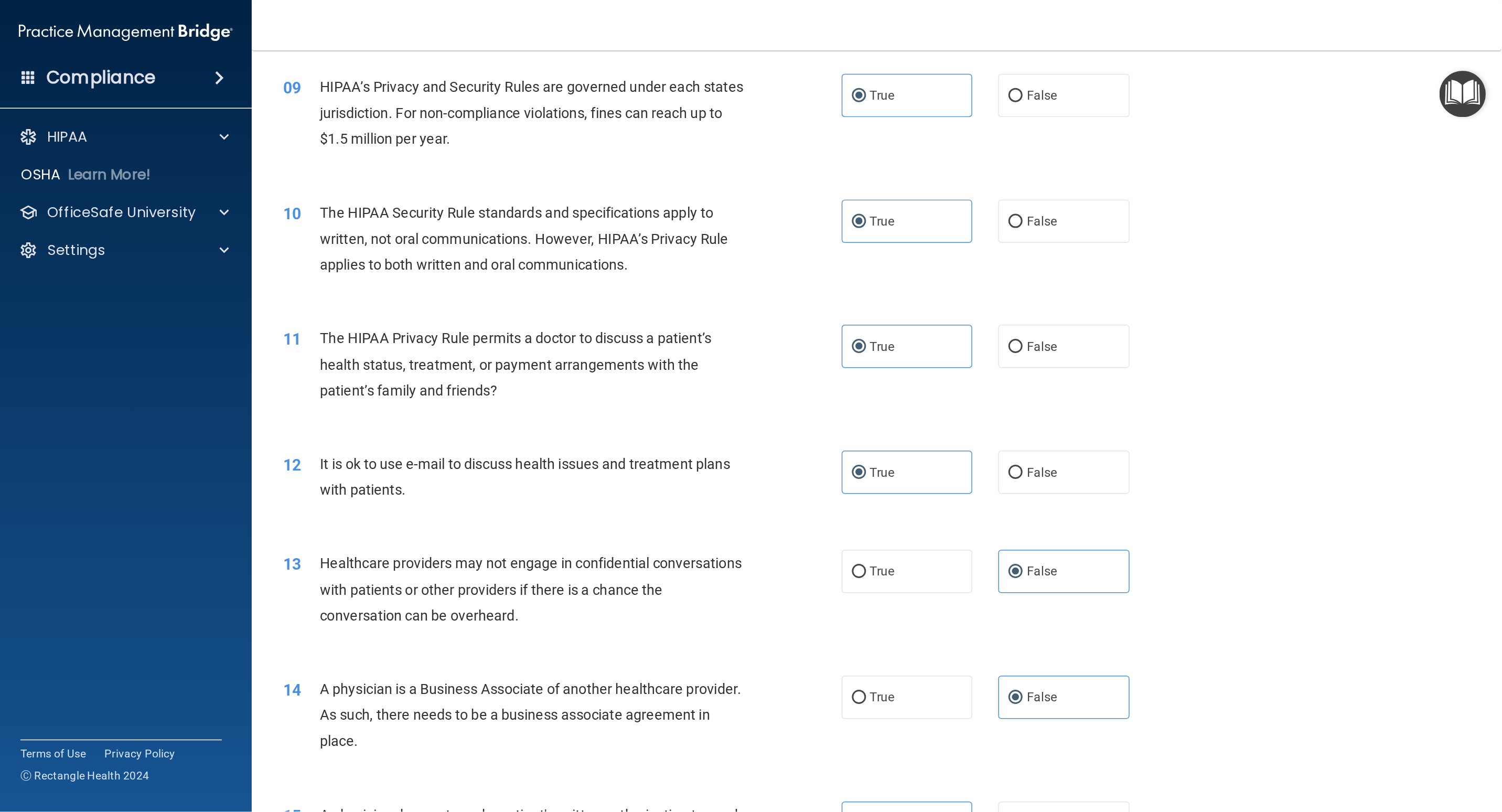
scroll to position [651, 0]
click at [497, 229] on div "11 The HIPAA Privacy Rule permits a doctor to discuss a patient’s health status…" at bounding box center [584, 245] width 807 height 84
click at [492, 294] on div "12 It is ok to use e-mail to discuss health issues and treatment plans with pat…" at bounding box center [584, 321] width 807 height 66
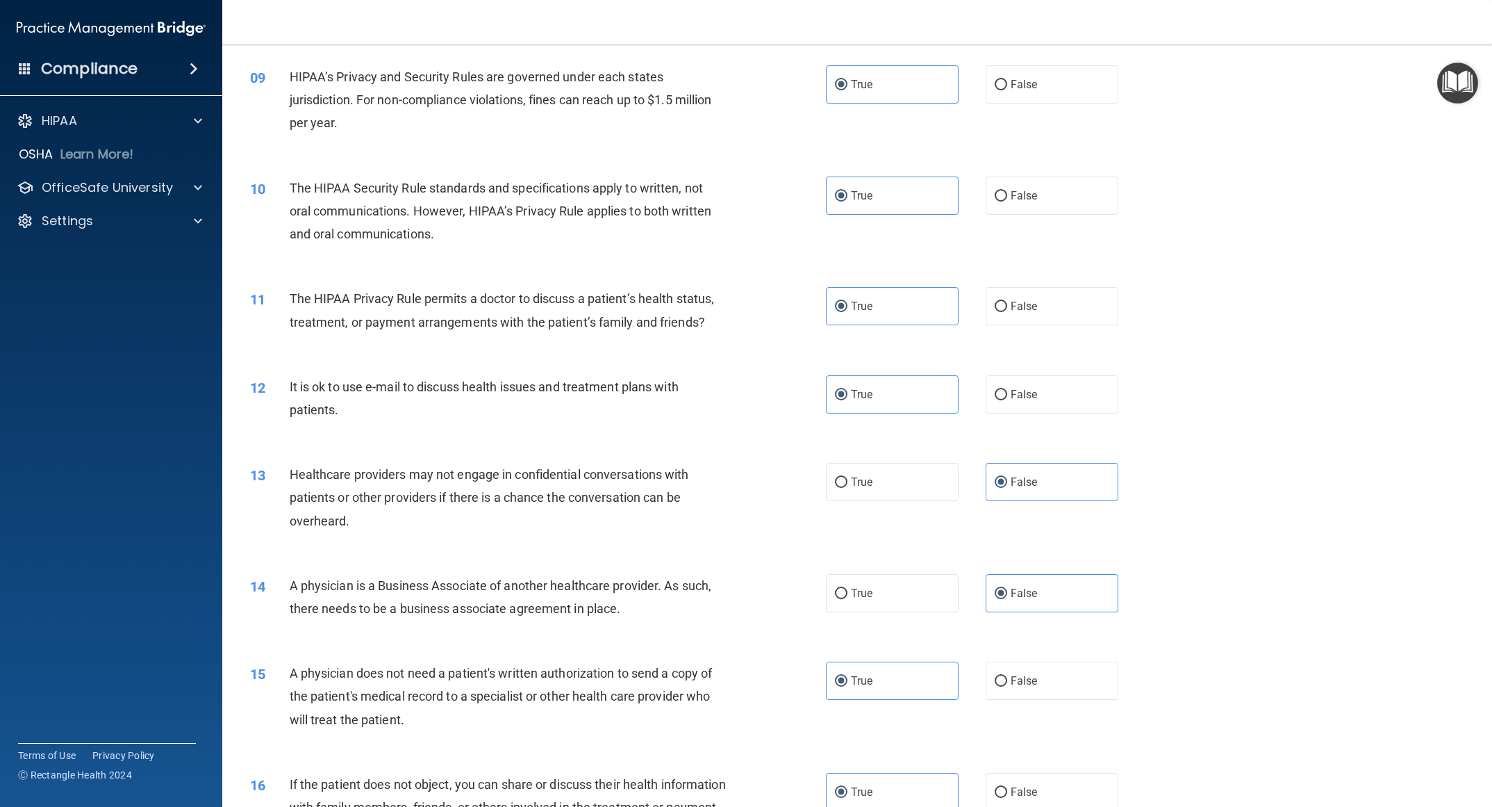
drag, startPoint x: 655, startPoint y: 388, endPoint x: 736, endPoint y: 436, distance: 95.3
click at [658, 421] on div "12 It is ok to use e-mail to discuss health issues and treatment plans with pat…" at bounding box center [857, 402] width 1235 height 88
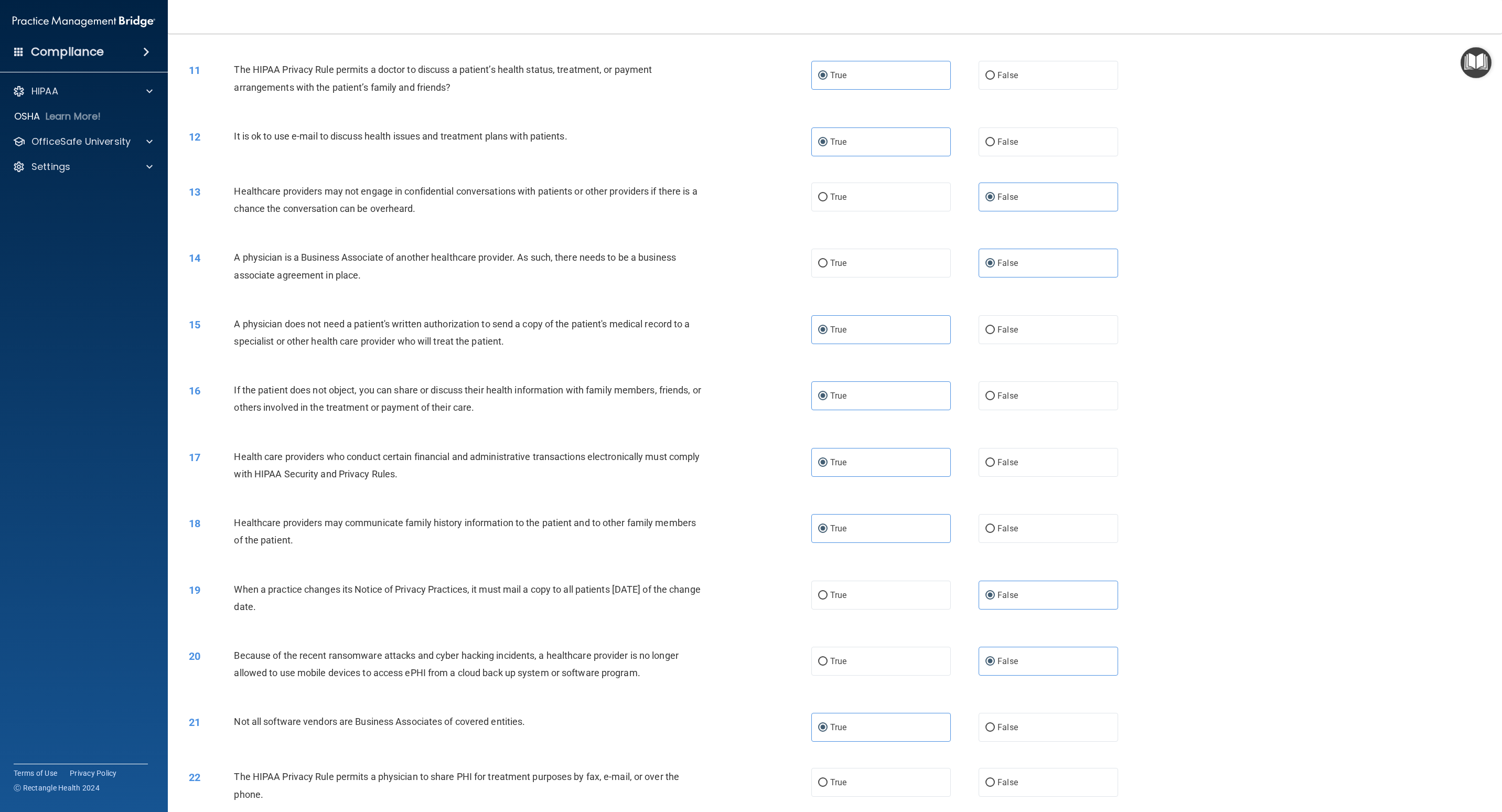
click at [497, 318] on div "16 If the patient does not object, you can share or discuss their health inform…" at bounding box center [835, 401] width 1308 height 66
click at [497, 183] on div "13 Healthcare providers may not engage in confidential conversations with patie…" at bounding box center [835, 202] width 1308 height 66
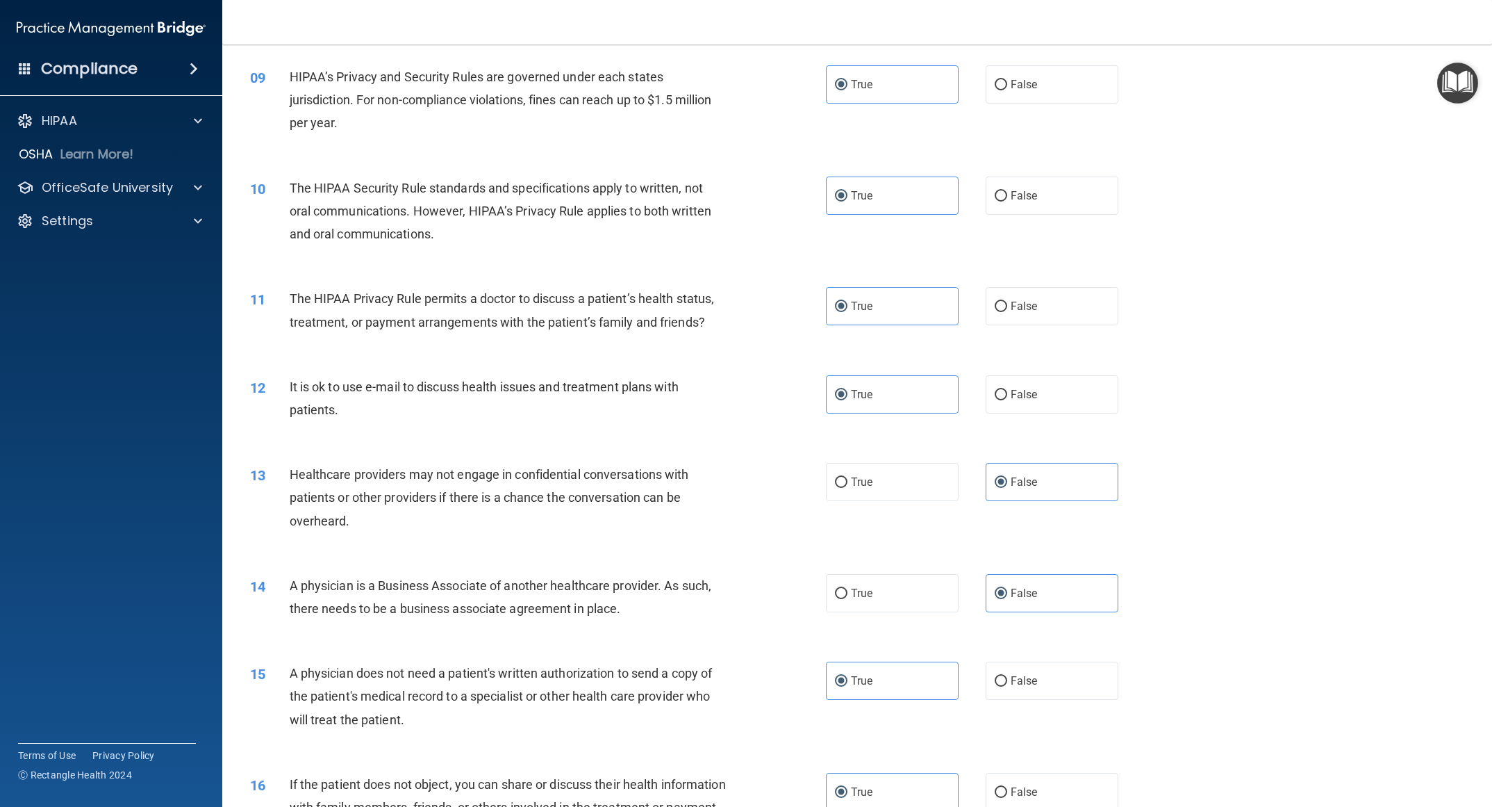
click at [658, 421] on div "12 It is ok to use e-mail to discuss health issues and treatment plans with pat…" at bounding box center [857, 402] width 1235 height 88
click at [658, 402] on div "12 It is ok to use e-mail to discuss health issues and treatment plans with pat…" at bounding box center [857, 402] width 1235 height 88
click at [604, 307] on div "The HIPAA Privacy Rule permits a doctor to discuss a patient’s health status, t…" at bounding box center [513, 310] width 447 height 46
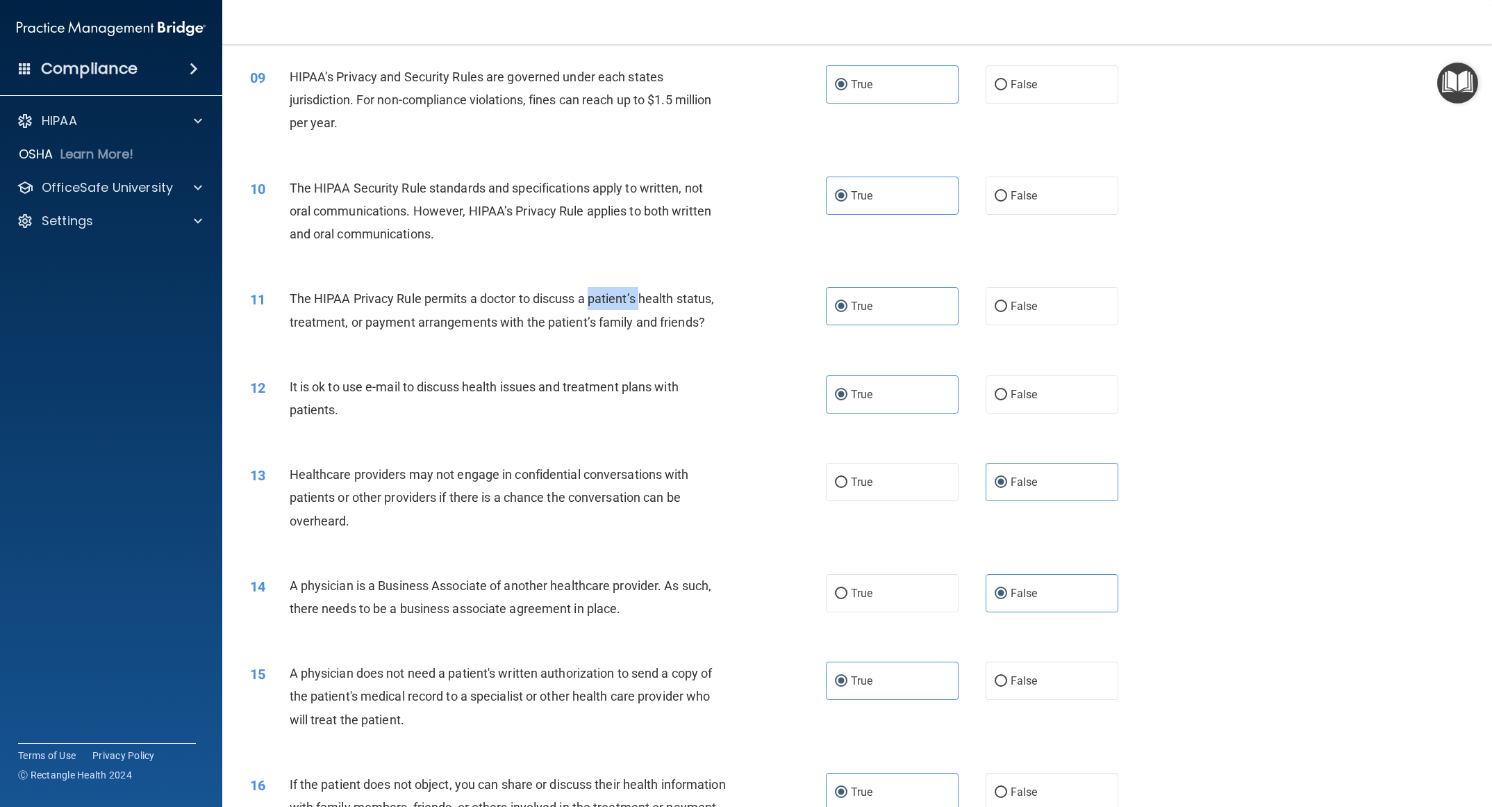
click at [604, 307] on div "The HIPAA Privacy Rule permits a doctor to discuss a patient’s health status, t…" at bounding box center [513, 310] width 447 height 46
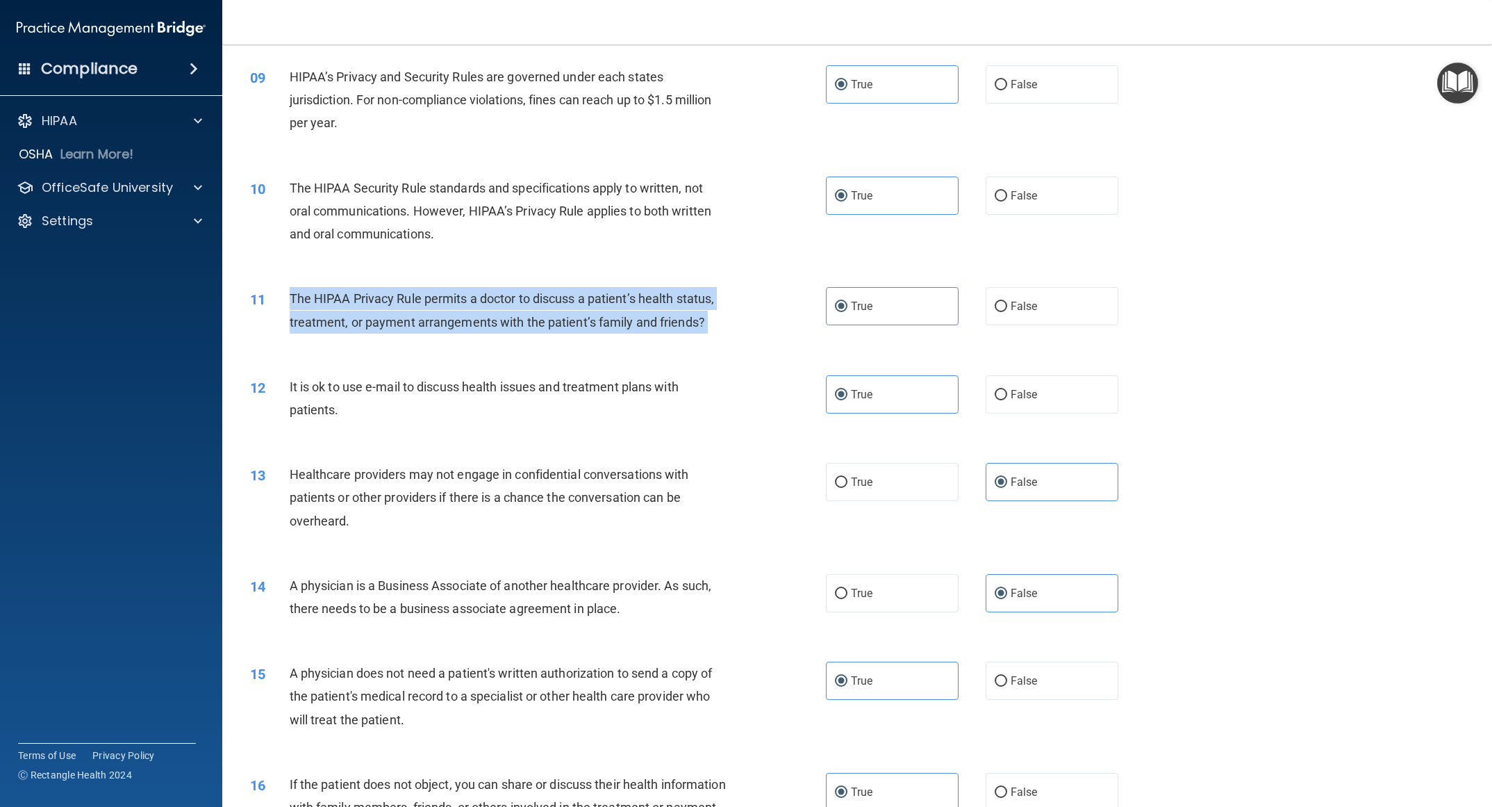
click at [604, 307] on div "The HIPAA Privacy Rule permits a doctor to discuss a patient’s health status, t…" at bounding box center [513, 310] width 447 height 46
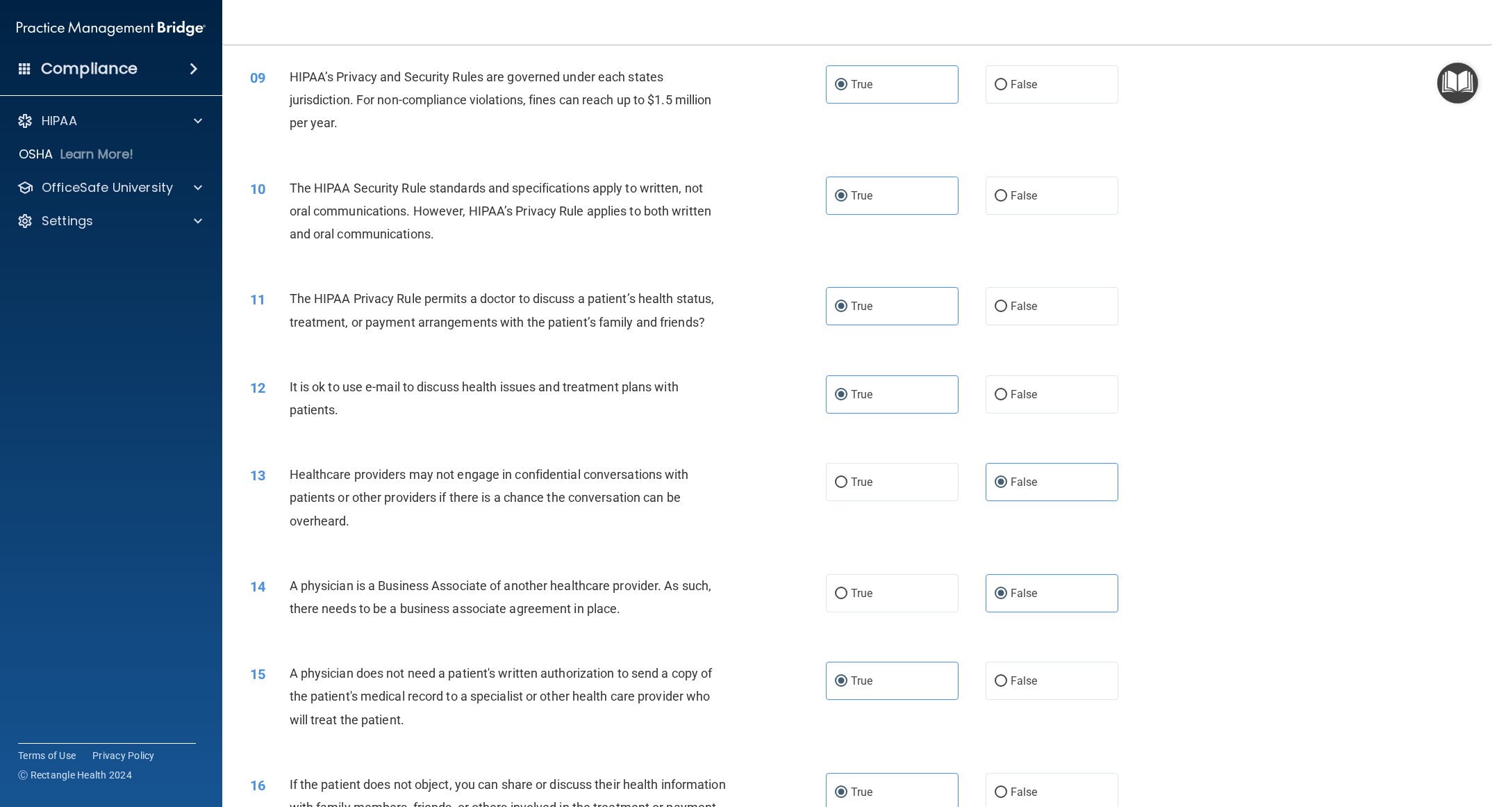
drag, startPoint x: 604, startPoint y: 307, endPoint x: 690, endPoint y: 378, distance: 111.0
click at [658, 372] on div "12 It is ok to use e-mail to discuss health issues and treatment plans with pat…" at bounding box center [857, 402] width 1235 height 88
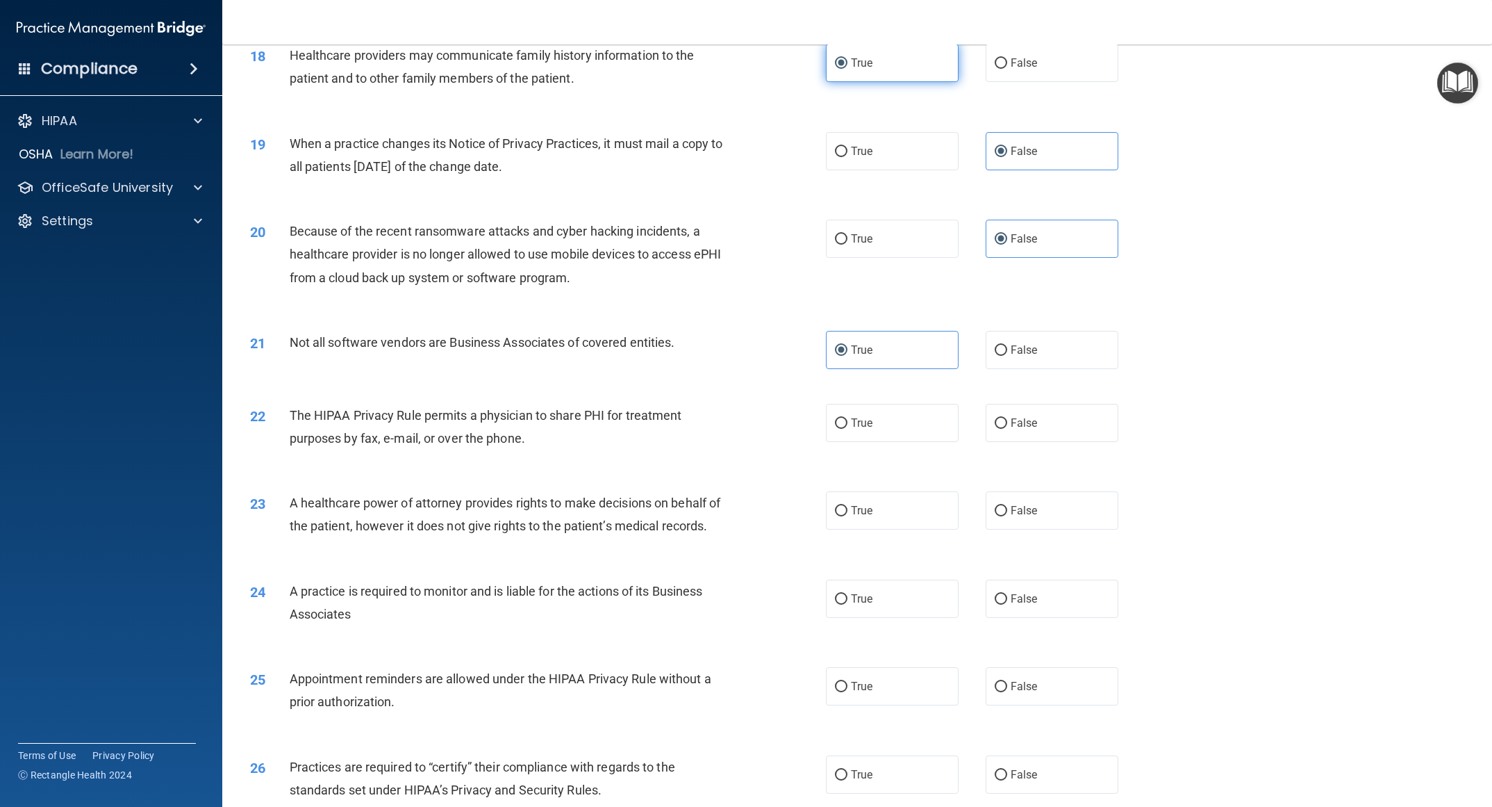
scroll to position [2009, 0]
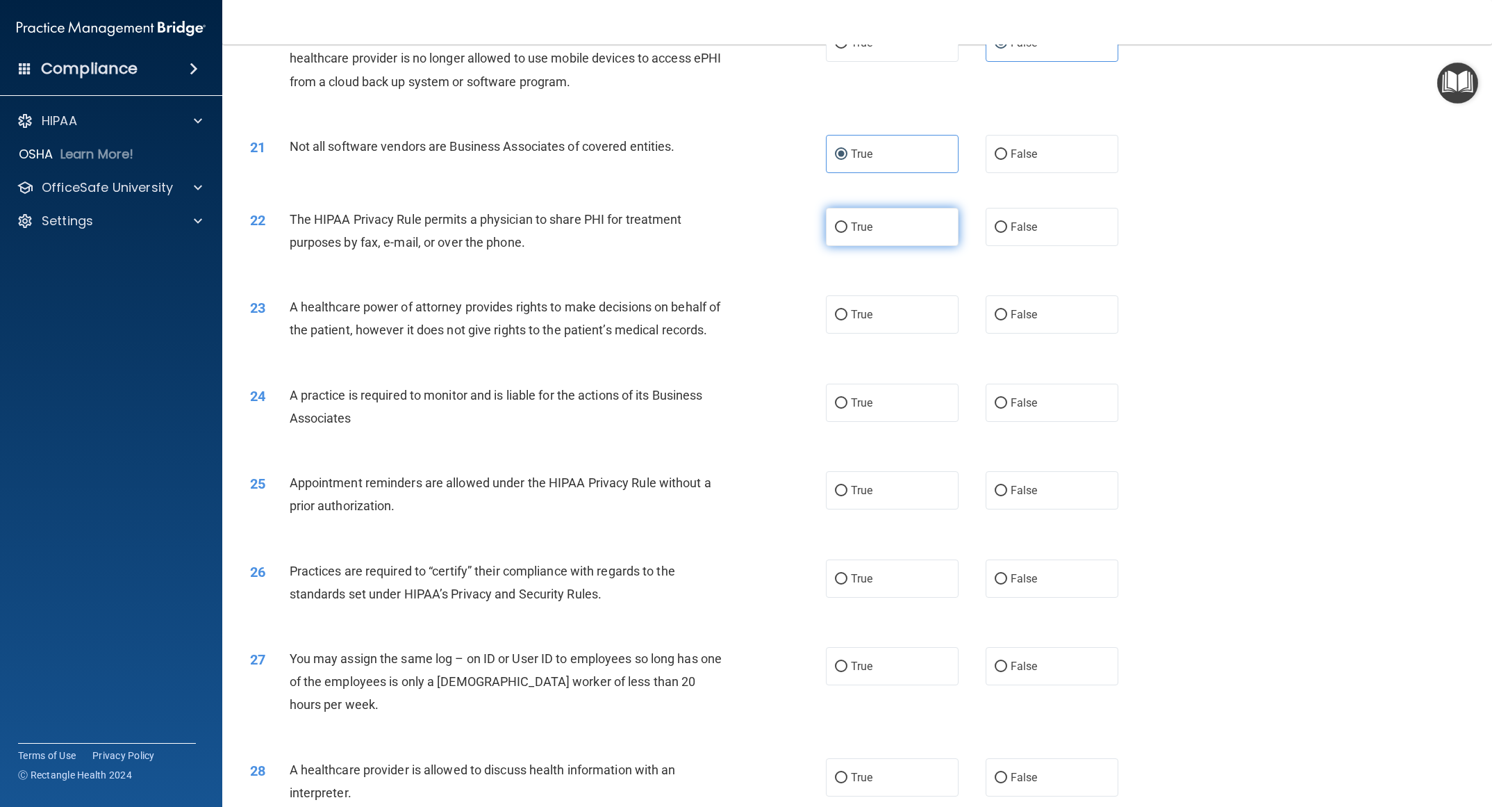
click at [658, 229] on label "True" at bounding box center [892, 227] width 133 height 38
click at [658, 229] on input "True" at bounding box center [841, 227] width 13 height 10
click at [658, 310] on input "True" at bounding box center [841, 315] width 13 height 10
click at [658, 421] on label "False" at bounding box center [1052, 403] width 133 height 38
click at [658, 409] on input "False" at bounding box center [1001, 403] width 13 height 10
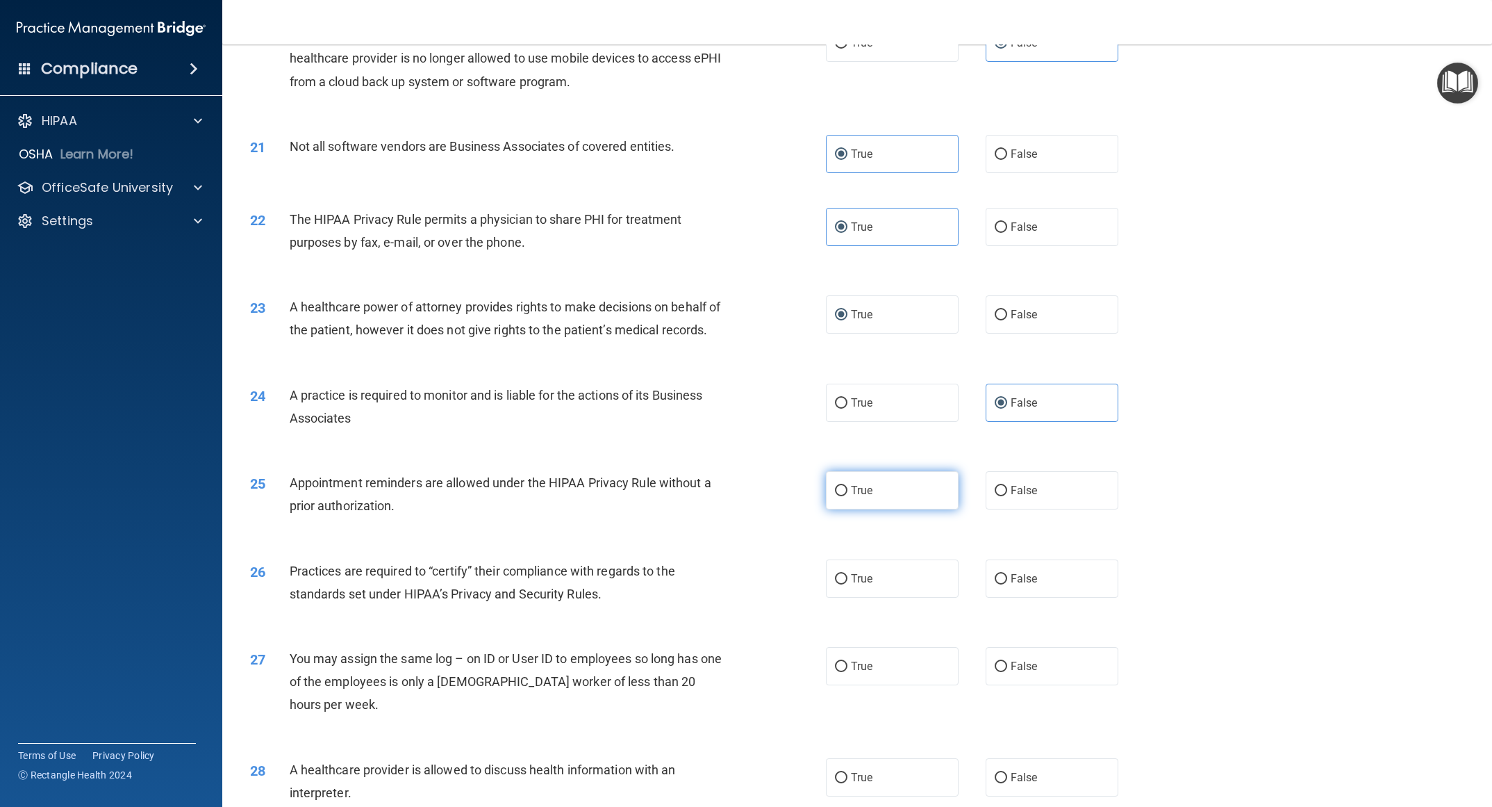
click at [658, 421] on label "True" at bounding box center [892, 490] width 133 height 38
click at [658, 421] on input "True" at bounding box center [841, 491] width 13 height 10
click at [658, 421] on label "False" at bounding box center [1052, 578] width 133 height 38
click at [658, 421] on input "False" at bounding box center [1001, 579] width 13 height 10
click at [658, 421] on span "False" at bounding box center [1024, 665] width 27 height 13
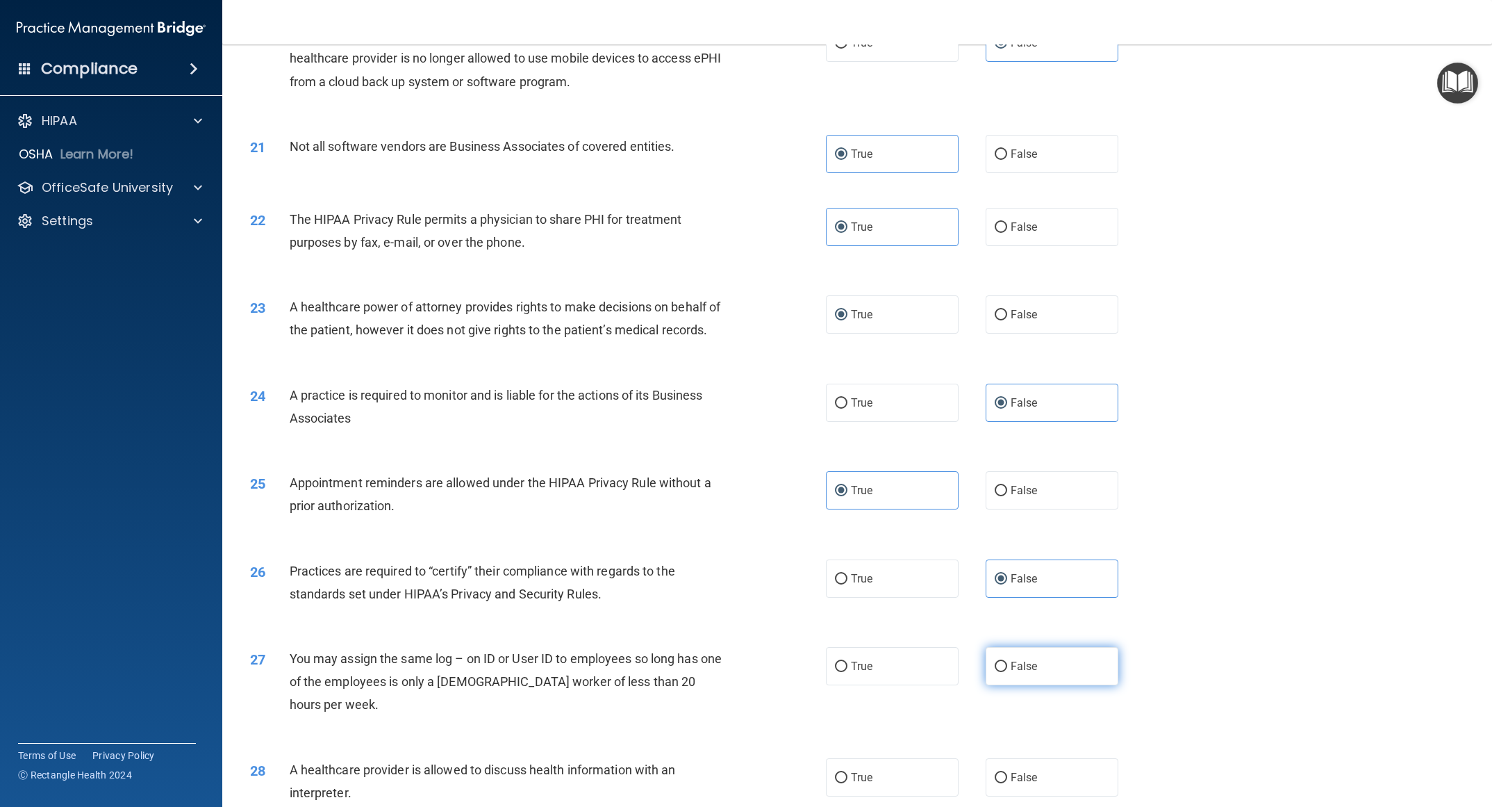
click at [658, 421] on input "False" at bounding box center [1001, 666] width 13 height 10
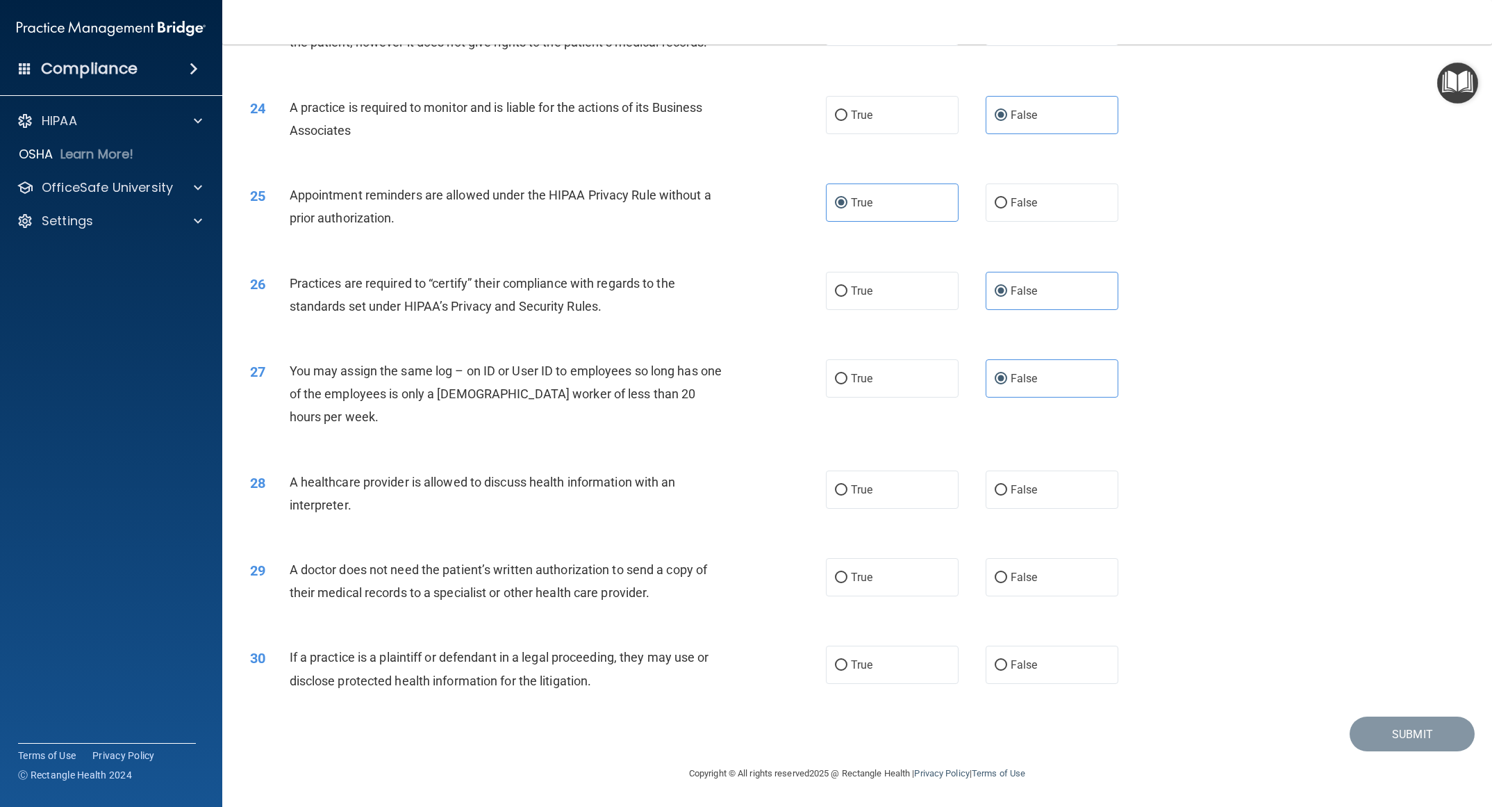
scroll to position [2319, 0]
click at [658, 421] on label "True" at bounding box center [892, 489] width 133 height 38
click at [658, 421] on input "True" at bounding box center [841, 490] width 13 height 10
click at [658, 421] on label "True" at bounding box center [892, 577] width 133 height 38
click at [658, 421] on input "True" at bounding box center [841, 578] width 13 height 10
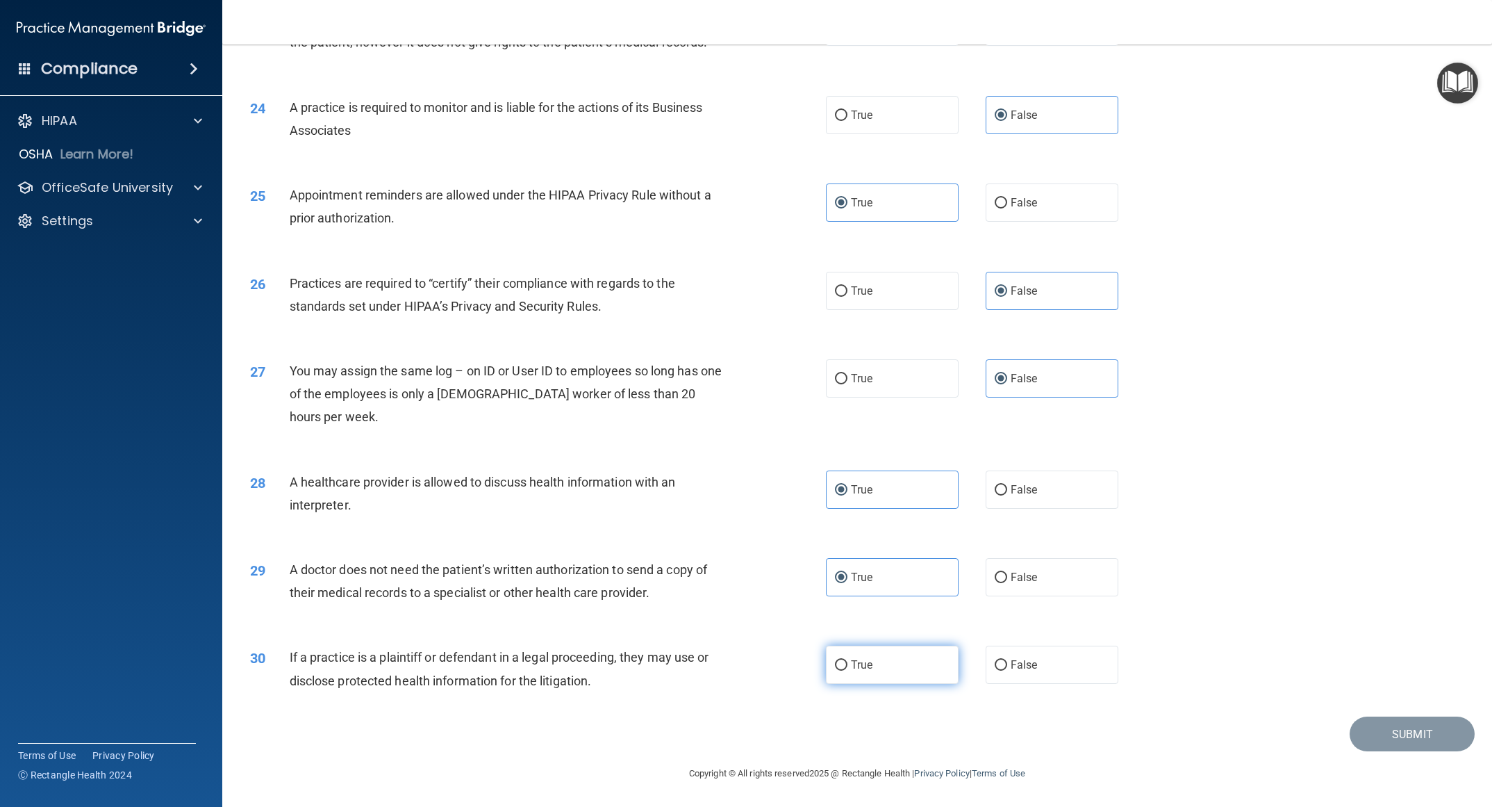
click at [658, 421] on label "True" at bounding box center [892, 664] width 133 height 38
click at [658, 421] on input "True" at bounding box center [841, 665] width 13 height 10
click at [658, 421] on button "Submit" at bounding box center [1412, 733] width 125 height 35
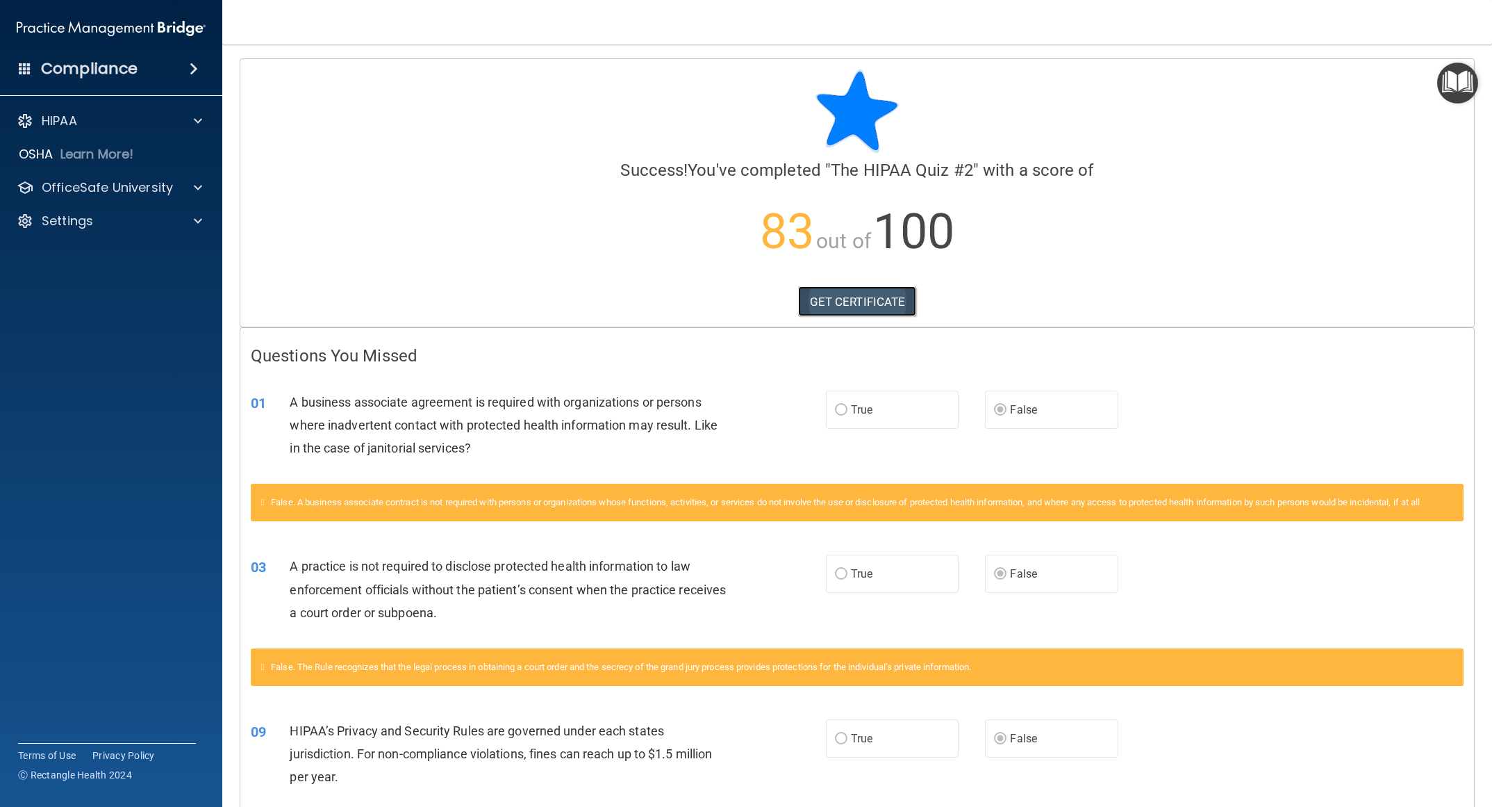
click at [658, 293] on link "GET CERTIFICATE" at bounding box center [857, 301] width 119 height 31
click at [88, 188] on p "OfficeSafe University" at bounding box center [107, 187] width 131 height 17
click at [94, 223] on p "HIPAA Training" at bounding box center [66, 221] width 115 height 14
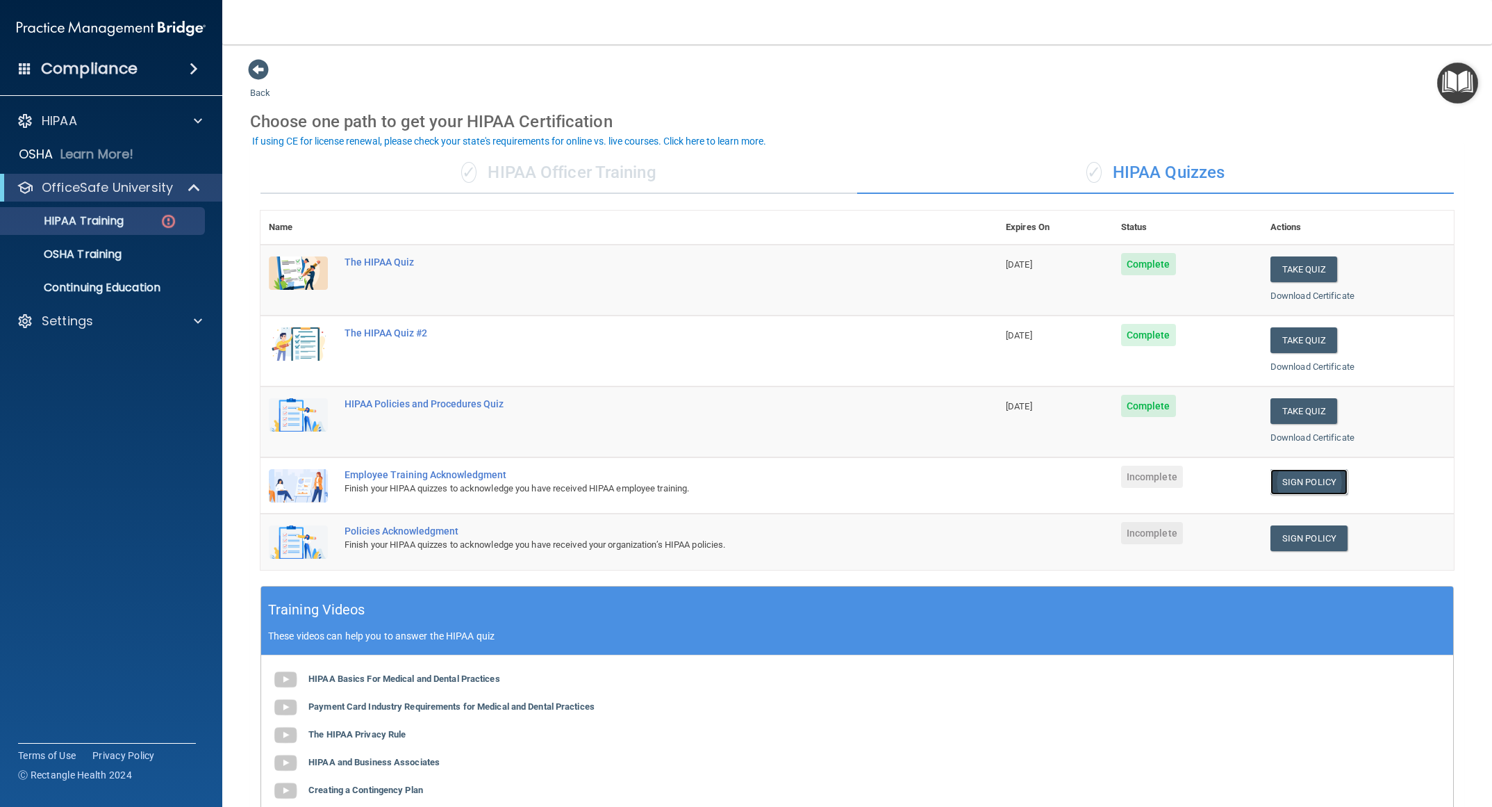
click at [658, 421] on link "Sign Policy" at bounding box center [1309, 482] width 77 height 26
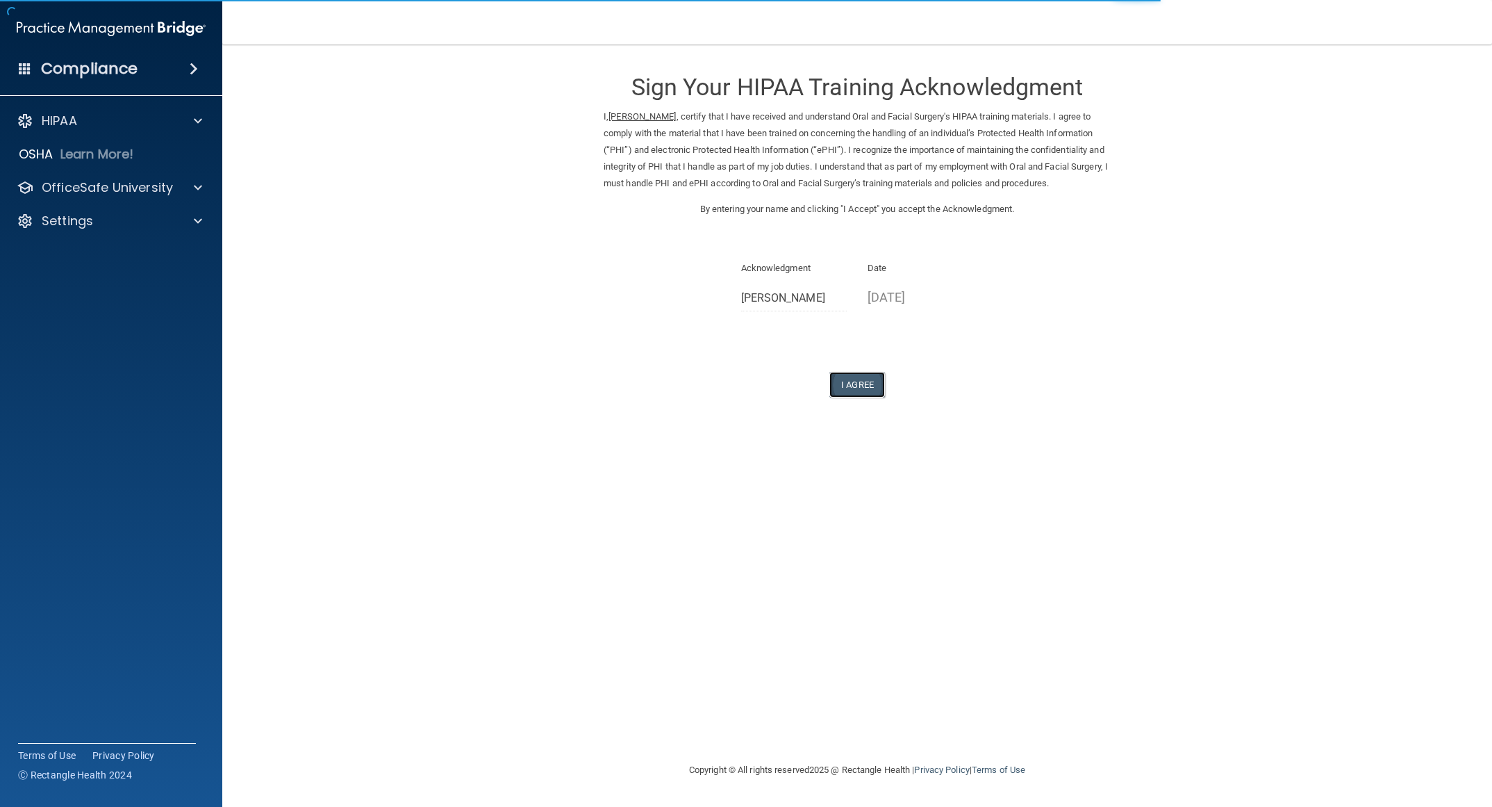
click at [868, 379] on button "I Agree" at bounding box center [858, 385] width 56 height 26
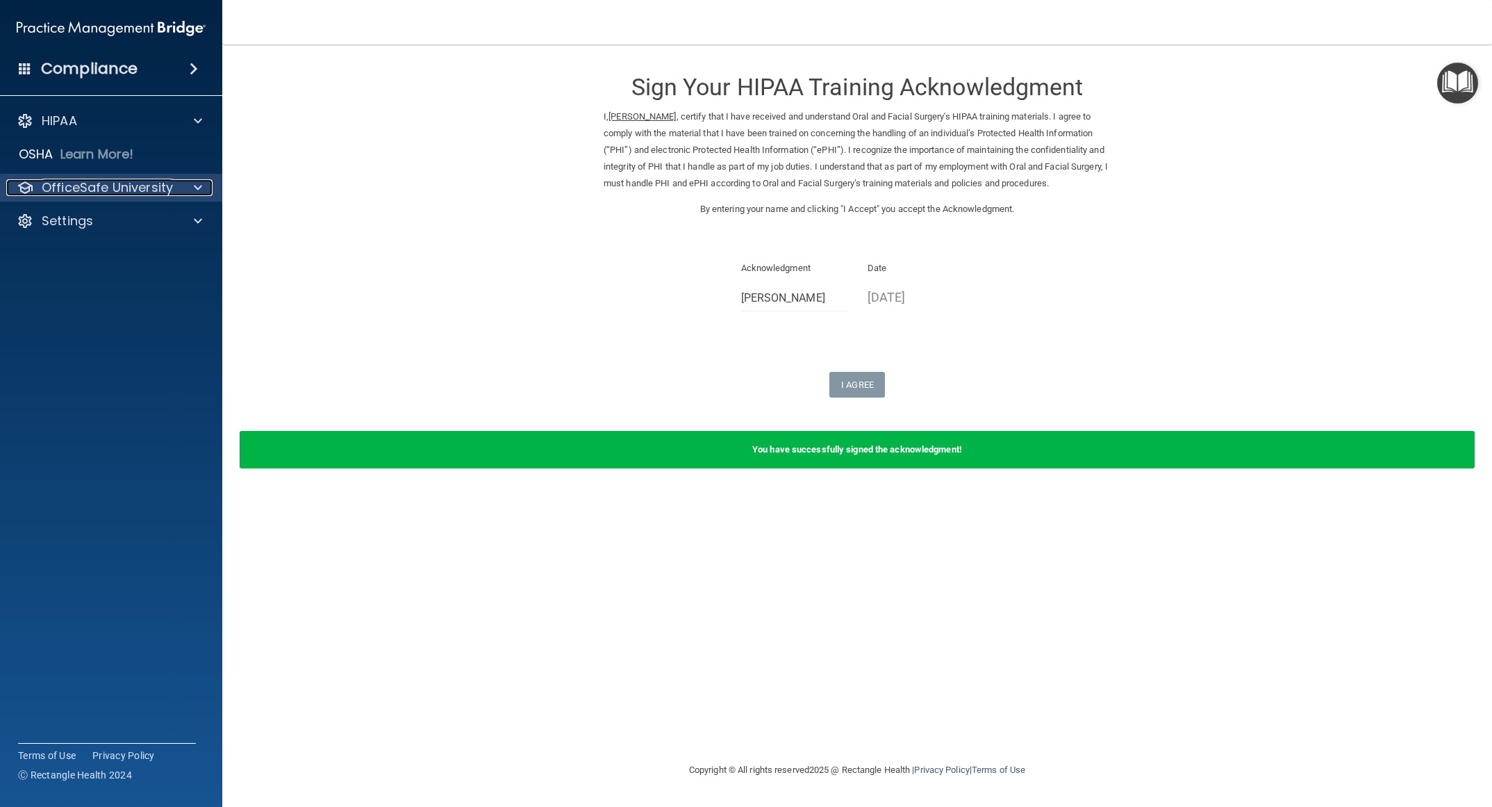
click at [115, 184] on p "OfficeSafe University" at bounding box center [107, 187] width 131 height 17
click at [128, 219] on div "HIPAA Training" at bounding box center [104, 221] width 190 height 14
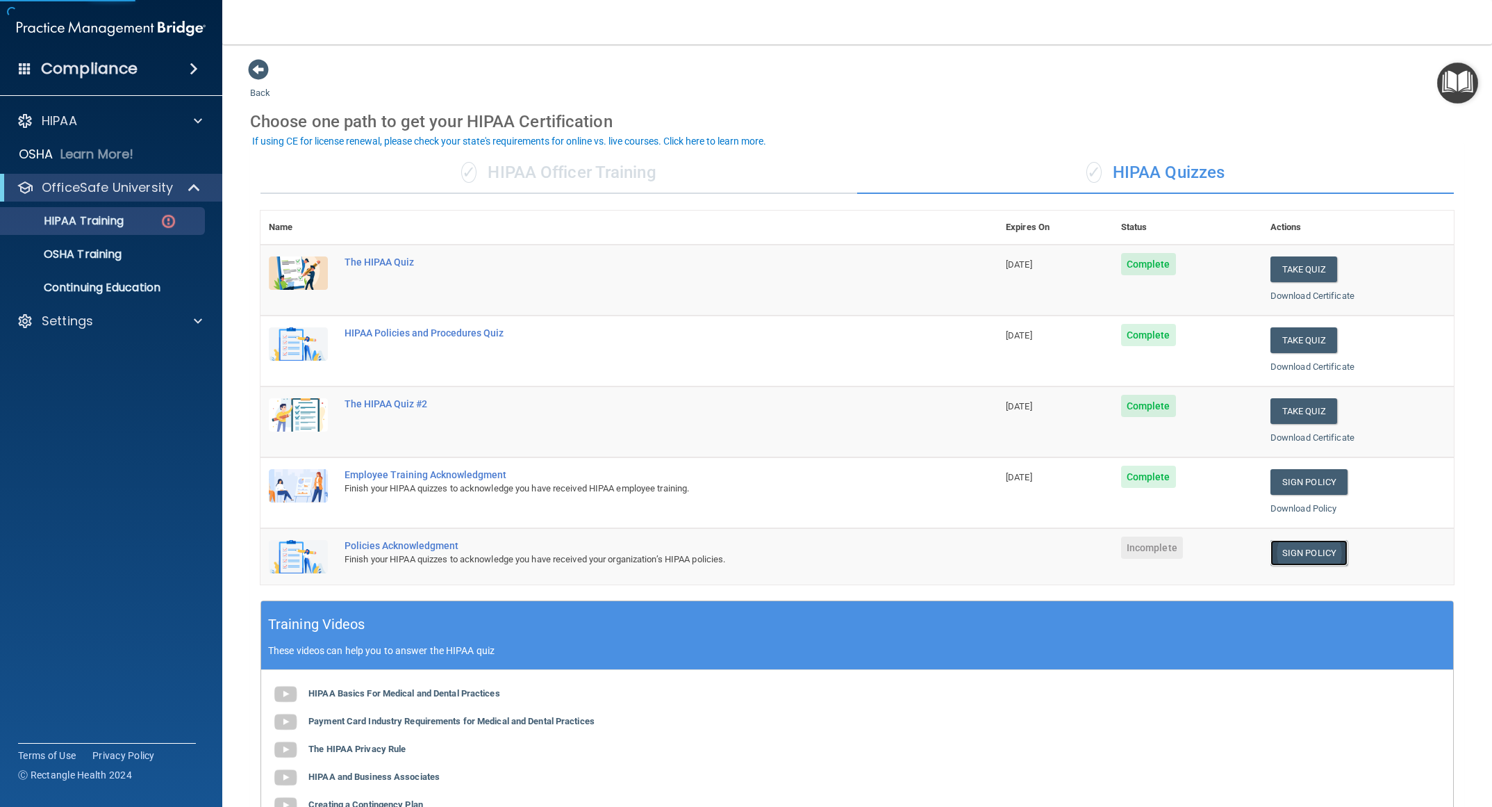
click at [1289, 557] on link "Sign Policy" at bounding box center [1309, 553] width 77 height 26
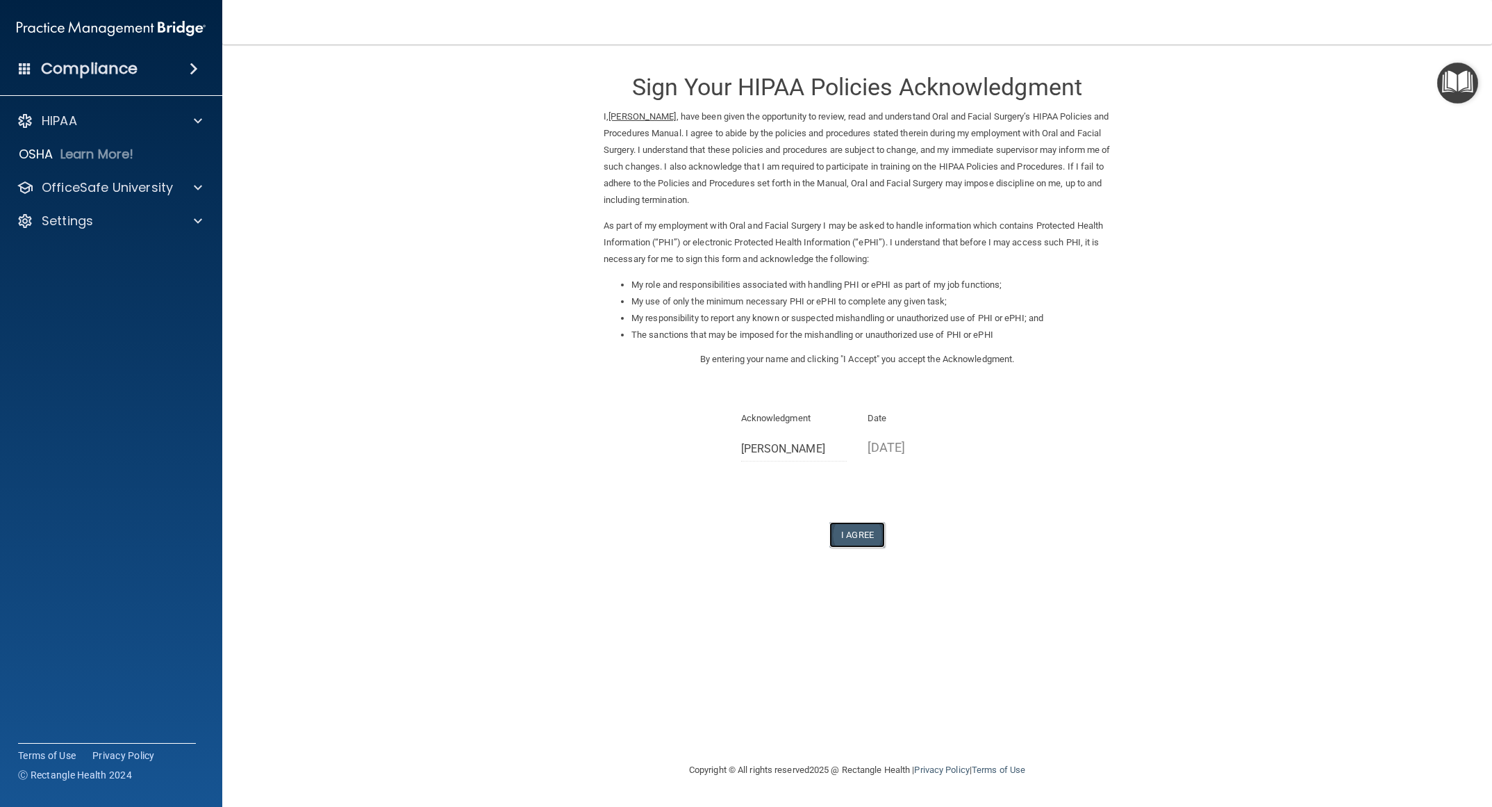
click at [857, 543] on button "I Agree" at bounding box center [858, 535] width 56 height 26
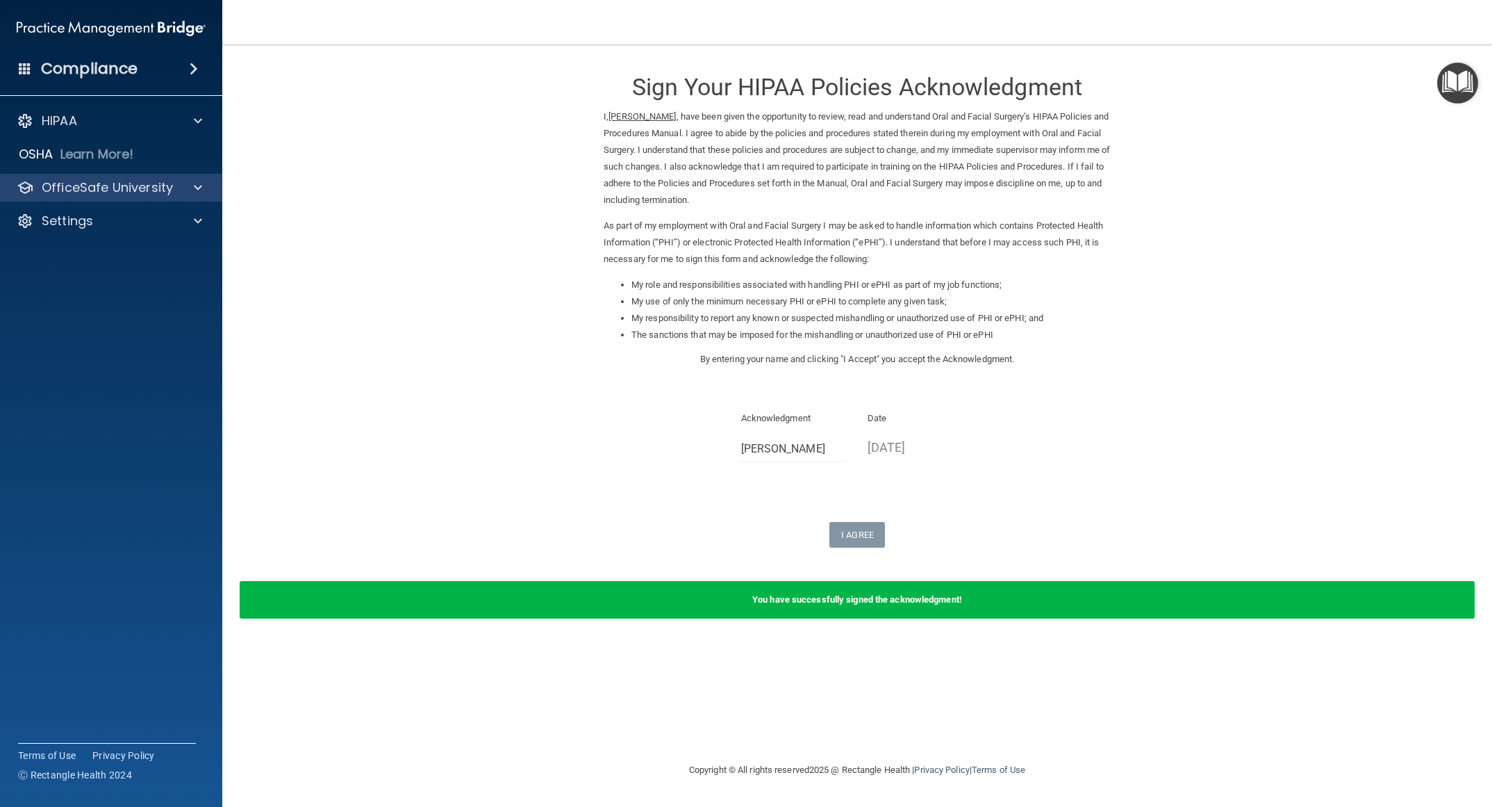
click at [105, 174] on div "OfficeSafe University" at bounding box center [111, 188] width 223 height 28
click at [158, 188] on p "OfficeSafe University" at bounding box center [107, 187] width 131 height 17
click at [97, 219] on p "HIPAA Training" at bounding box center [66, 221] width 115 height 14
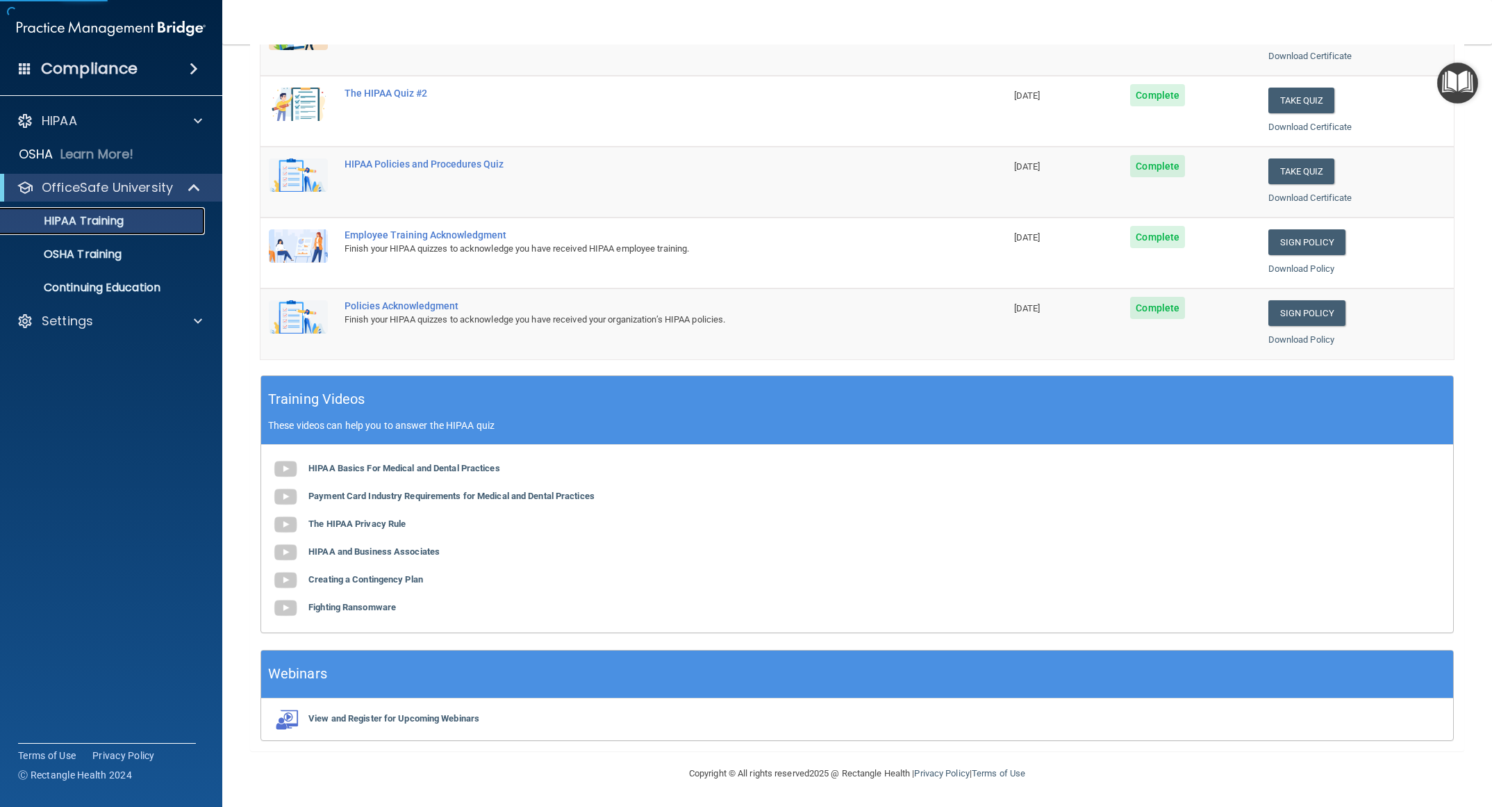
scroll to position [244, 0]
click at [424, 463] on b "HIPAA Basics For Medical and Dental Practices" at bounding box center [404, 468] width 192 height 10
